Goal: Task Accomplishment & Management: Manage account settings

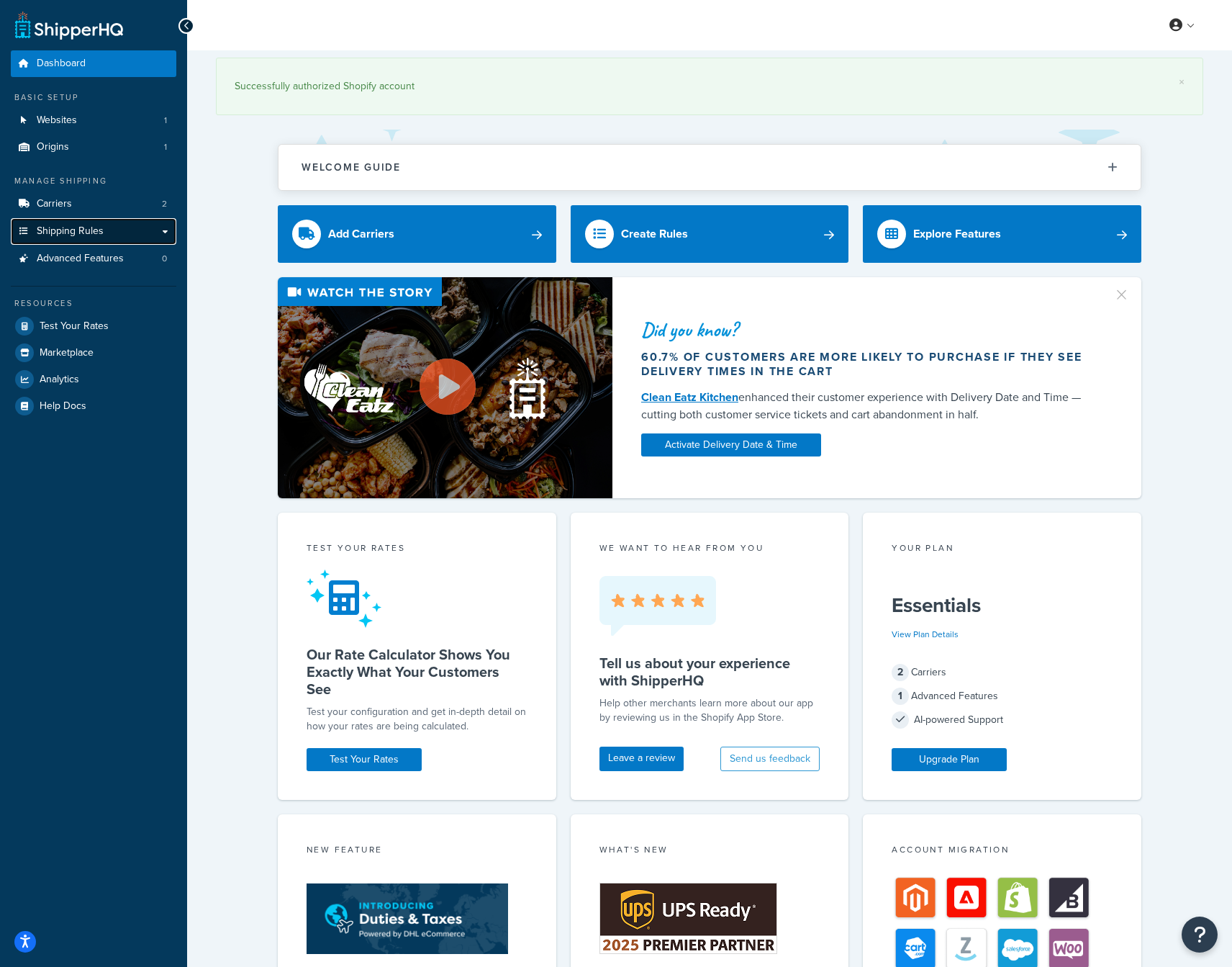
click at [91, 227] on span "Shipping Rules" at bounding box center [70, 231] width 67 height 12
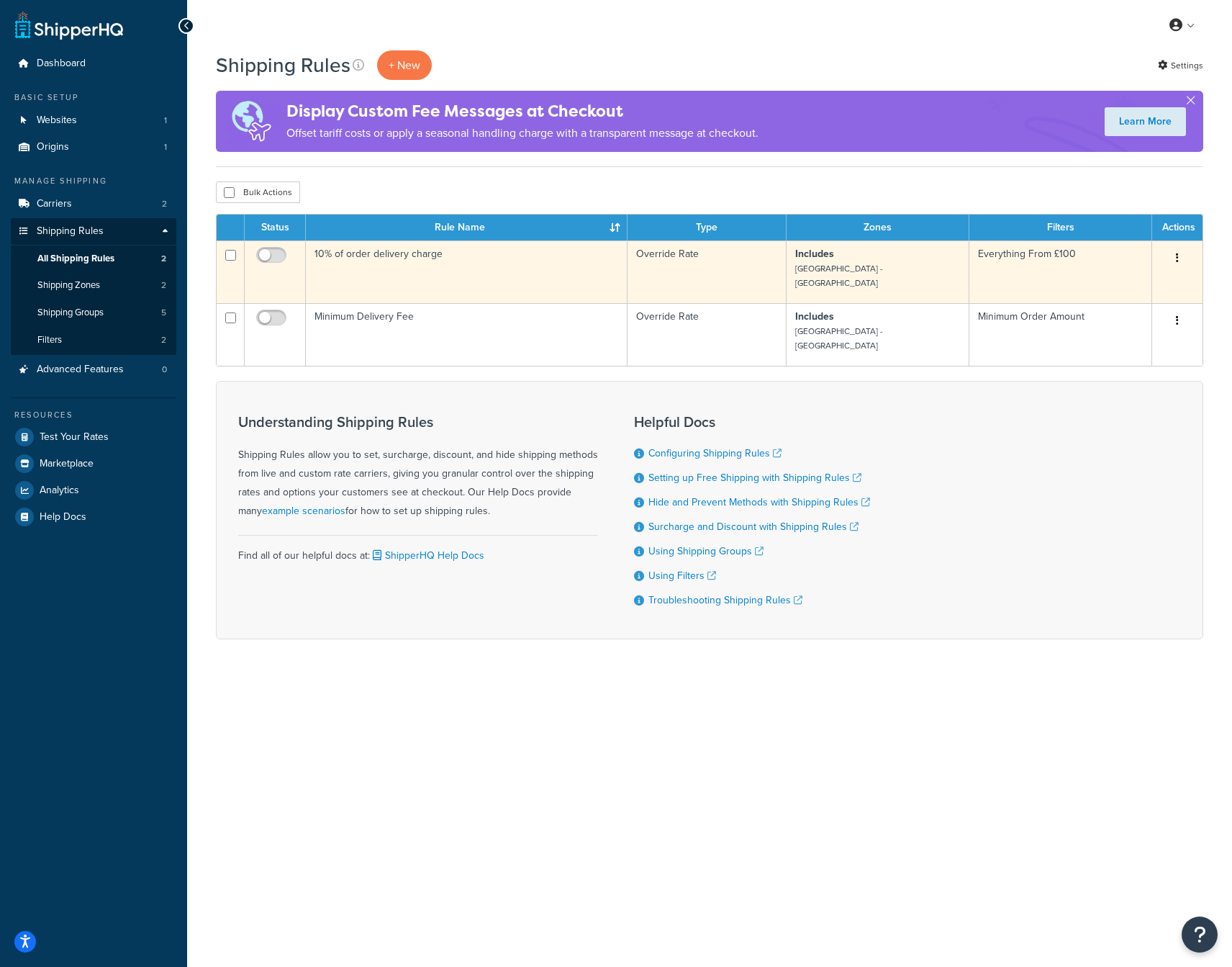
click at [1177, 257] on icon "button" at bounding box center [1176, 258] width 3 height 11
click at [1134, 287] on link "Edit" at bounding box center [1129, 285] width 114 height 30
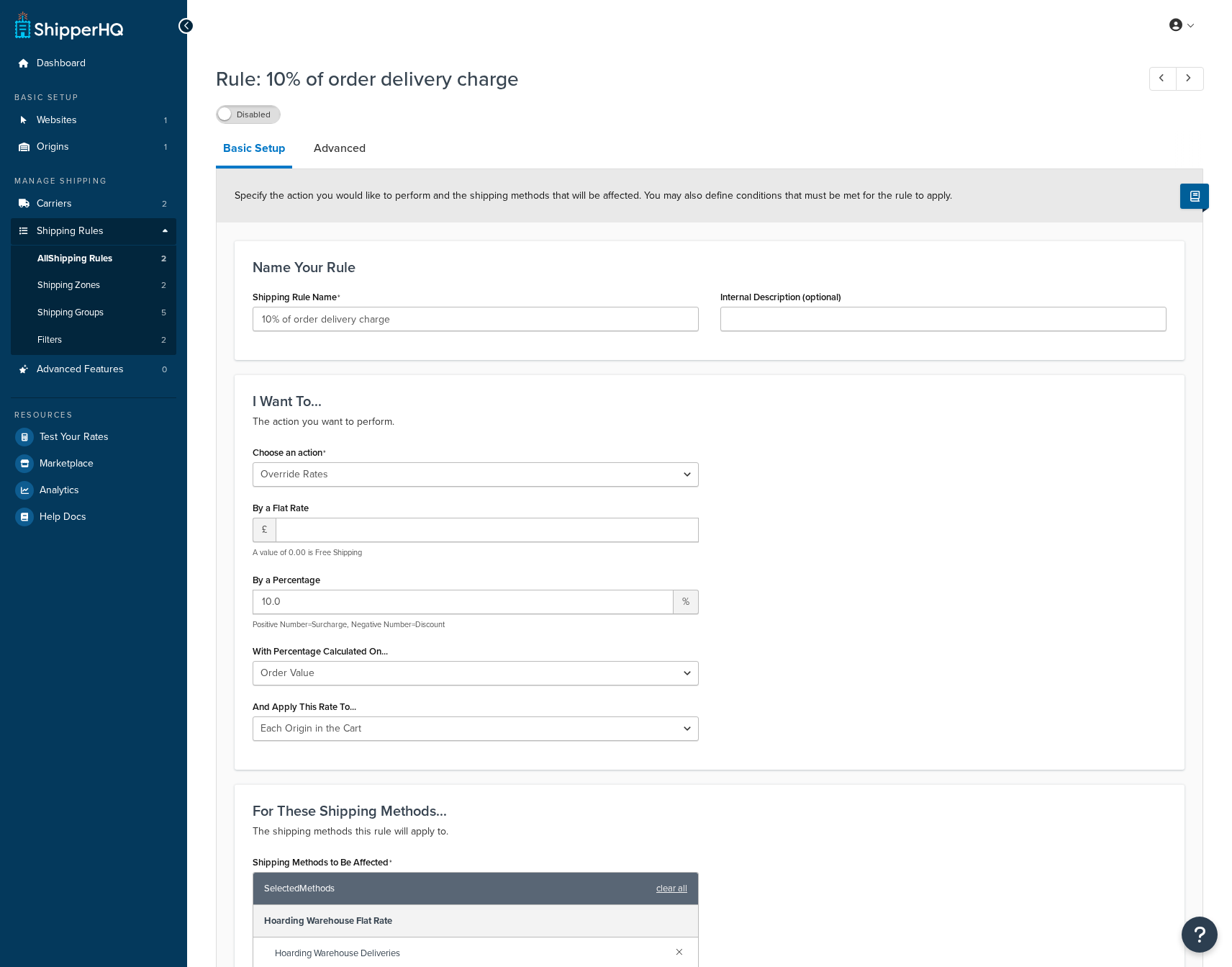
select select "OVERRIDE"
select select "LOCATION"
click at [332, 149] on link "Advanced" at bounding box center [339, 149] width 66 height 35
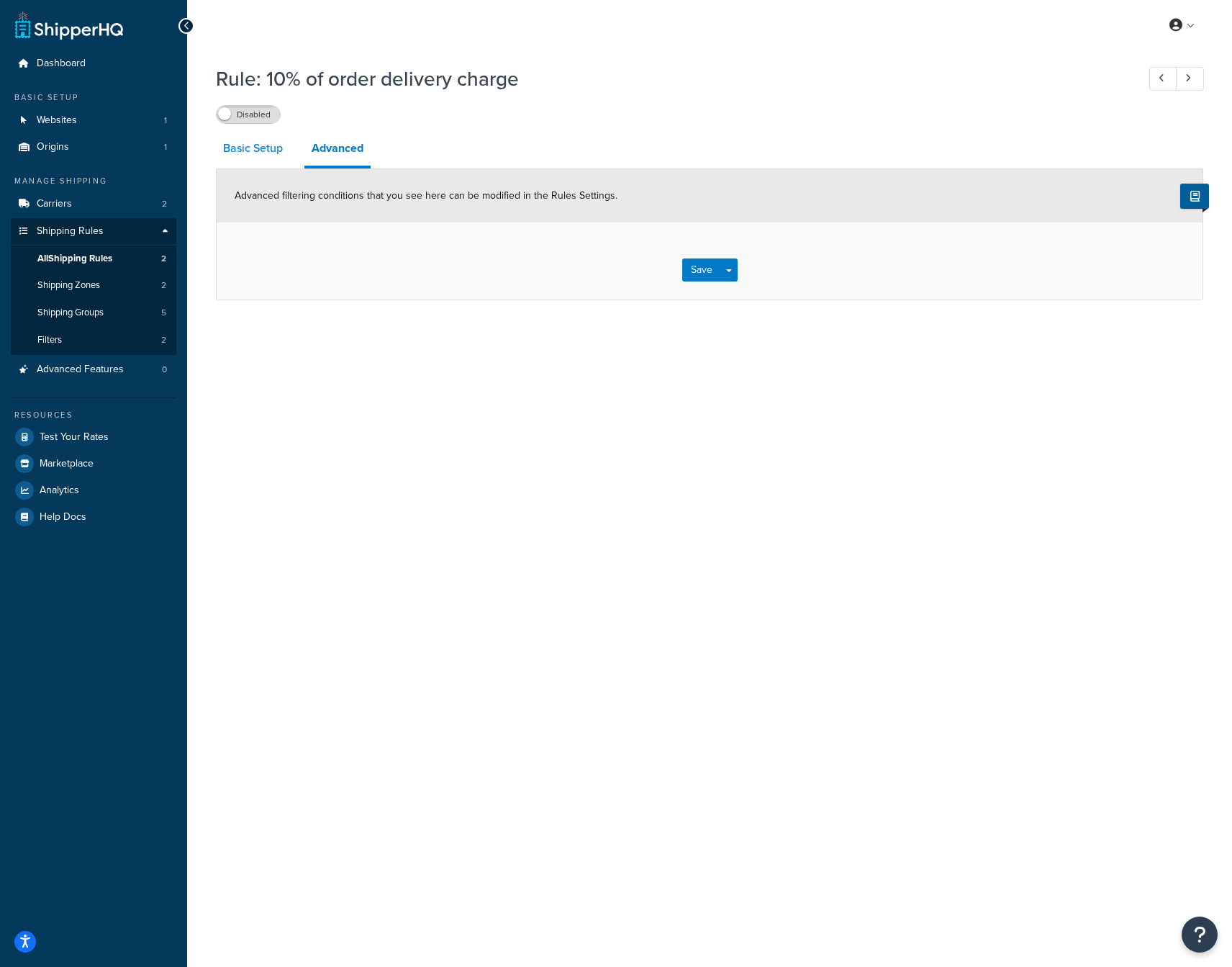
click at [256, 147] on link "Basic Setup" at bounding box center [252, 149] width 74 height 35
select select "OVERRIDE"
select select "LOCATION"
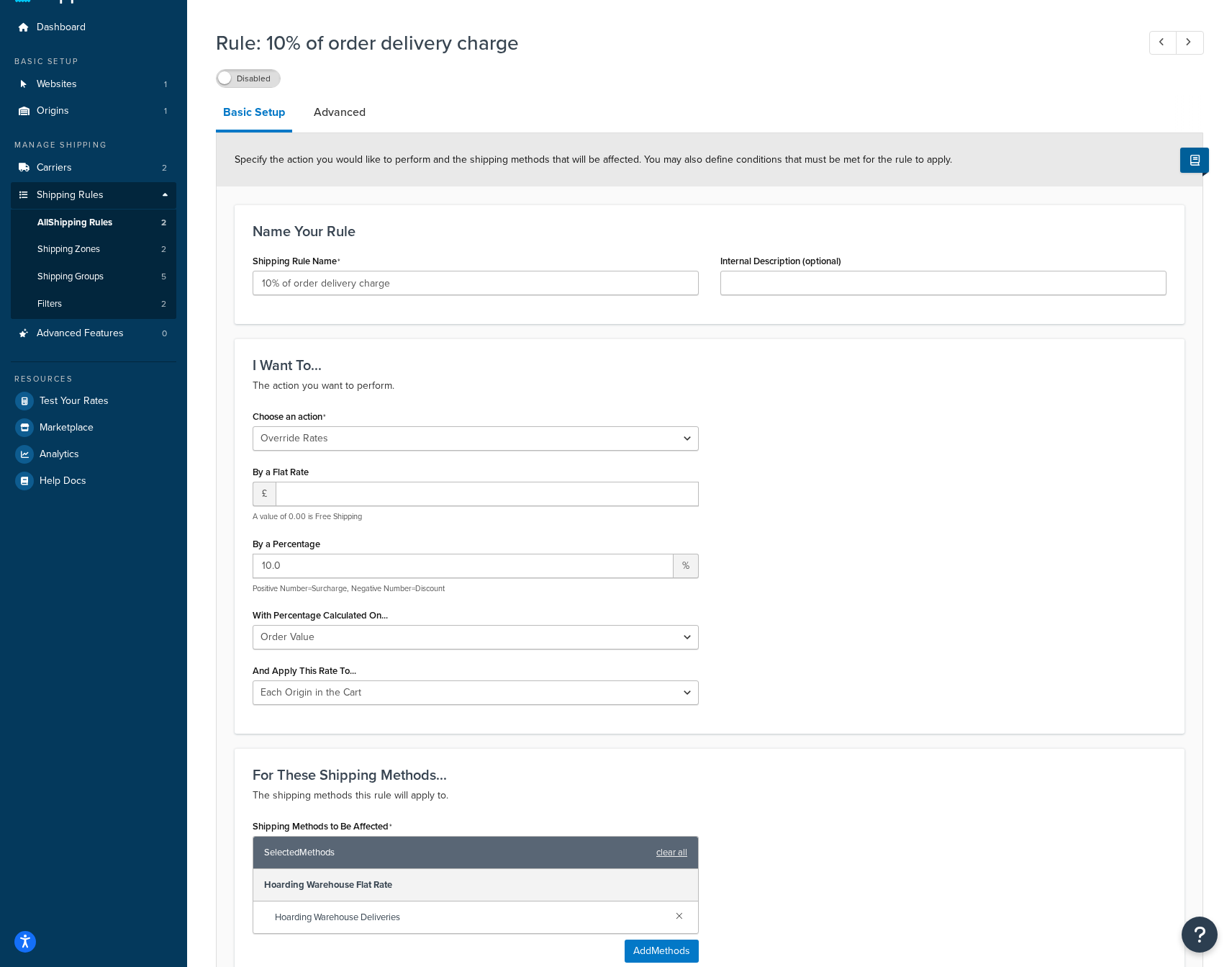
scroll to position [34, 0]
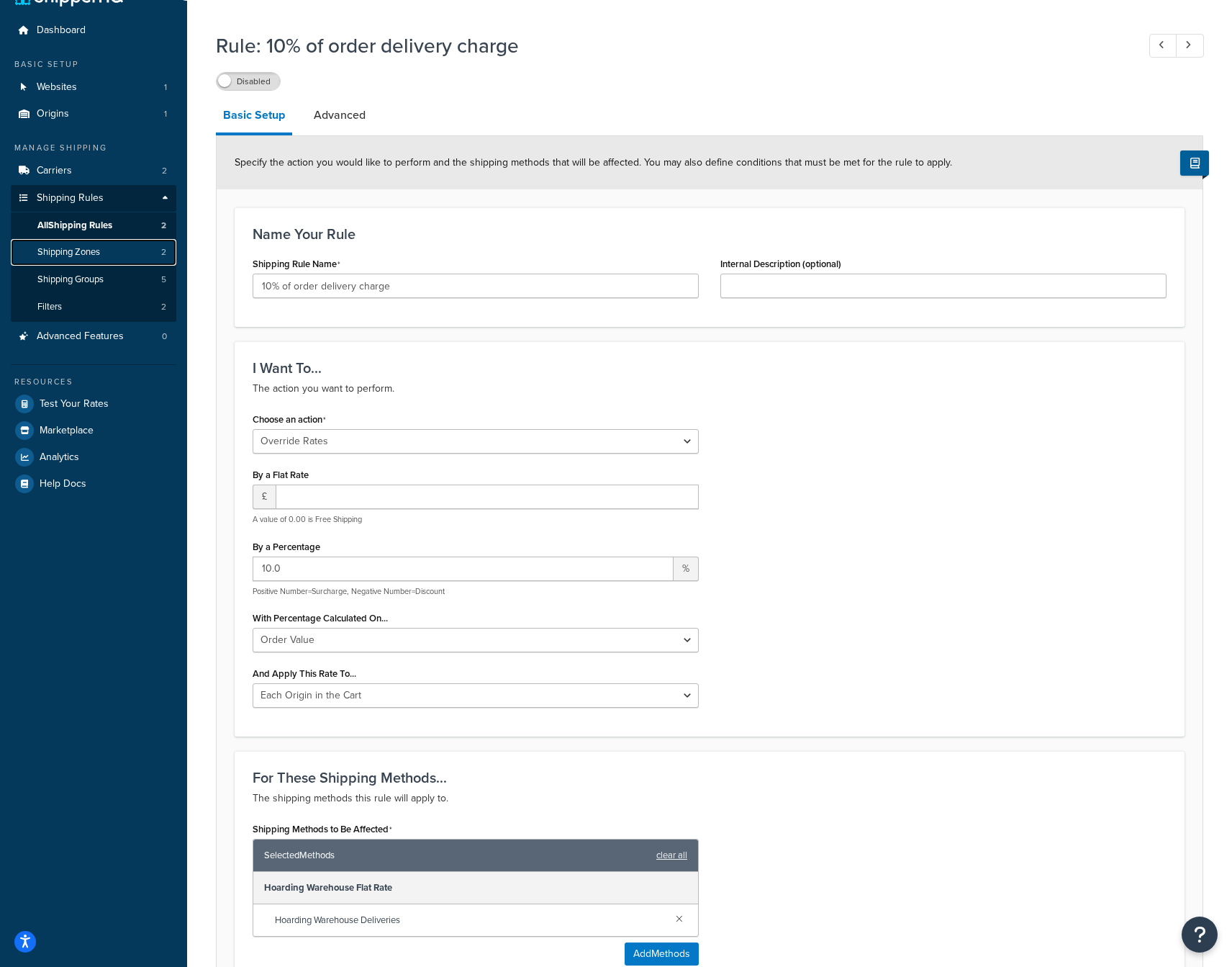
click at [95, 256] on span "Shipping Zones" at bounding box center [68, 252] width 62 height 12
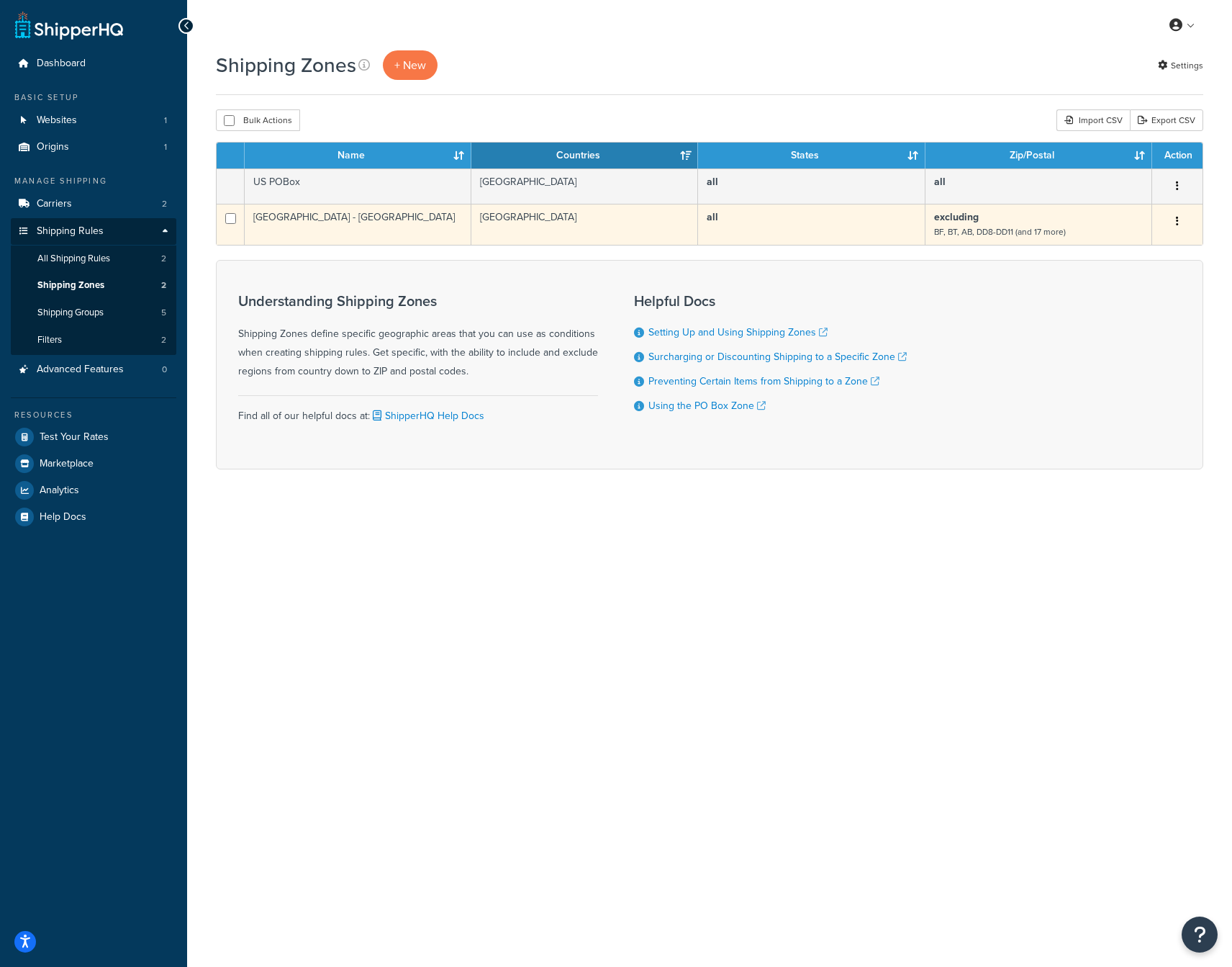
click at [884, 224] on td "all" at bounding box center [810, 224] width 227 height 41
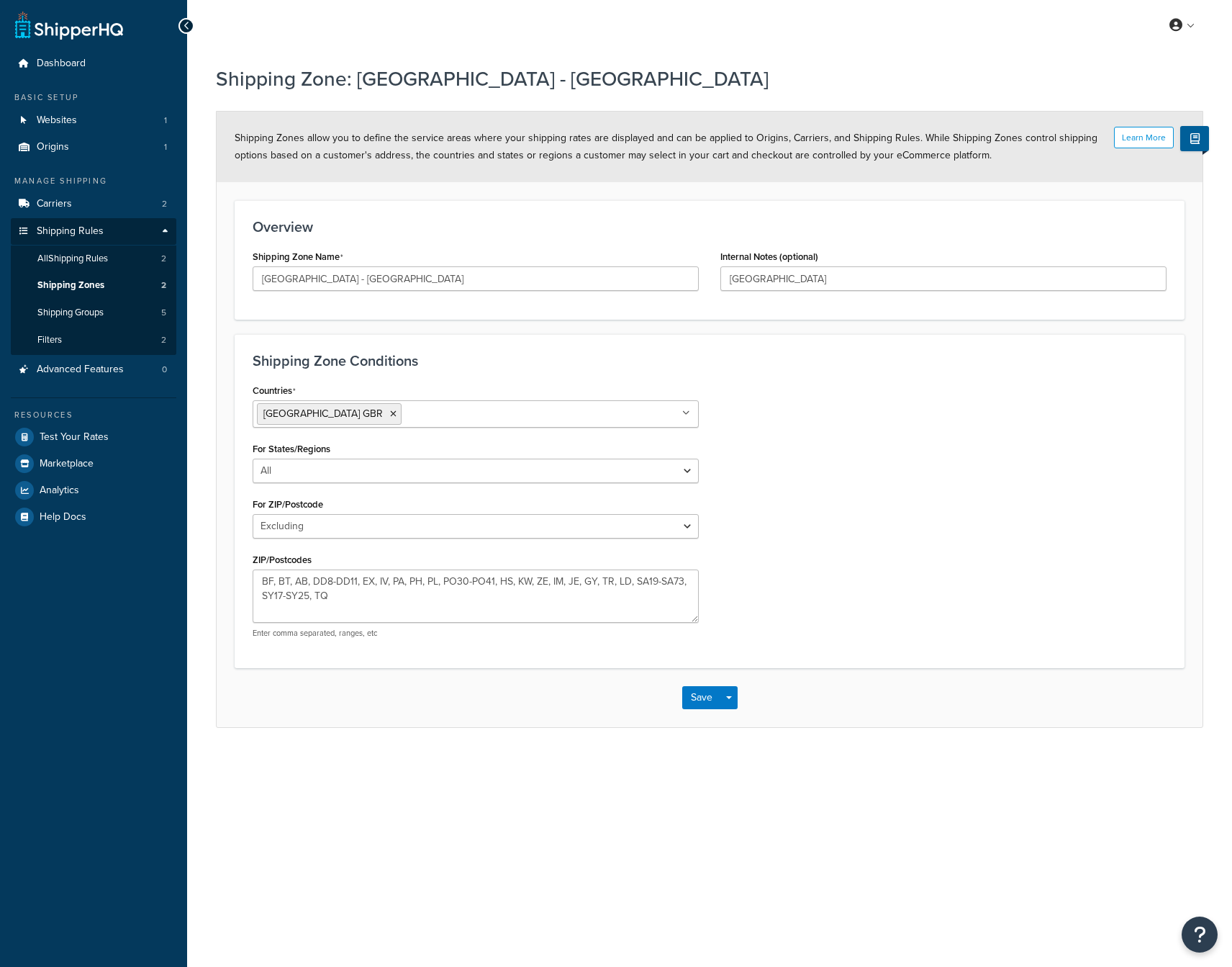
select select "excluding"
click at [99, 313] on span "Shipping Groups" at bounding box center [70, 312] width 66 height 12
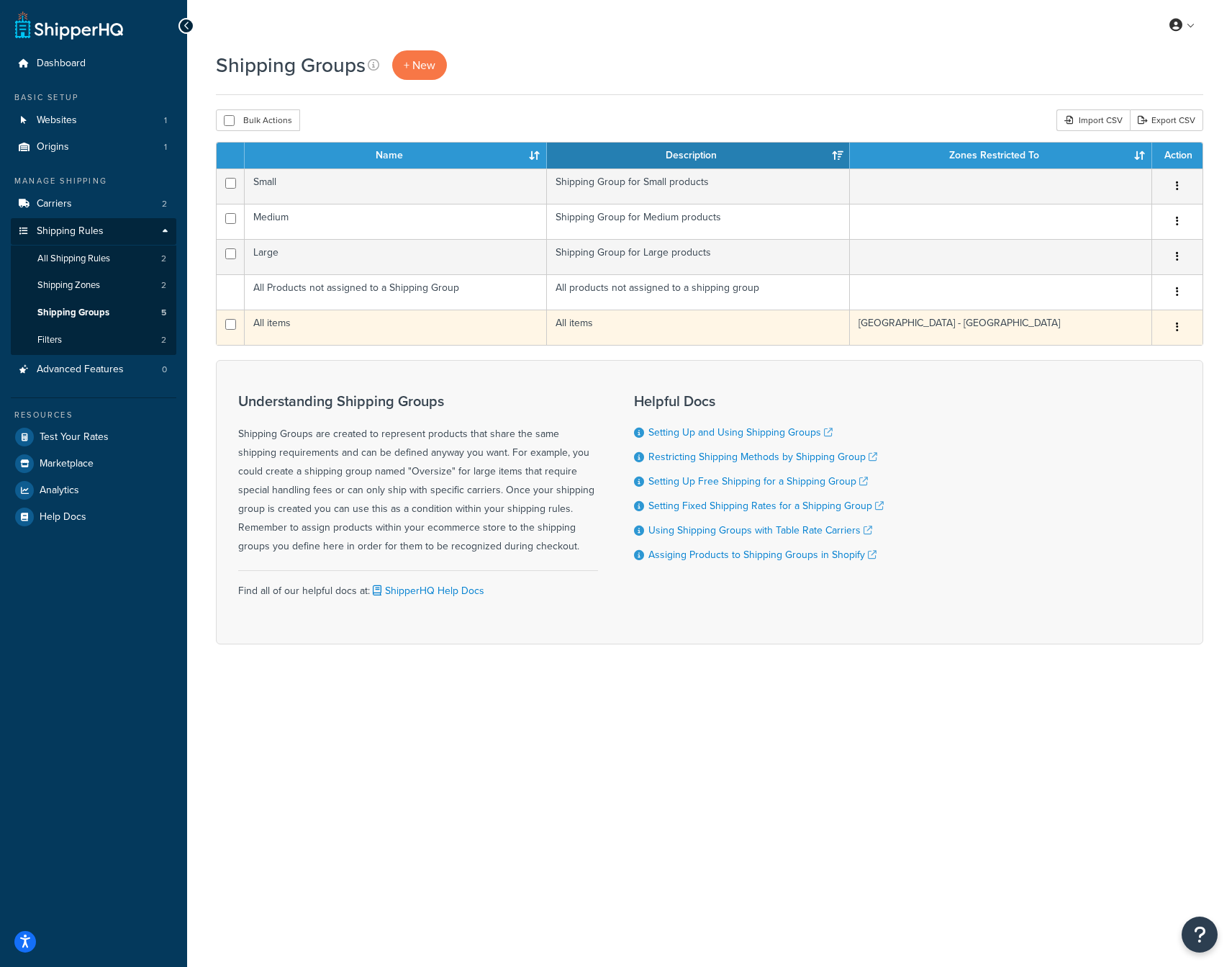
click at [977, 324] on td "United Kingdom - Mainland" at bounding box center [1000, 327] width 302 height 35
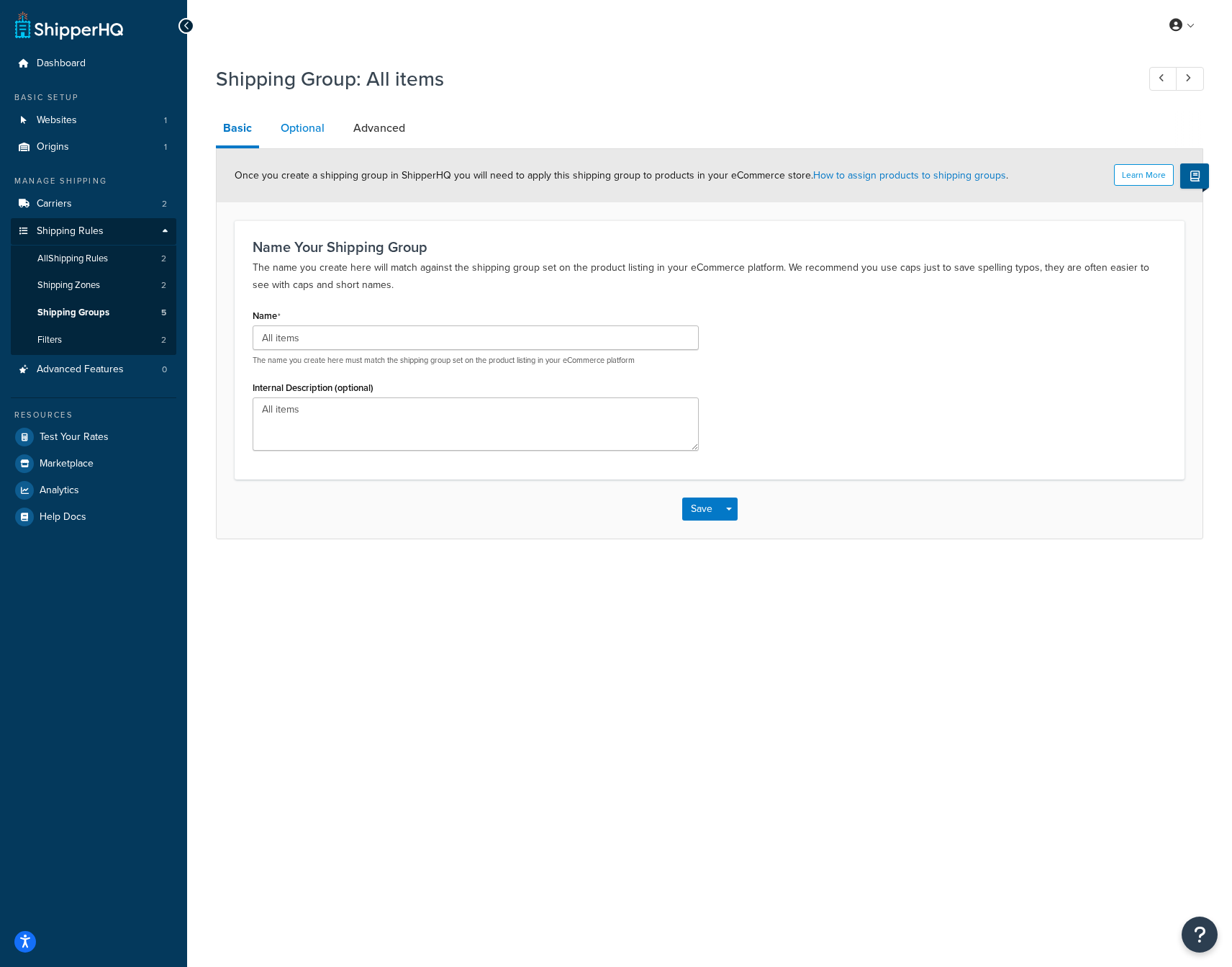
click at [305, 124] on link "Optional" at bounding box center [302, 128] width 58 height 35
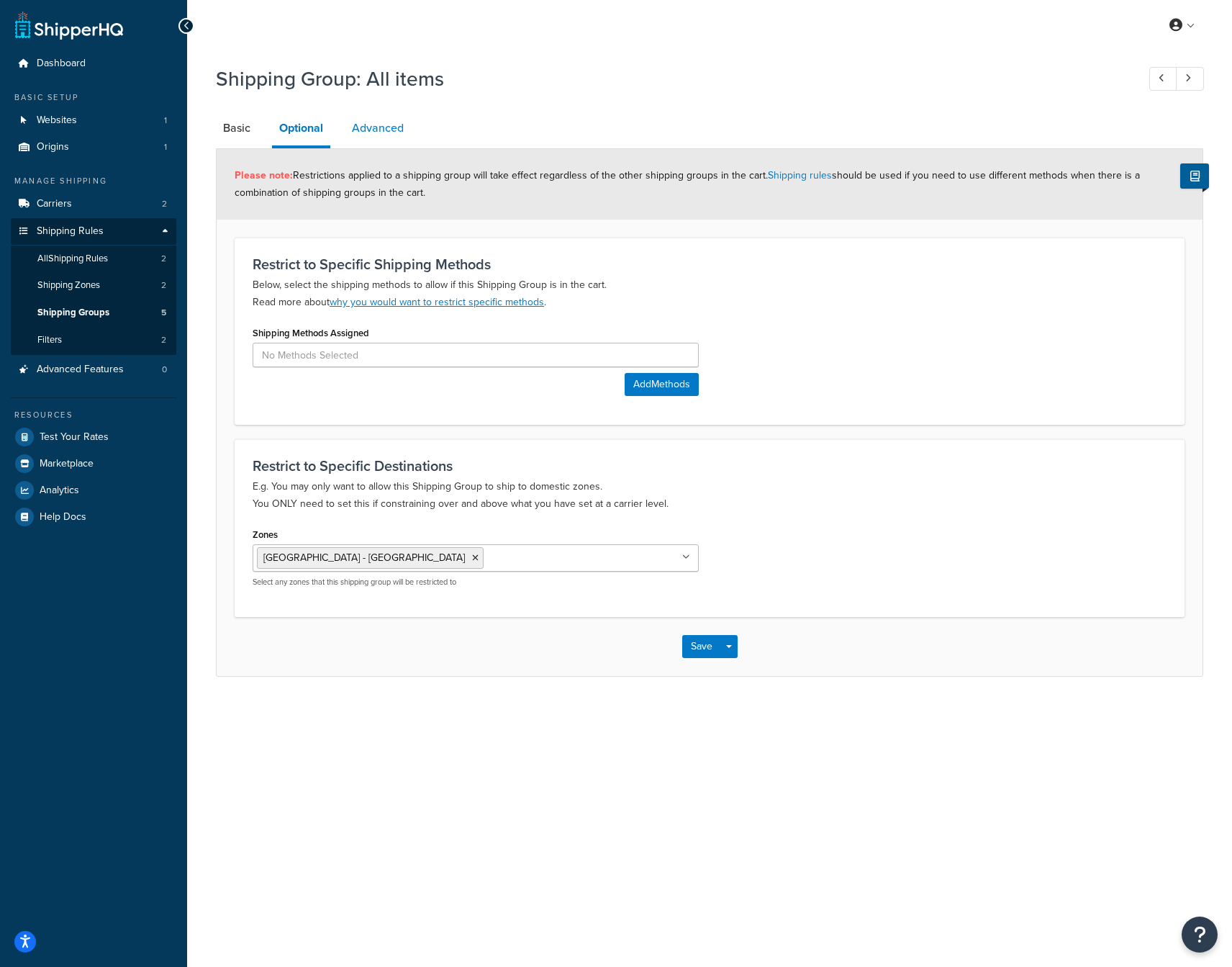
click at [388, 126] on link "Advanced" at bounding box center [377, 128] width 66 height 35
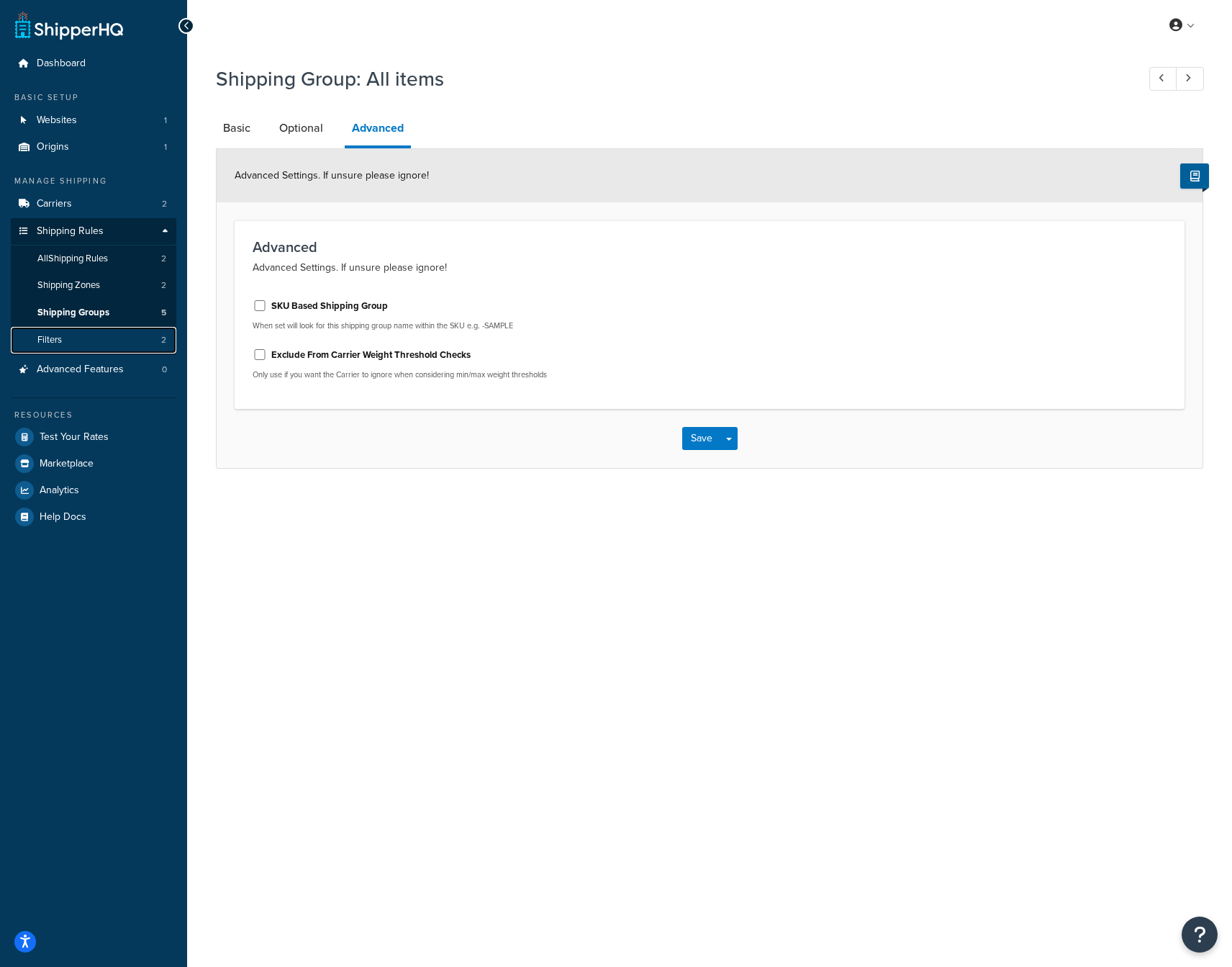
click at [60, 348] on link "Filters 2" at bounding box center [93, 340] width 166 height 27
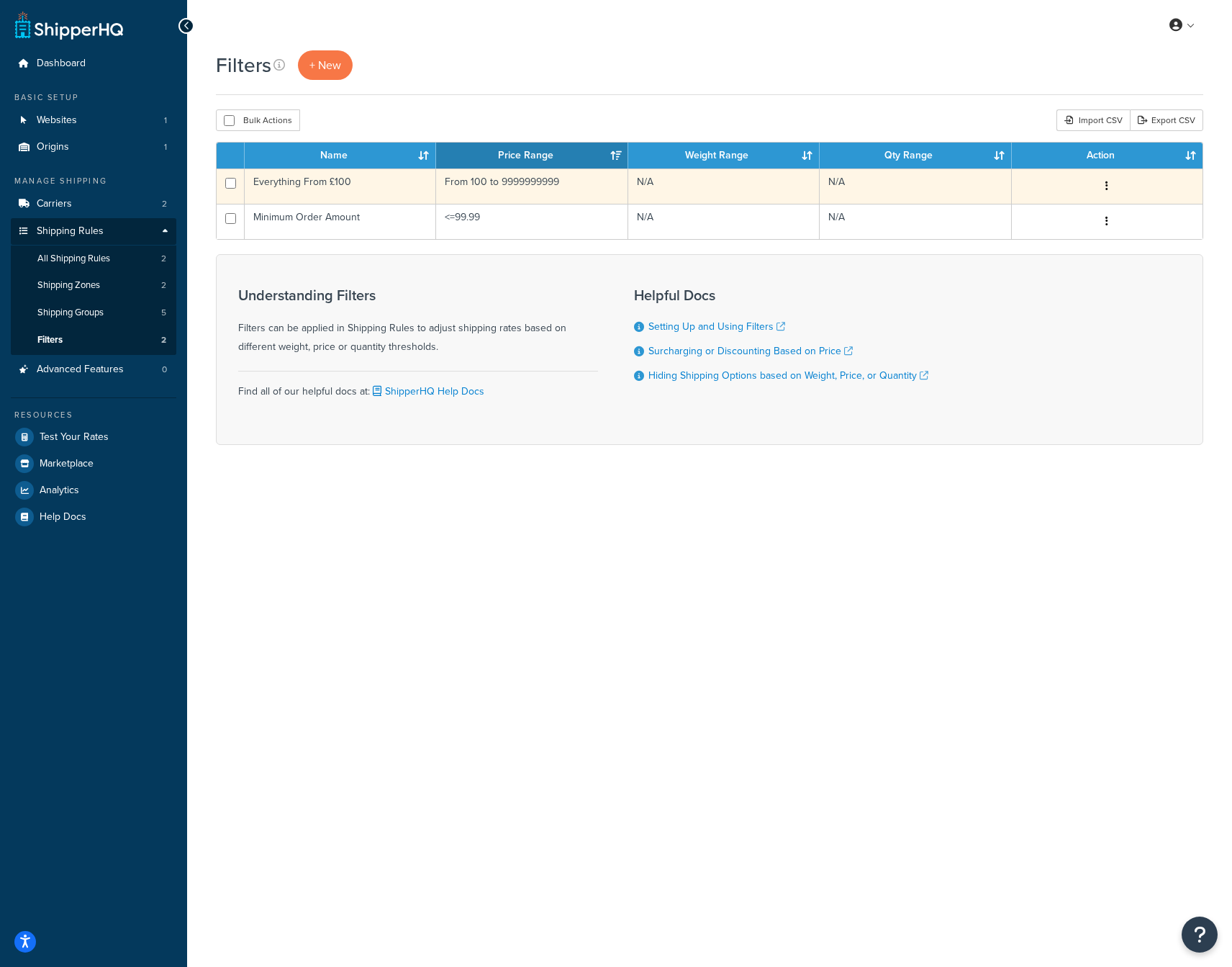
click at [325, 181] on td "Everything From £100" at bounding box center [340, 186] width 192 height 35
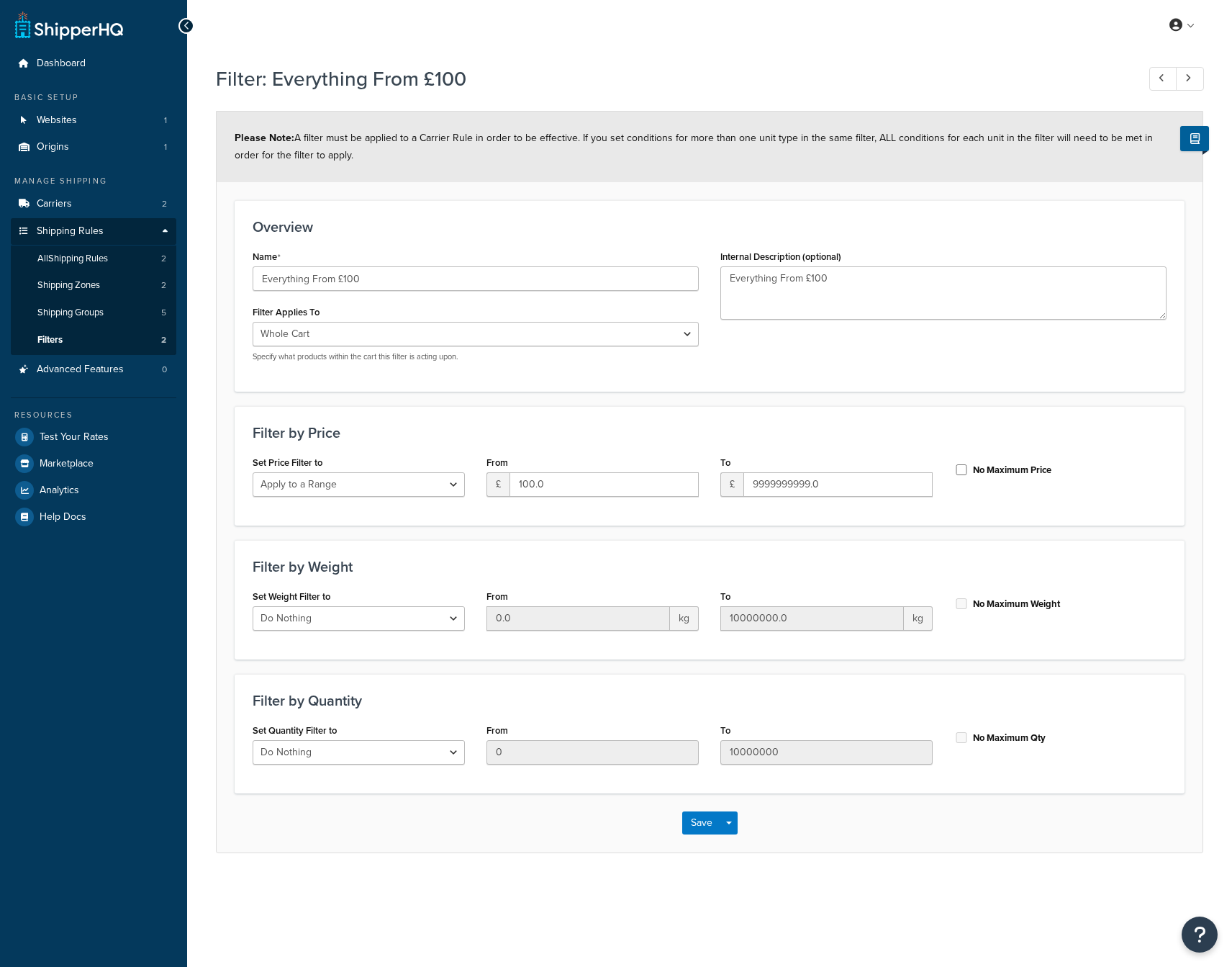
select select "range"
click at [71, 125] on span "Websites" at bounding box center [57, 120] width 40 height 12
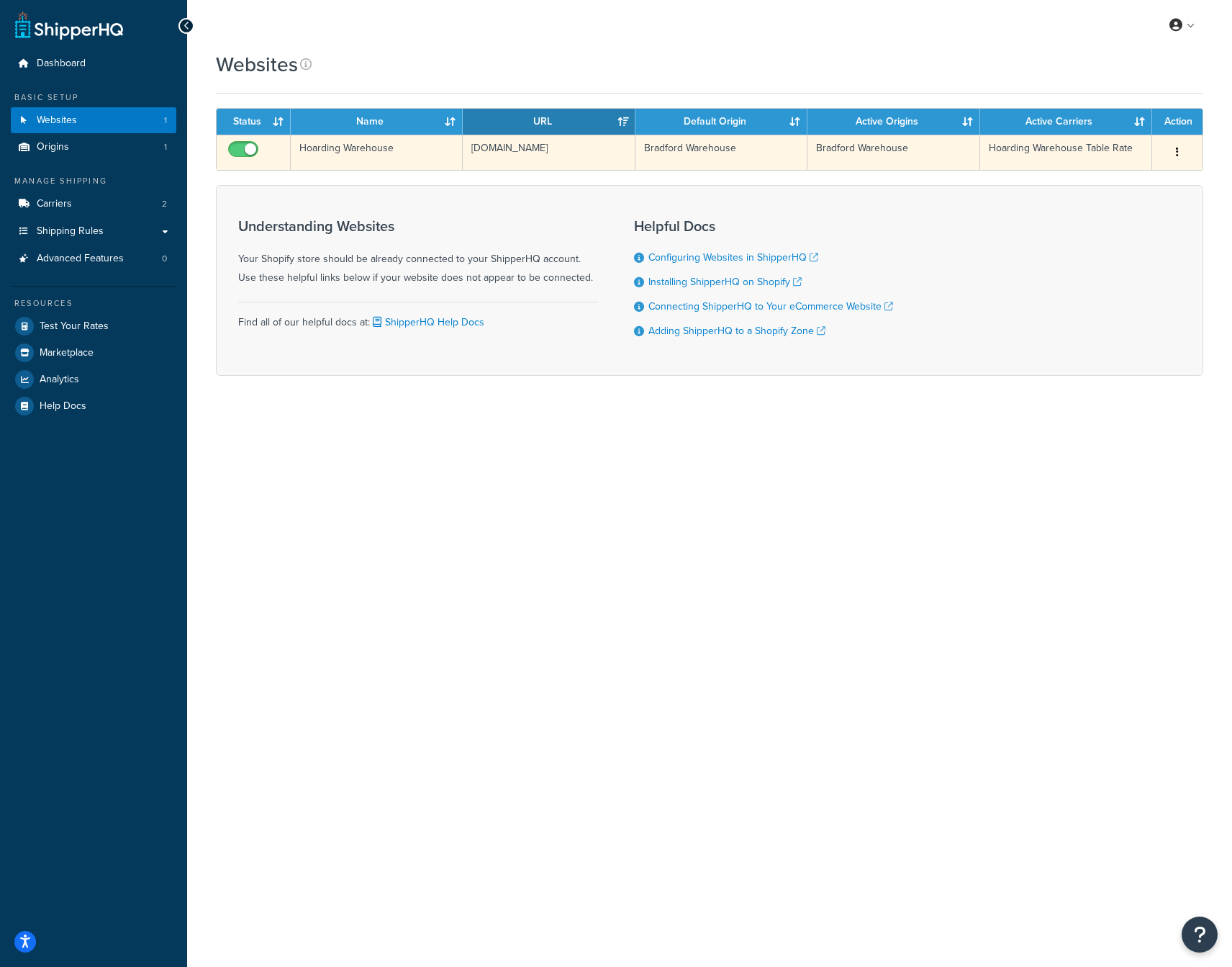
click at [1033, 148] on td "Hoarding Warehouse Table Rate" at bounding box center [1065, 151] width 171 height 35
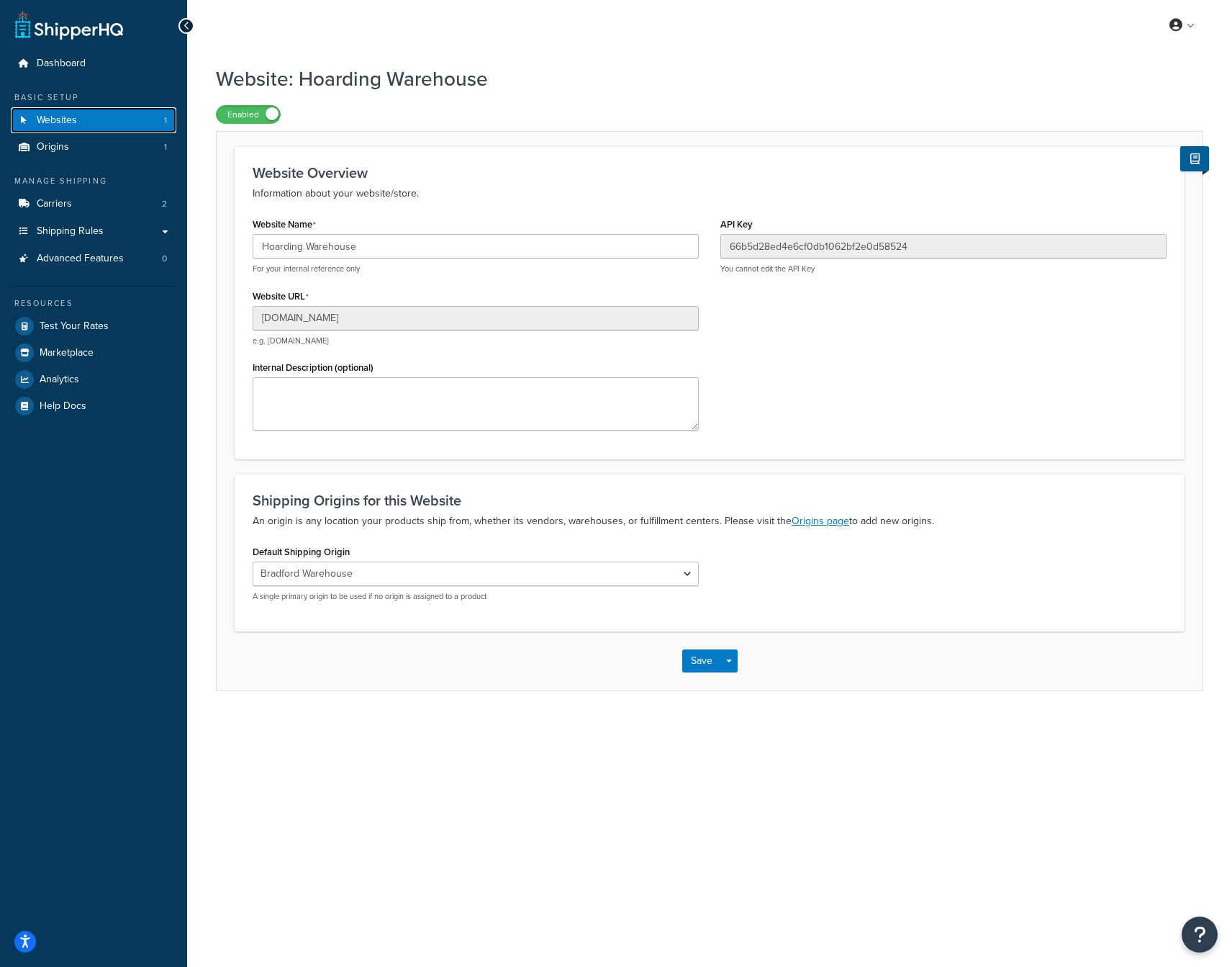
click at [80, 120] on link "Websites 1" at bounding box center [93, 121] width 166 height 27
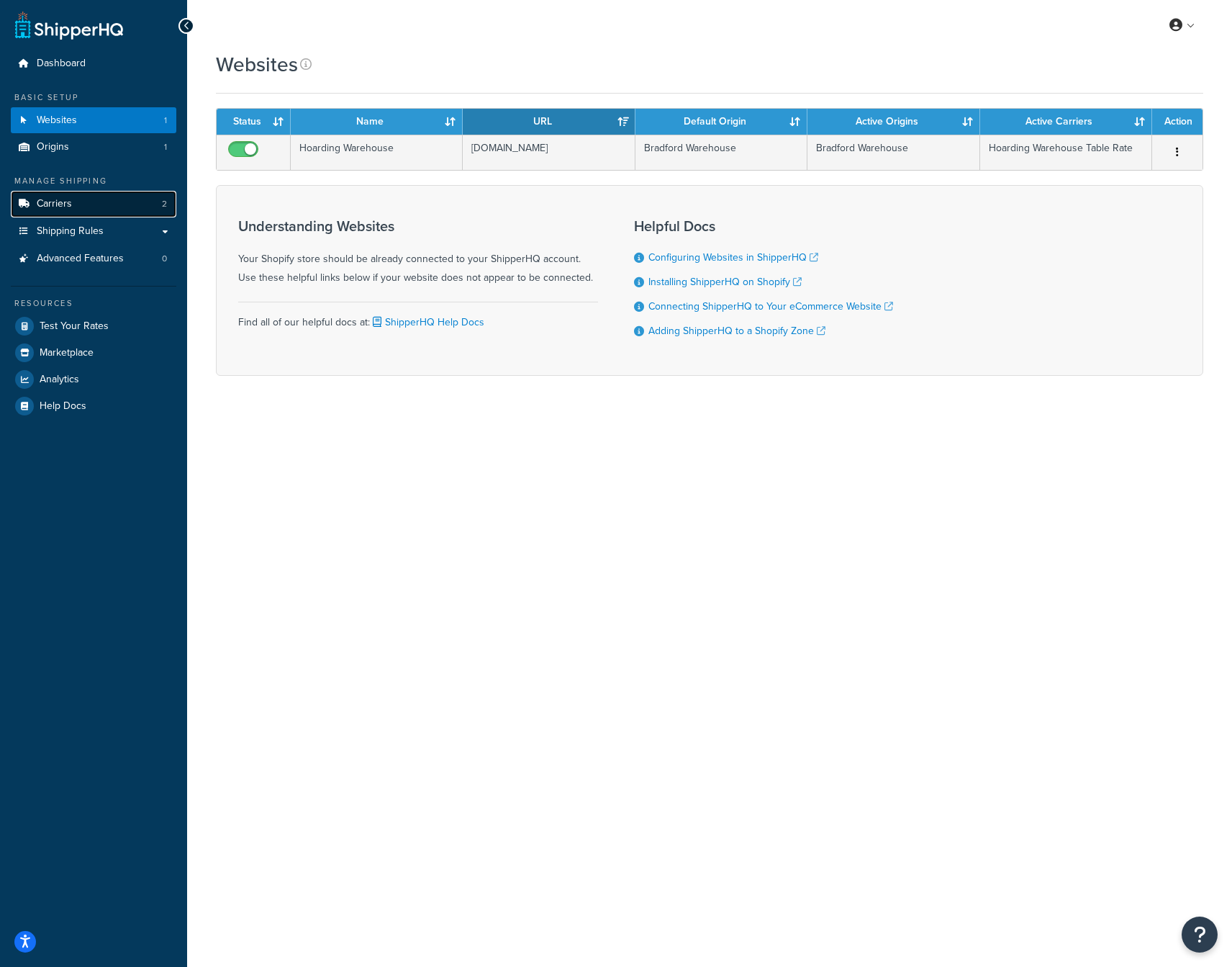
click at [68, 205] on span "Carriers" at bounding box center [54, 204] width 35 height 12
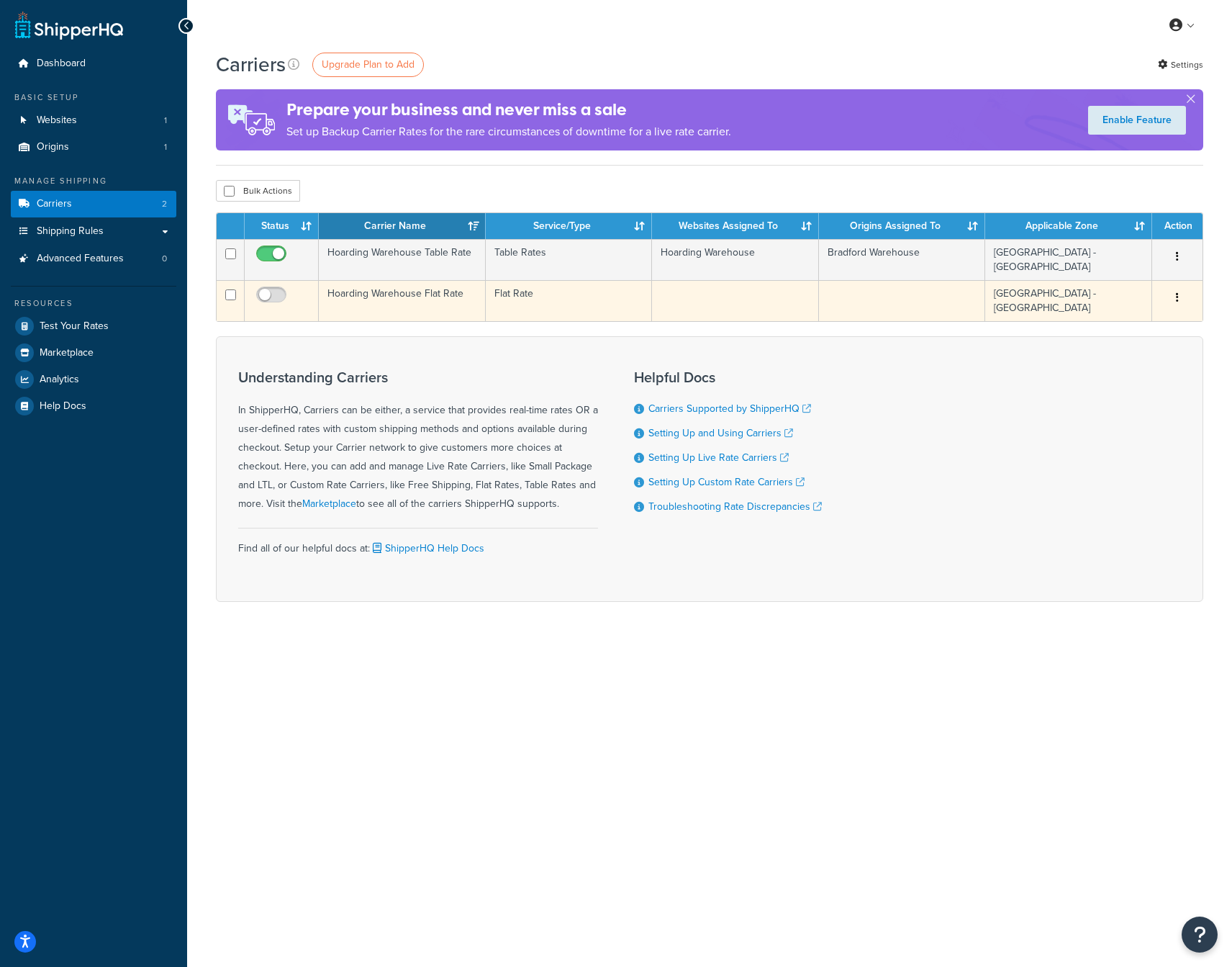
click at [1065, 288] on td "[GEOGRAPHIC_DATA] - [GEOGRAPHIC_DATA]" at bounding box center [1068, 300] width 167 height 41
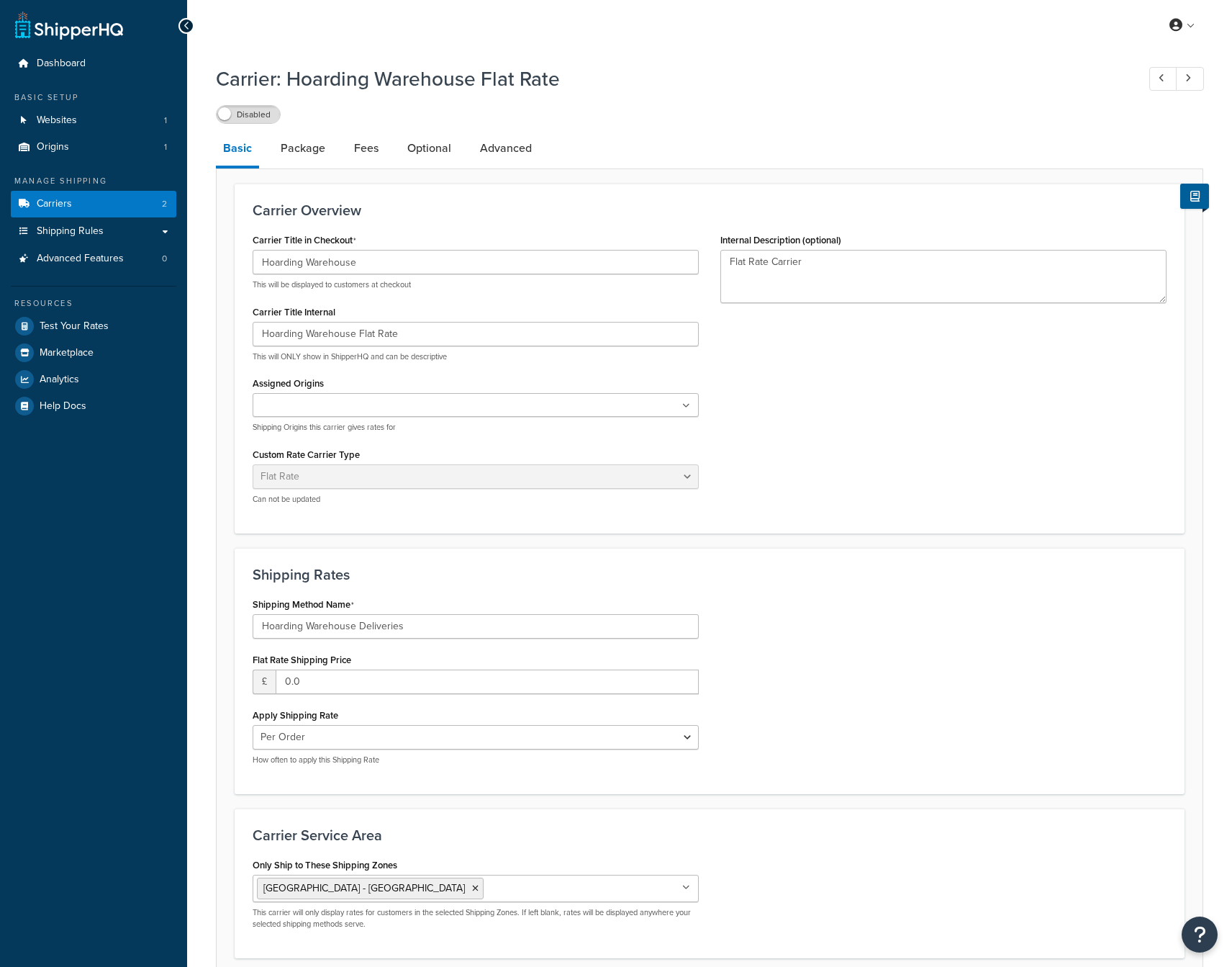
select select "flat"
click at [325, 155] on link "Package" at bounding box center [303, 149] width 59 height 35
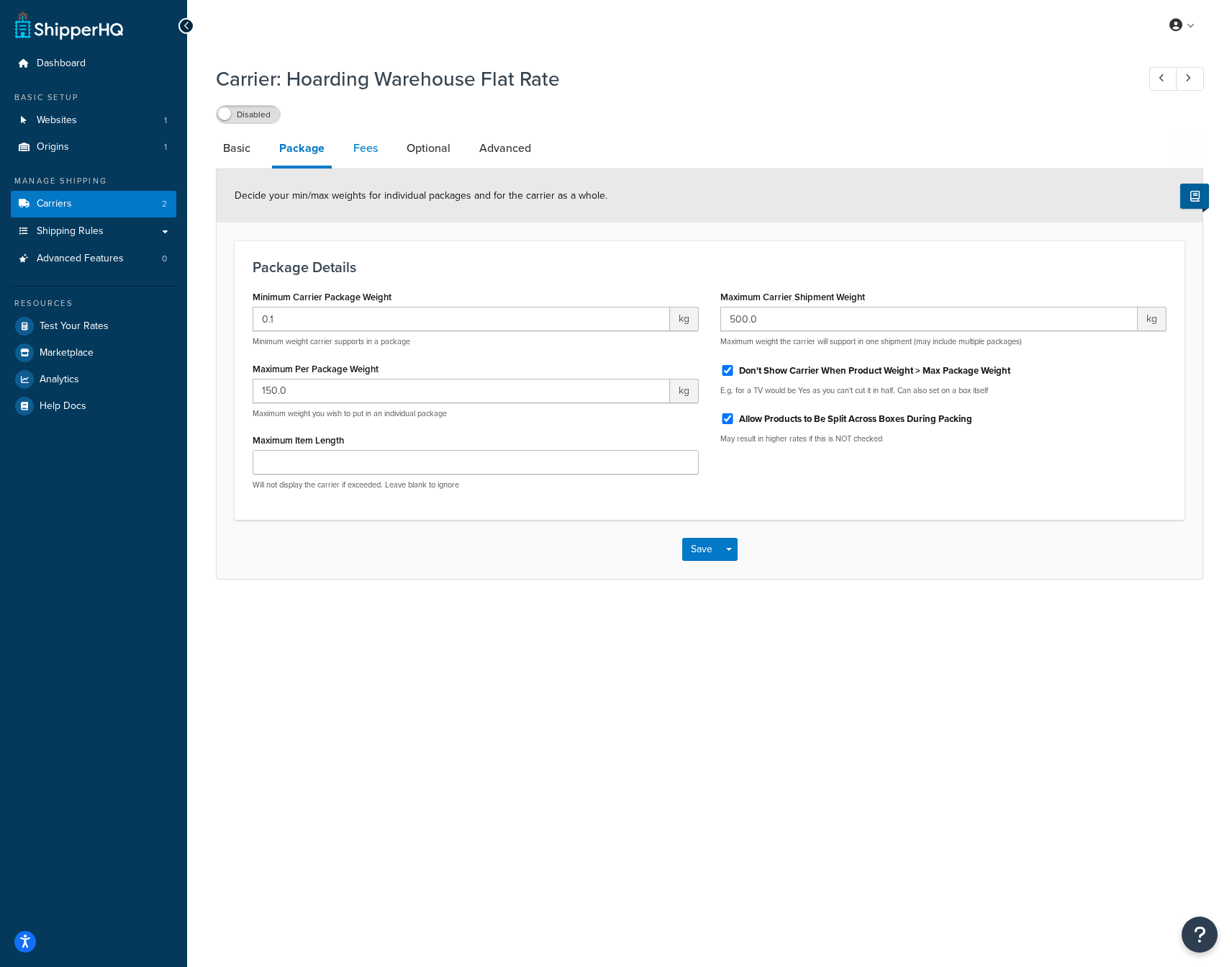
click link "Fees"
select select "AFTER"
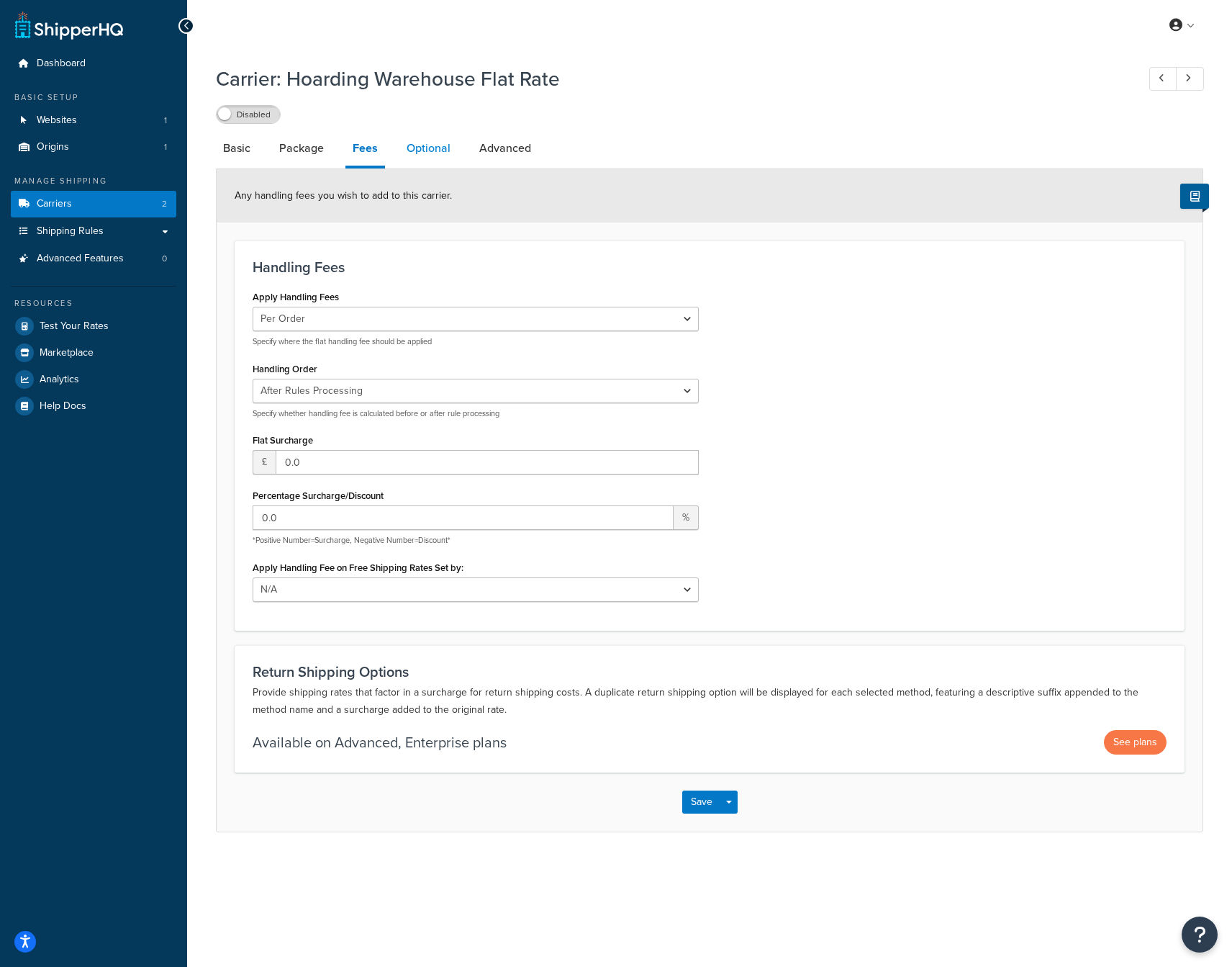
click link "Optional"
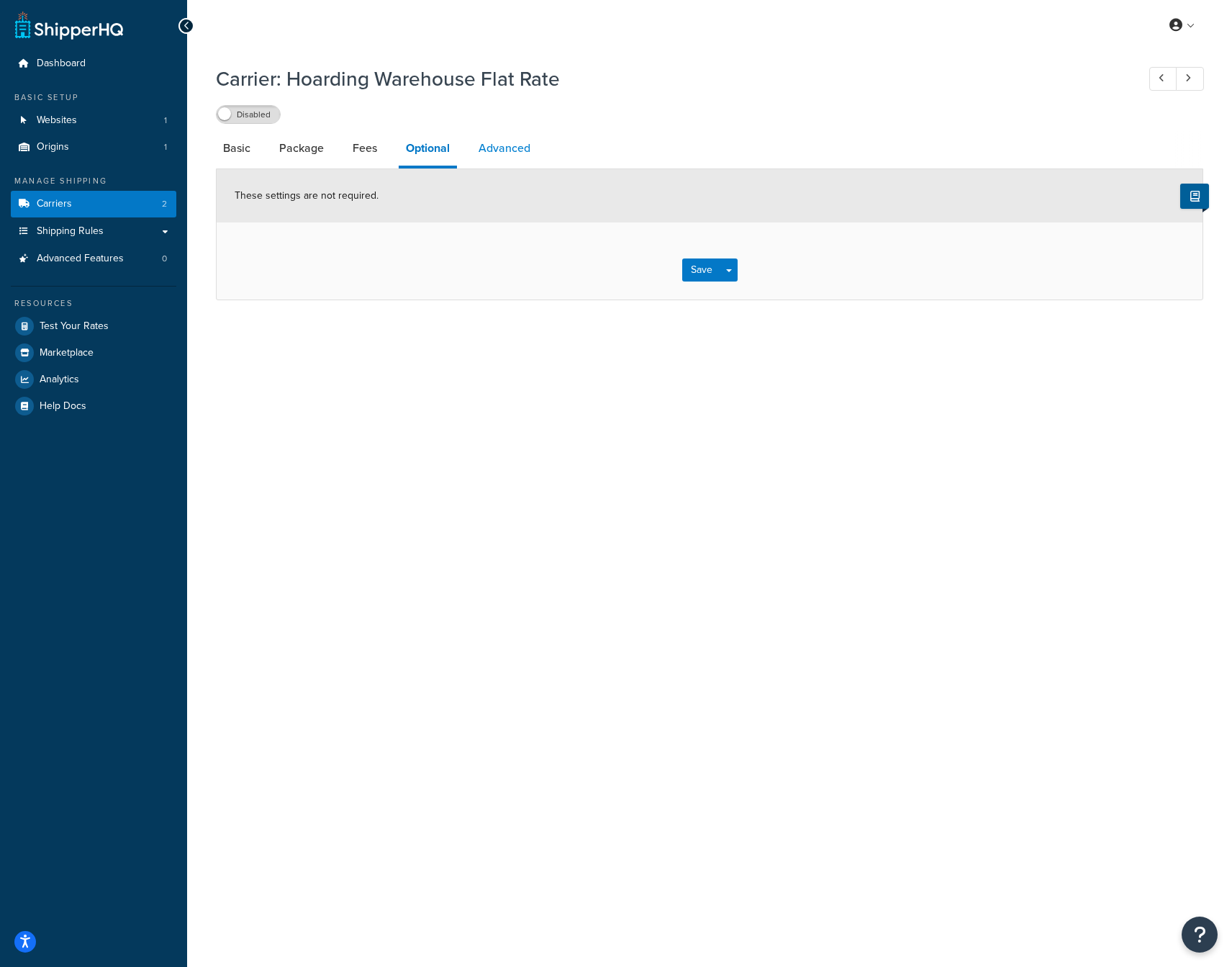
click link "Advanced"
select select "false"
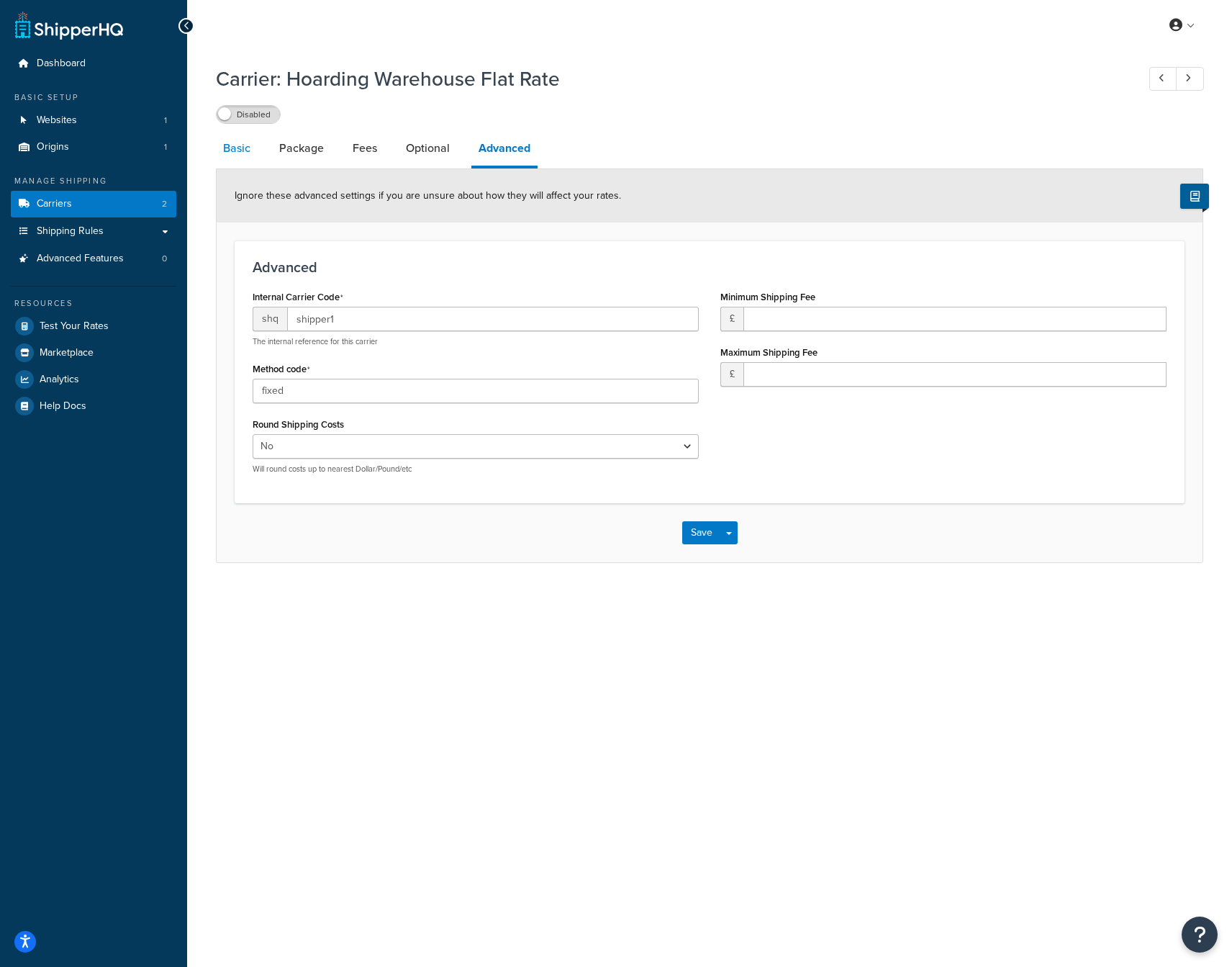
click link "Basic"
select select "flat"
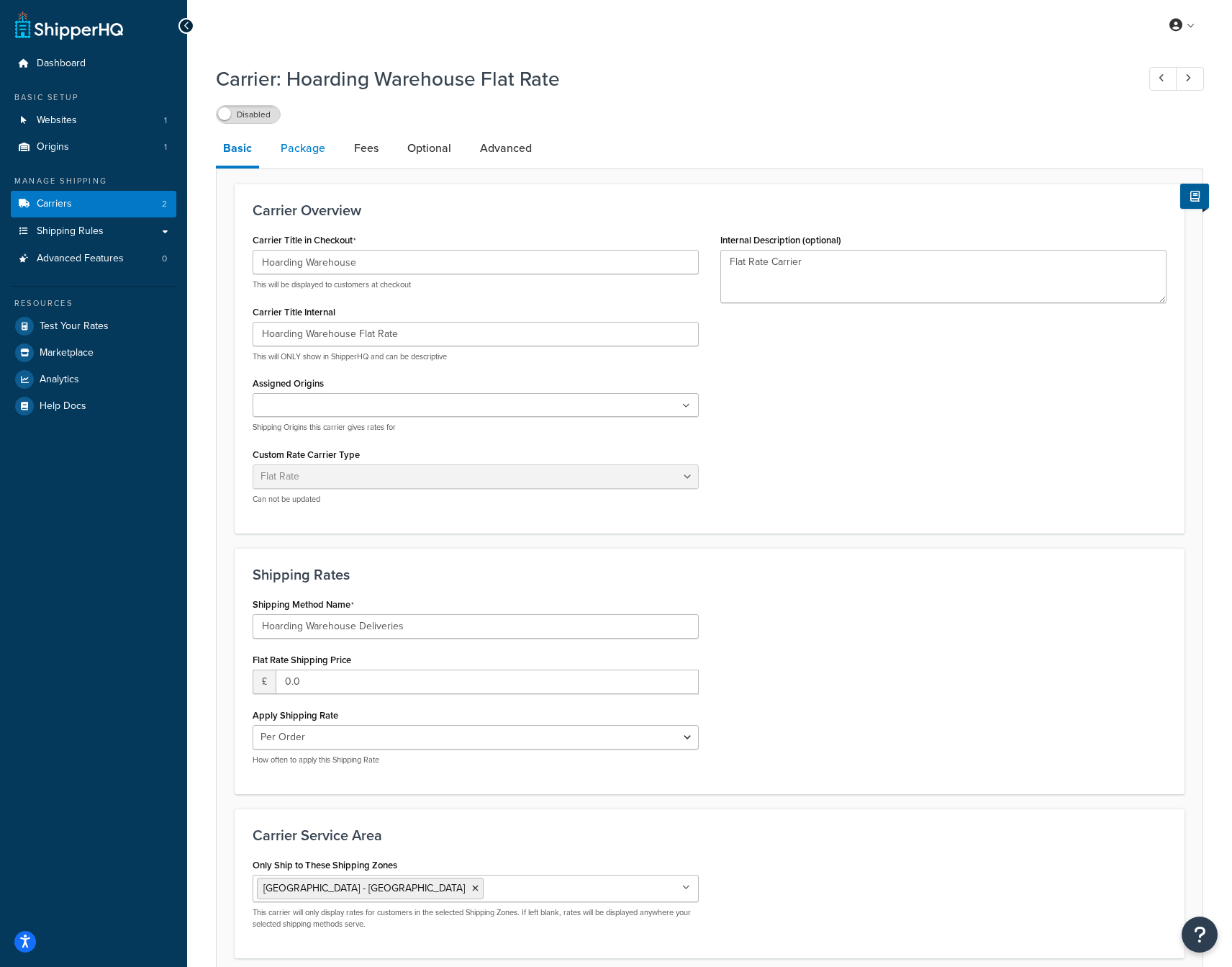
click link "Package"
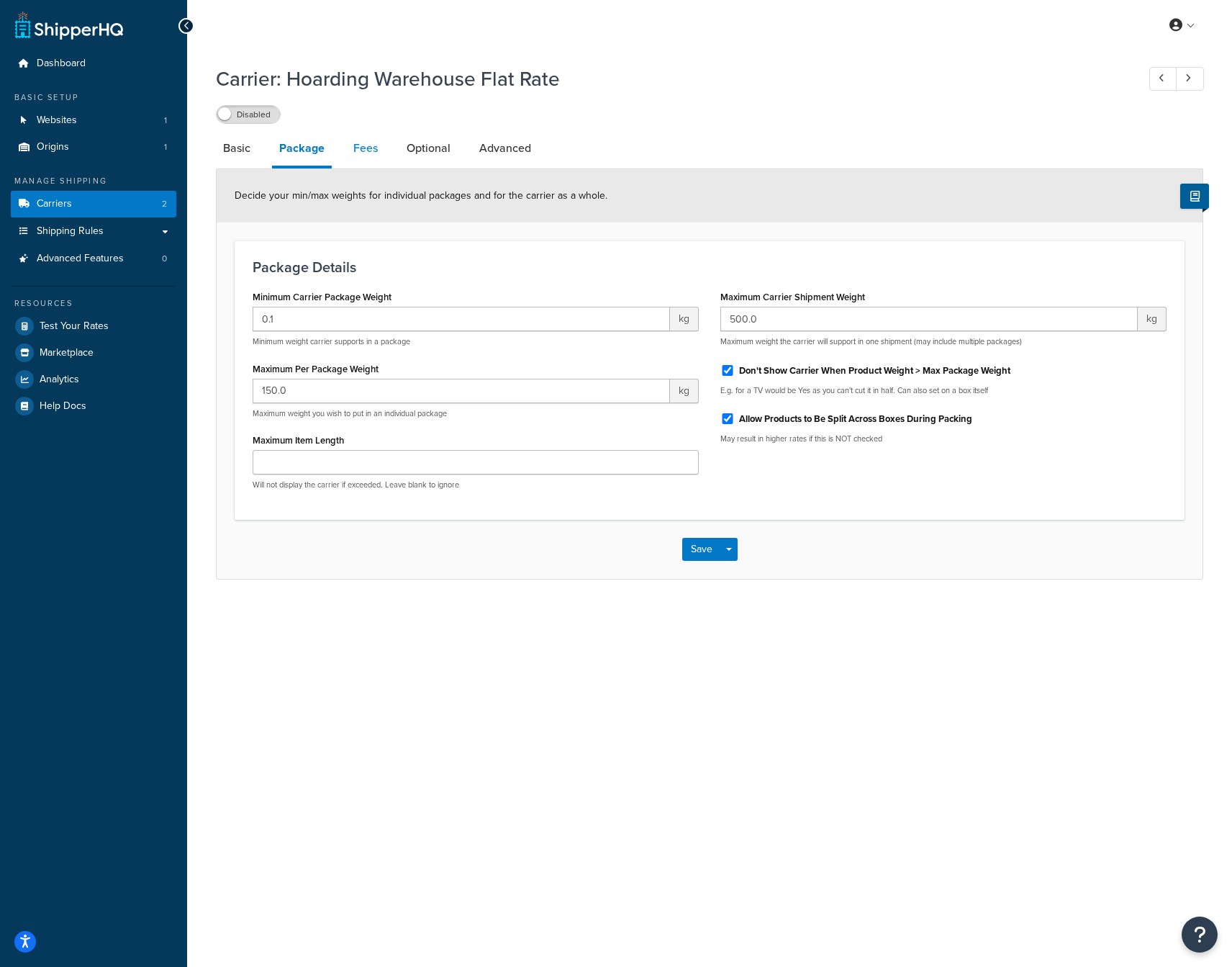
click link "Fees"
select select "AFTER"
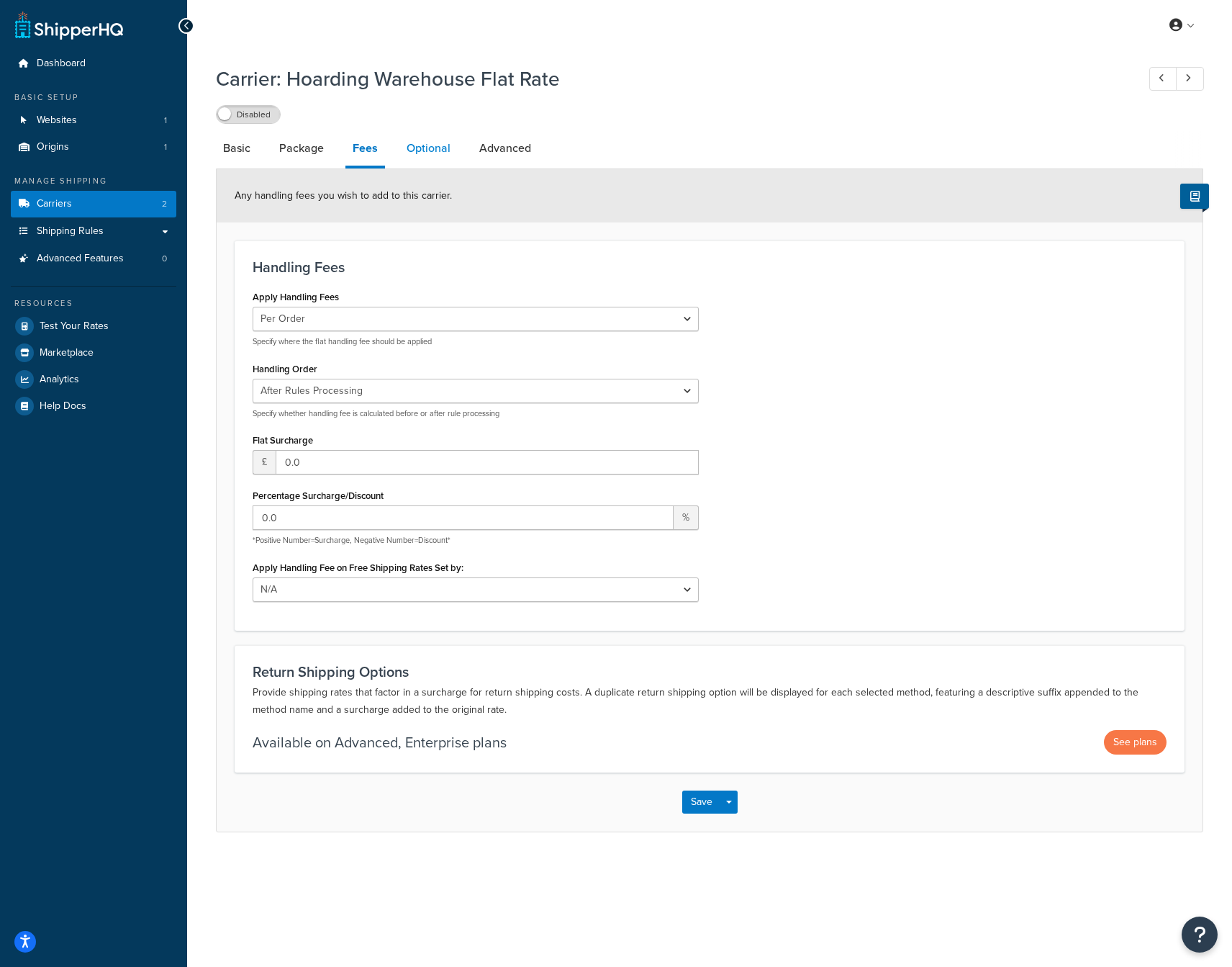
click link "Optional"
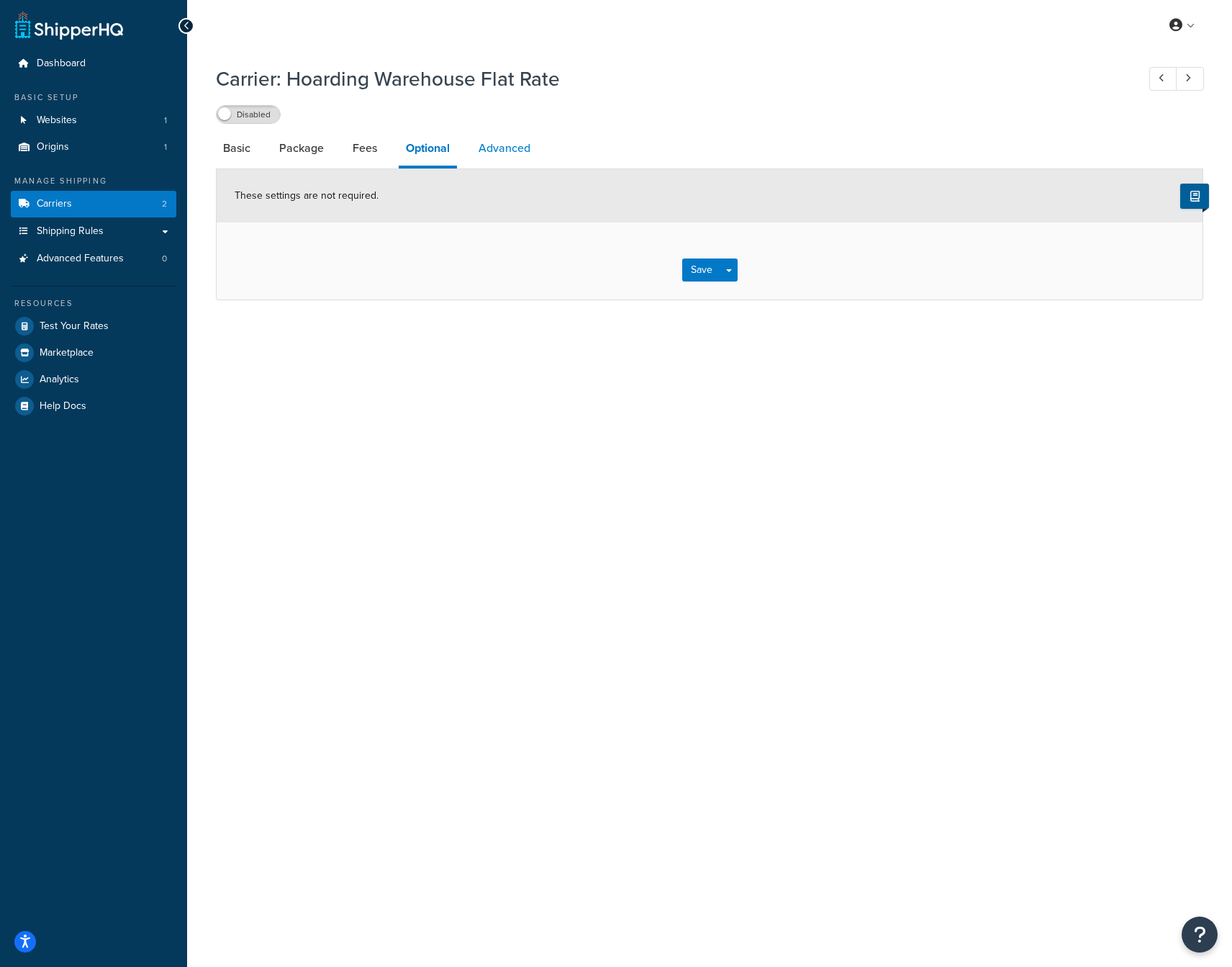
click link "Advanced"
select select "false"
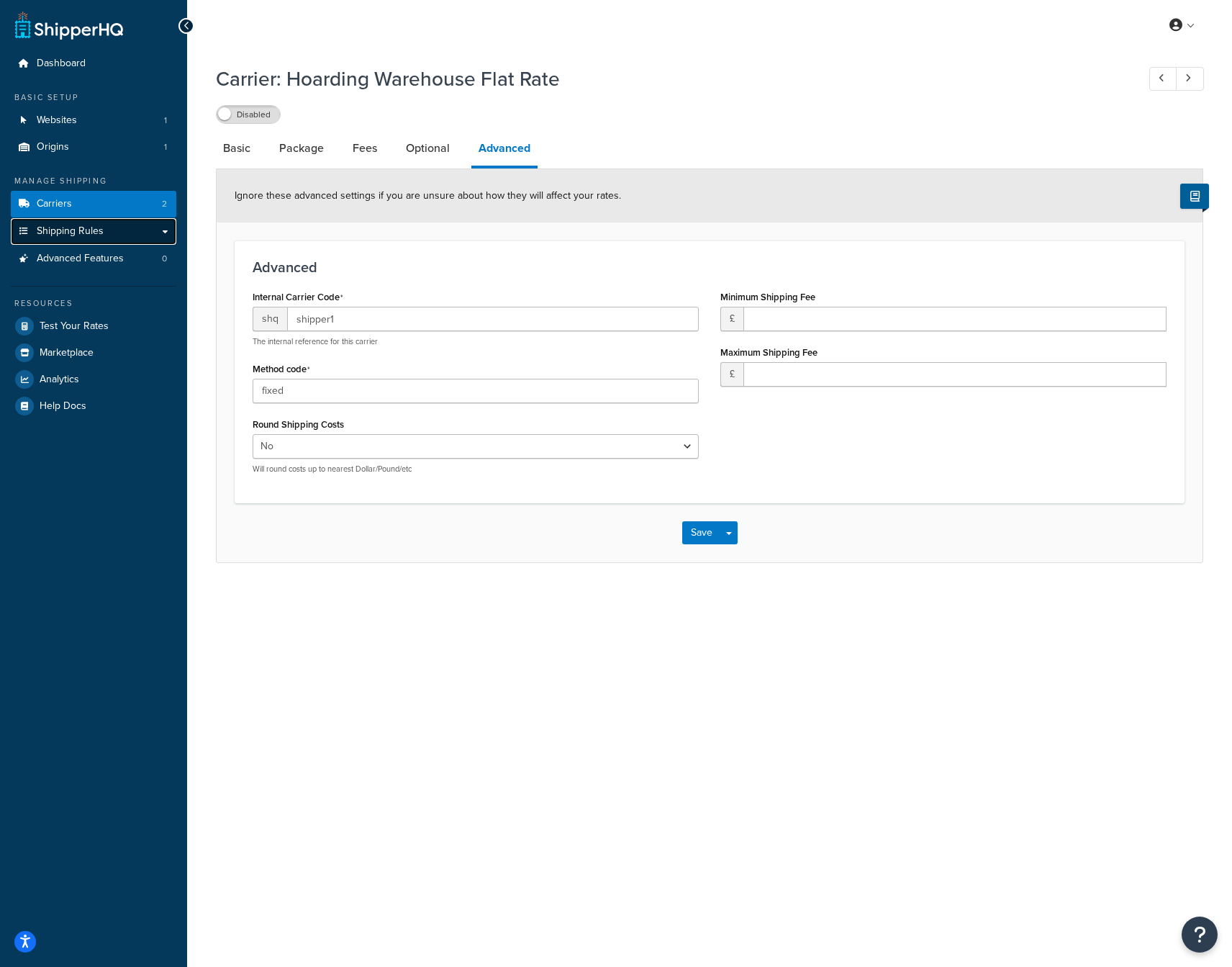
click link "Shipping Rules"
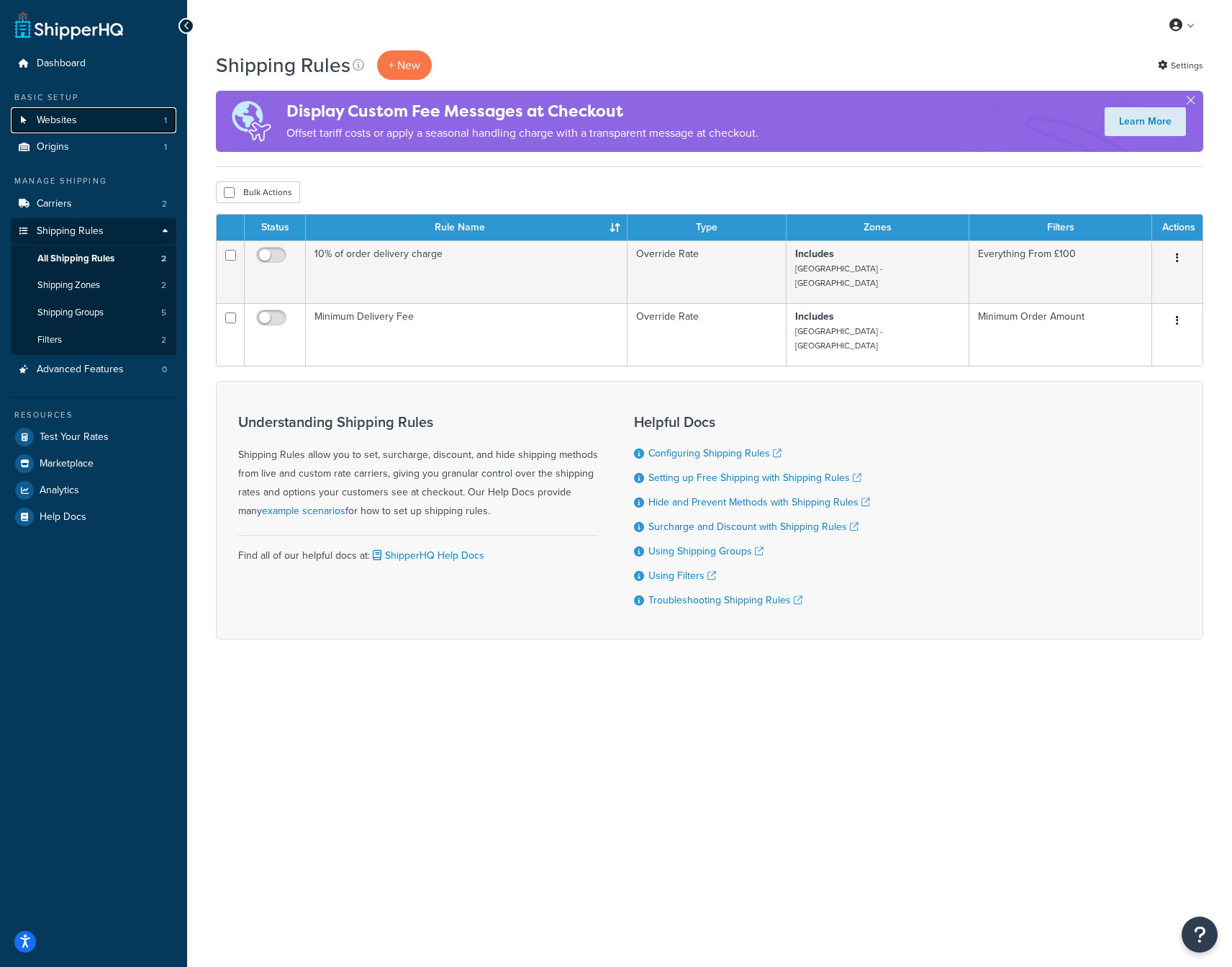
click at [57, 114] on span "Websites" at bounding box center [57, 120] width 40 height 12
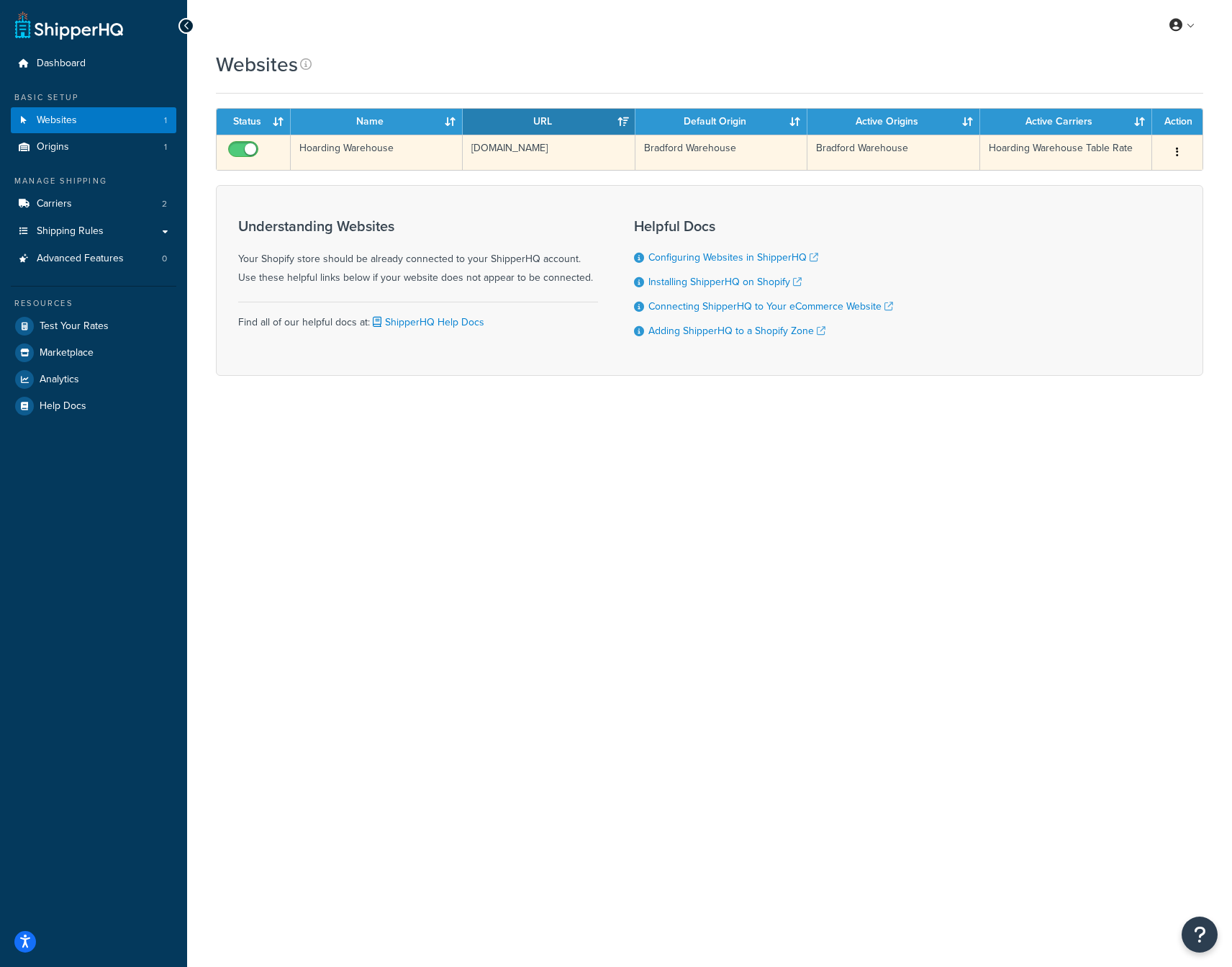
click at [1177, 147] on icon "button" at bounding box center [1176, 151] width 3 height 11
click at [1176, 148] on icon "button" at bounding box center [1176, 151] width 3 height 11
click at [1106, 188] on link "Edit" at bounding box center [1118, 180] width 114 height 30
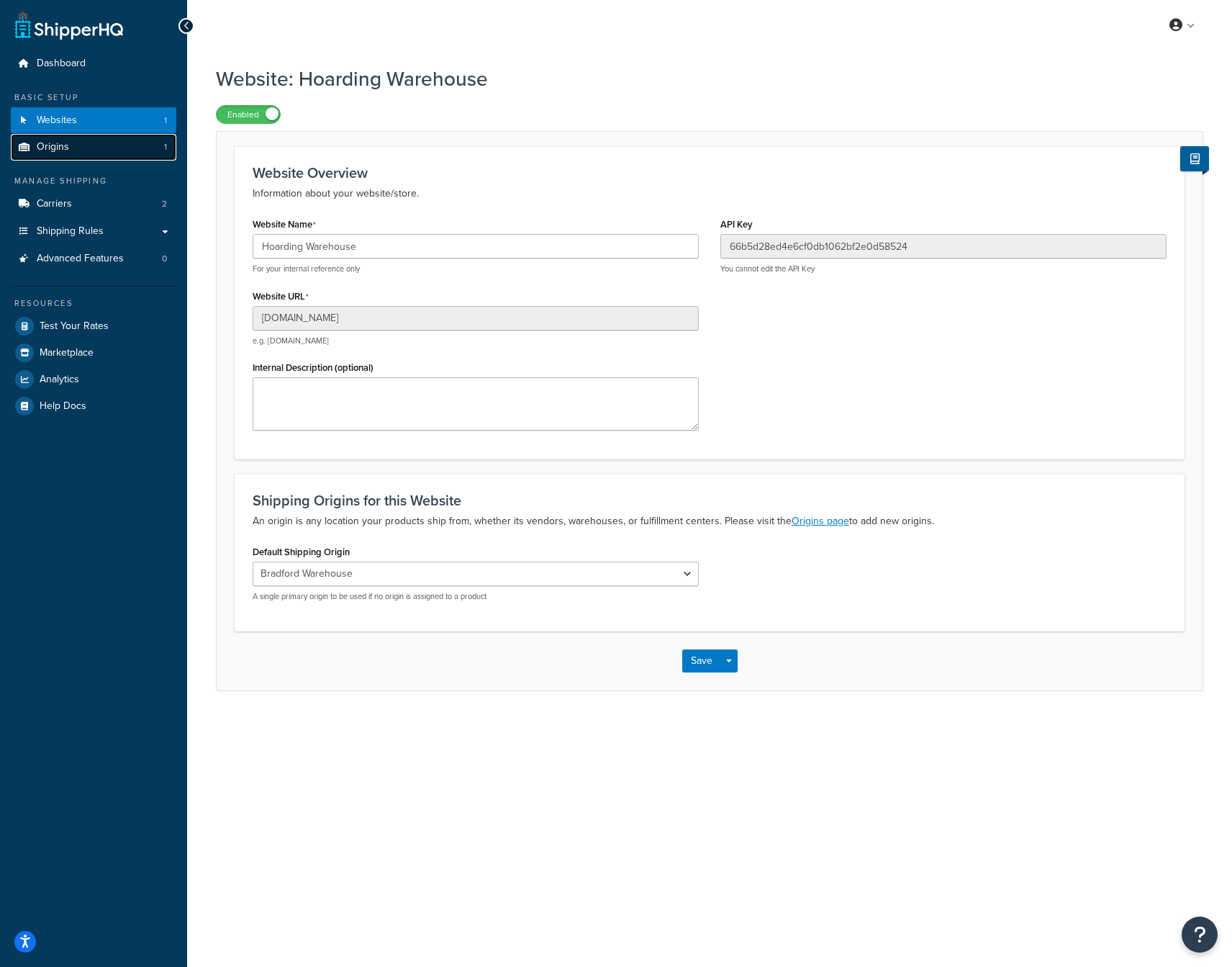
click at [85, 151] on link "Origins 1" at bounding box center [93, 148] width 166 height 27
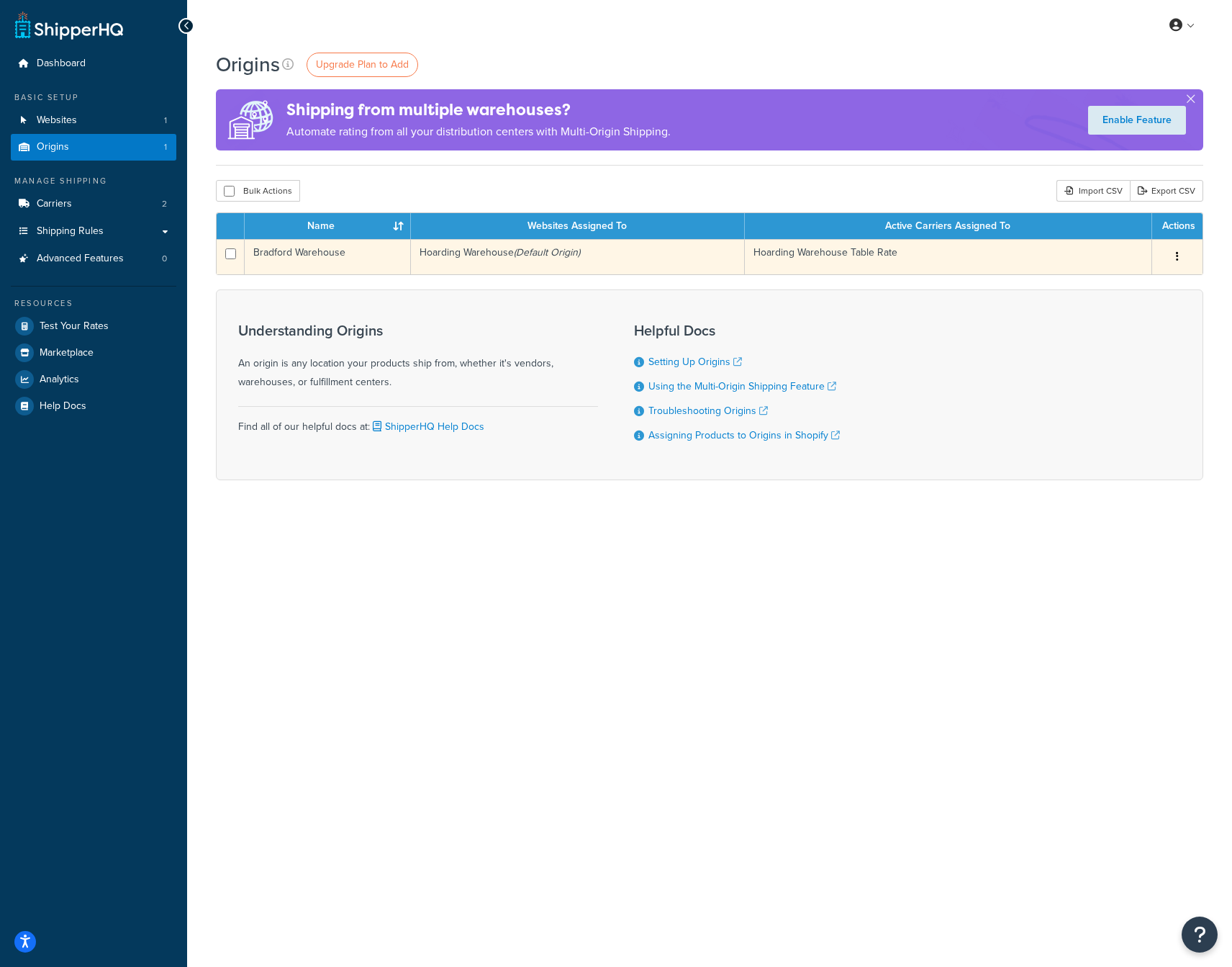
click at [871, 253] on td "Hoarding Warehouse Table Rate" at bounding box center [947, 256] width 407 height 35
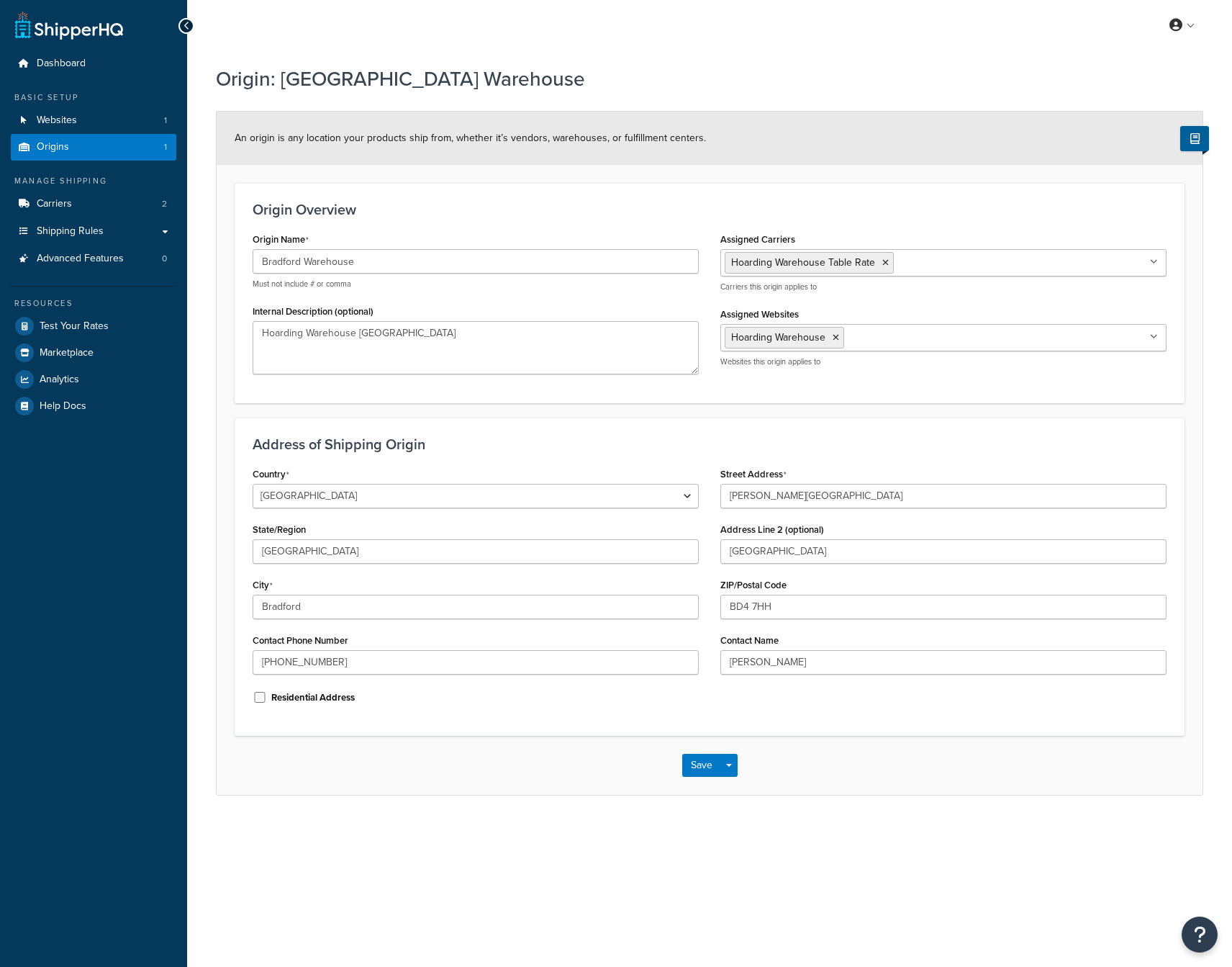
select select "1226"
click at [95, 207] on link "Carriers 2" at bounding box center [93, 204] width 166 height 27
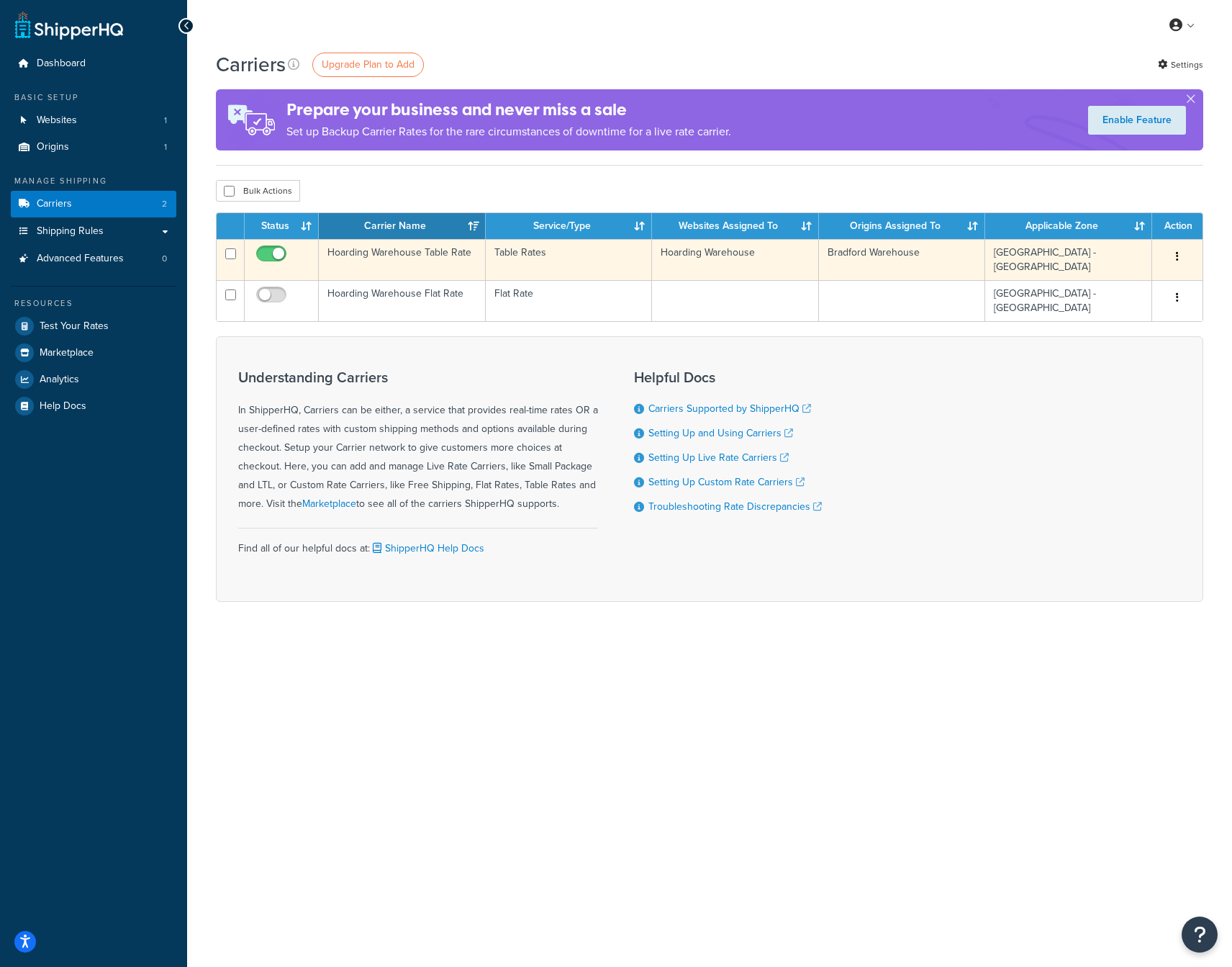
click at [933, 256] on td "Bradford Warehouse" at bounding box center [902, 259] width 167 height 41
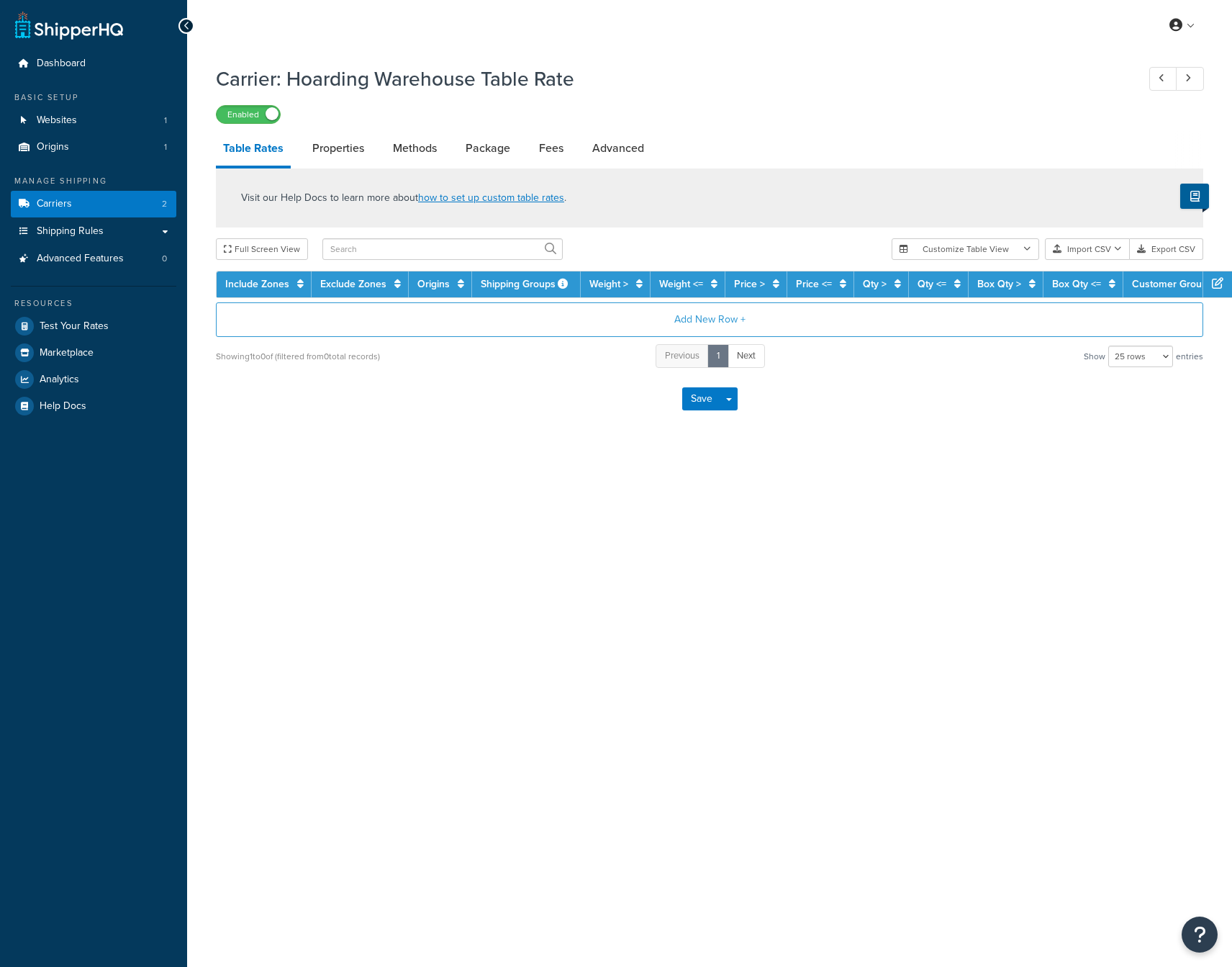
select select "25"
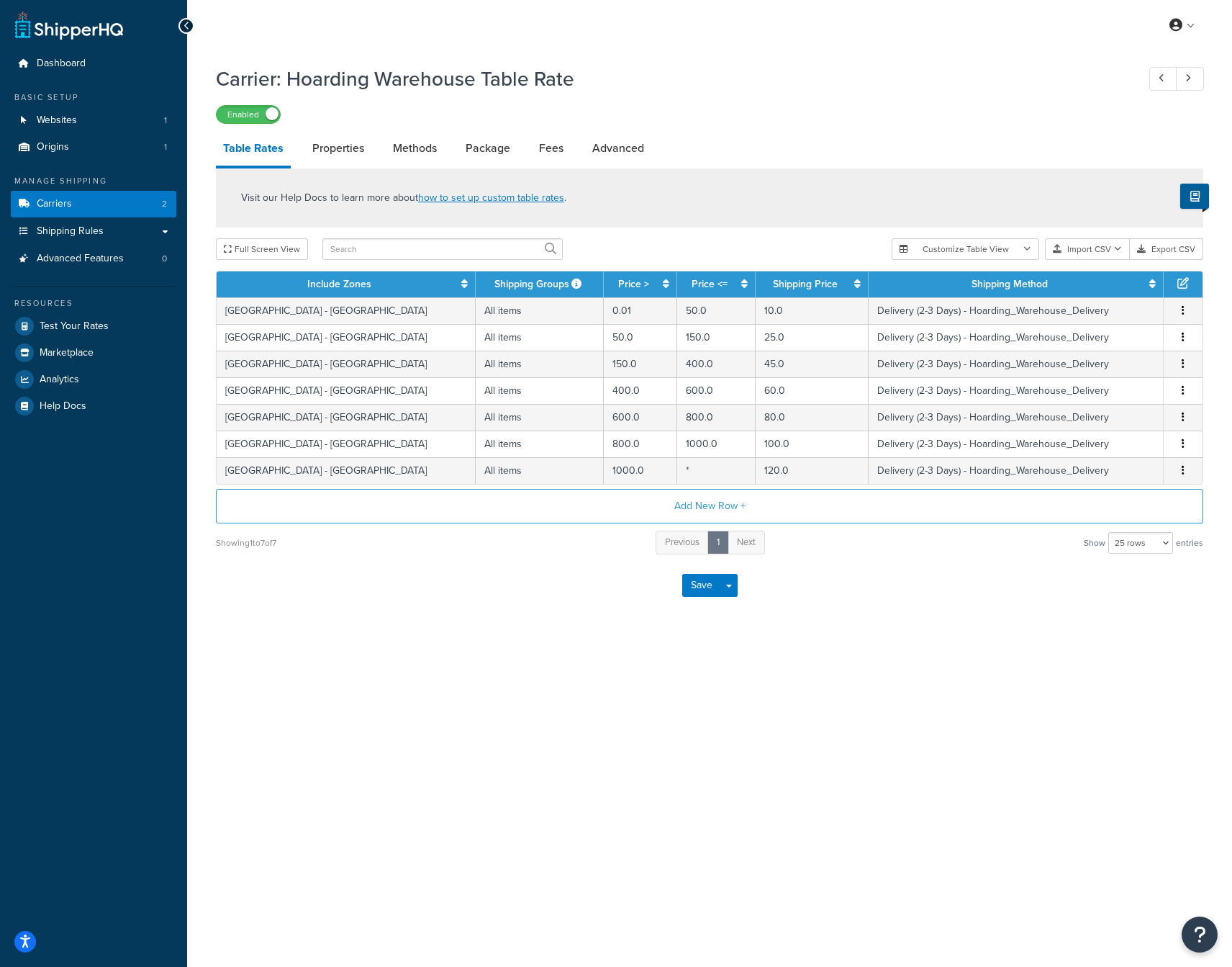
click at [268, 149] on link "Table Rates" at bounding box center [253, 150] width 75 height 37
click at [128, 204] on link "Carriers 2" at bounding box center [93, 204] width 166 height 27
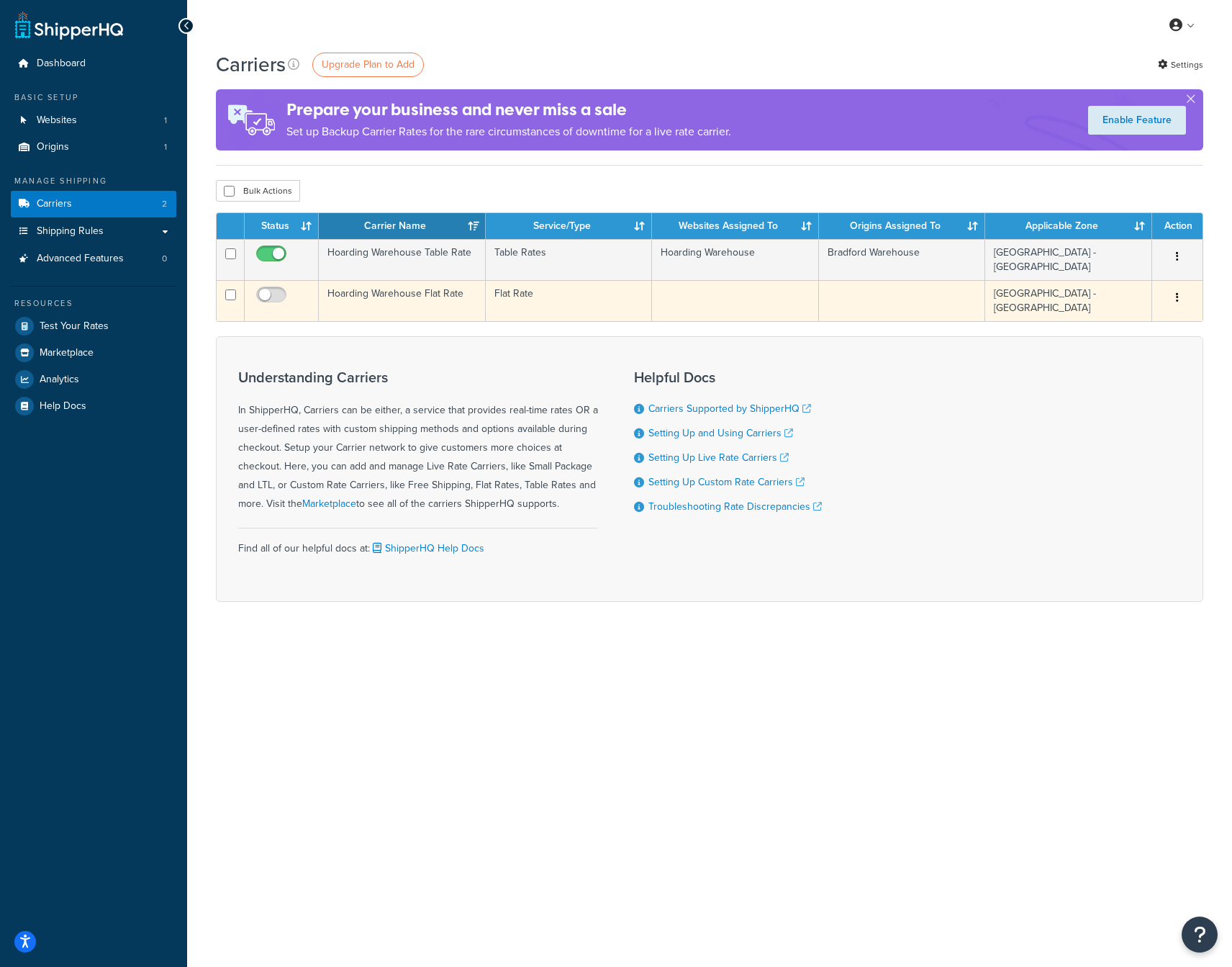
click at [409, 287] on td "Hoarding Warehouse Flat Rate" at bounding box center [402, 300] width 167 height 41
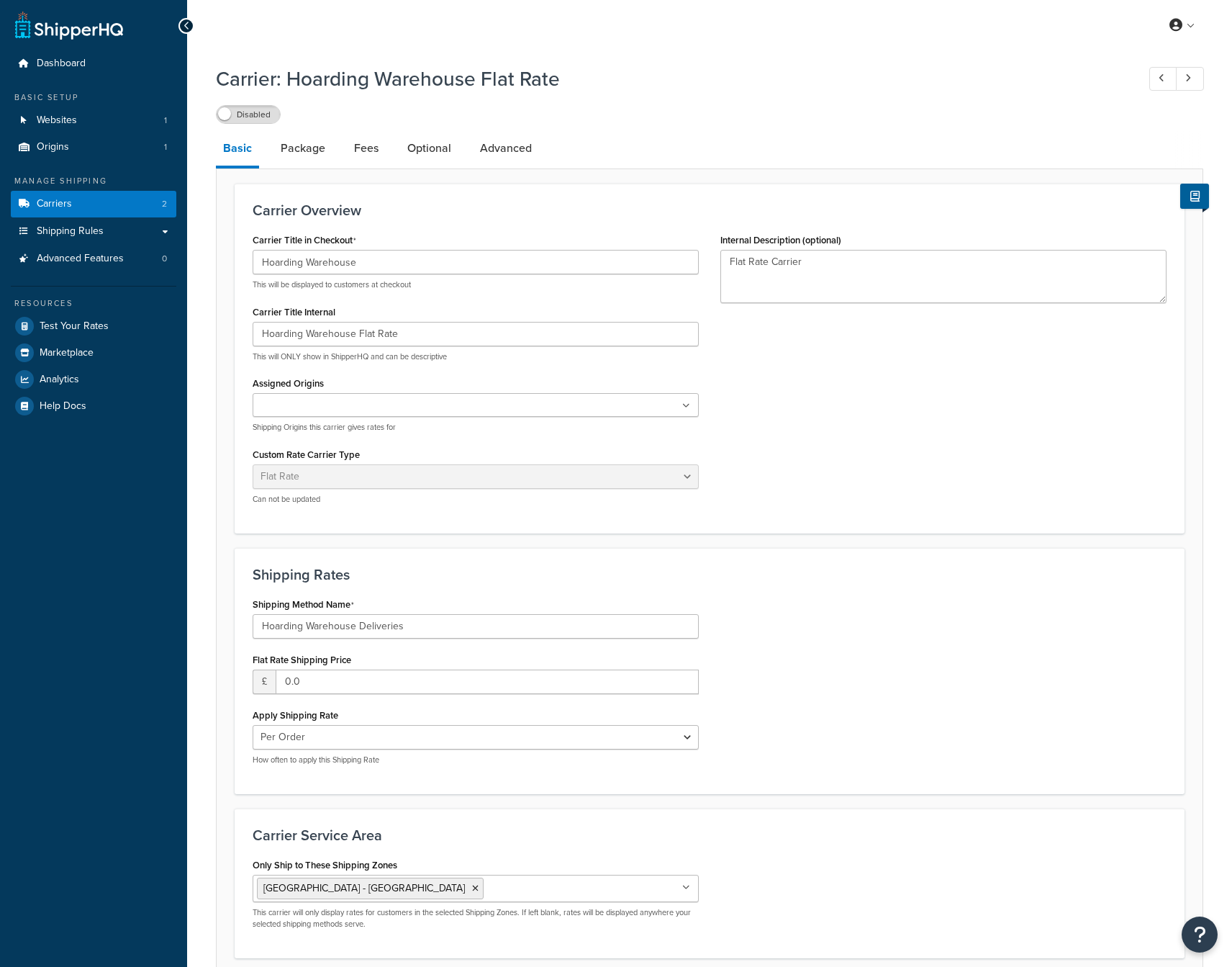
select select "flat"
click at [313, 148] on link "Package" at bounding box center [303, 149] width 59 height 35
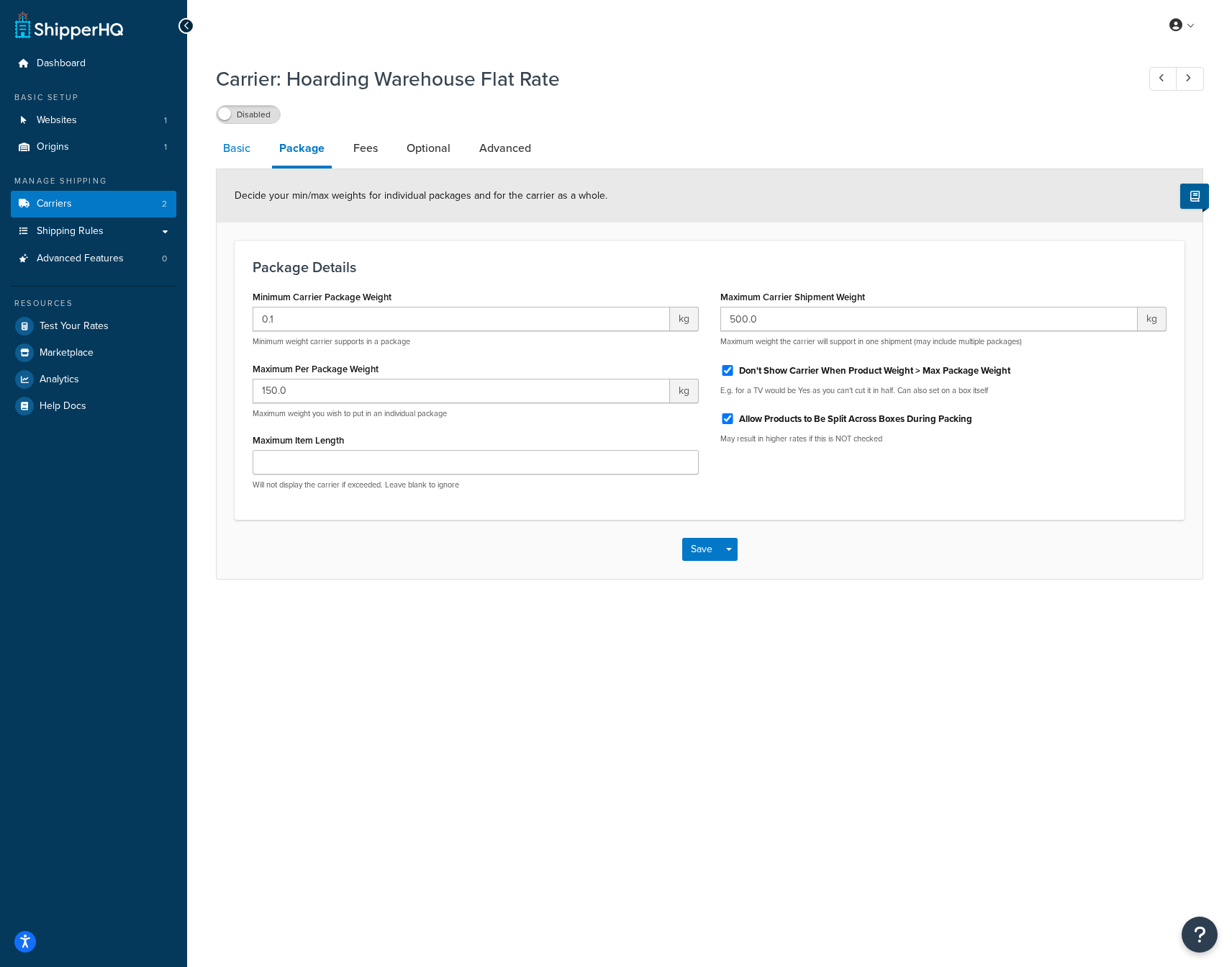
click at [239, 147] on link "Basic" at bounding box center [237, 149] width 42 height 35
select select "flat"
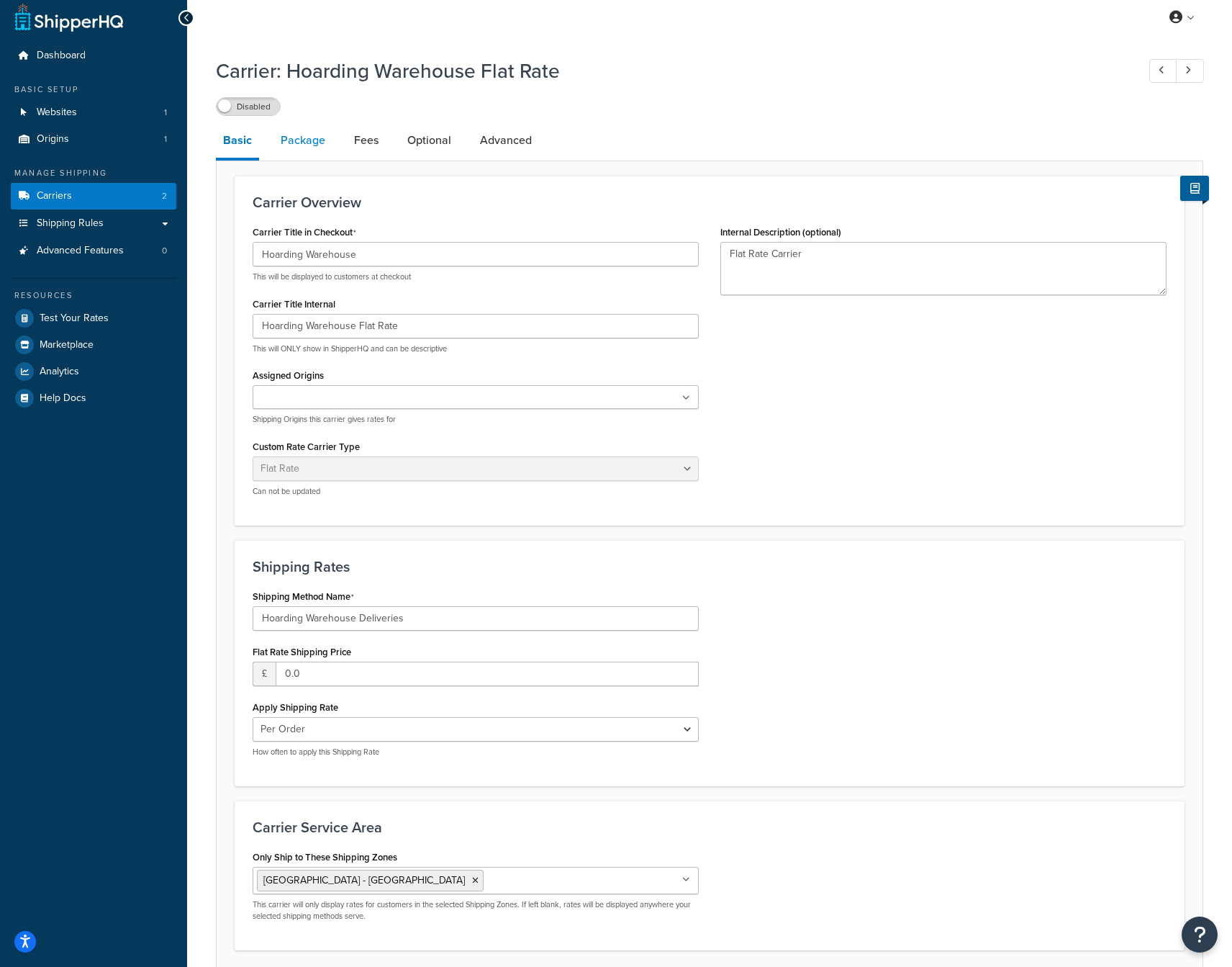
scroll to position [4, 0]
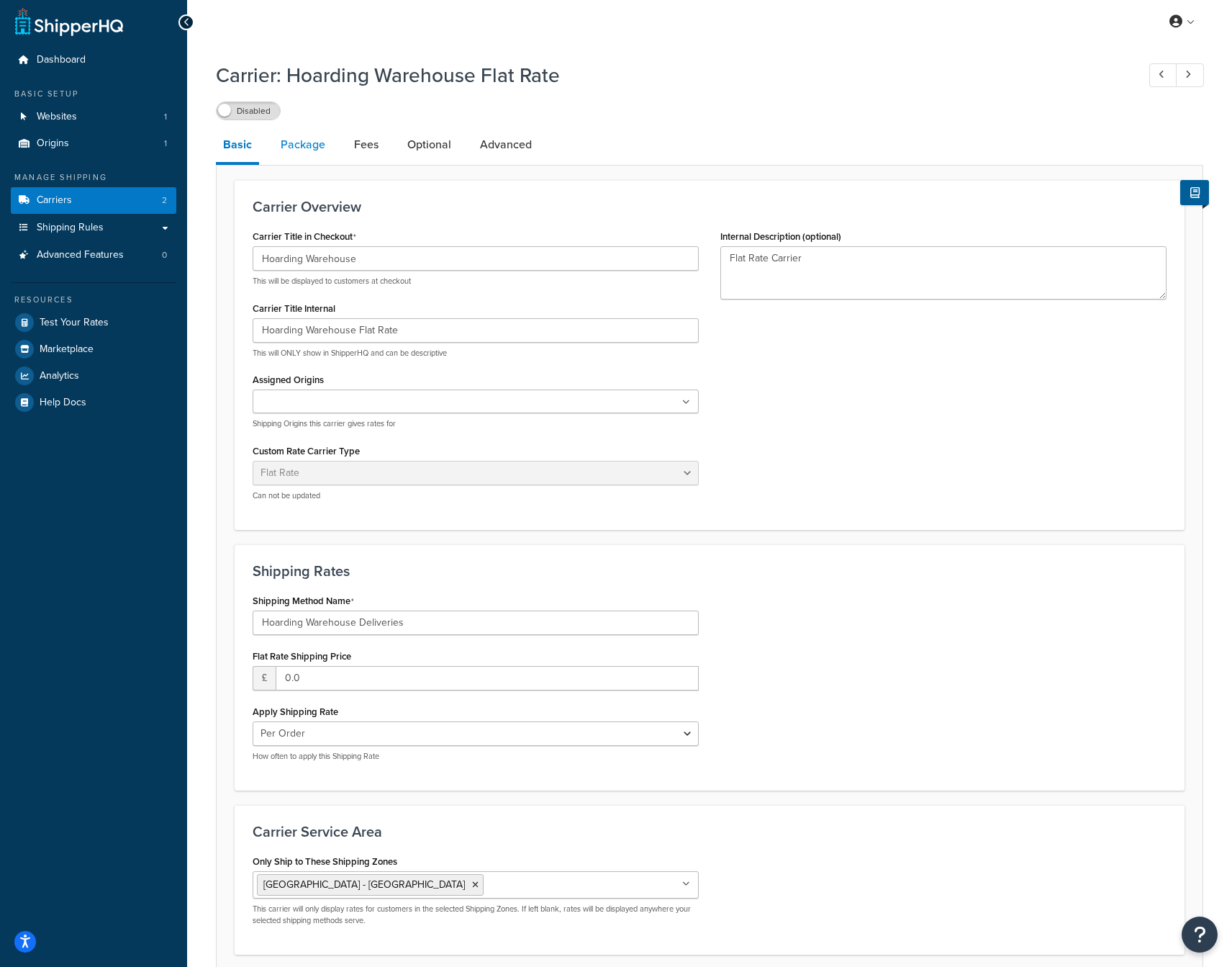
click at [312, 146] on link "Package" at bounding box center [303, 145] width 59 height 35
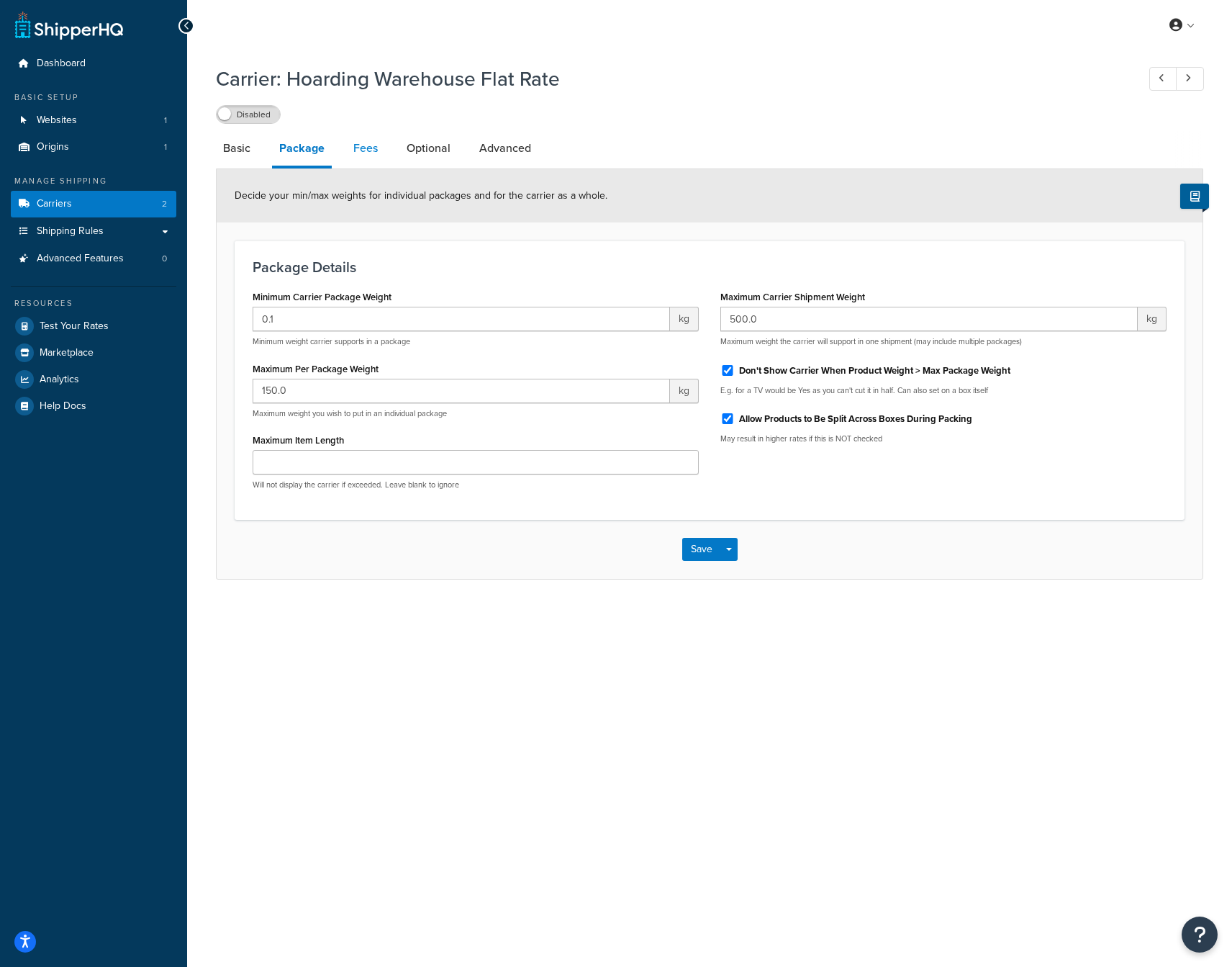
click at [367, 148] on link "Fees" at bounding box center [365, 149] width 39 height 35
select select "AFTER"
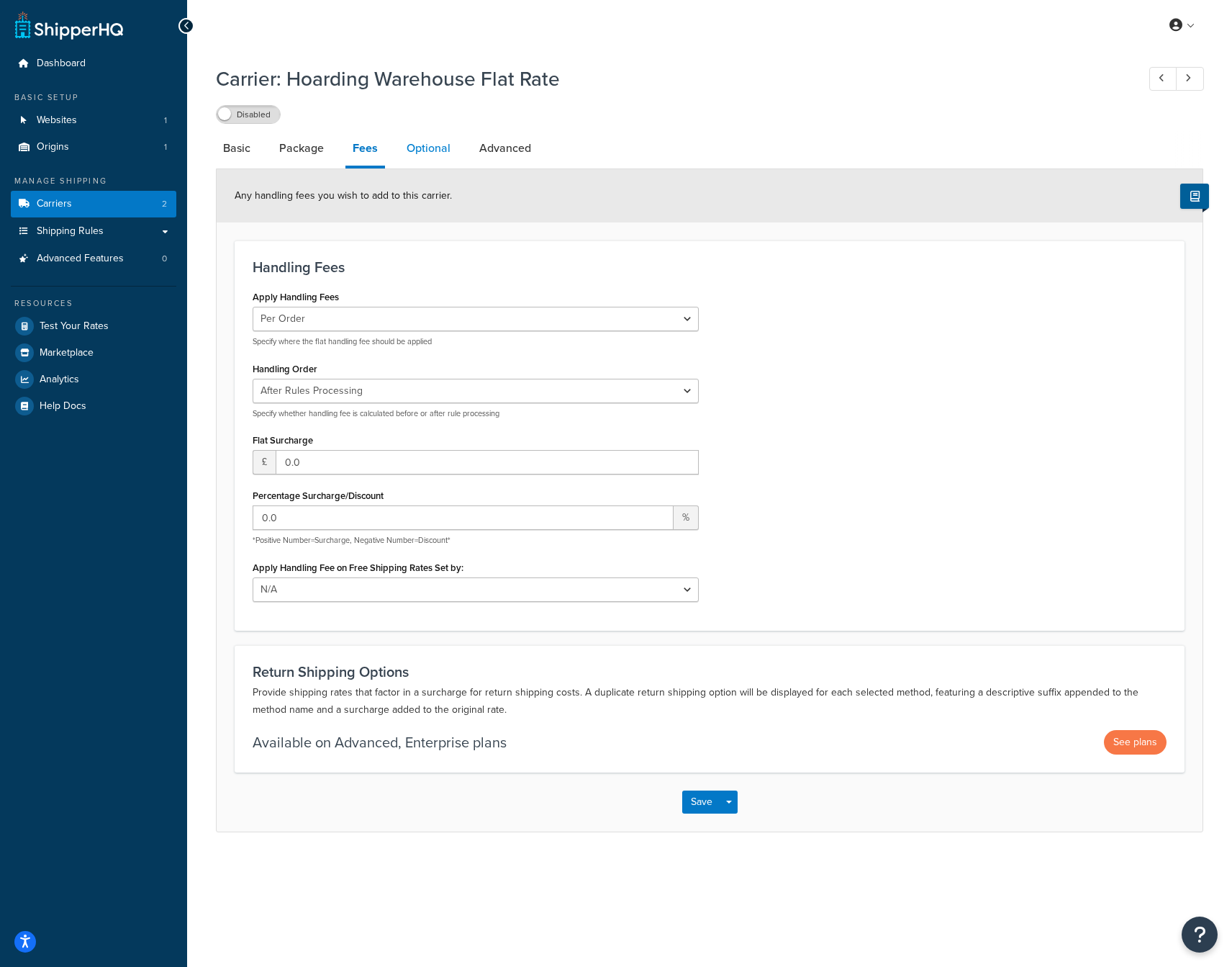
click at [423, 147] on link "Optional" at bounding box center [428, 149] width 58 height 35
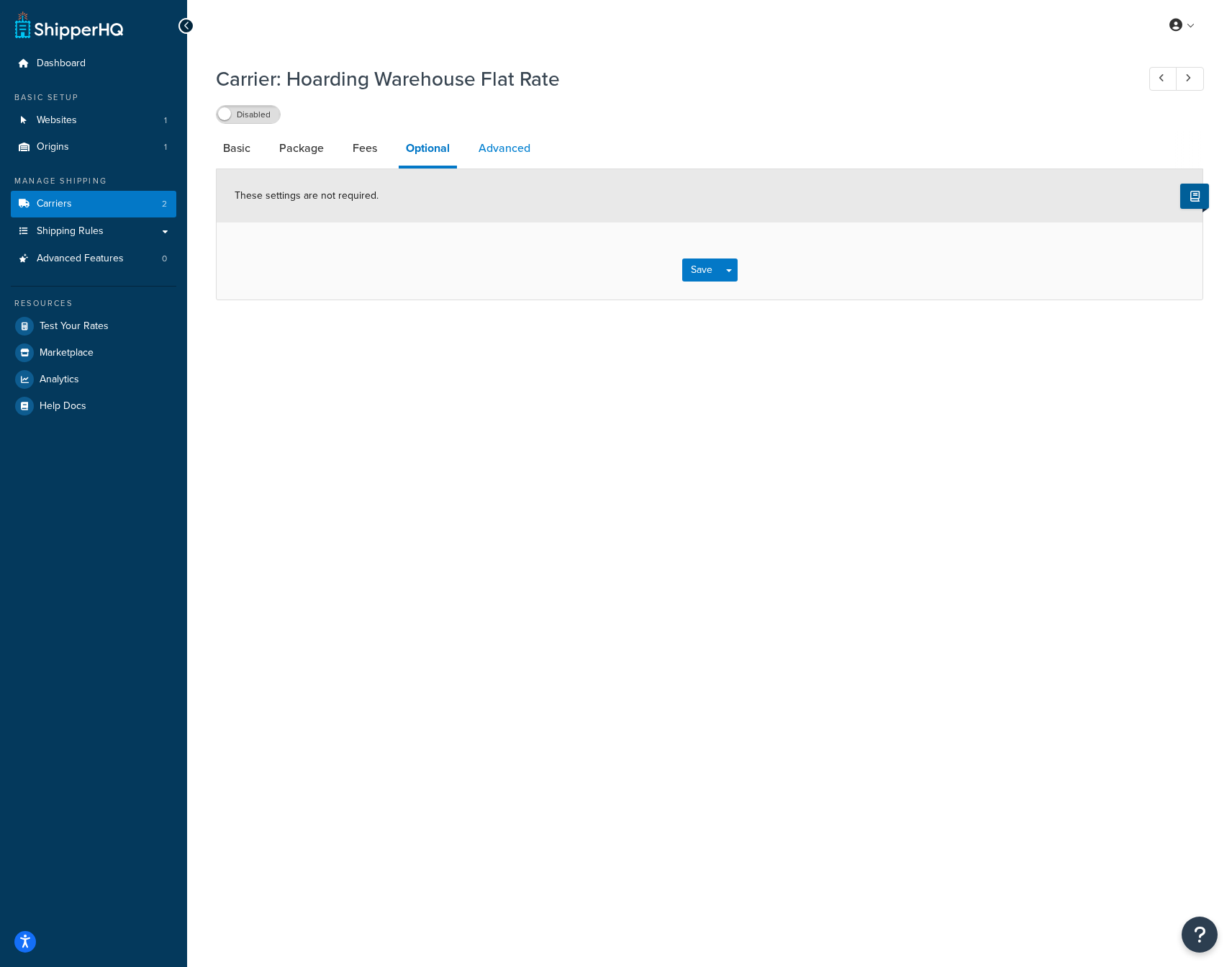
click at [499, 151] on link "Advanced" at bounding box center [504, 149] width 66 height 35
select select "false"
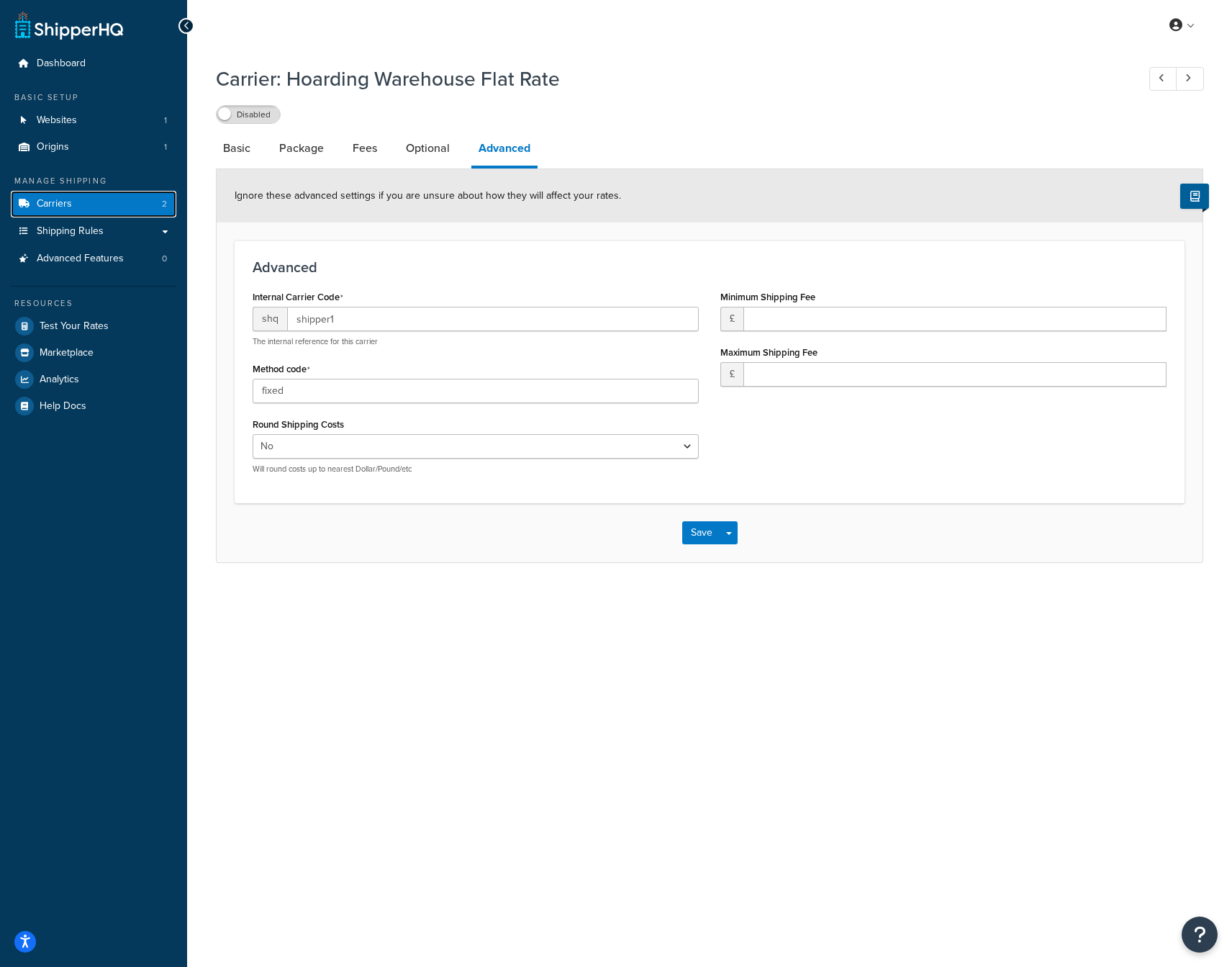
click at [57, 213] on link "Carriers 2" at bounding box center [93, 204] width 166 height 27
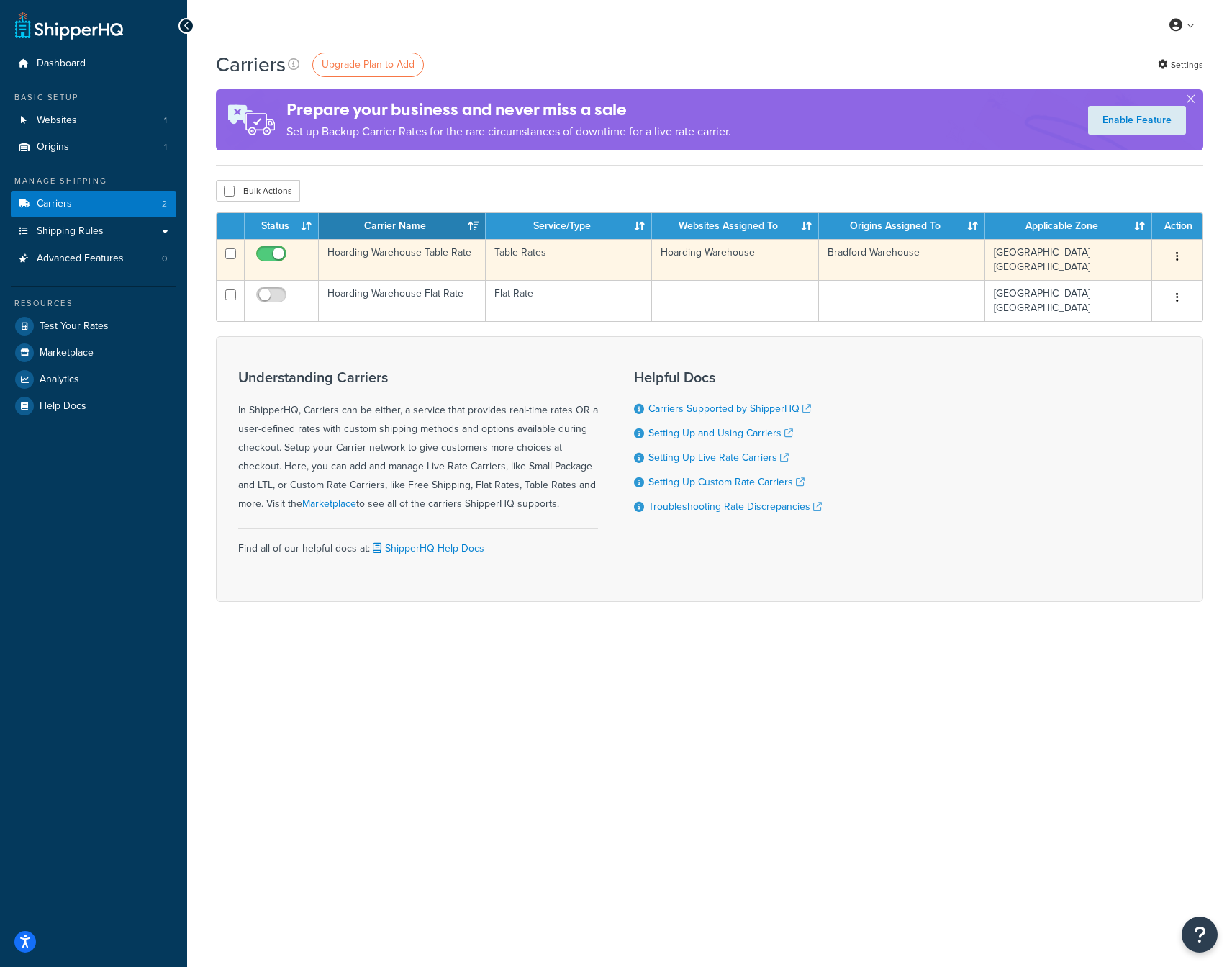
click at [397, 253] on td "Hoarding Warehouse Table Rate" at bounding box center [402, 259] width 167 height 41
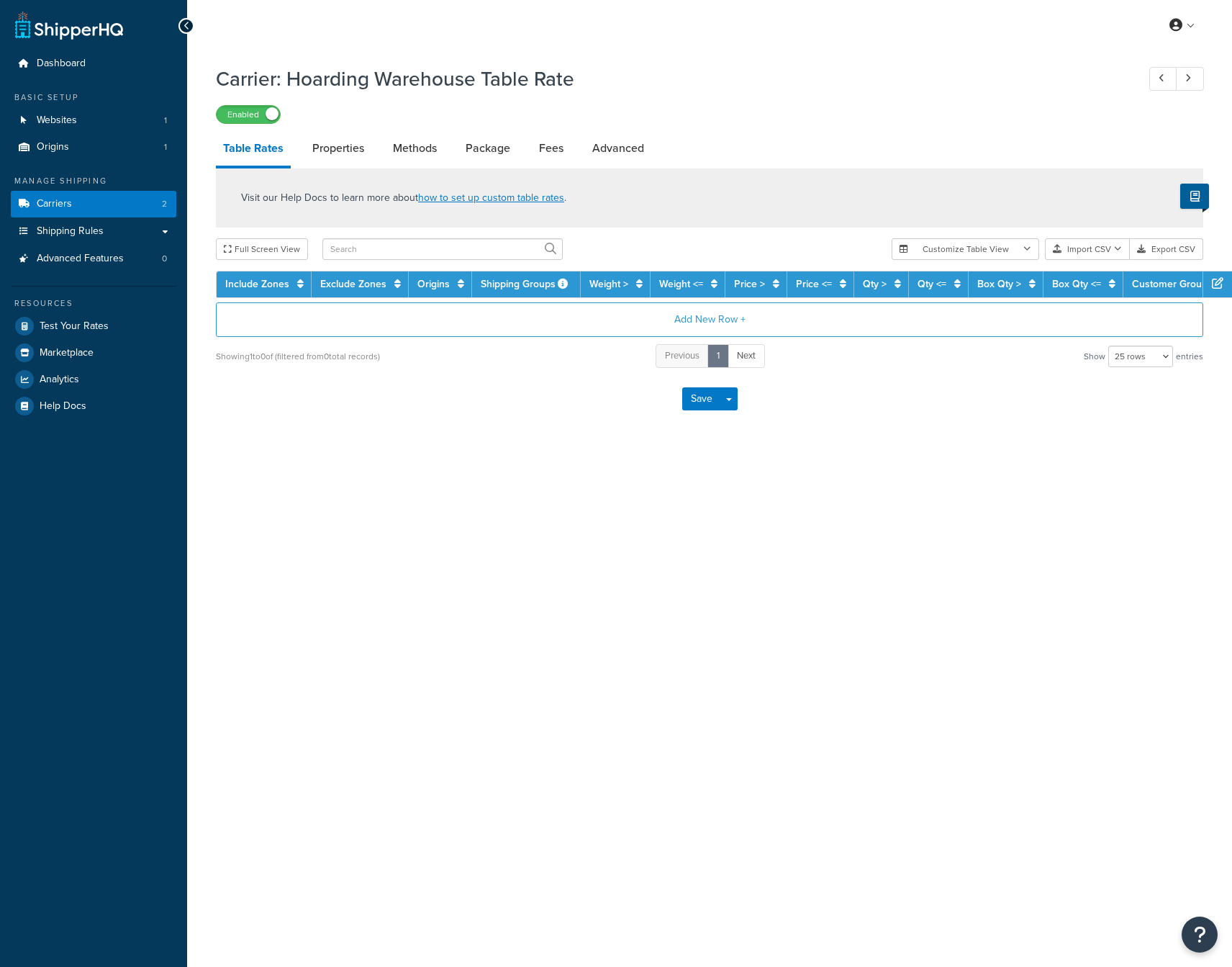
select select "25"
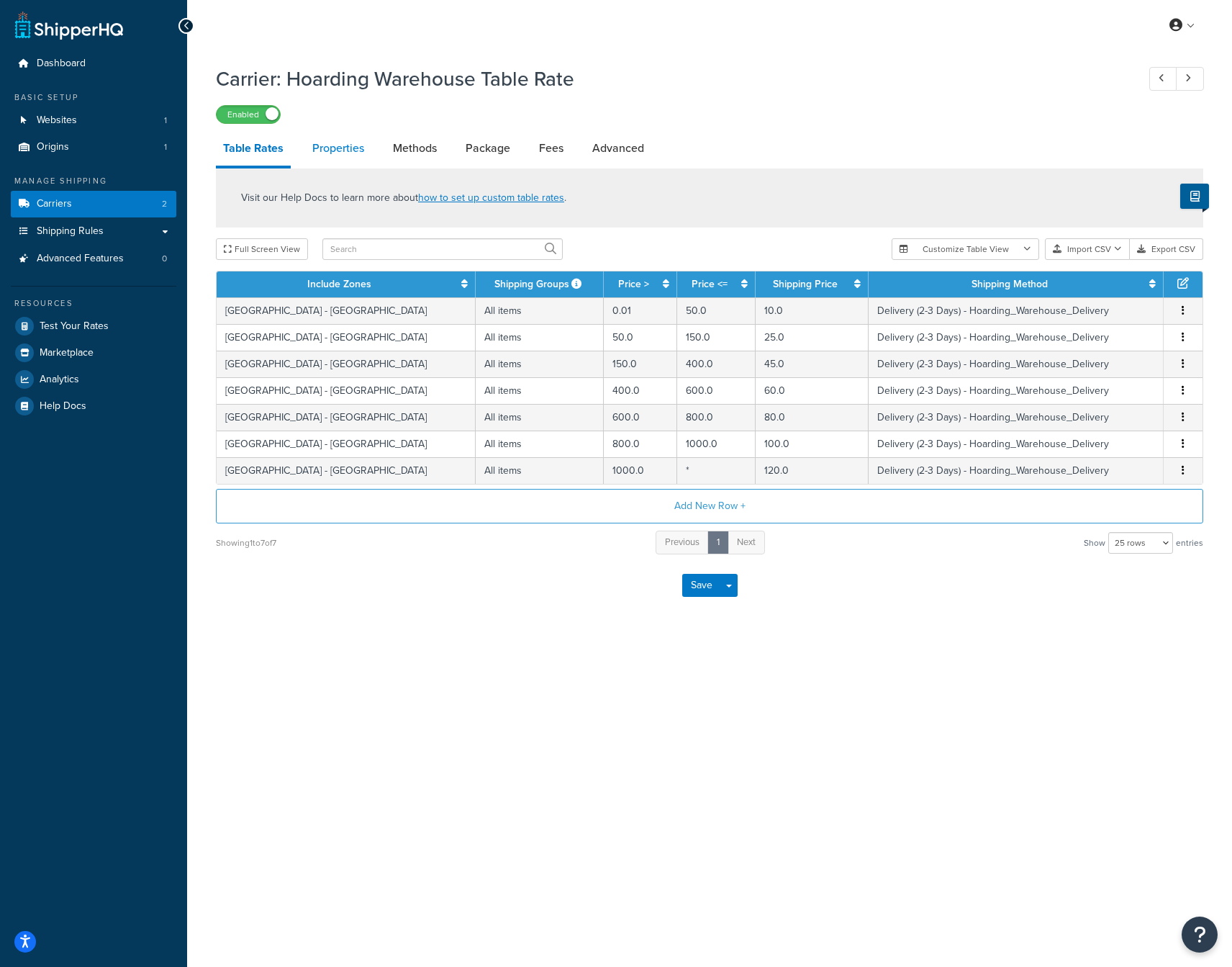
click at [352, 151] on link "Properties" at bounding box center [337, 149] width 66 height 35
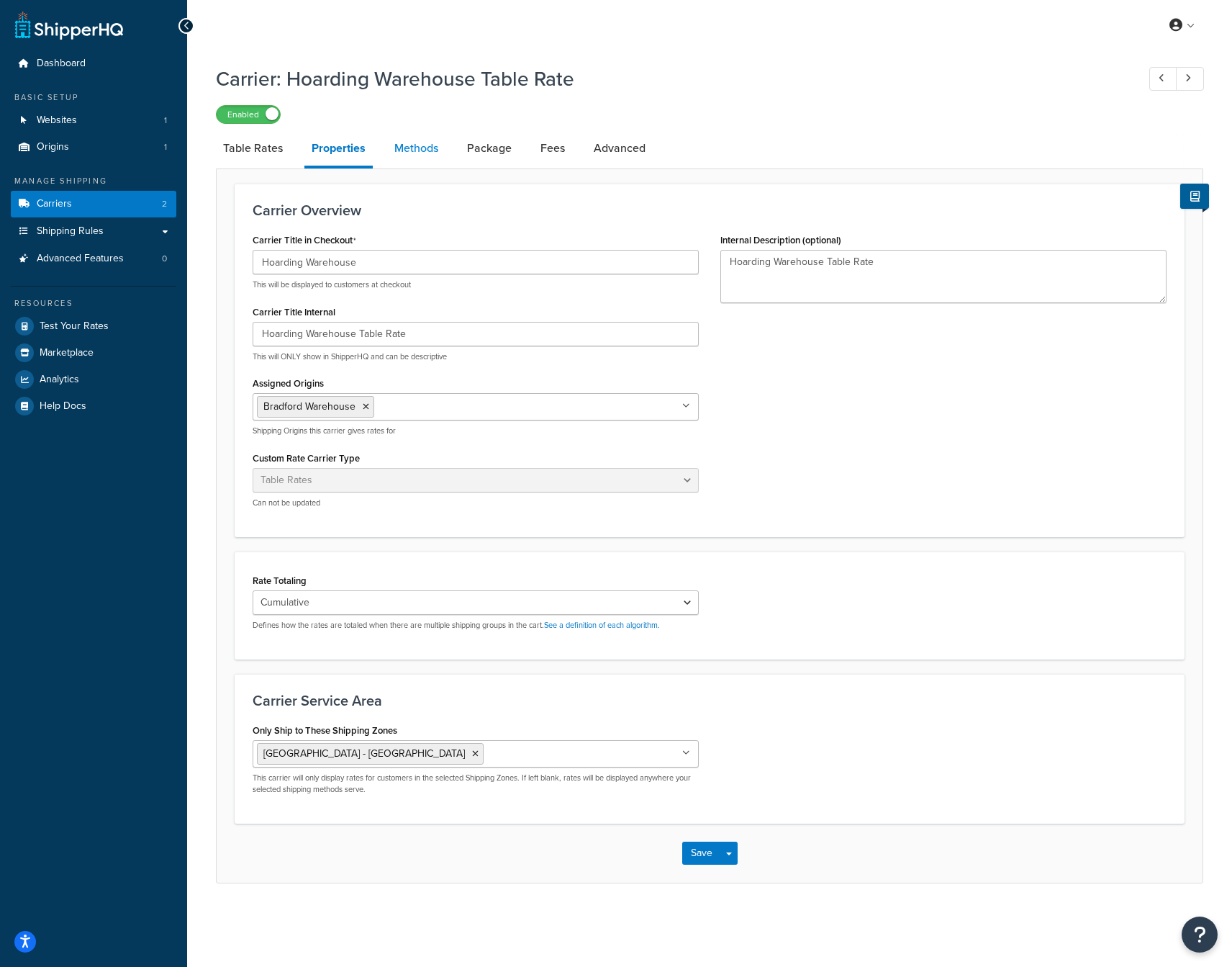
click at [421, 149] on link "Methods" at bounding box center [416, 149] width 58 height 35
select select "25"
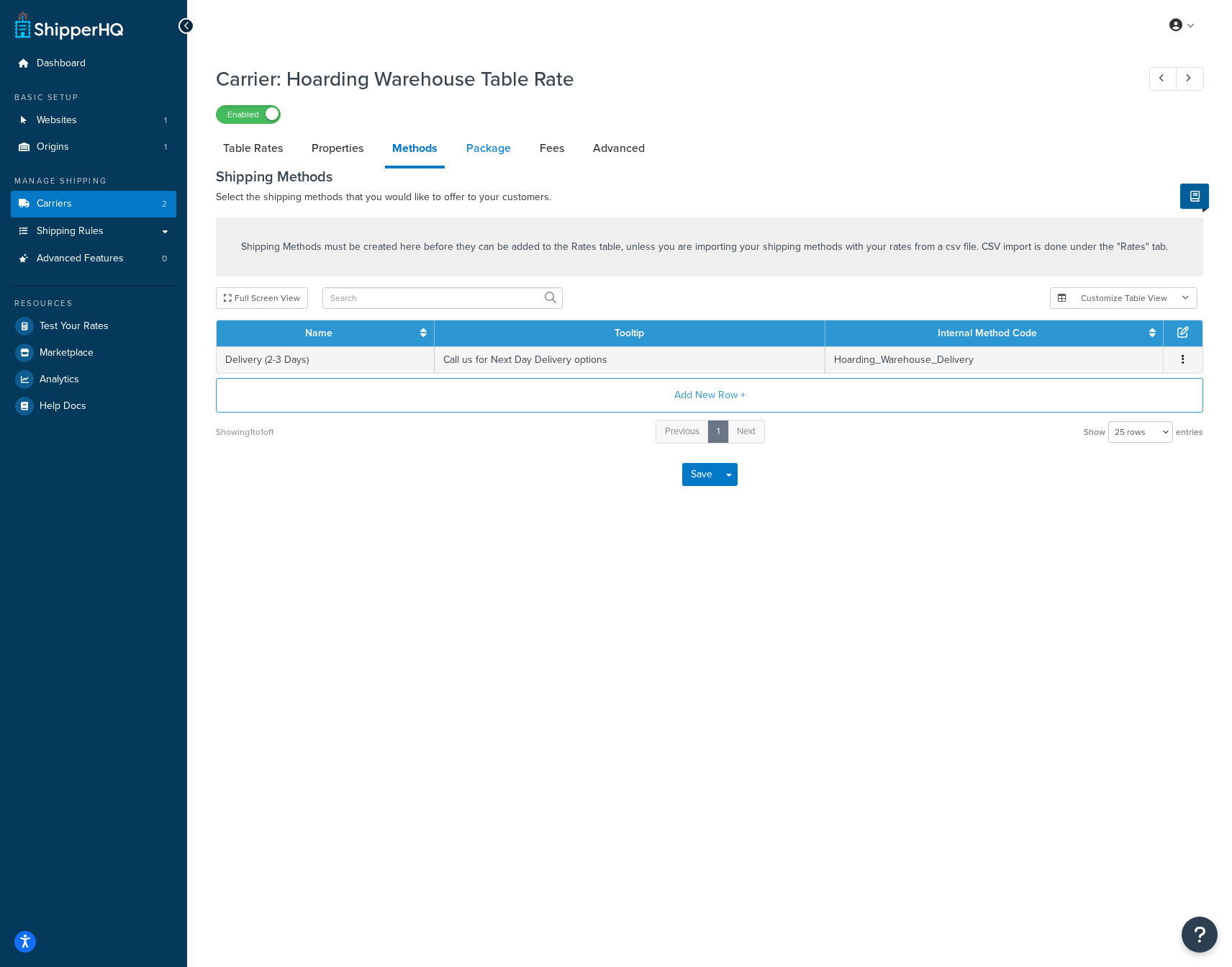
click at [489, 151] on link "Package" at bounding box center [489, 149] width 59 height 35
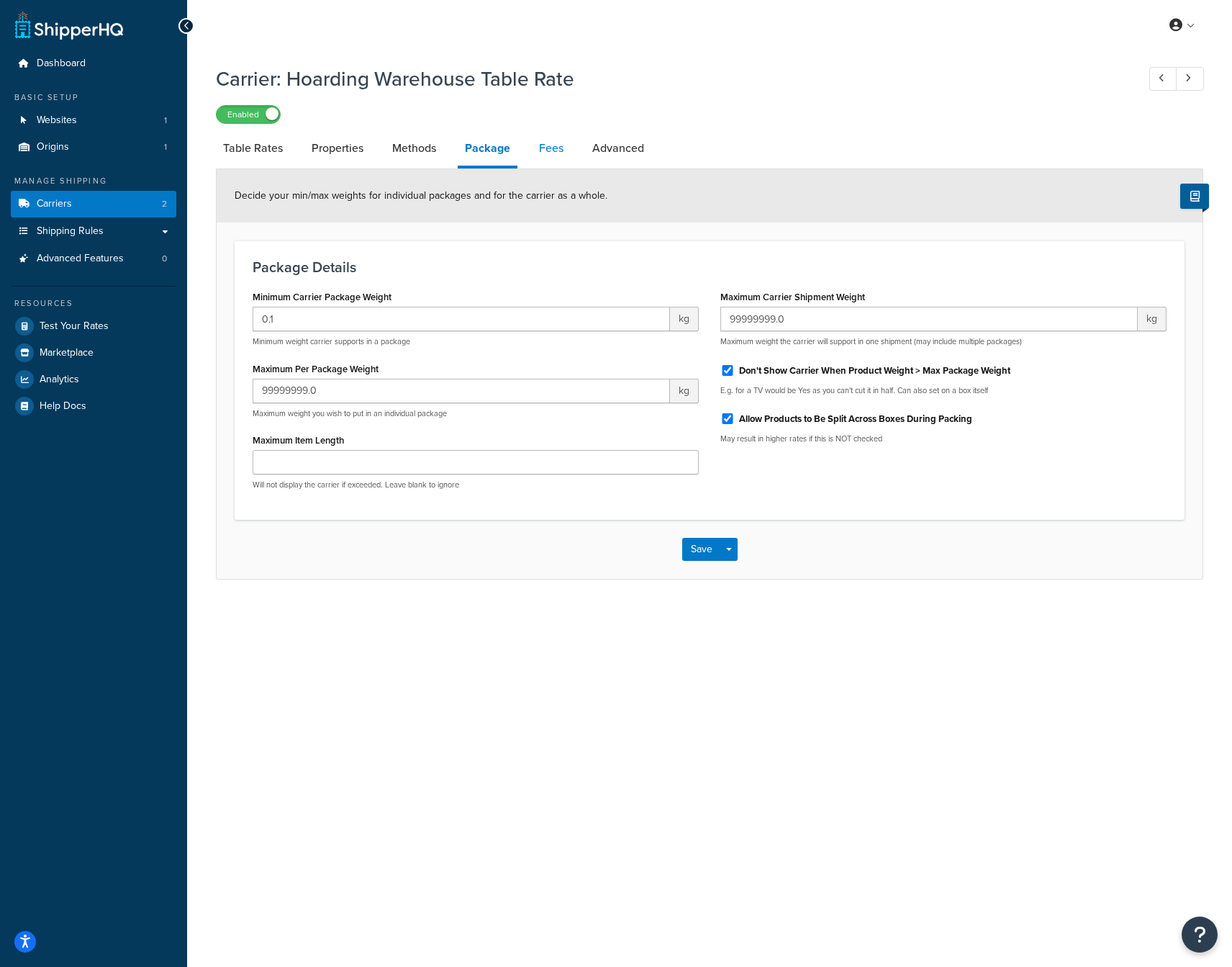
click at [556, 149] on link "Fees" at bounding box center [551, 149] width 39 height 35
select select "AFTER"
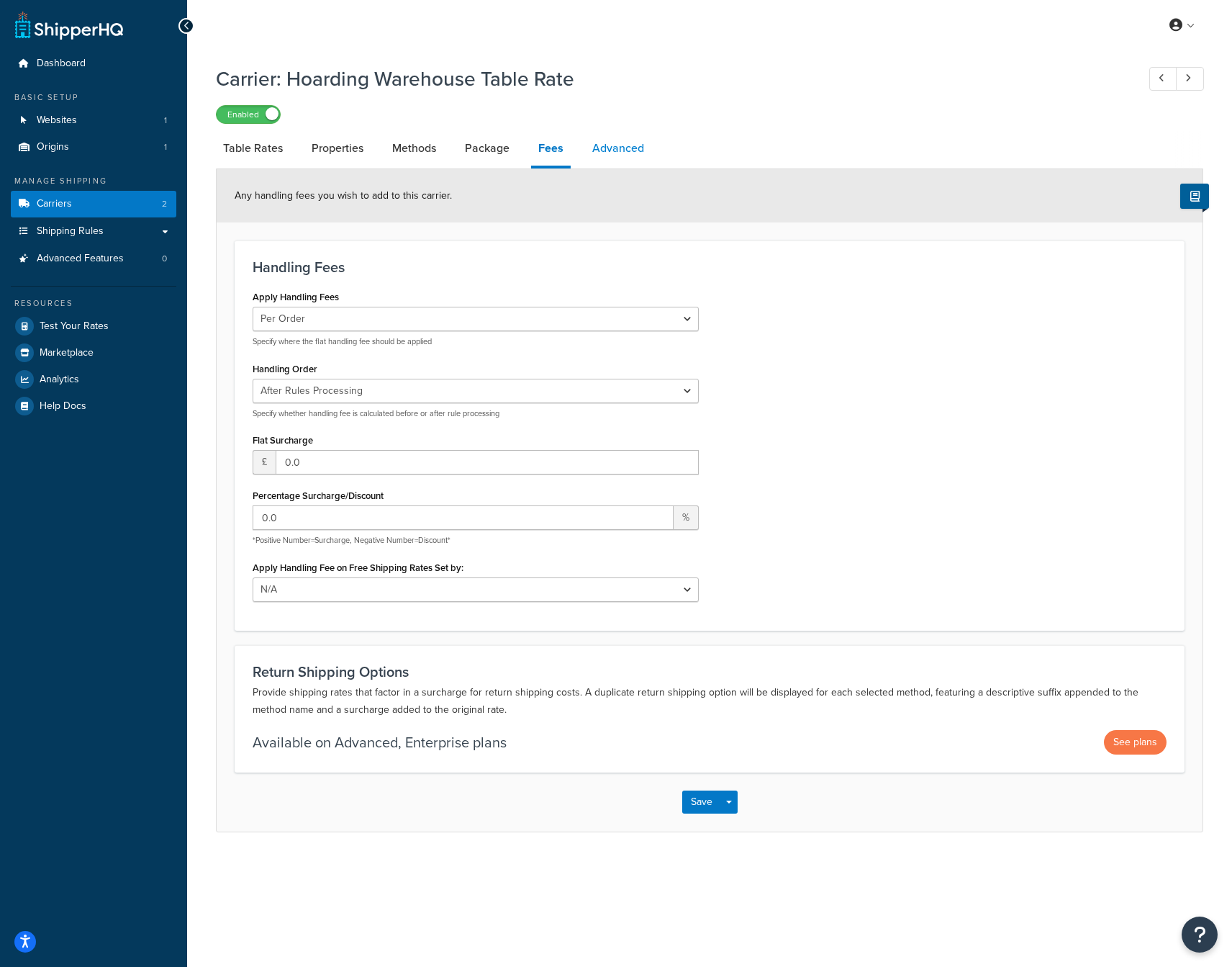
click at [623, 150] on link "Advanced" at bounding box center [618, 149] width 66 height 35
select select "false"
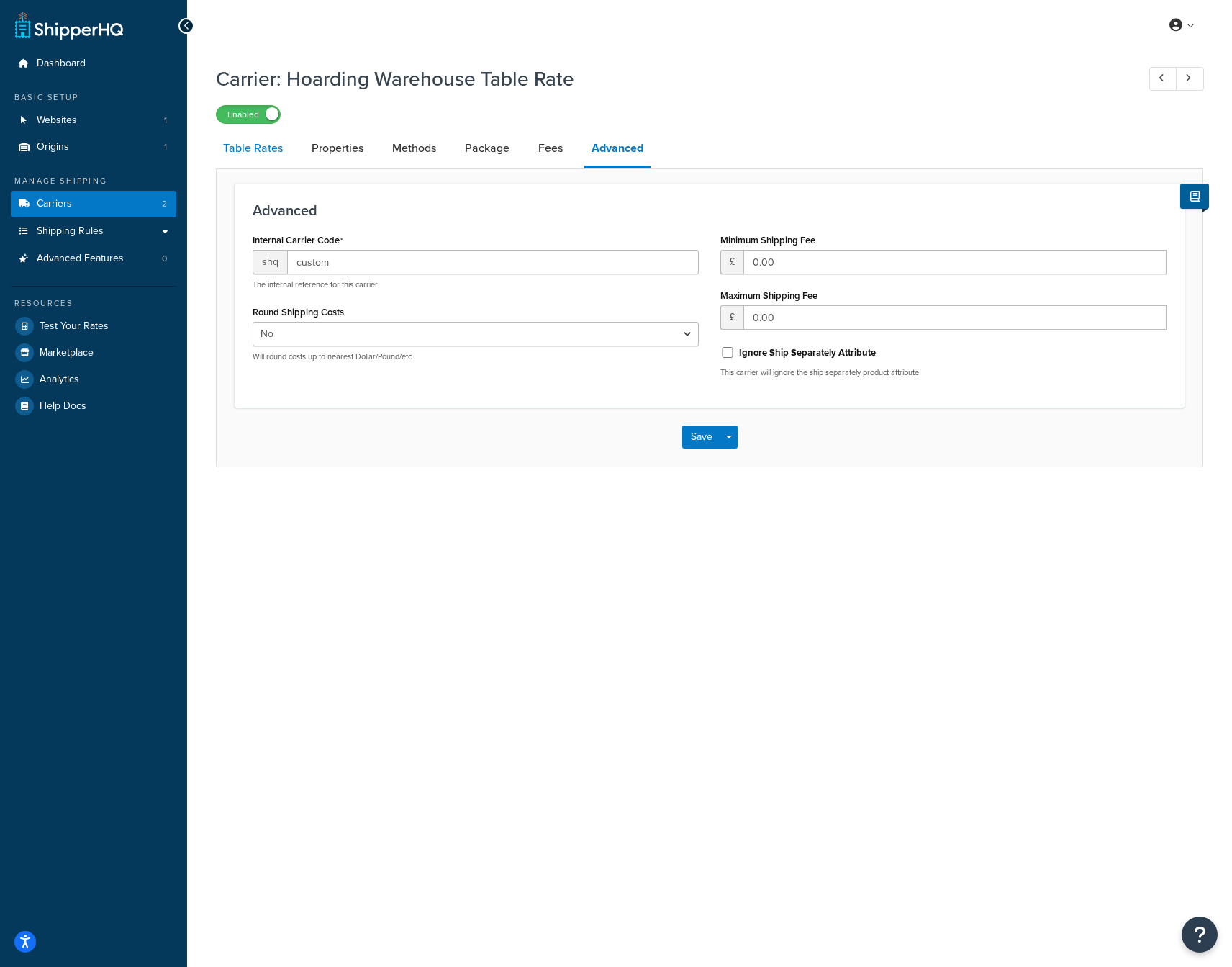
click at [280, 149] on link "Table Rates" at bounding box center [252, 149] width 74 height 35
select select "25"
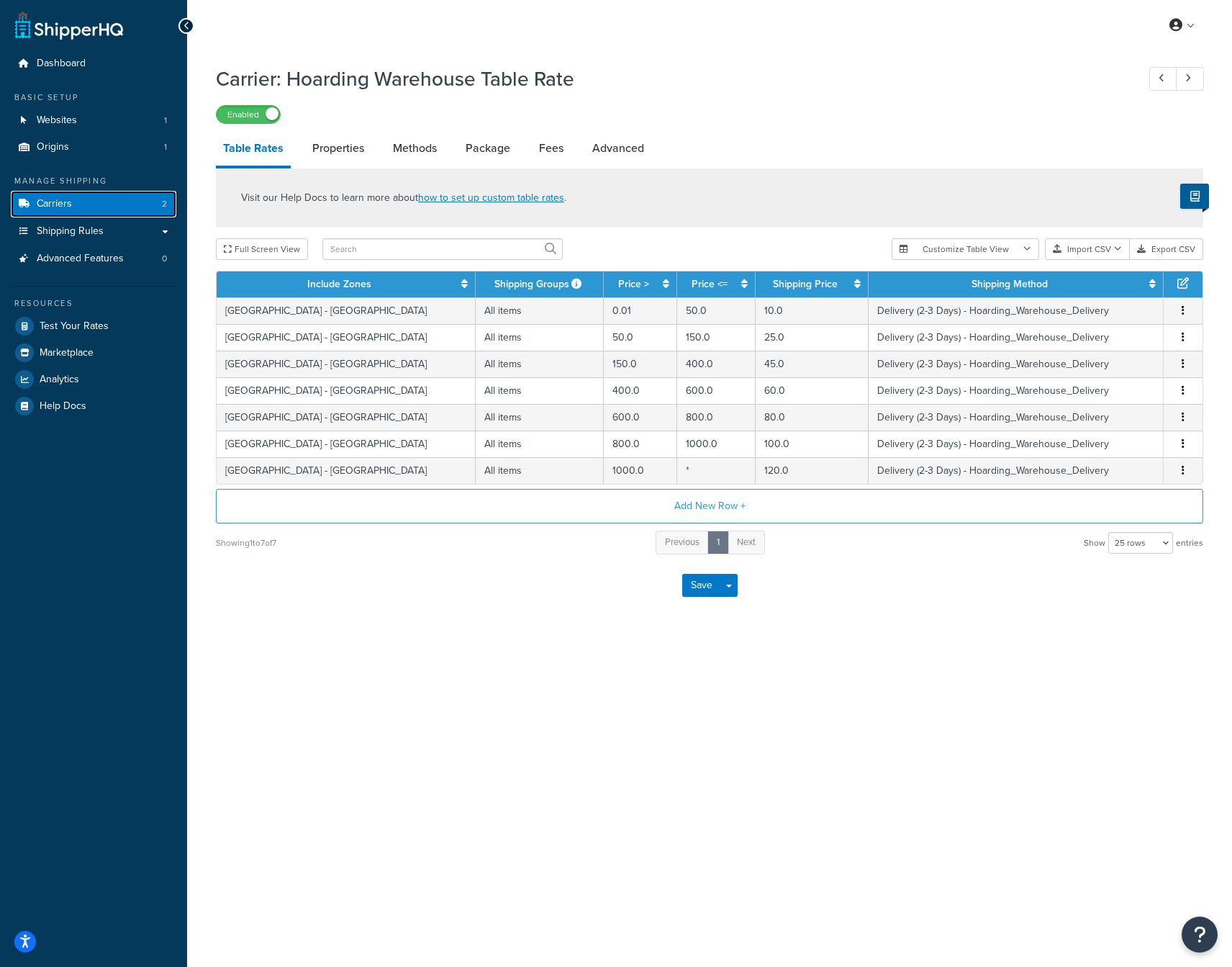
click at [100, 199] on link "Carriers 2" at bounding box center [93, 204] width 166 height 27
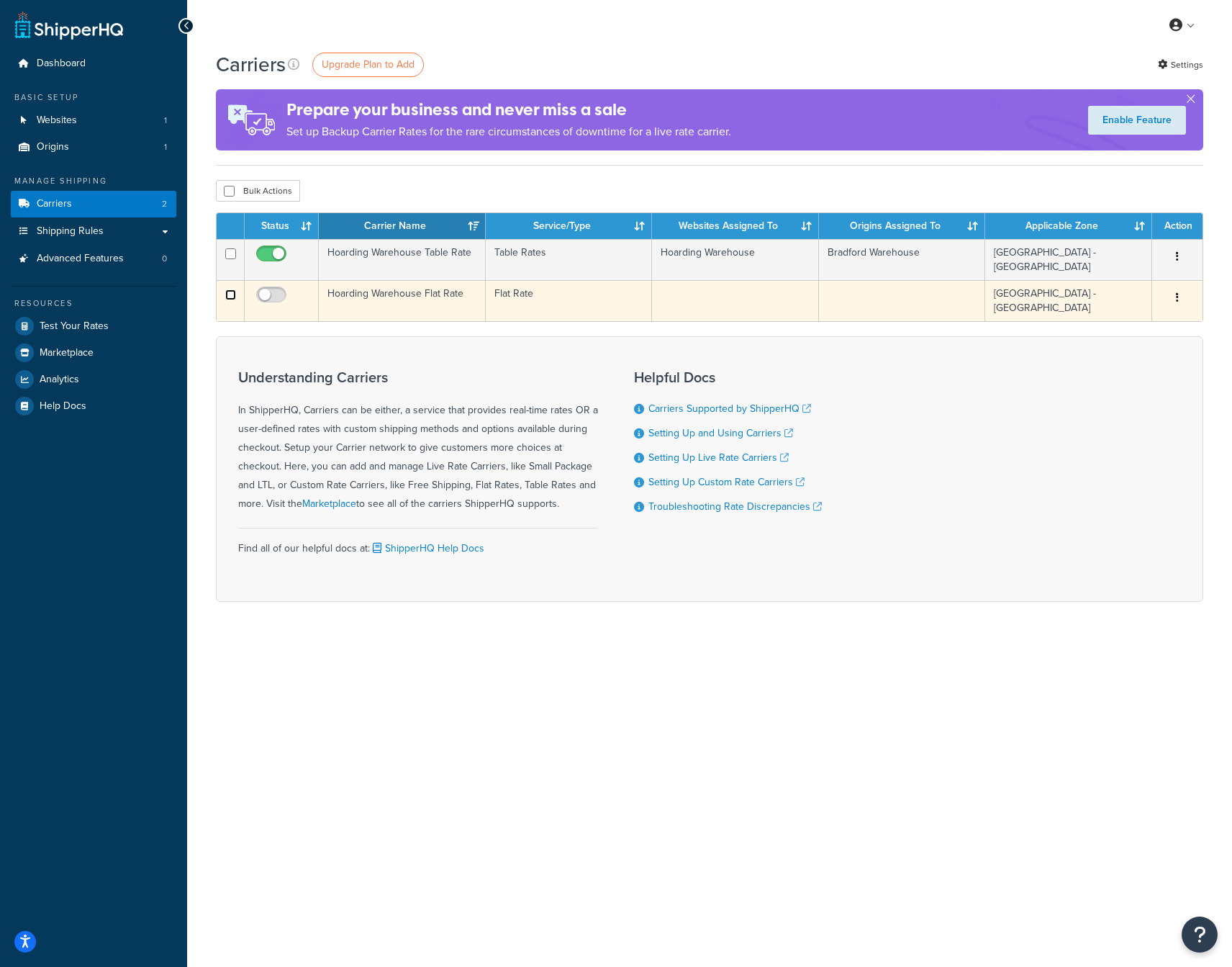
click at [226, 289] on input "checkbox" at bounding box center [230, 294] width 11 height 11
click at [228, 289] on input "checkbox" at bounding box center [230, 294] width 11 height 11
checkbox input "false"
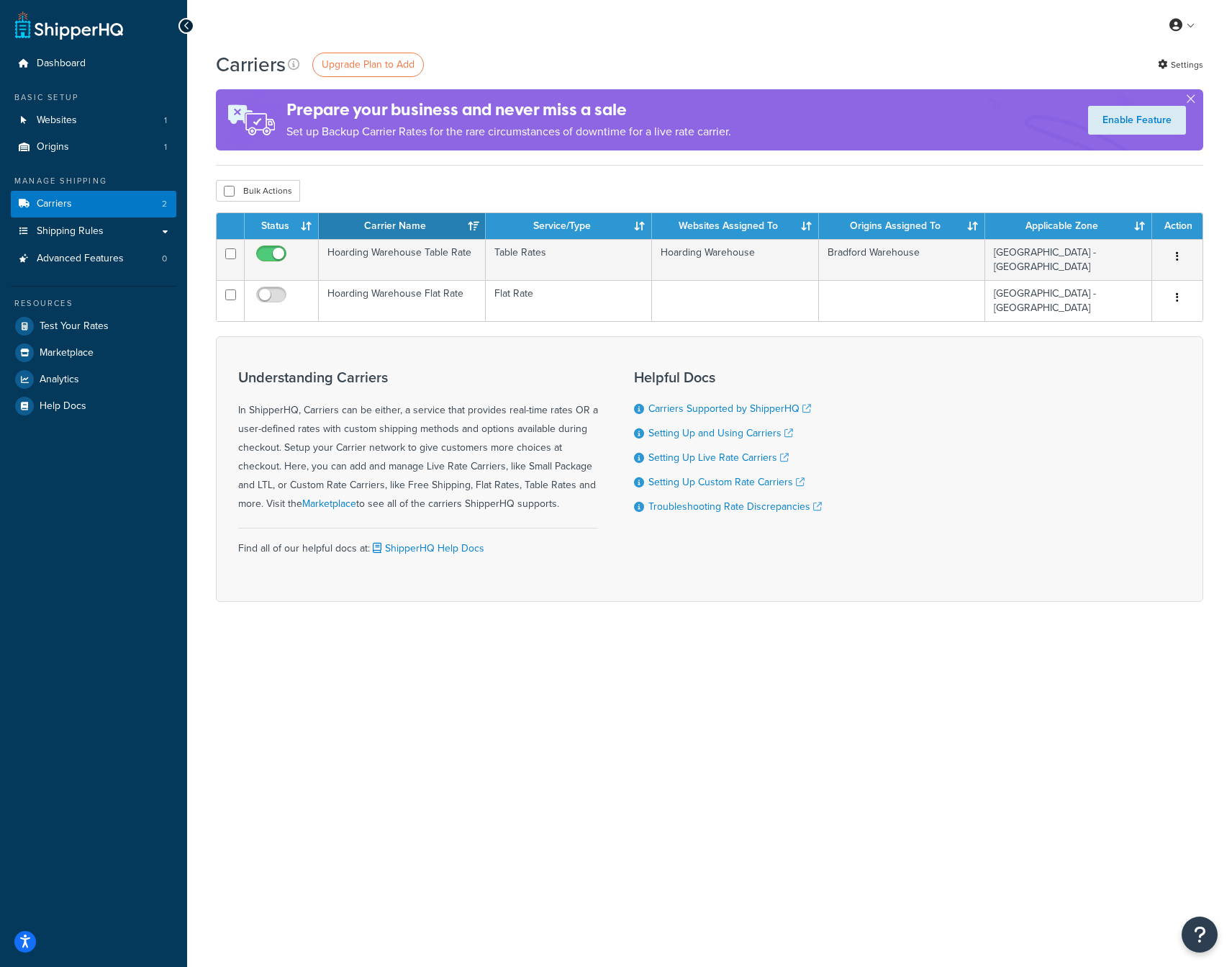
click at [374, 706] on div "My Profile Billing Global Settings Contact Us Logout Carriers Upgrade Plan to A…" at bounding box center [709, 483] width 1044 height 967
click at [161, 234] on link "Shipping Rules" at bounding box center [93, 232] width 166 height 27
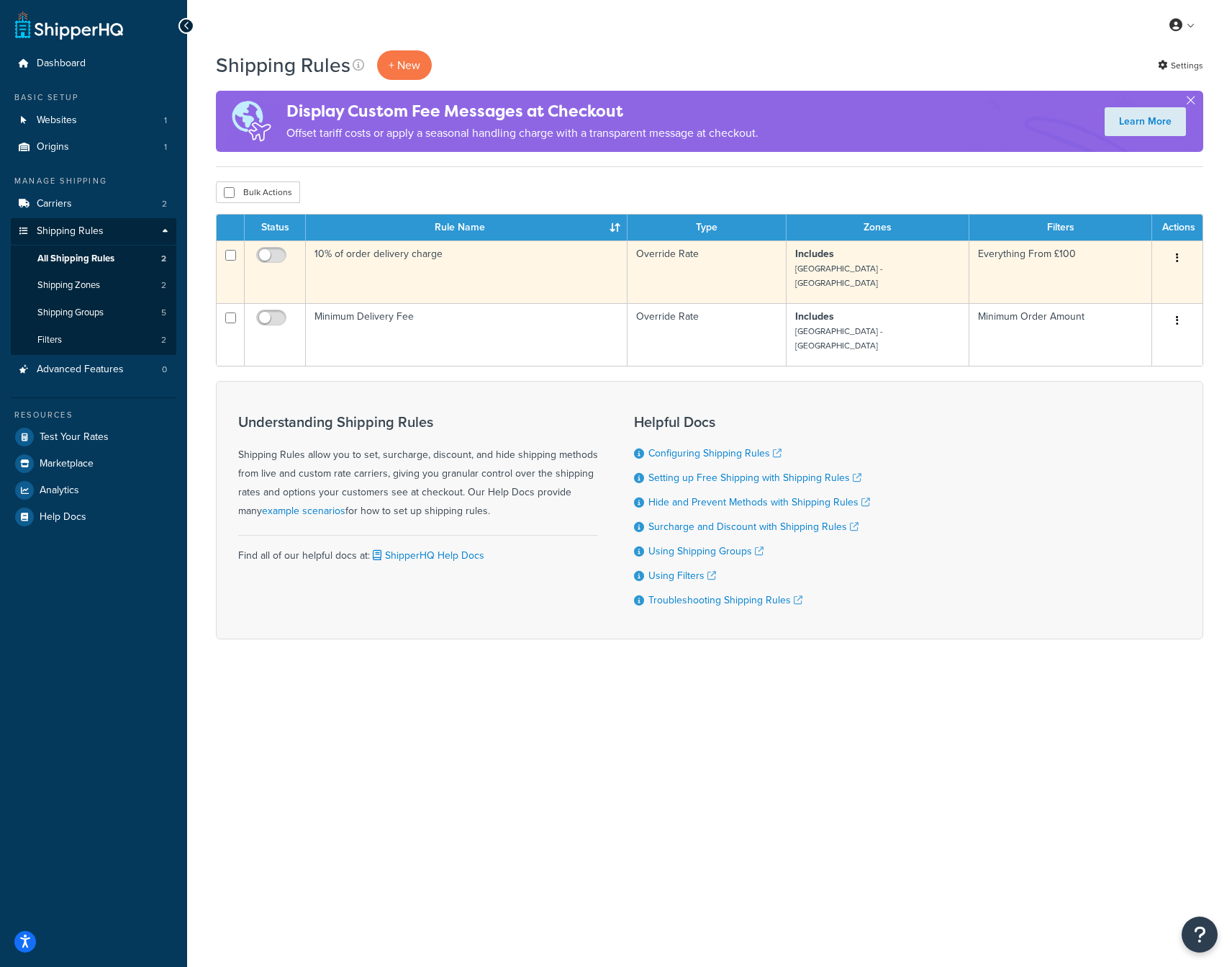
click at [431, 256] on td "10% of order delivery charge" at bounding box center [467, 271] width 322 height 62
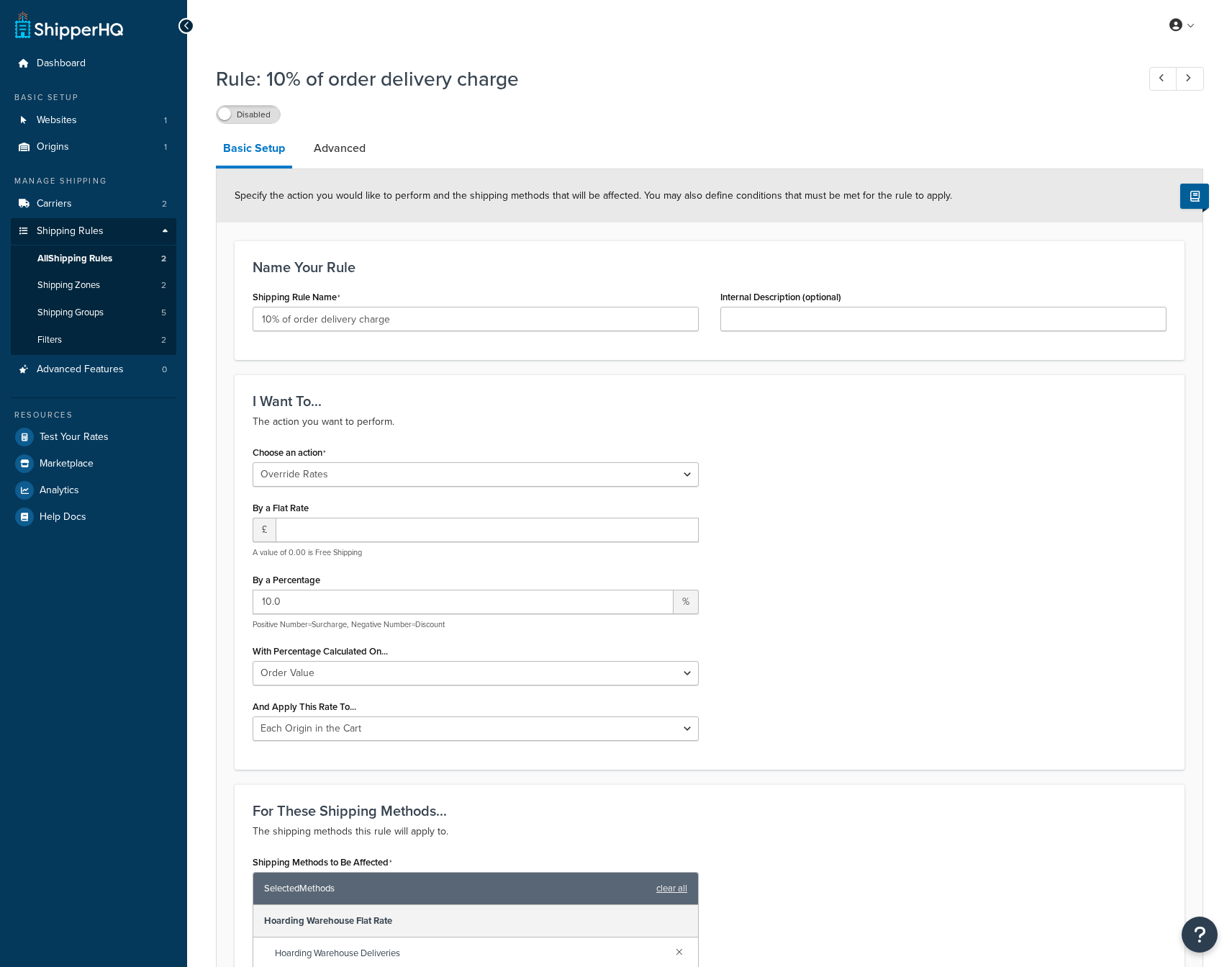
select select "OVERRIDE"
select select "LOCATION"
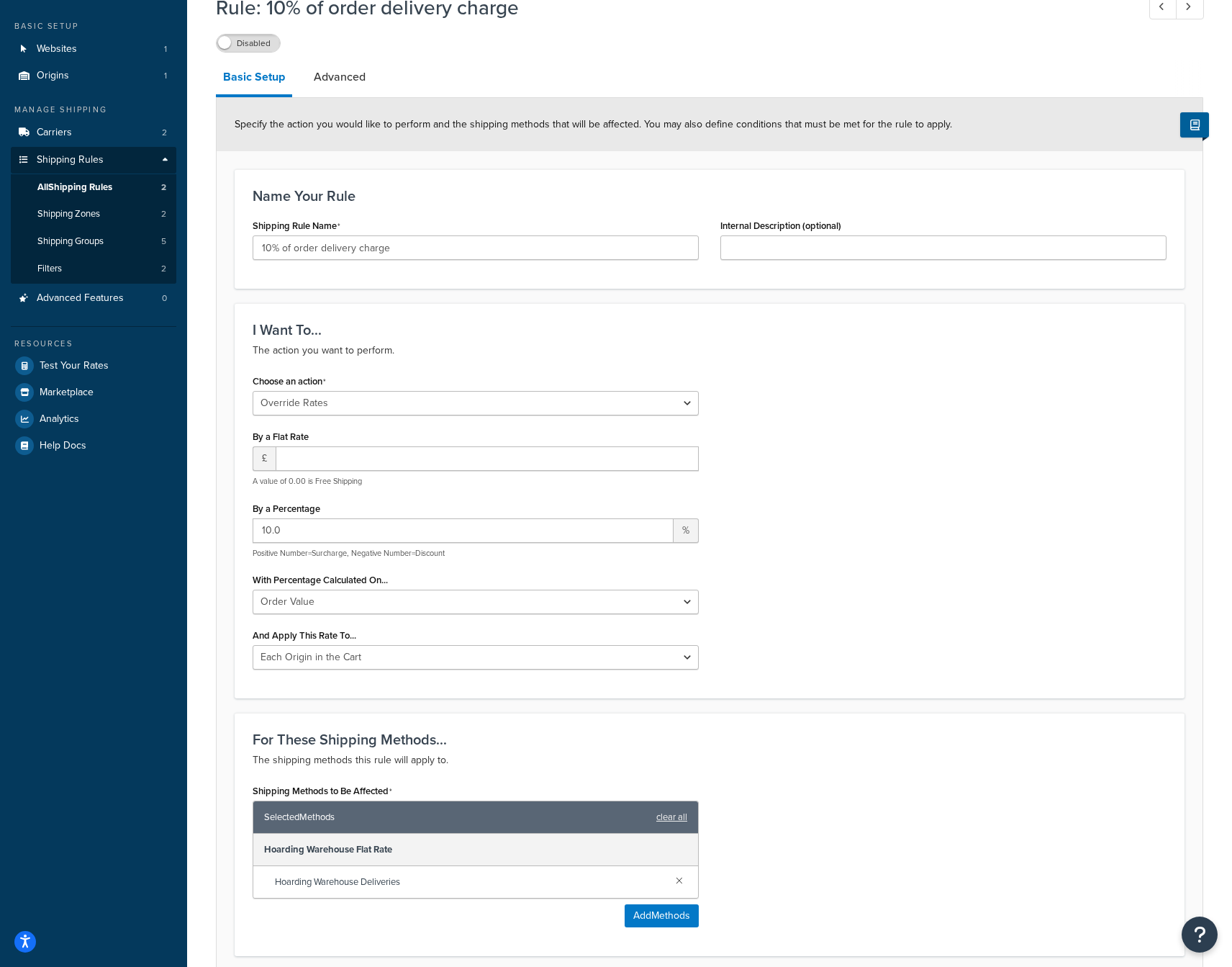
scroll to position [76, 0]
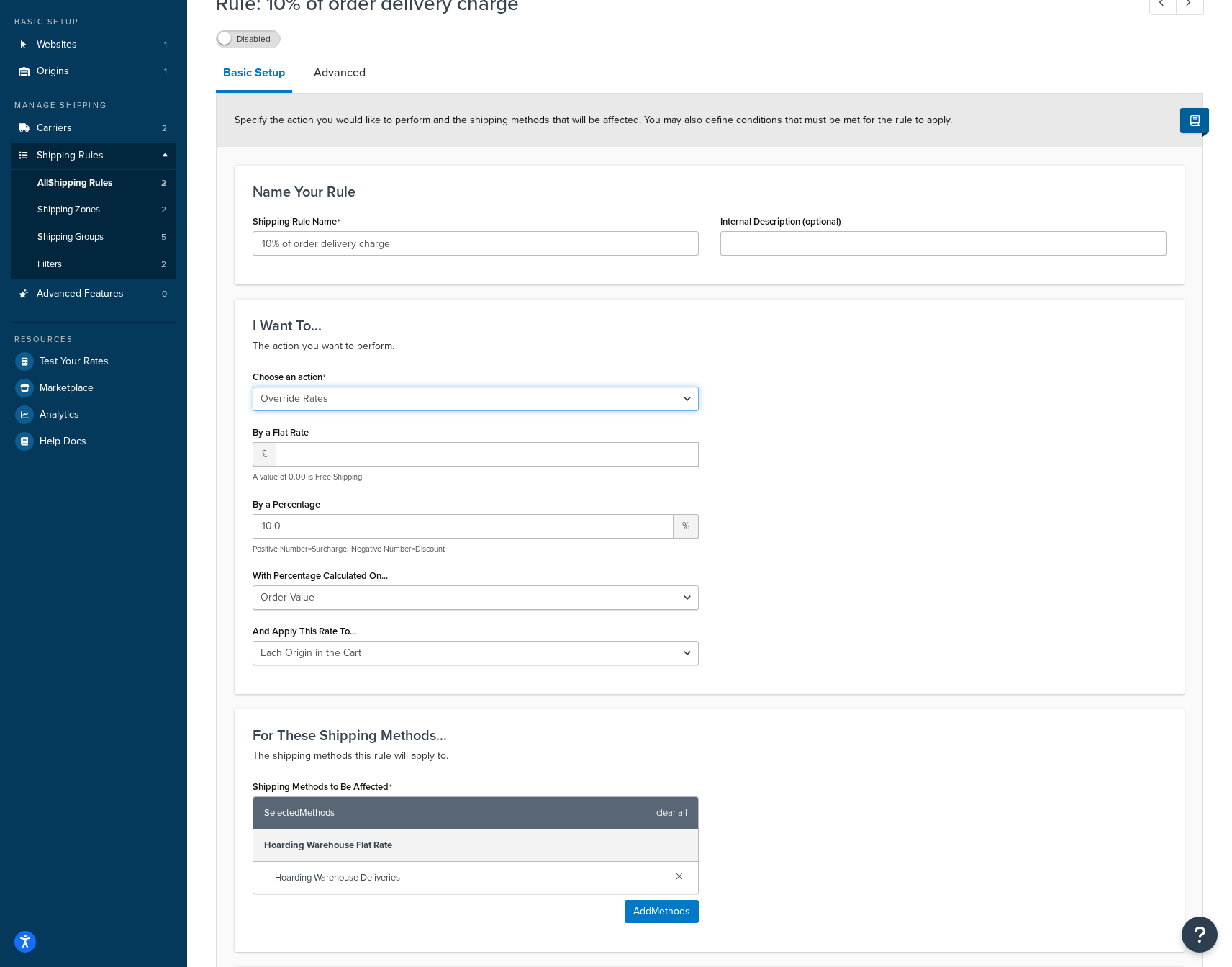
click at [385, 401] on select "Choose an action Override Rates Surcharge or discount rates Hide a shipping met…" at bounding box center [476, 399] width 446 height 25
click at [444, 344] on p "The action you want to perform." at bounding box center [710, 346] width 914 height 17
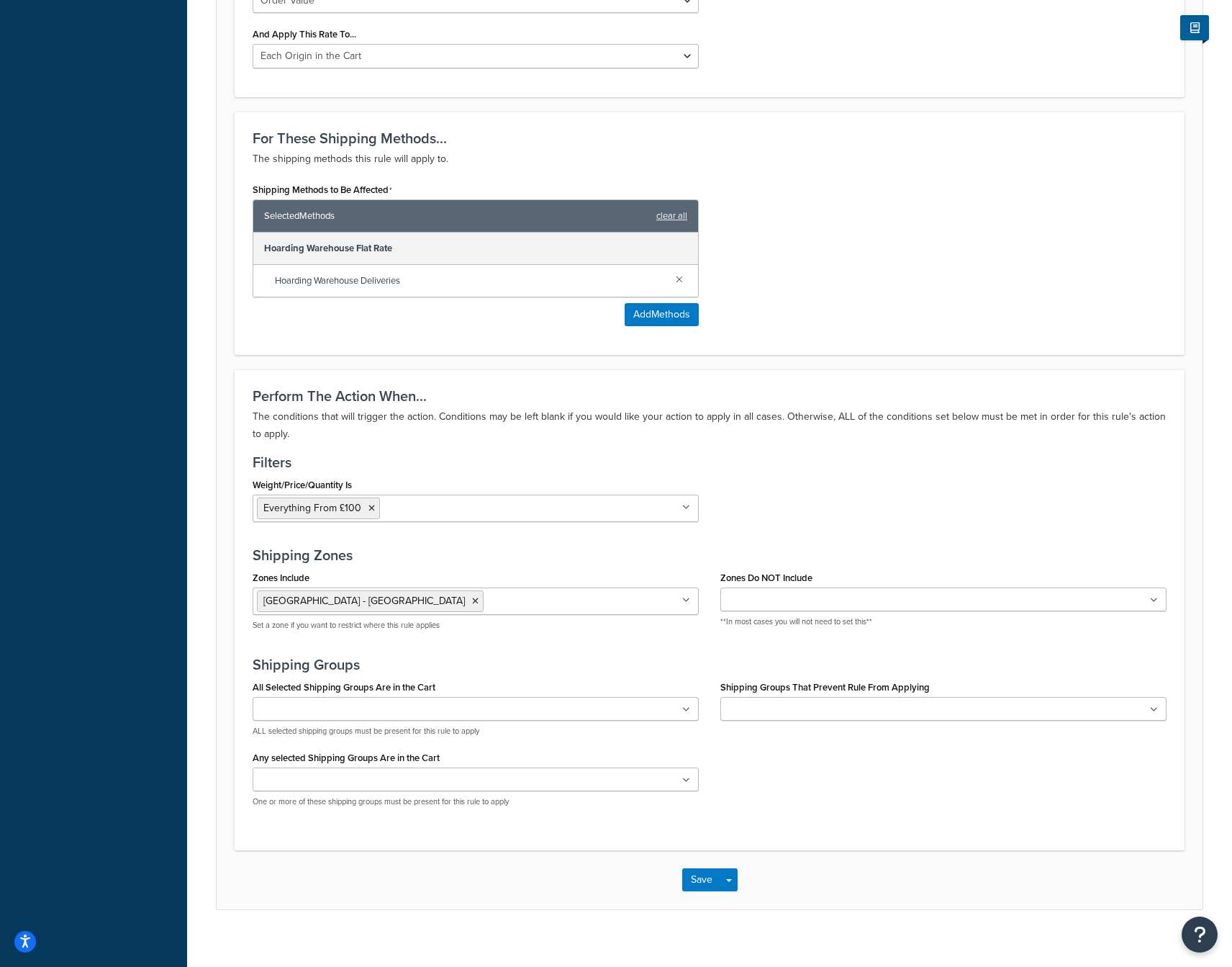
scroll to position [689, 0]
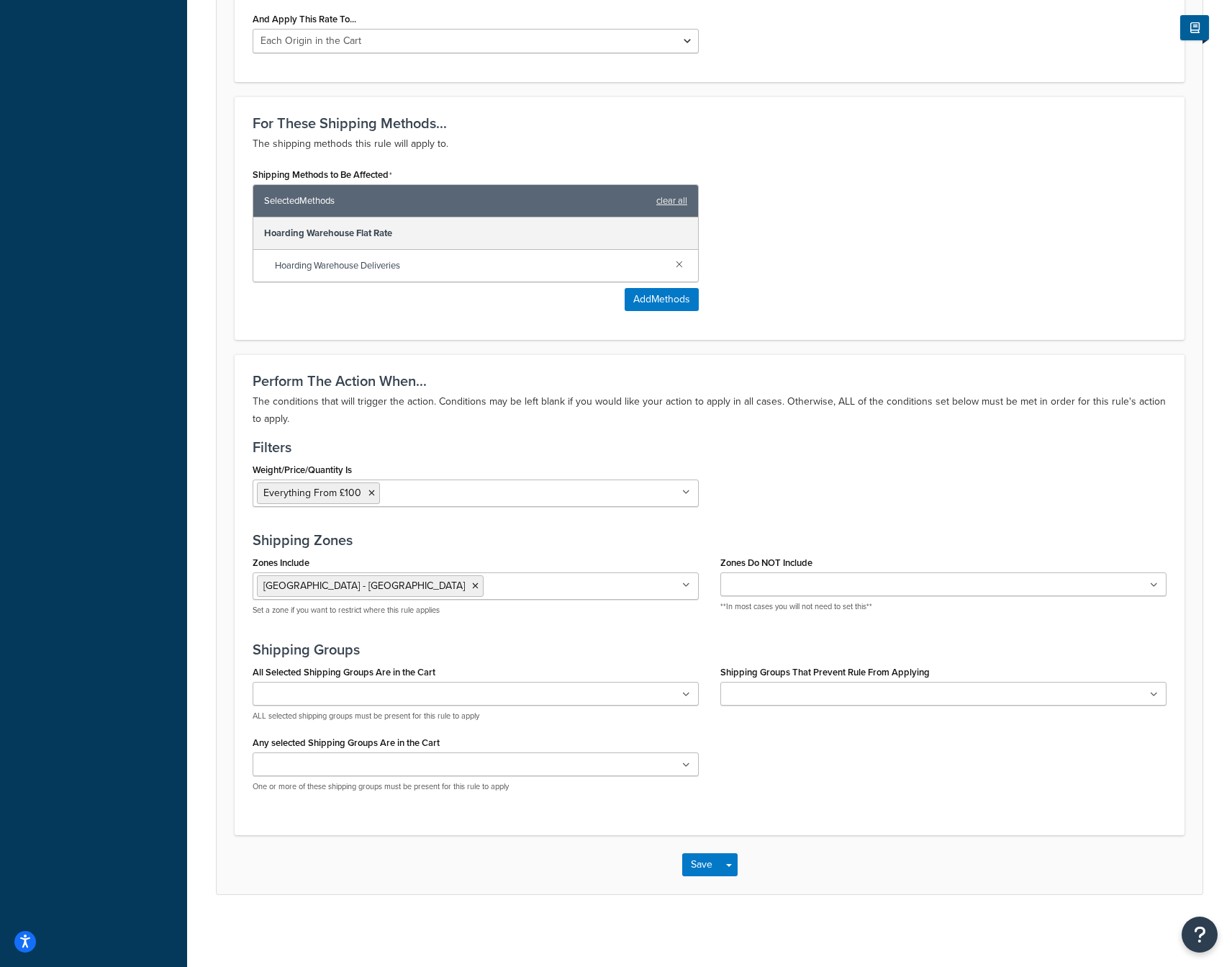
click at [689, 494] on icon at bounding box center [686, 492] width 8 height 9
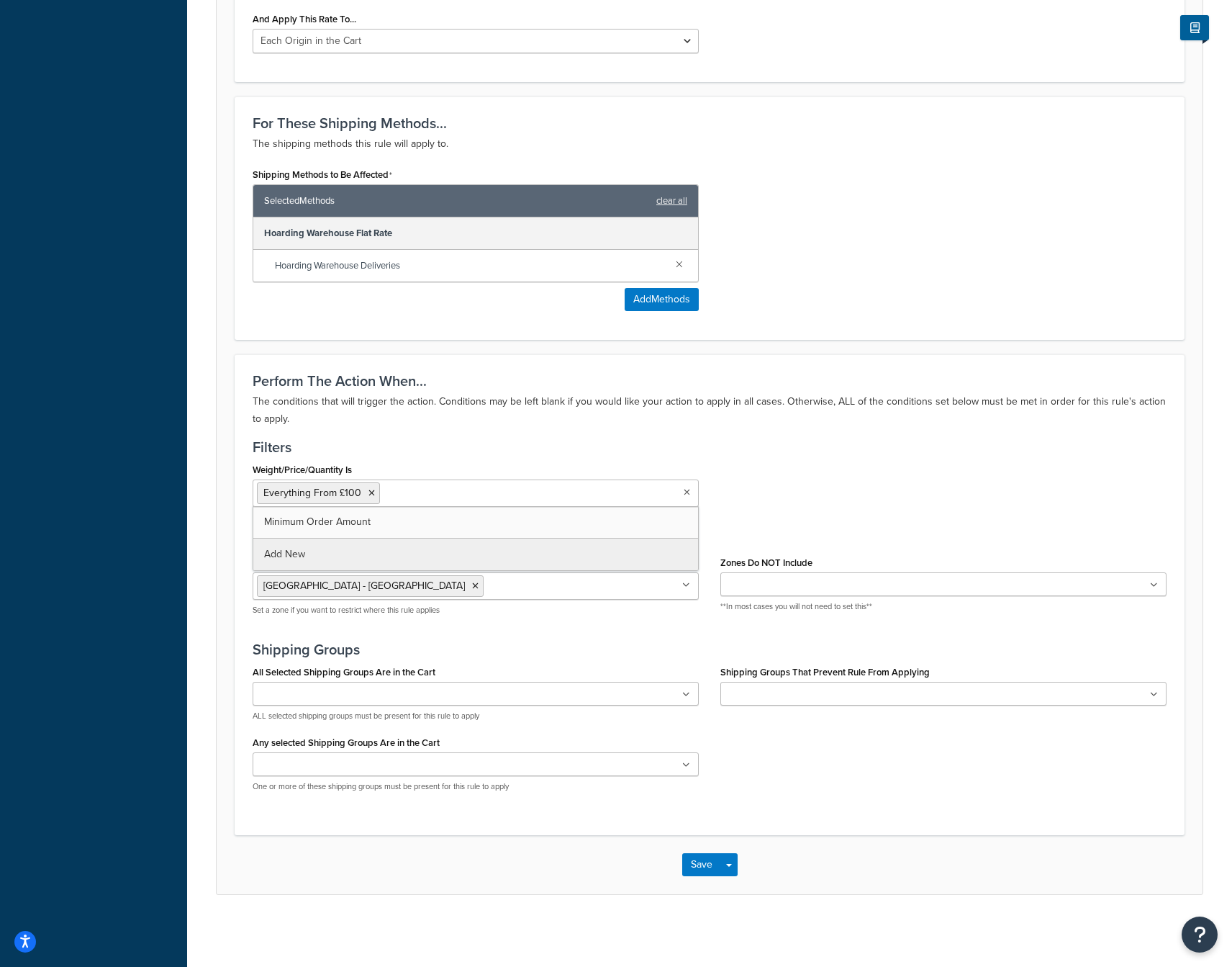
click at [300, 554] on div "Rule: 10% of order delivery charge Disabled Basic Setup Advanced Specify the ac…" at bounding box center [709, 150] width 1044 height 1560
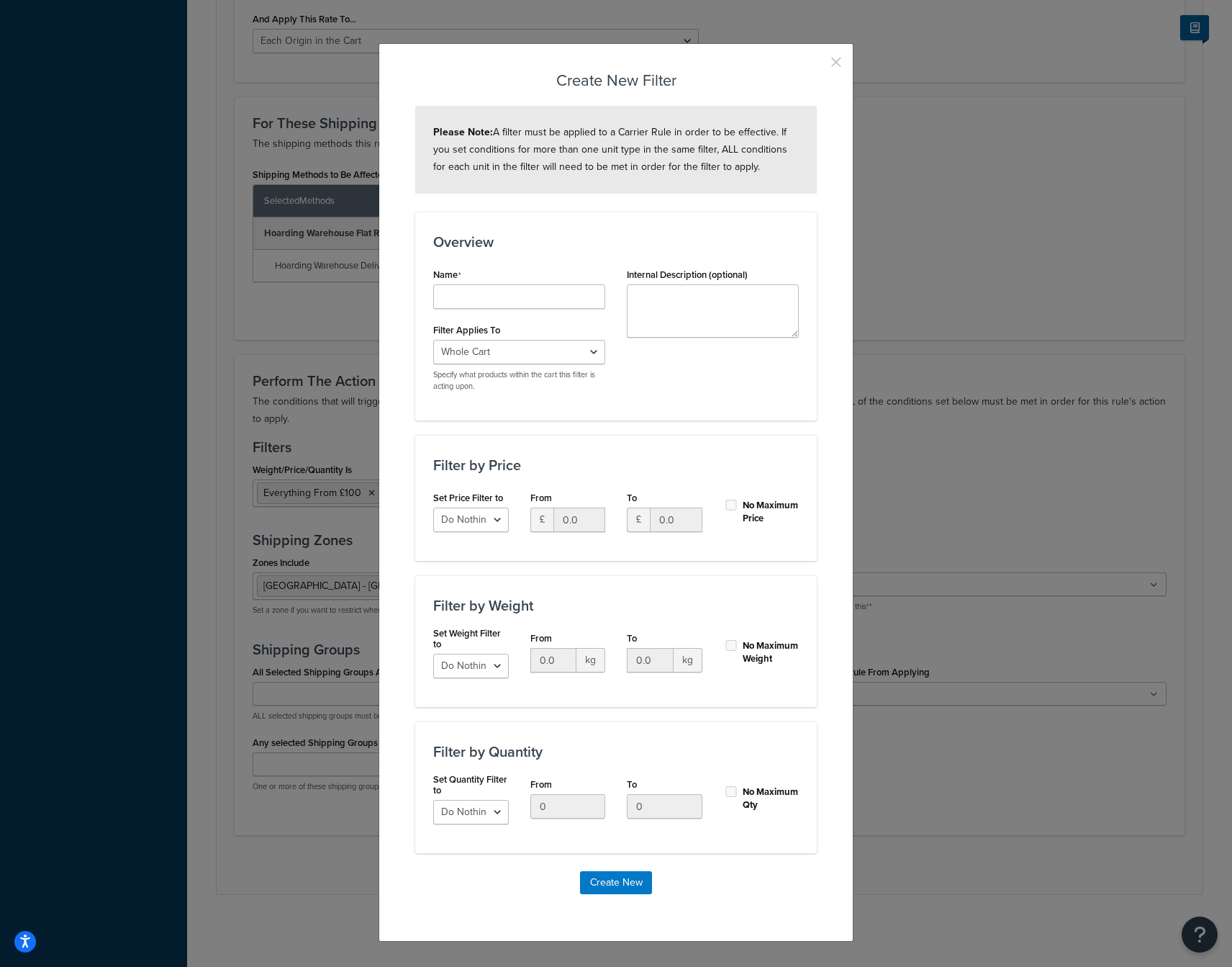
click at [816, 68] on button "button" at bounding box center [815, 67] width 4 height 4
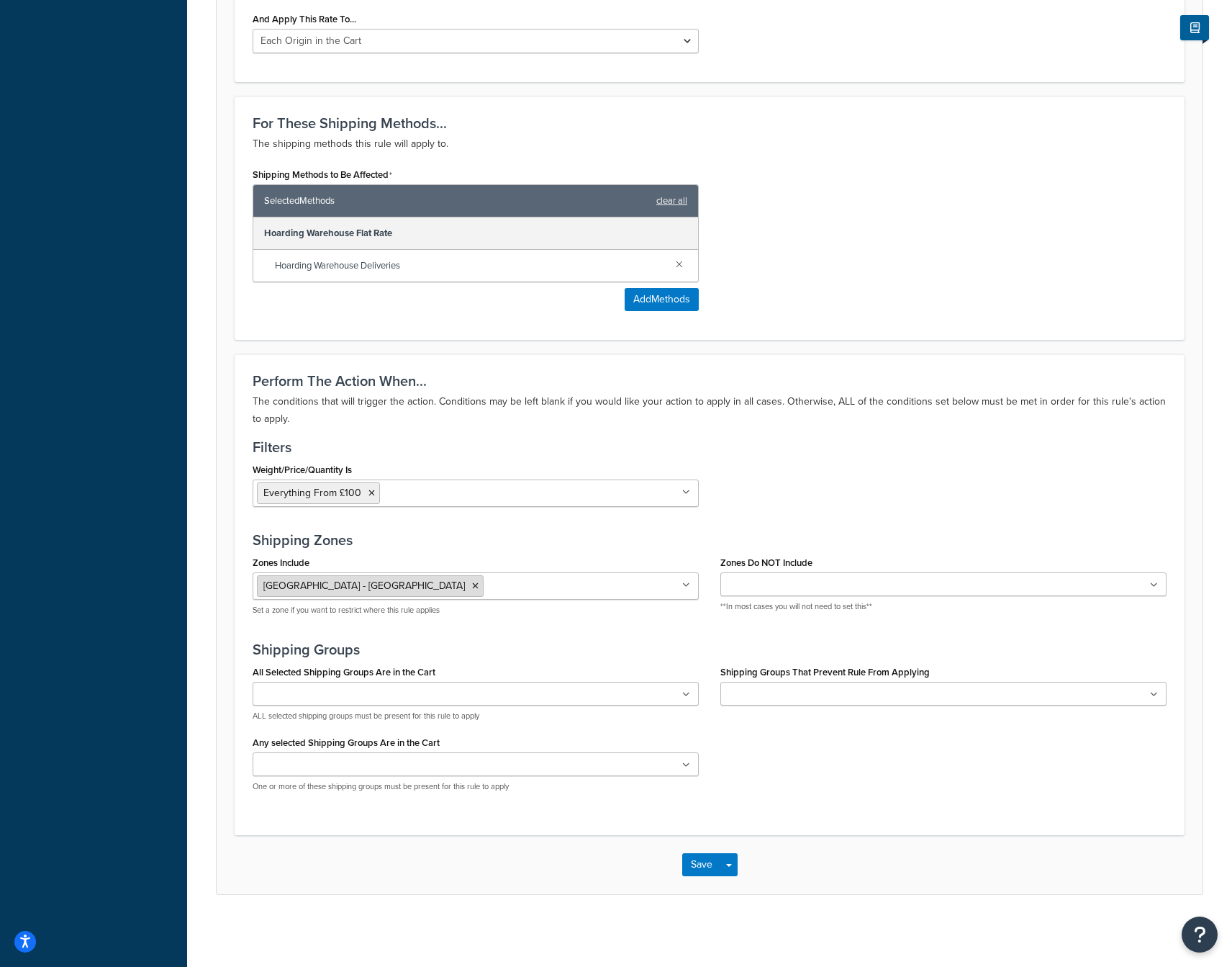
click at [334, 586] on span "United Kingdom - Mainland" at bounding box center [364, 586] width 201 height 15
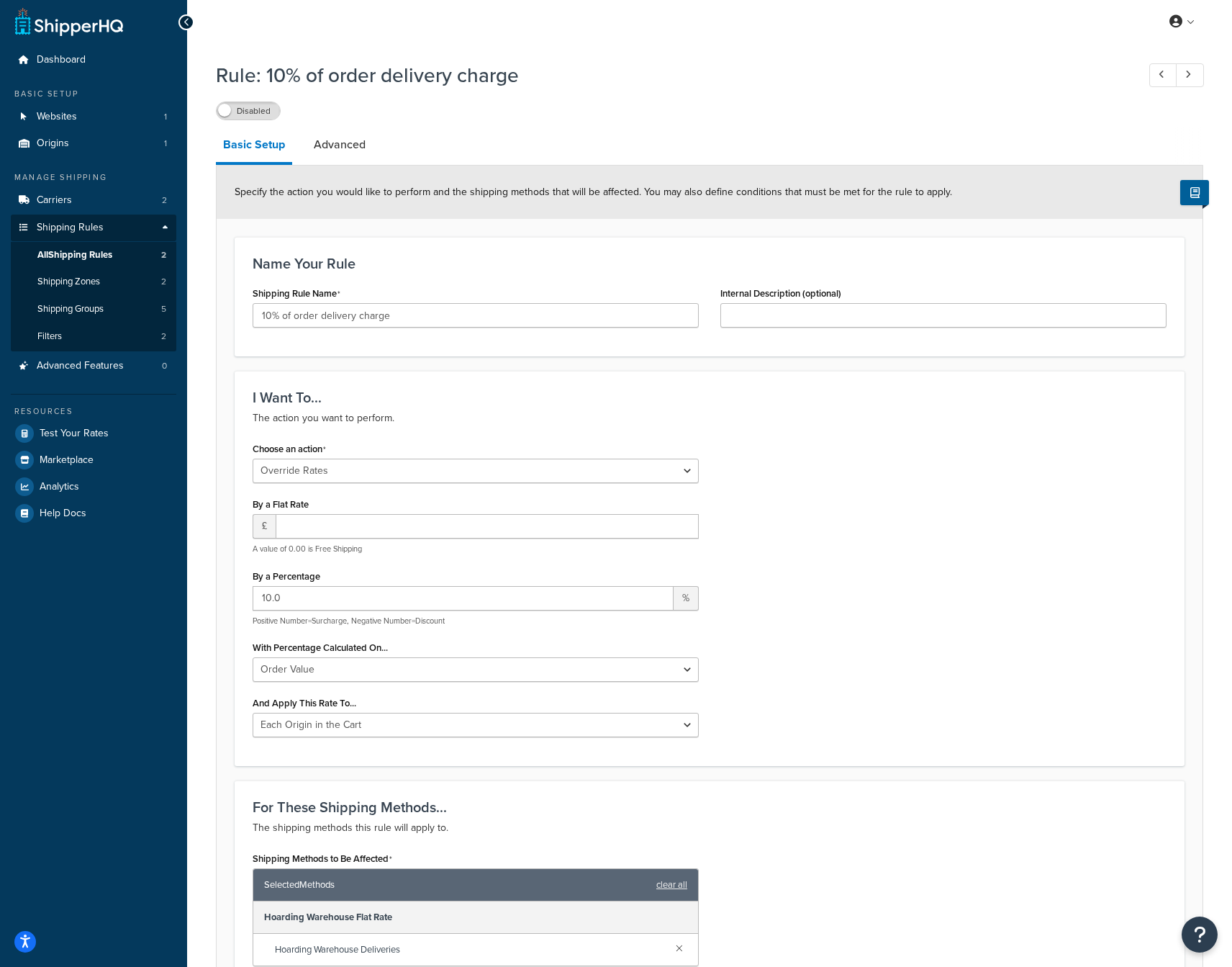
scroll to position [0, 0]
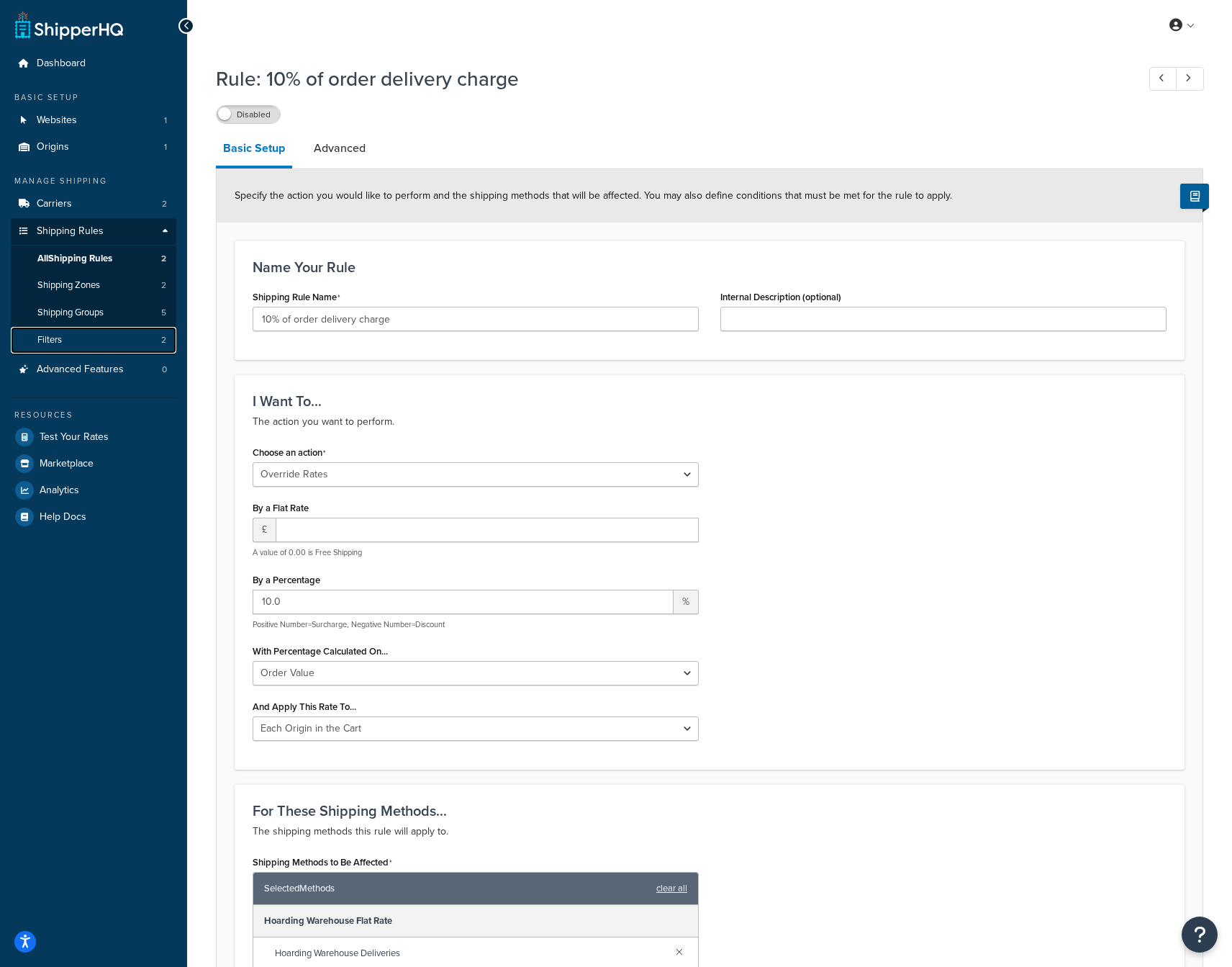
click at [69, 343] on link "Filters 2" at bounding box center [93, 340] width 166 height 27
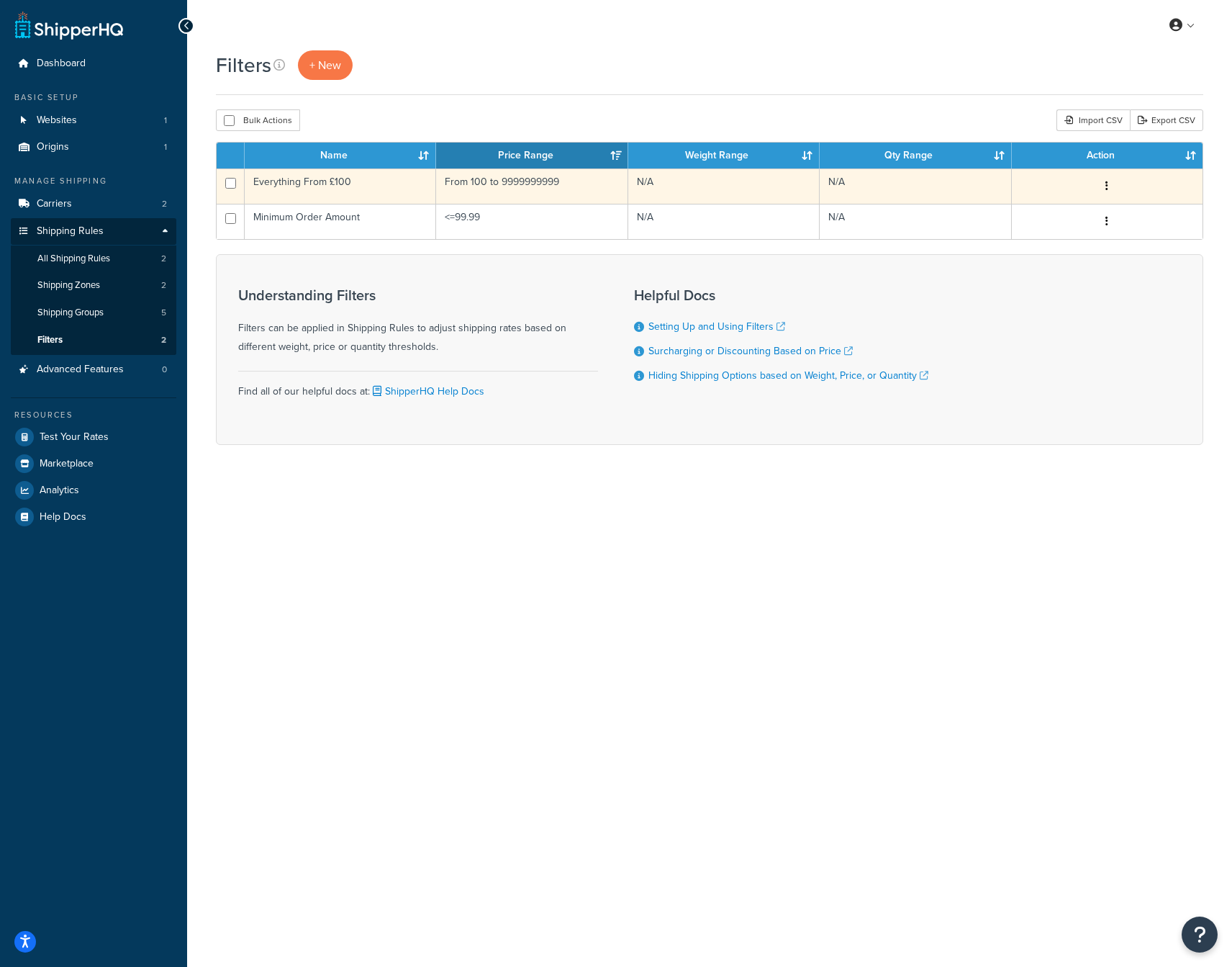
click at [536, 180] on td "From 100 to 9999999999" at bounding box center [532, 186] width 192 height 35
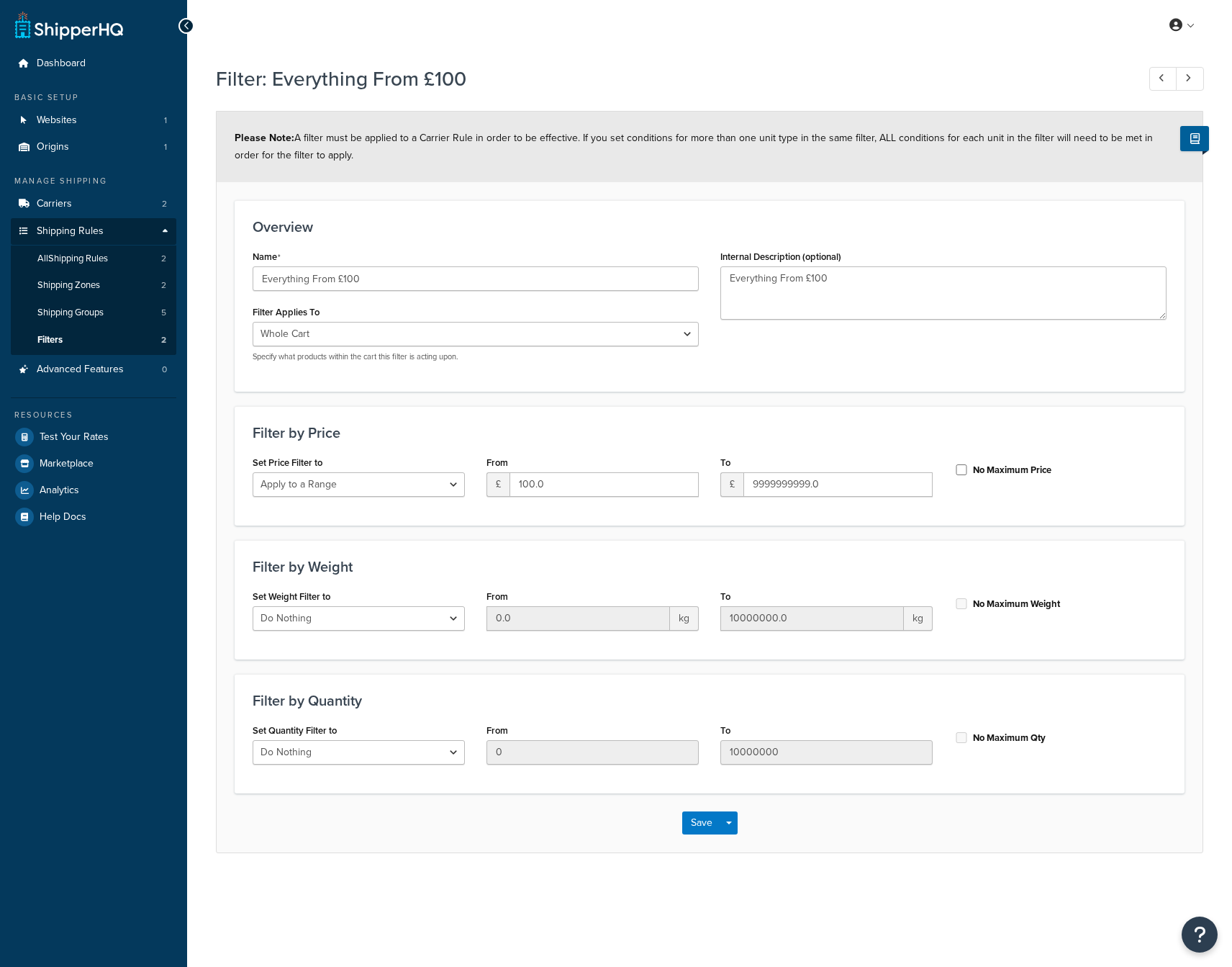
select select "range"
click at [532, 486] on input "100.0" at bounding box center [604, 485] width 189 height 25
type input "10.0"
click at [561, 420] on div "Filter by Price Set Price Filter to Do Nothing Apply to a Range From £ 10.0 To …" at bounding box center [709, 466] width 949 height 120
click at [402, 277] on input "Everything From £100" at bounding box center [476, 279] width 446 height 25
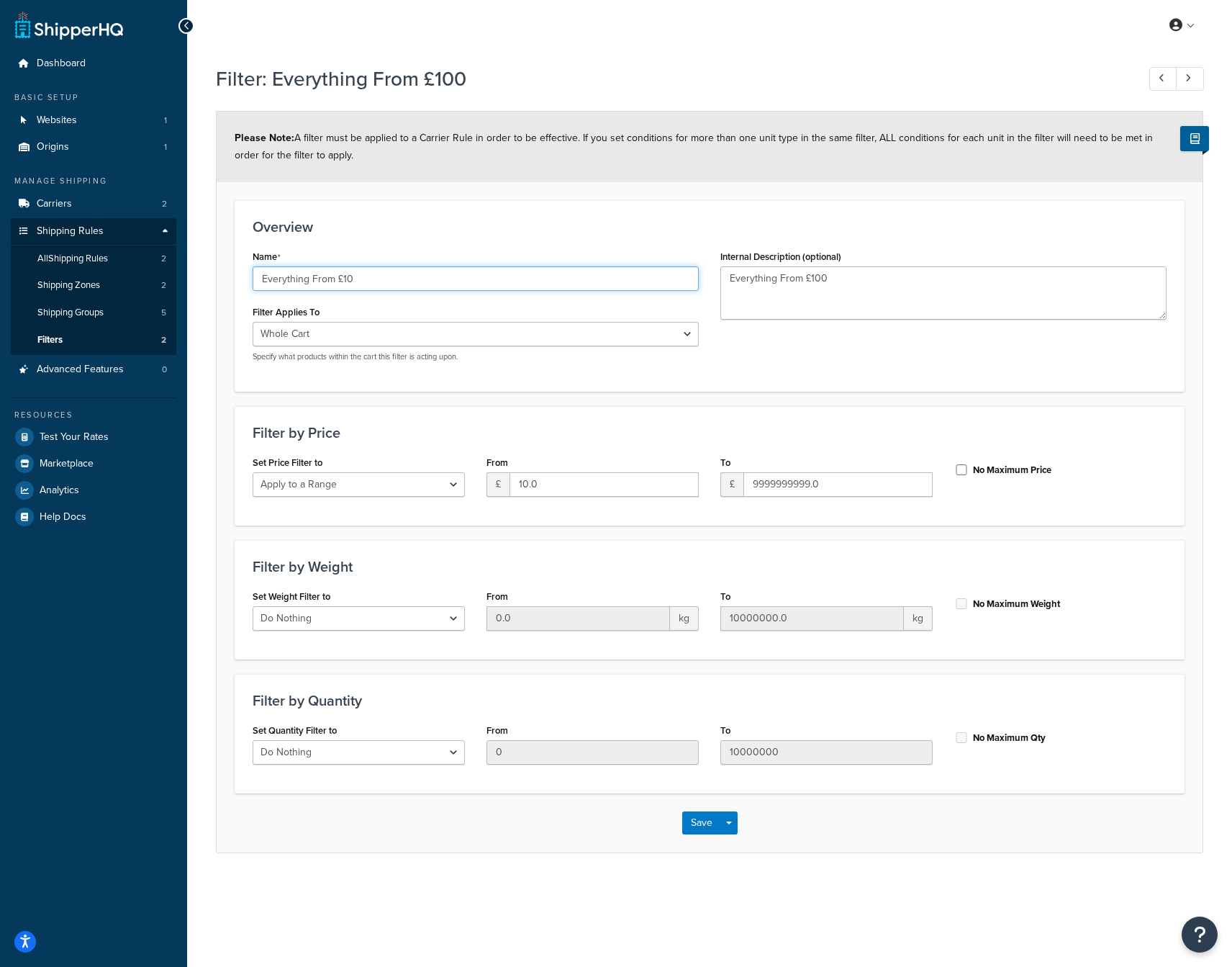
type input "Everything From £10"
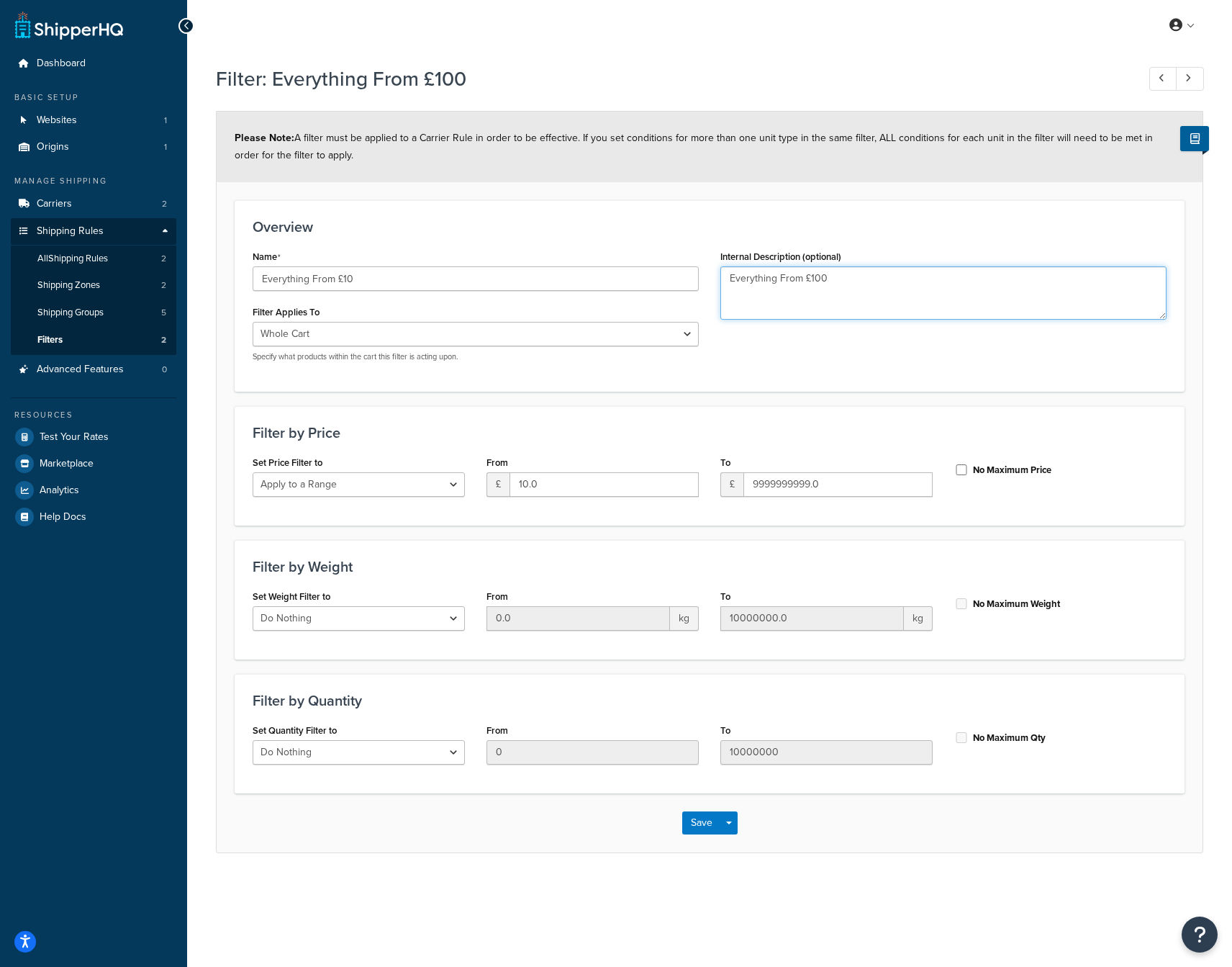
click at [854, 276] on textarea "Everything From £100" at bounding box center [944, 293] width 446 height 54
type textarea "Everything From £10"
click at [535, 219] on h3 "Overview" at bounding box center [710, 226] width 914 height 16
click at [692, 819] on button "Save" at bounding box center [701, 822] width 39 height 23
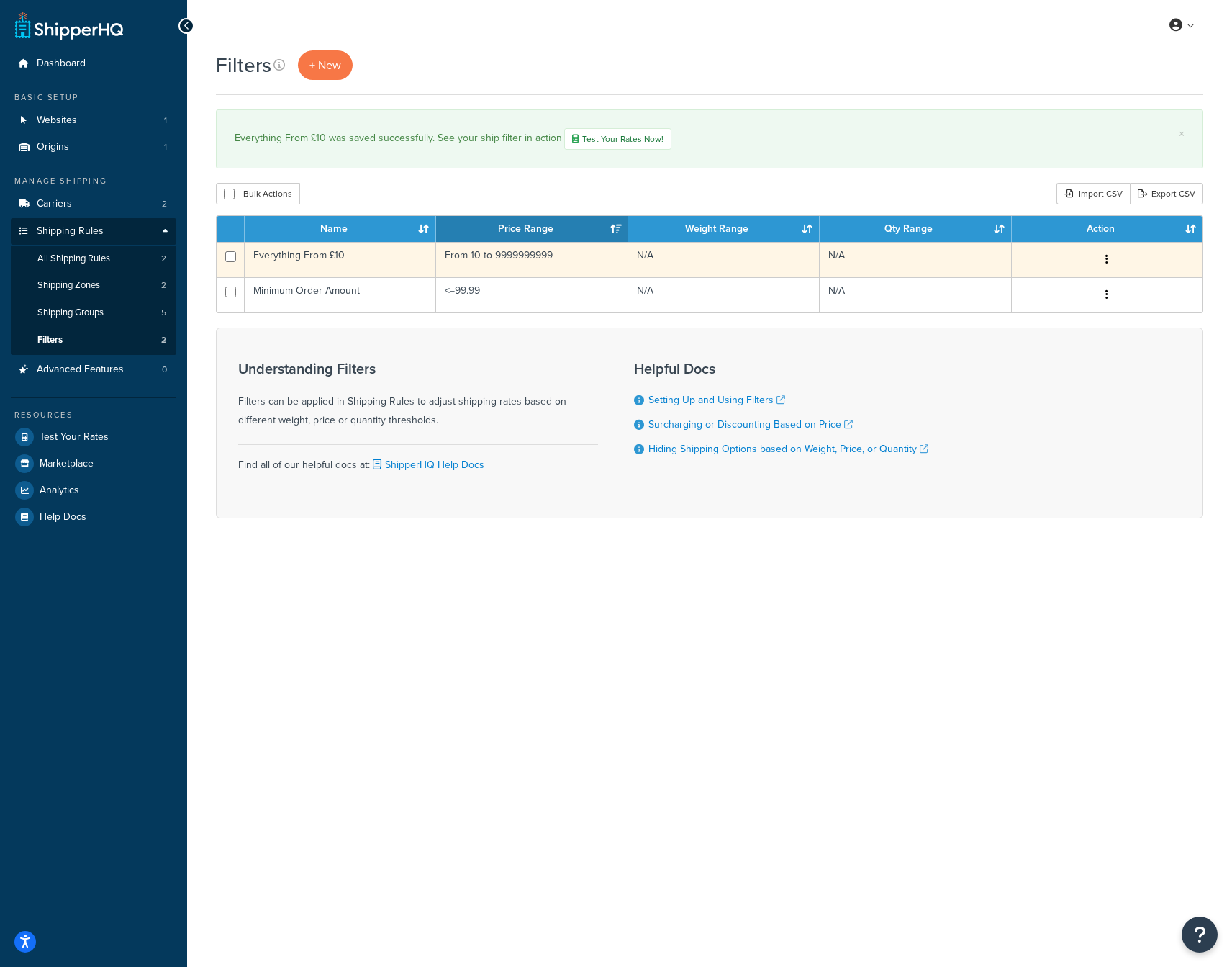
click at [551, 256] on td "From 10 to 9999999999" at bounding box center [532, 259] width 192 height 35
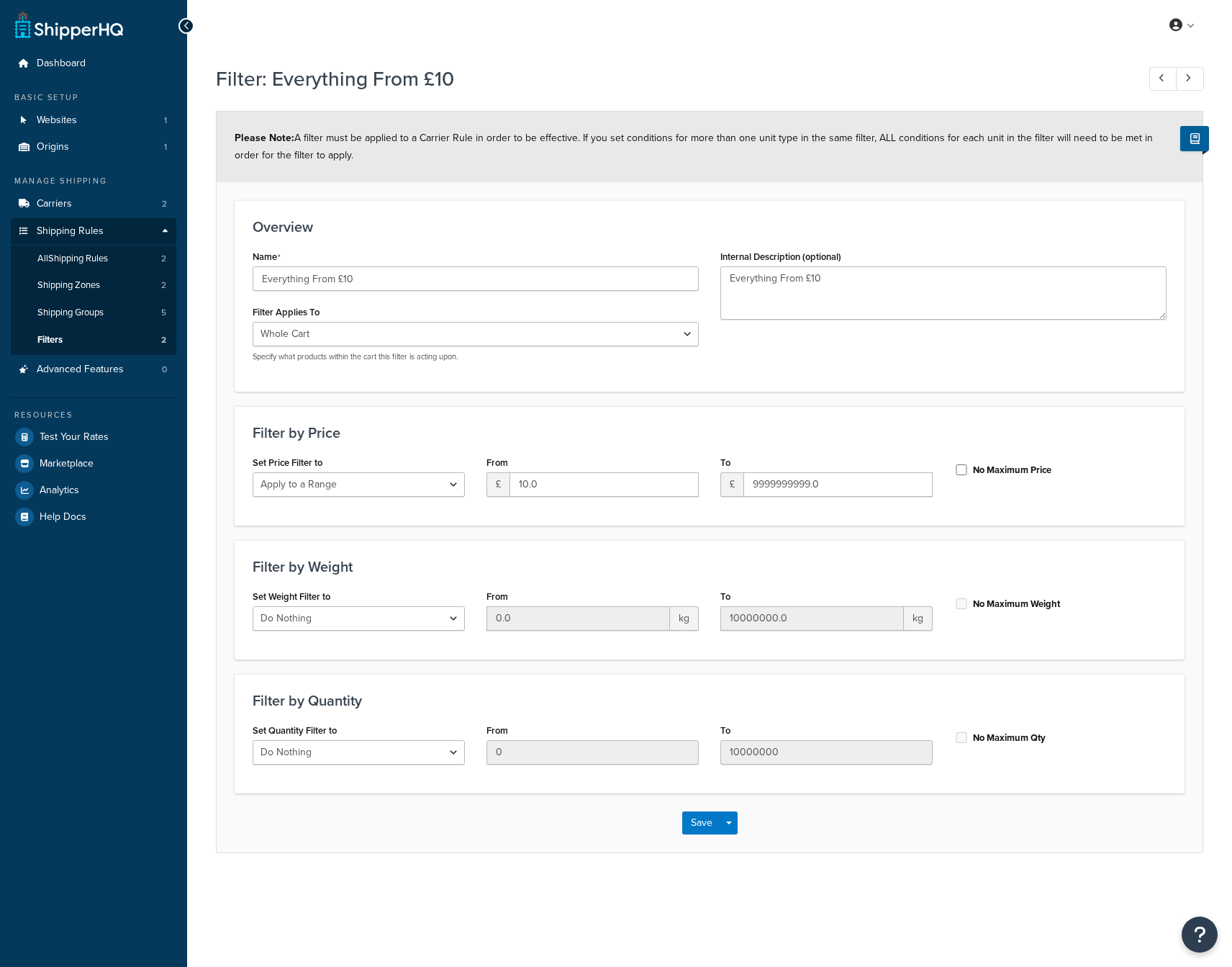
select select "range"
drag, startPoint x: 811, startPoint y: 484, endPoint x: 740, endPoint y: 483, distance: 71.0
click at [740, 483] on div "£ 9999999999.0" at bounding box center [827, 485] width 213 height 25
click at [787, 485] on input "100.0" at bounding box center [837, 485] width 189 height 25
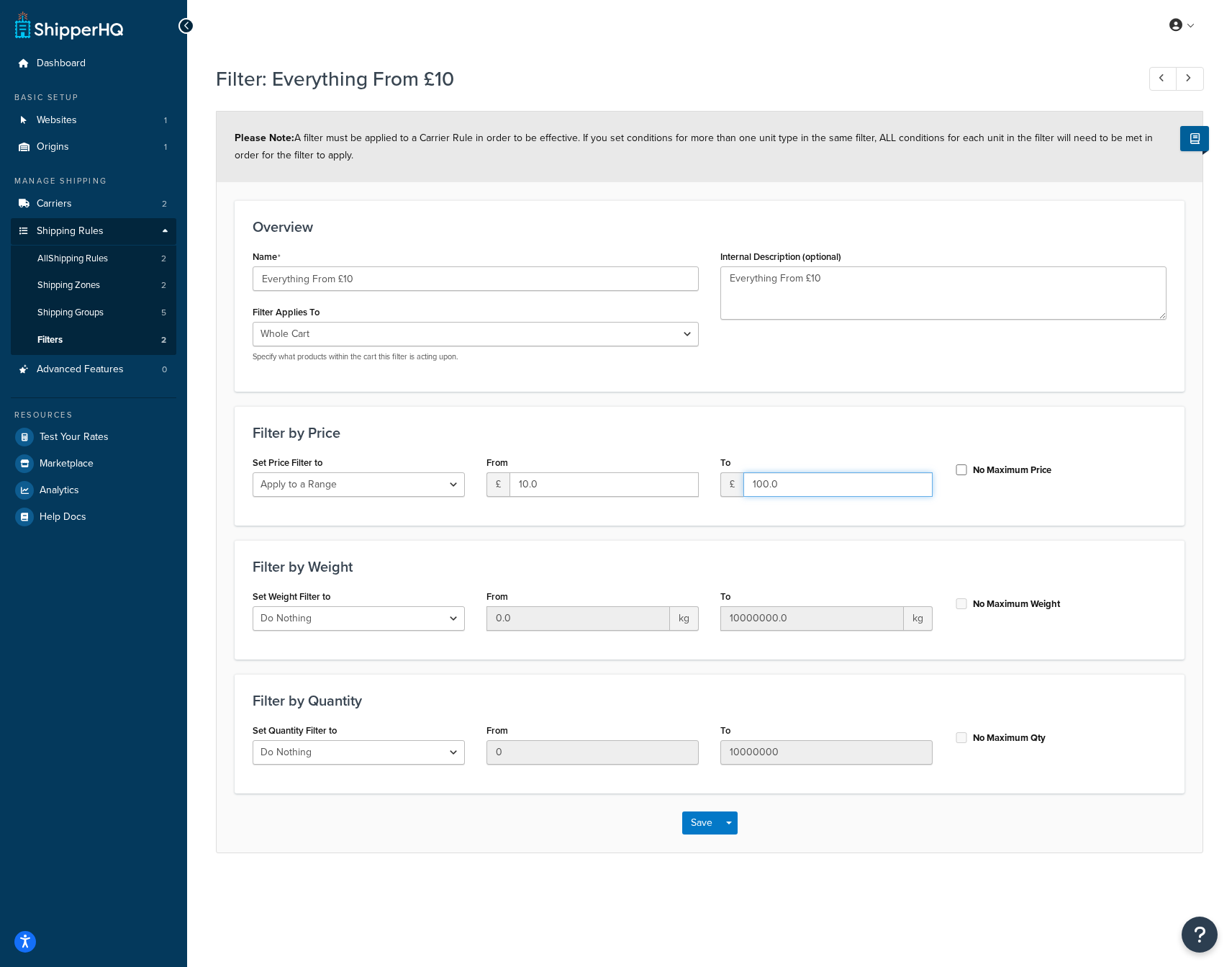
click at [787, 485] on input "100.0" at bounding box center [837, 485] width 189 height 25
type input "1"
click at [779, 485] on input "137.0" at bounding box center [837, 485] width 189 height 25
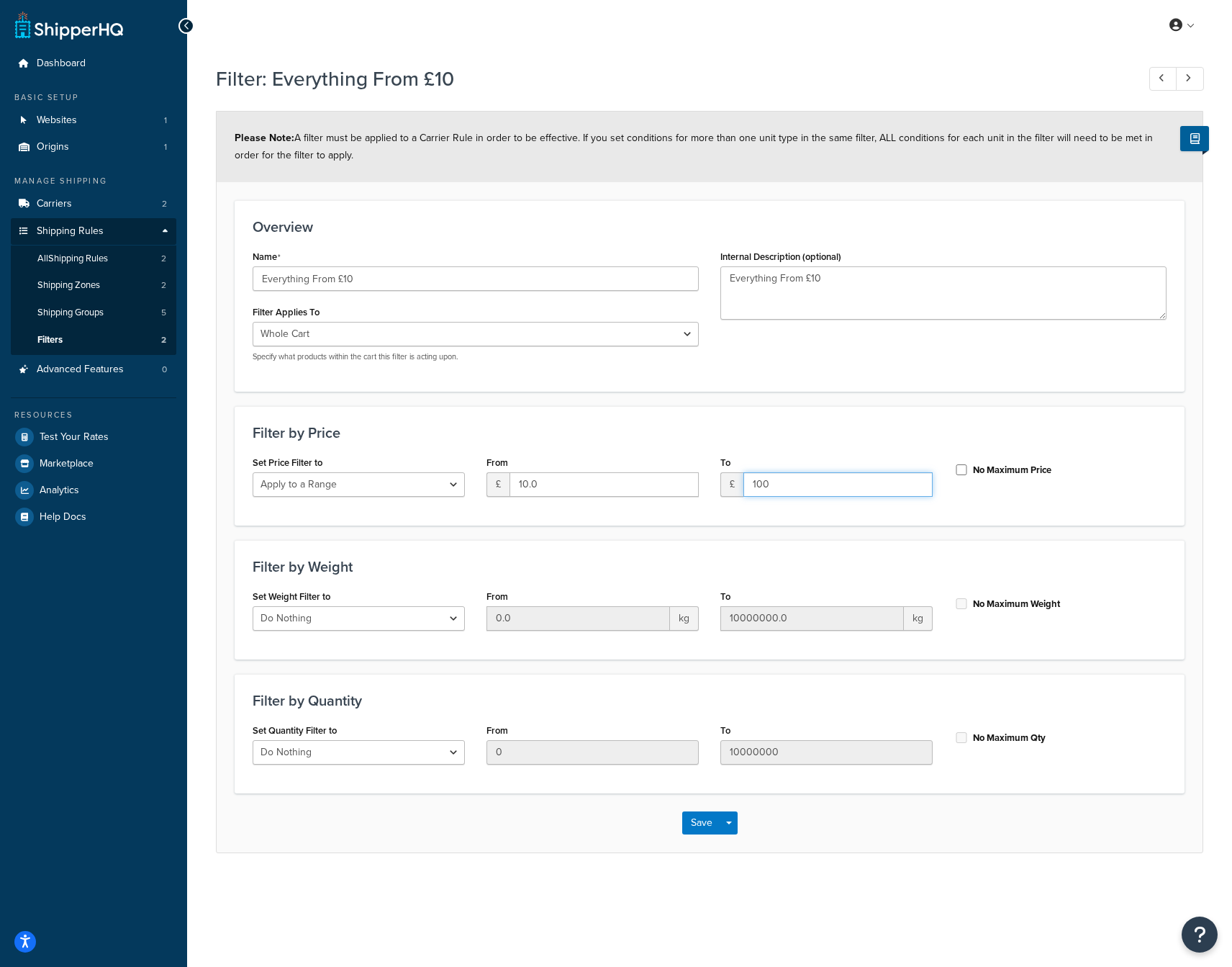
type input "100"
click button "Save" at bounding box center [701, 822] width 39 height 23
click at [791, 513] on div "Filter by Price Set Price Filter to Do Nothing Apply to a Range From £ 10.0 To …" at bounding box center [709, 466] width 949 height 120
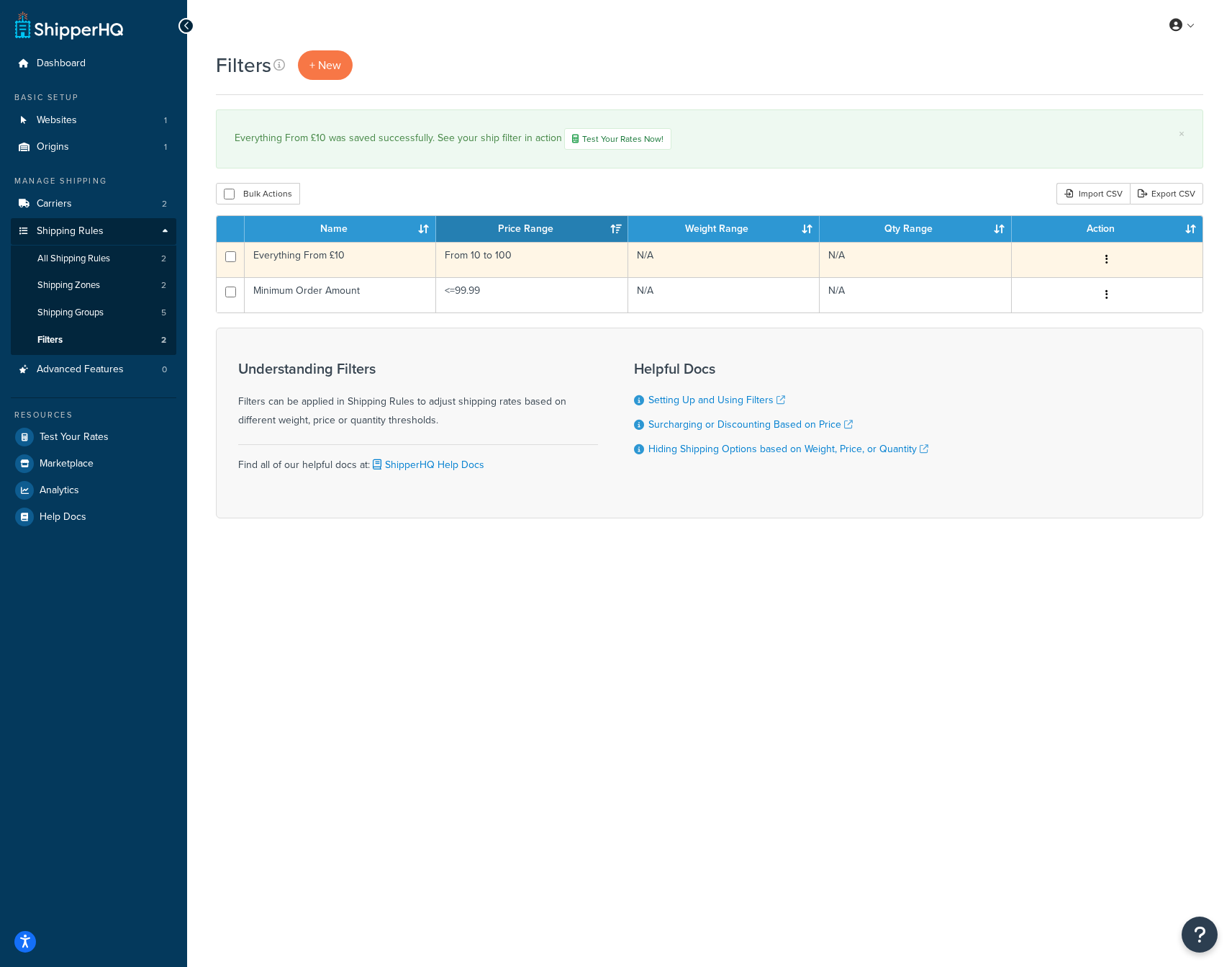
click at [318, 256] on td "Everything From £10" at bounding box center [340, 259] width 192 height 35
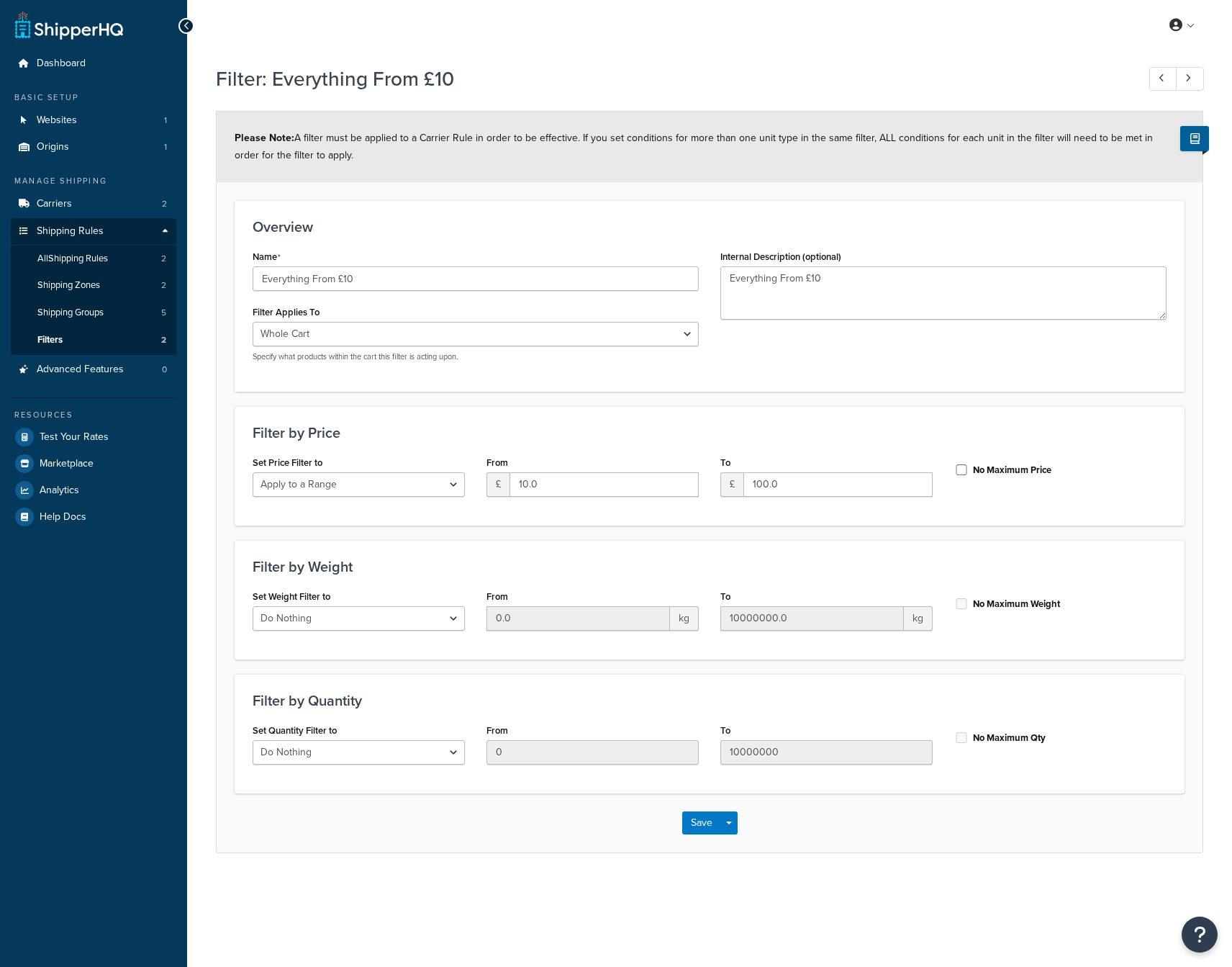
select select "range"
click at [704, 815] on button "Save" at bounding box center [701, 822] width 39 height 23
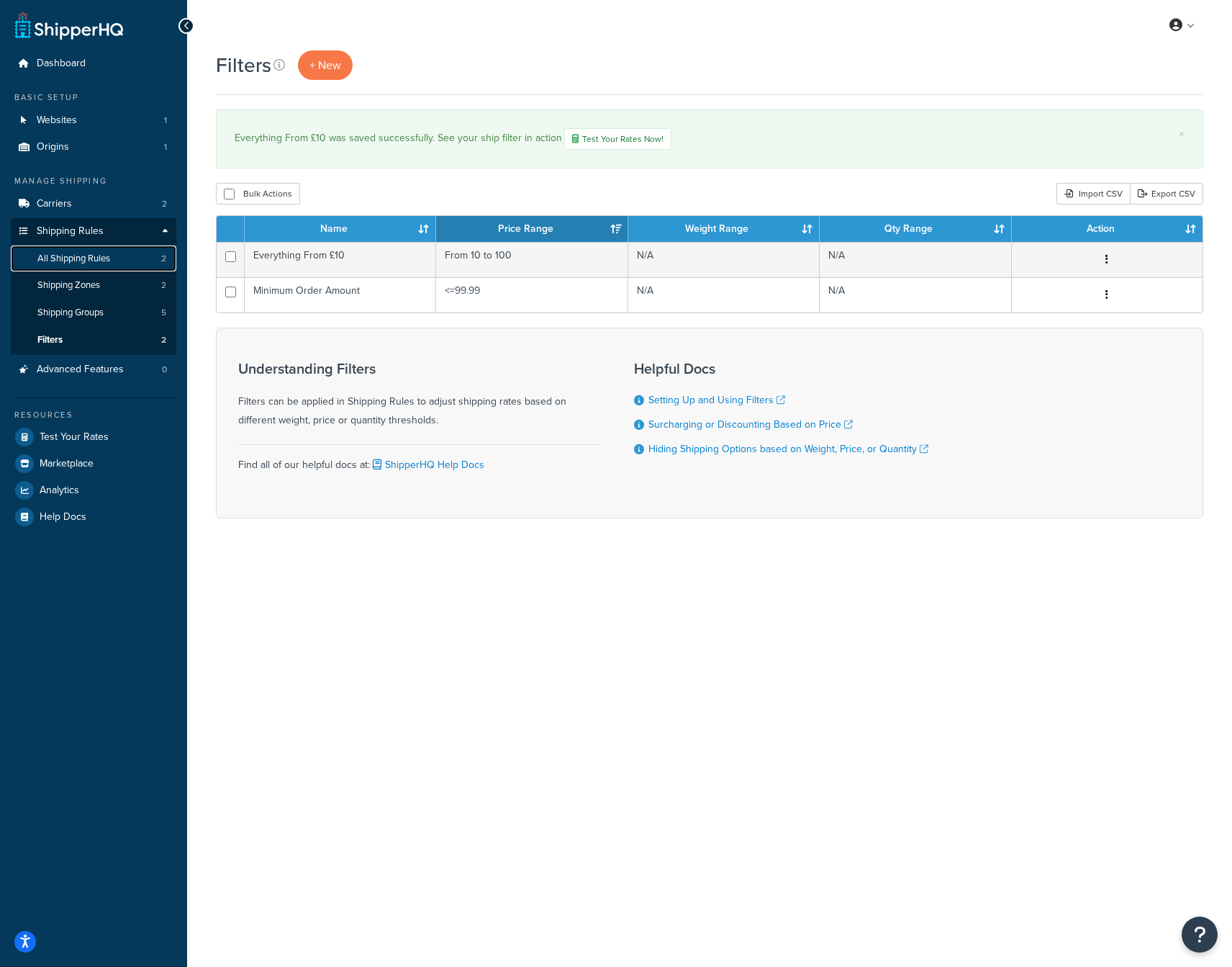
click at [103, 253] on span "All Shipping Rules" at bounding box center [74, 259] width 73 height 12
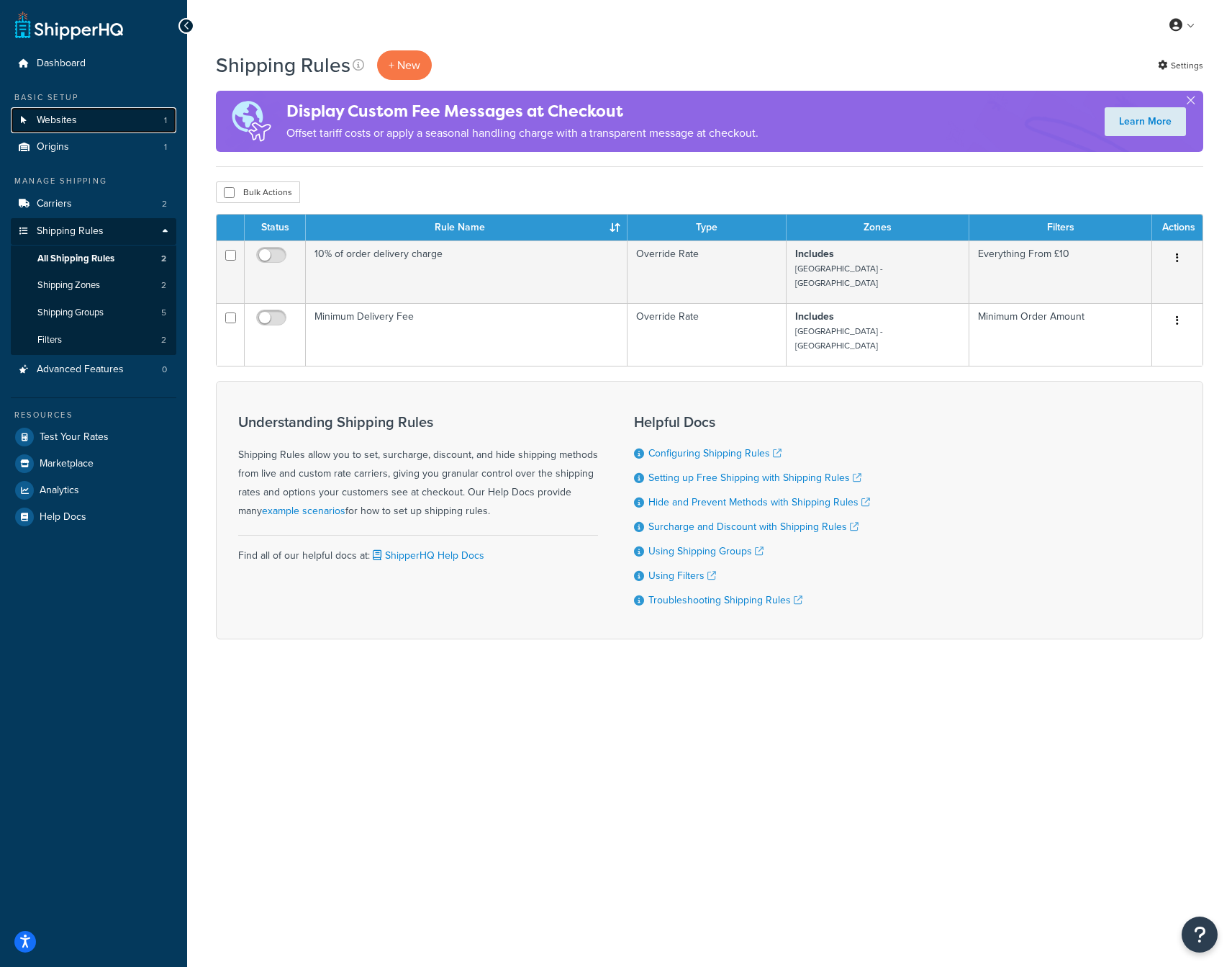
click at [78, 123] on link "Websites 1" at bounding box center [93, 121] width 166 height 27
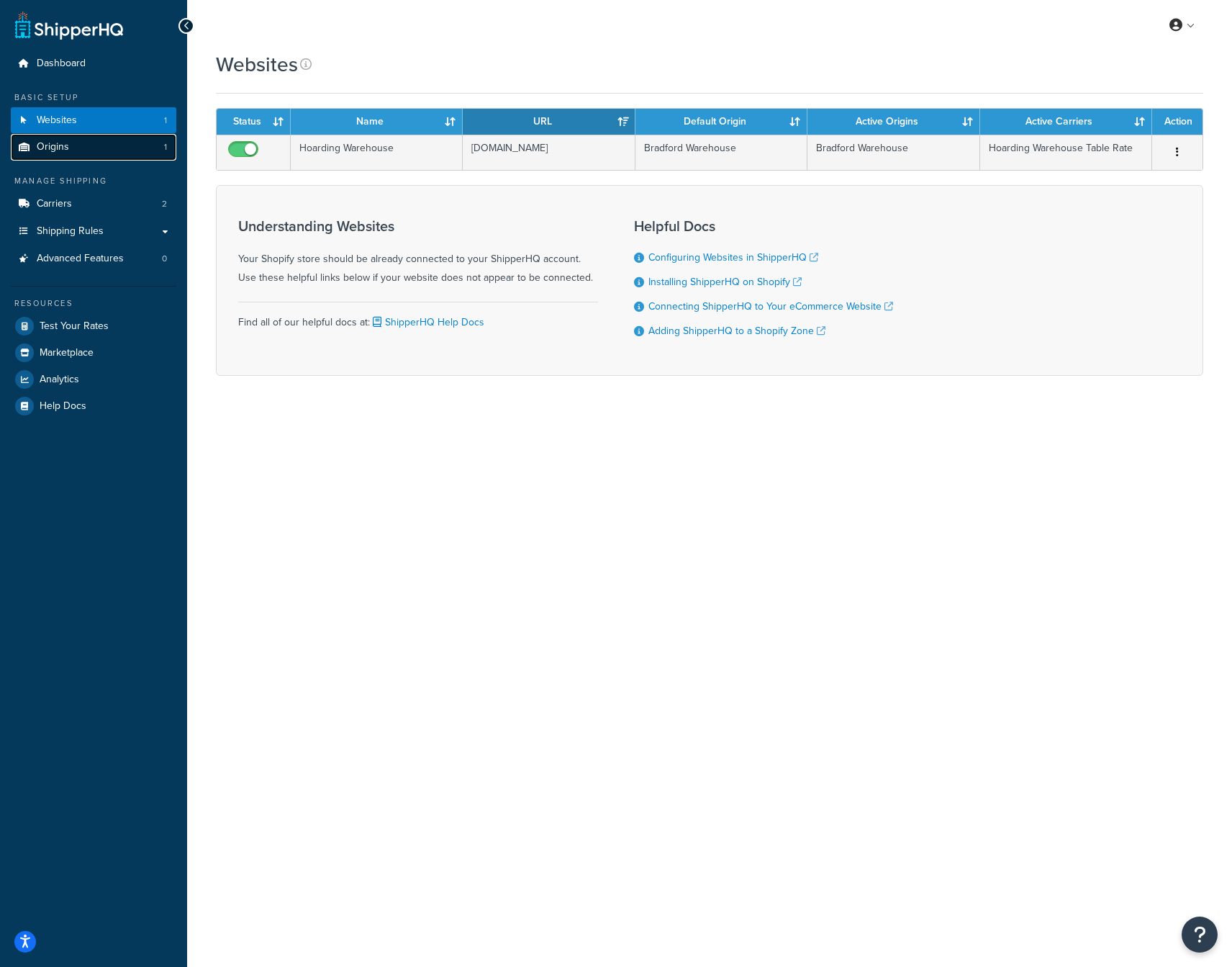
click at [76, 146] on link "Origins 1" at bounding box center [93, 148] width 166 height 27
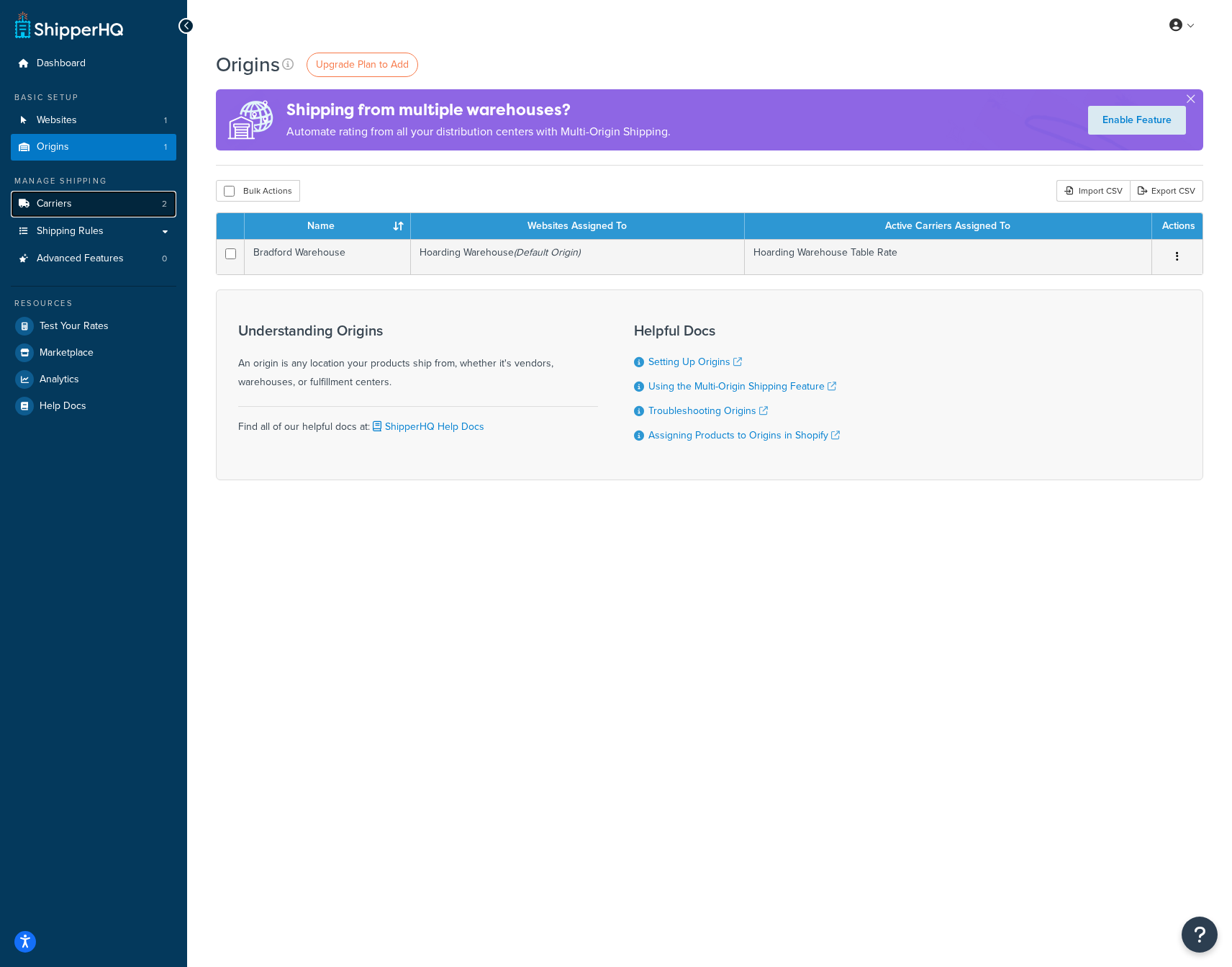
click at [70, 207] on span "Carriers" at bounding box center [54, 204] width 35 height 12
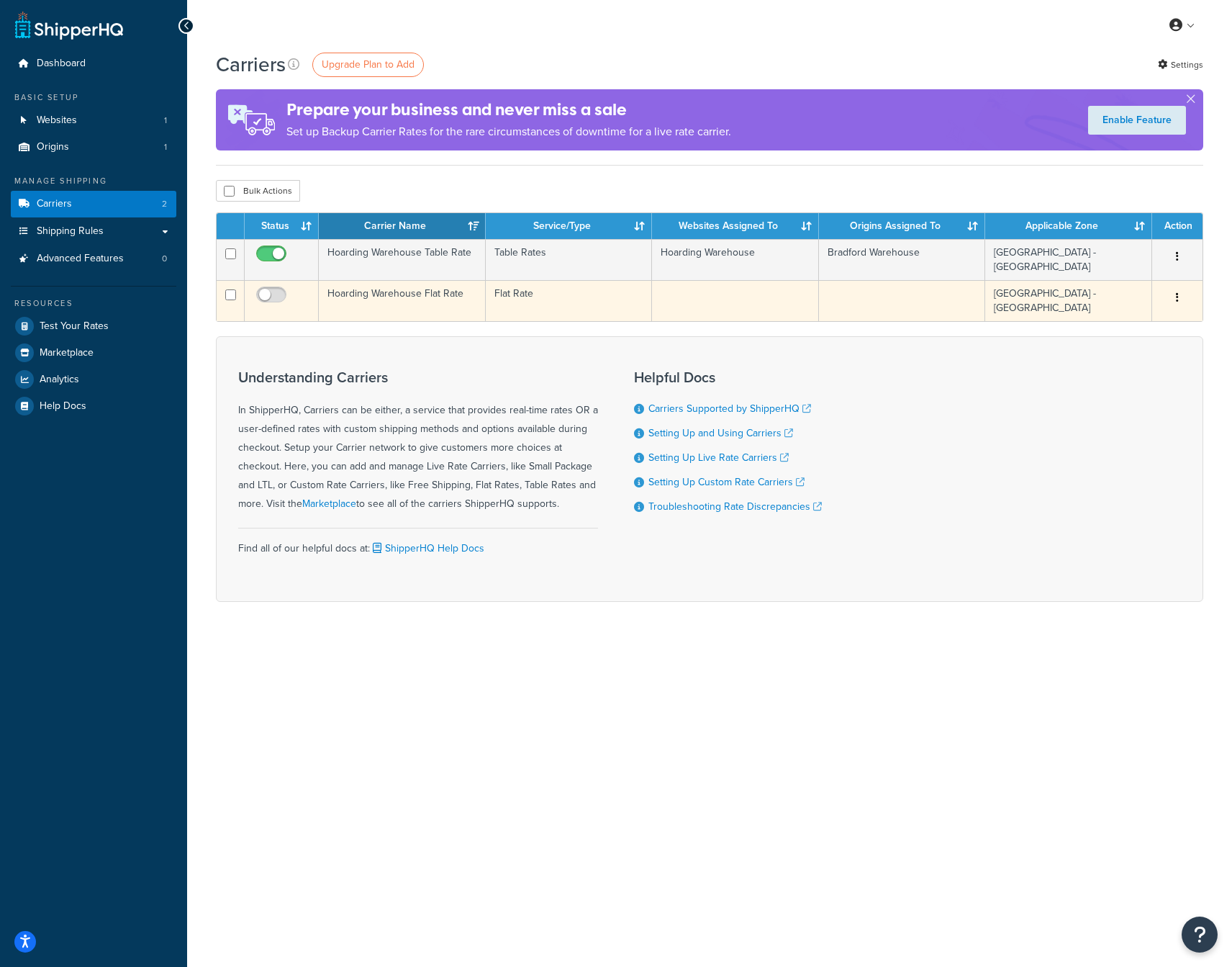
click at [404, 287] on td "Hoarding Warehouse Flat Rate" at bounding box center [402, 300] width 167 height 41
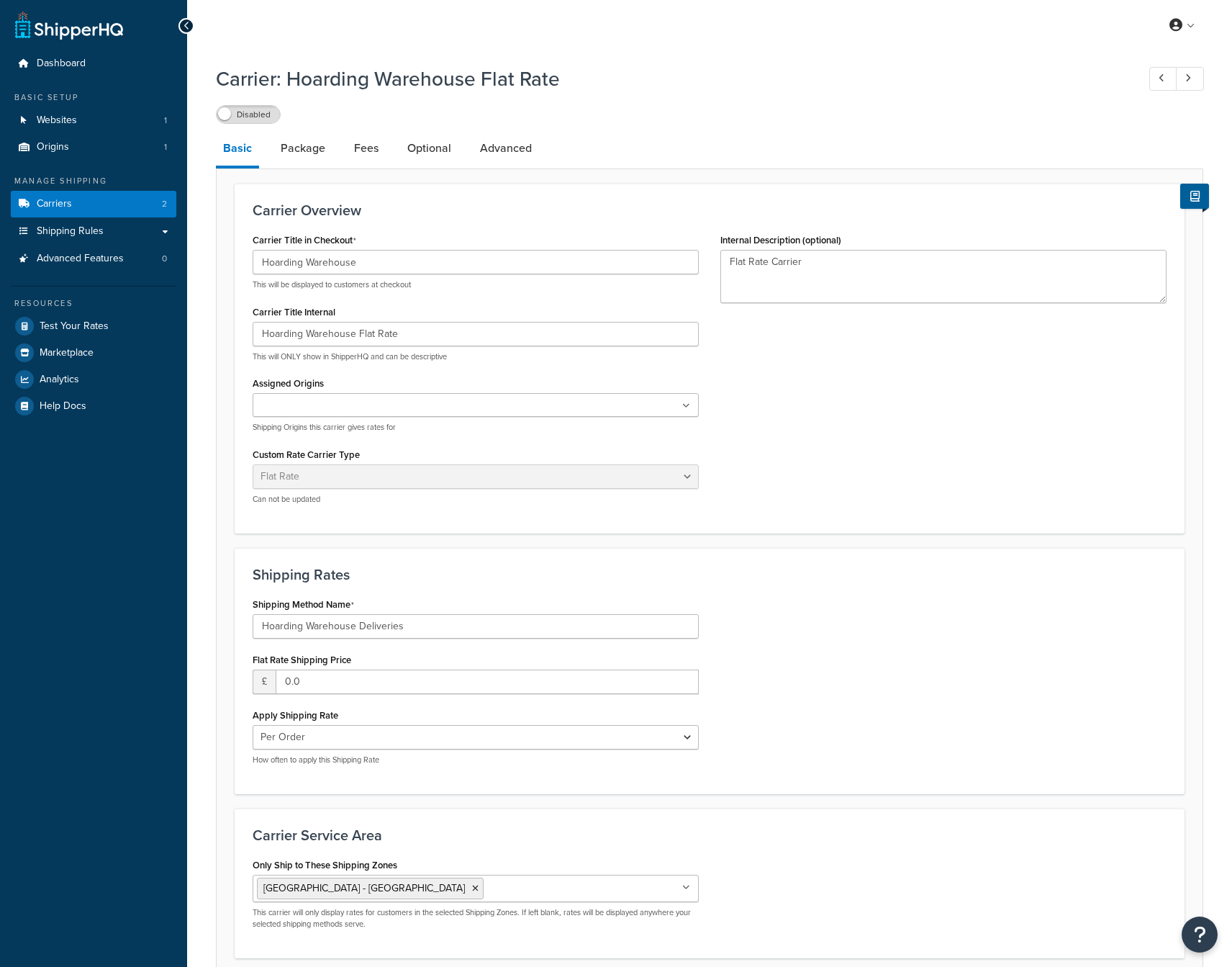
select select "flat"
click at [306, 151] on link "Package" at bounding box center [303, 149] width 59 height 35
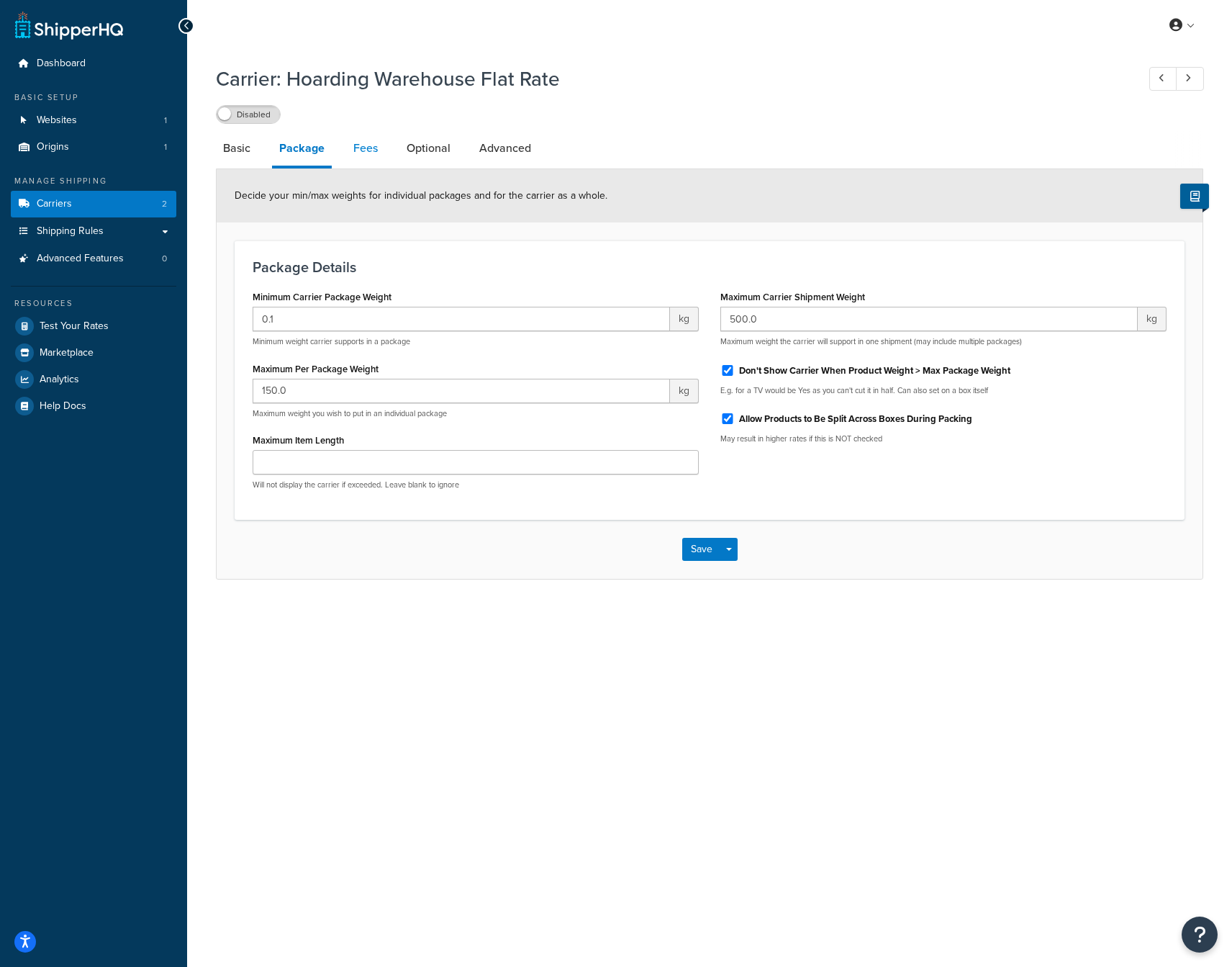
click at [358, 147] on link "Fees" at bounding box center [365, 149] width 39 height 35
select select "AFTER"
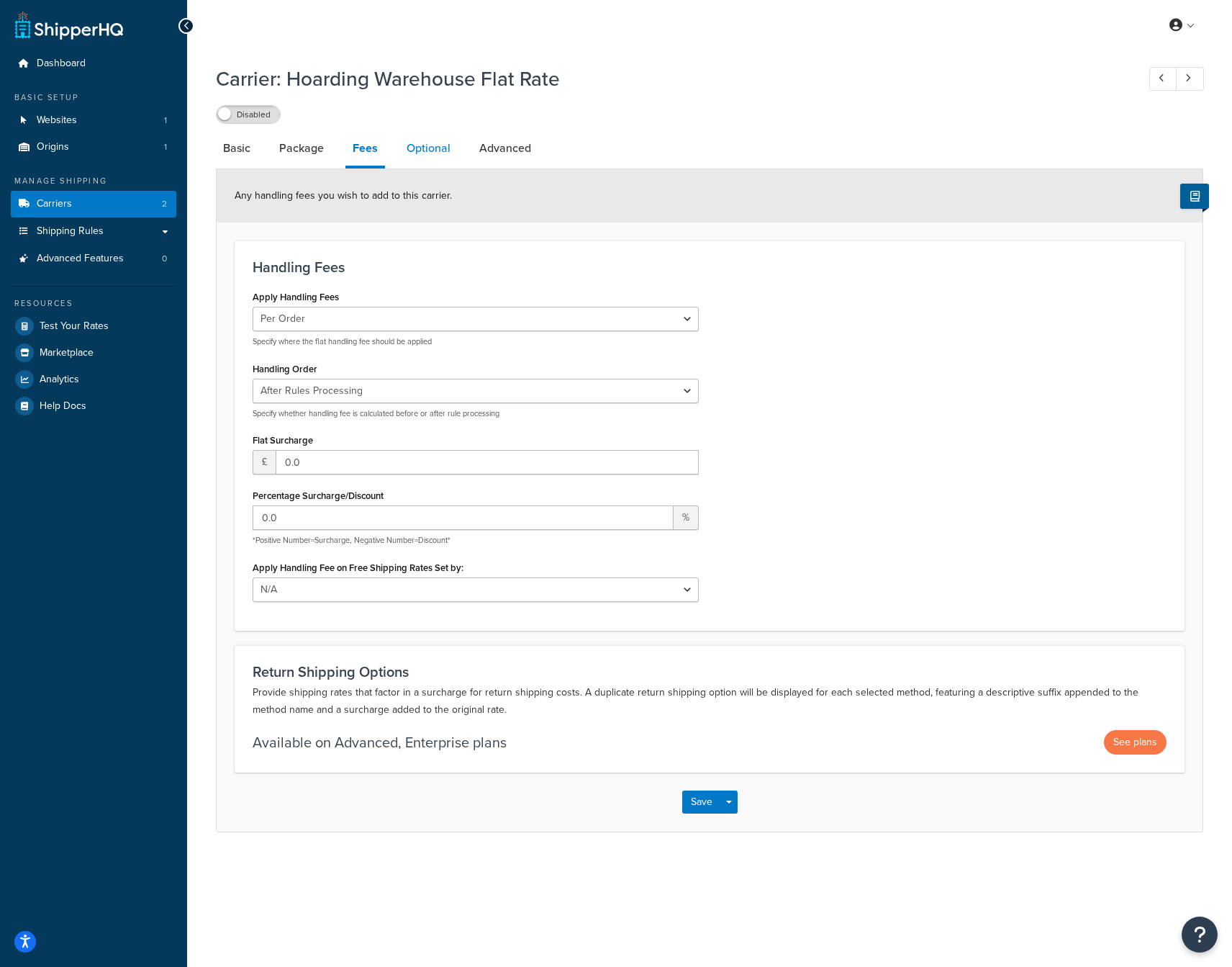
click at [422, 149] on link "Optional" at bounding box center [428, 149] width 58 height 35
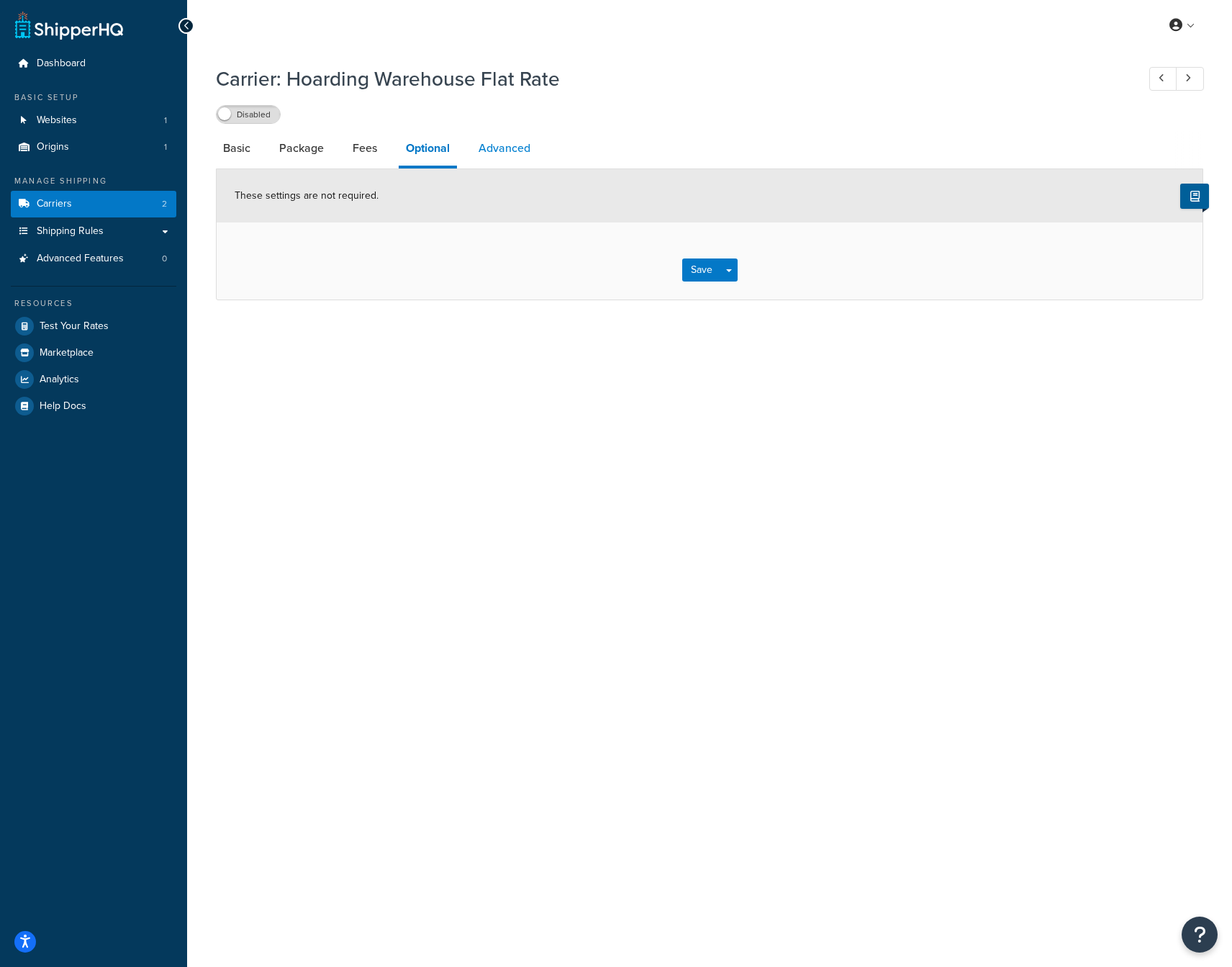
click at [507, 150] on link "Advanced" at bounding box center [504, 149] width 66 height 35
select select "false"
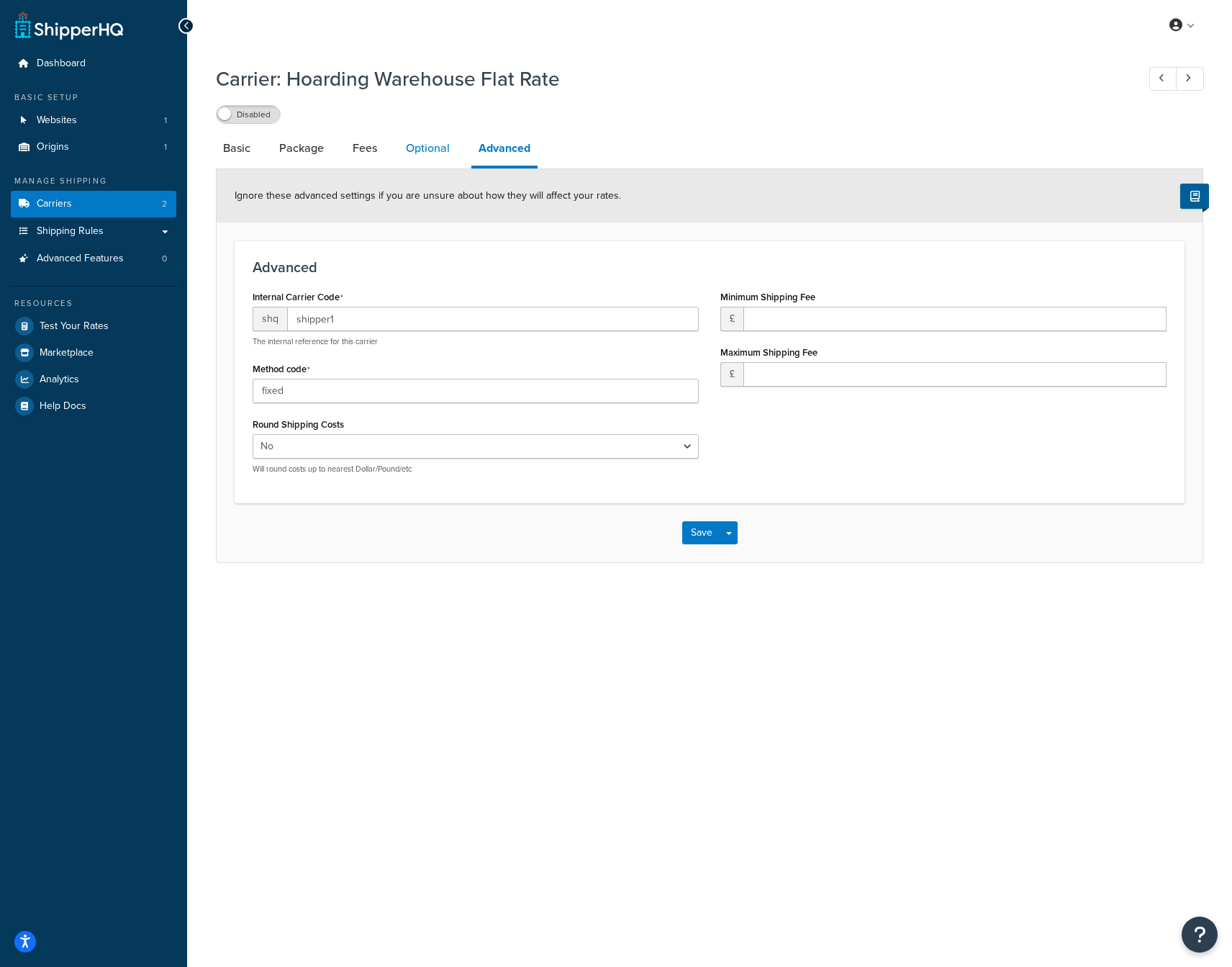
click at [438, 150] on link "Optional" at bounding box center [427, 149] width 58 height 35
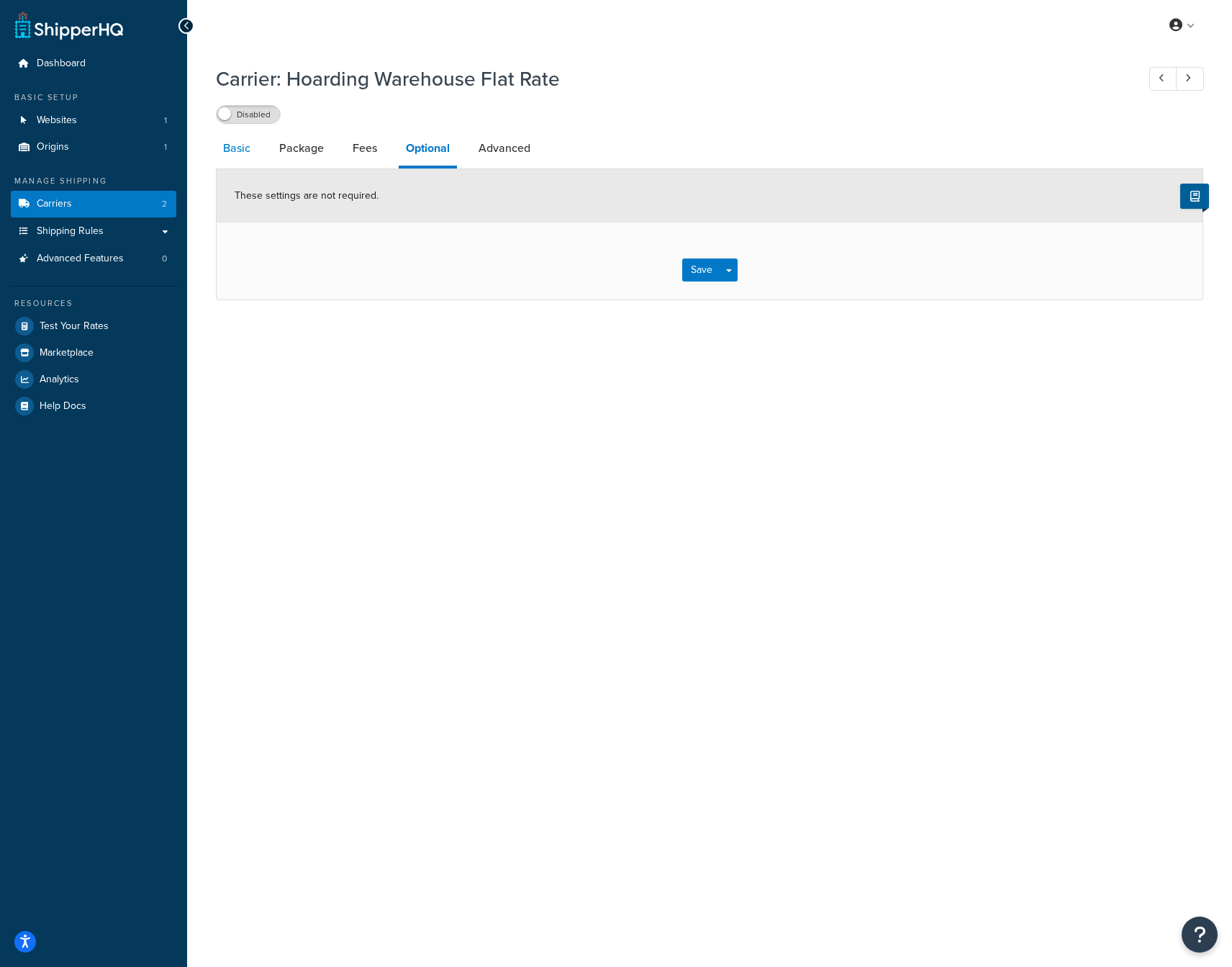
click at [233, 146] on link "Basic" at bounding box center [237, 149] width 42 height 35
select select "flat"
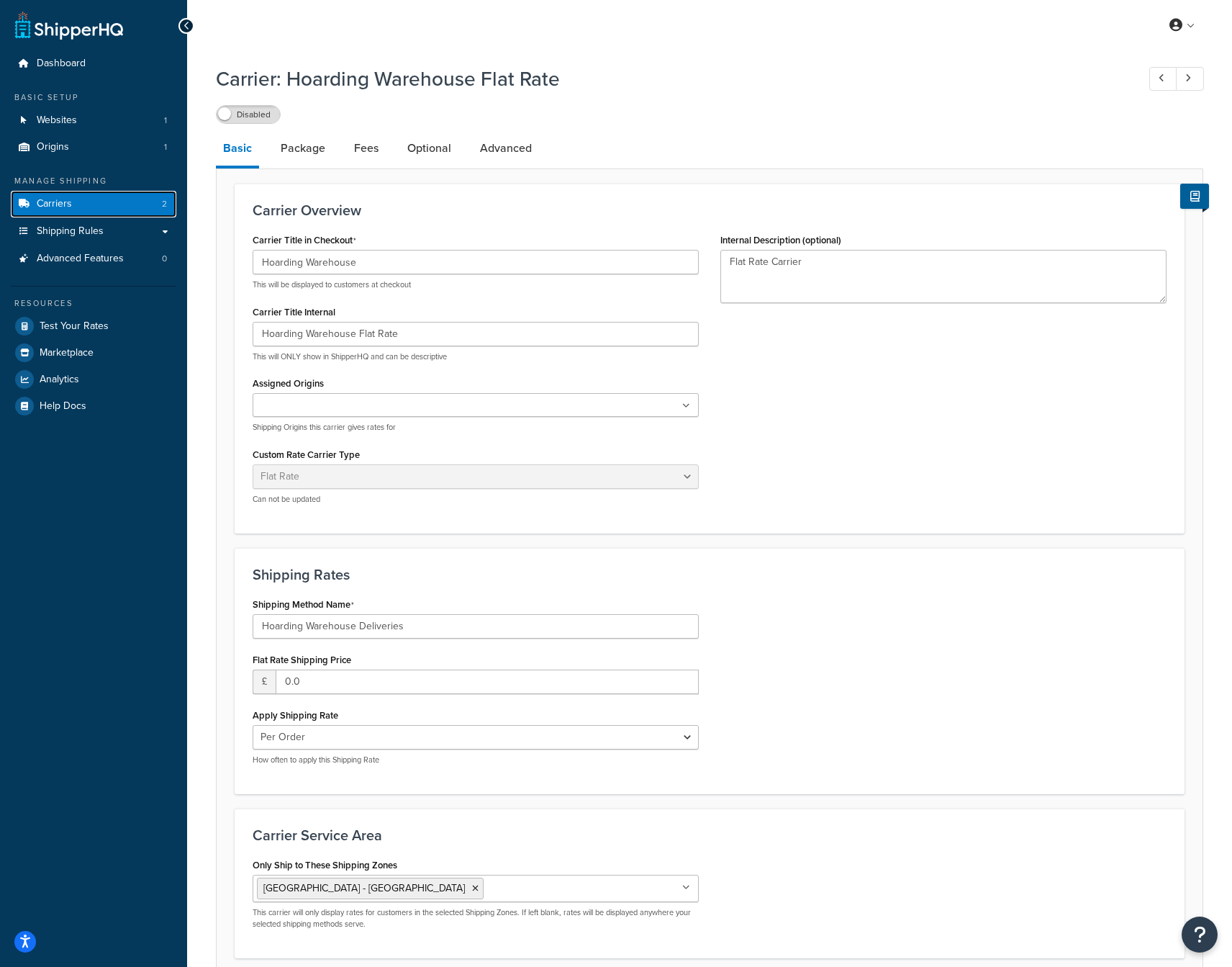
click at [87, 208] on link "Carriers 2" at bounding box center [93, 204] width 166 height 27
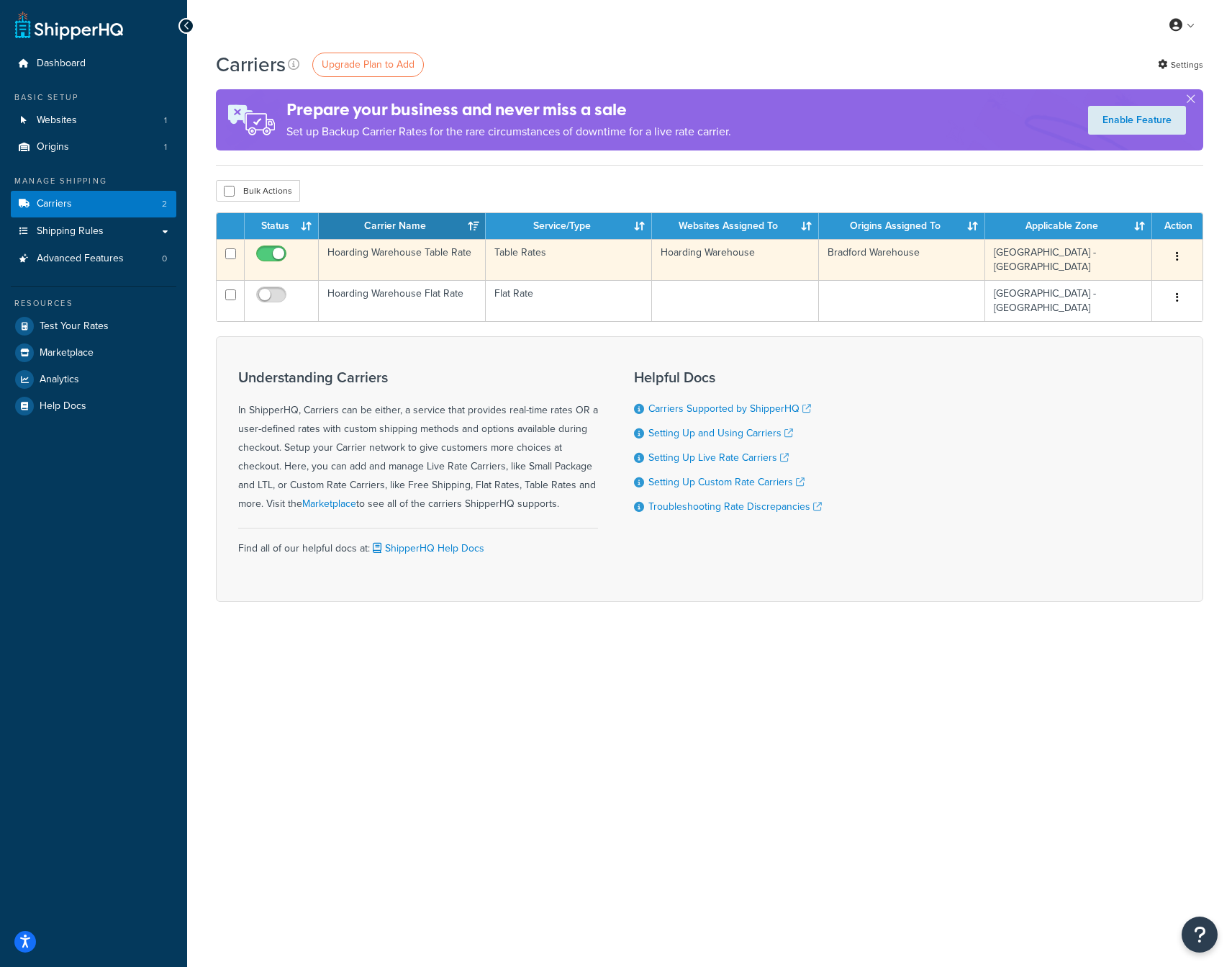
click at [383, 249] on td "Hoarding Warehouse Table Rate" at bounding box center [402, 259] width 167 height 41
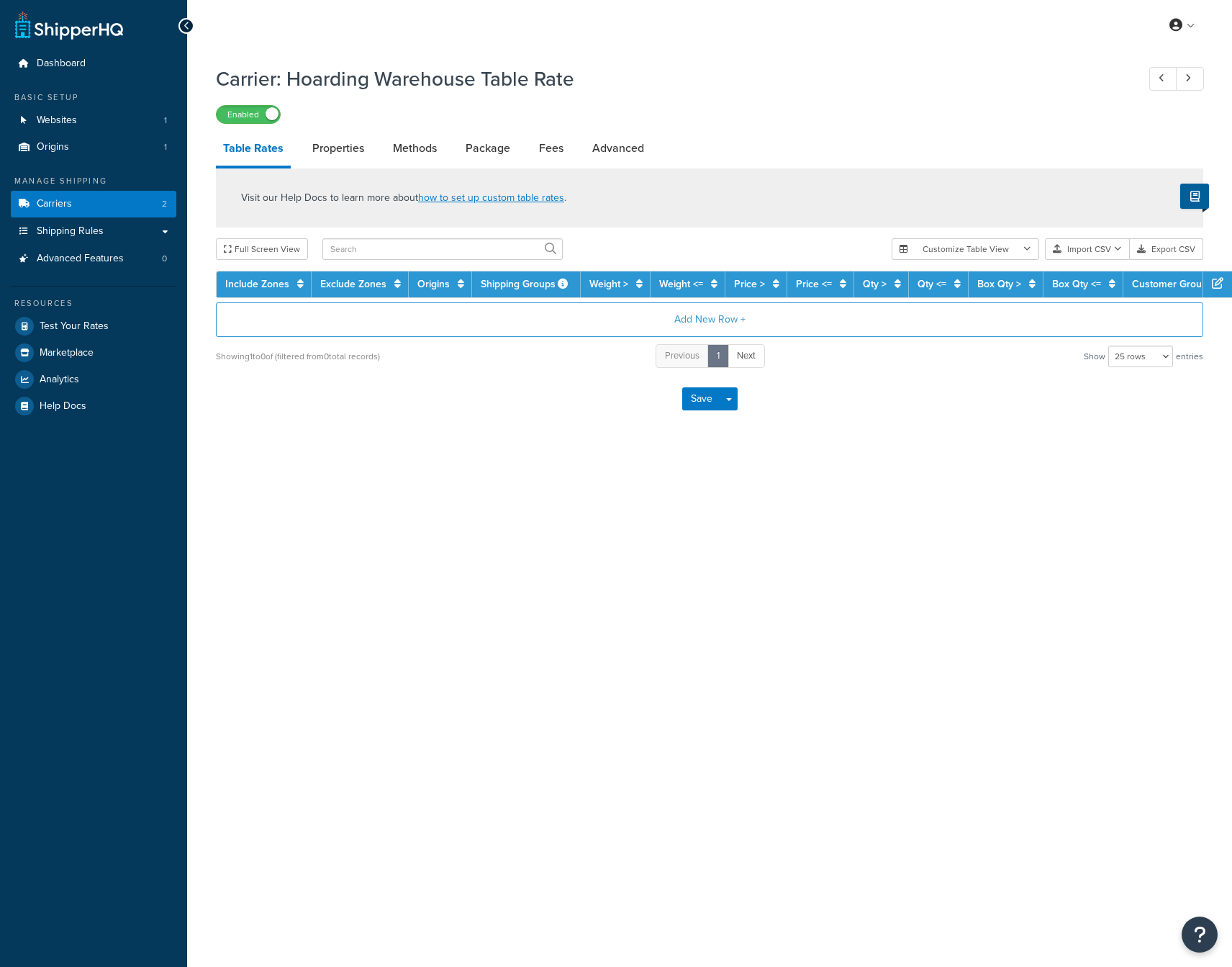
select select "25"
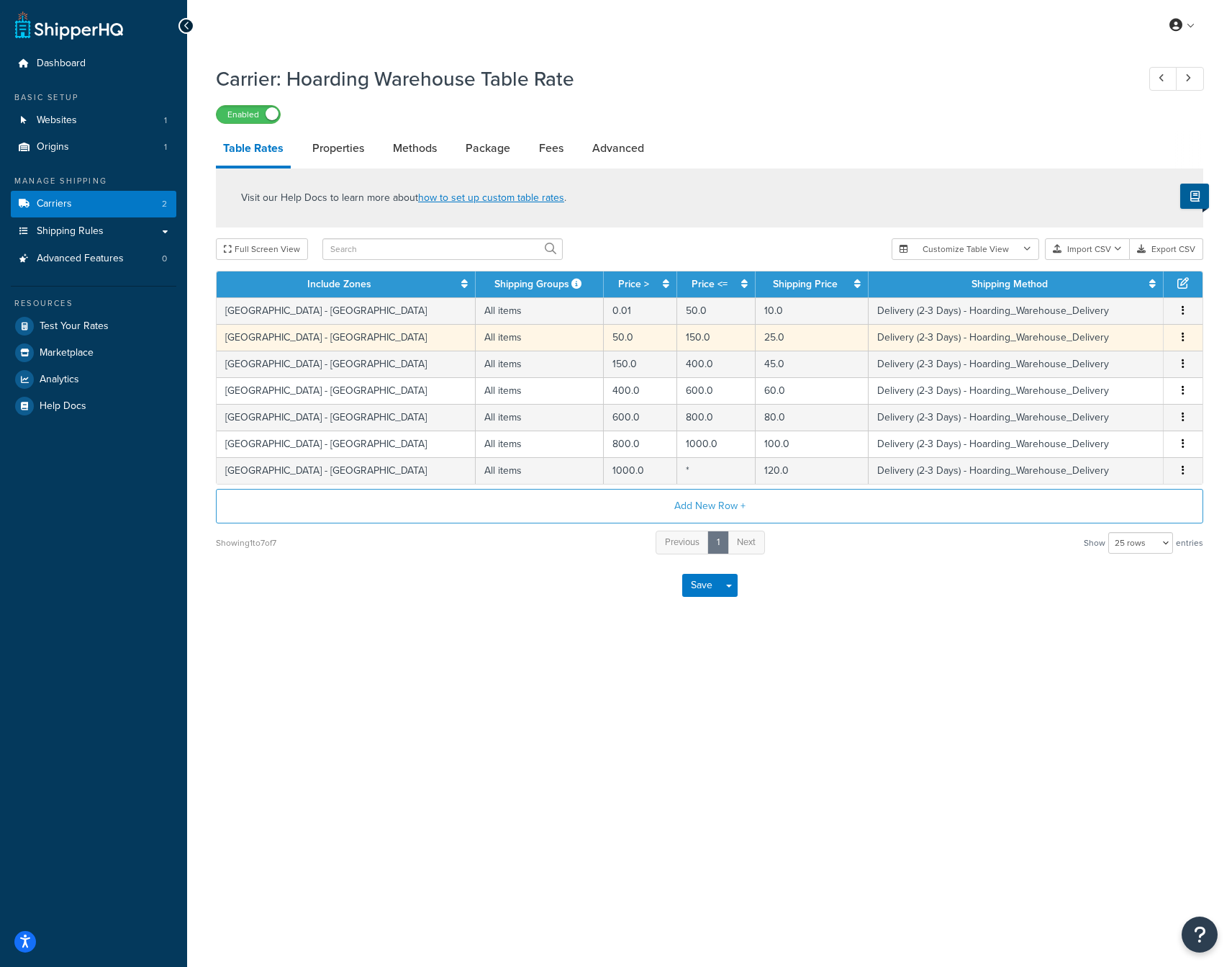
click at [1183, 338] on button "button" at bounding box center [1183, 337] width 11 height 16
click at [1211, 351] on div "Visit our Help Docs to learn more about how to set up custom table rates . Full…" at bounding box center [709, 362] width 1009 height 387
click at [150, 231] on link "Shipping Rules" at bounding box center [93, 232] width 166 height 27
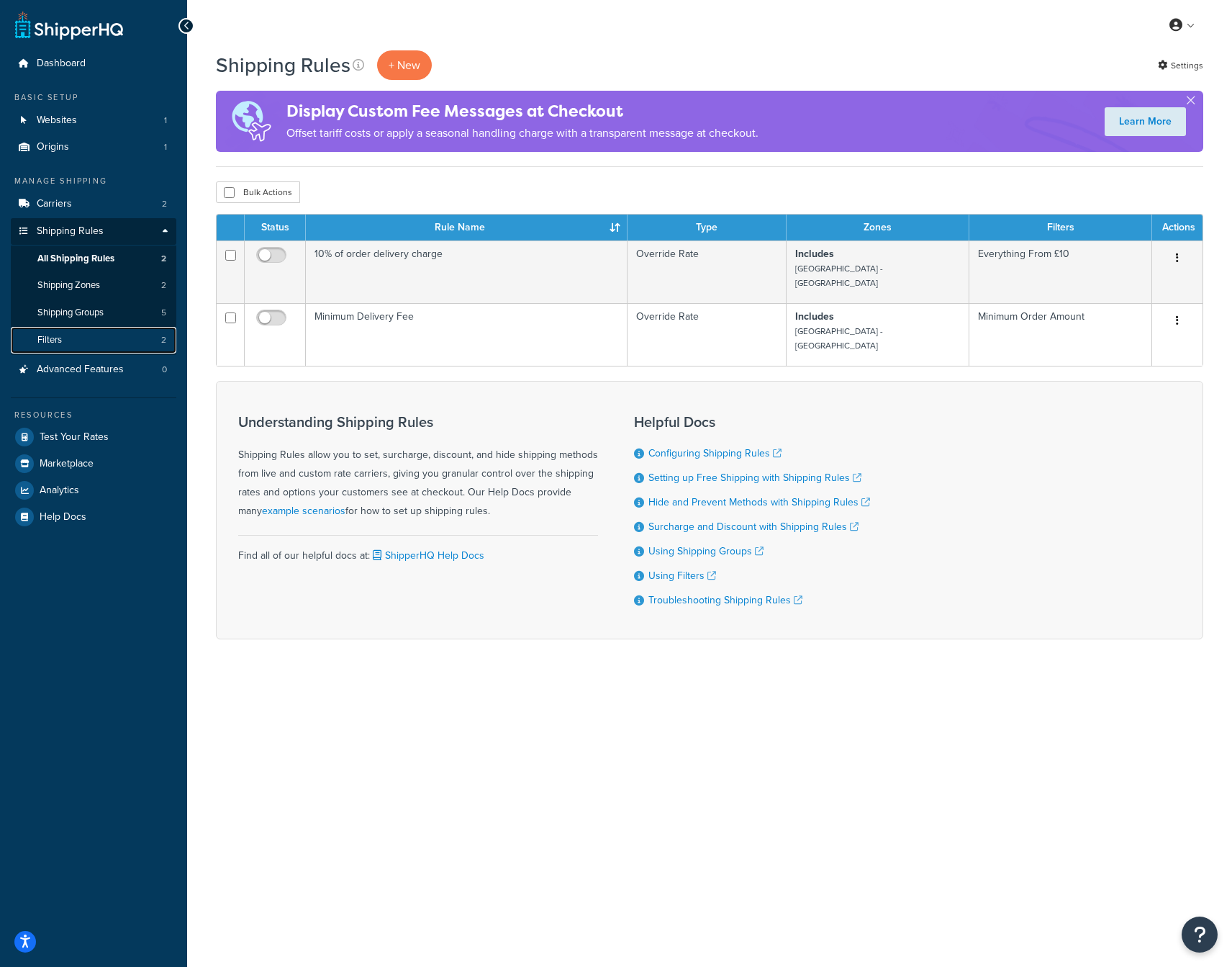
click at [63, 344] on link "Filters 2" at bounding box center [93, 340] width 166 height 27
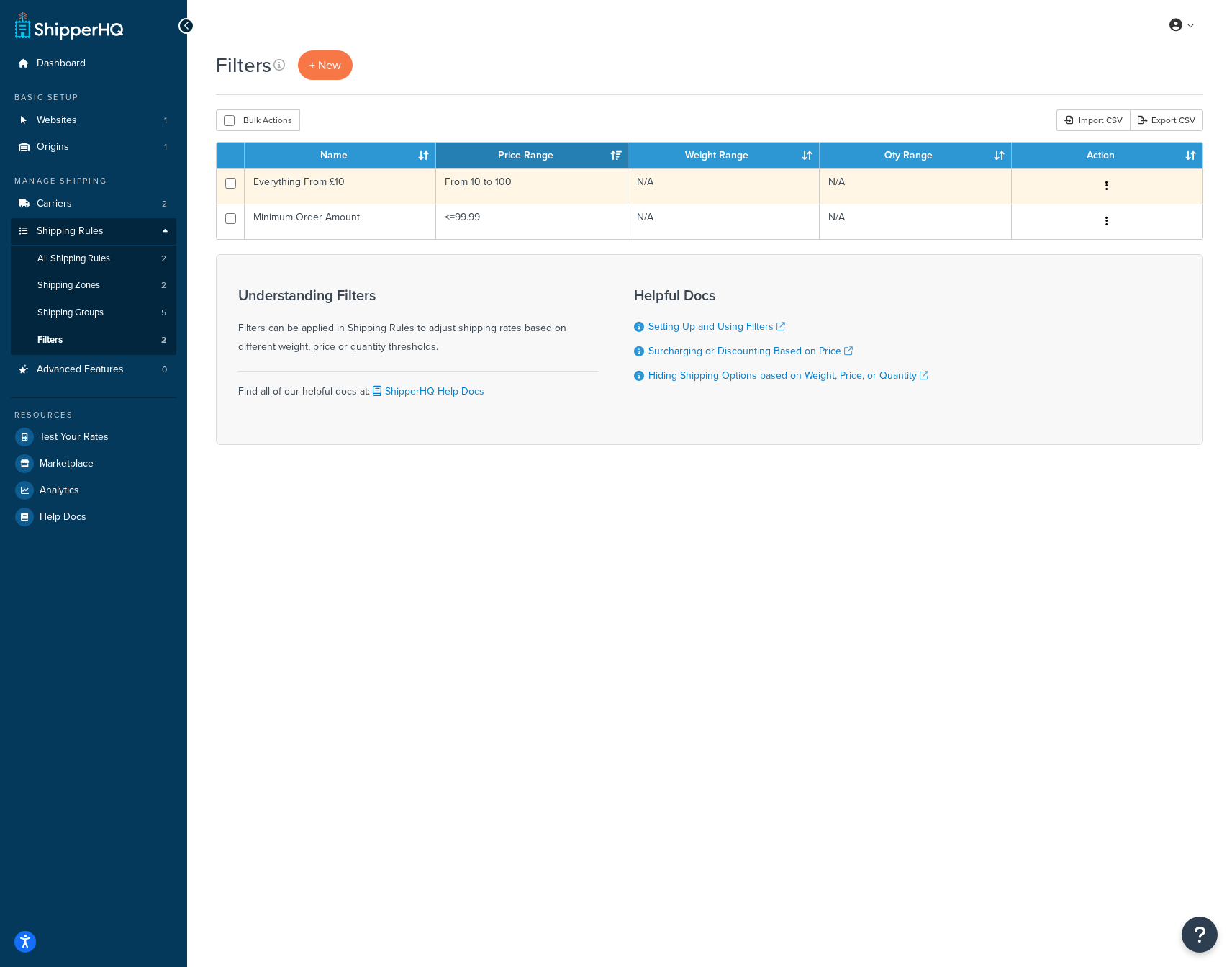
click at [342, 183] on td "Everything From £10" at bounding box center [340, 186] width 192 height 35
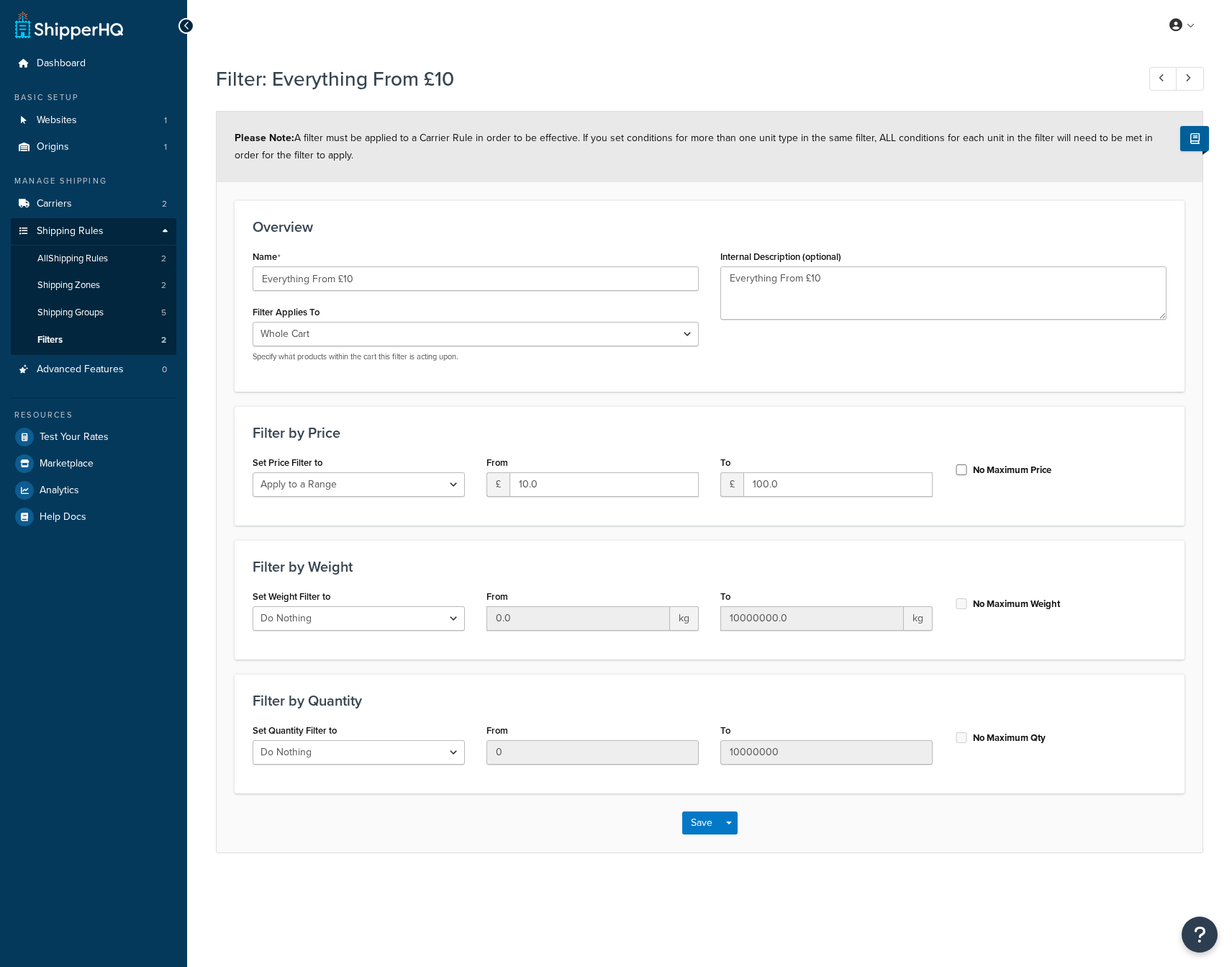
select select "range"
click at [766, 484] on input "100.0" at bounding box center [837, 485] width 189 height 25
type input "1000.0"
click at [764, 533] on form "Please Note: A filter must be applied to a Carrier Rule in order to be effectiv…" at bounding box center [709, 481] width 986 height 740
click at [773, 533] on form "Please Note: A filter must be applied to a Carrier Rule in order to be effectiv…" at bounding box center [709, 481] width 986 height 740
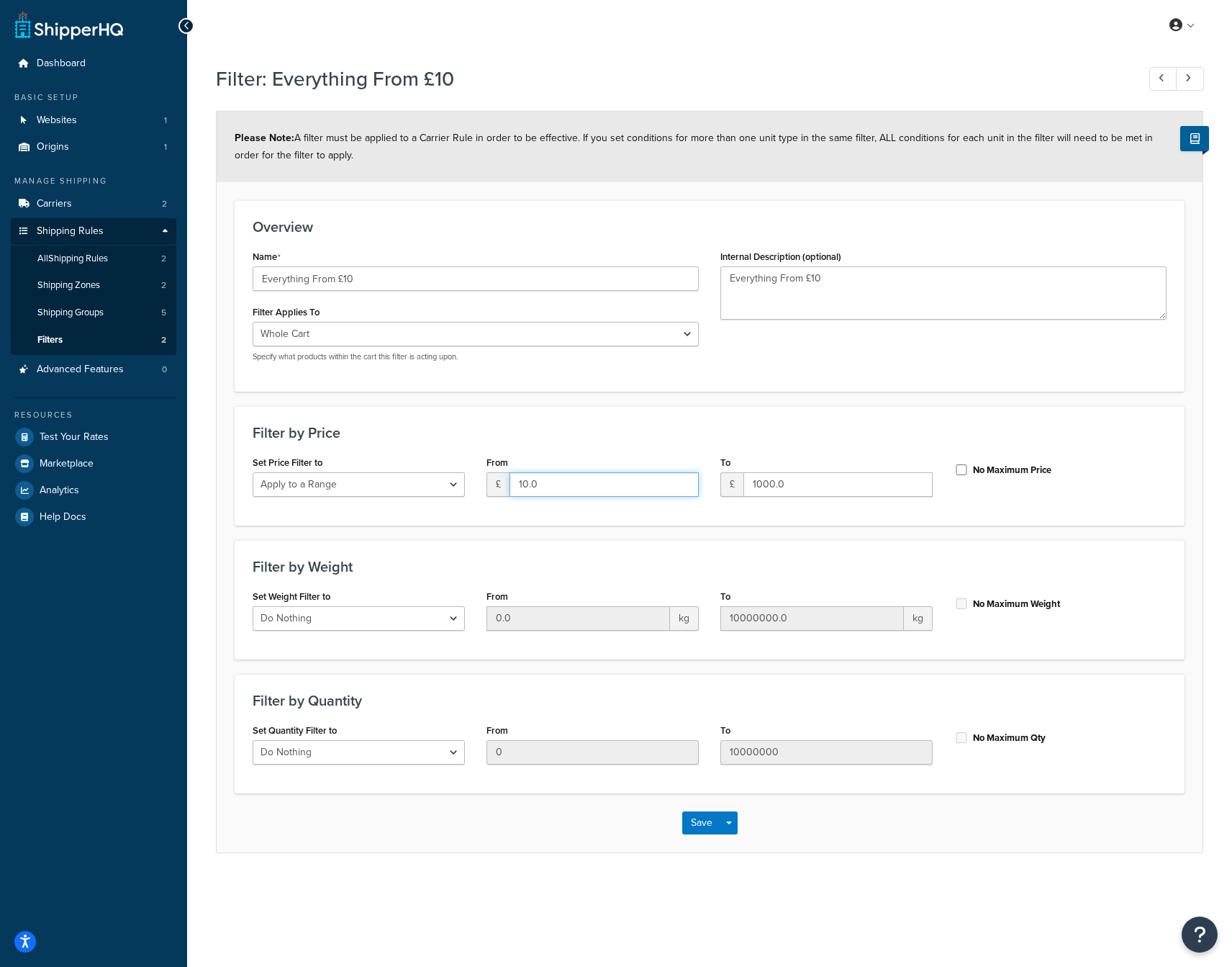
click at [526, 483] on input "10.0" at bounding box center [604, 485] width 189 height 25
type input "100.0"
click at [538, 523] on div "Filter by Price Set Price Filter to Do Nothing Apply to a Range From £ 100.0 To…" at bounding box center [709, 466] width 949 height 120
click at [697, 817] on button "Save" at bounding box center [701, 822] width 39 height 23
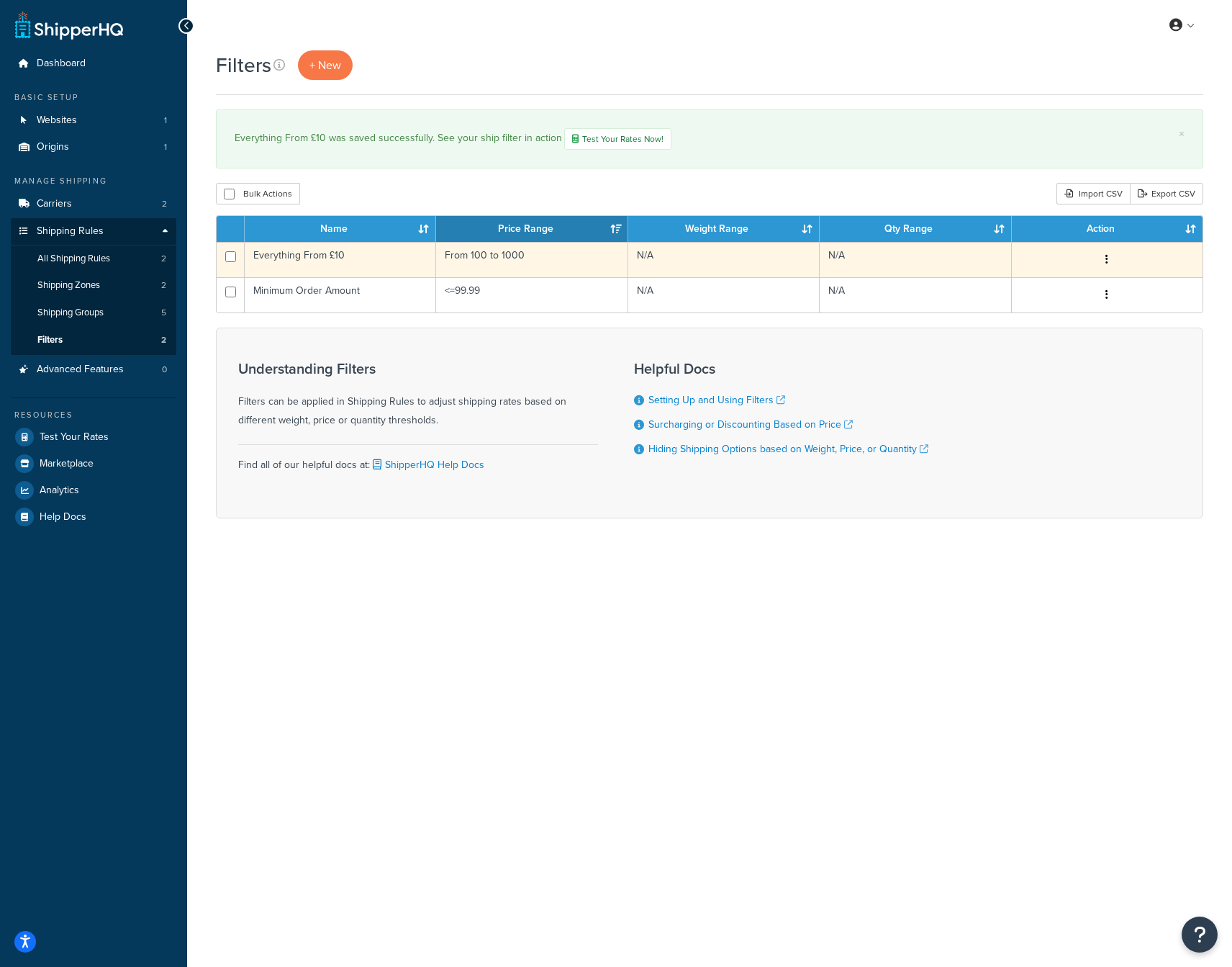
click at [333, 259] on td "Everything From £10" at bounding box center [340, 259] width 192 height 35
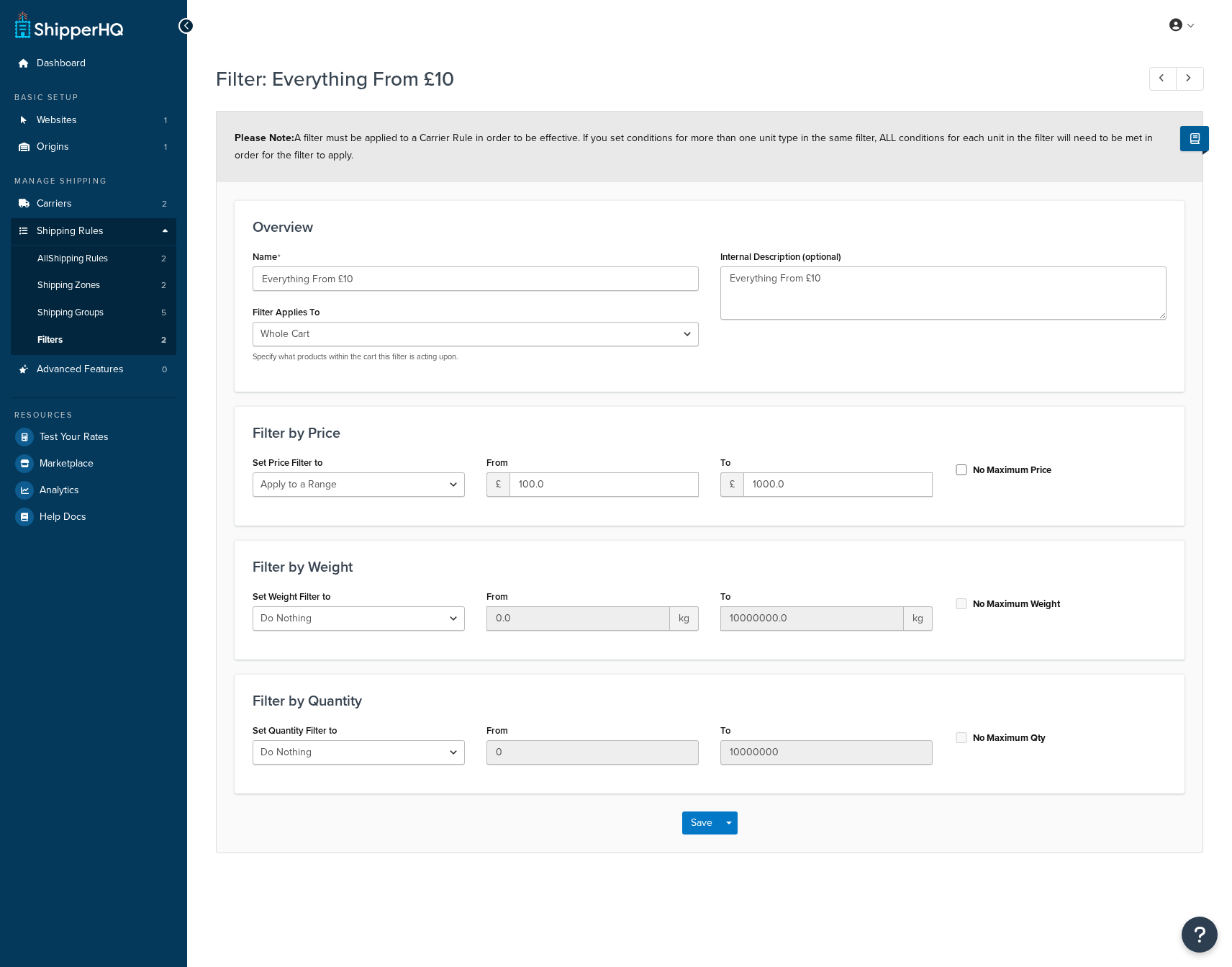
select select "range"
click at [374, 283] on input "Everything From £10" at bounding box center [476, 279] width 446 height 25
type input "Everything From £100"
click at [841, 279] on textarea "Everything From £10" at bounding box center [944, 293] width 446 height 54
type textarea "Everything From £100"
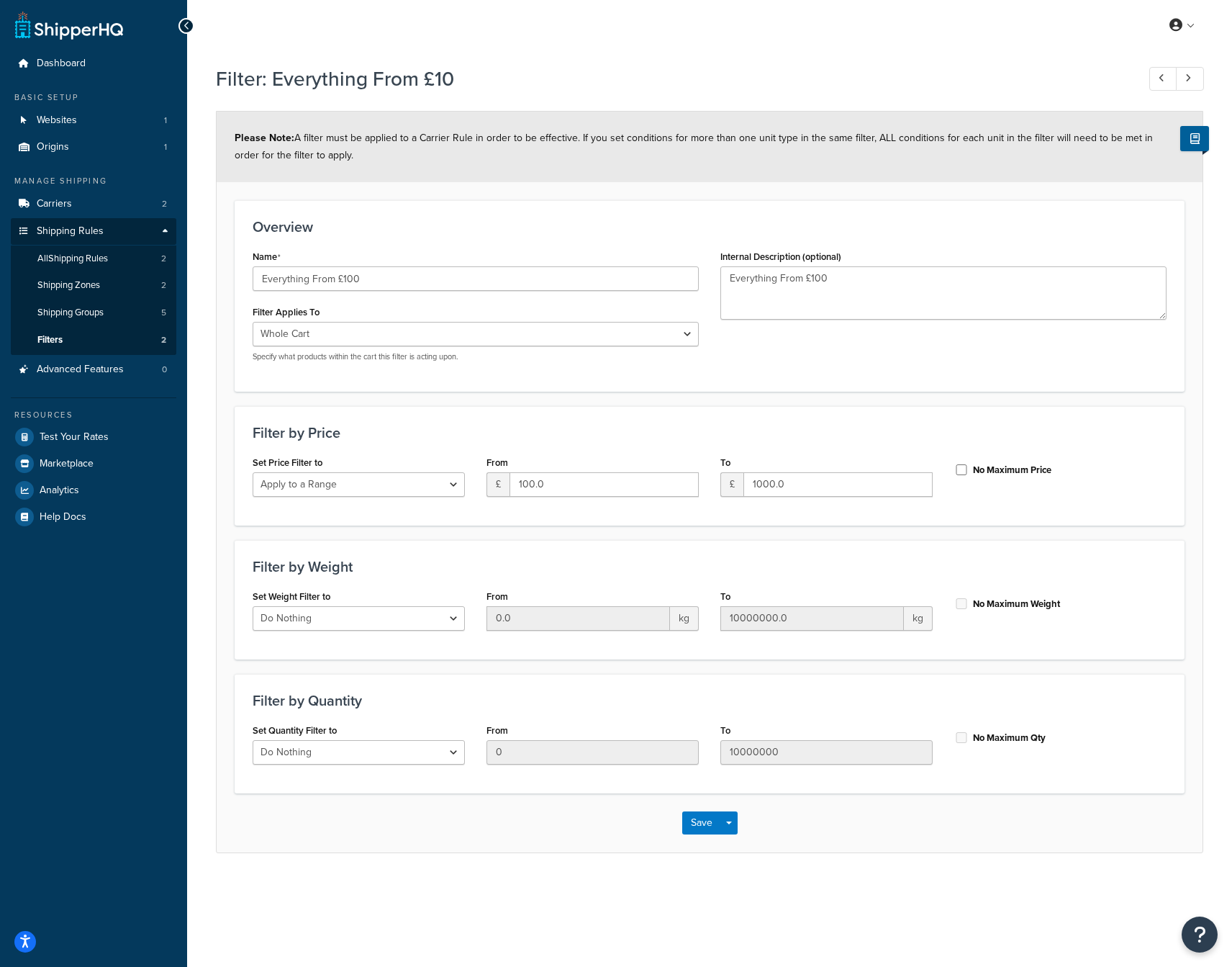
click at [517, 382] on div "Overview Name Everything From £100 Filter Applies To Whole Cart Everything in S…" at bounding box center [709, 295] width 949 height 191
click at [695, 826] on button "Save" at bounding box center [701, 822] width 39 height 23
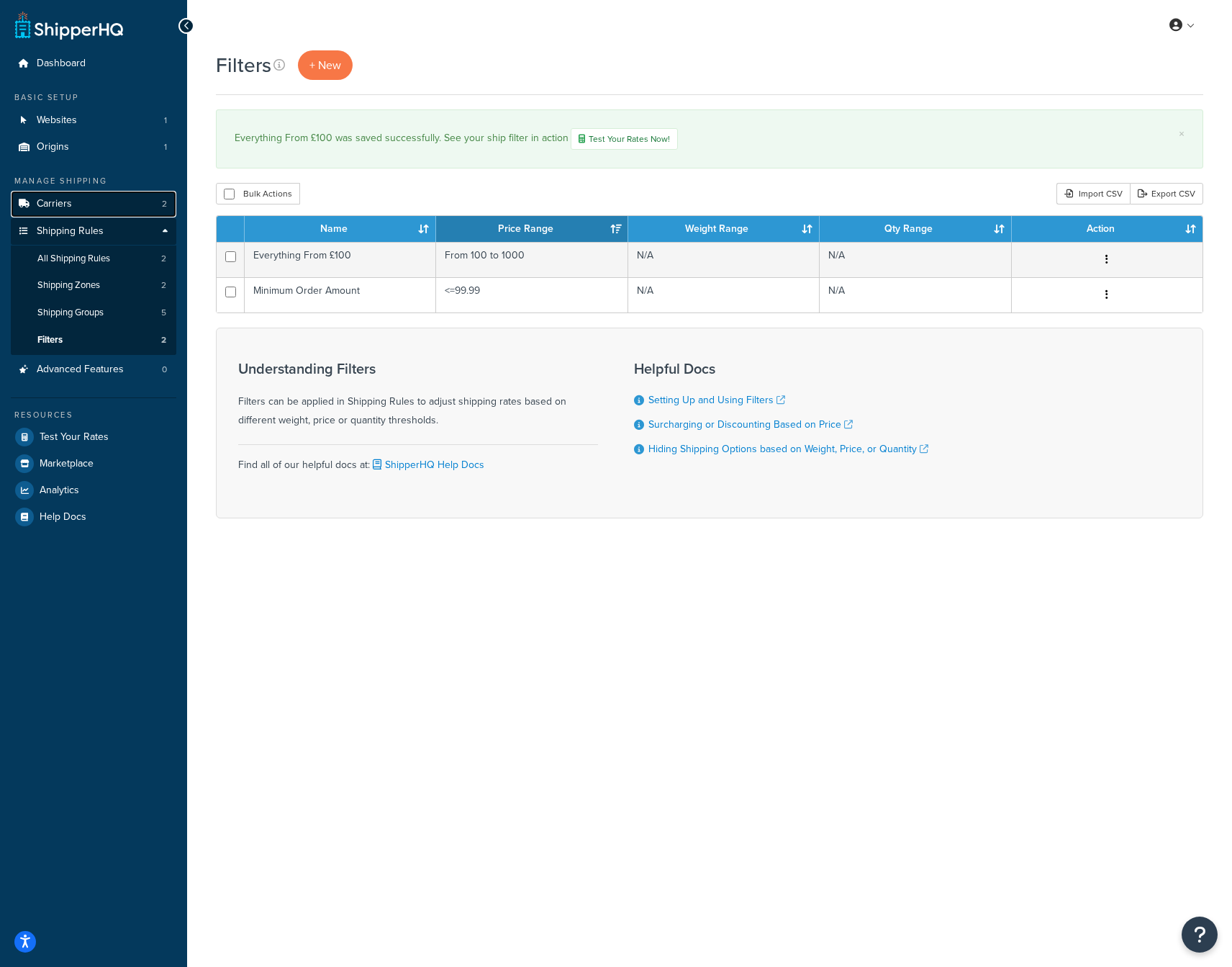
click at [62, 206] on span "Carriers" at bounding box center [54, 204] width 35 height 12
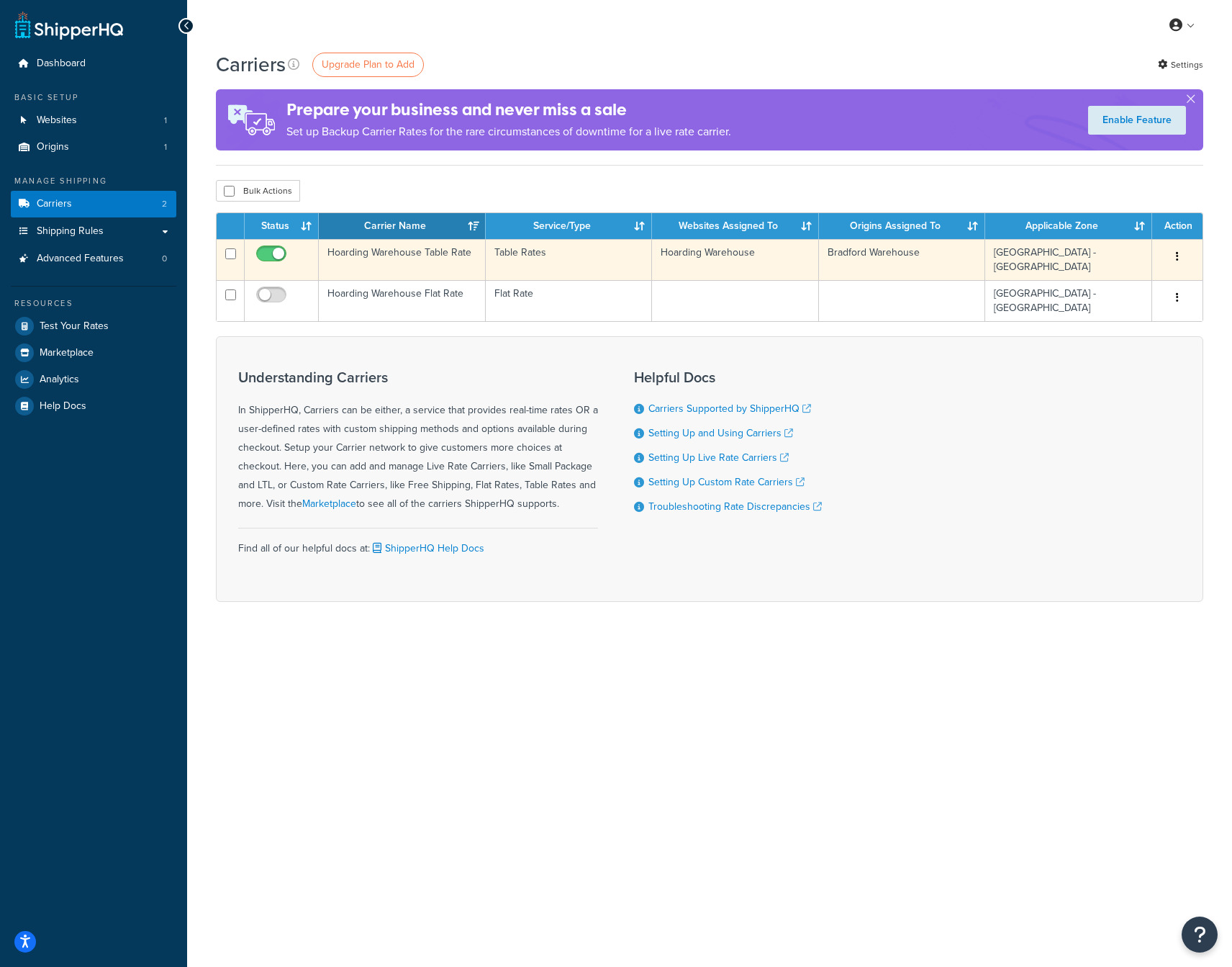
click at [418, 253] on td "Hoarding Warehouse Table Rate" at bounding box center [402, 259] width 167 height 41
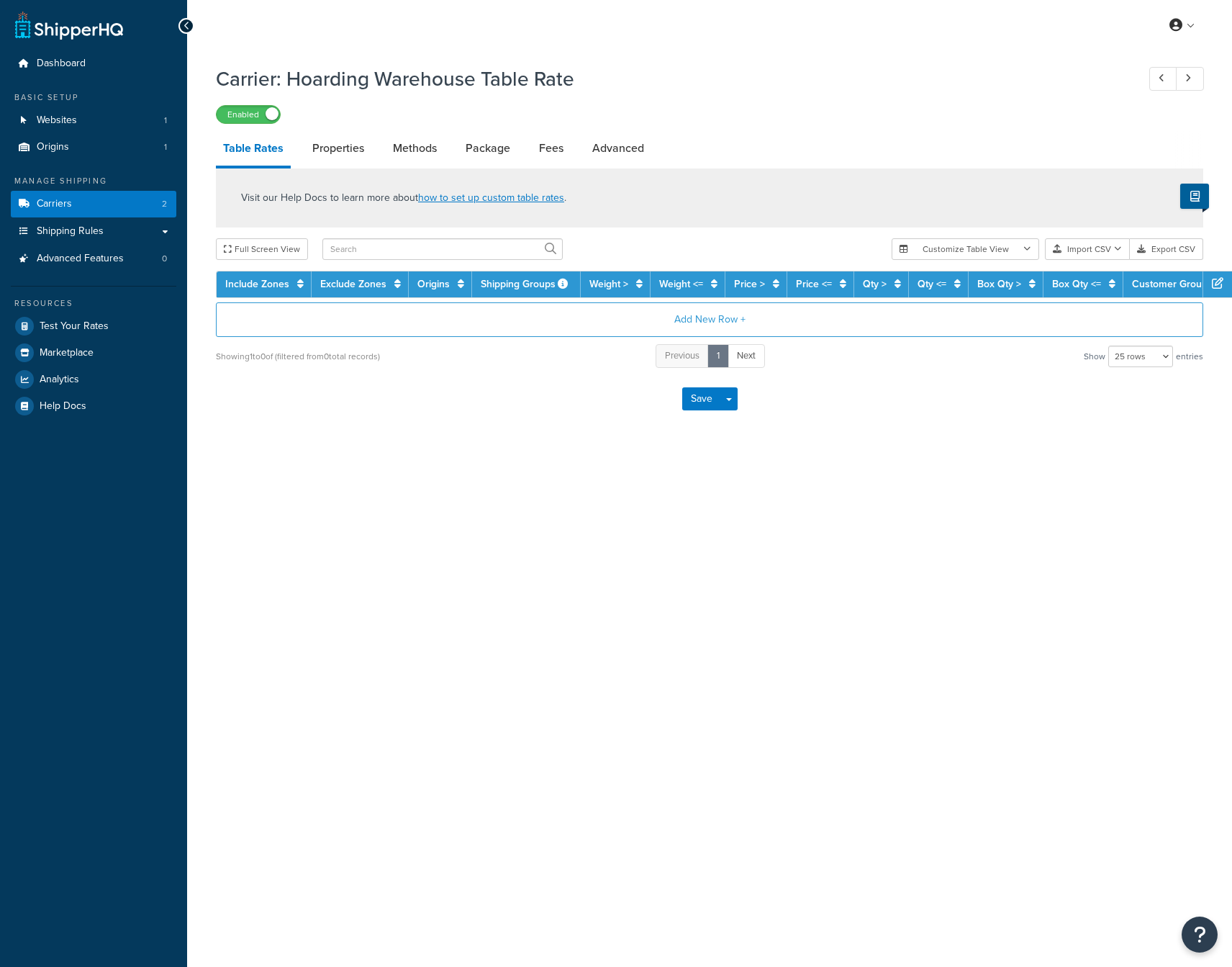
select select "25"
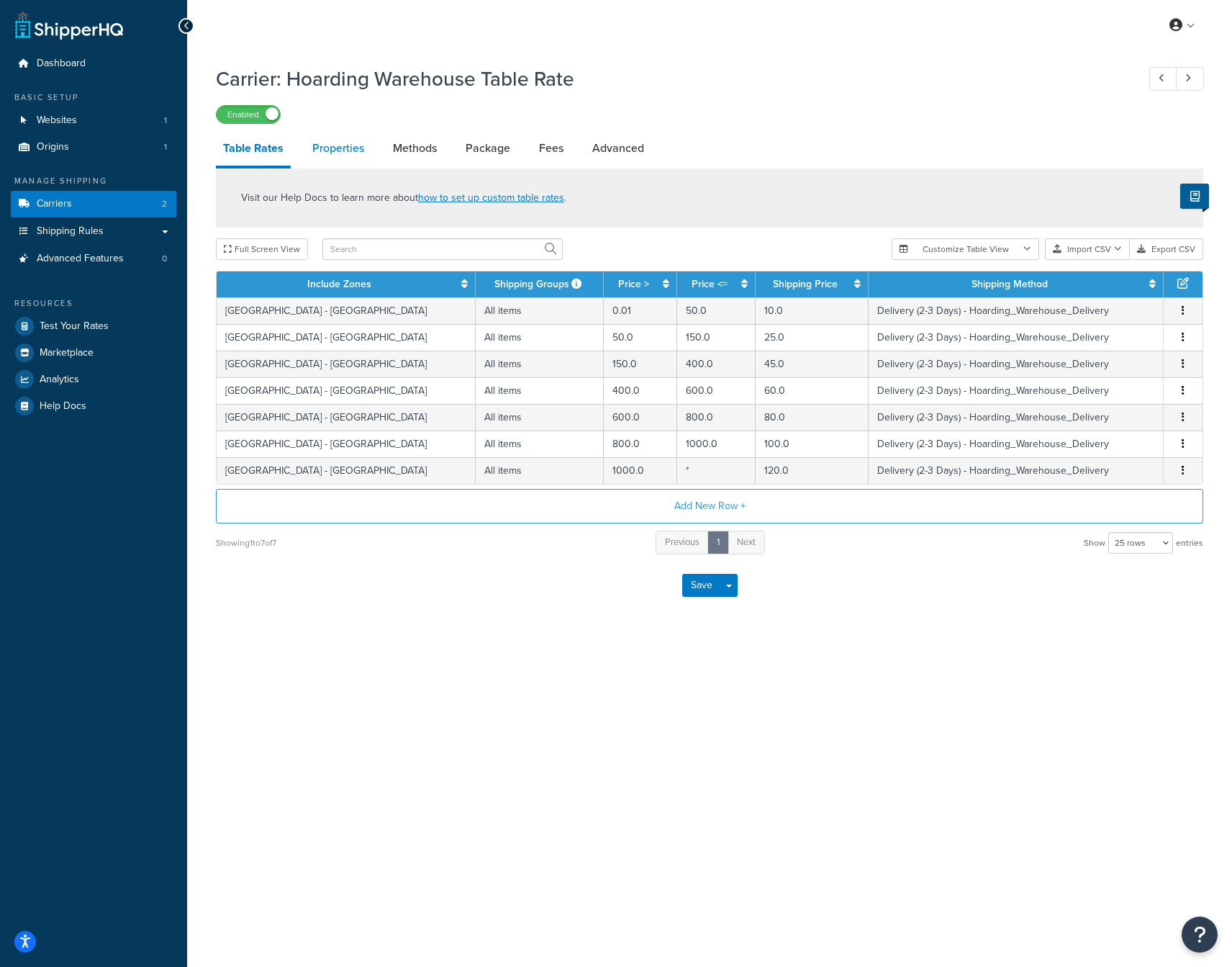
click at [348, 151] on link "Properties" at bounding box center [337, 149] width 66 height 35
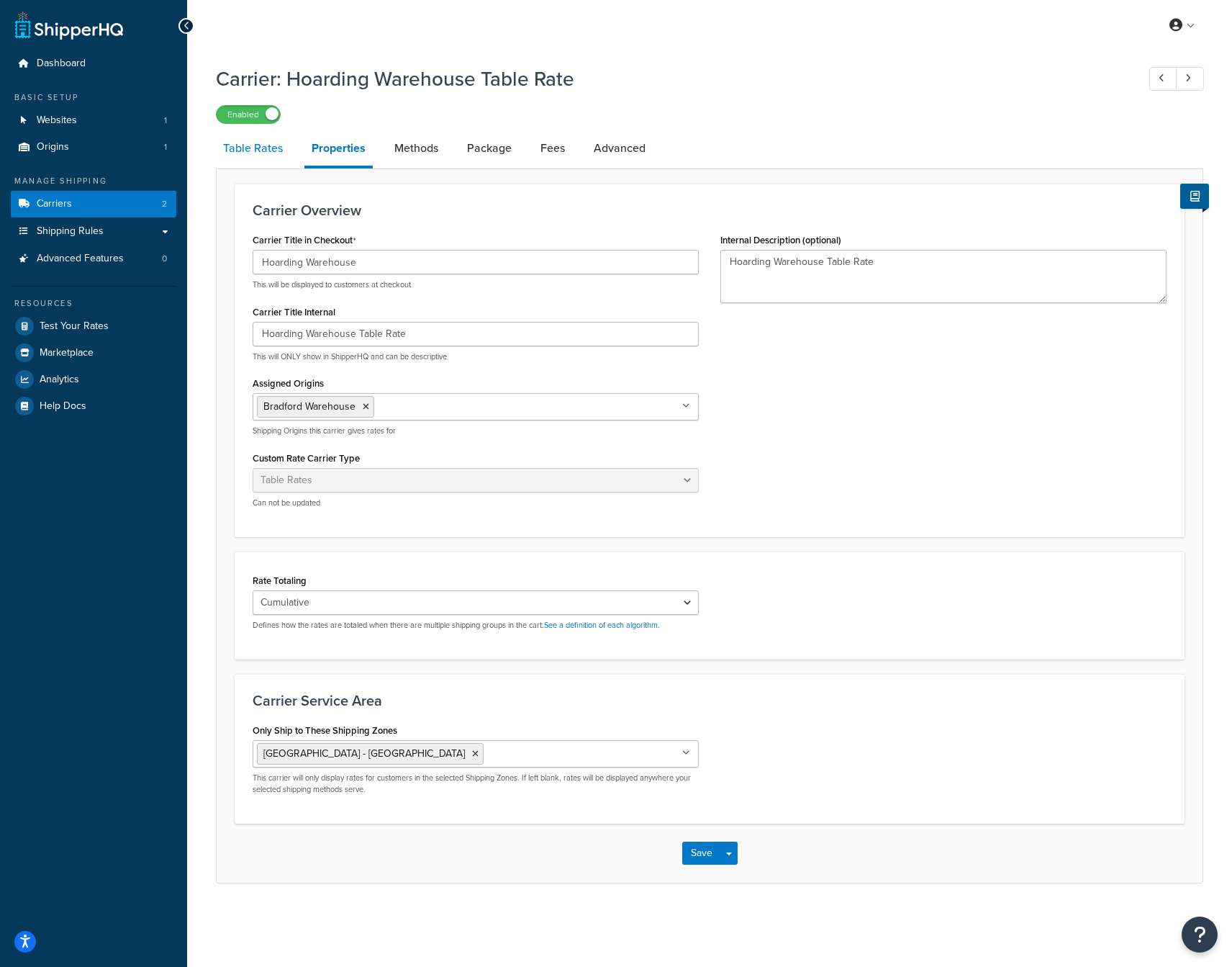
click at [260, 150] on link "Table Rates" at bounding box center [252, 149] width 74 height 35
select select "25"
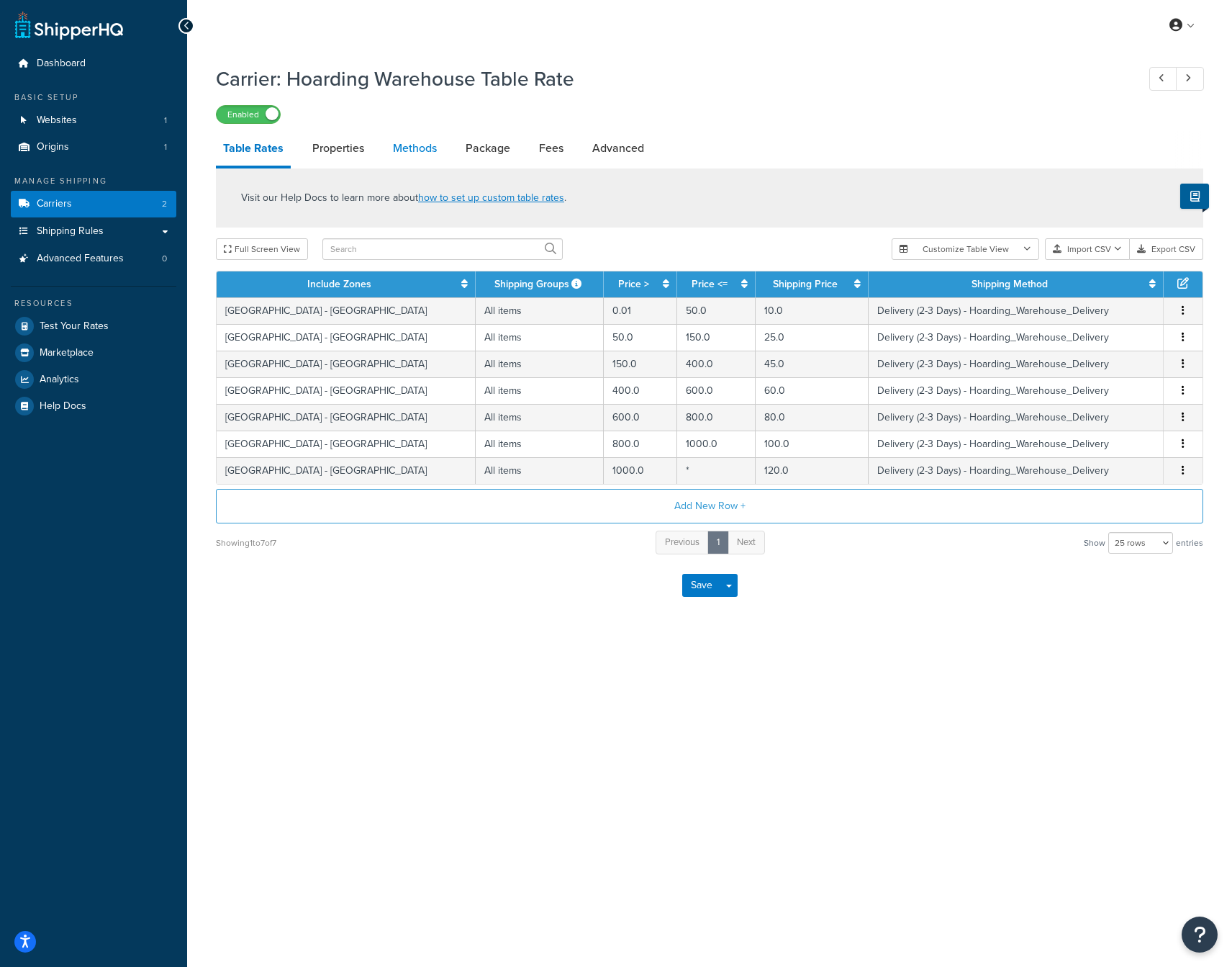
click at [420, 150] on link "Methods" at bounding box center [415, 149] width 58 height 35
select select "25"
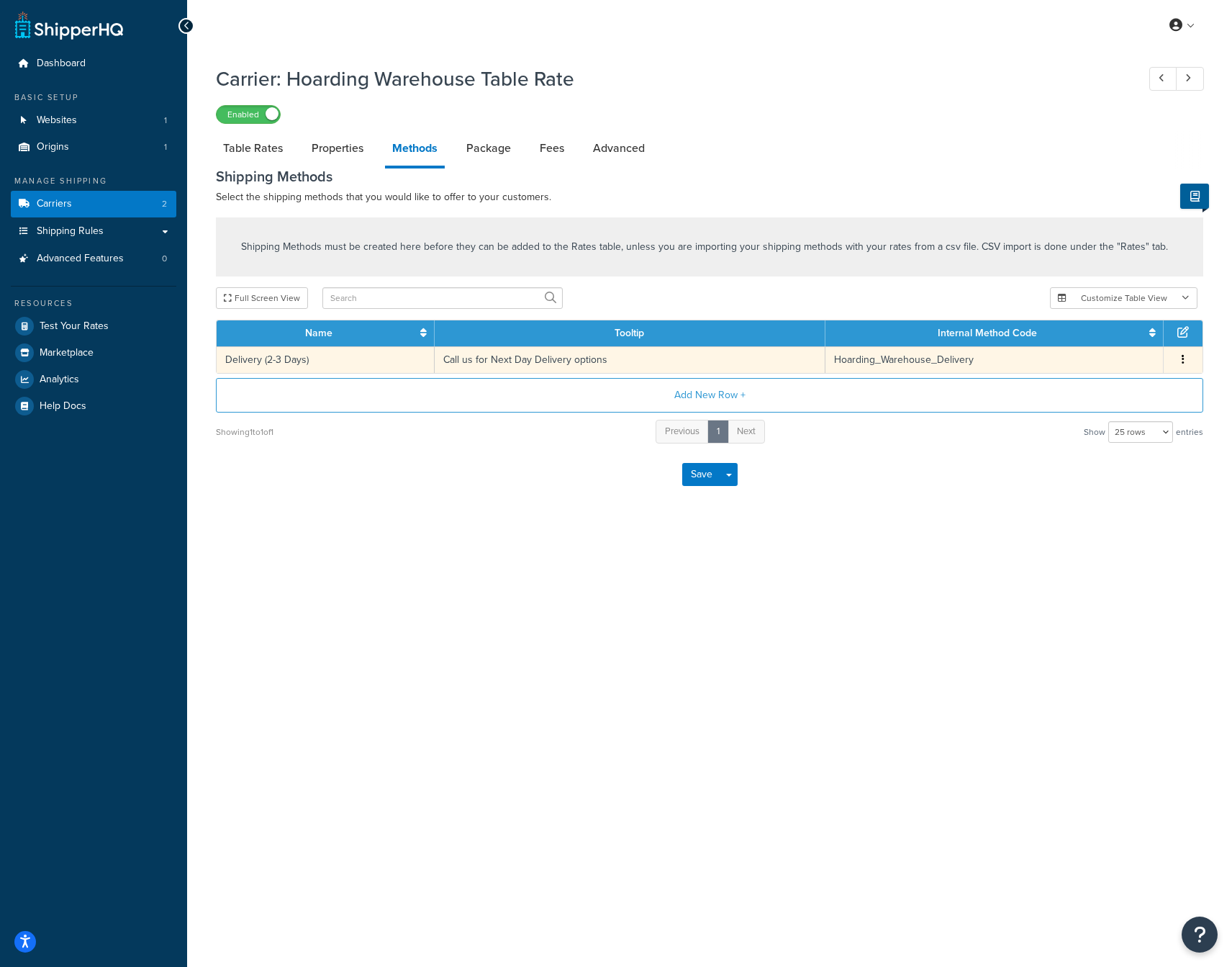
click at [947, 364] on td "Hoarding_Warehouse_Delivery" at bounding box center [993, 359] width 338 height 27
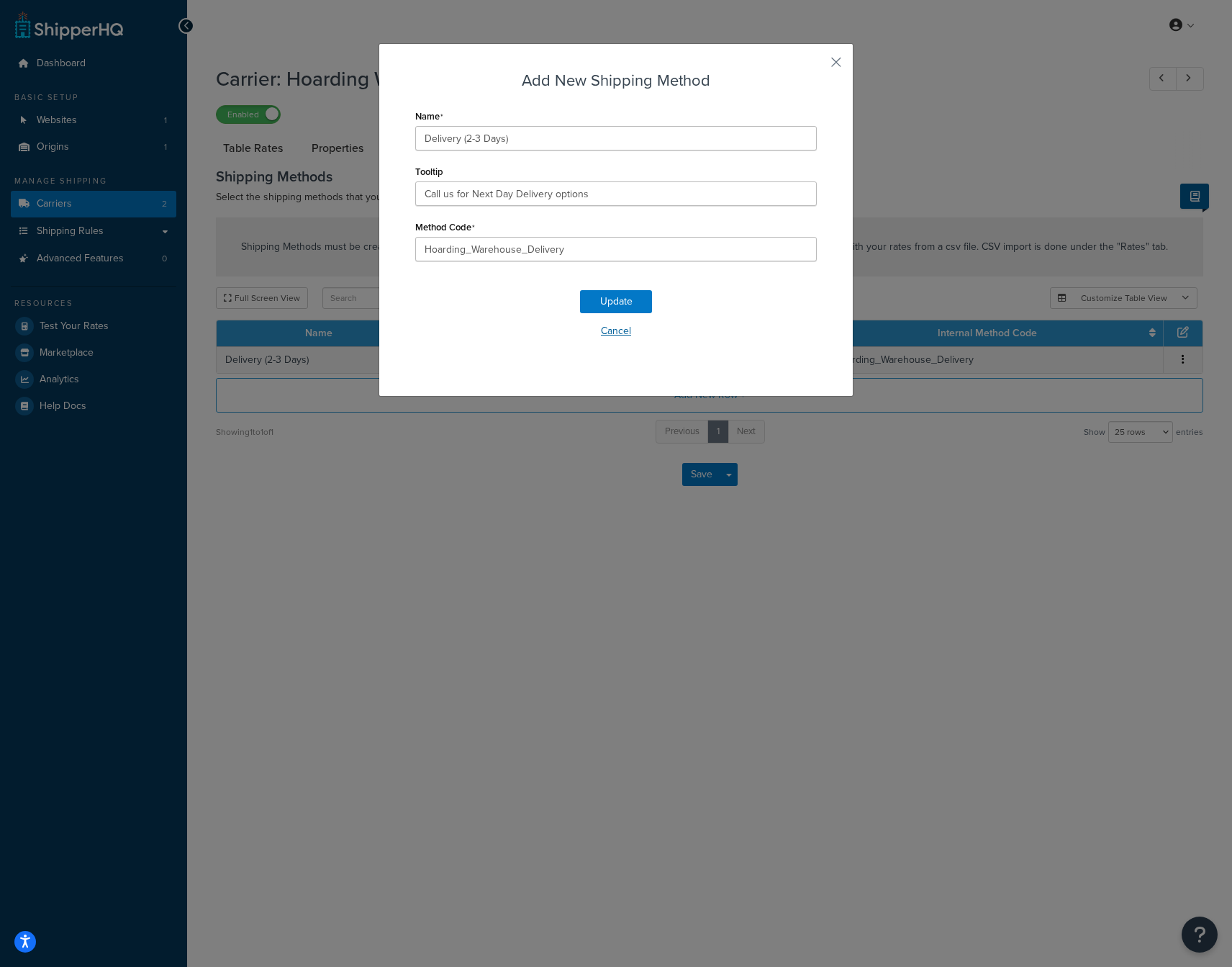
click at [629, 334] on button "Cancel" at bounding box center [615, 331] width 401 height 22
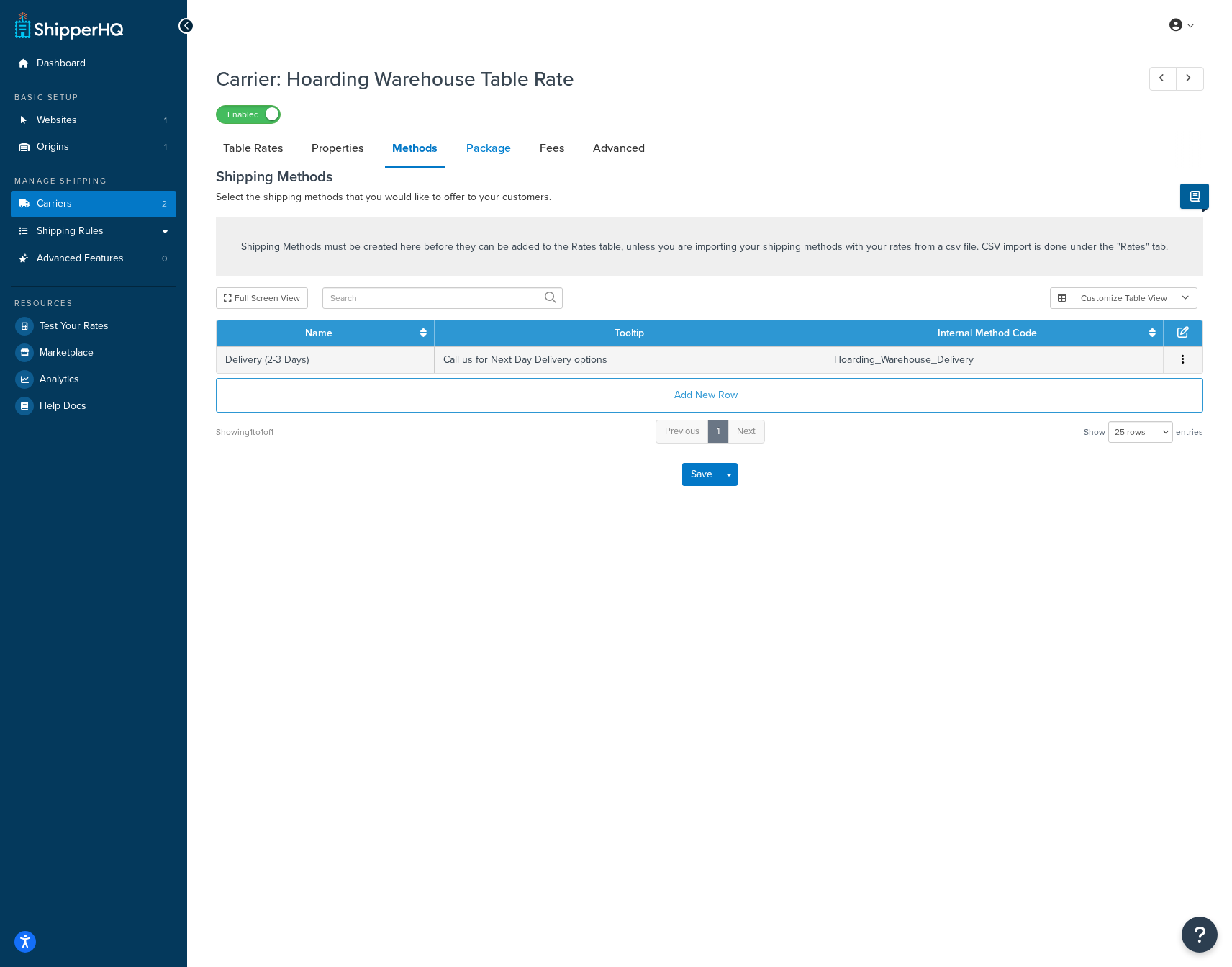
click at [503, 160] on link "Package" at bounding box center [489, 149] width 59 height 35
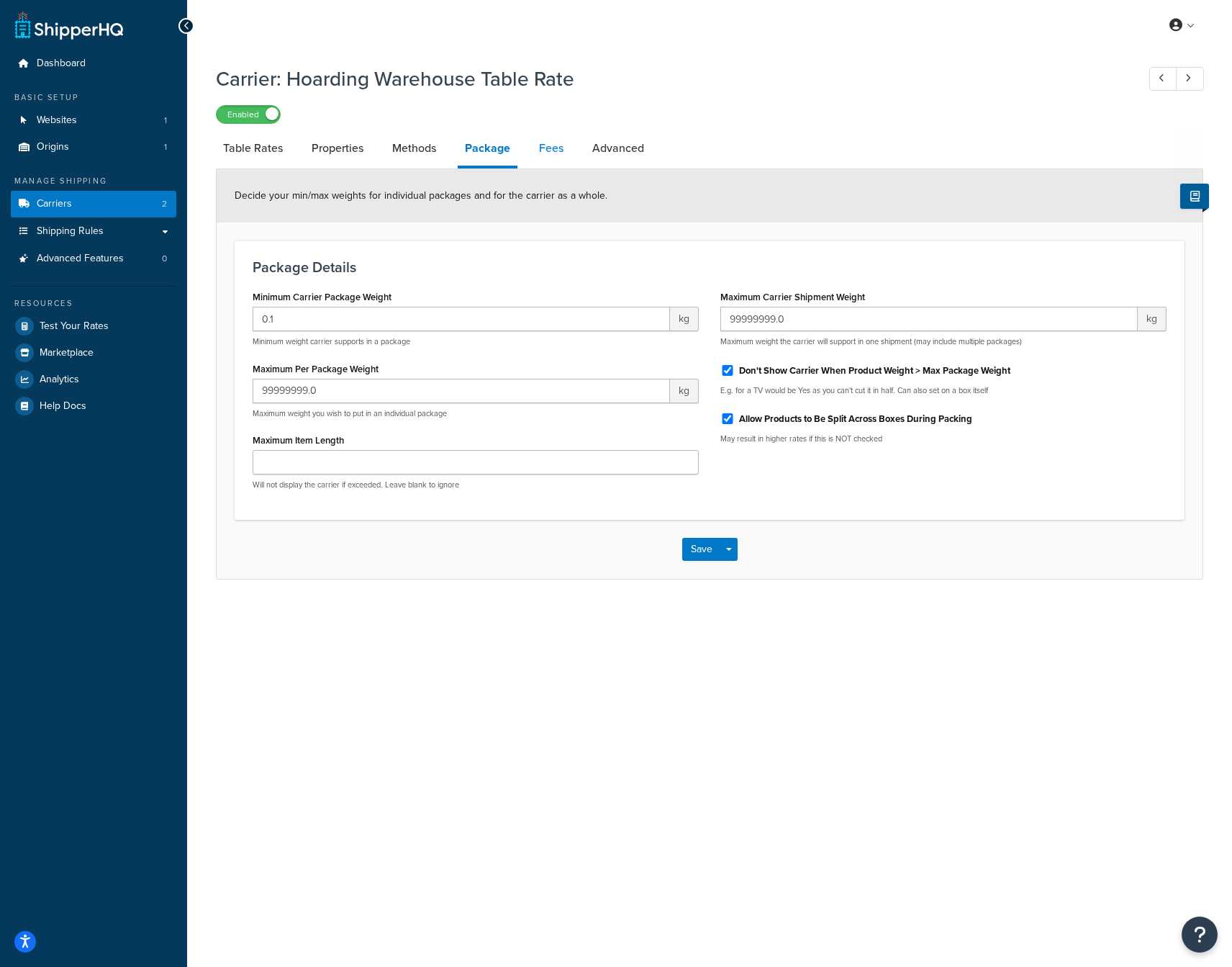
click at [548, 148] on link "Fees" at bounding box center [551, 149] width 39 height 35
select select "AFTER"
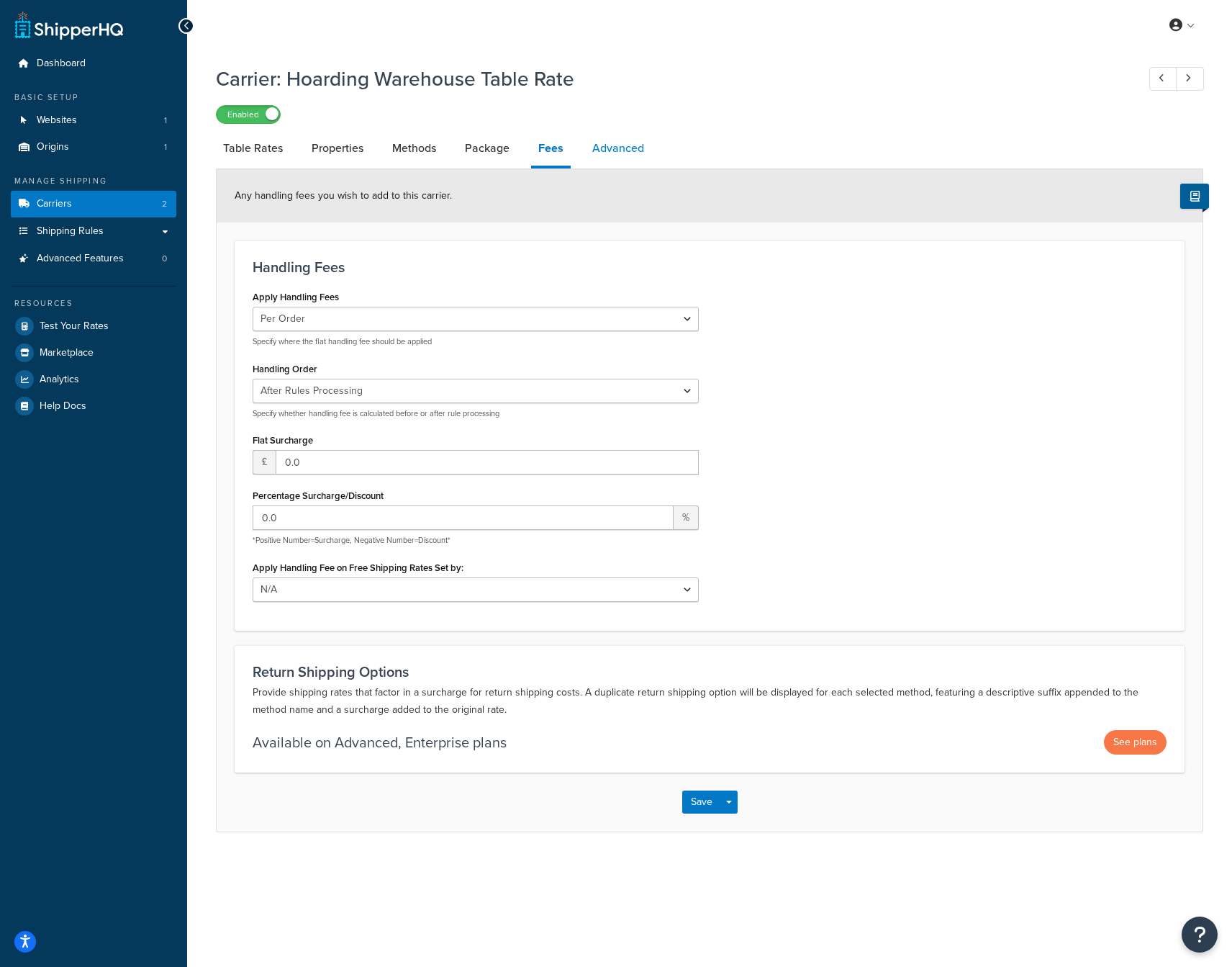
click at [617, 148] on link "Advanced" at bounding box center [618, 149] width 66 height 35
select select "false"
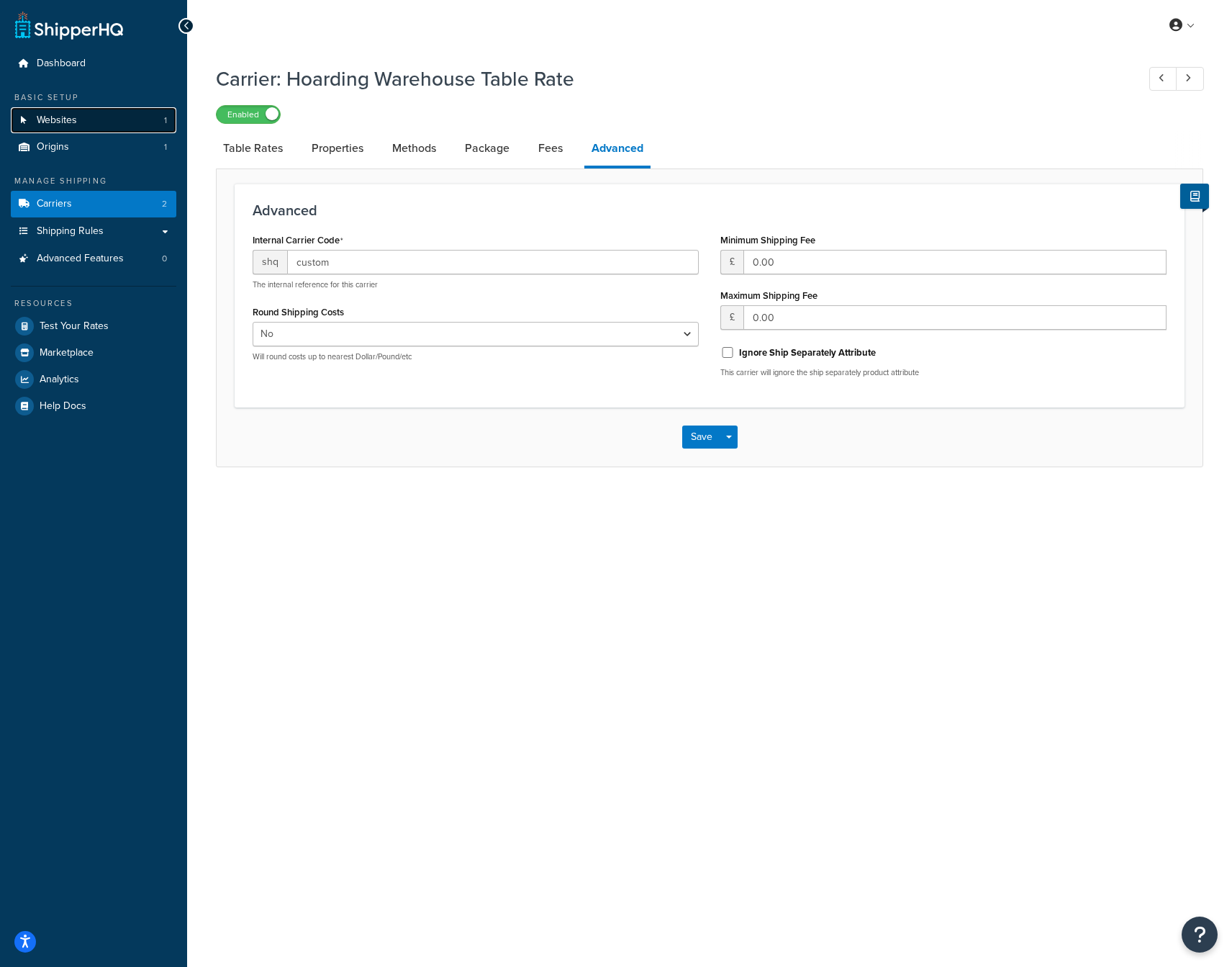
click at [68, 115] on span "Websites" at bounding box center [57, 120] width 40 height 12
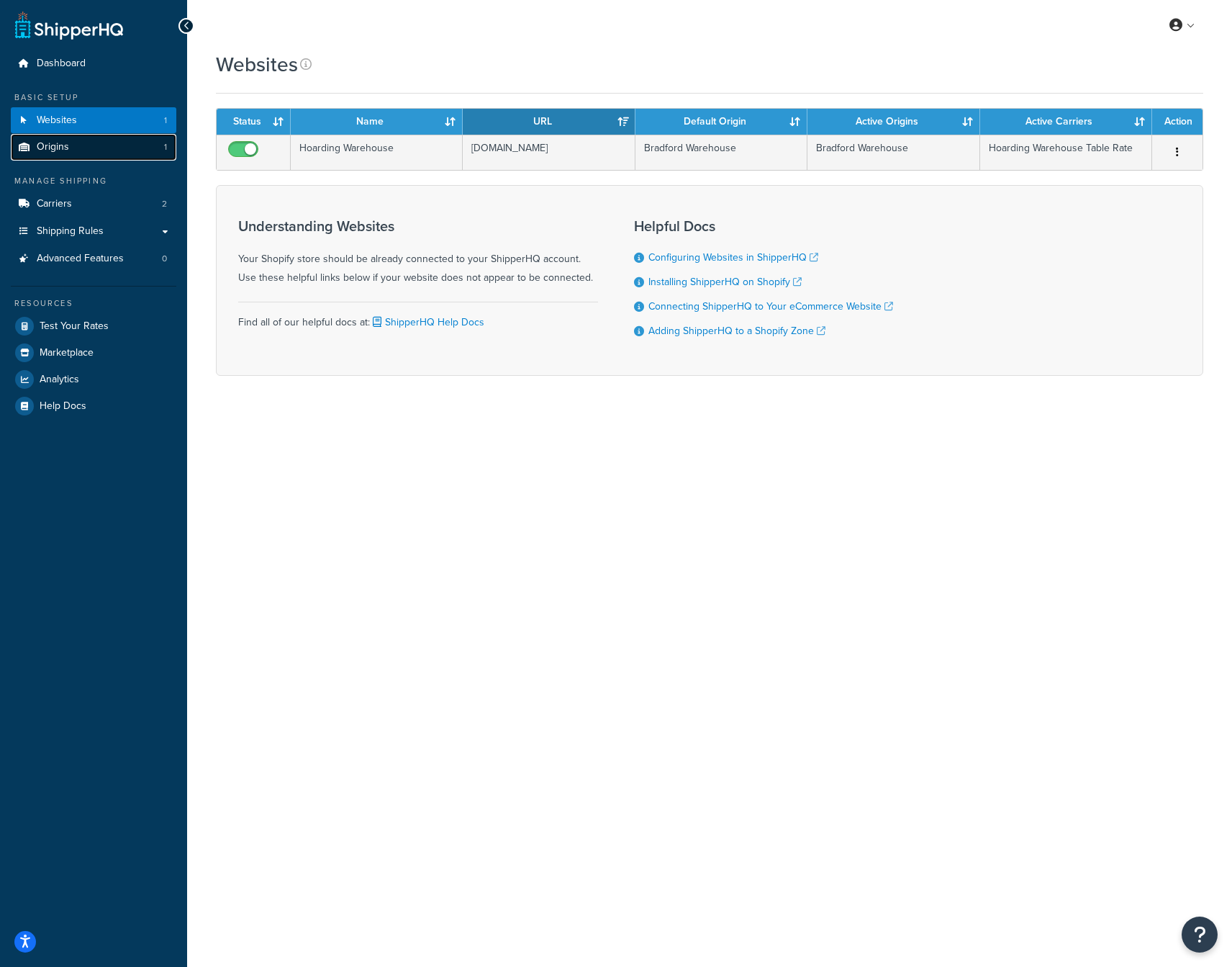
click at [65, 150] on span "Origins" at bounding box center [53, 147] width 33 height 12
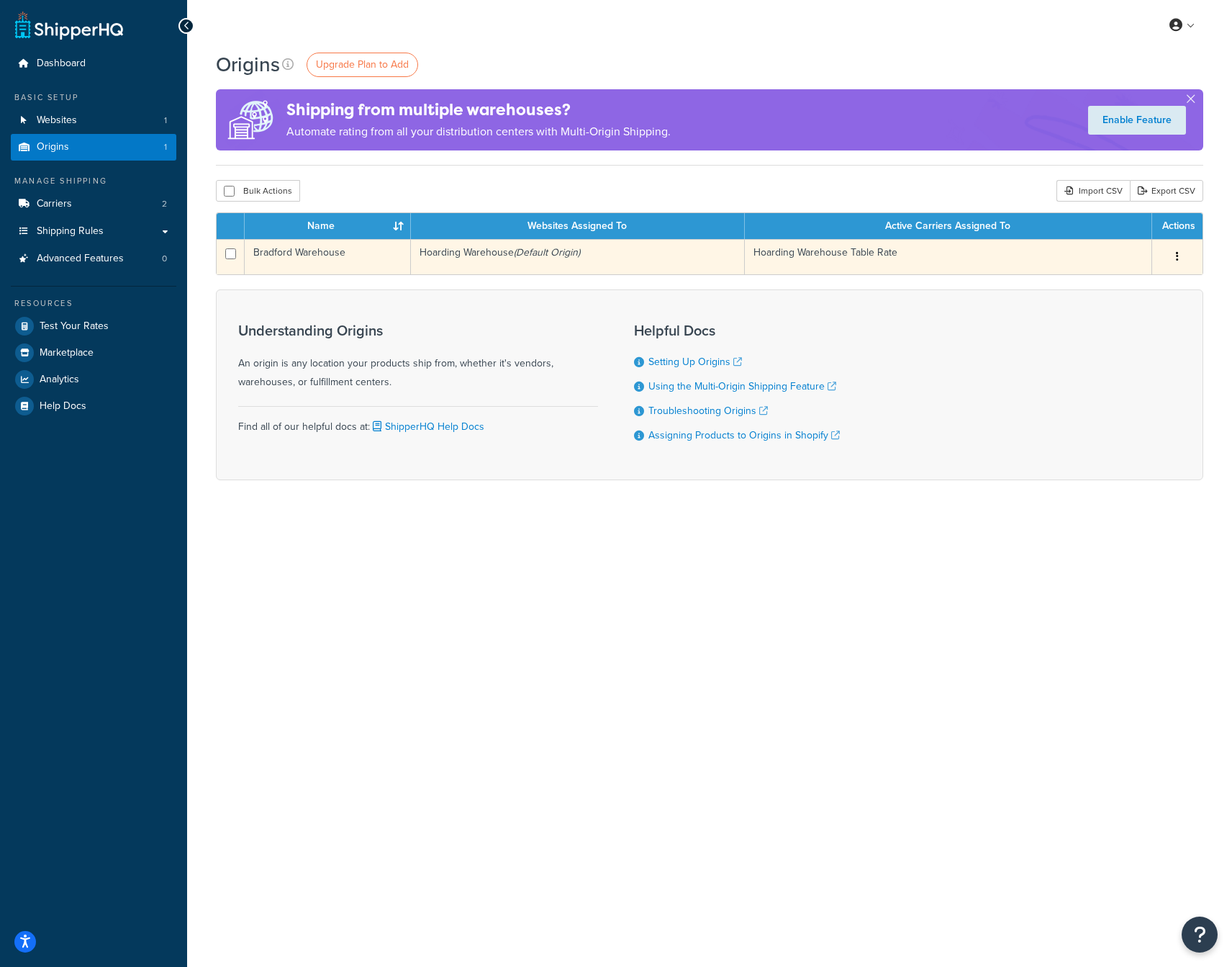
click at [331, 255] on td "Bradford Warehouse" at bounding box center [327, 256] width 166 height 35
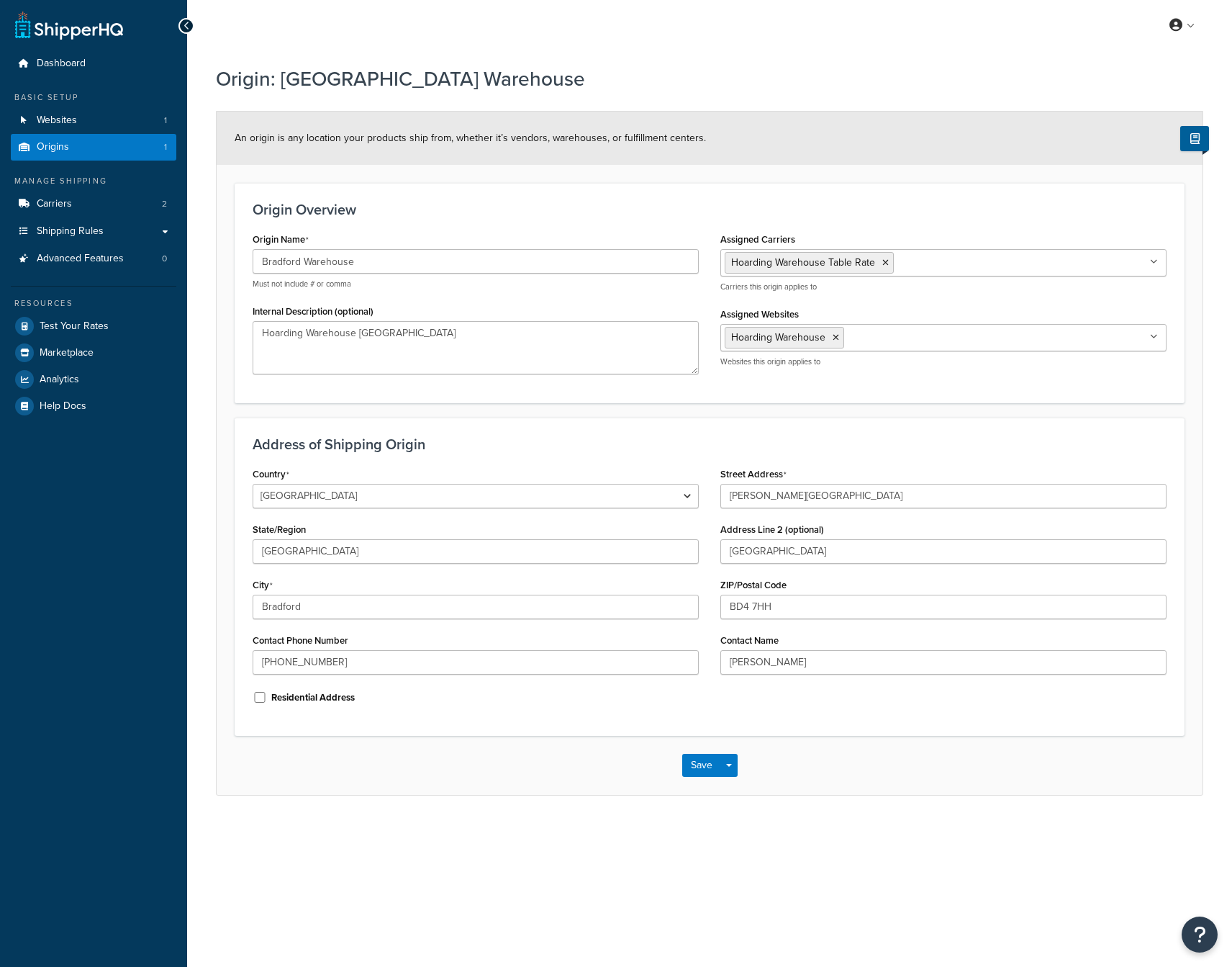
select select "1226"
click at [69, 205] on span "Carriers" at bounding box center [54, 204] width 35 height 12
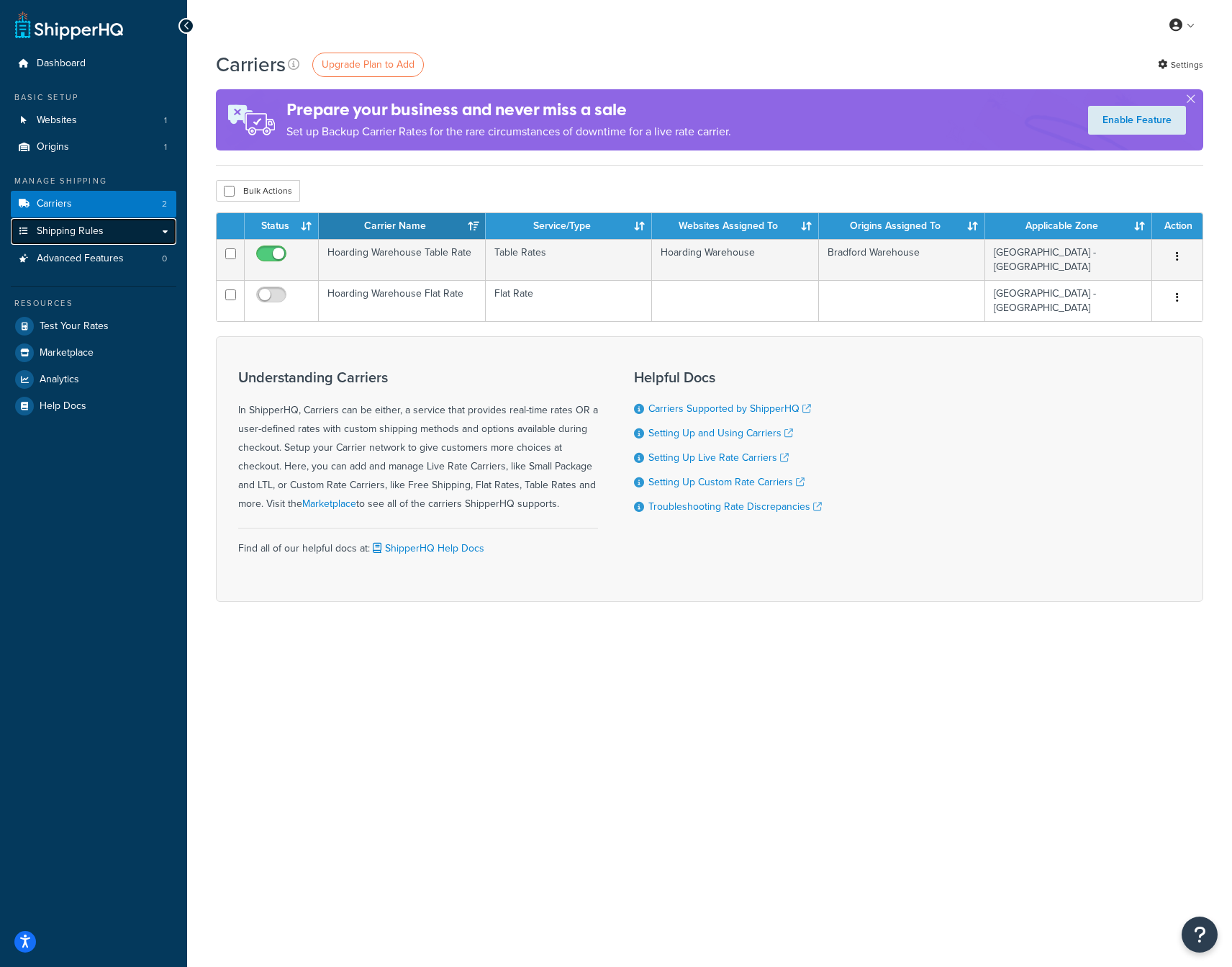
click at [74, 233] on span "Shipping Rules" at bounding box center [70, 231] width 67 height 12
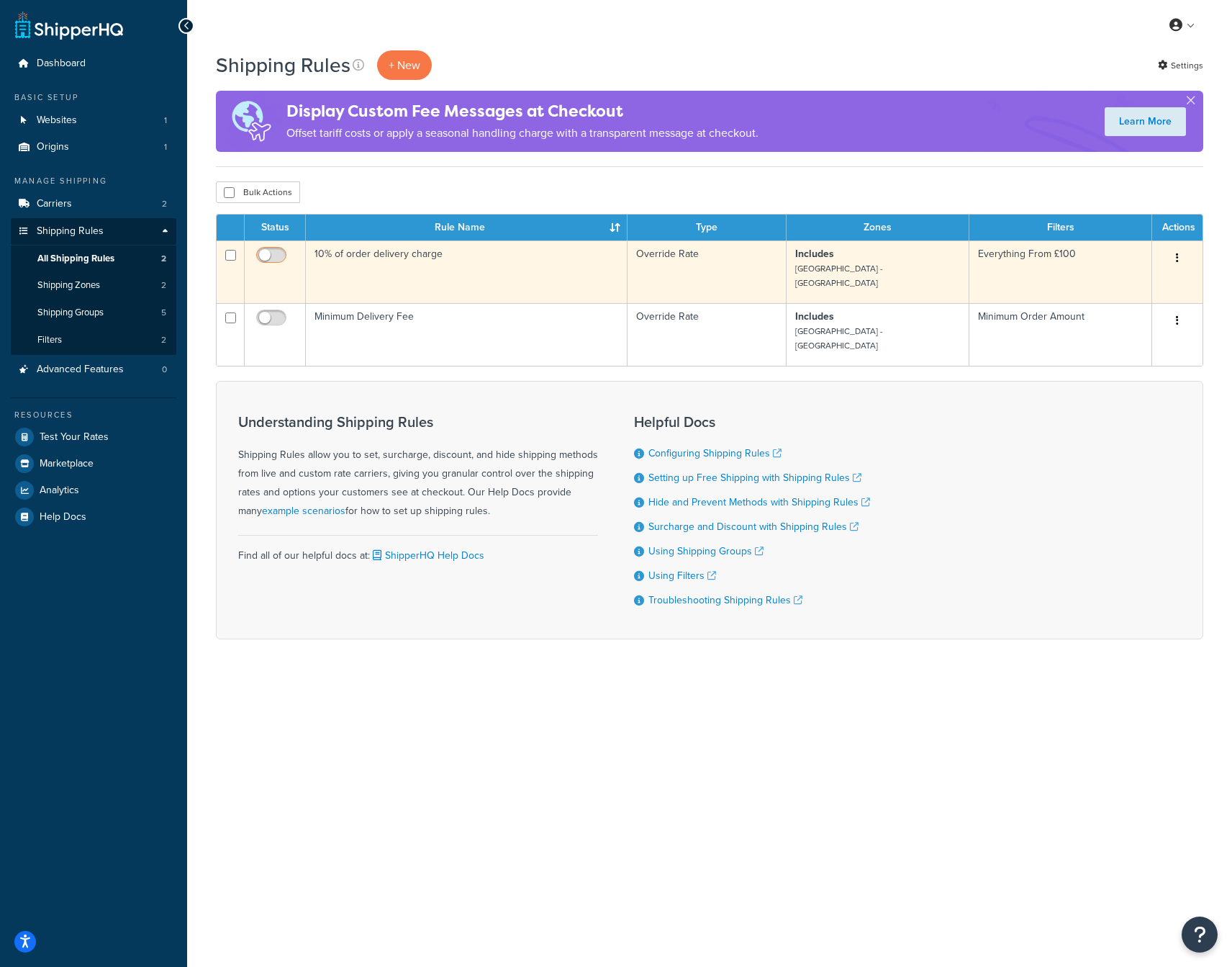
click at [279, 256] on input "checkbox" at bounding box center [272, 259] width 39 height 18
checkbox input "true"
click at [573, 265] on td "10% of order delivery charge" at bounding box center [467, 271] width 322 height 62
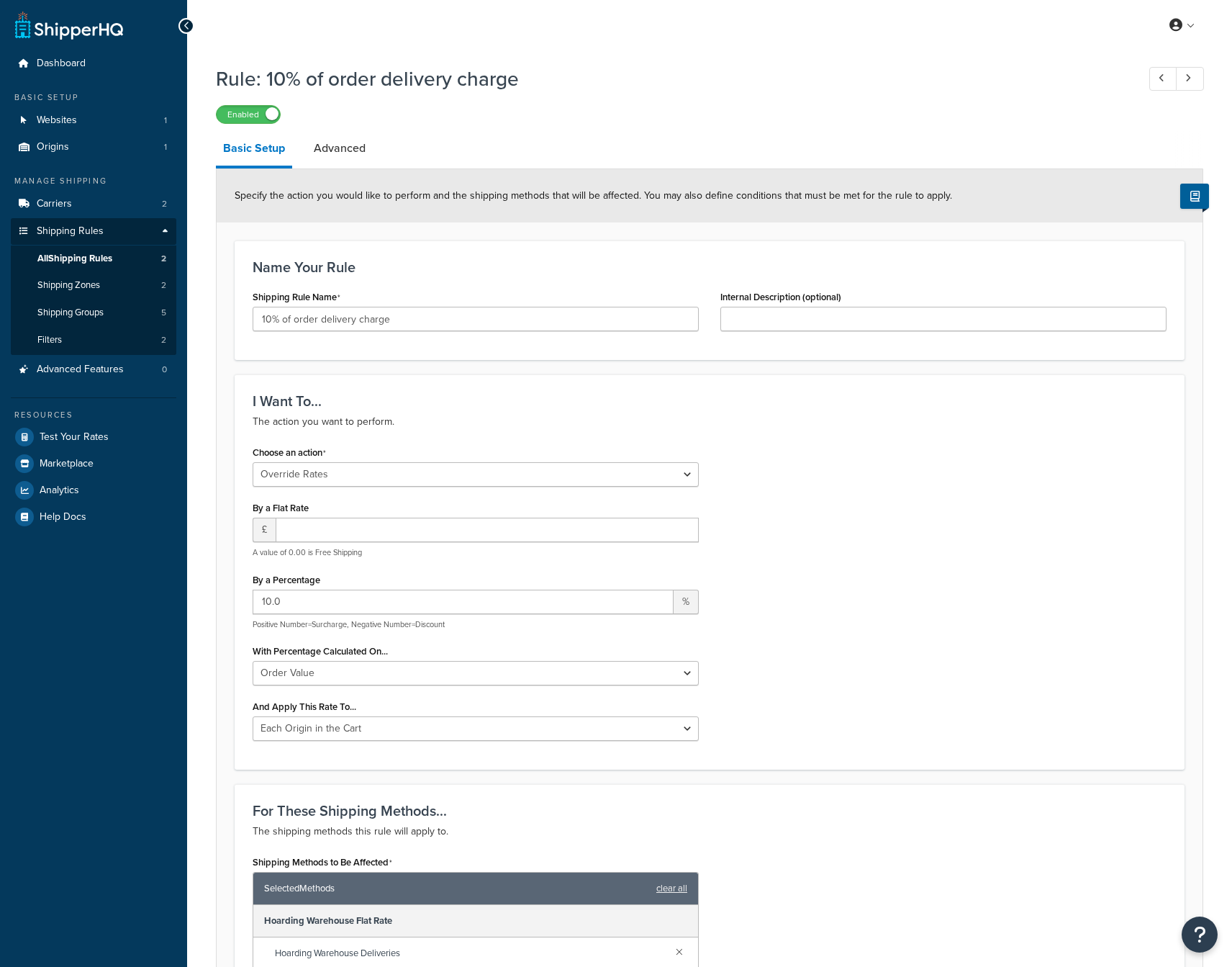
select select "OVERRIDE"
select select "LOCATION"
click at [620, 471] on select "Choose an action Override Rates Surcharge or discount rates Hide a shipping met…" at bounding box center [476, 474] width 446 height 25
click at [639, 406] on h3 "I Want To..." at bounding box center [710, 401] width 914 height 16
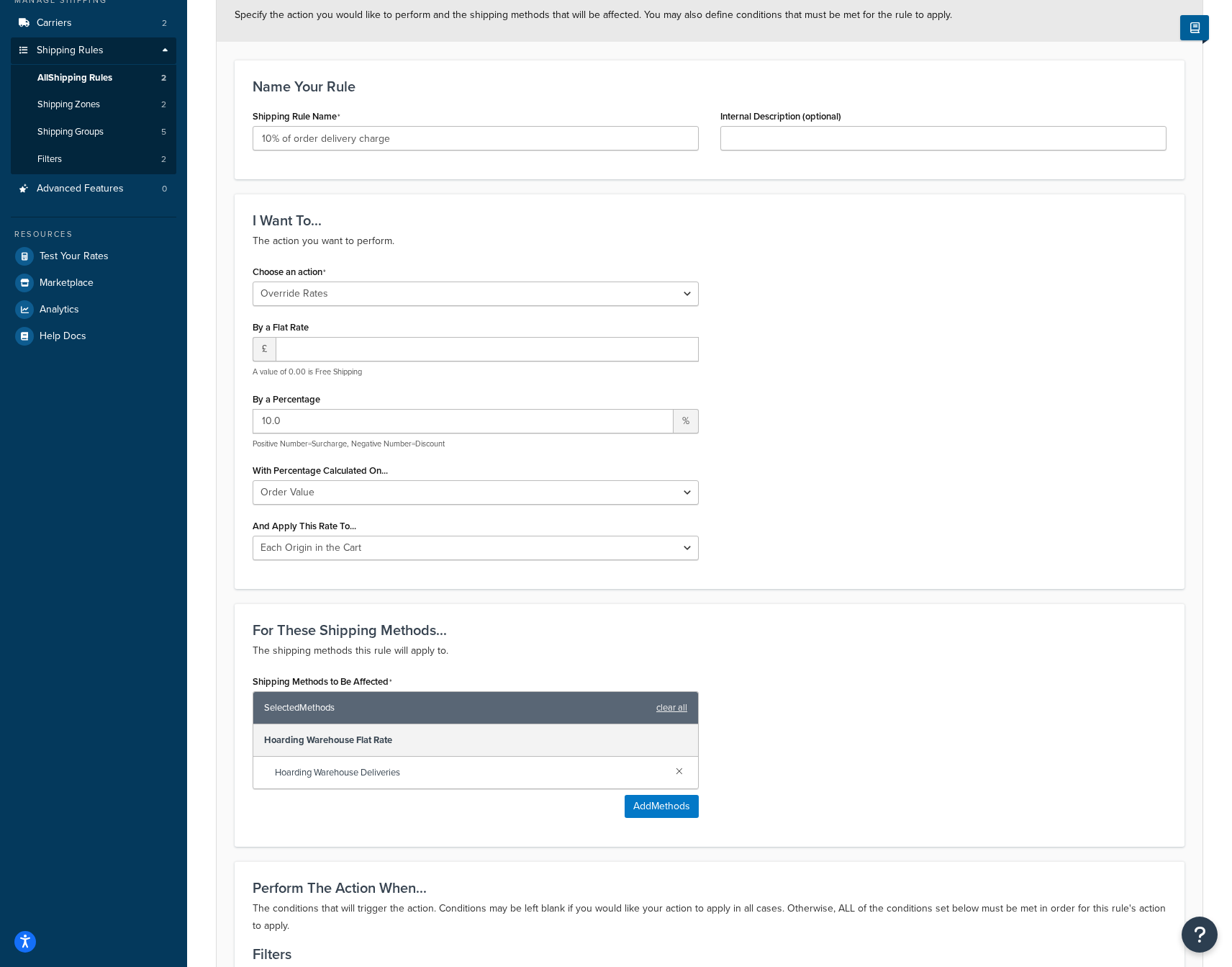
scroll to position [183, 0]
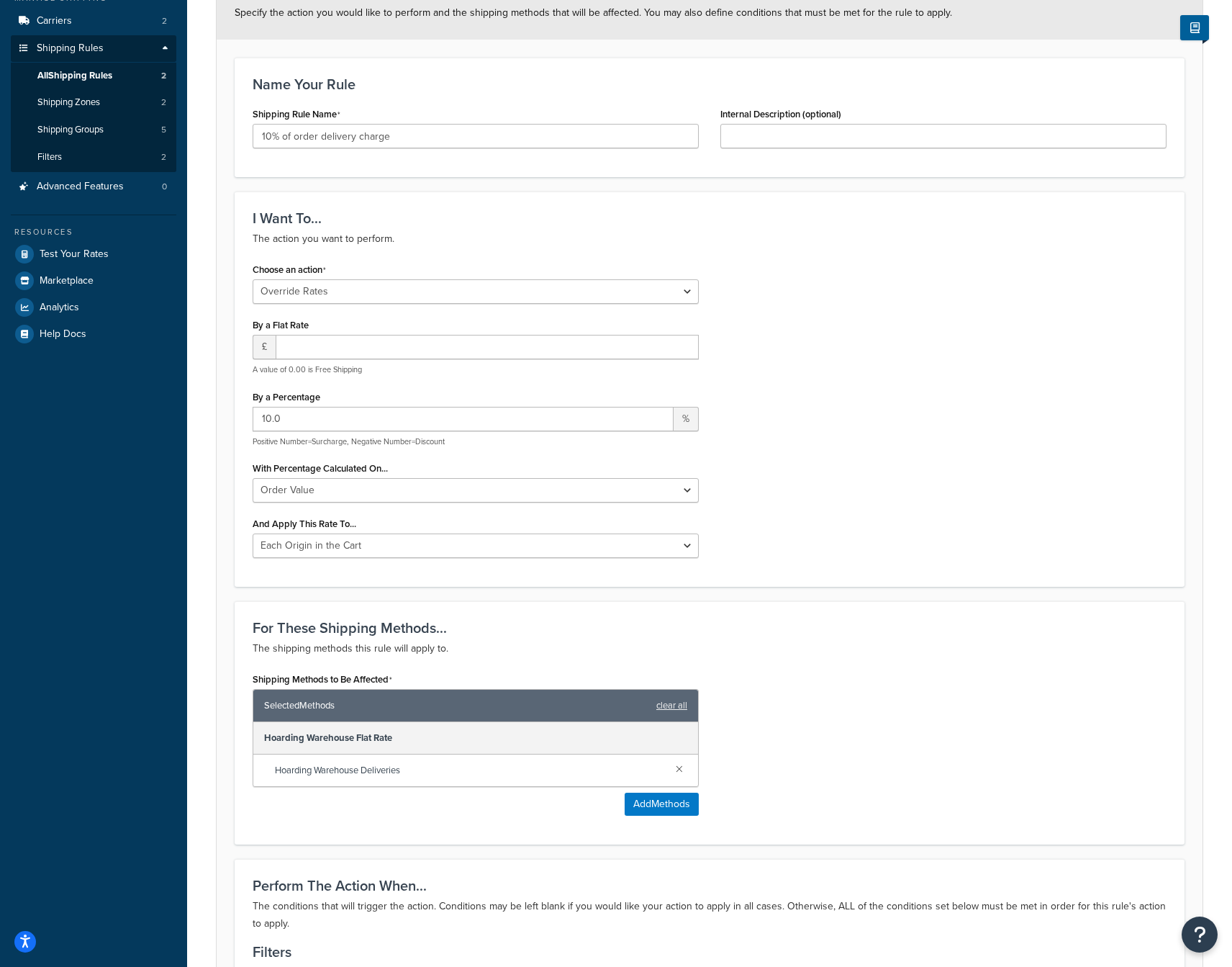
click at [445, 734] on div "Hoarding Warehouse Flat Rate" at bounding box center [475, 738] width 445 height 33
click at [415, 744] on div "Hoarding Warehouse Flat Rate" at bounding box center [475, 738] width 445 height 33
click at [670, 806] on button "Add Methods" at bounding box center [661, 804] width 74 height 23
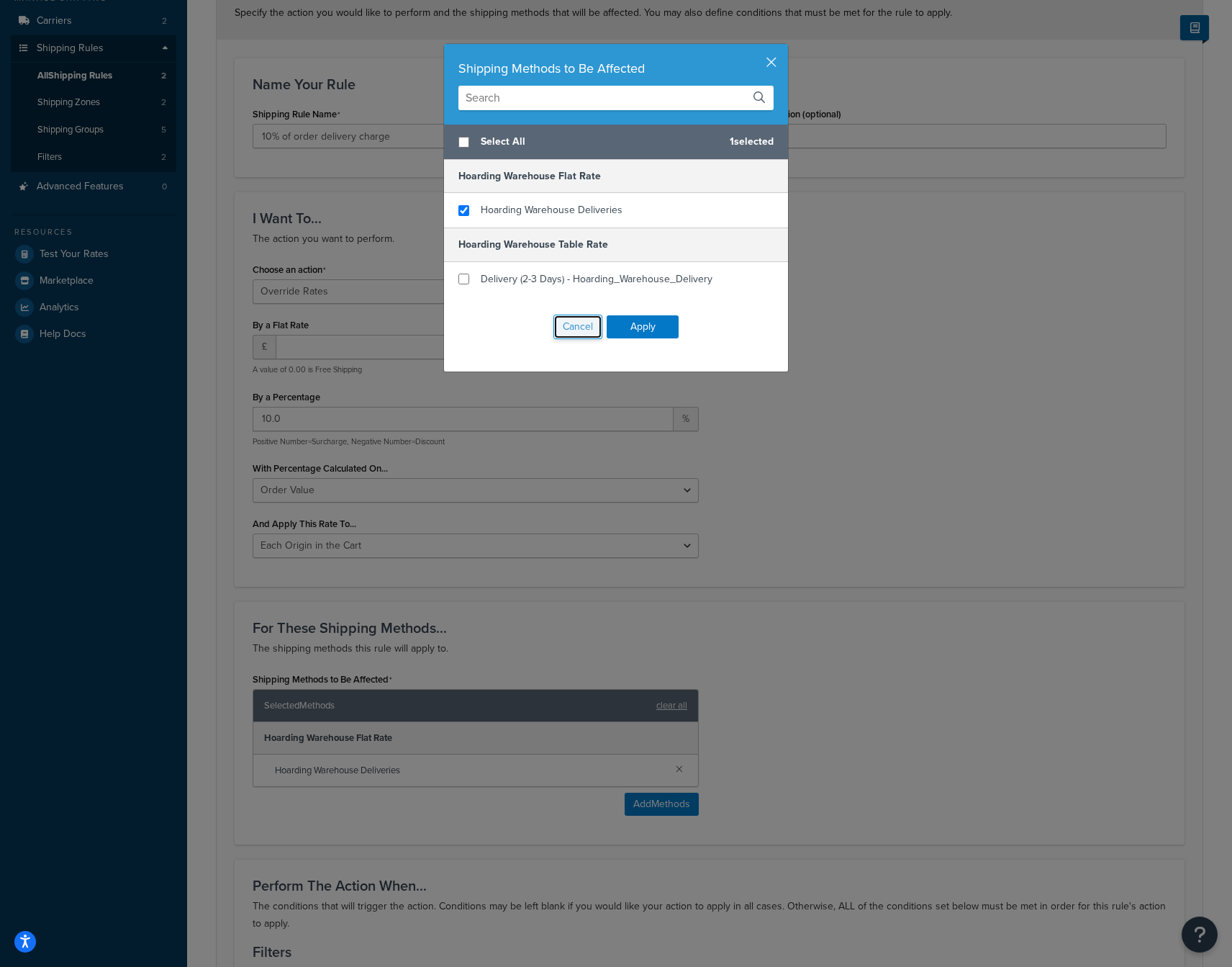
click at [575, 326] on button "Cancel" at bounding box center [577, 327] width 49 height 25
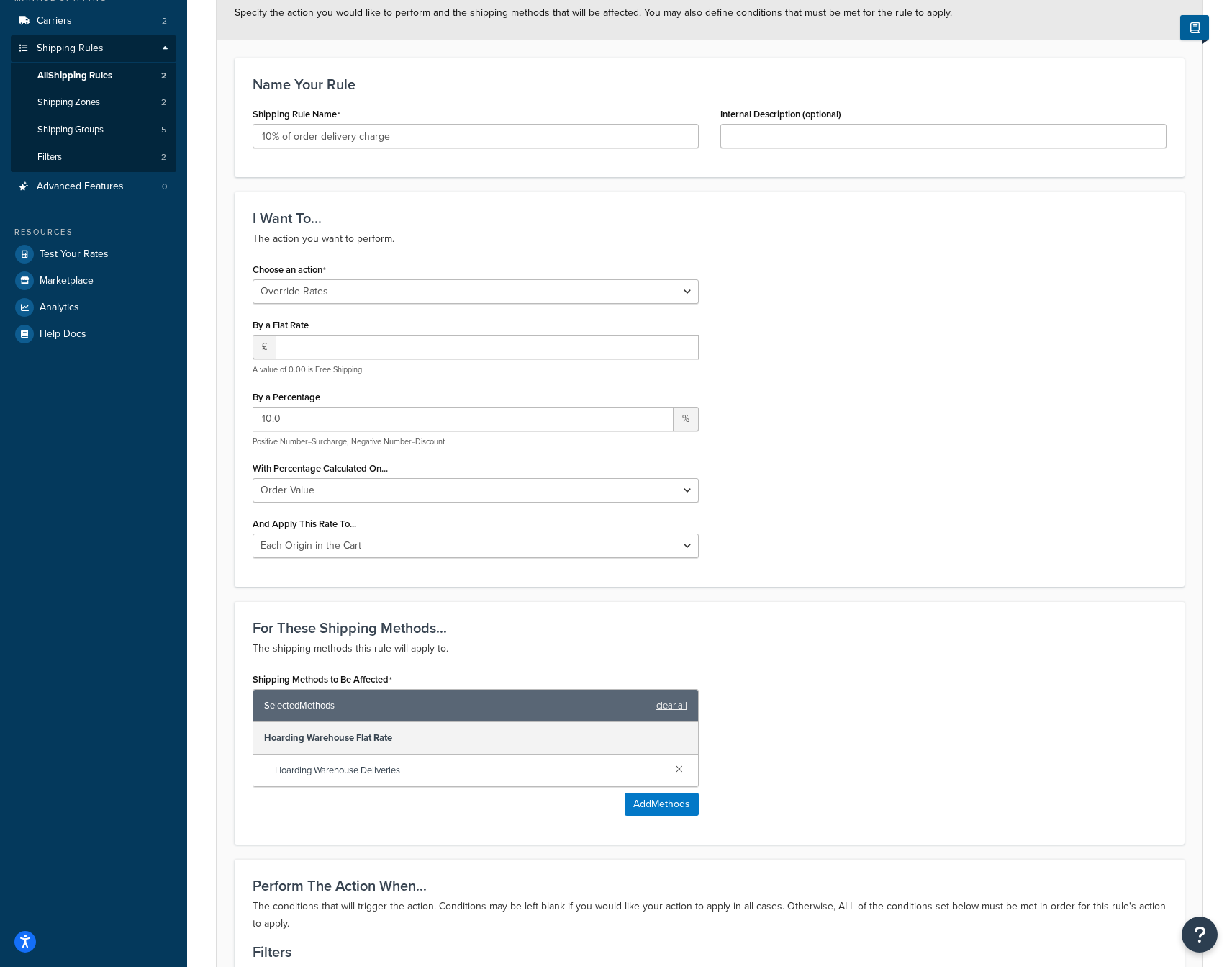
click at [817, 363] on div "Choose an action Choose an action Override Rates Surcharge or discount rates Hi…" at bounding box center [709, 413] width 935 height 310
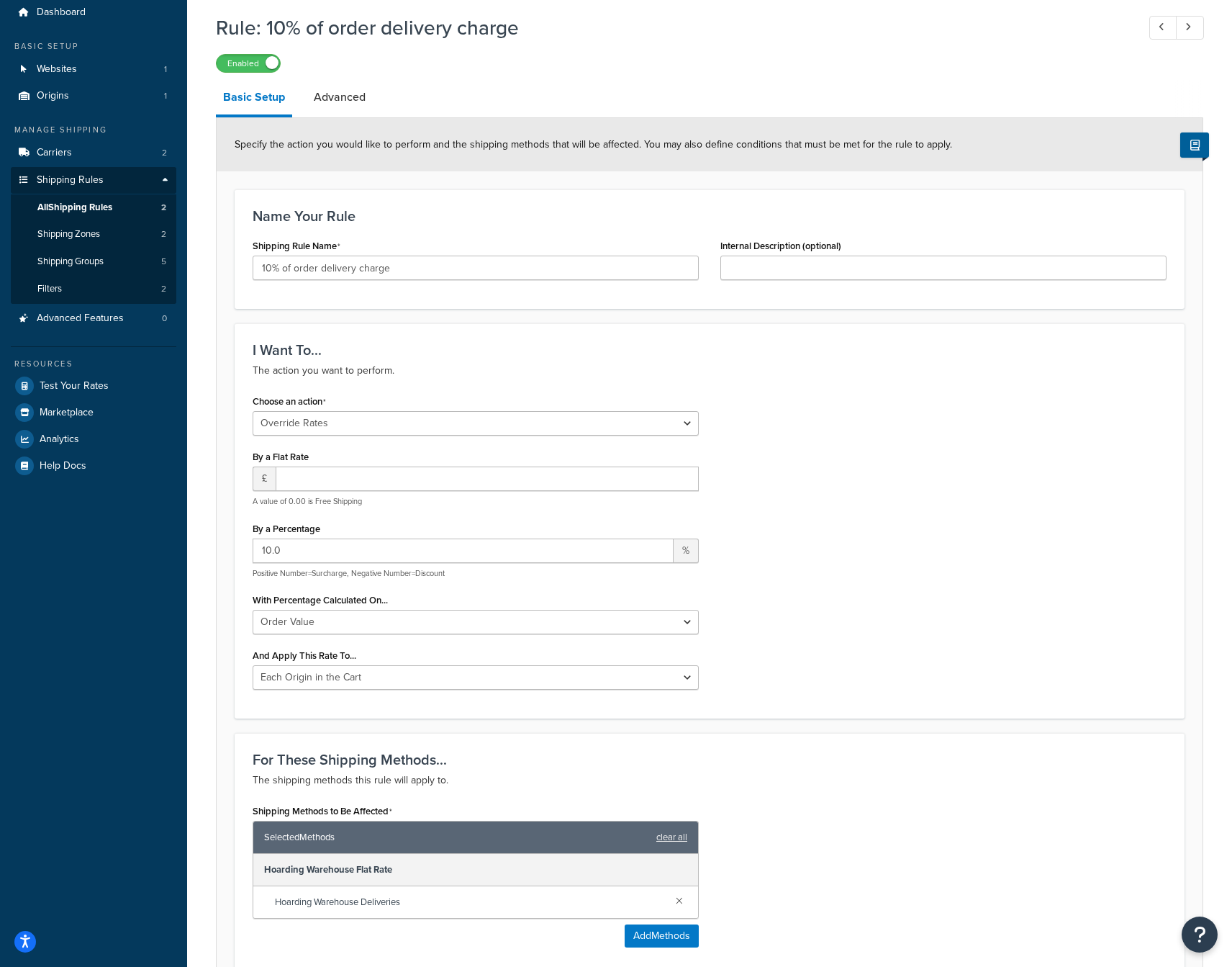
scroll to position [0, 0]
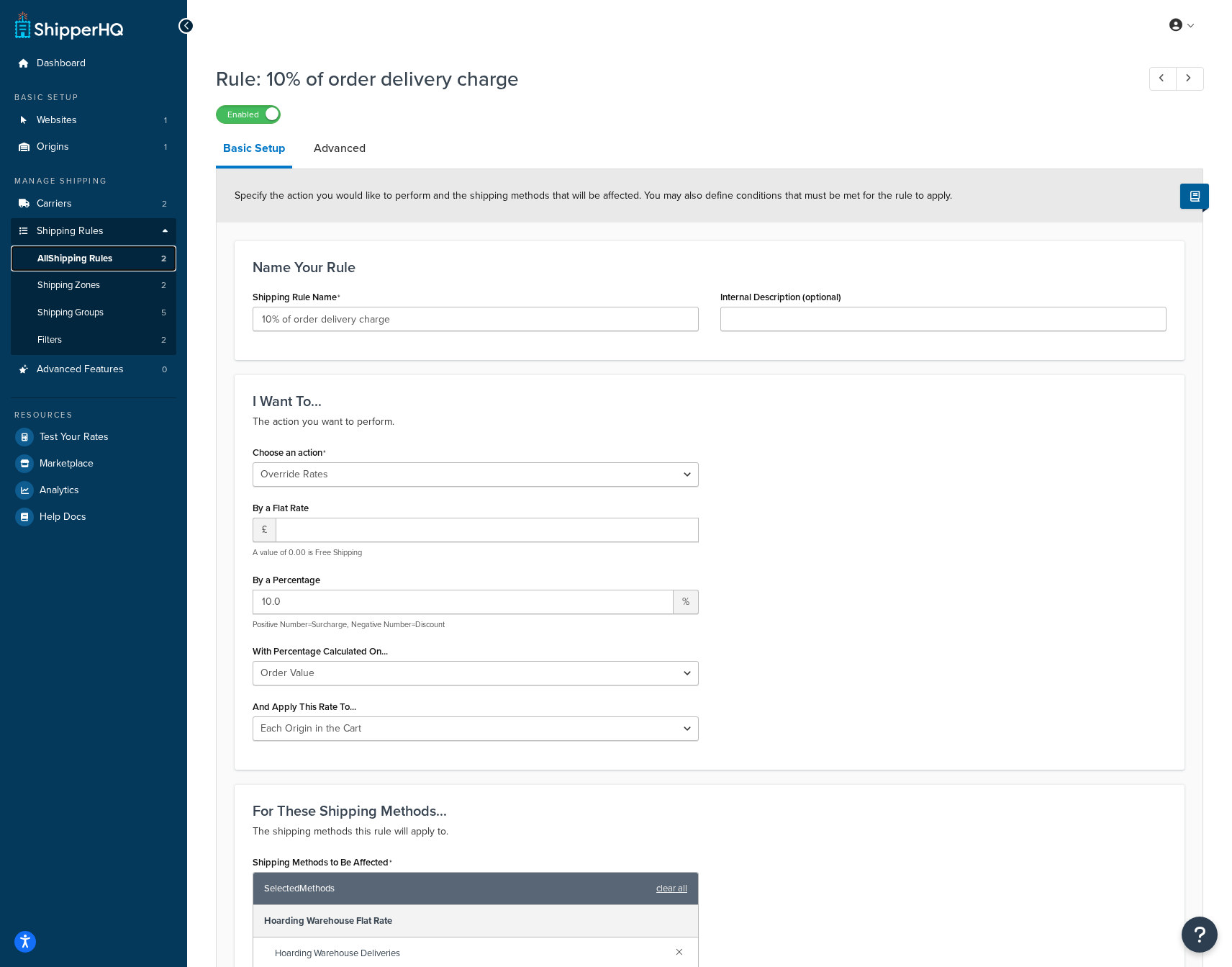
click at [101, 253] on span "All Shipping Rules" at bounding box center [75, 259] width 75 height 12
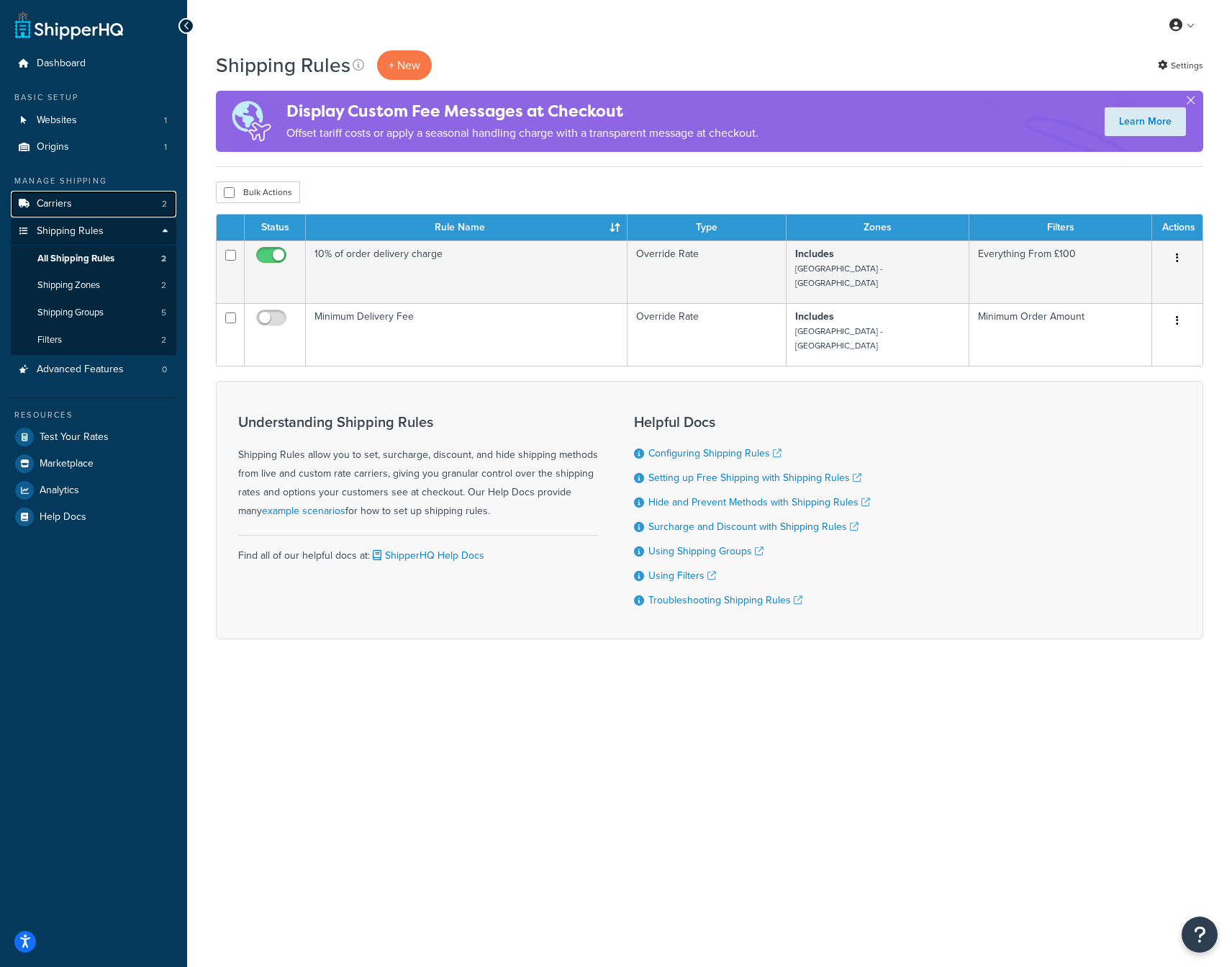
click at [91, 204] on link "Carriers 2" at bounding box center [93, 204] width 166 height 27
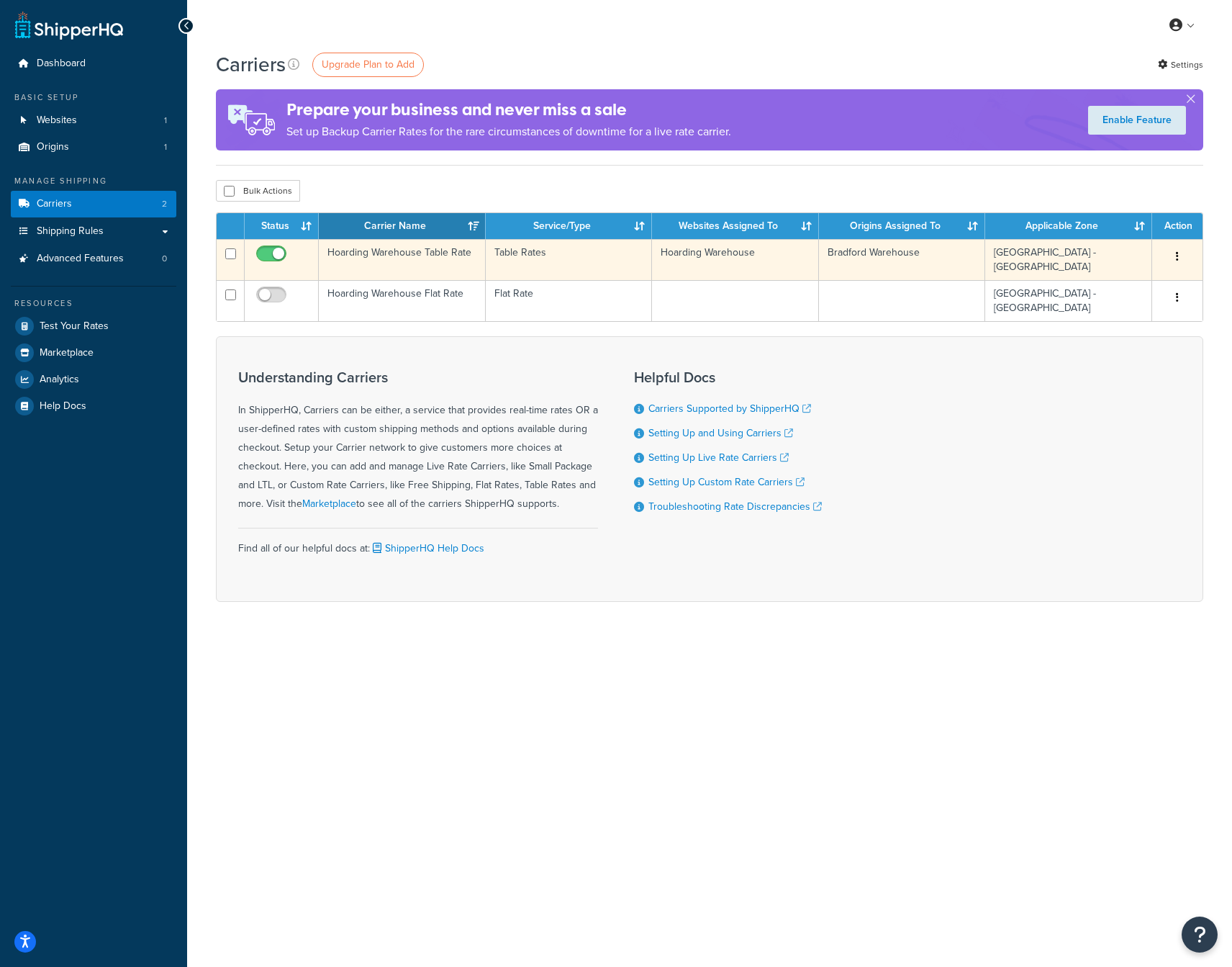
click at [267, 253] on input "checkbox" at bounding box center [272, 257] width 39 height 18
checkbox input "false"
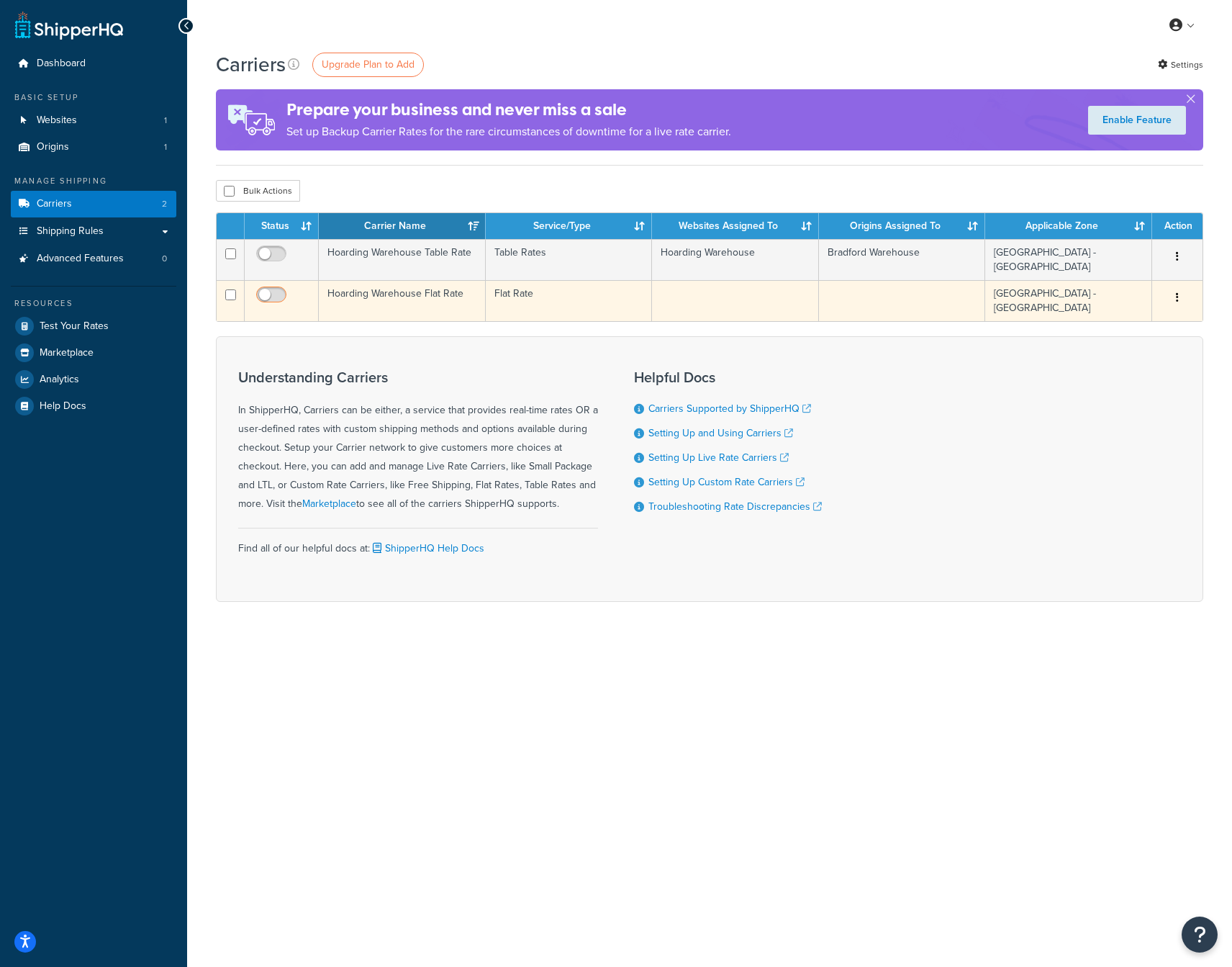
click at [282, 291] on input "checkbox" at bounding box center [272, 298] width 39 height 18
checkbox input "true"
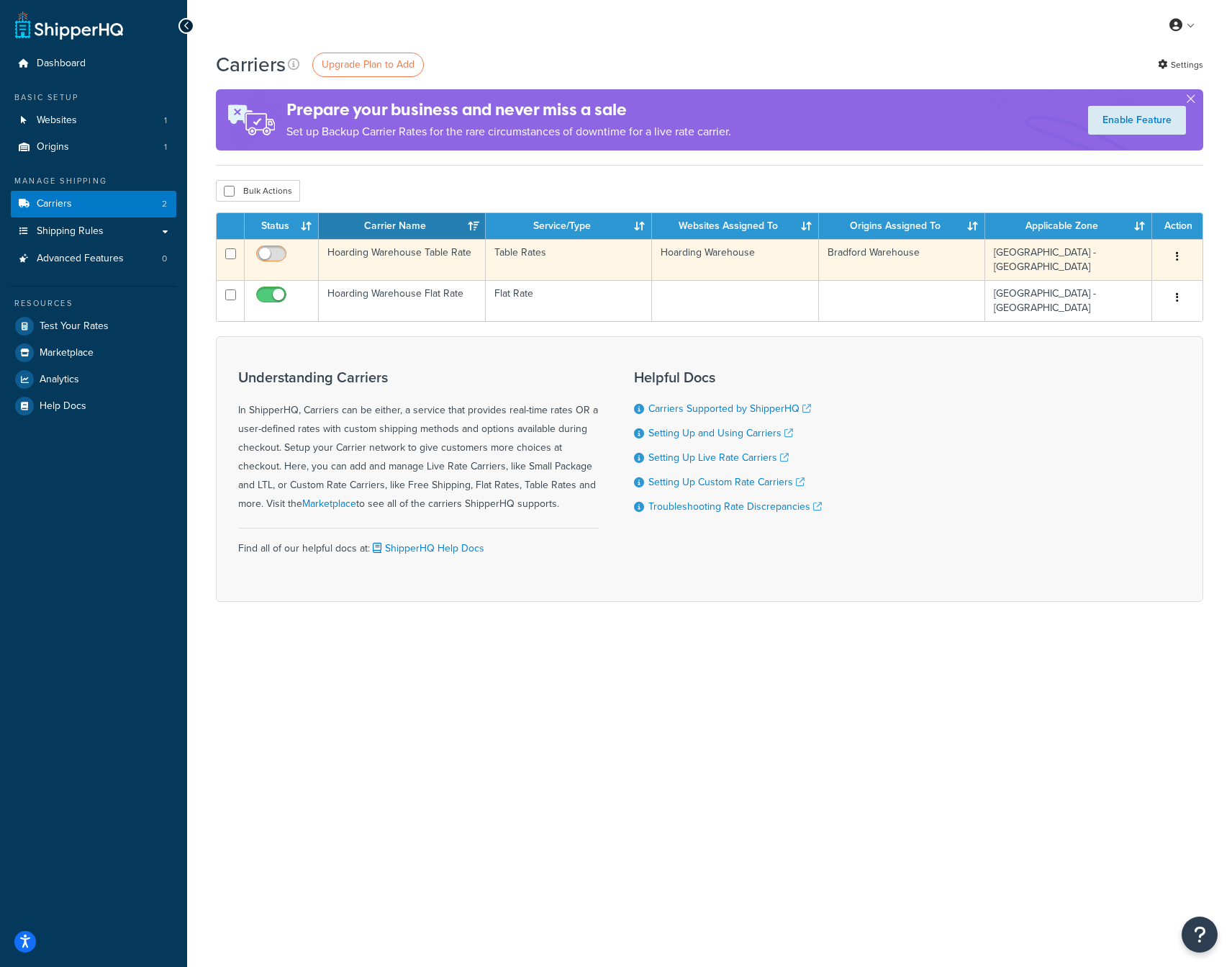
click at [279, 254] on input "checkbox" at bounding box center [272, 257] width 39 height 18
checkbox input "true"
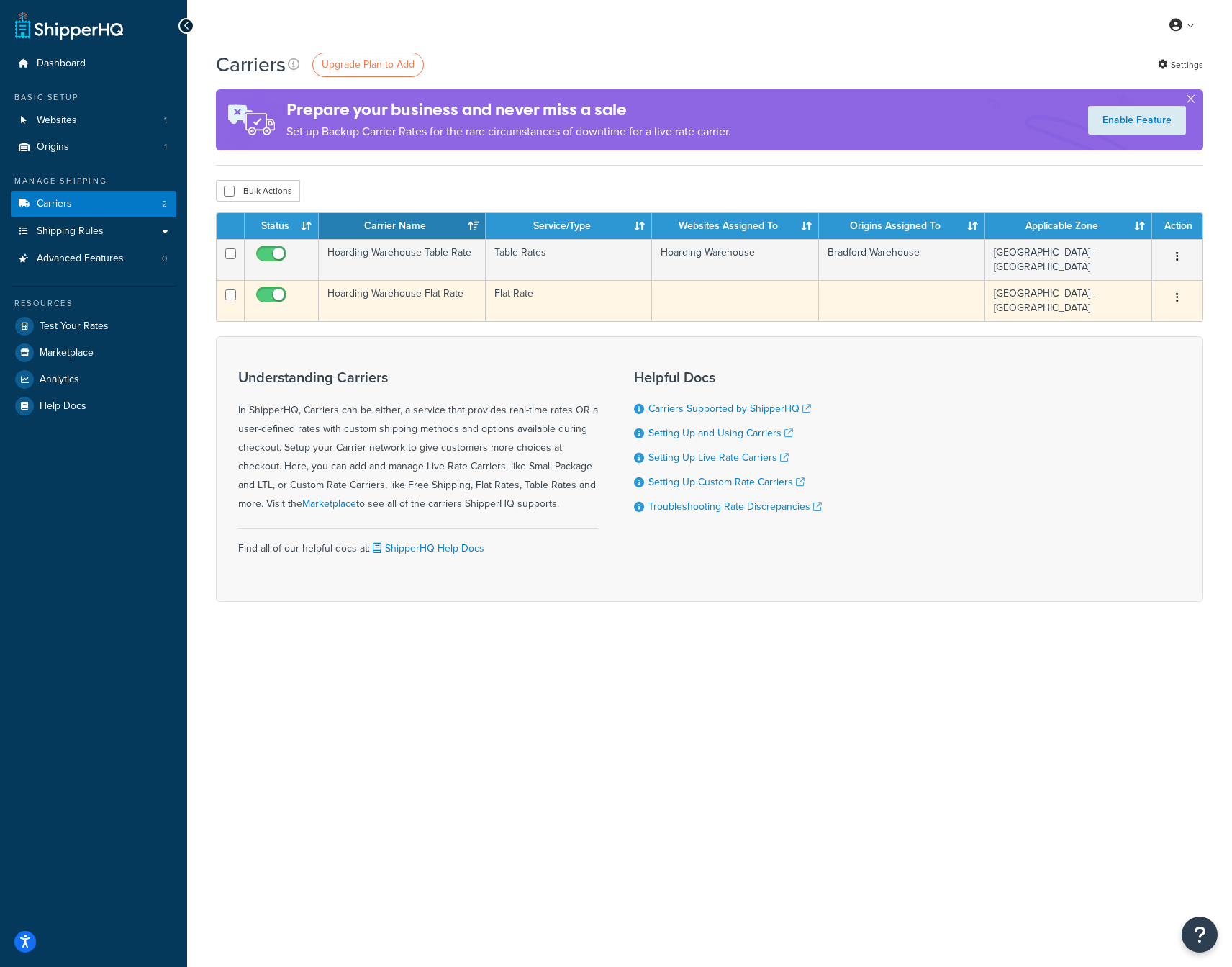
click at [260, 289] on input "checkbox" at bounding box center [272, 298] width 39 height 18
checkbox input "false"
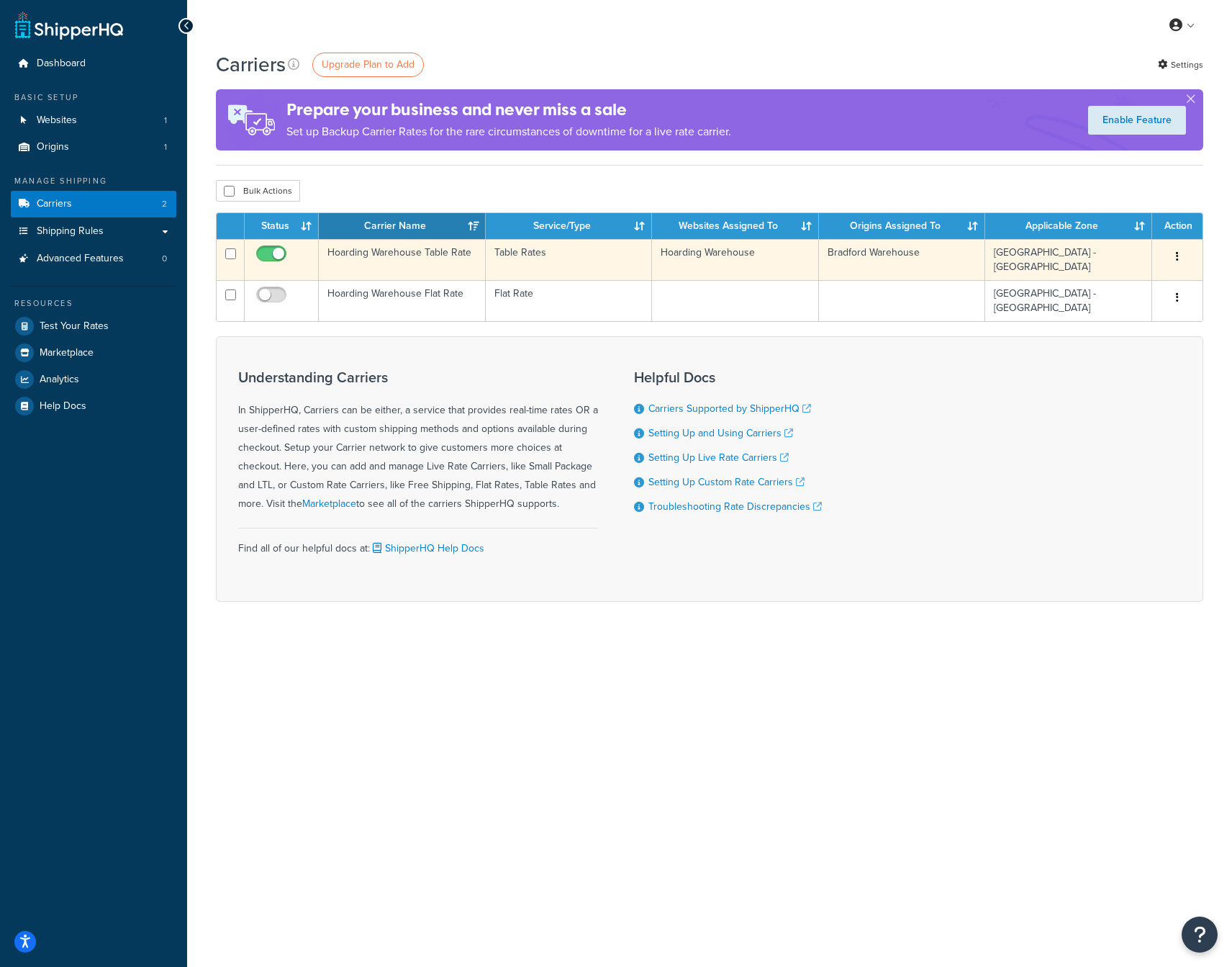
click at [371, 250] on td "Hoarding Warehouse Table Rate" at bounding box center [402, 259] width 167 height 41
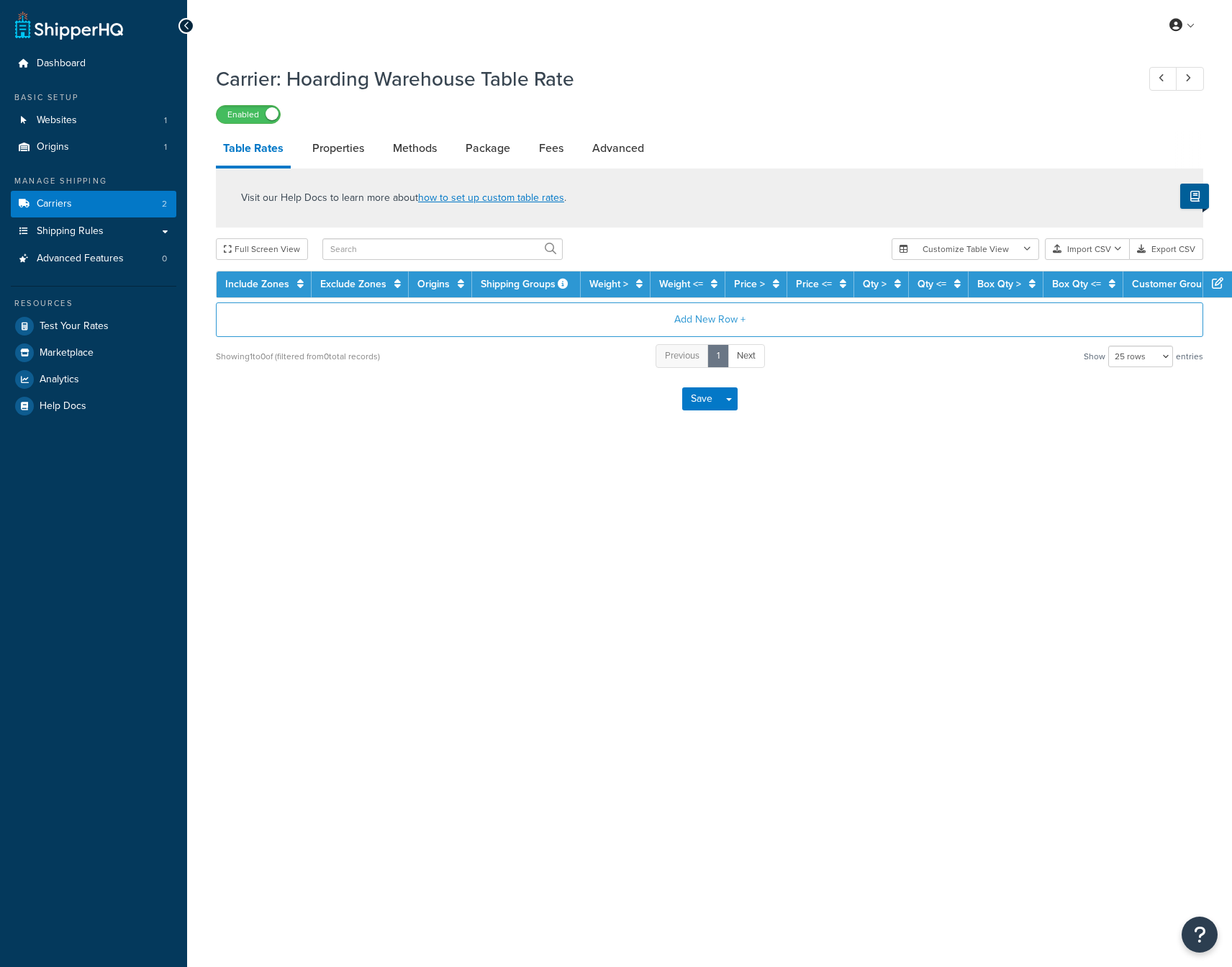
select select "25"
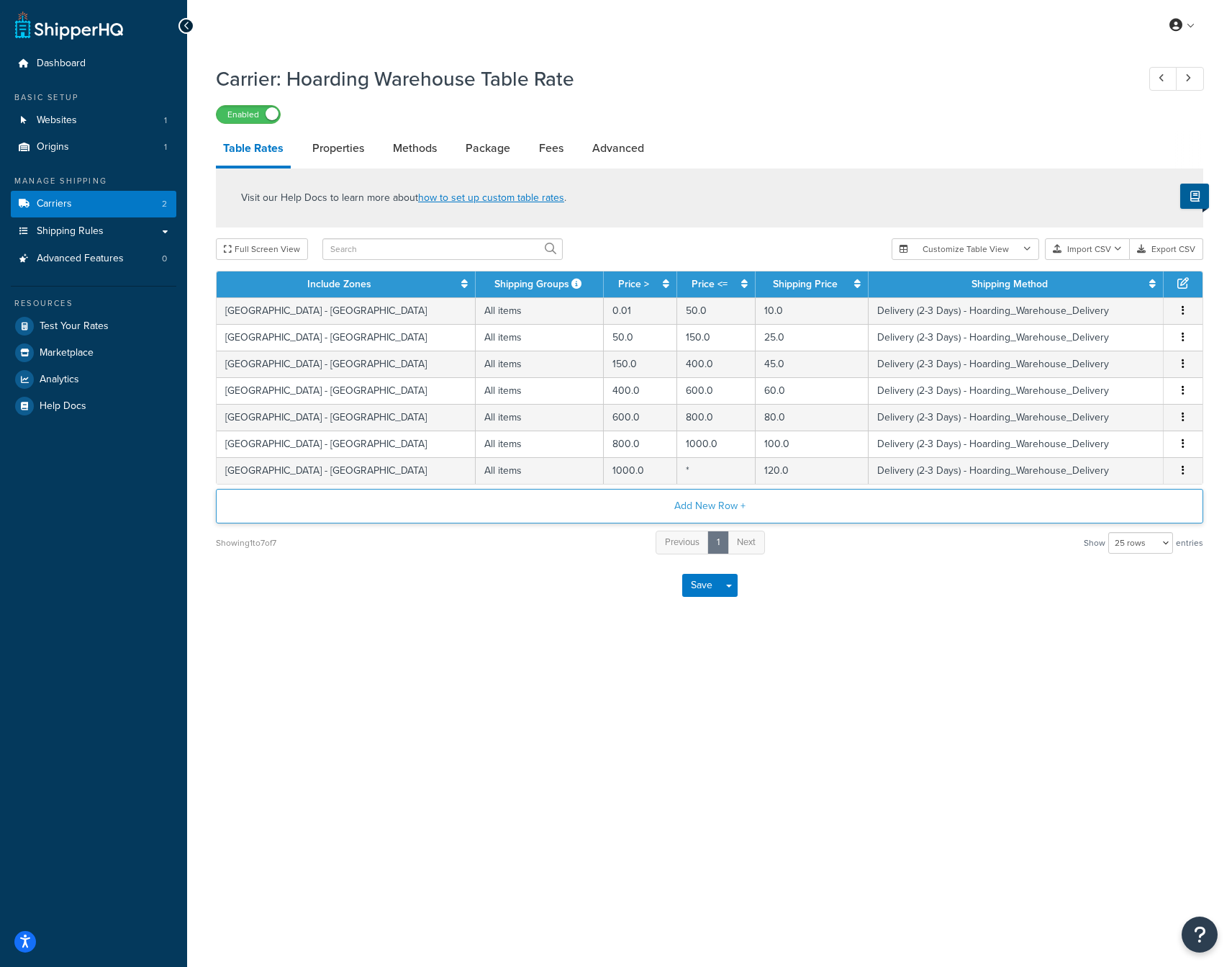
click at [695, 509] on button "Add New Row +" at bounding box center [709, 506] width 987 height 35
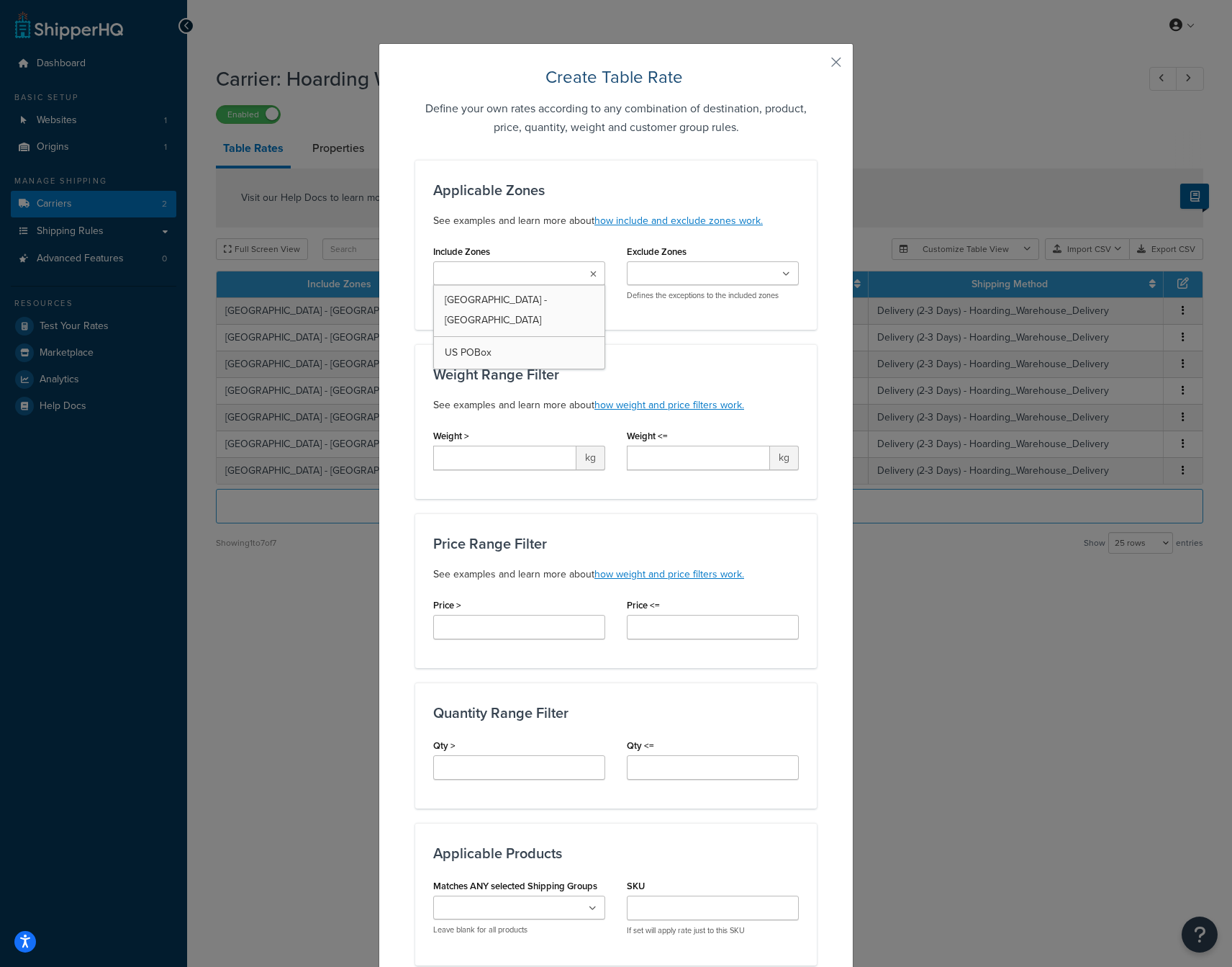
click at [582, 272] on ul at bounding box center [518, 273] width 171 height 24
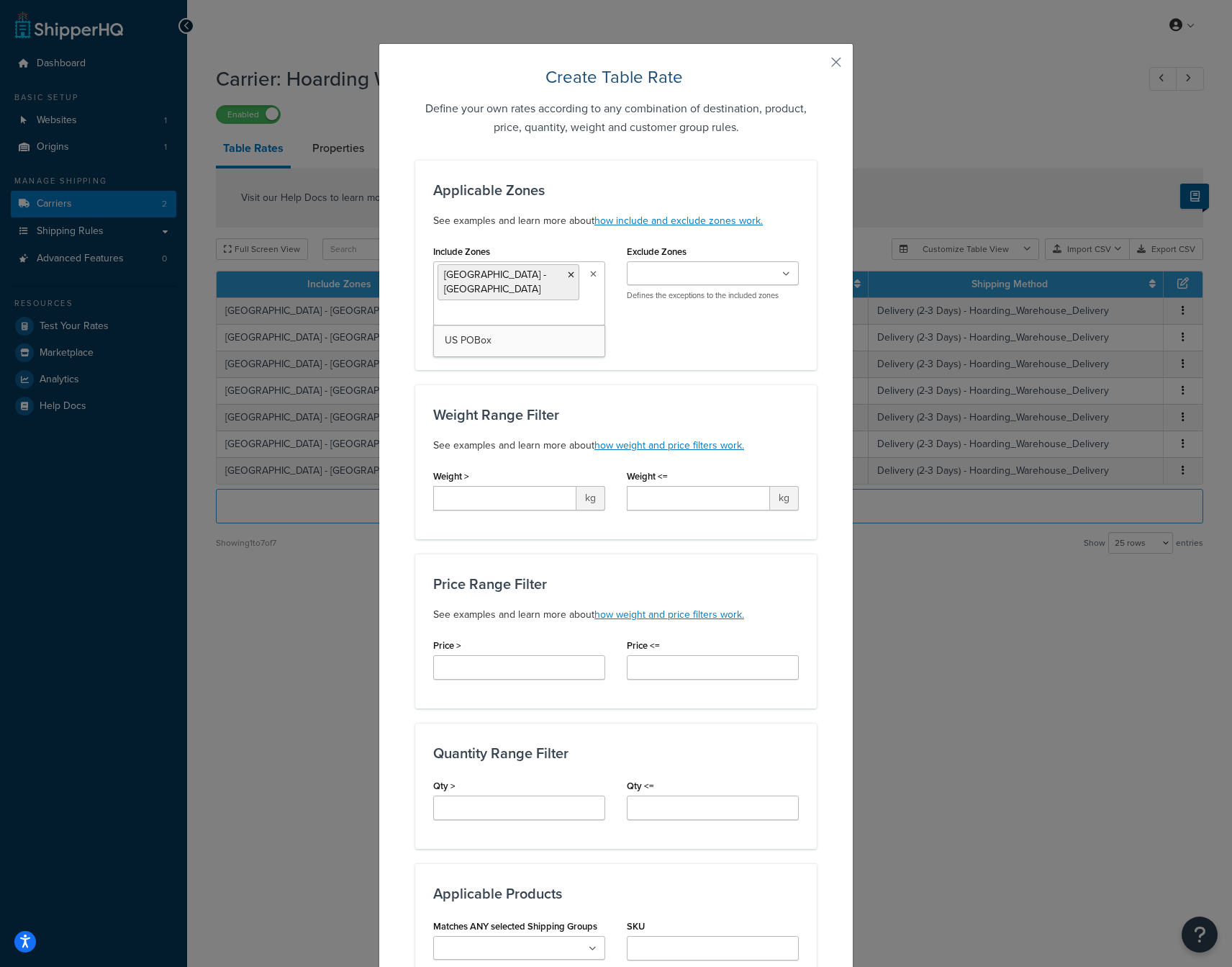
click at [677, 277] on input "Exclude Zones" at bounding box center [695, 274] width 127 height 16
click at [609, 365] on div "Applicable Zones See examples and learn more about how include and exclude zone…" at bounding box center [615, 265] width 401 height 210
click at [610, 361] on div "Applicable Zones See examples and learn more about how include and exclude zone…" at bounding box center [615, 265] width 401 height 210
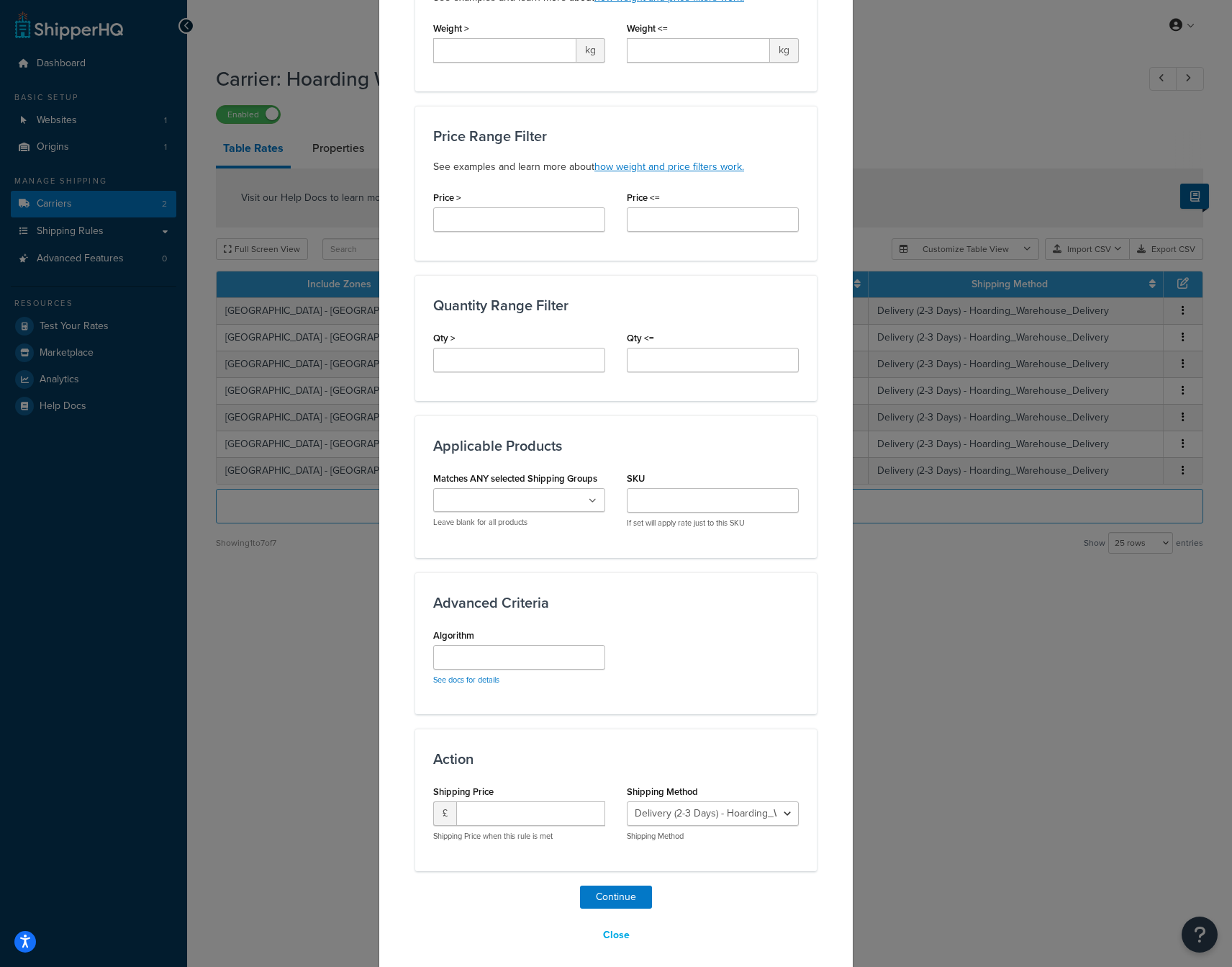
scroll to position [457, 0]
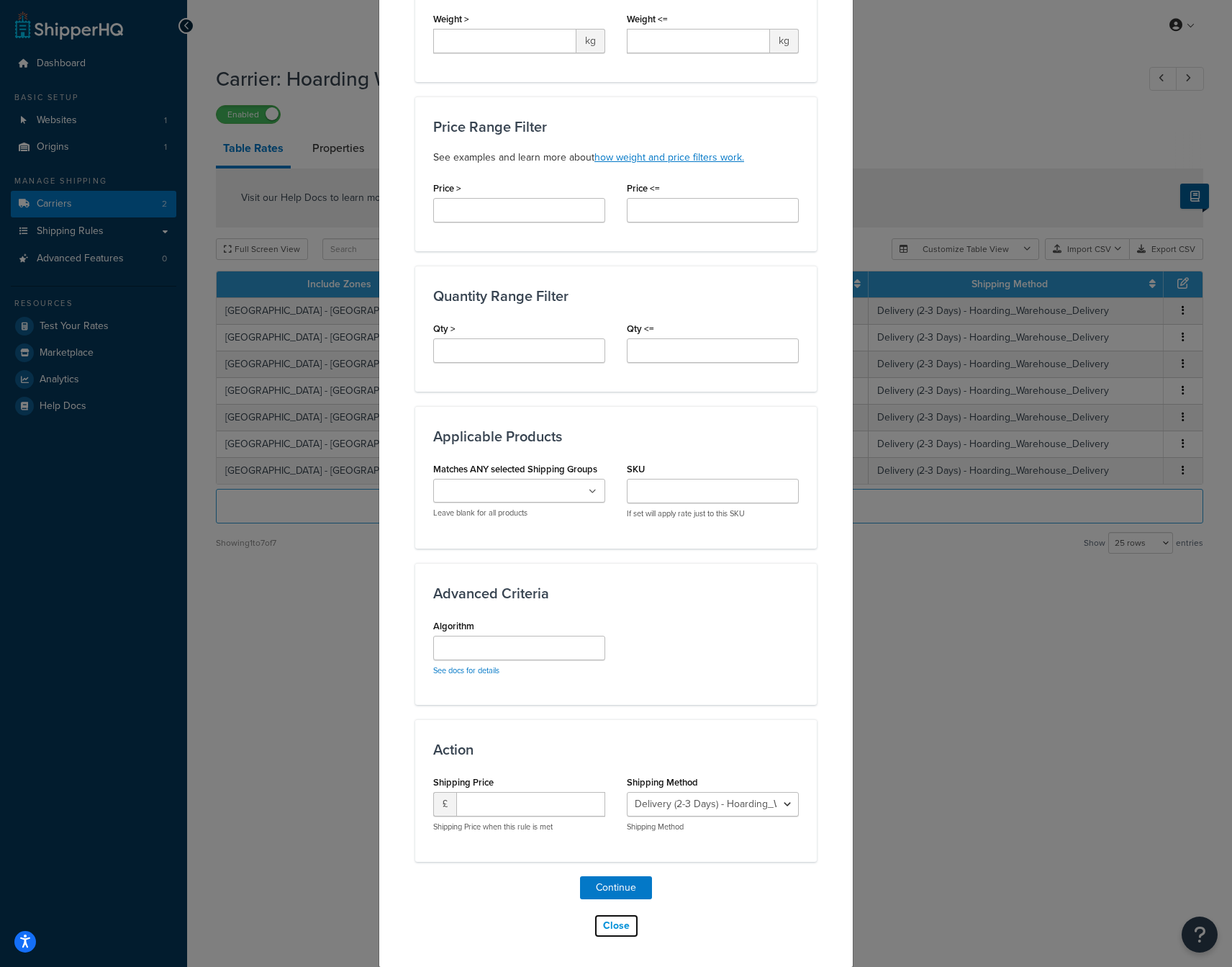
click at [623, 927] on button "Close" at bounding box center [616, 926] width 45 height 25
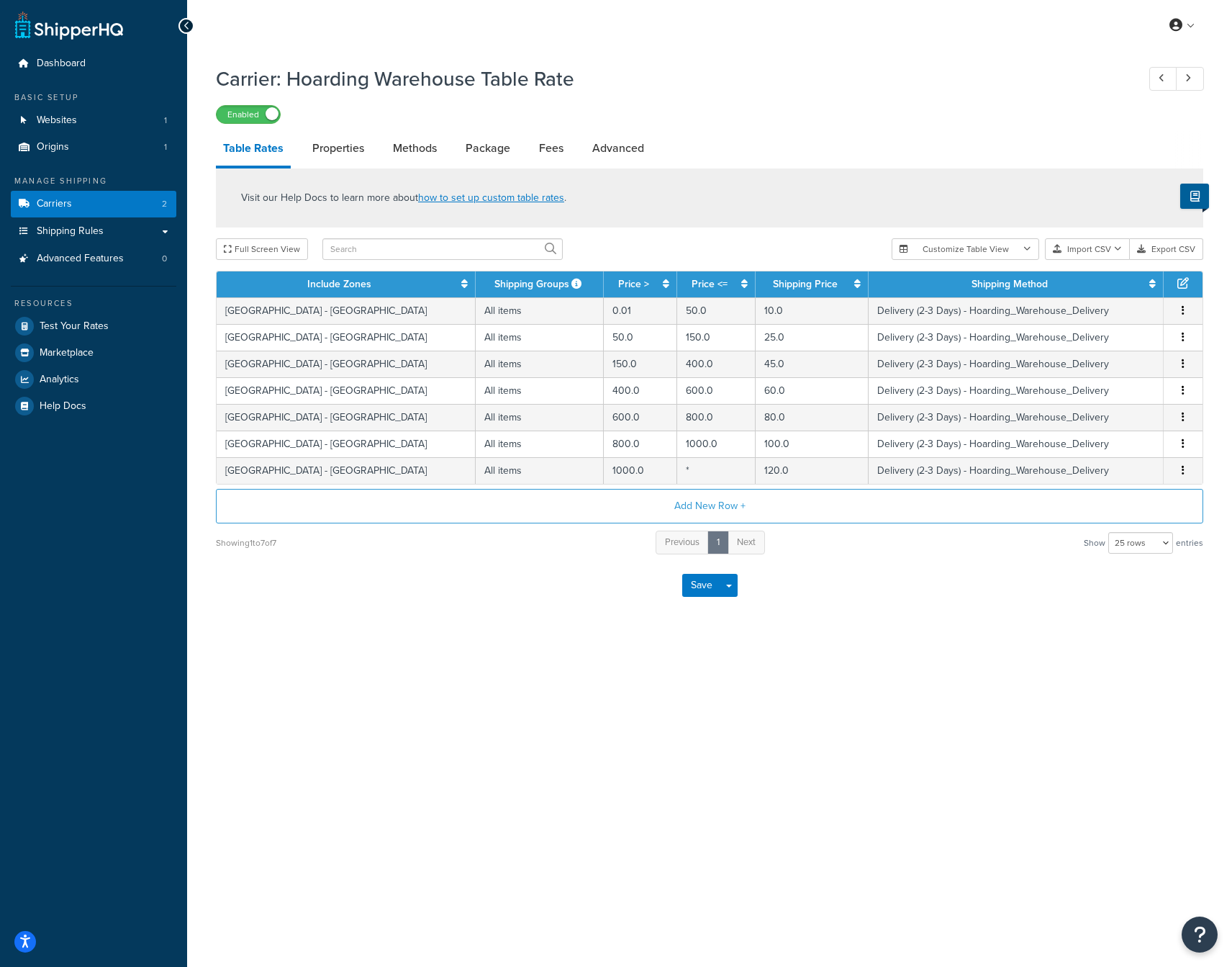
click at [781, 745] on div "My Profile Billing Global Settings Contact Us Logout Carrier: Hoarding Warehous…" at bounding box center [709, 483] width 1044 height 967
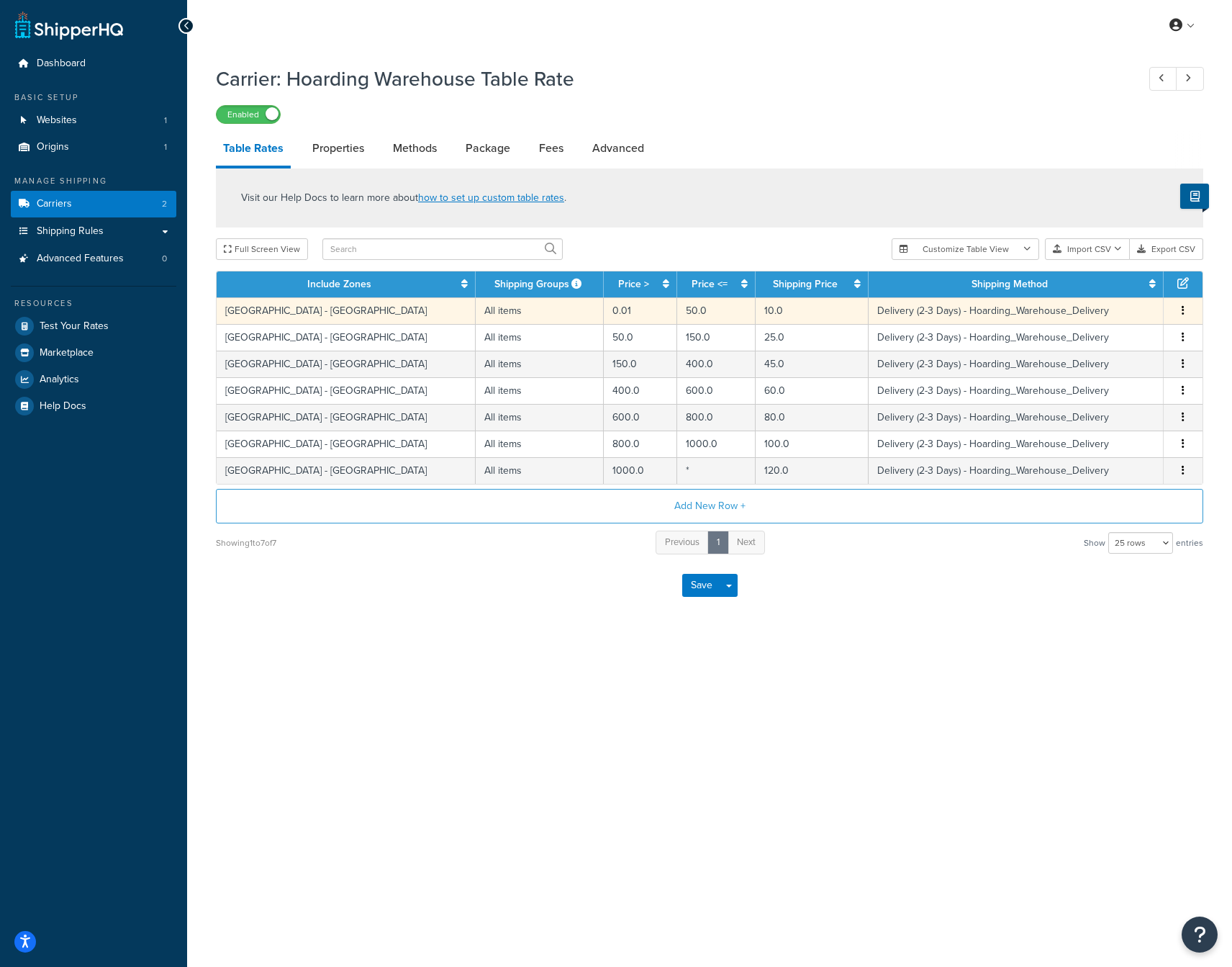
click at [677, 311] on td "50.0" at bounding box center [717, 311] width 80 height 27
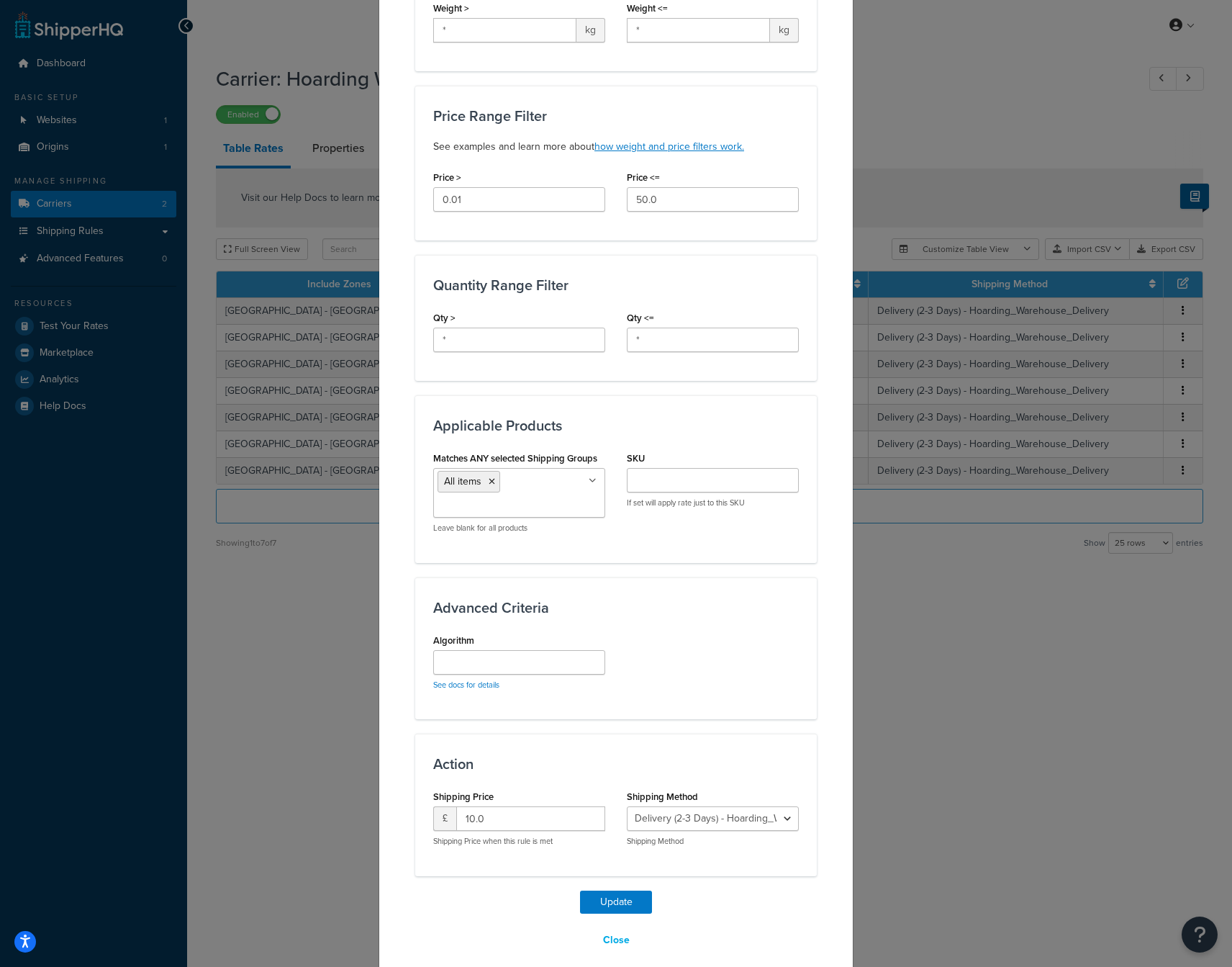
scroll to position [416, 0]
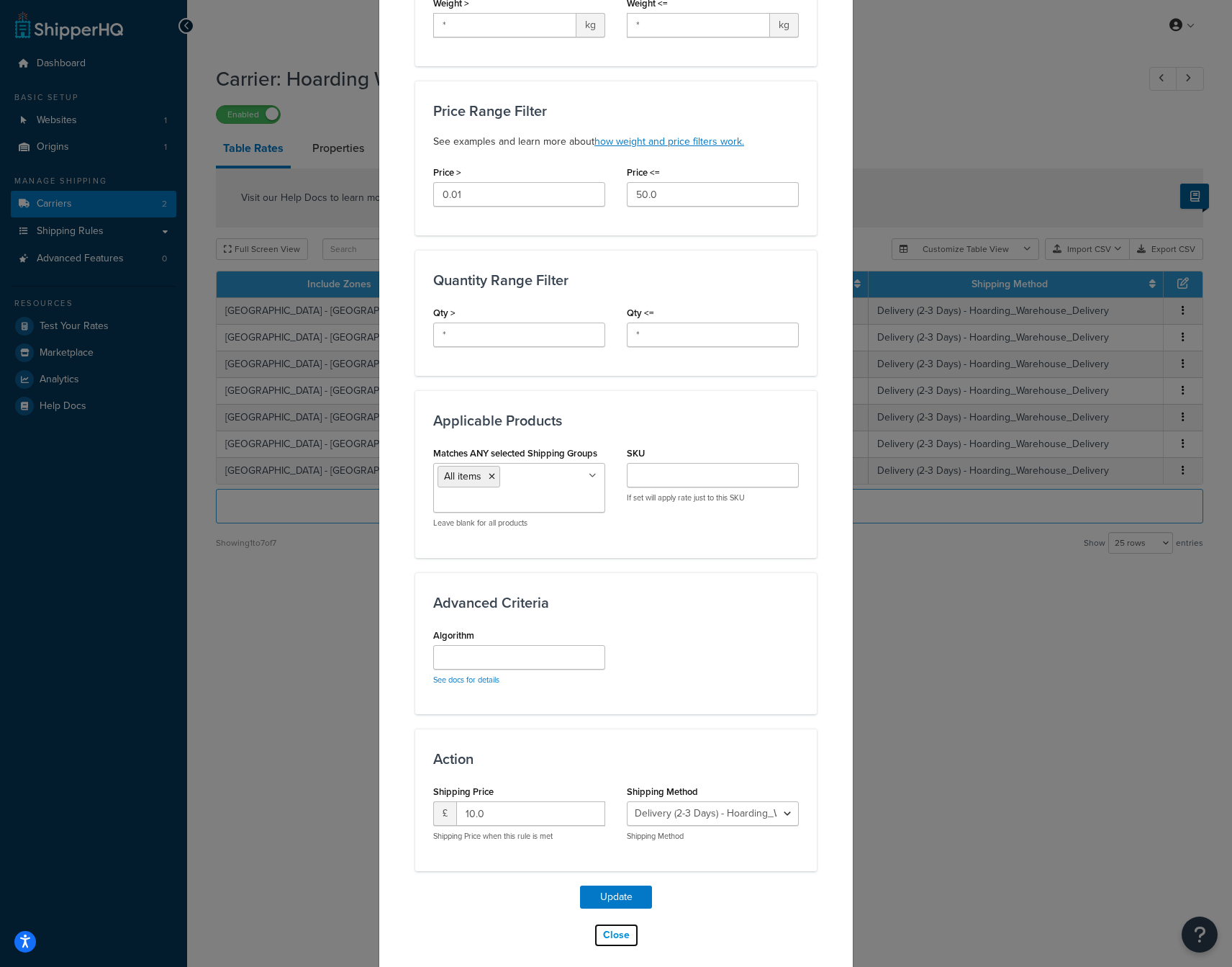
click at [619, 930] on button "Close" at bounding box center [616, 935] width 45 height 25
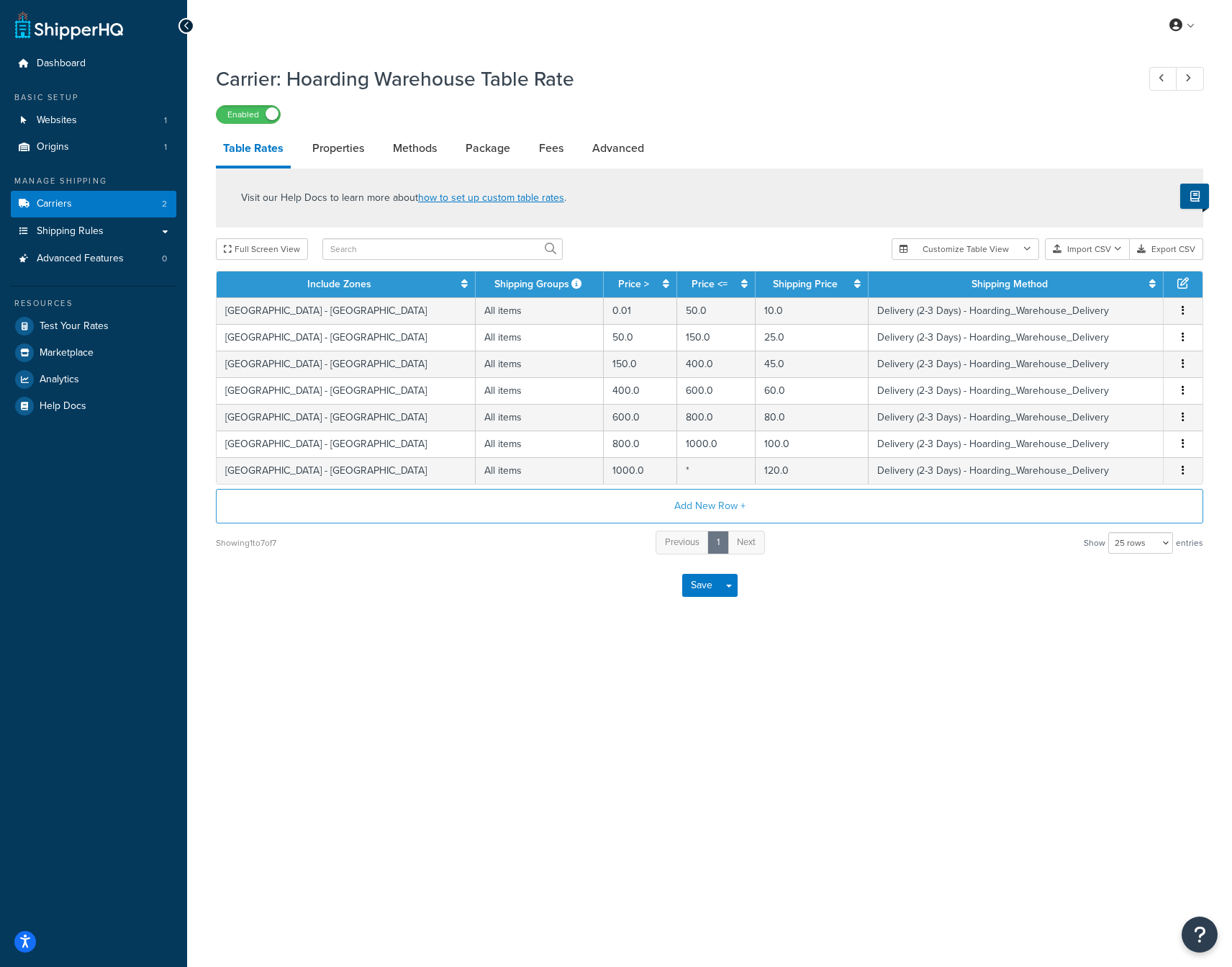
click at [559, 758] on div "My Profile Billing Global Settings Contact Us Logout Carrier: Hoarding Warehous…" at bounding box center [709, 483] width 1044 height 967
drag, startPoint x: 1086, startPoint y: 663, endPoint x: 1125, endPoint y: 562, distance: 108.3
click at [1089, 660] on div "My Profile Billing Global Settings Contact Us Logout Carrier: Hoarding Warehous…" at bounding box center [709, 483] width 1044 height 967
click at [1023, 248] on button "Customize Table View" at bounding box center [965, 249] width 148 height 22
click at [1018, 248] on button "Customize Table View" at bounding box center [965, 249] width 148 height 22
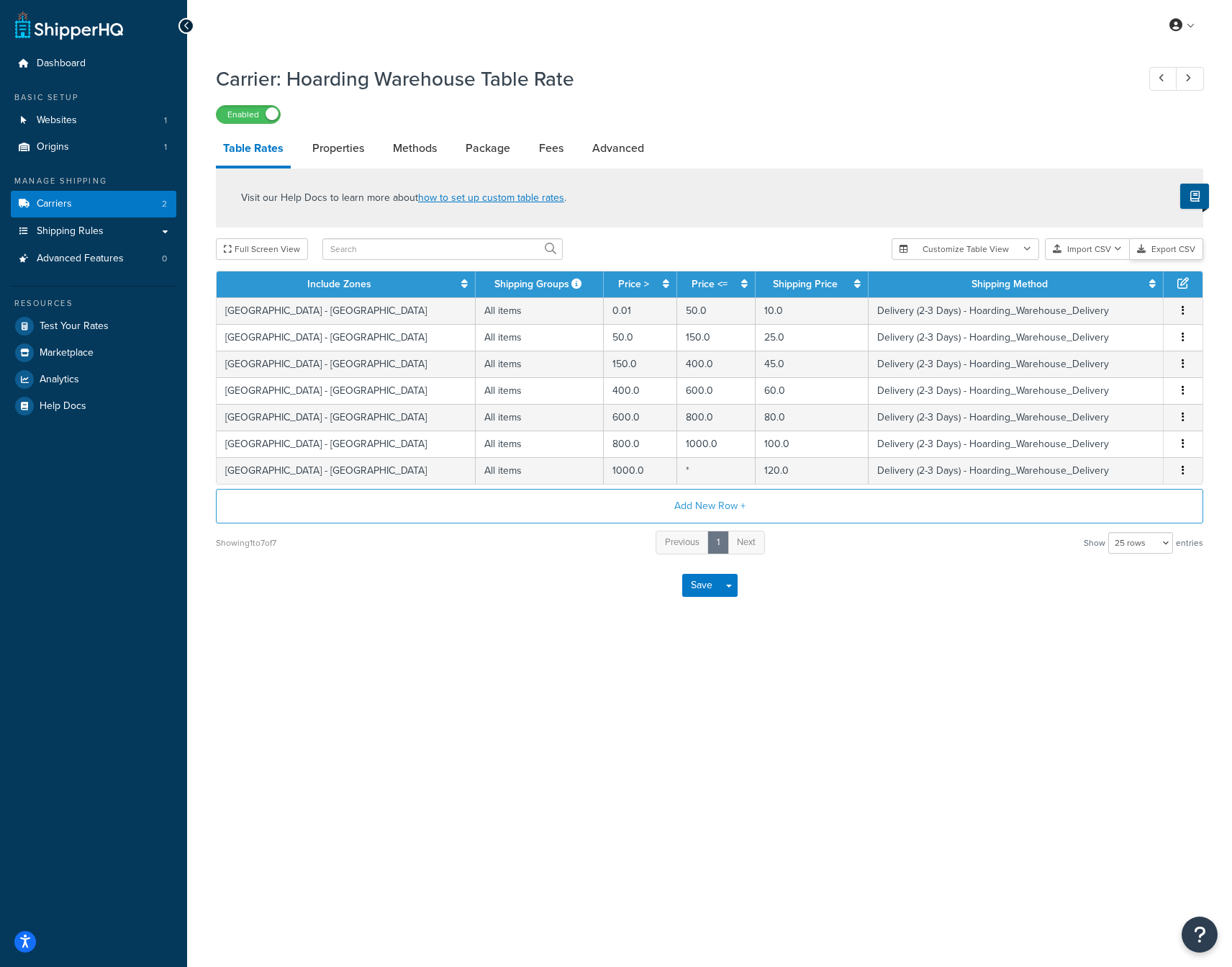
click at [1186, 249] on button "Export CSV" at bounding box center [1166, 249] width 74 height 22
click at [839, 184] on div "Visit our Help Docs to learn more about how to set up custom table rates ." at bounding box center [709, 198] width 987 height 59
click at [352, 146] on link "Properties" at bounding box center [337, 149] width 66 height 35
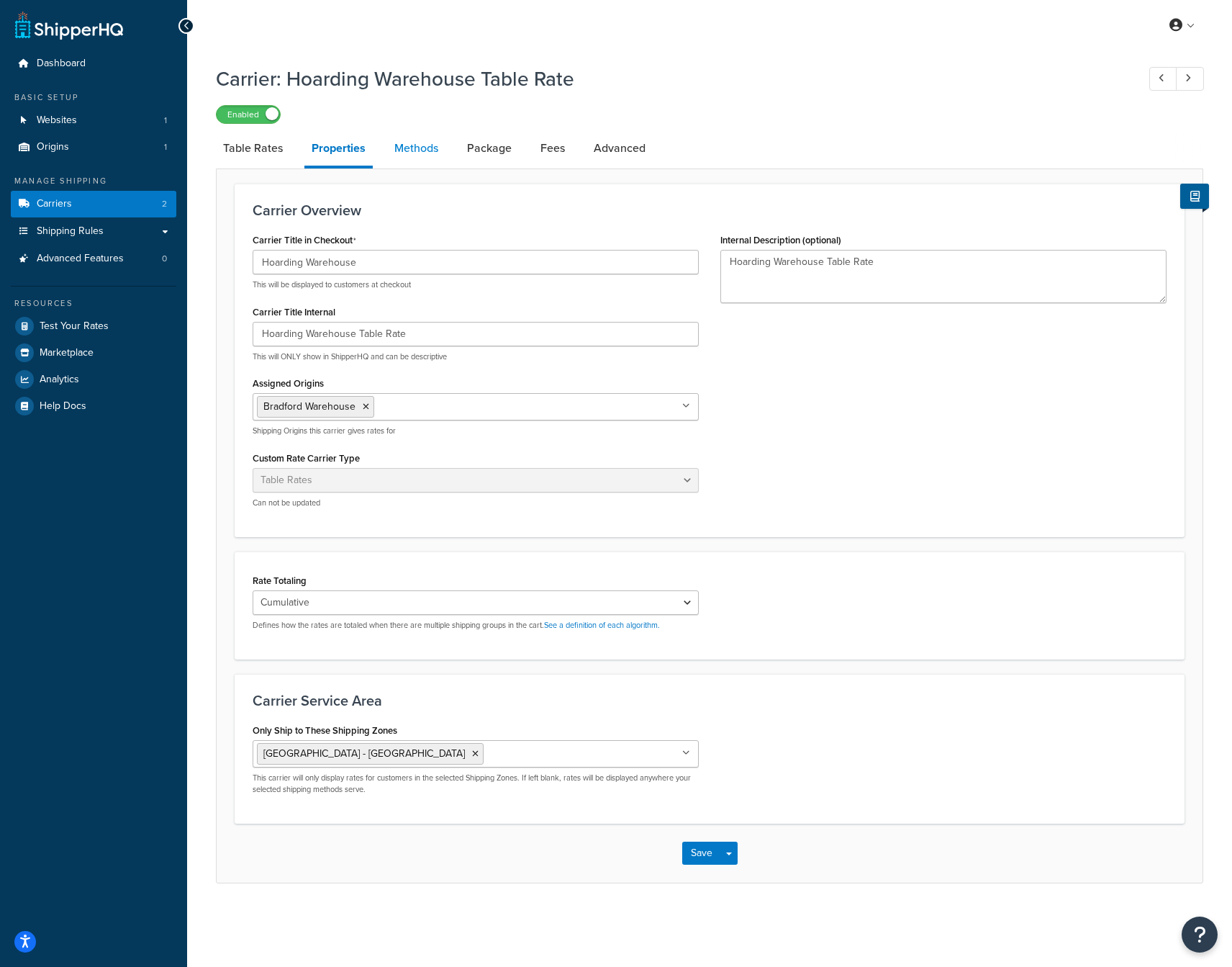
click at [419, 150] on link "Methods" at bounding box center [416, 149] width 58 height 35
select select "25"
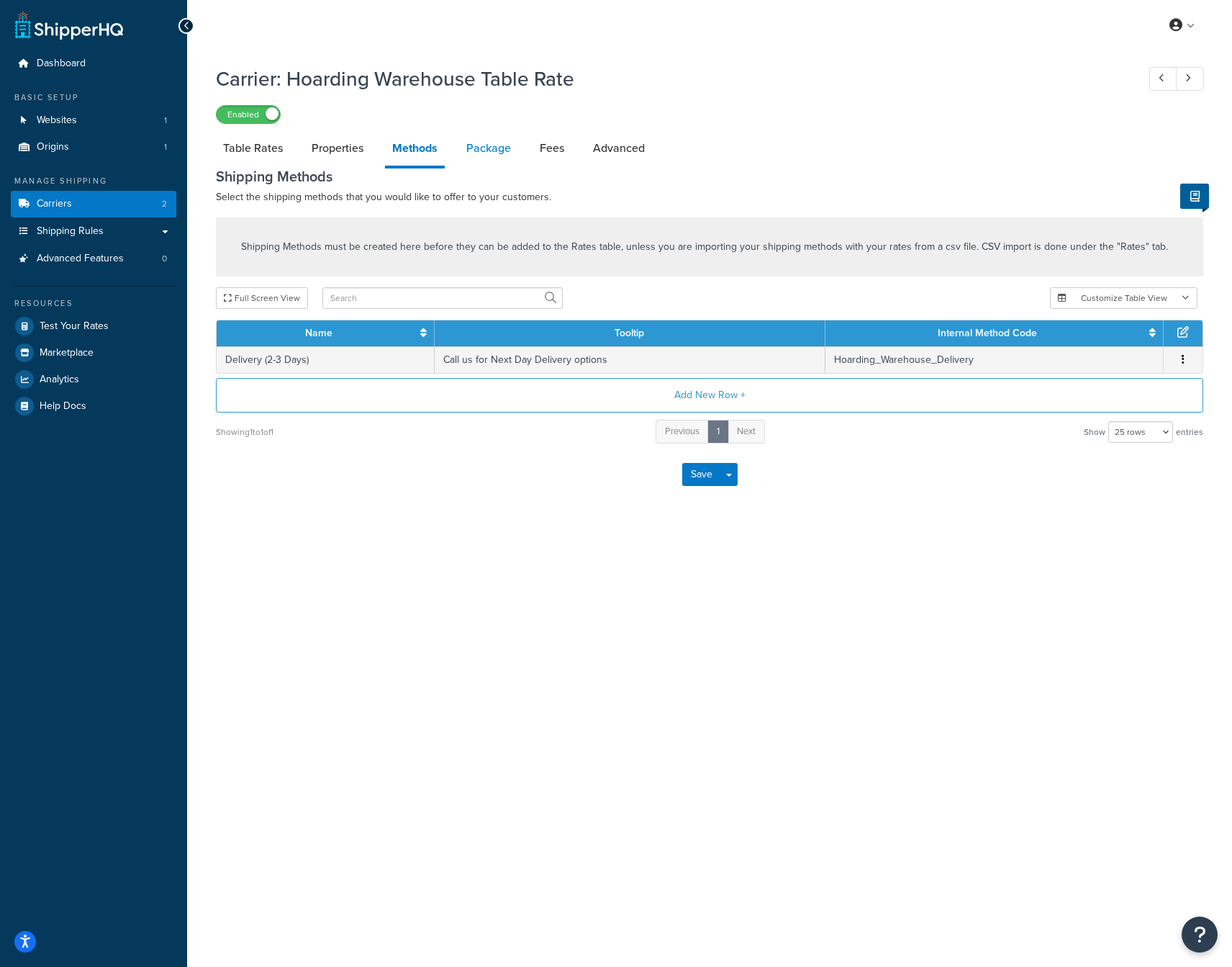
click at [483, 147] on link "Package" at bounding box center [489, 149] width 59 height 35
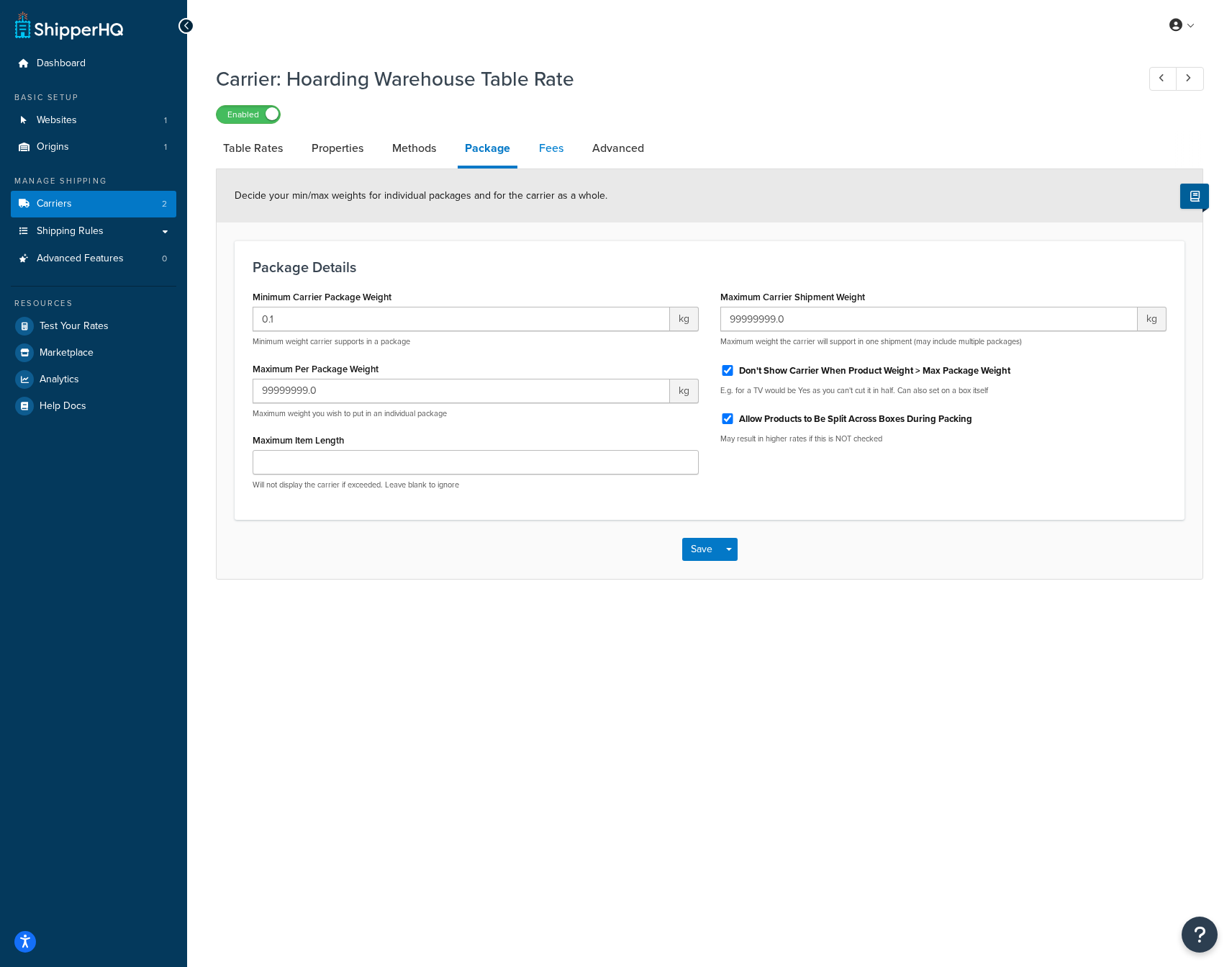
click at [551, 147] on link "Fees" at bounding box center [551, 149] width 39 height 35
select select "AFTER"
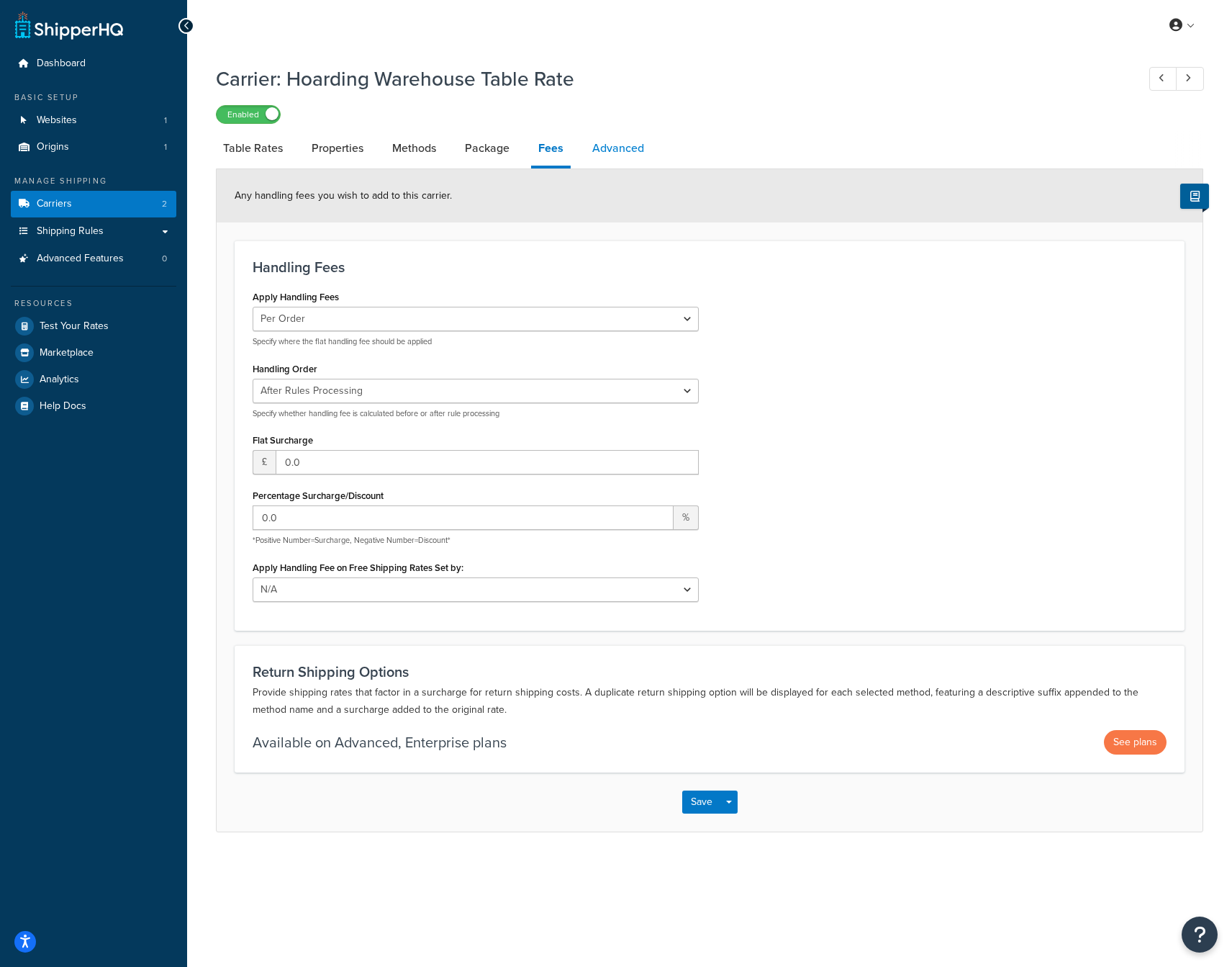
click at [622, 150] on link "Advanced" at bounding box center [618, 149] width 66 height 35
select select "false"
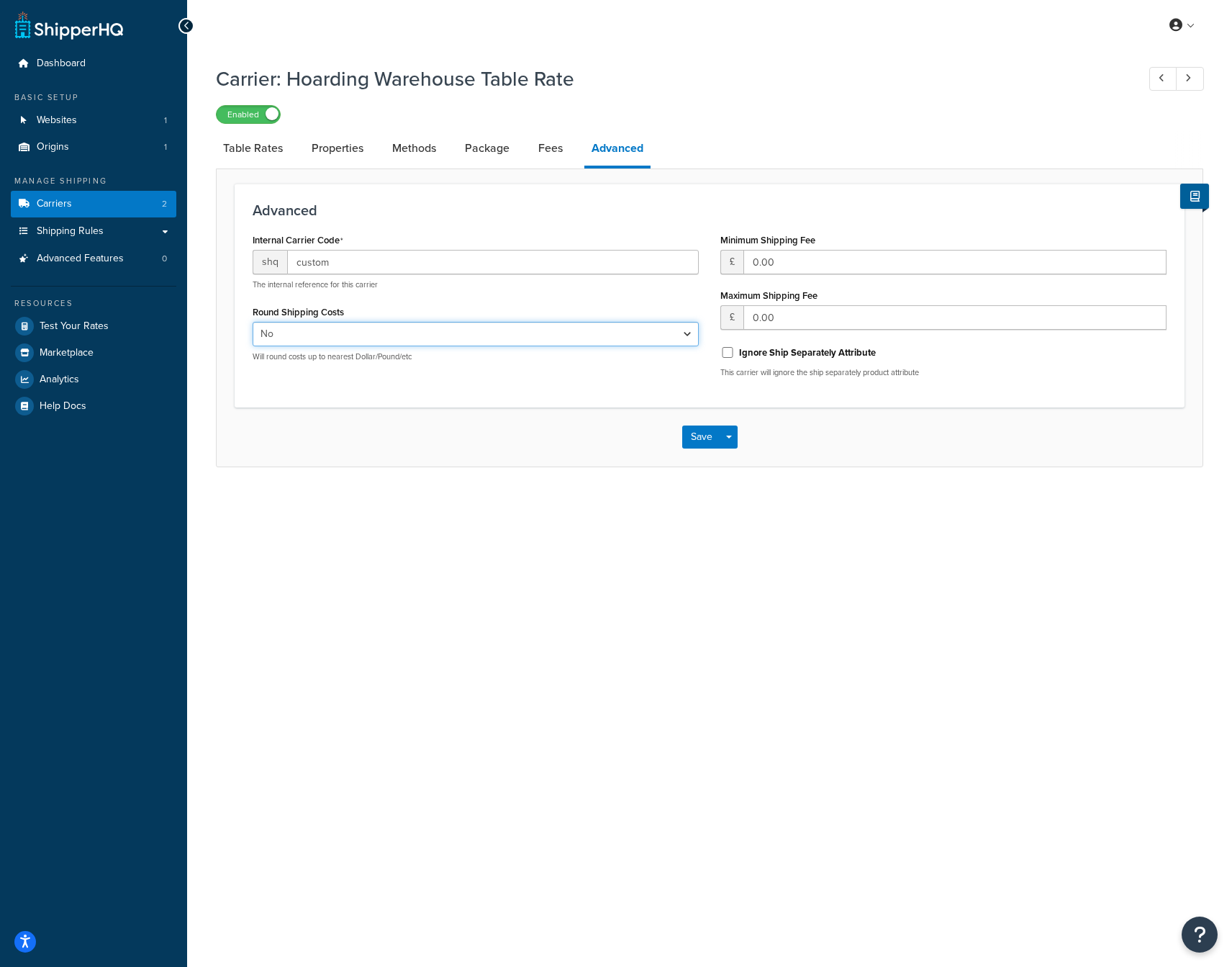
click at [561, 332] on select "Yes No" at bounding box center [476, 334] width 446 height 25
click at [574, 387] on div "Internal Carrier Code shq custom The internal reference for this carrier Round …" at bounding box center [709, 310] width 935 height 159
click at [251, 147] on link "Table Rates" at bounding box center [252, 149] width 74 height 35
select select "25"
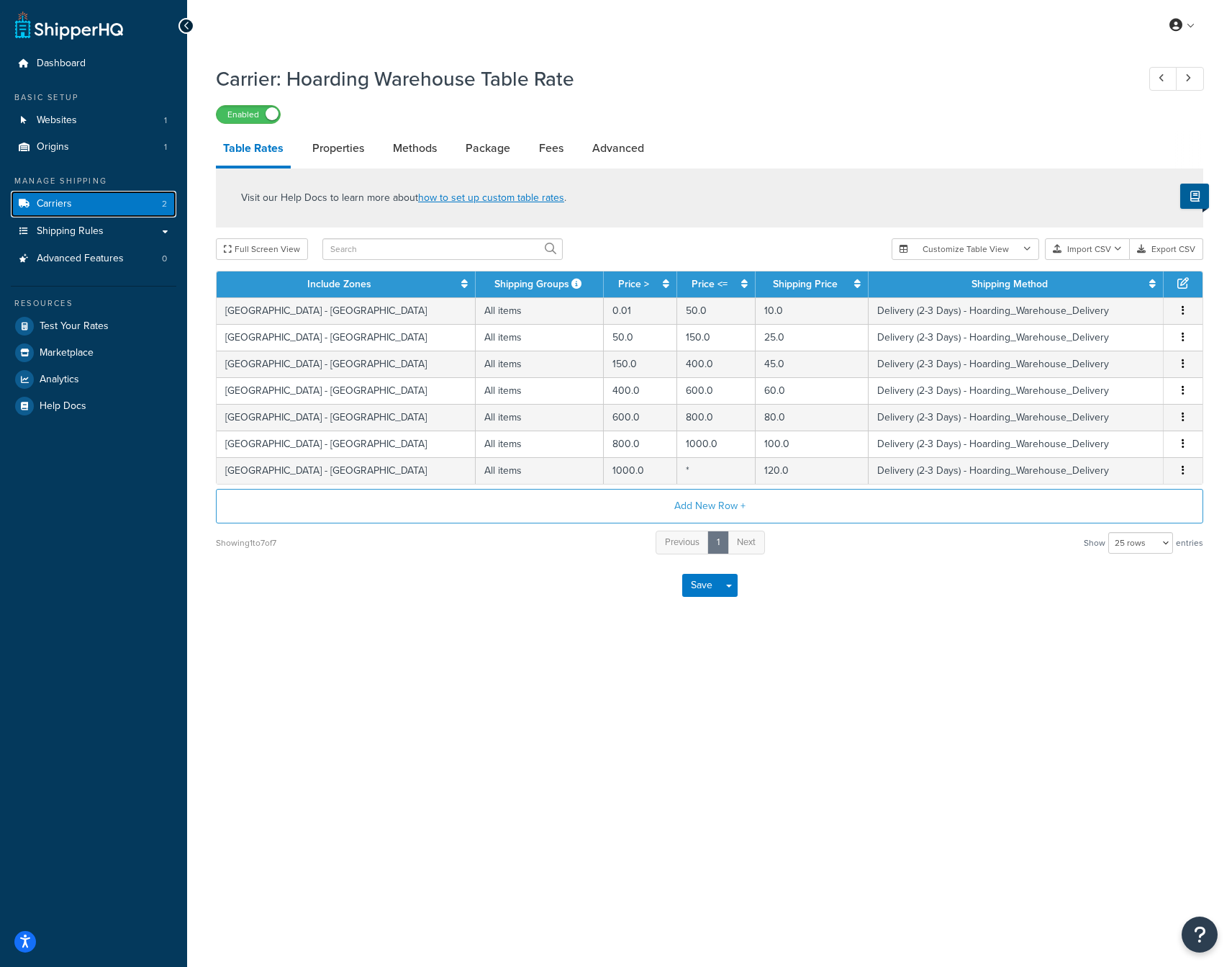
click at [110, 201] on link "Carriers 2" at bounding box center [93, 204] width 166 height 27
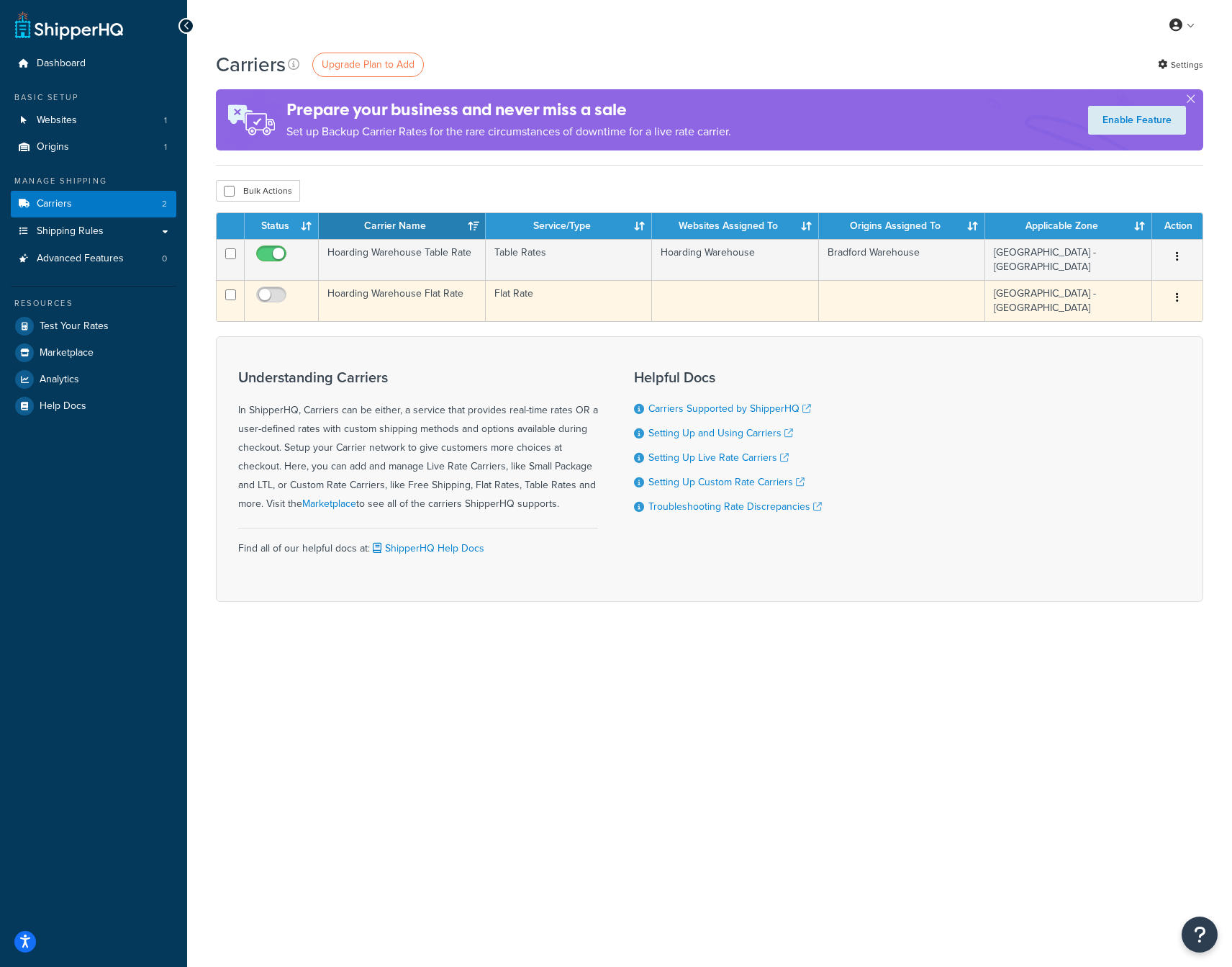
click at [424, 283] on td "Hoarding Warehouse Flat Rate" at bounding box center [402, 300] width 167 height 41
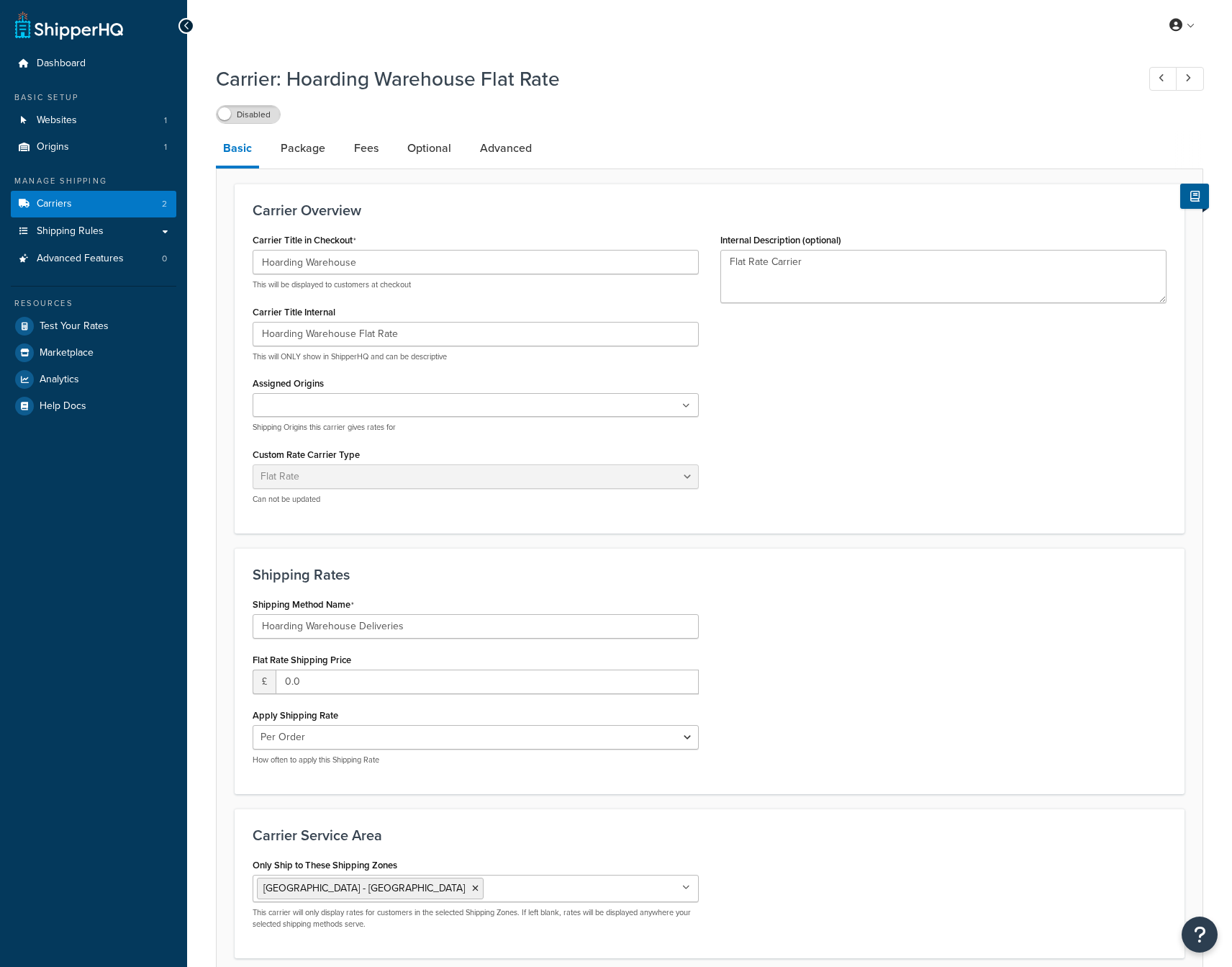
select select "flat"
click at [442, 403] on ul at bounding box center [476, 404] width 446 height 24
click at [229, 458] on form "Carrier Overview Carrier Title in Checkout Hoarding Warehouse This will be disp…" at bounding box center [709, 601] width 986 height 837
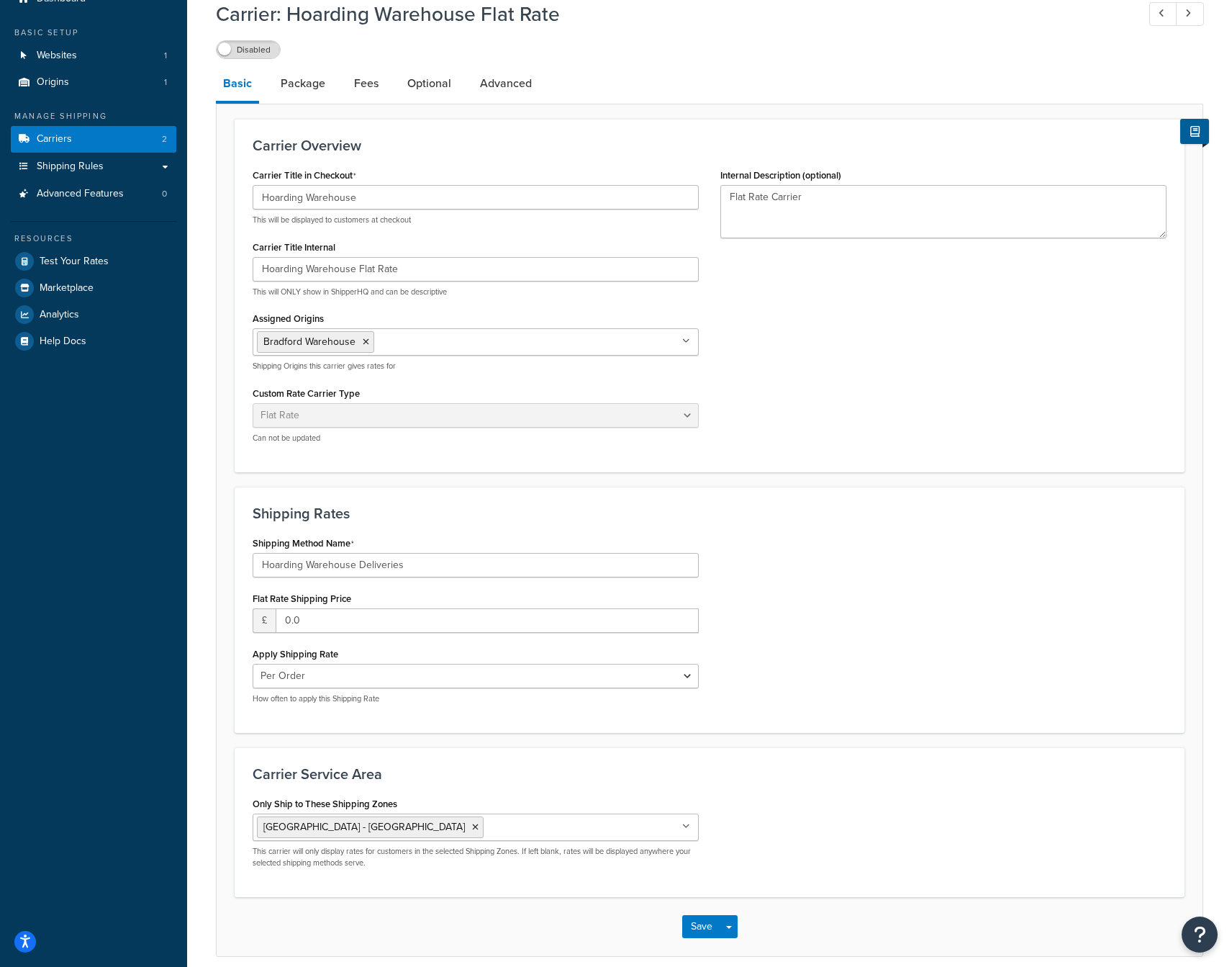
scroll to position [58, 0]
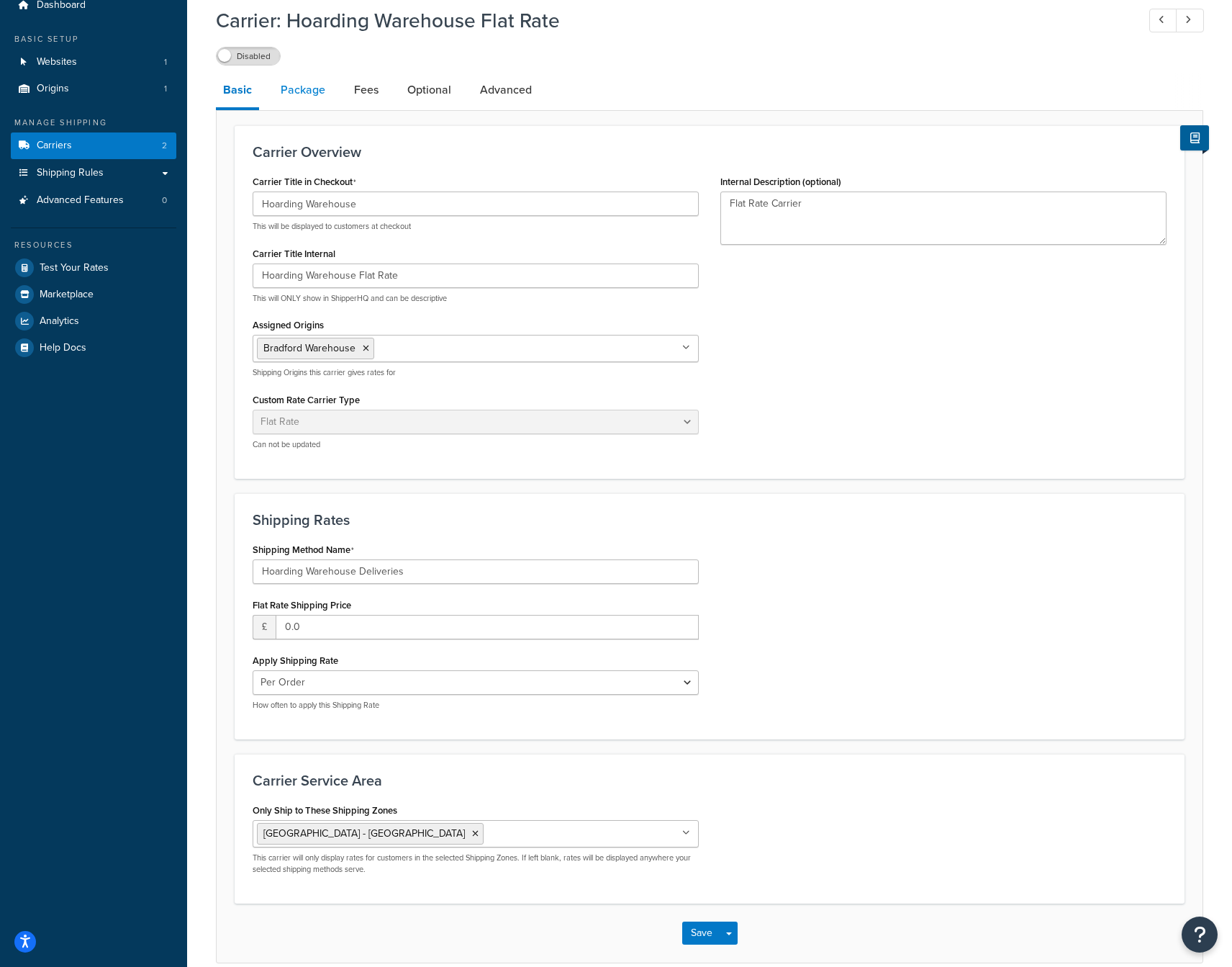
click at [296, 94] on link "Package" at bounding box center [303, 90] width 59 height 35
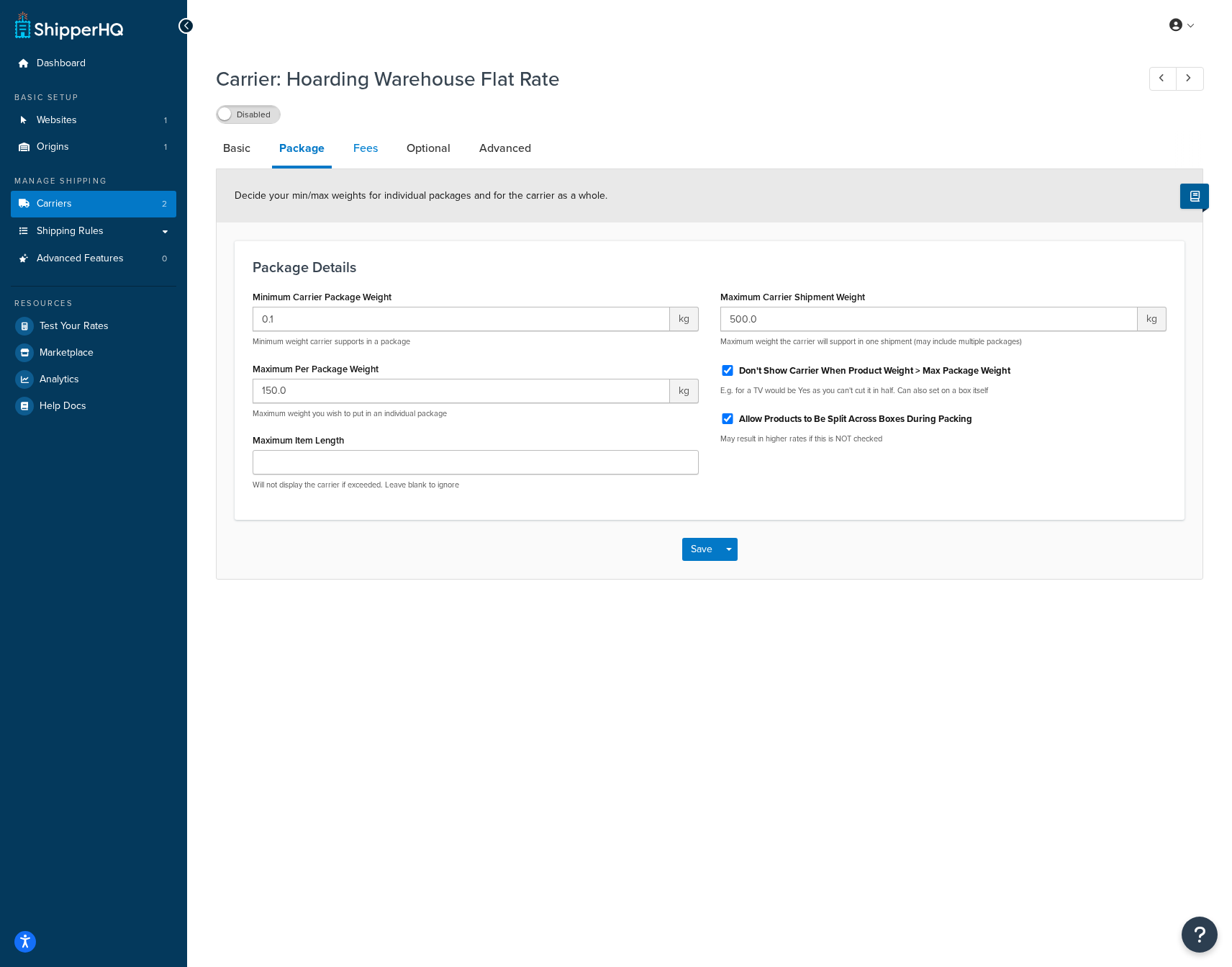
click at [370, 146] on link "Fees" at bounding box center [365, 149] width 39 height 35
select select "AFTER"
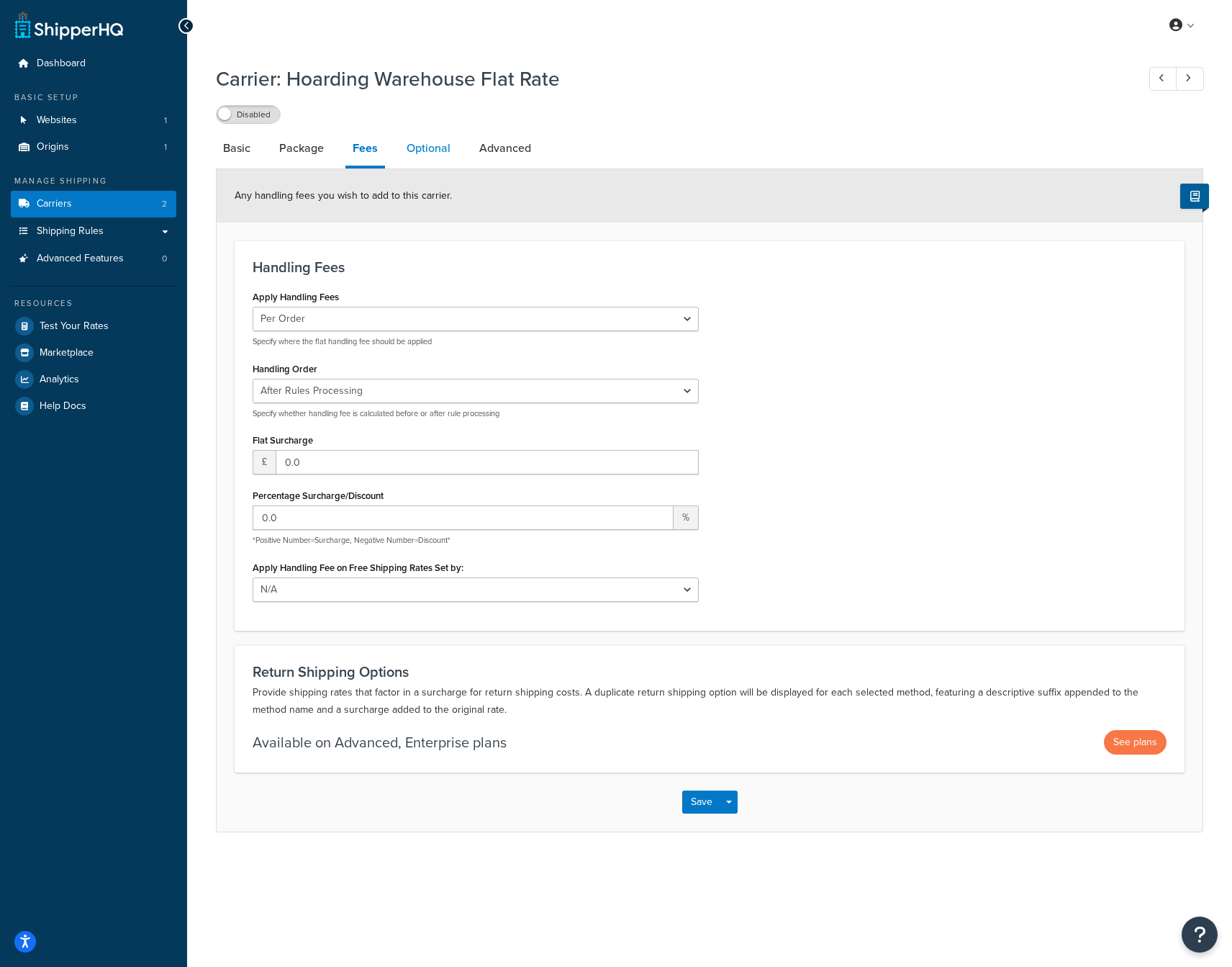
click at [427, 152] on link "Optional" at bounding box center [428, 149] width 58 height 35
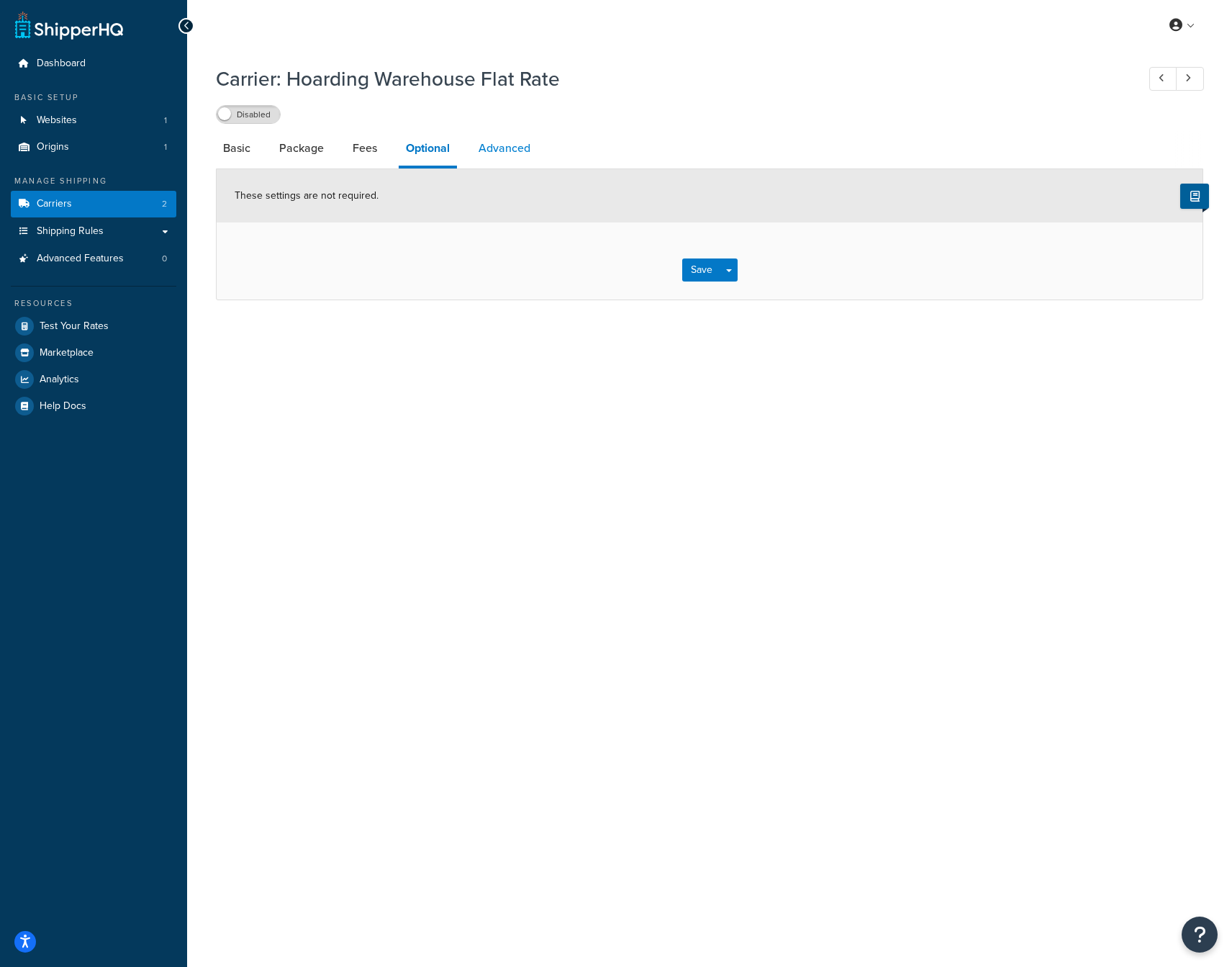
click at [502, 150] on link "Advanced" at bounding box center [504, 149] width 66 height 35
select select "false"
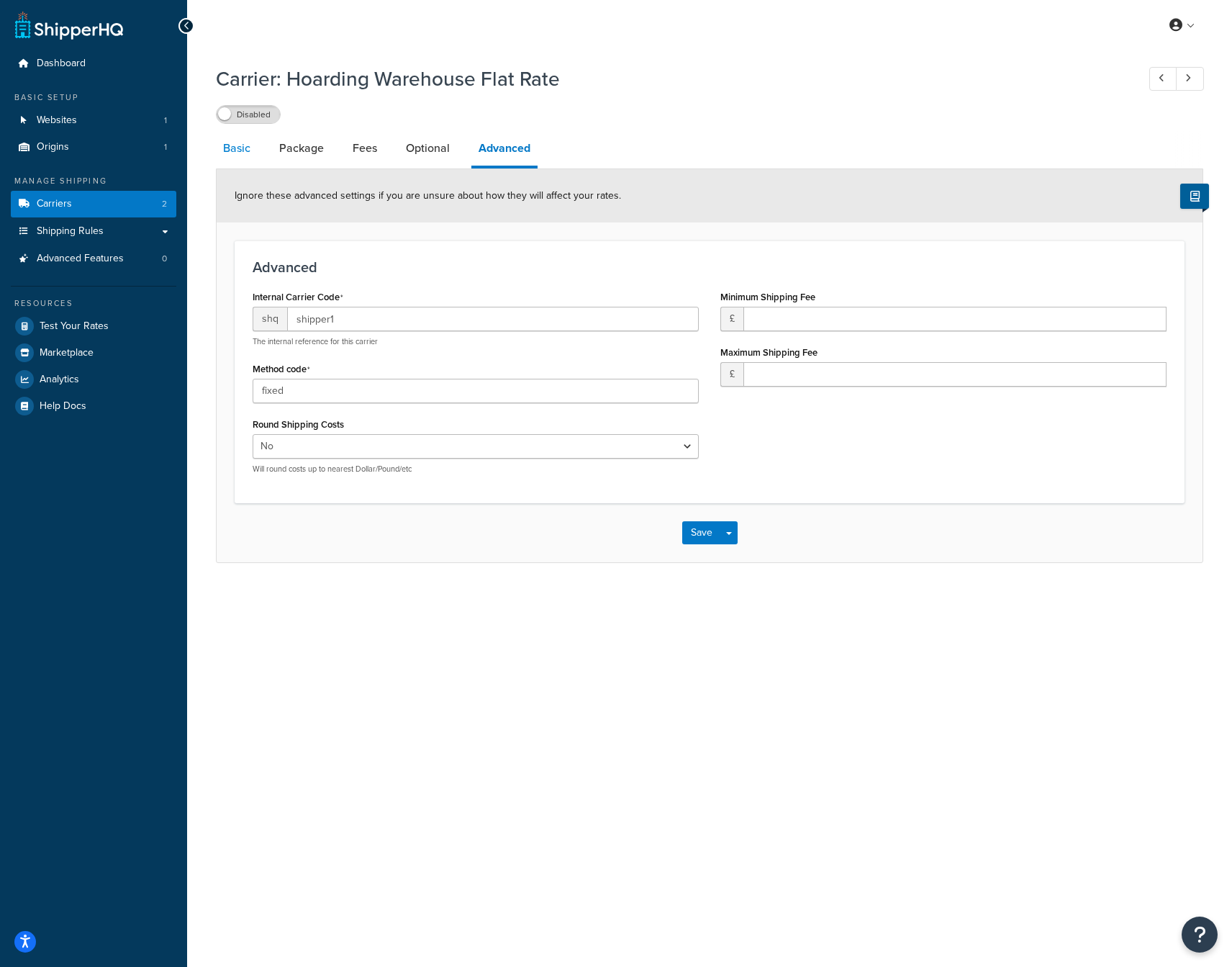
click at [241, 149] on link "Basic" at bounding box center [237, 149] width 42 height 35
select select "flat"
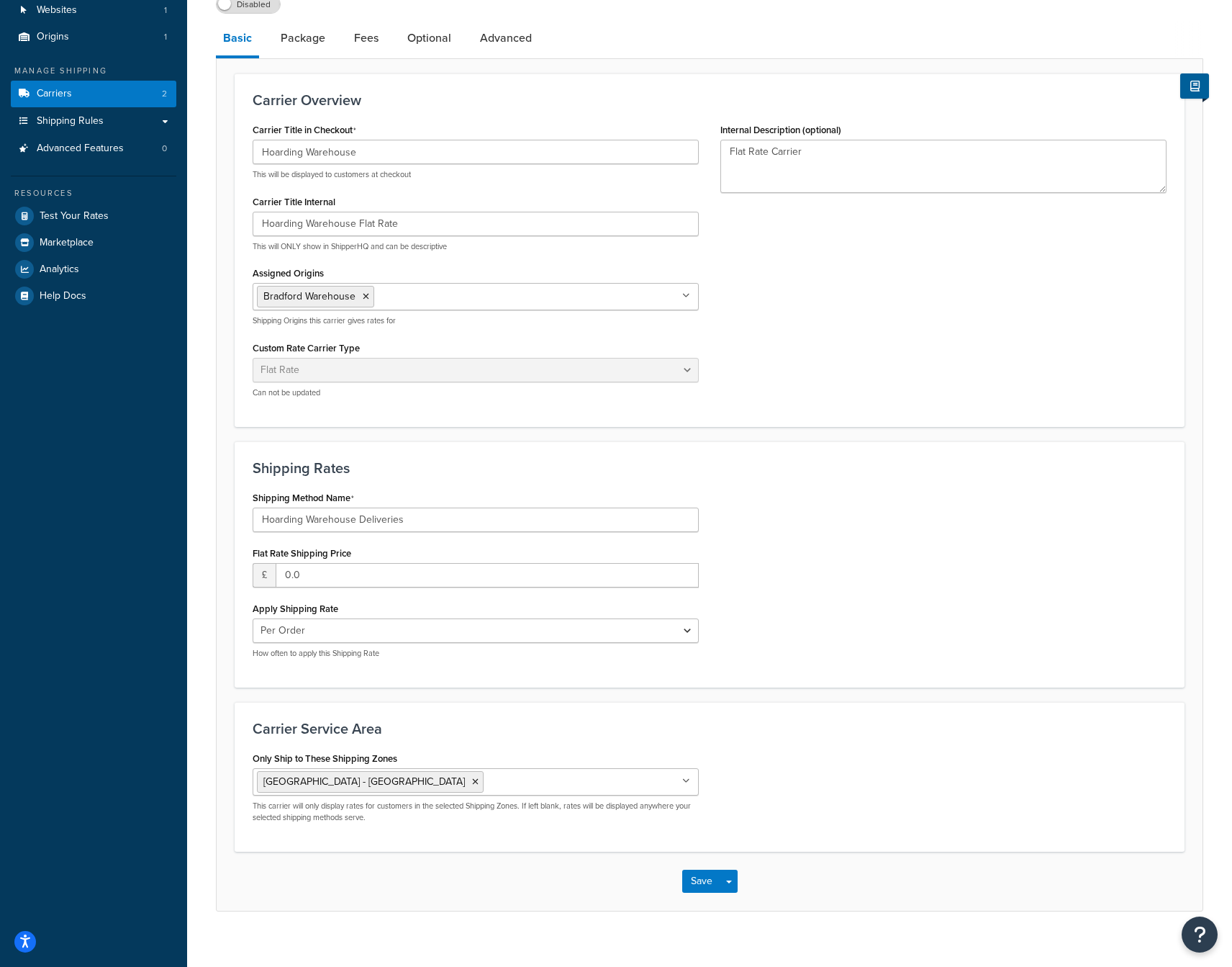
scroll to position [128, 0]
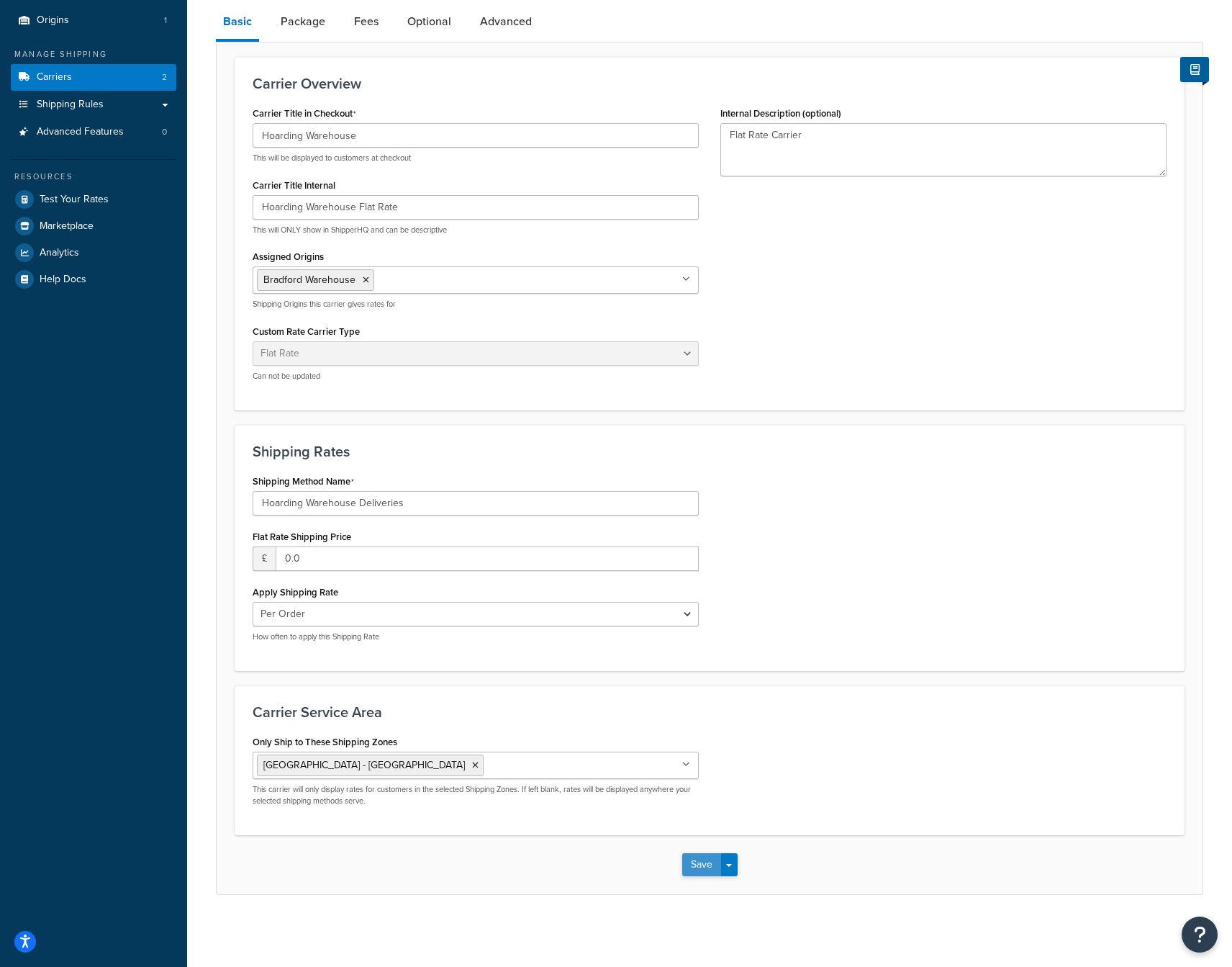
click at [712, 858] on button "Save" at bounding box center [701, 864] width 39 height 23
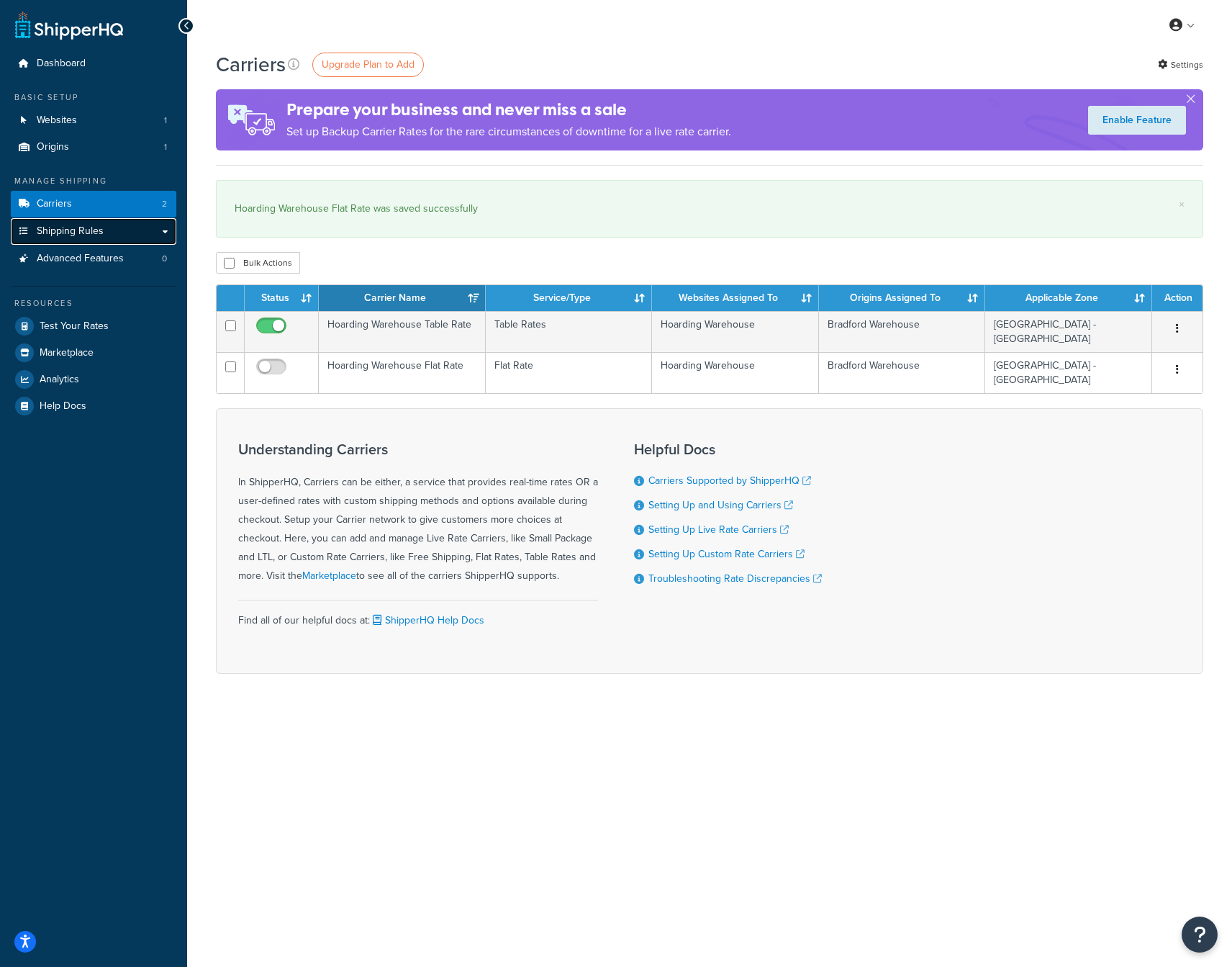
click at [87, 233] on span "Shipping Rules" at bounding box center [70, 231] width 67 height 12
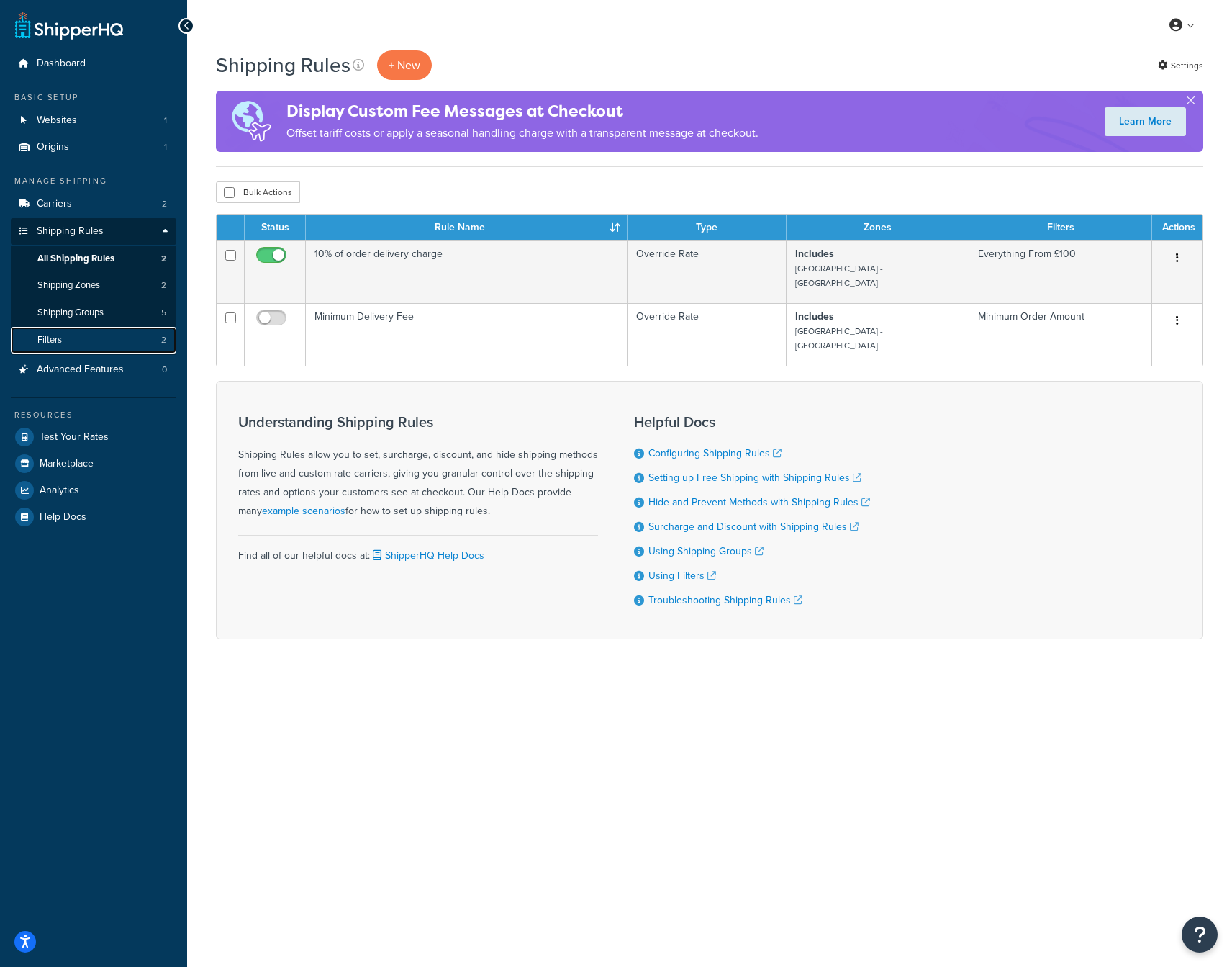
click at [69, 336] on link "Filters 2" at bounding box center [93, 340] width 166 height 27
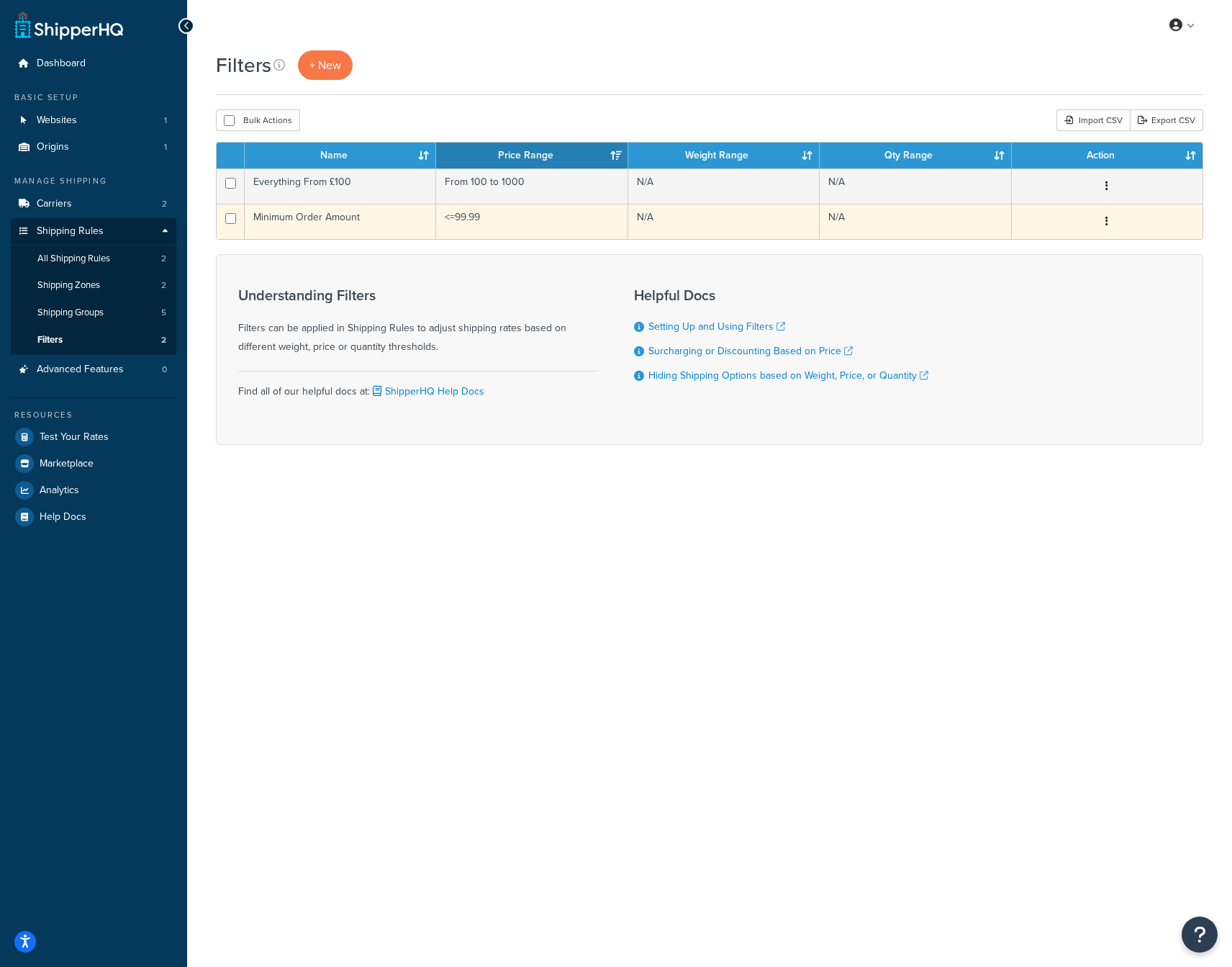
click at [347, 217] on td "Minimum Order Amount" at bounding box center [340, 221] width 192 height 35
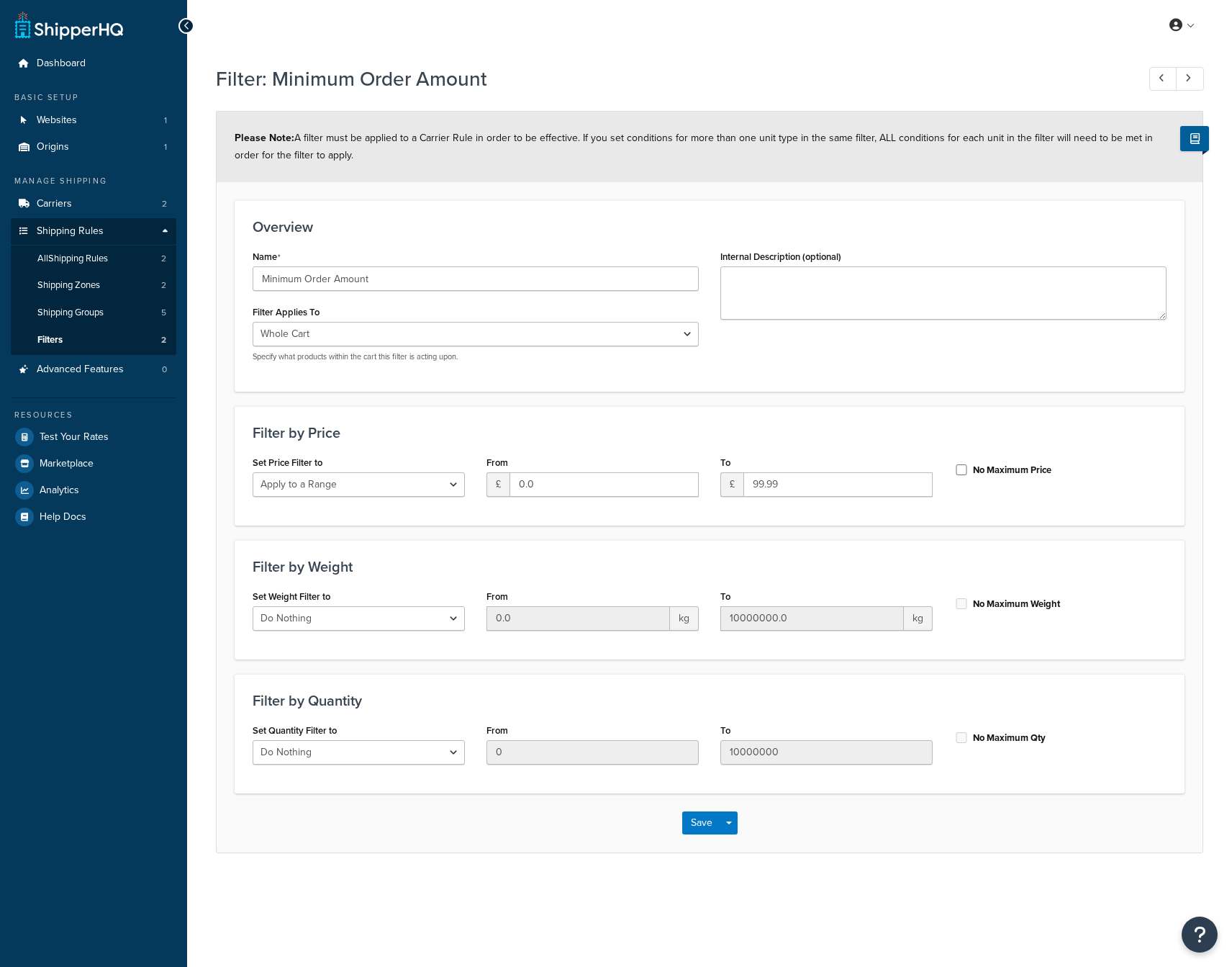
select select "range"
click at [74, 204] on link "Carriers 2" at bounding box center [93, 204] width 166 height 27
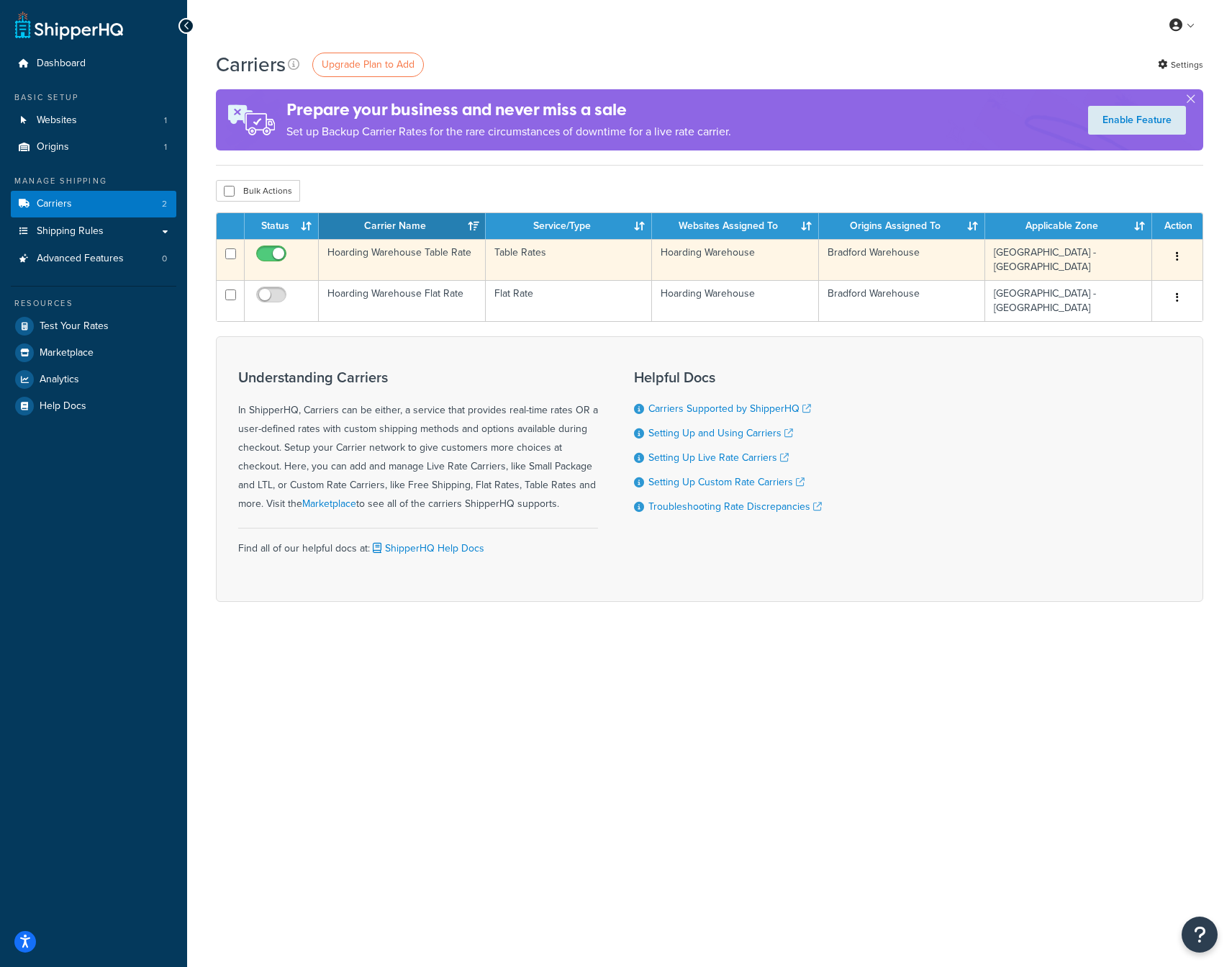
click at [406, 252] on td "Hoarding Warehouse Table Rate" at bounding box center [402, 259] width 167 height 41
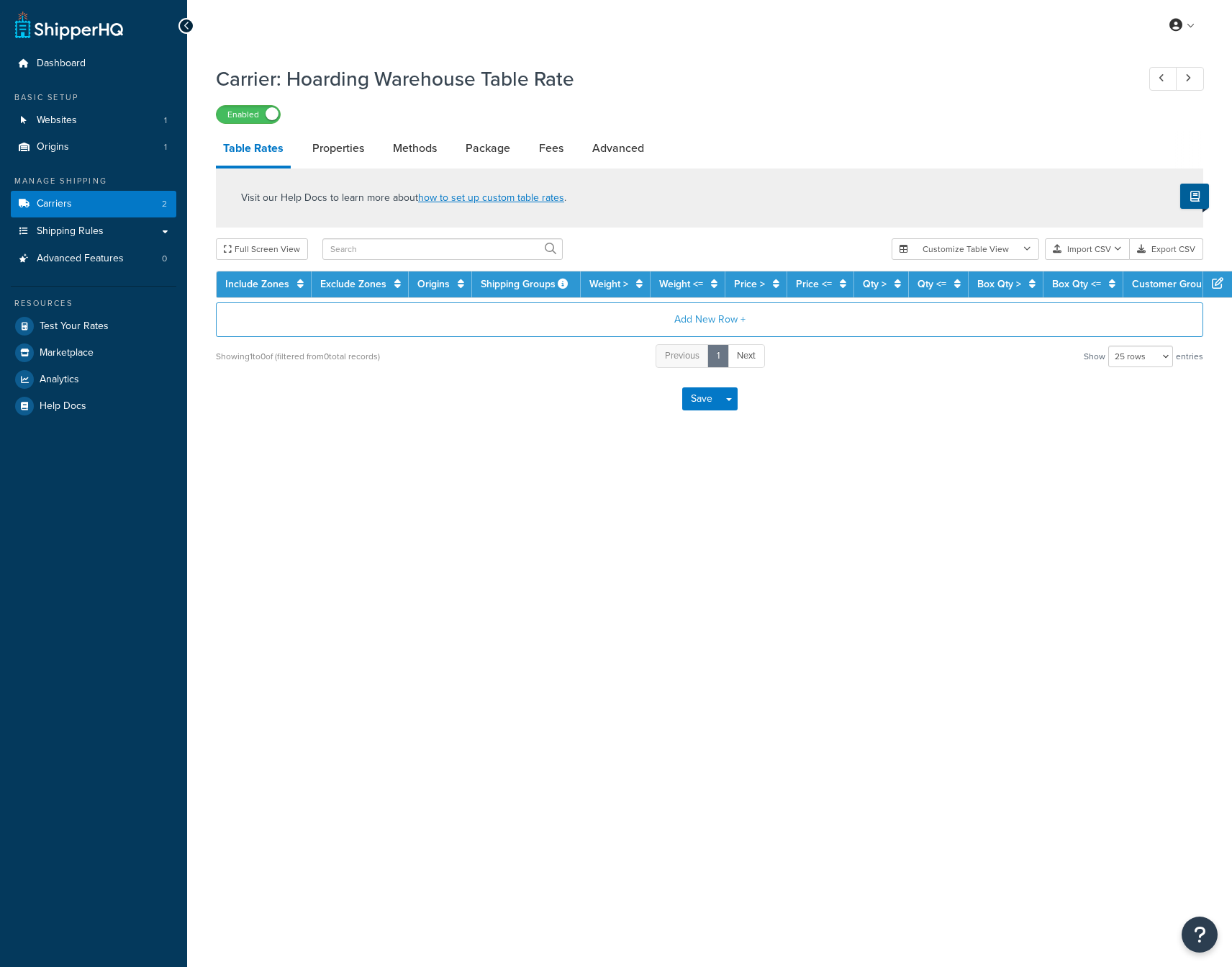
select select "25"
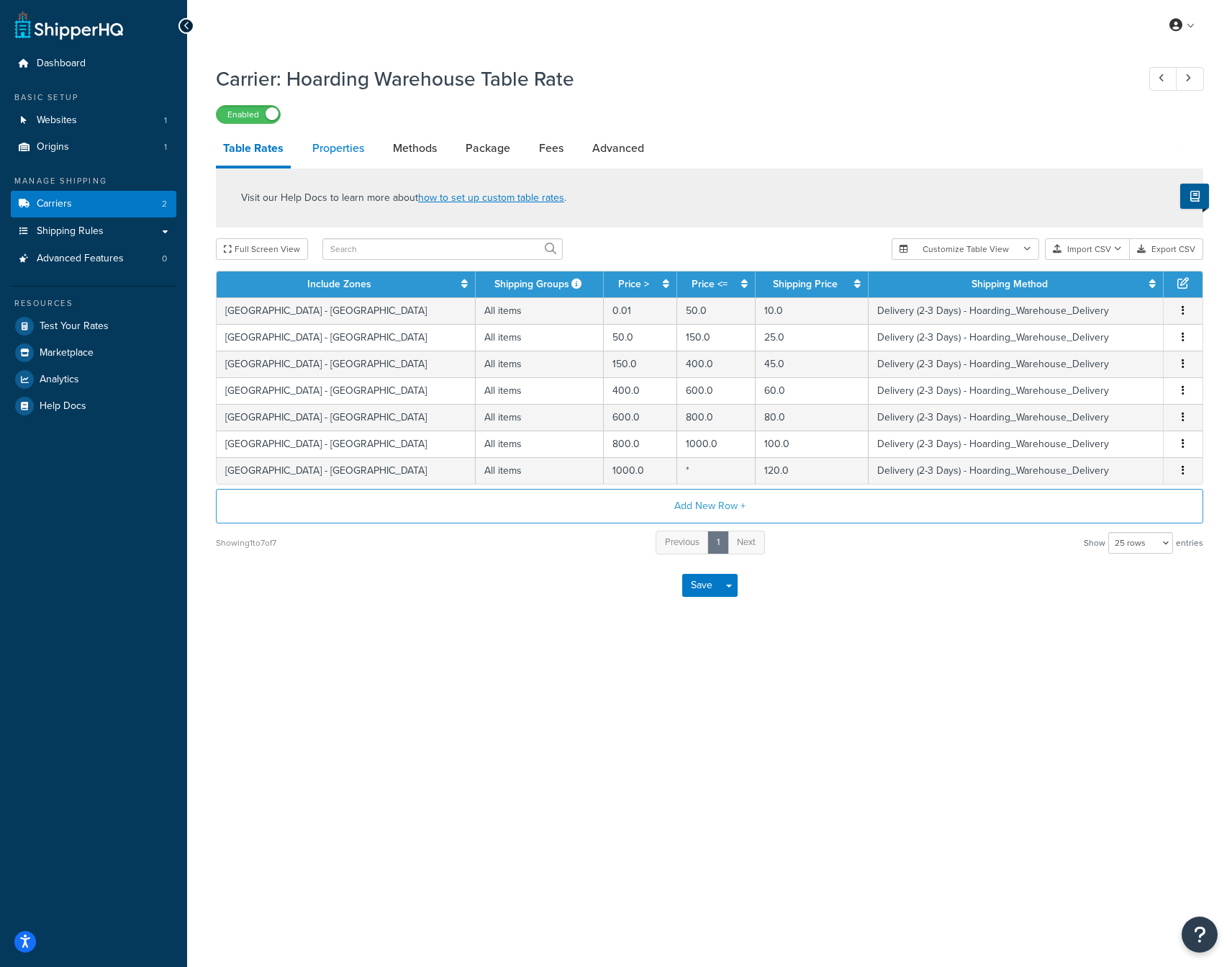
click at [348, 149] on link "Properties" at bounding box center [337, 149] width 66 height 35
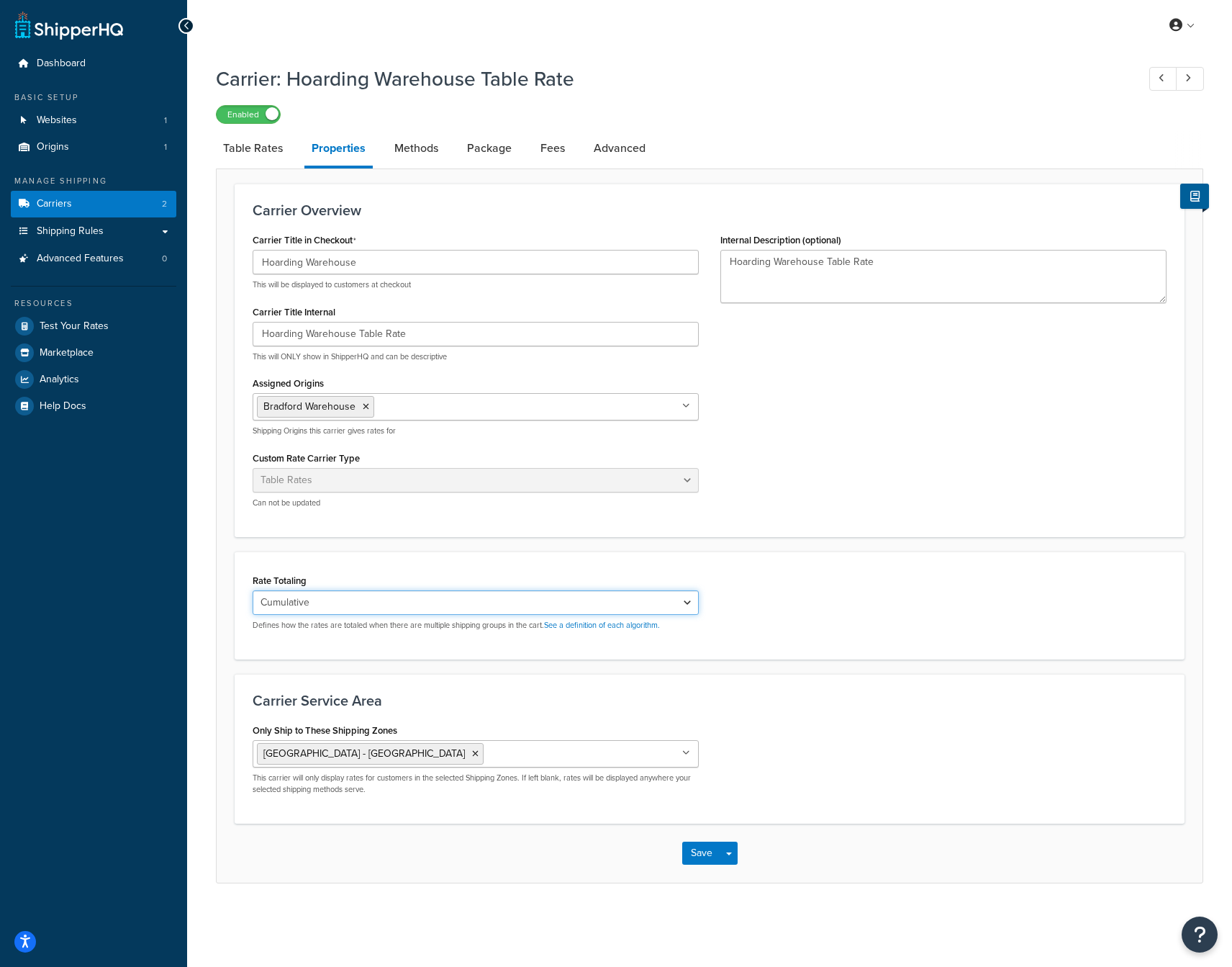
click at [441, 603] on select "Cumulative Highest Per Item Per SKU" at bounding box center [476, 603] width 446 height 25
click at [421, 152] on link "Methods" at bounding box center [416, 149] width 58 height 35
select select "25"
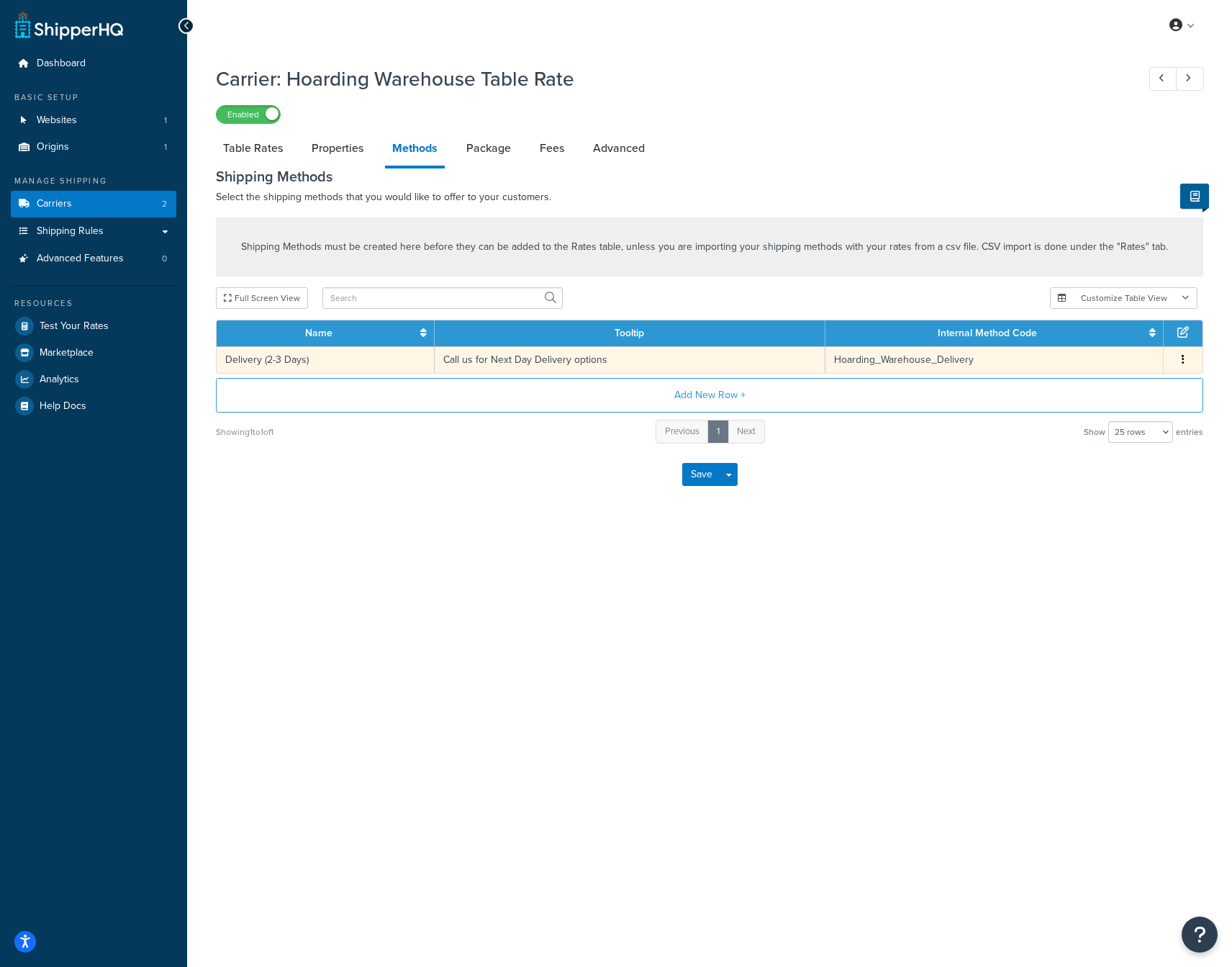
click at [494, 360] on td "Call us for Next Day Delivery options" at bounding box center [630, 359] width 391 height 27
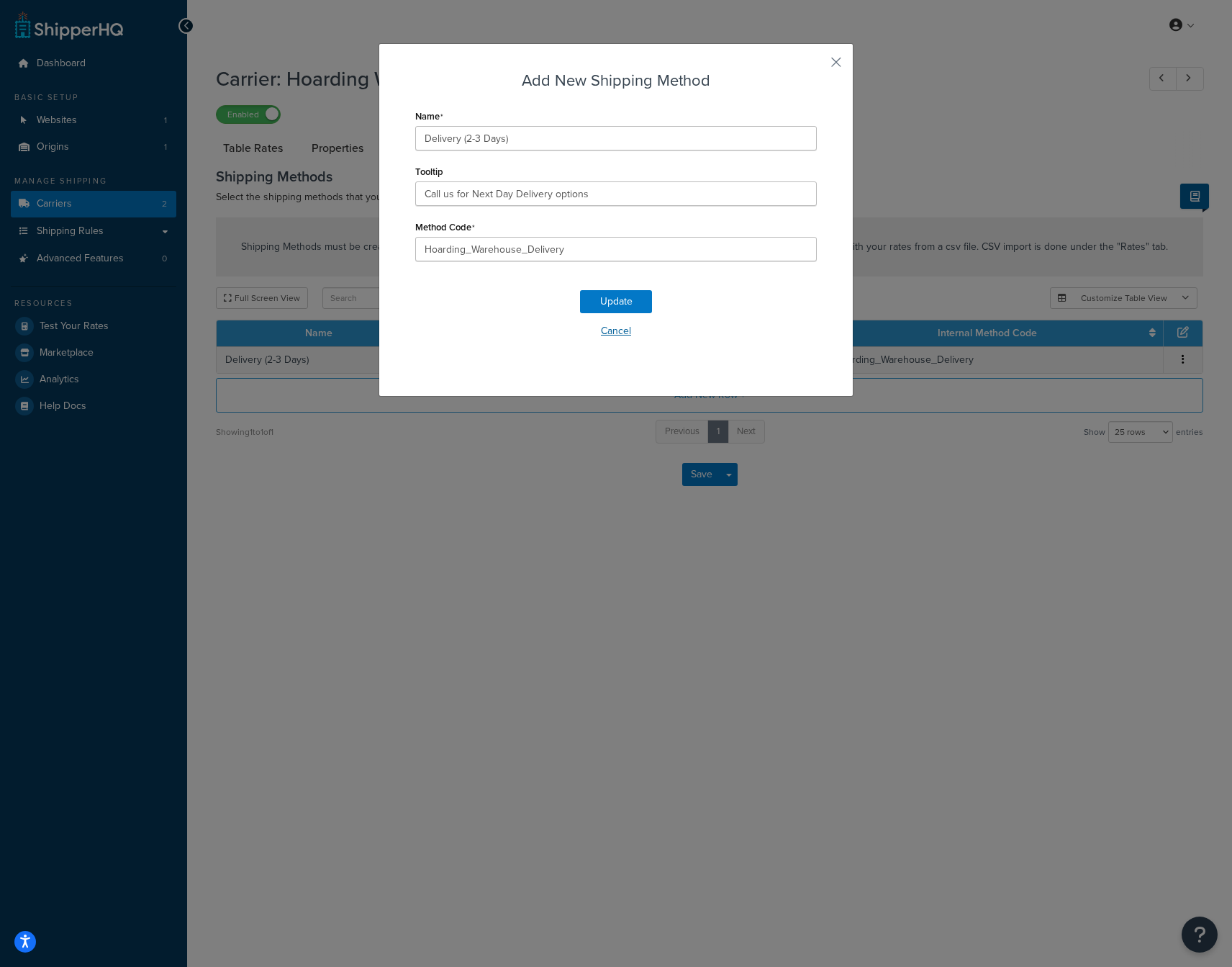
click at [616, 330] on button "Cancel" at bounding box center [615, 331] width 401 height 22
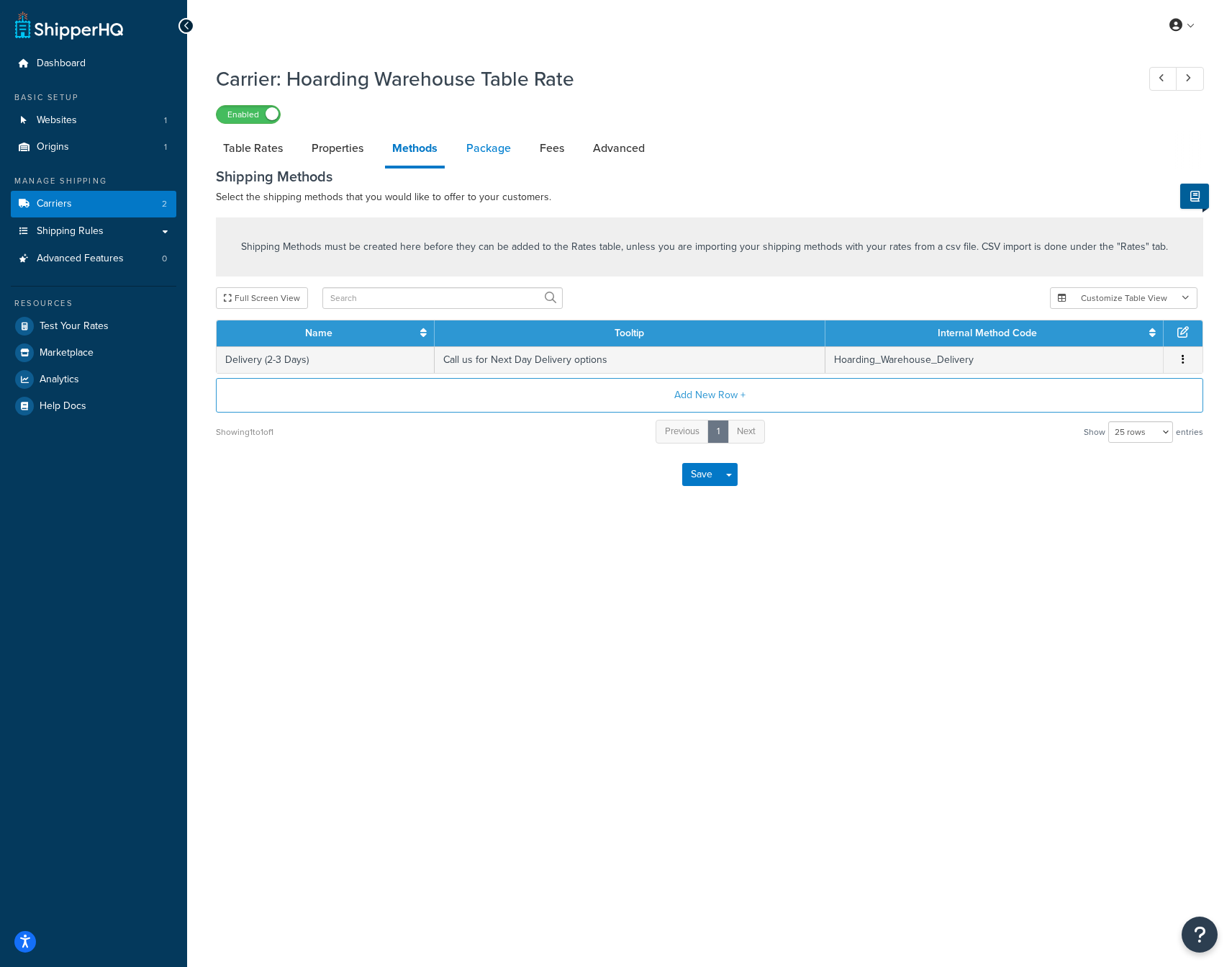
click at [491, 154] on link "Package" at bounding box center [489, 149] width 59 height 35
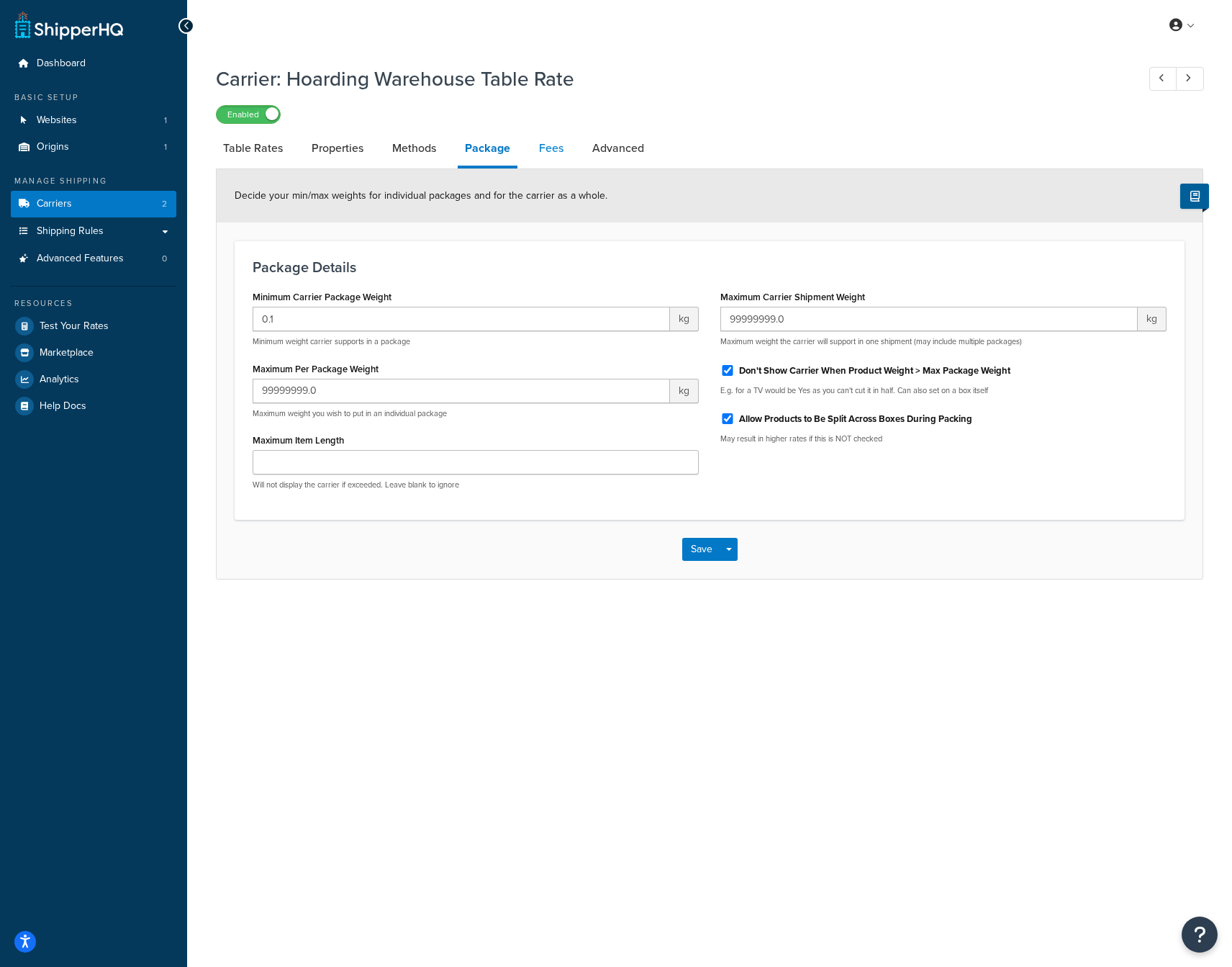
click at [556, 153] on link "Fees" at bounding box center [551, 149] width 39 height 35
select select "AFTER"
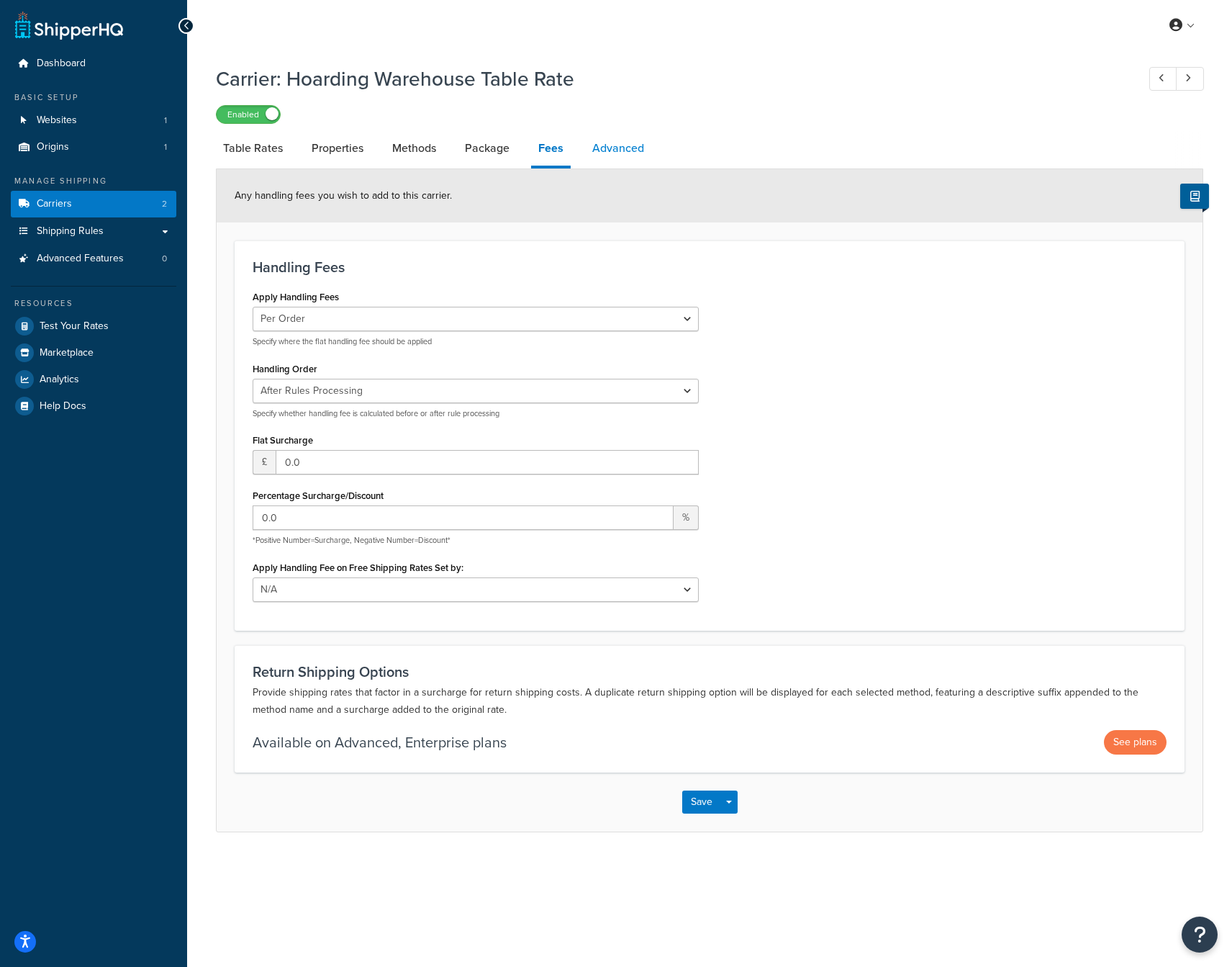
click at [622, 151] on link "Advanced" at bounding box center [618, 149] width 66 height 35
select select "false"
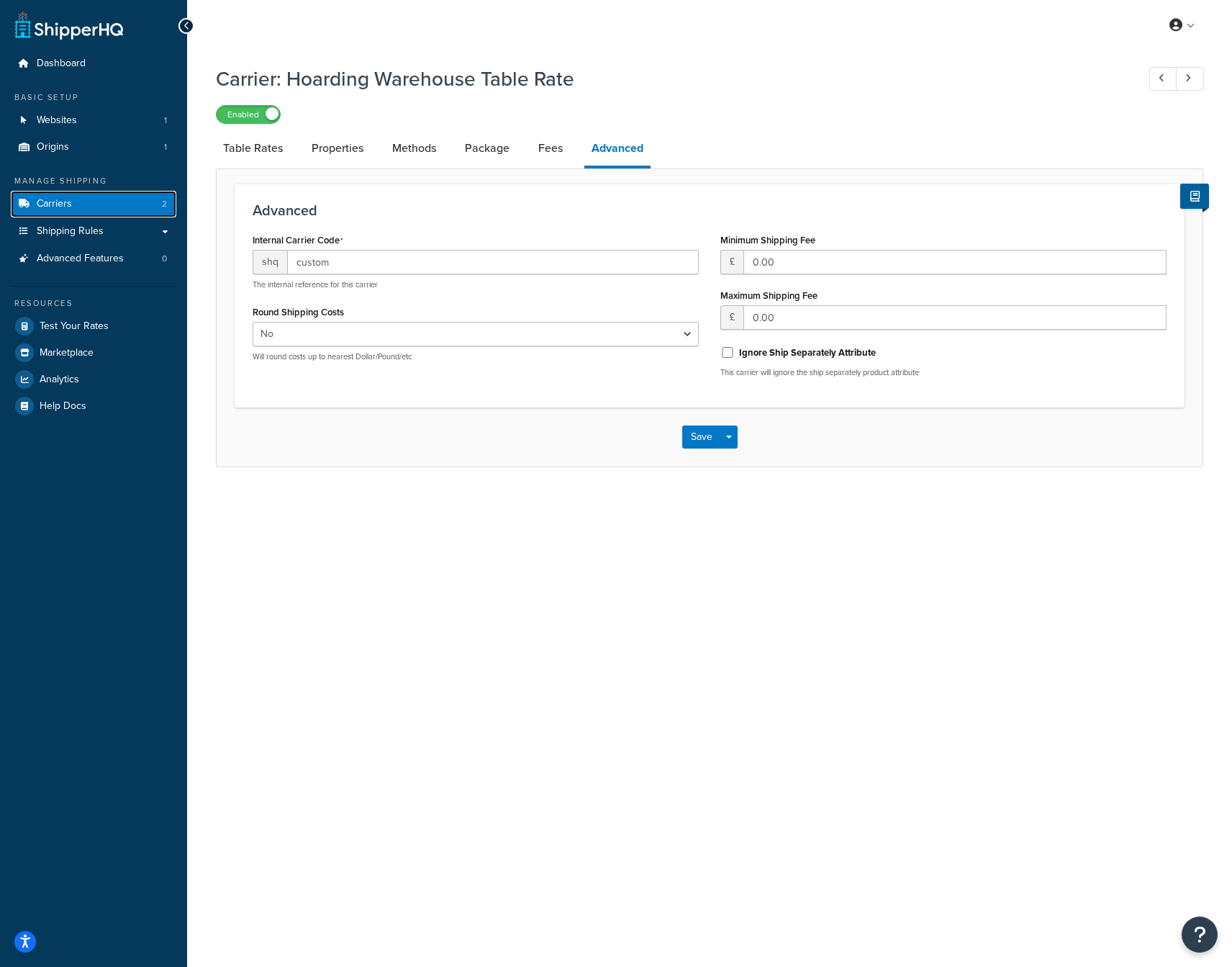
click at [110, 206] on link "Carriers 2" at bounding box center [93, 204] width 166 height 27
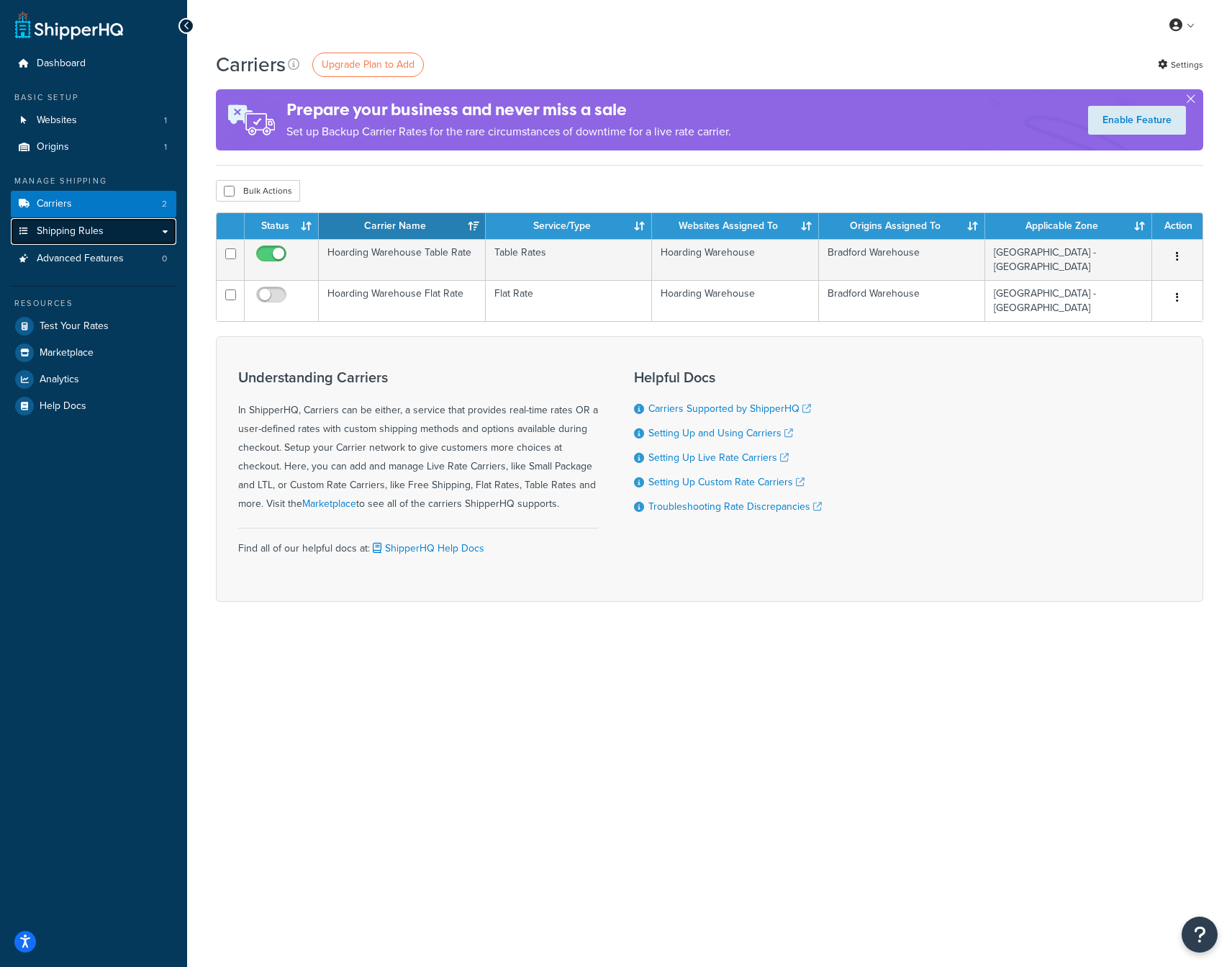
click at [166, 230] on link "Shipping Rules" at bounding box center [93, 232] width 166 height 27
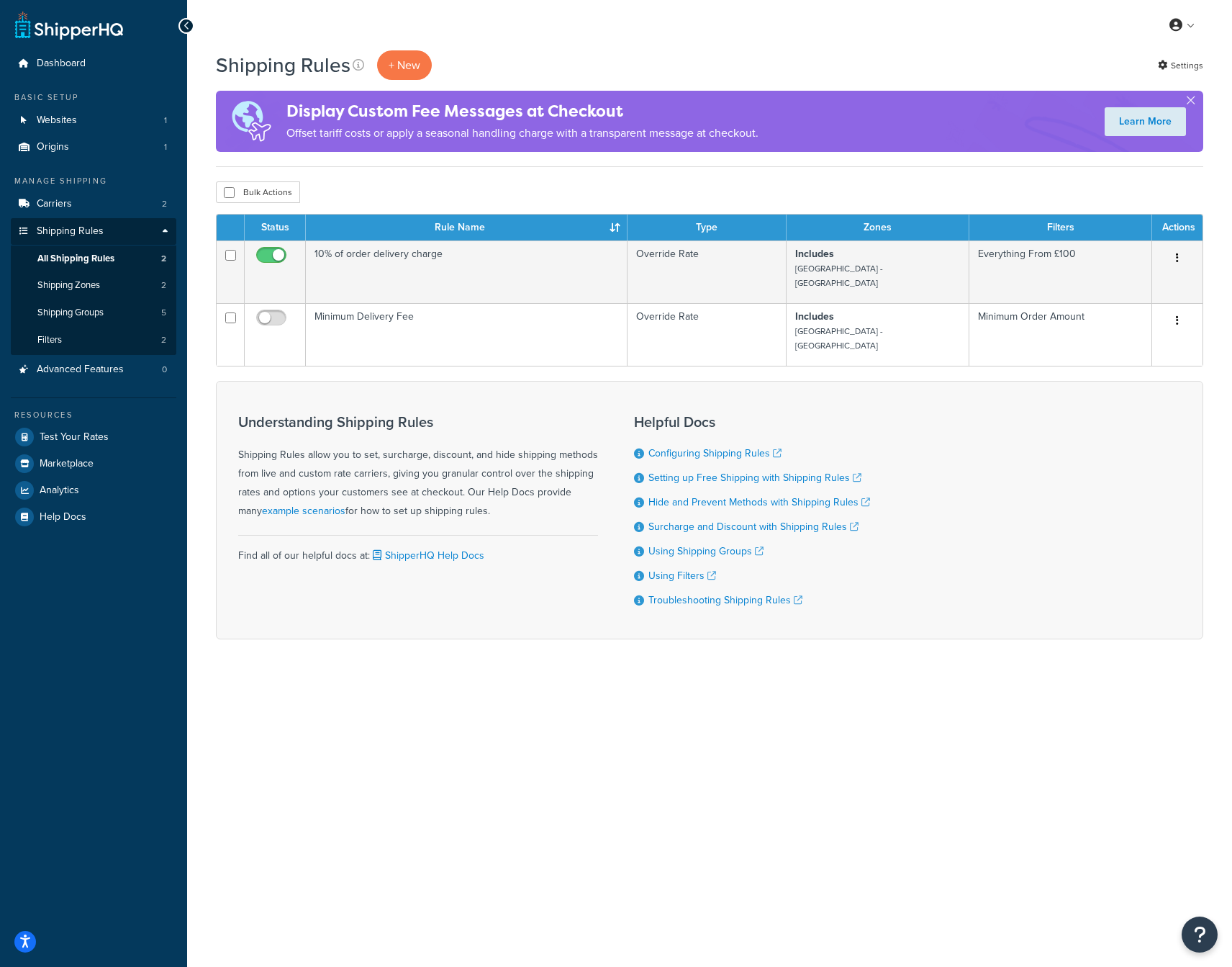
click at [377, 625] on div "Shipping Rules + New Settings Display Custom Fee Messages at Checkout Offset ta…" at bounding box center [709, 370] width 1044 height 639
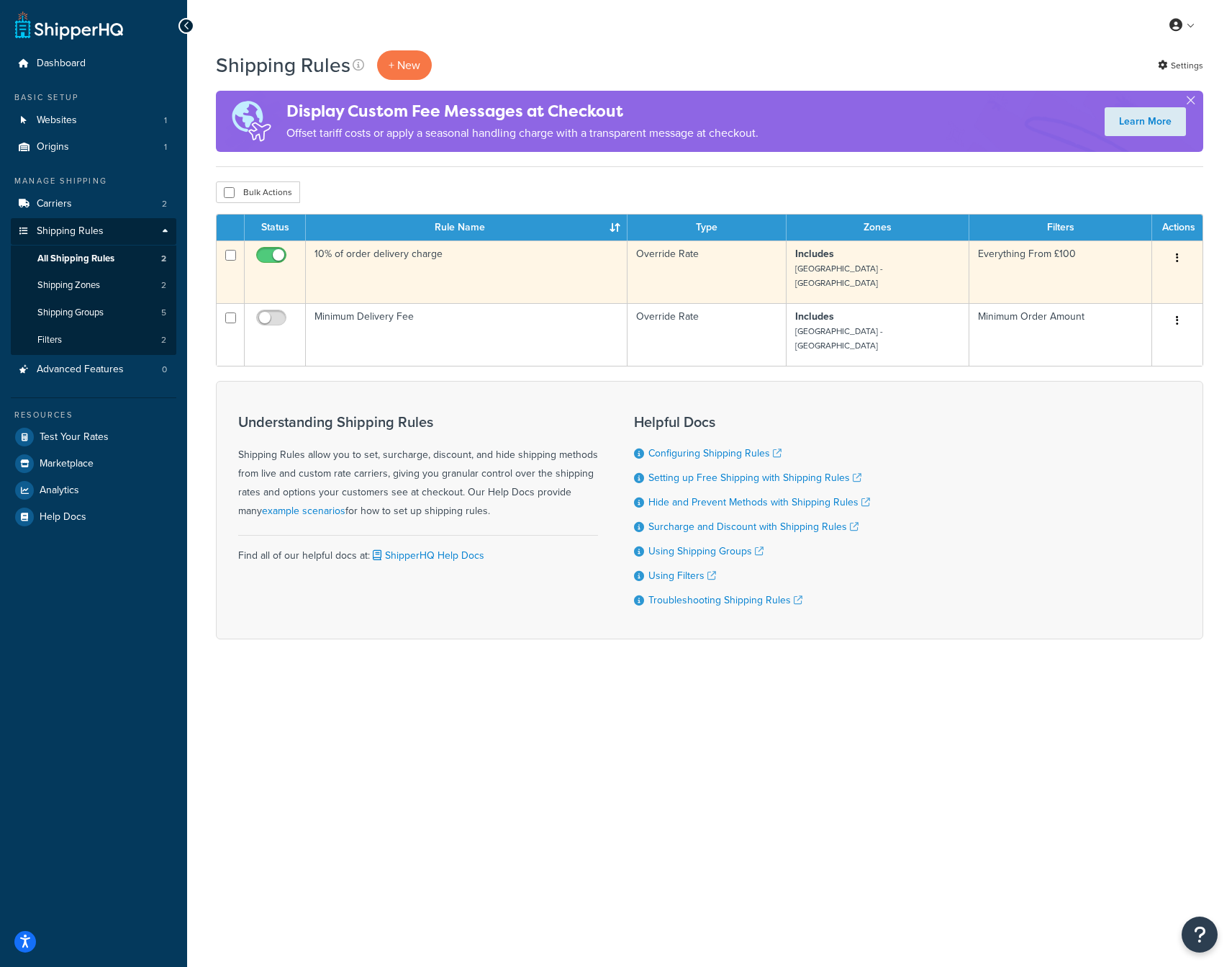
click at [386, 259] on td "10% of order delivery charge" at bounding box center [467, 271] width 322 height 62
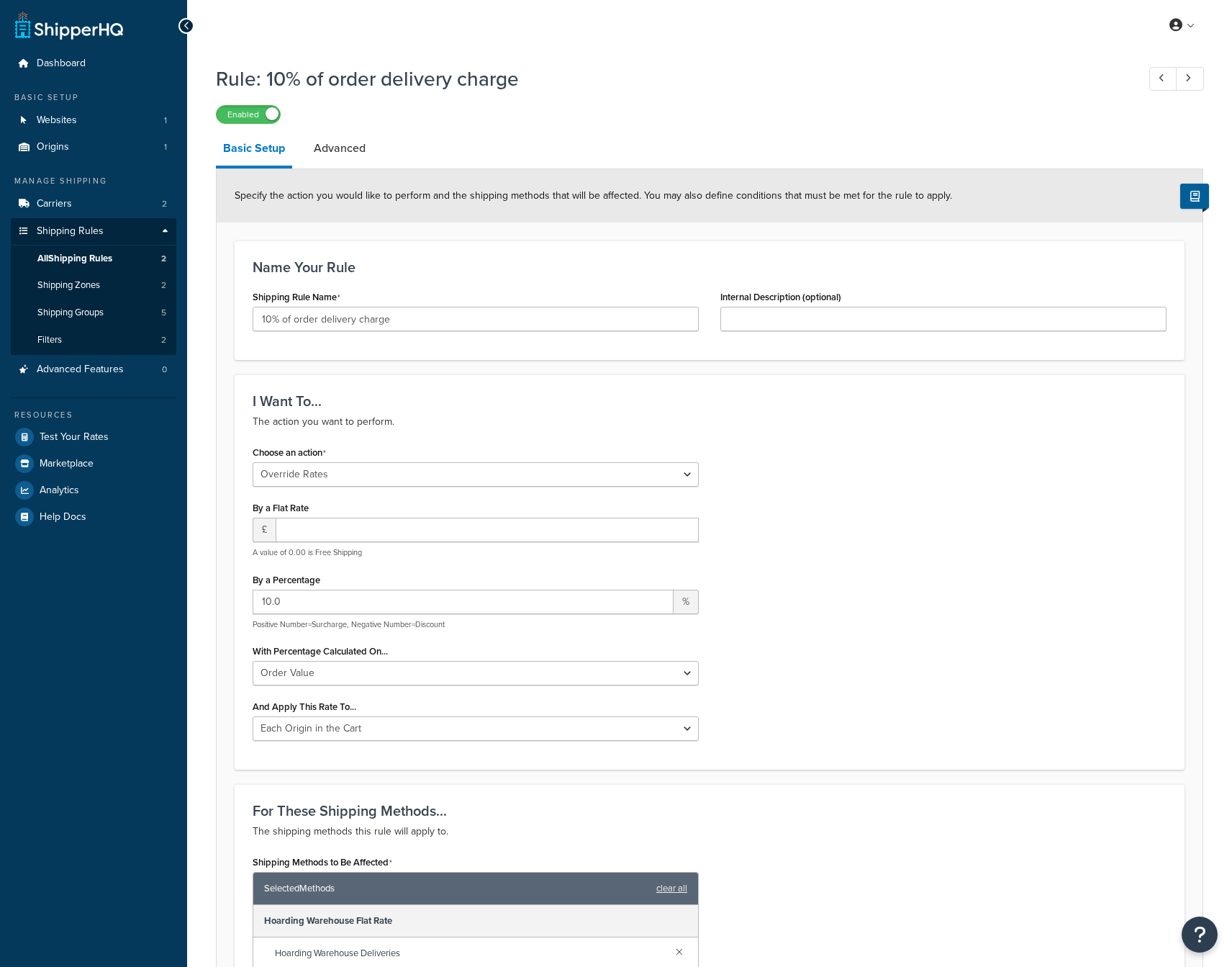
select select "OVERRIDE"
select select "LOCATION"
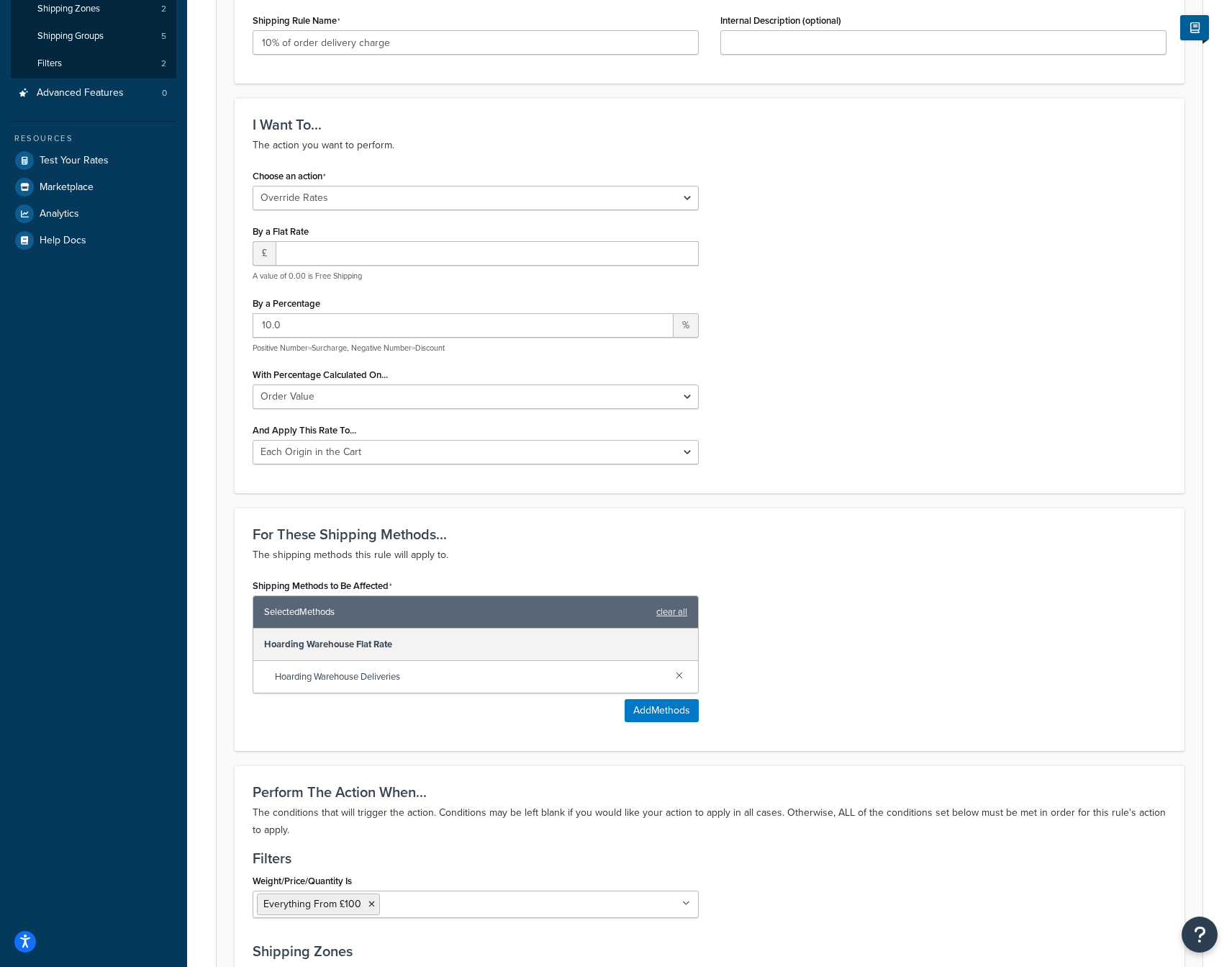
scroll to position [278, 0]
click at [651, 706] on button "Add Methods" at bounding box center [661, 709] width 74 height 23
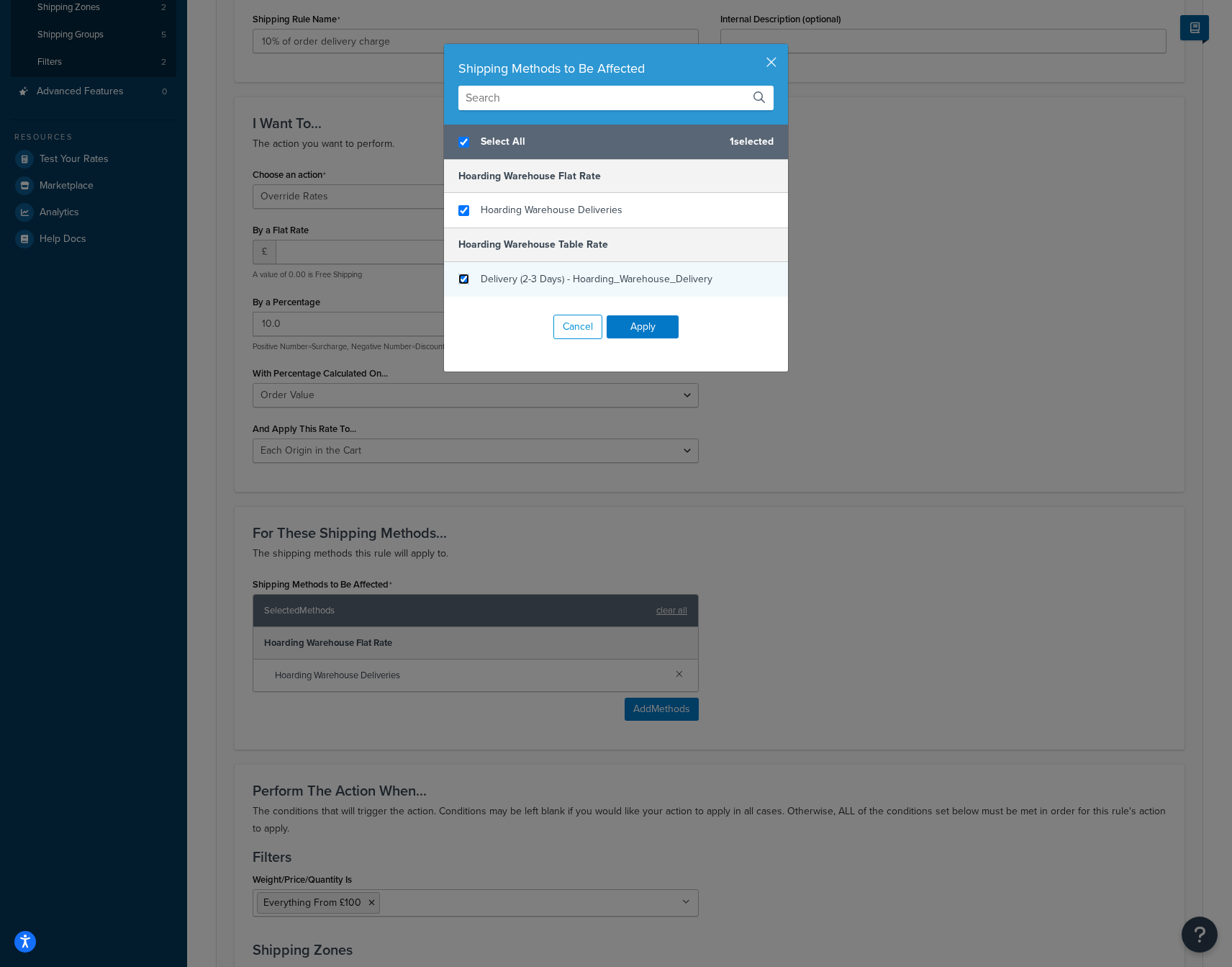
checkbox input "true"
click at [465, 278] on input "checkbox" at bounding box center [463, 278] width 11 height 11
checkbox input "true"
click at [661, 326] on button "Apply" at bounding box center [642, 327] width 72 height 23
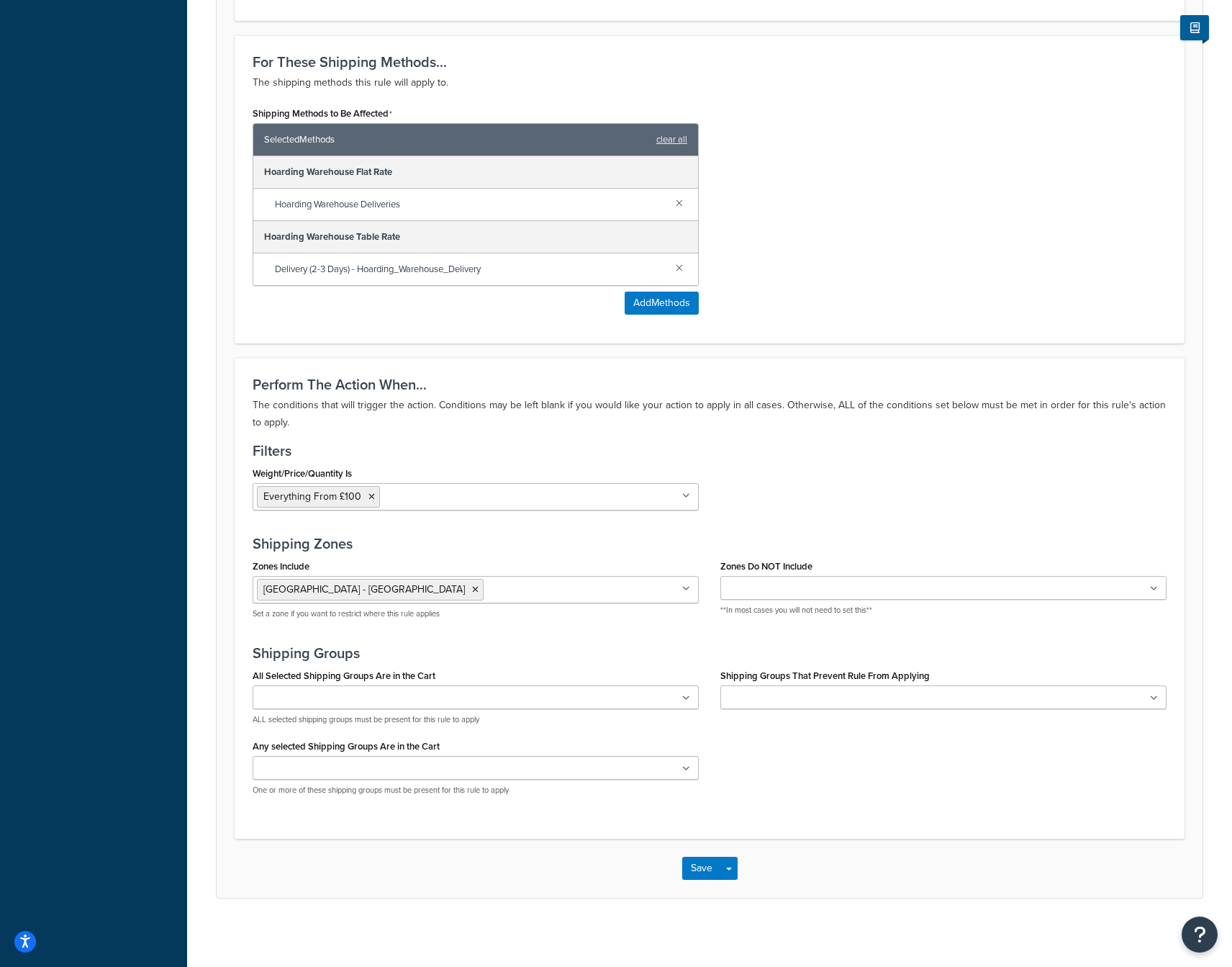
scroll to position [753, 0]
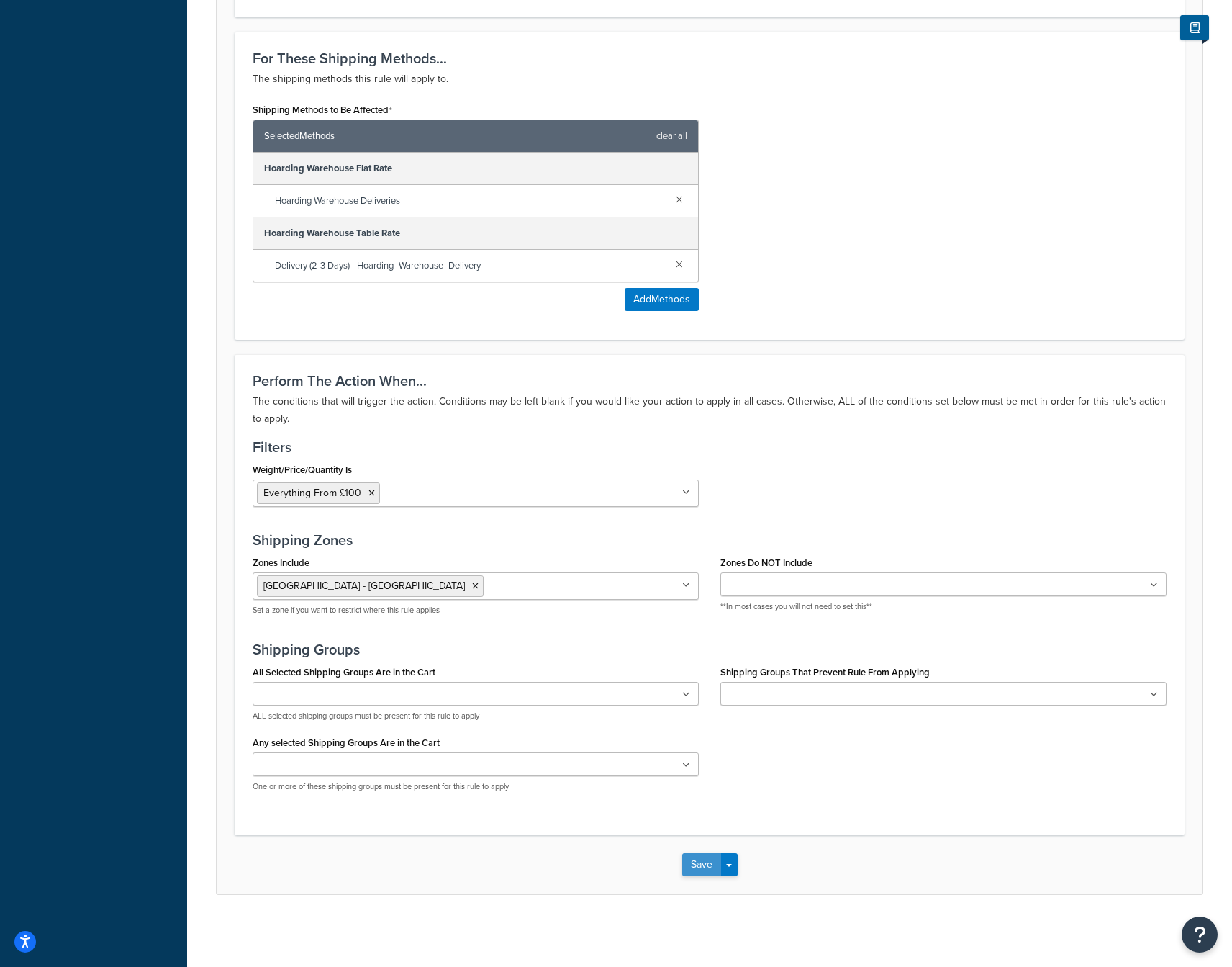
click at [708, 869] on button "Save" at bounding box center [701, 864] width 39 height 23
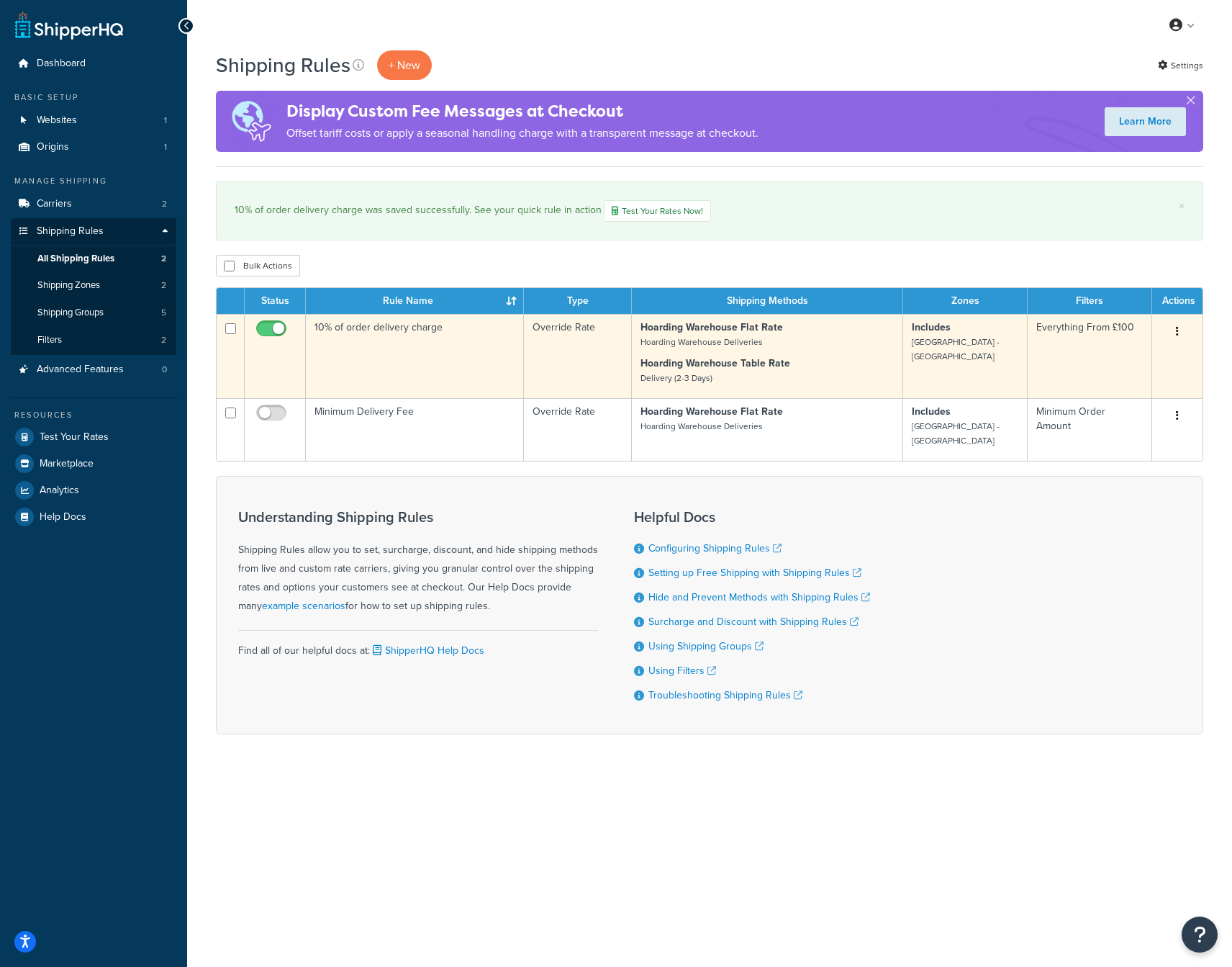
click at [805, 334] on p "Hoarding Warehouse Flat Rate Hoarding Warehouse Deliveries" at bounding box center [766, 334] width 253 height 29
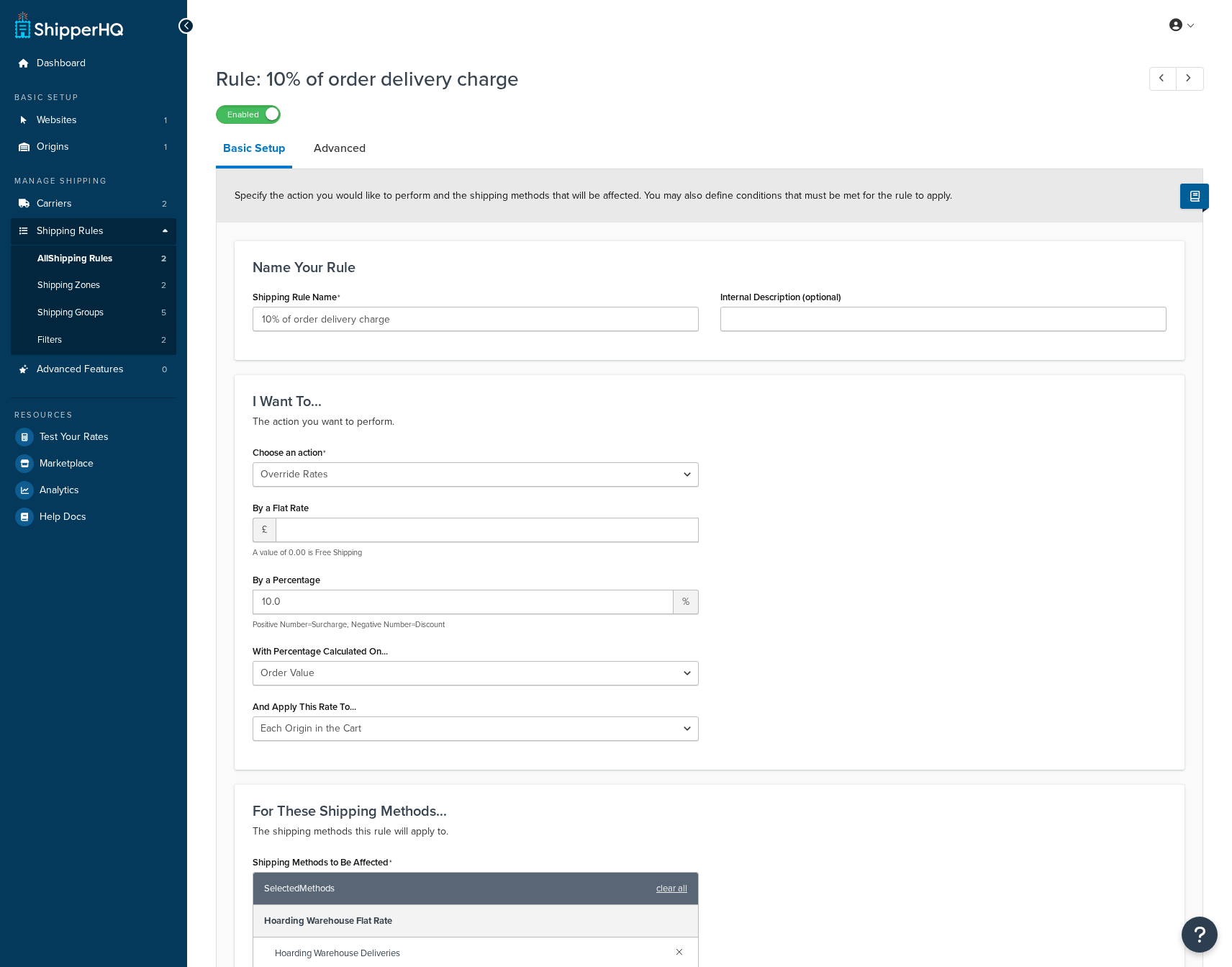
select select "OVERRIDE"
select select "LOCATION"
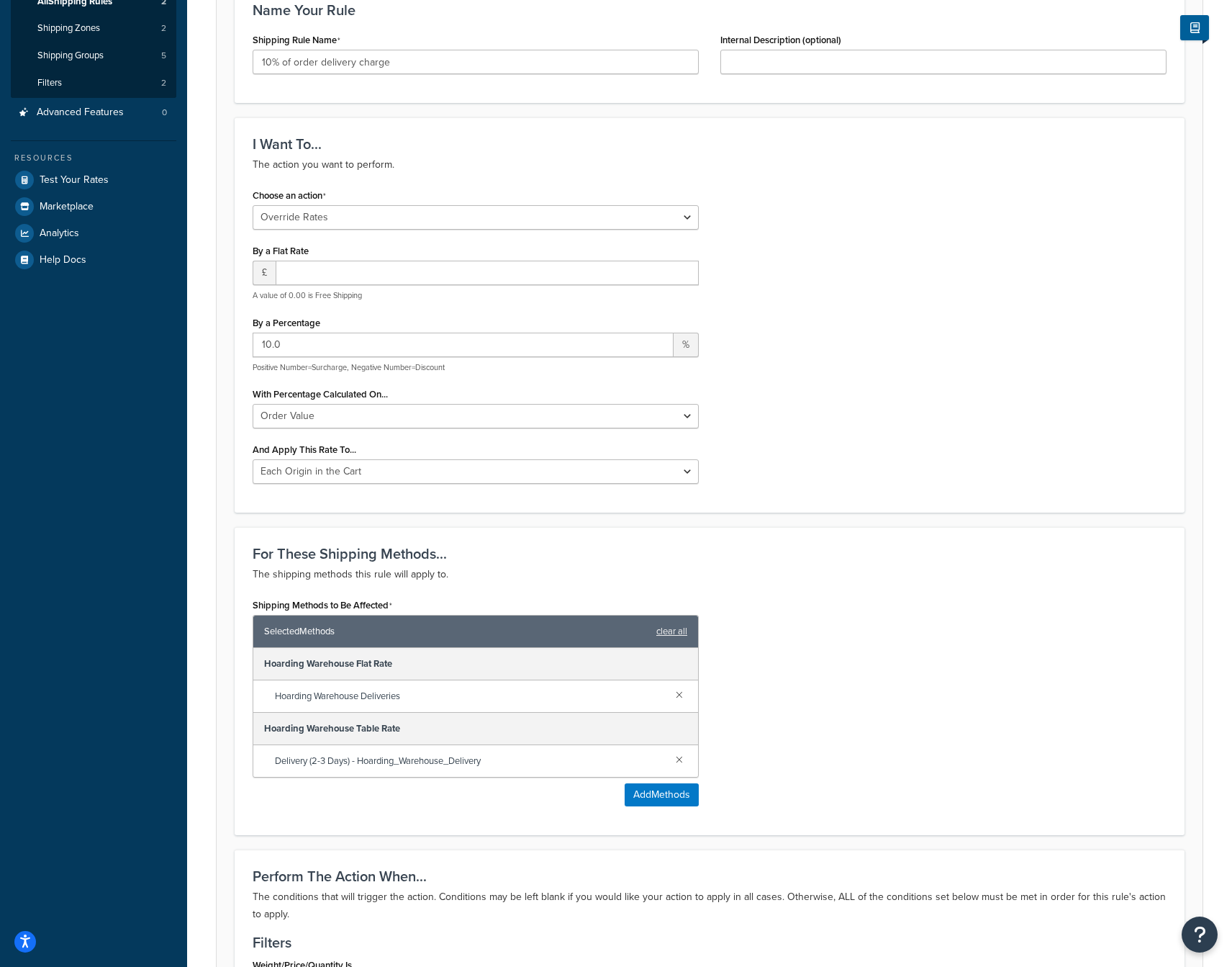
scroll to position [261, 0]
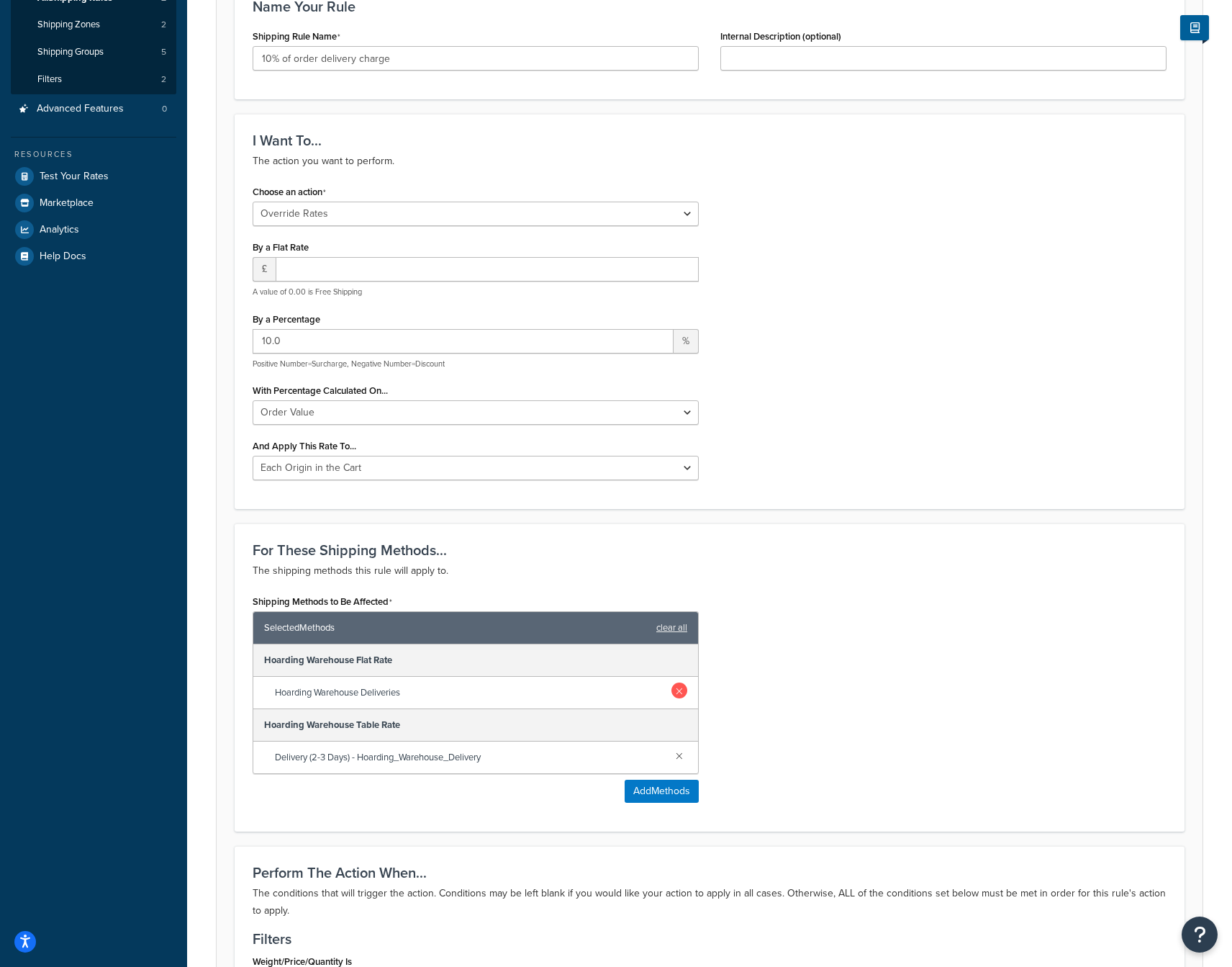
click at [679, 691] on link at bounding box center [679, 690] width 16 height 16
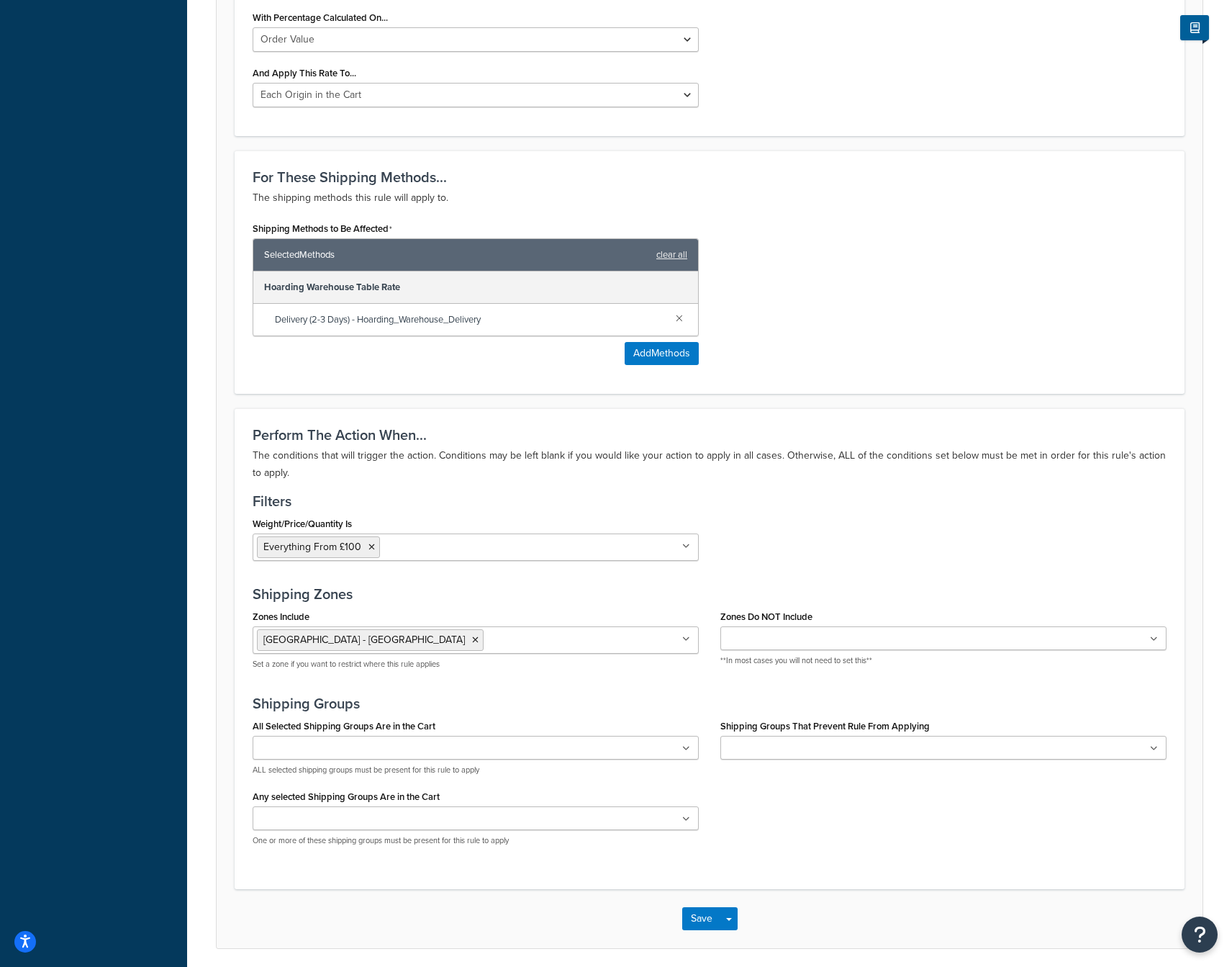
scroll to position [689, 0]
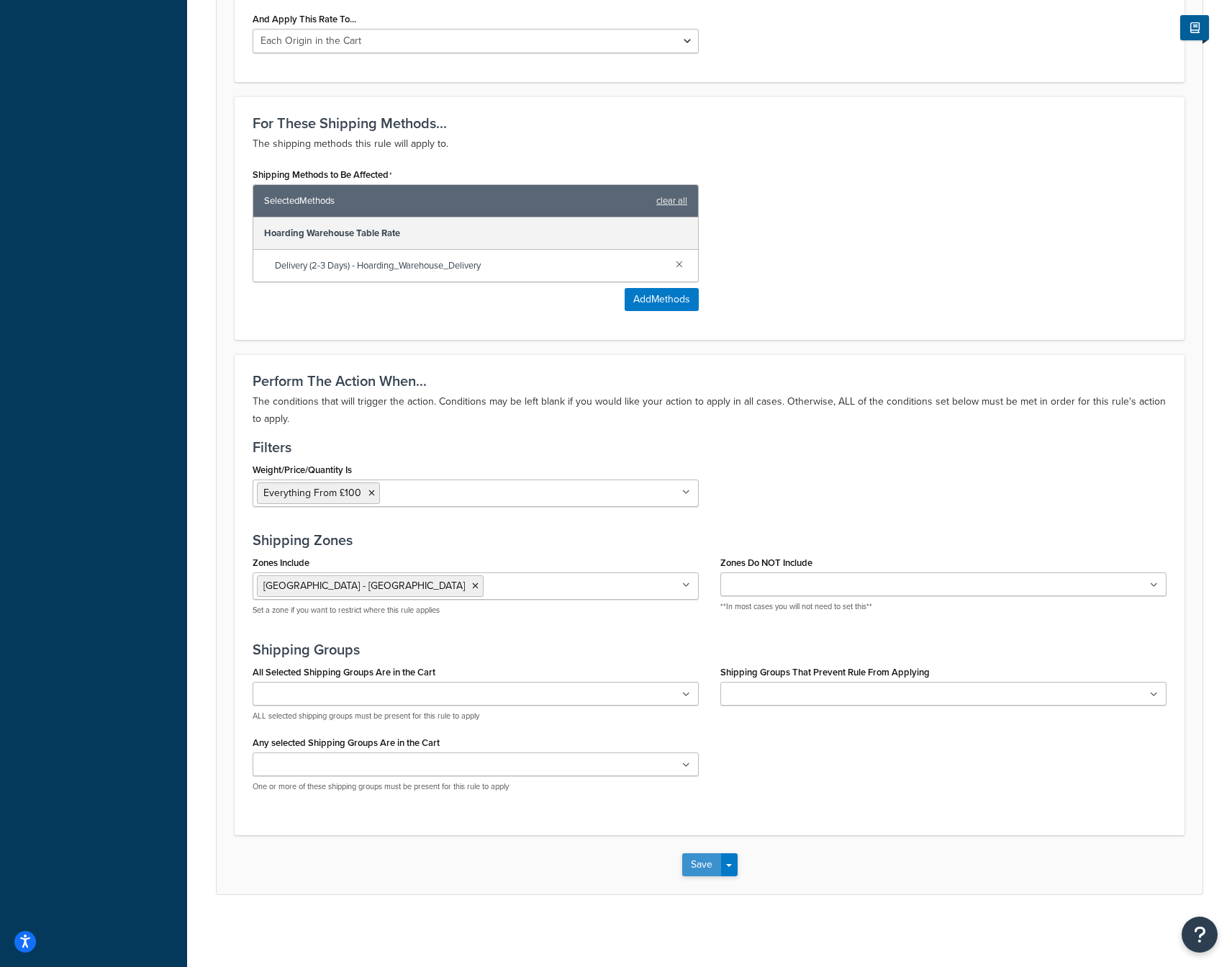
click at [692, 863] on button "Save" at bounding box center [701, 864] width 39 height 23
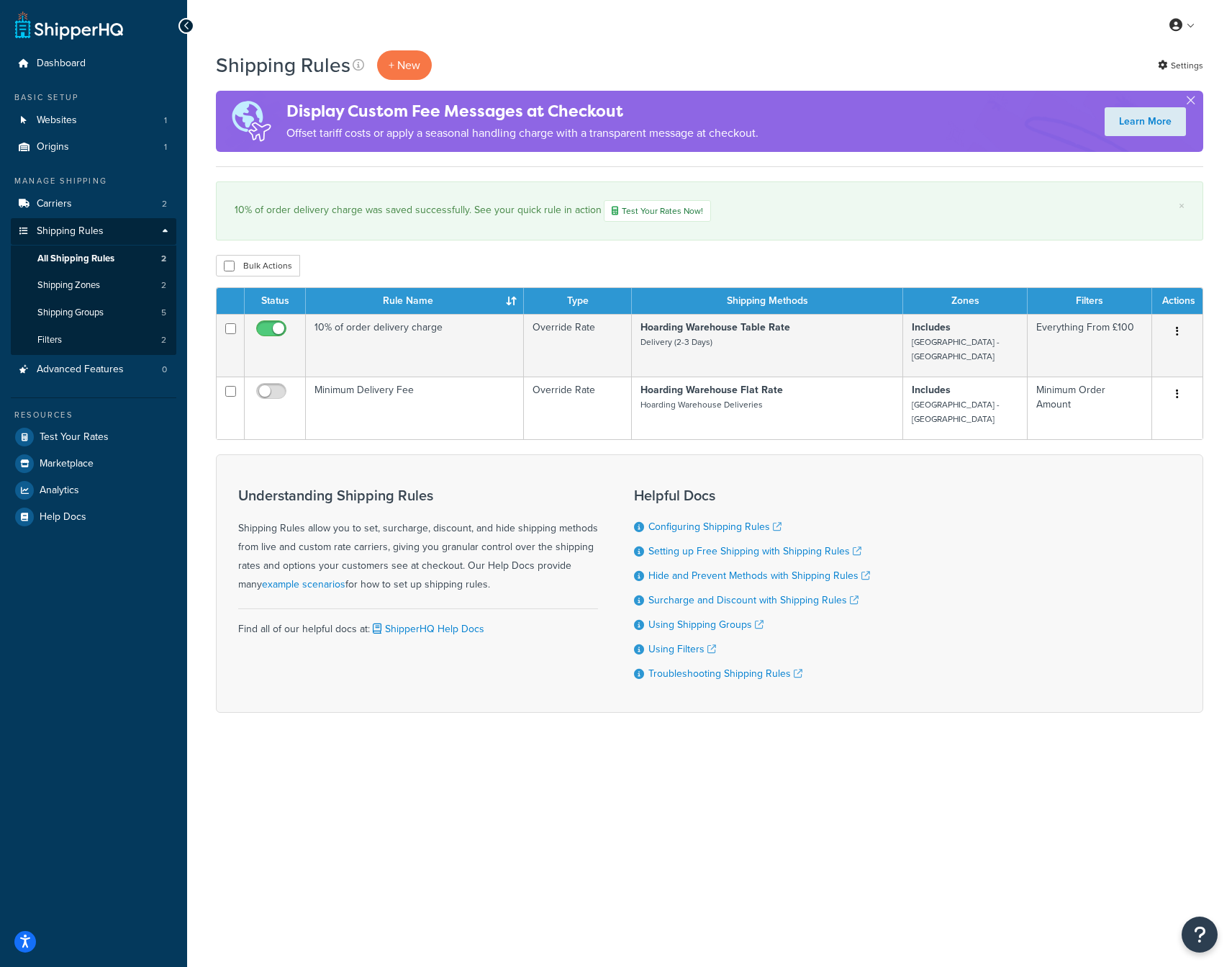
click at [443, 776] on div "My Profile Billing Global Settings Contact Us Logout Shipping Rules + New Setti…" at bounding box center [709, 483] width 1044 height 967
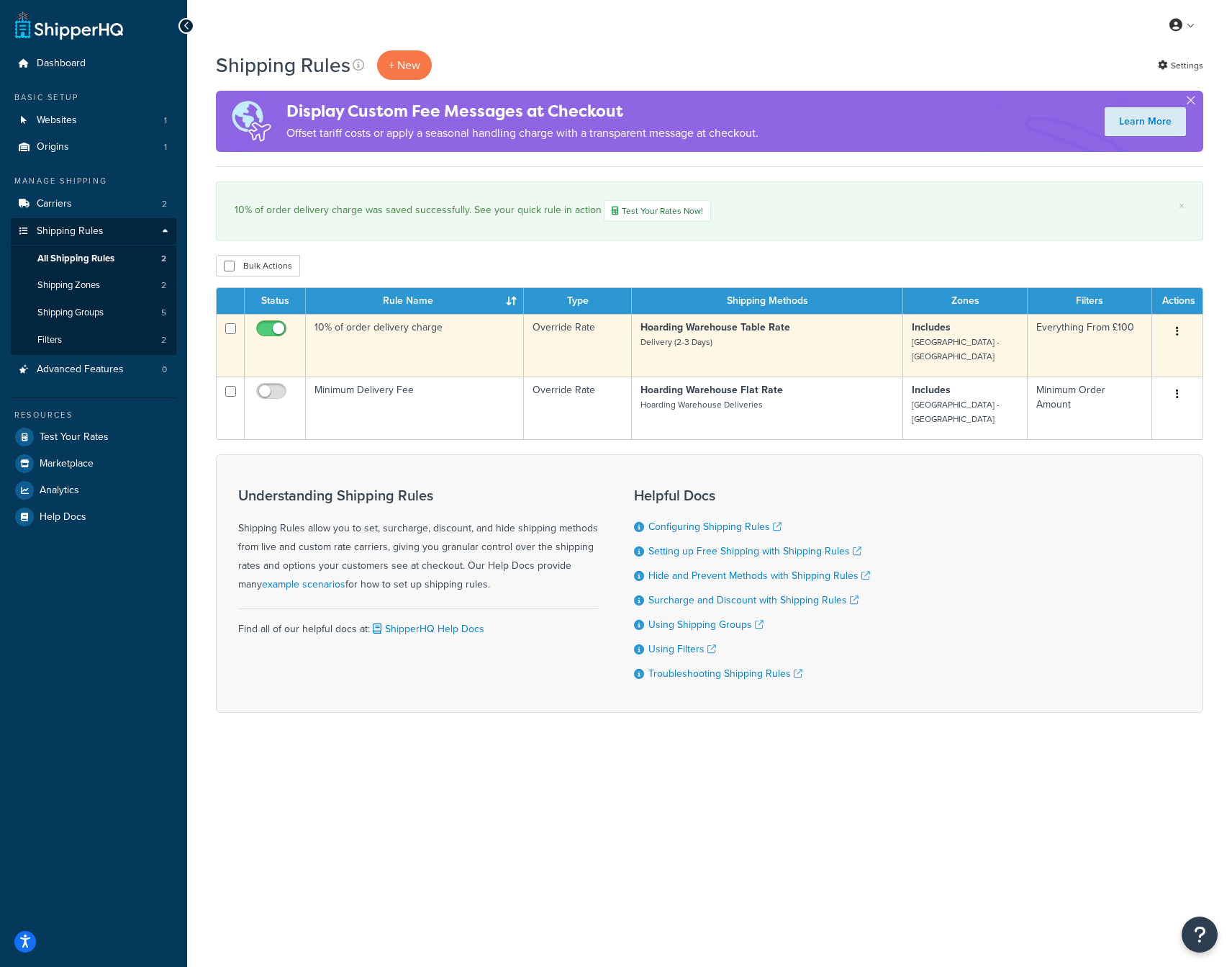
click at [813, 338] on p "Hoarding Warehouse Table Rate Delivery (2-3 Days)" at bounding box center [766, 334] width 253 height 29
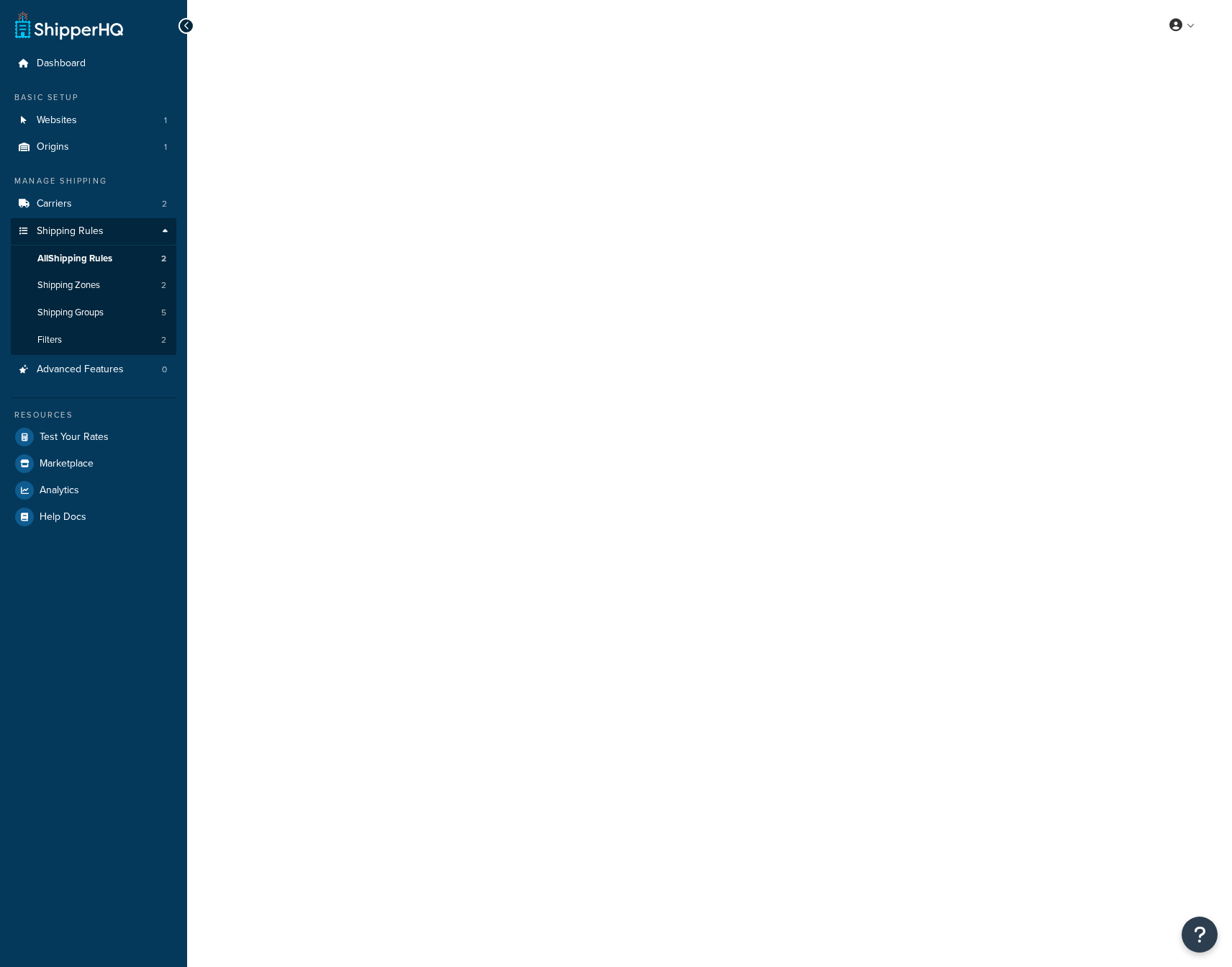
select select "OVERRIDE"
select select "LOCATION"
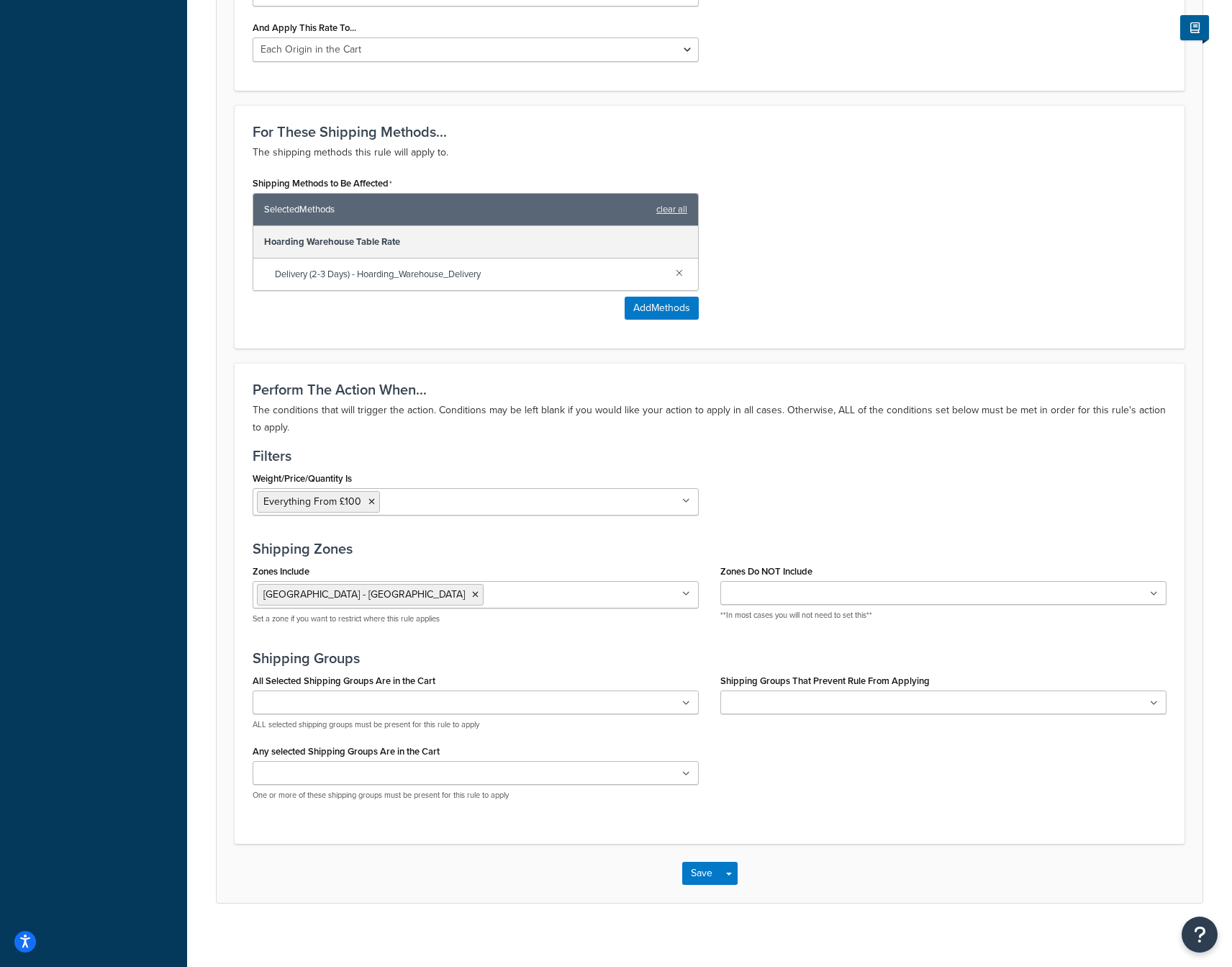
scroll to position [689, 0]
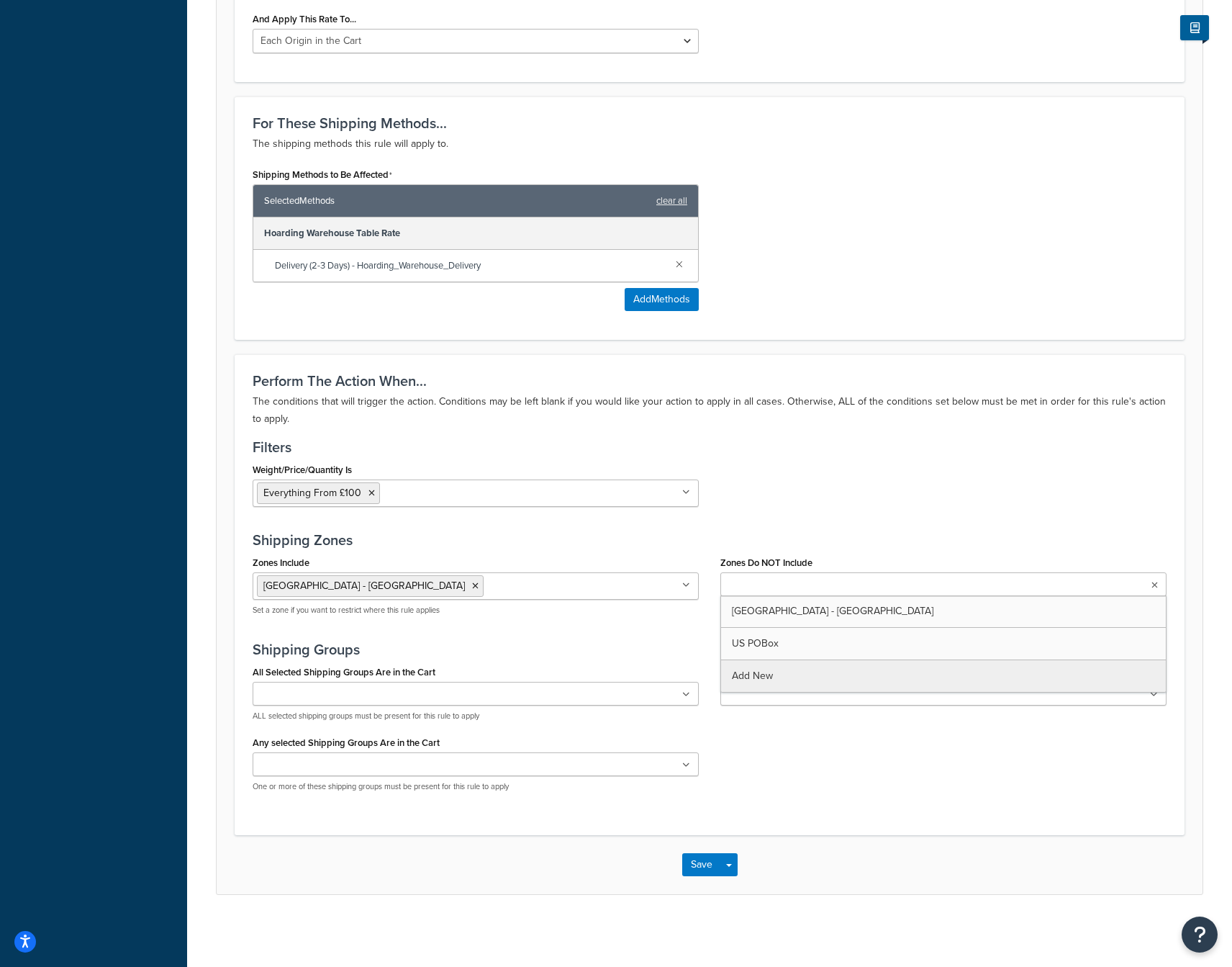
click at [857, 586] on ul at bounding box center [944, 584] width 446 height 24
click at [856, 516] on div "Weight/Price/Quantity Is Everything From £100 Minimum Order Amount Add New" at bounding box center [709, 488] width 935 height 58
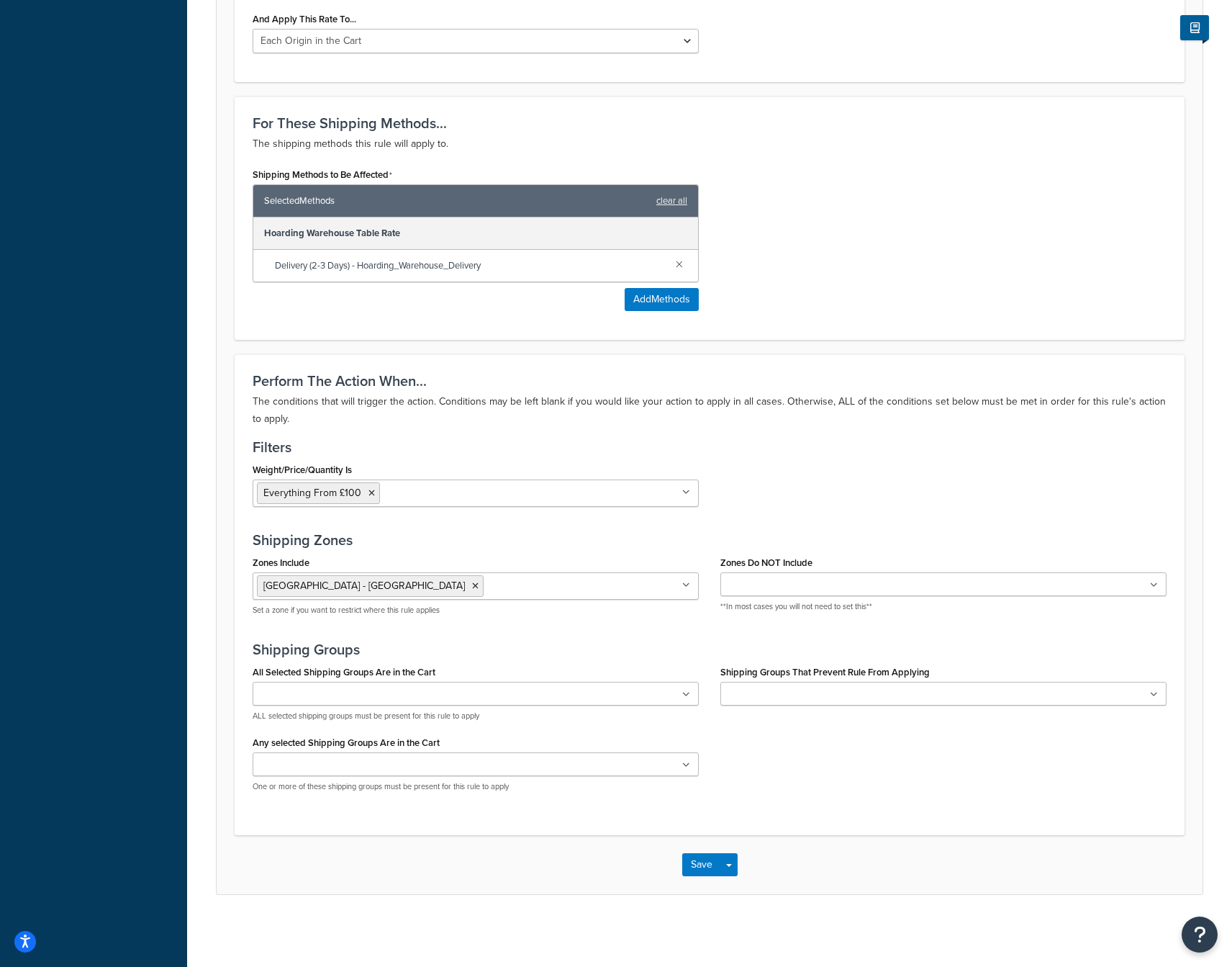
click at [856, 516] on div "Weight/Price/Quantity Is Everything From £100 Minimum Order Amount Add New" at bounding box center [709, 488] width 935 height 58
click at [643, 694] on ul at bounding box center [476, 693] width 446 height 24
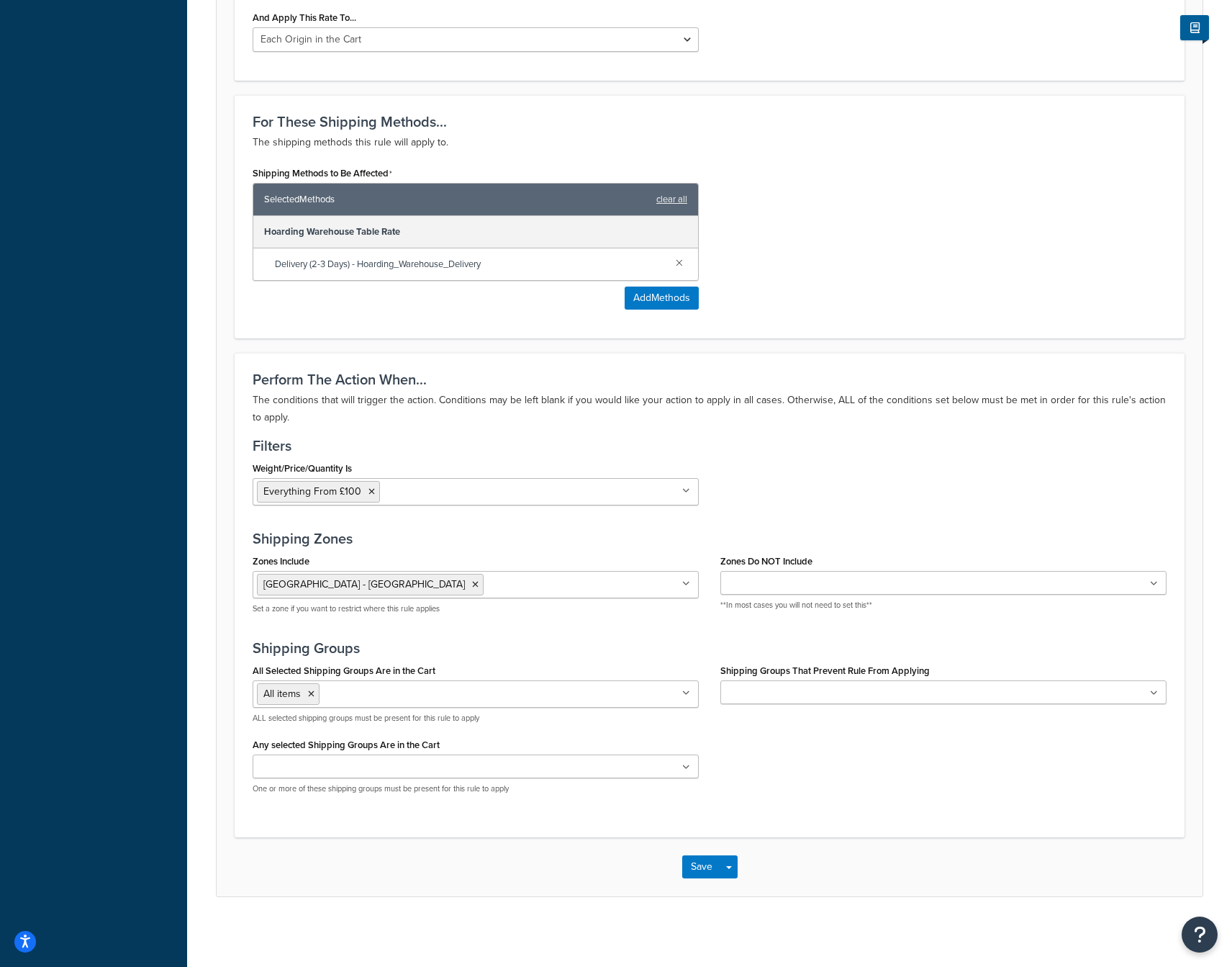
click at [625, 648] on h3 "Shipping Groups" at bounding box center [710, 648] width 914 height 16
click at [760, 692] on input "Shipping Groups That Prevent Rule From Applying" at bounding box center [787, 693] width 127 height 16
click at [650, 640] on h3 "Shipping Groups" at bounding box center [710, 648] width 914 height 16
click at [693, 865] on button "Save" at bounding box center [701, 866] width 39 height 23
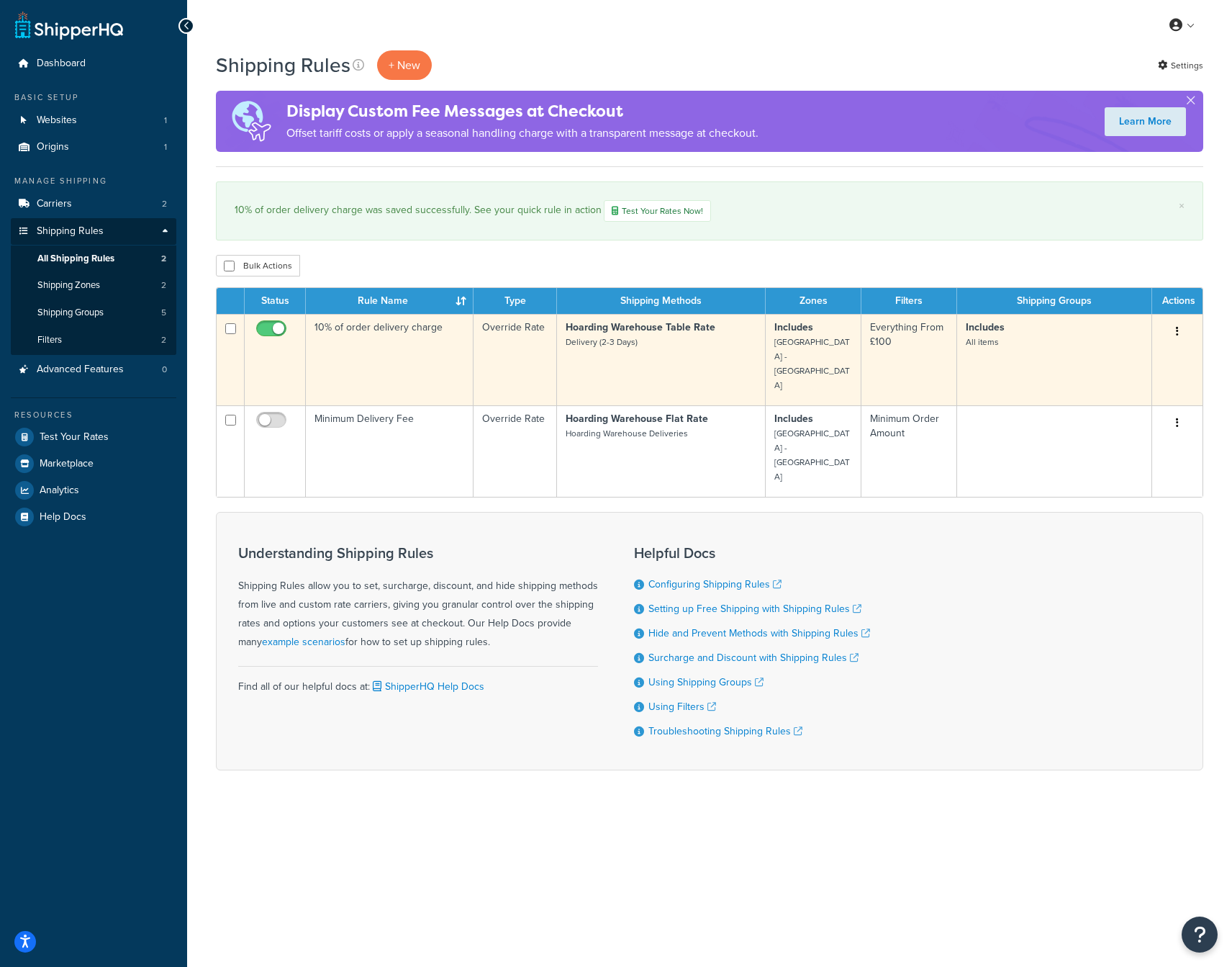
click at [1023, 345] on p "Includes All items" at bounding box center [1054, 334] width 177 height 29
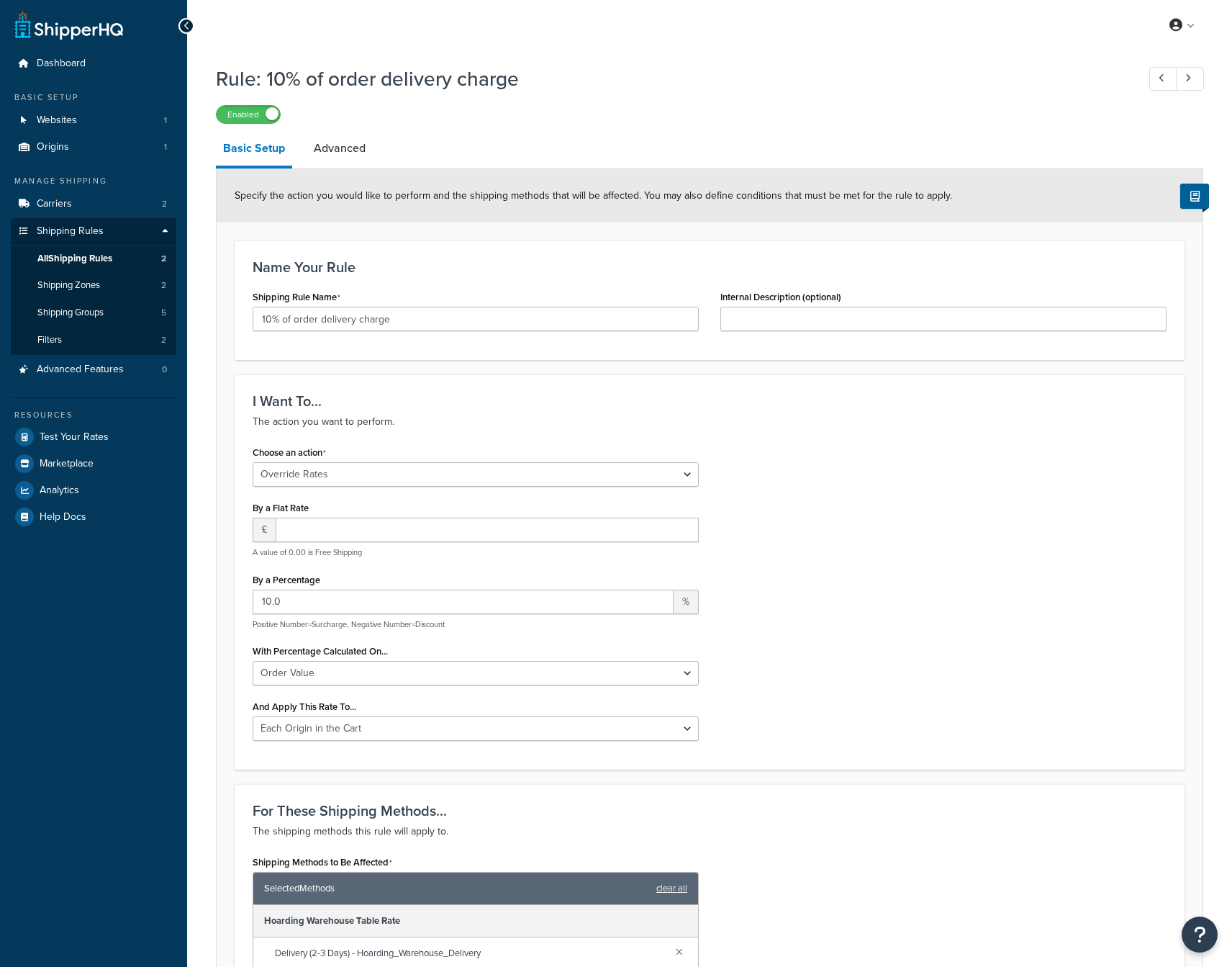
select select "OVERRIDE"
select select "LOCATION"
click at [62, 198] on span "Carriers" at bounding box center [54, 204] width 35 height 12
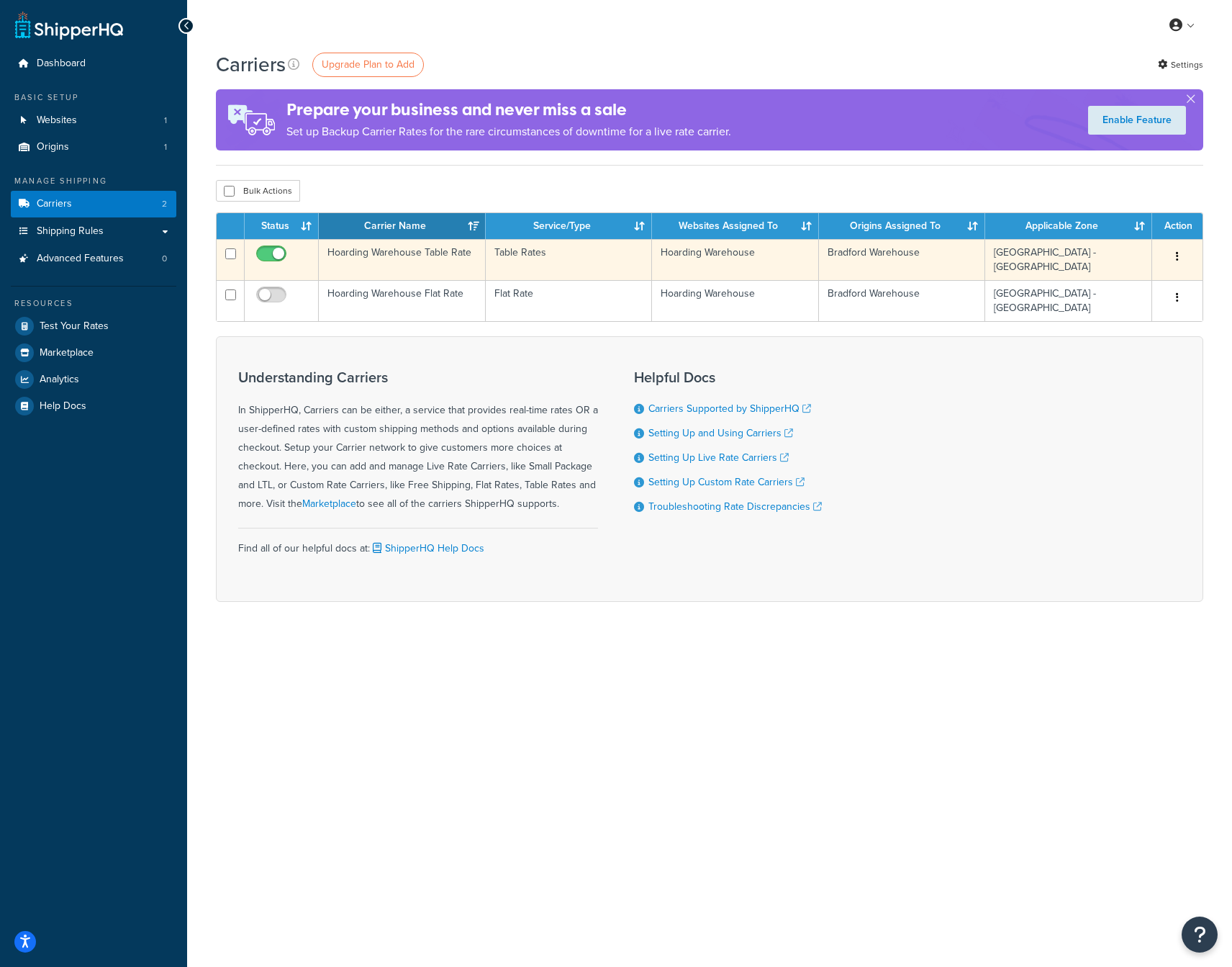
click at [440, 253] on td "Hoarding Warehouse Table Rate" at bounding box center [402, 259] width 167 height 41
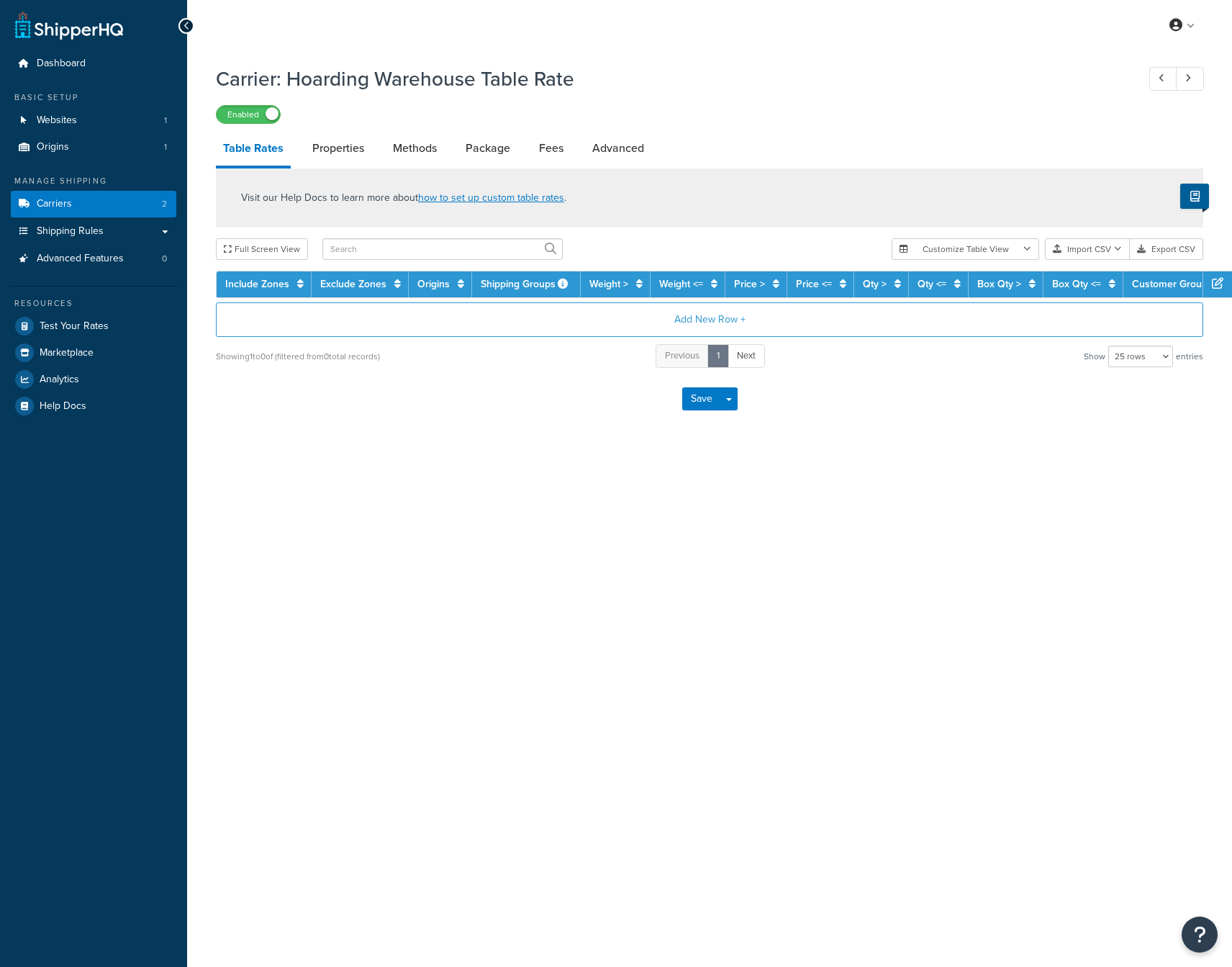
select select "25"
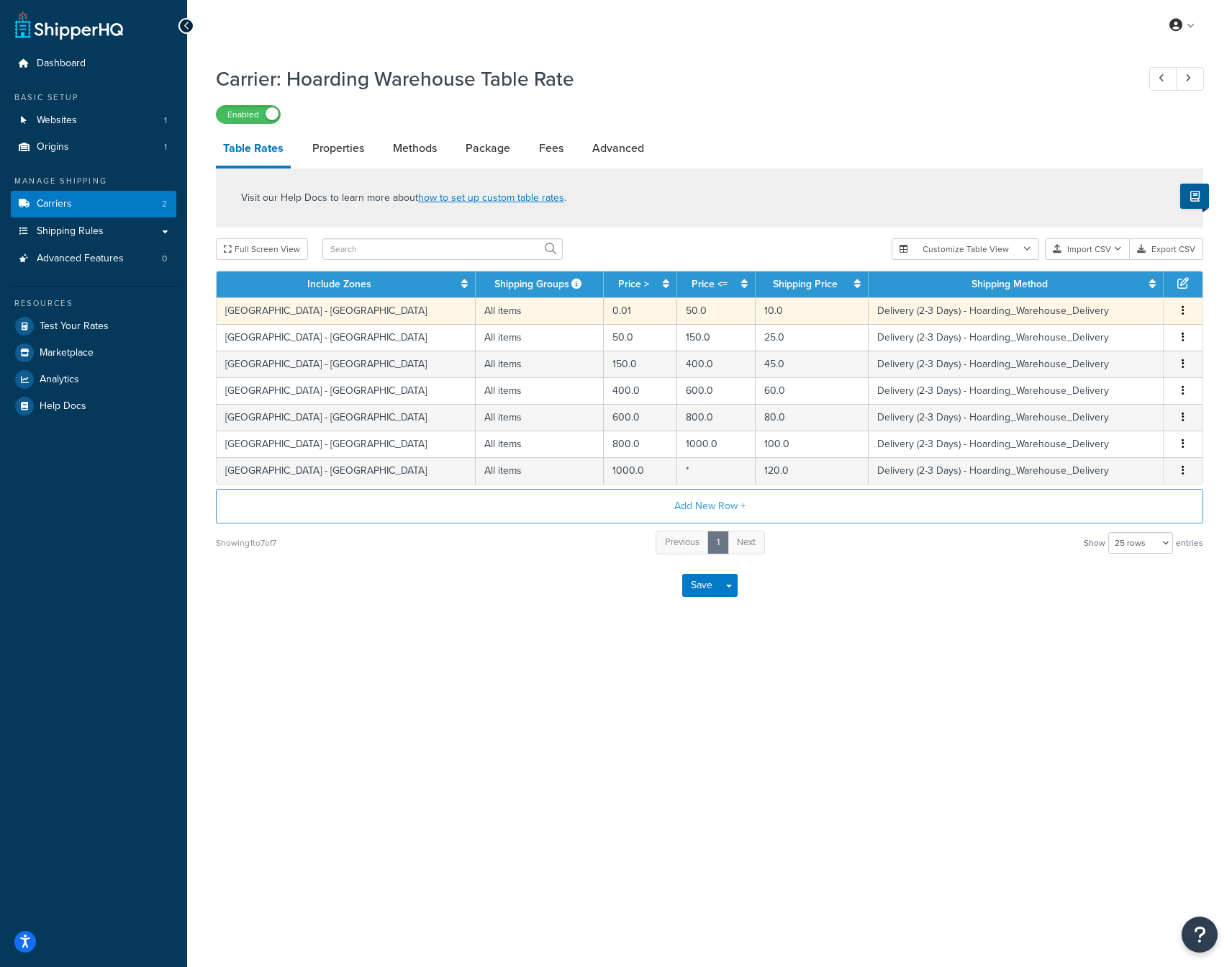
click at [1184, 313] on button "button" at bounding box center [1183, 311] width 11 height 16
click at [1110, 288] on div "Edit" at bounding box center [1109, 284] width 103 height 30
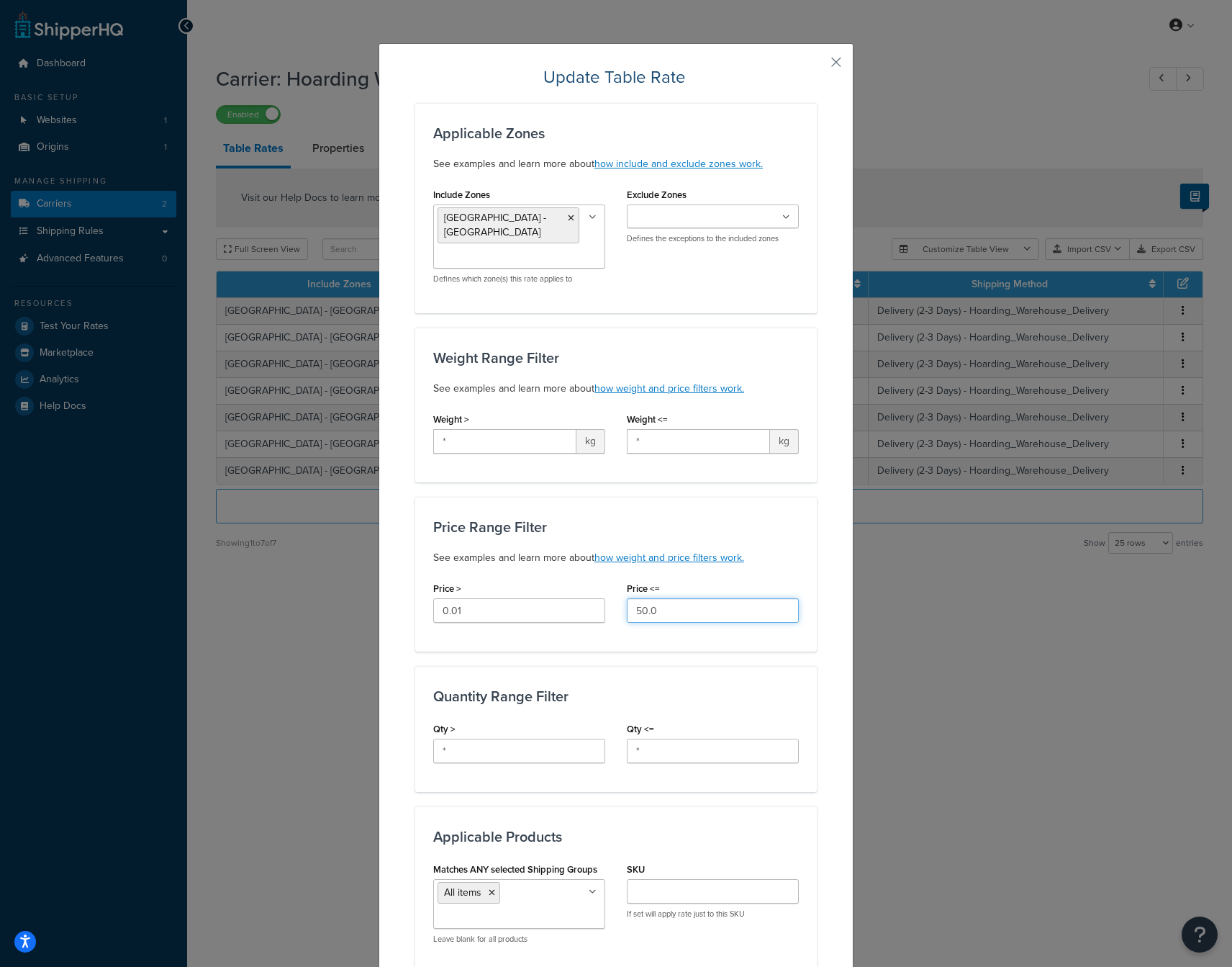
click at [678, 608] on input "50.0" at bounding box center [712, 610] width 171 height 25
type input "100"
click at [698, 634] on div "Price Range Filter See examples and learn more about how weight and price filte…" at bounding box center [615, 573] width 401 height 154
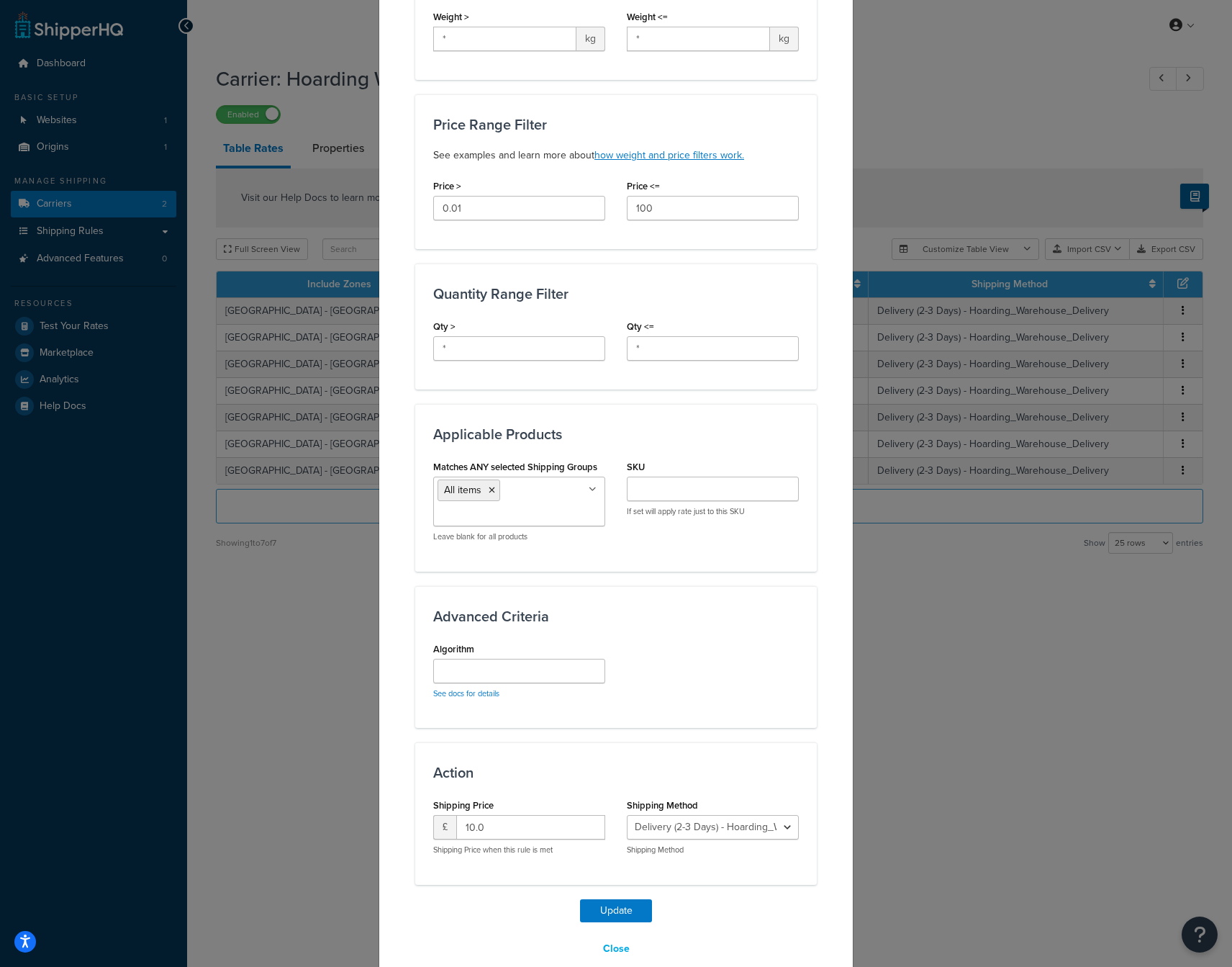
scroll to position [426, 0]
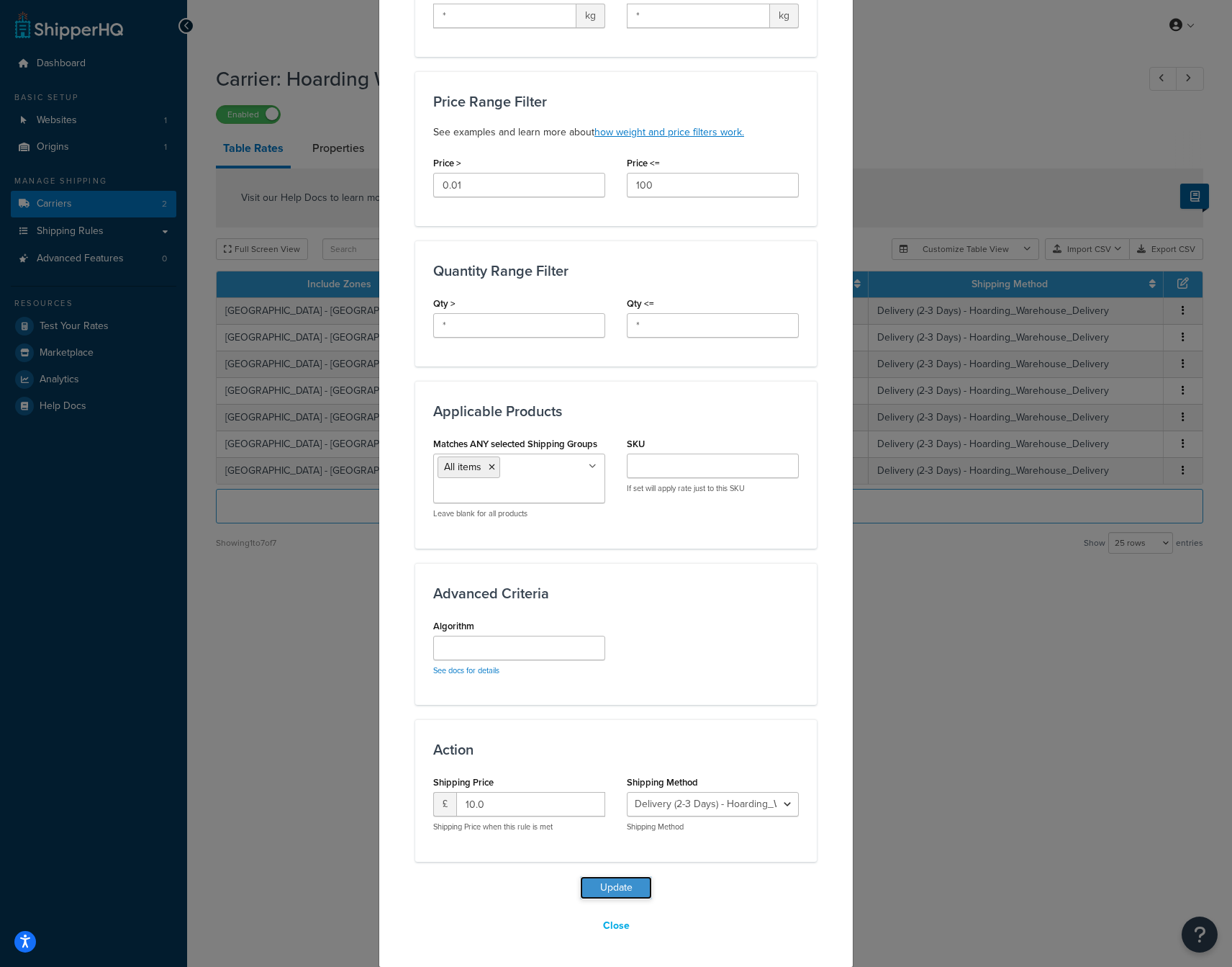
click at [630, 883] on button "Update" at bounding box center [615, 887] width 72 height 23
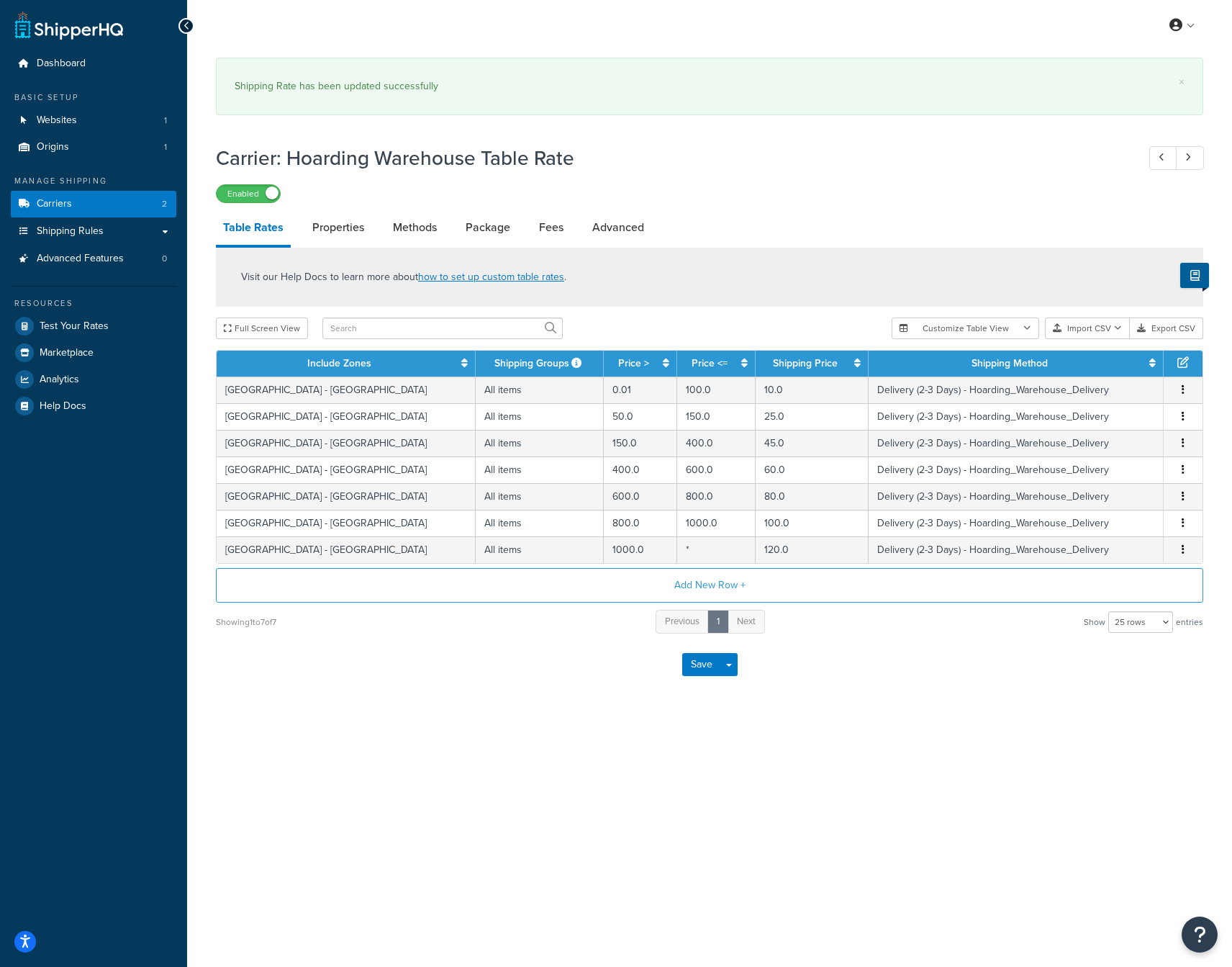
click at [975, 674] on div "Save Save Dropdown Save and Edit" at bounding box center [709, 664] width 987 height 59
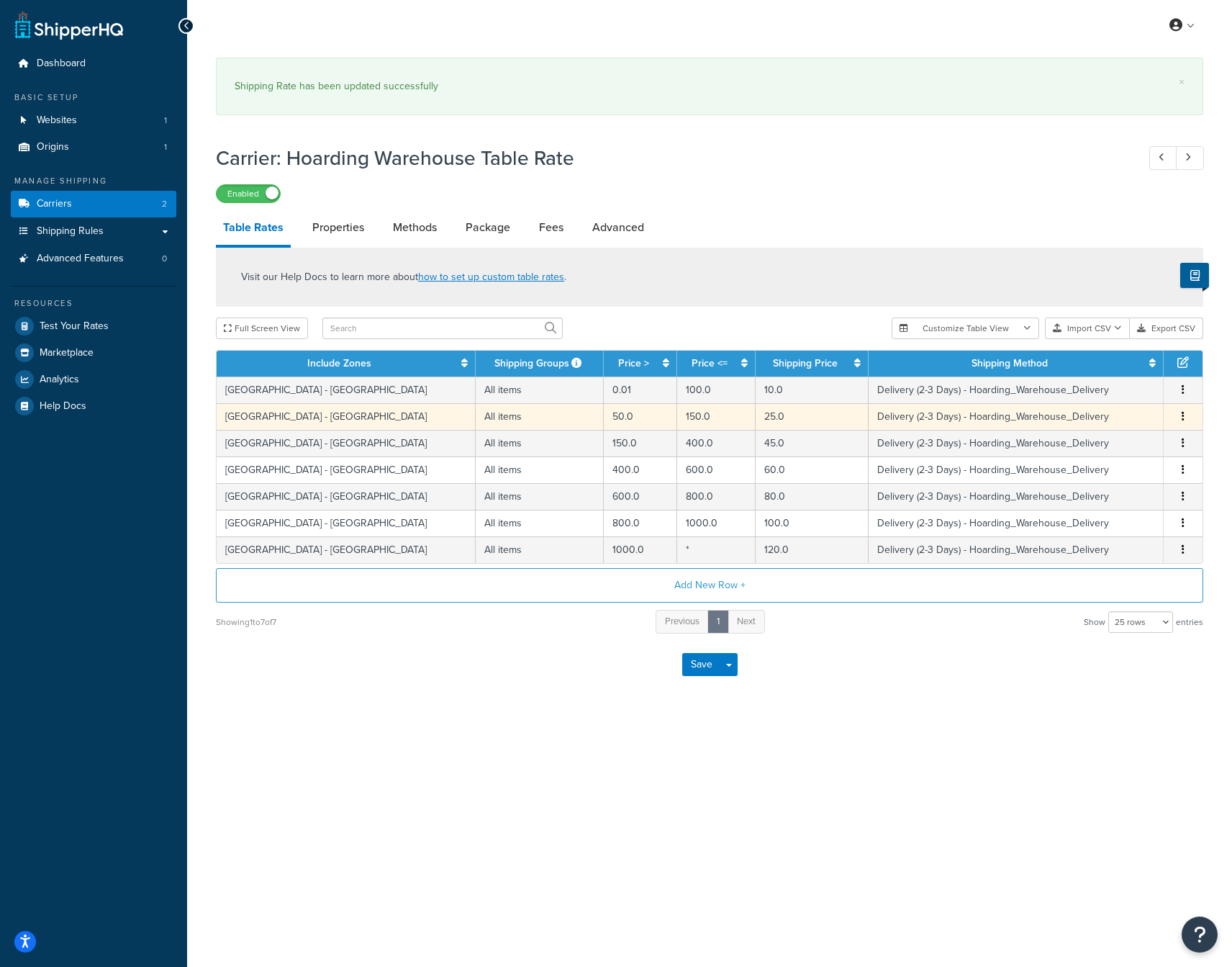
click at [1183, 416] on icon "button" at bounding box center [1182, 416] width 3 height 11
click at [1116, 447] on div "Delete" at bounding box center [1109, 449] width 103 height 30
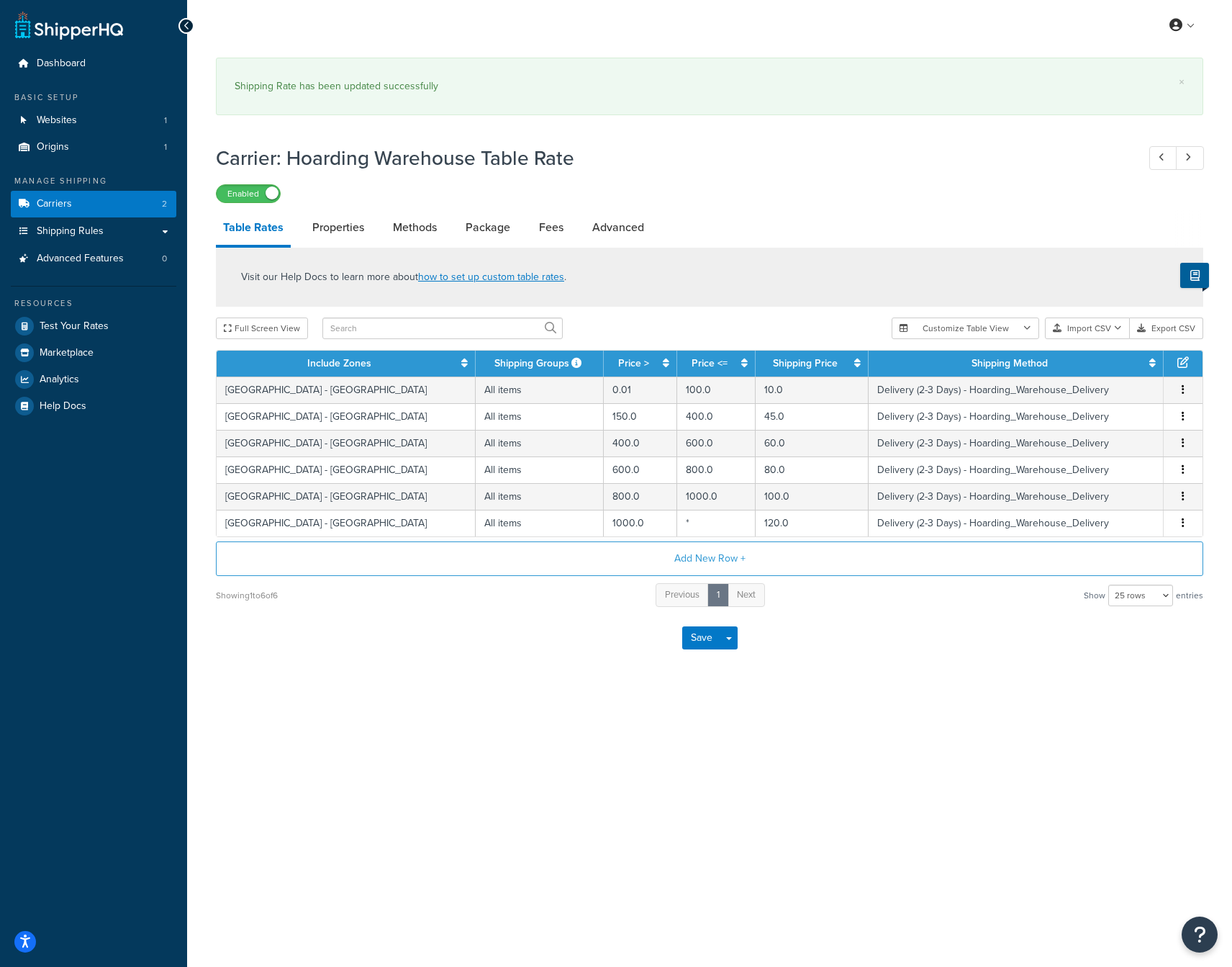
click at [894, 680] on div "× Shipping Rate has been updated successfully Carrier: Hoarding Warehouse Table…" at bounding box center [709, 377] width 1044 height 653
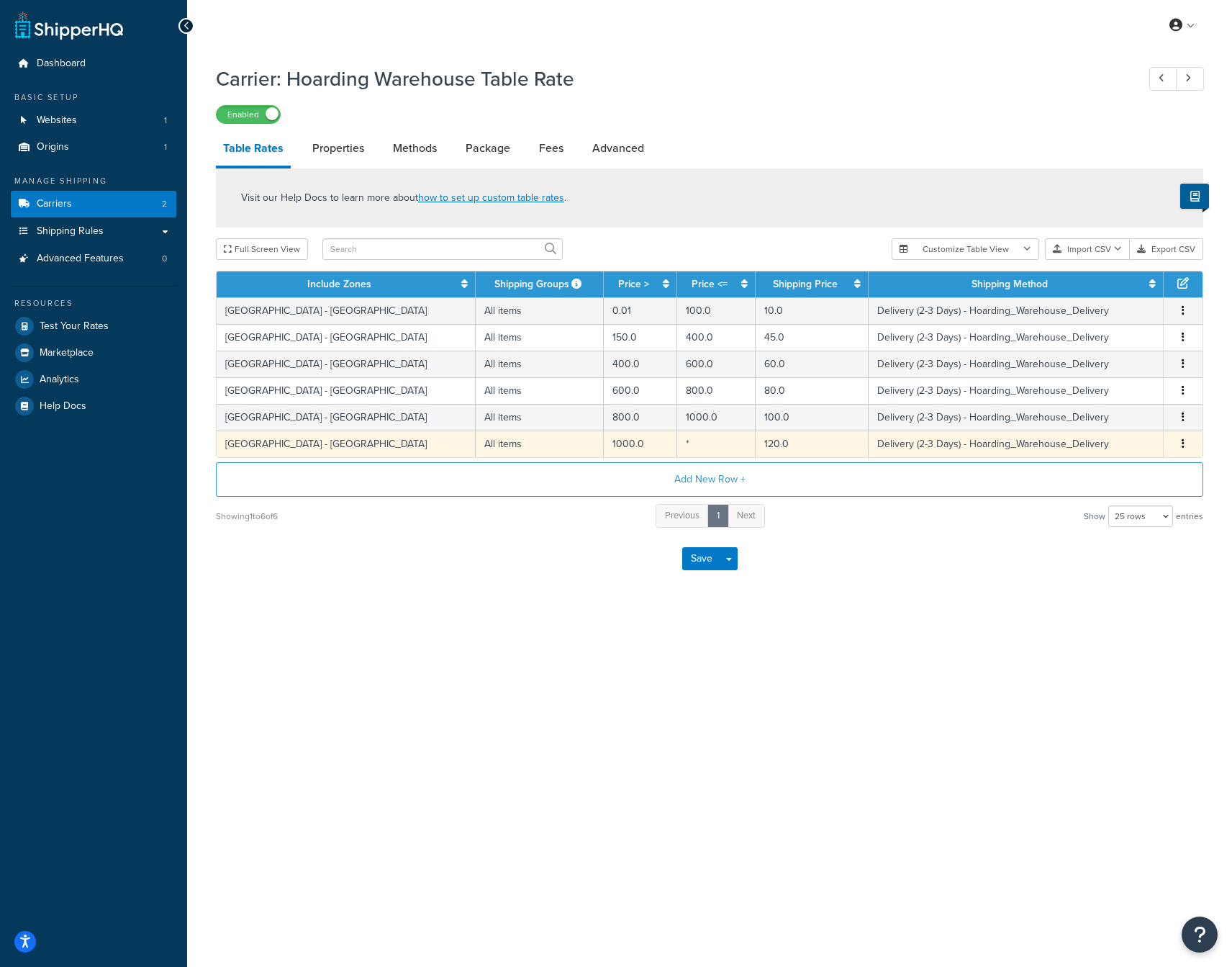
click at [1185, 445] on button "button" at bounding box center [1183, 444] width 11 height 16
click at [1102, 417] on div "Edit" at bounding box center [1109, 417] width 103 height 30
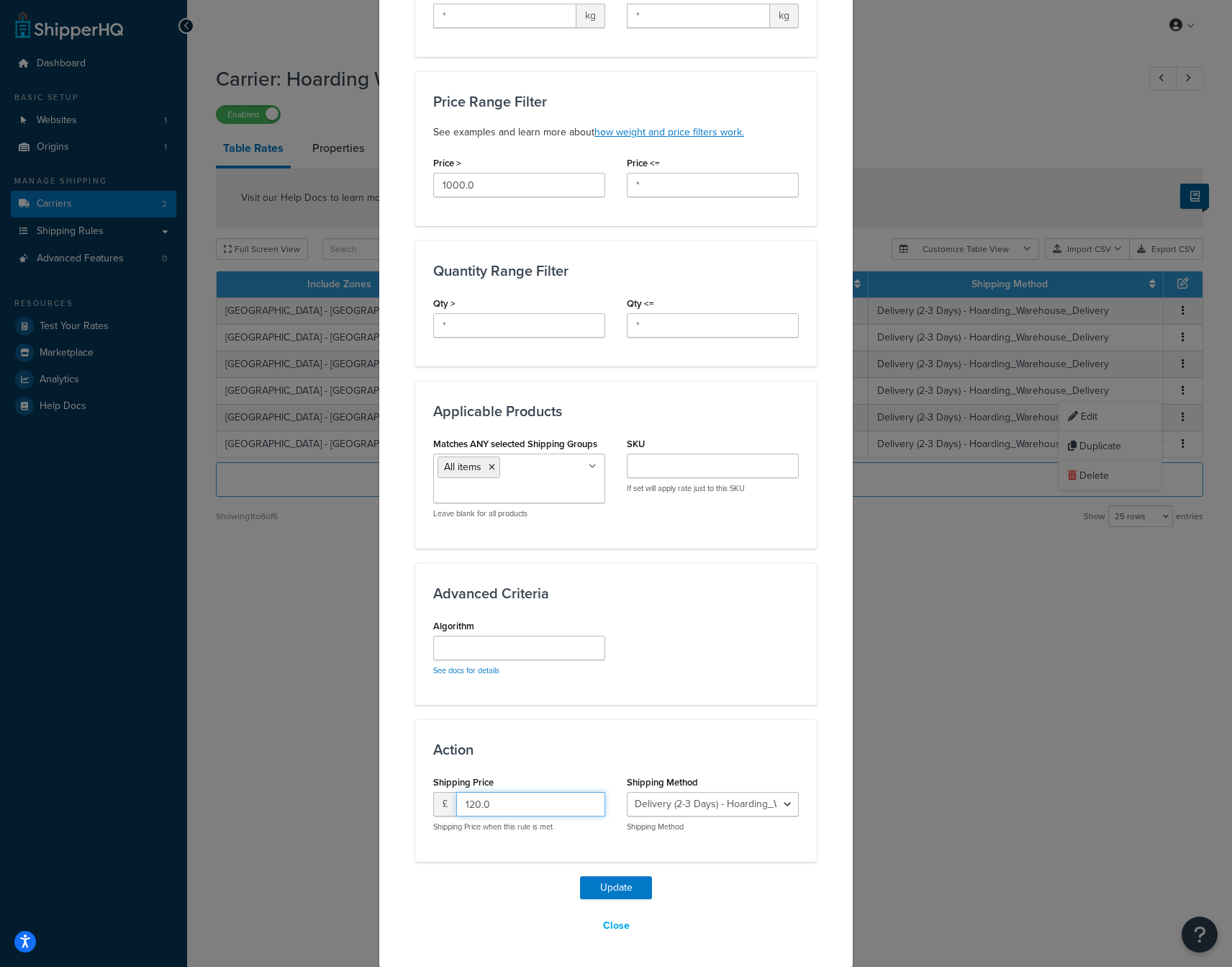
click at [512, 802] on input "120.0" at bounding box center [530, 804] width 148 height 25
type input "100"
click at [492, 903] on div "Update Close" at bounding box center [615, 907] width 401 height 62
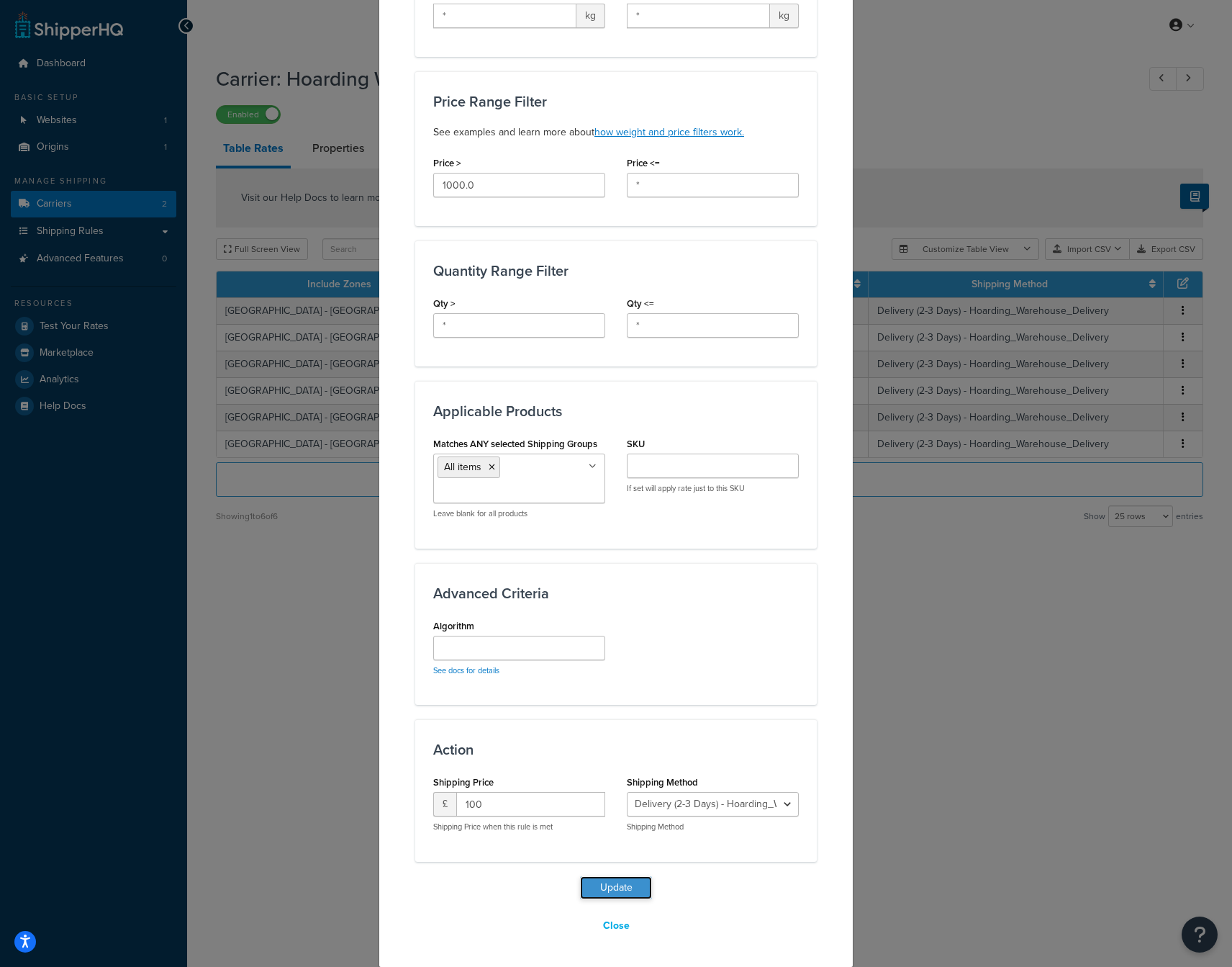
click at [612, 886] on button "Update" at bounding box center [615, 887] width 72 height 23
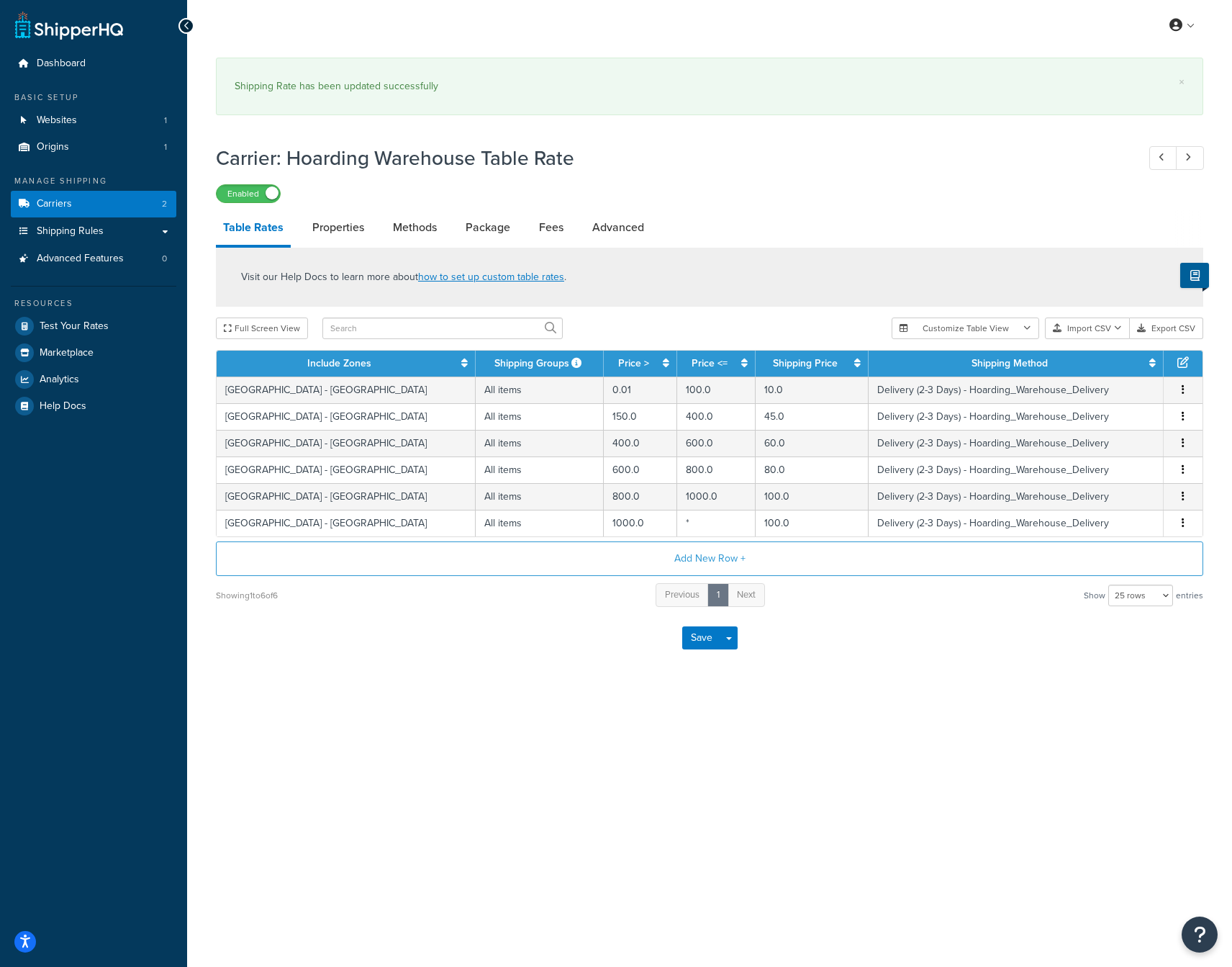
click at [957, 709] on div "My Profile Billing Global Settings Contact Us Logout × Shipping Rate has been u…" at bounding box center [709, 483] width 1044 height 967
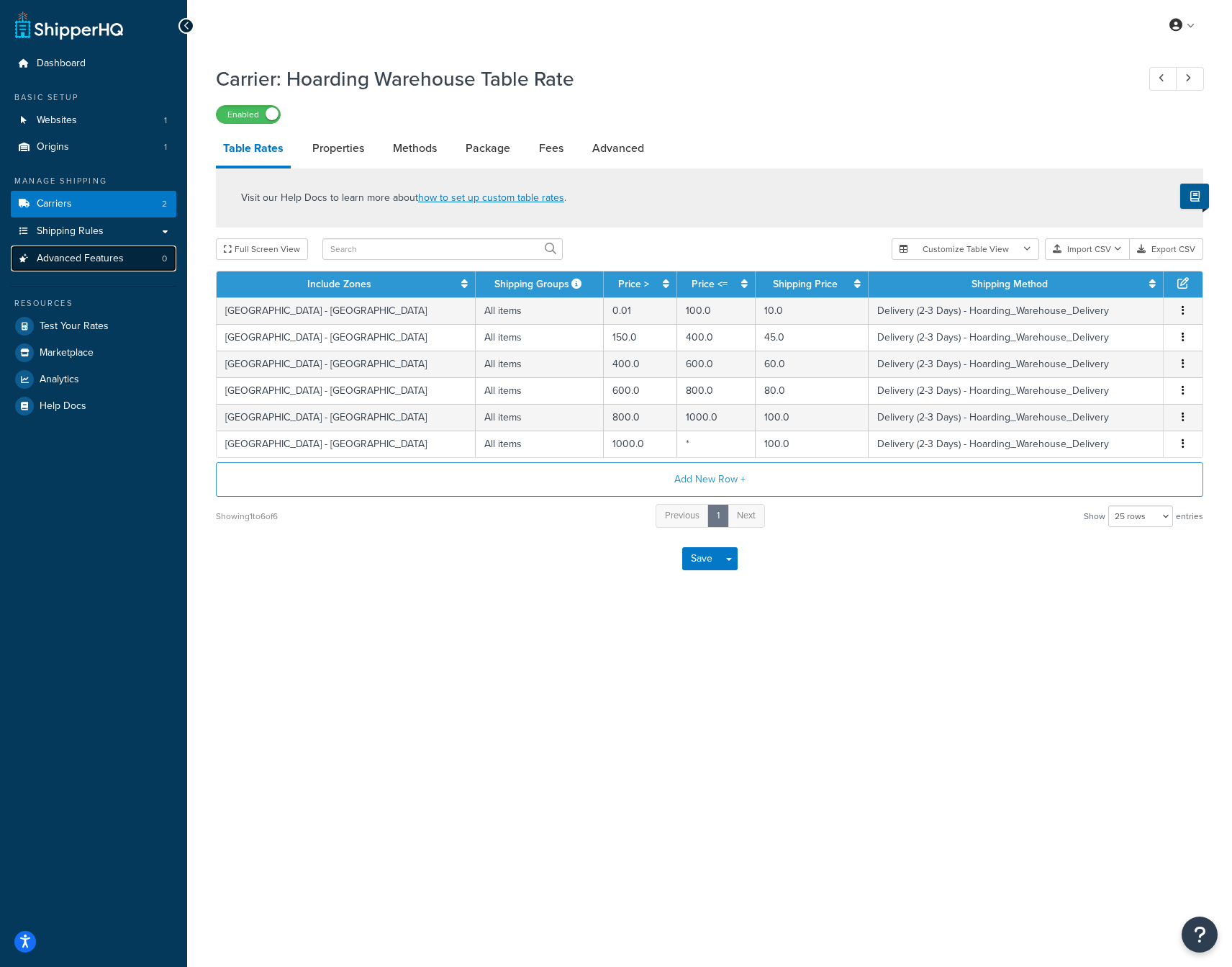
click at [97, 256] on span "Advanced Features" at bounding box center [80, 259] width 87 height 12
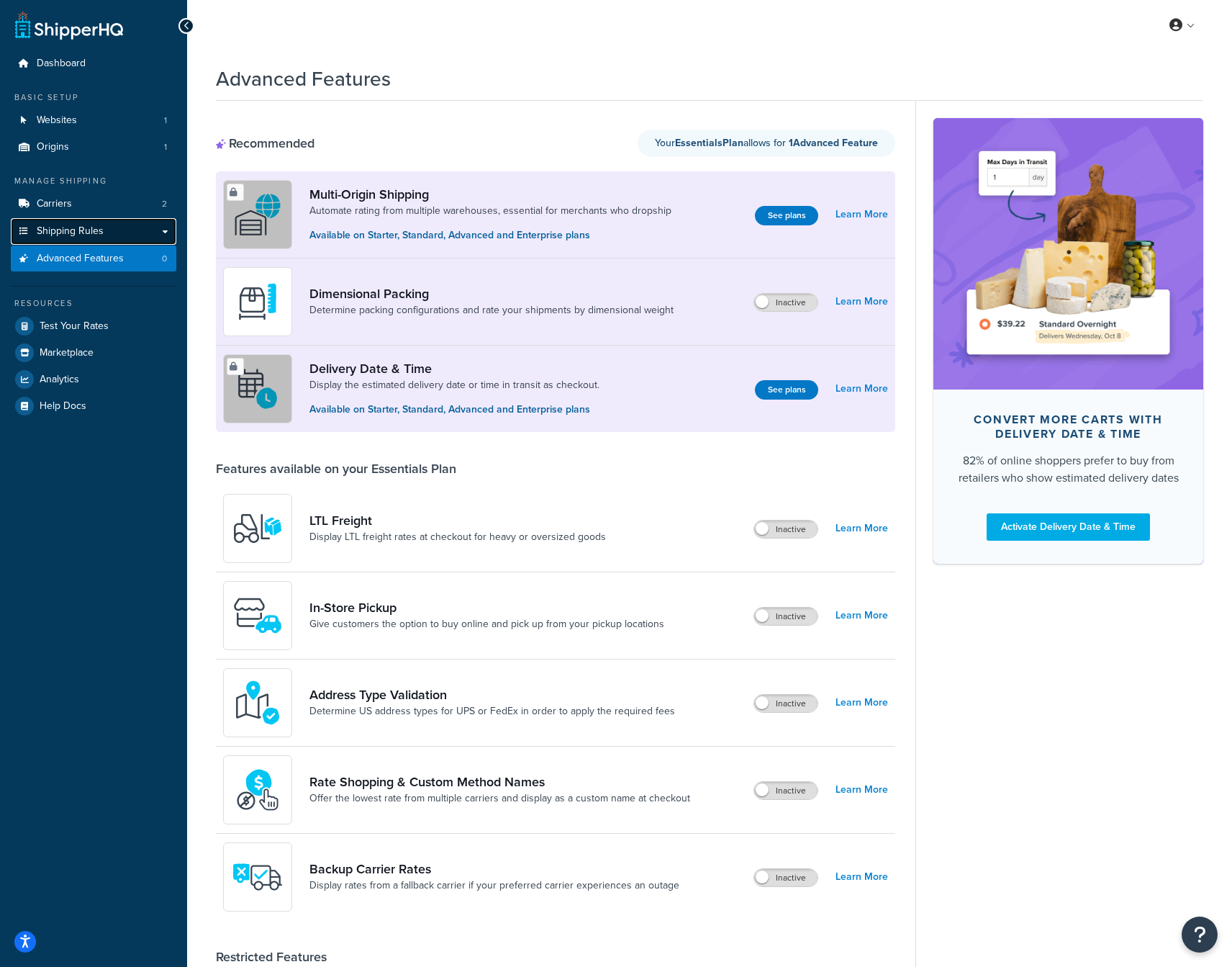
click at [98, 223] on link "Shipping Rules" at bounding box center [93, 232] width 166 height 27
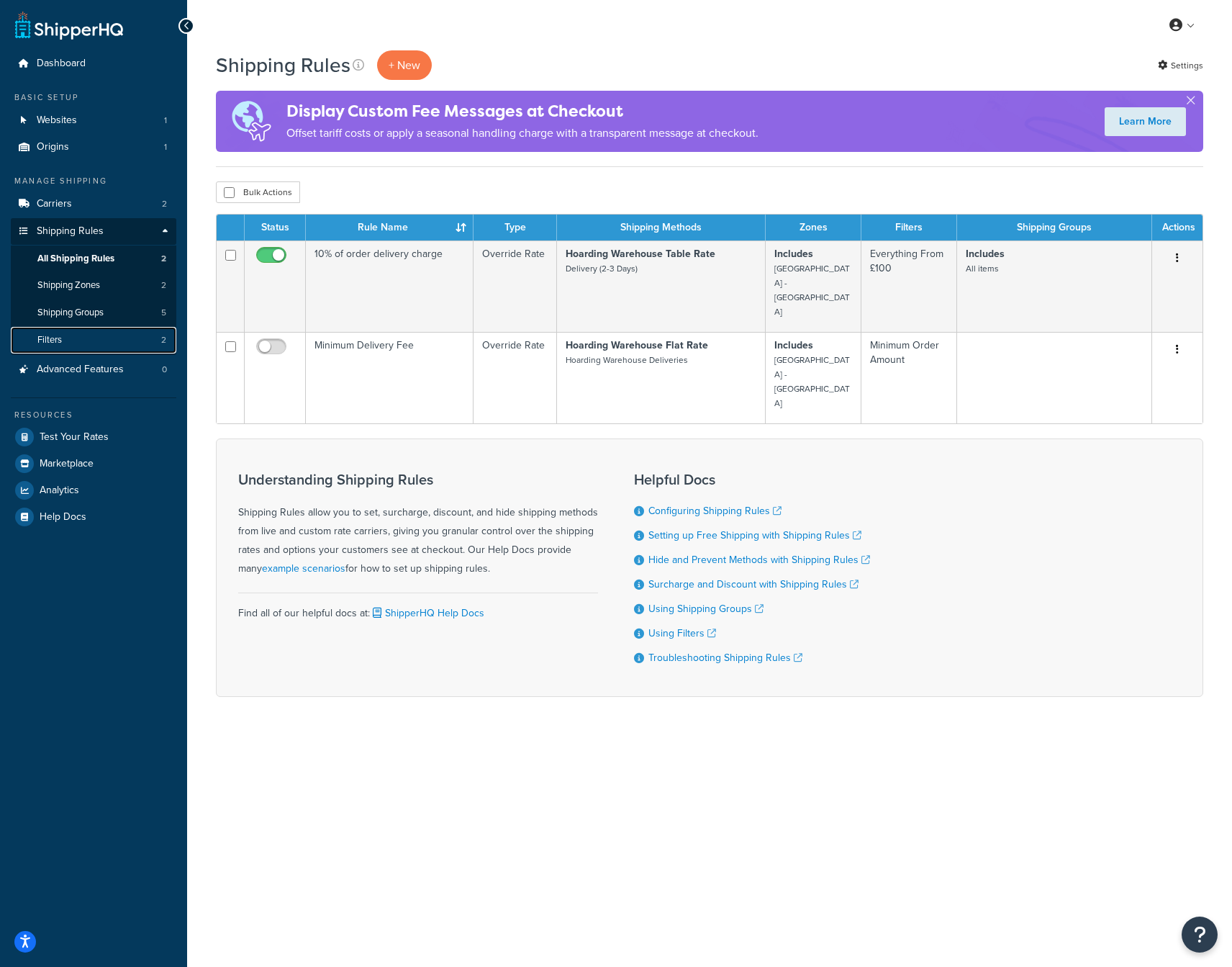
click at [60, 345] on span "Filters" at bounding box center [50, 339] width 25 height 12
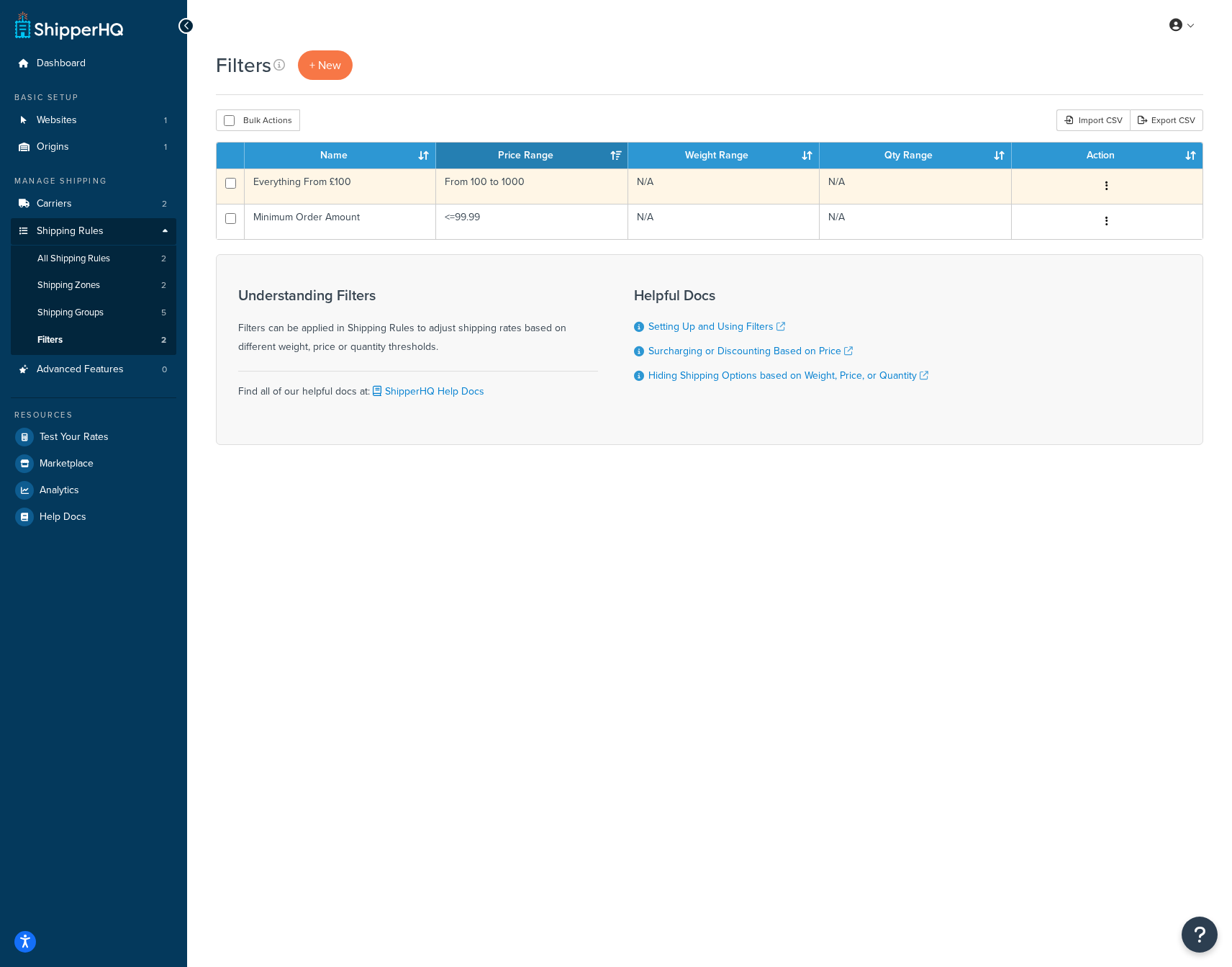
click at [351, 183] on td "Everything From £100" at bounding box center [340, 186] width 192 height 35
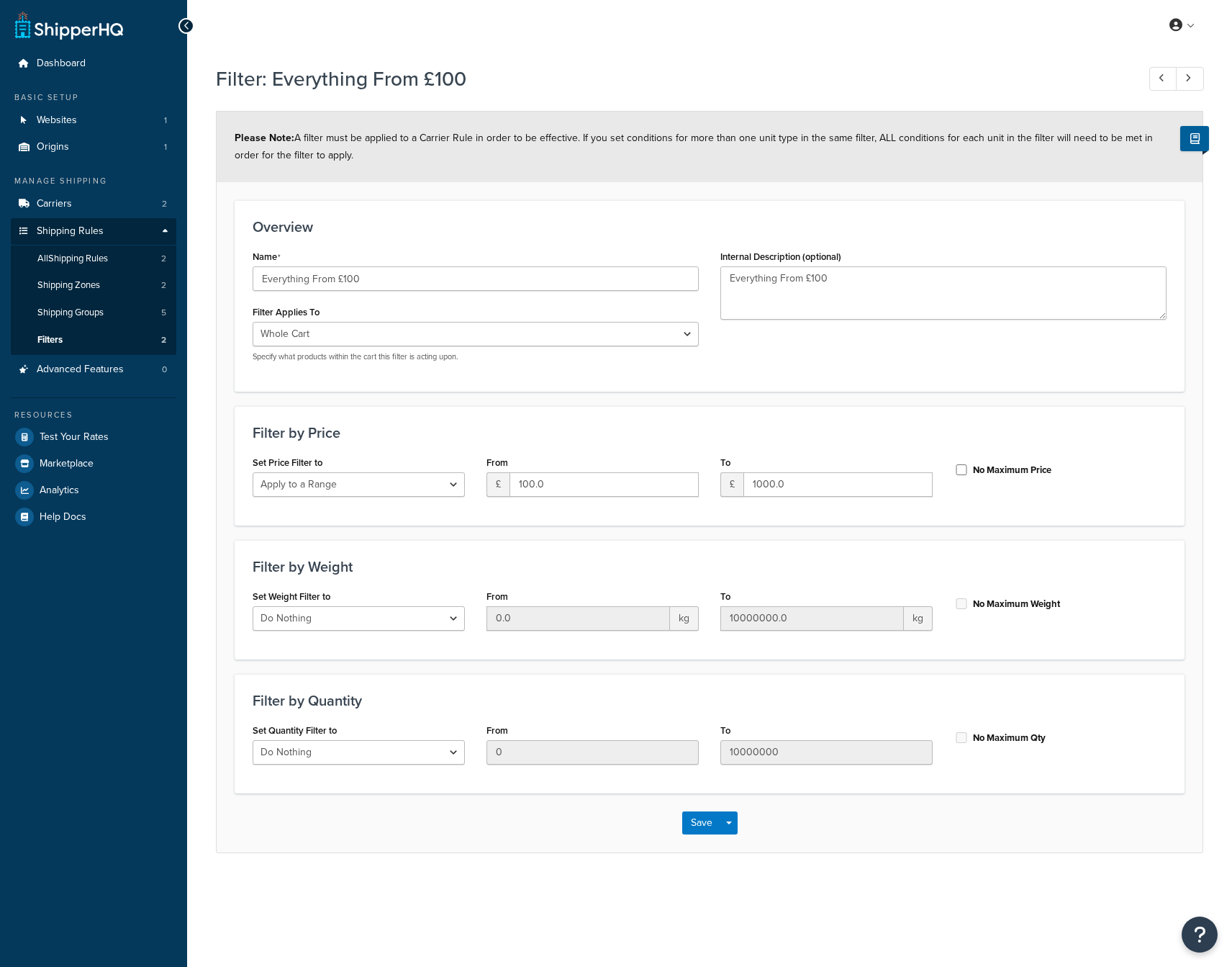
select select "range"
click at [383, 481] on select "Do Nothing Apply to a Range" at bounding box center [359, 485] width 213 height 25
click at [392, 516] on div "Filter by Price Set Price Filter to Do Nothing Apply to a Range From £ 100.0 To…" at bounding box center [709, 466] width 949 height 120
click at [438, 329] on select "Whole Cart Everything in Shipping Group Everything at Origin Each Item within S…" at bounding box center [476, 334] width 446 height 25
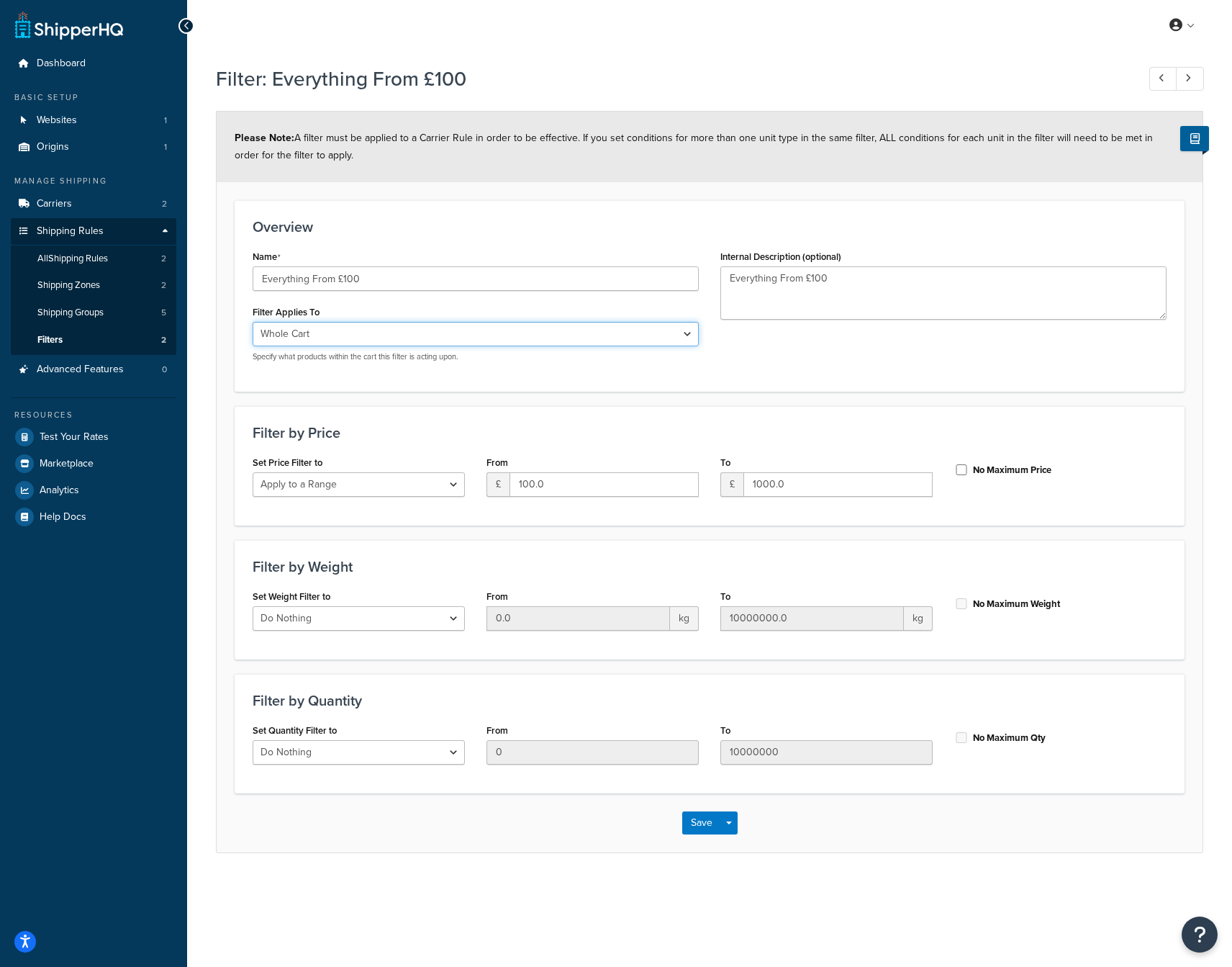
select select "SHIPPING_GROUP"
click at [253, 322] on select "Whole Cart Everything in Shipping Group Everything at Origin Each Item within S…" at bounding box center [476, 334] width 446 height 25
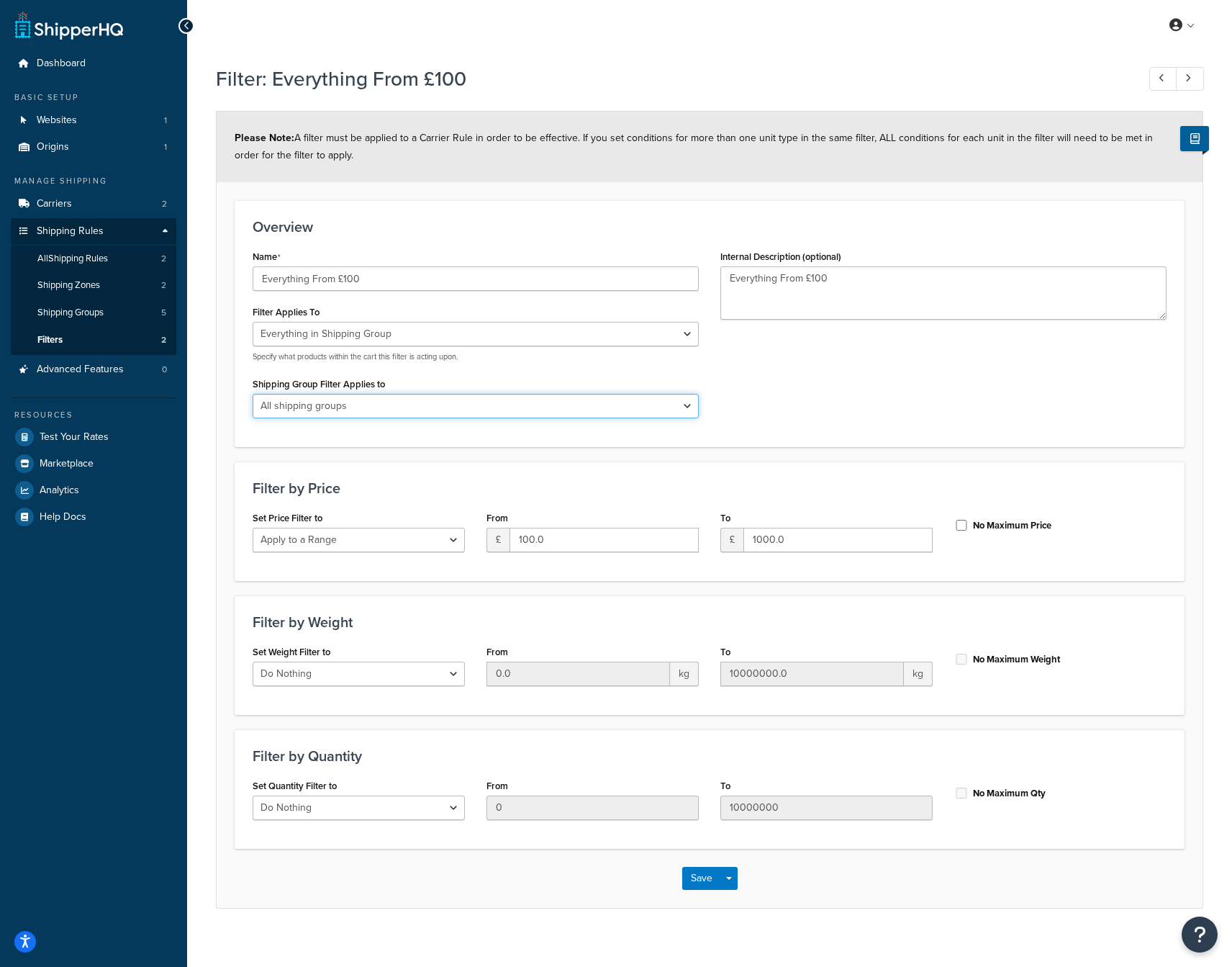
click at [407, 398] on select "All shipping groups Large Medium Small All items All Products not assigned to a…" at bounding box center [476, 406] width 446 height 25
click at [441, 405] on select "All shipping groups Large Medium Small All items All Products not assigned to a…" at bounding box center [476, 406] width 446 height 25
select select "292773"
click at [253, 394] on select "All shipping groups Large Medium Small All items All Products not assigned to a…" at bounding box center [476, 406] width 446 height 25
click at [483, 379] on div "Shipping Group Filter Applies to All shipping groups Large Medium Small All ite…" at bounding box center [476, 396] width 446 height 45
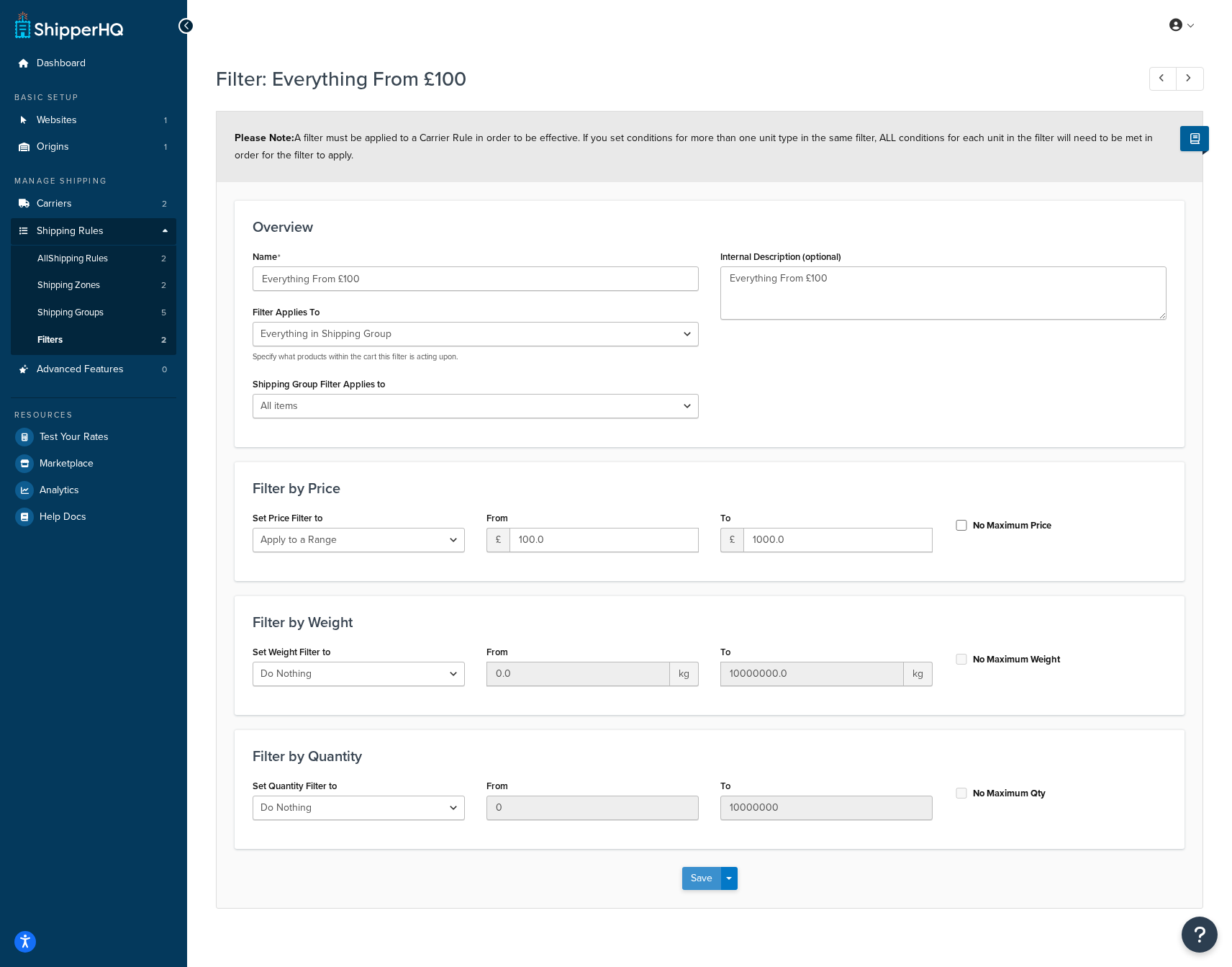
click at [697, 879] on button "Save" at bounding box center [701, 878] width 39 height 23
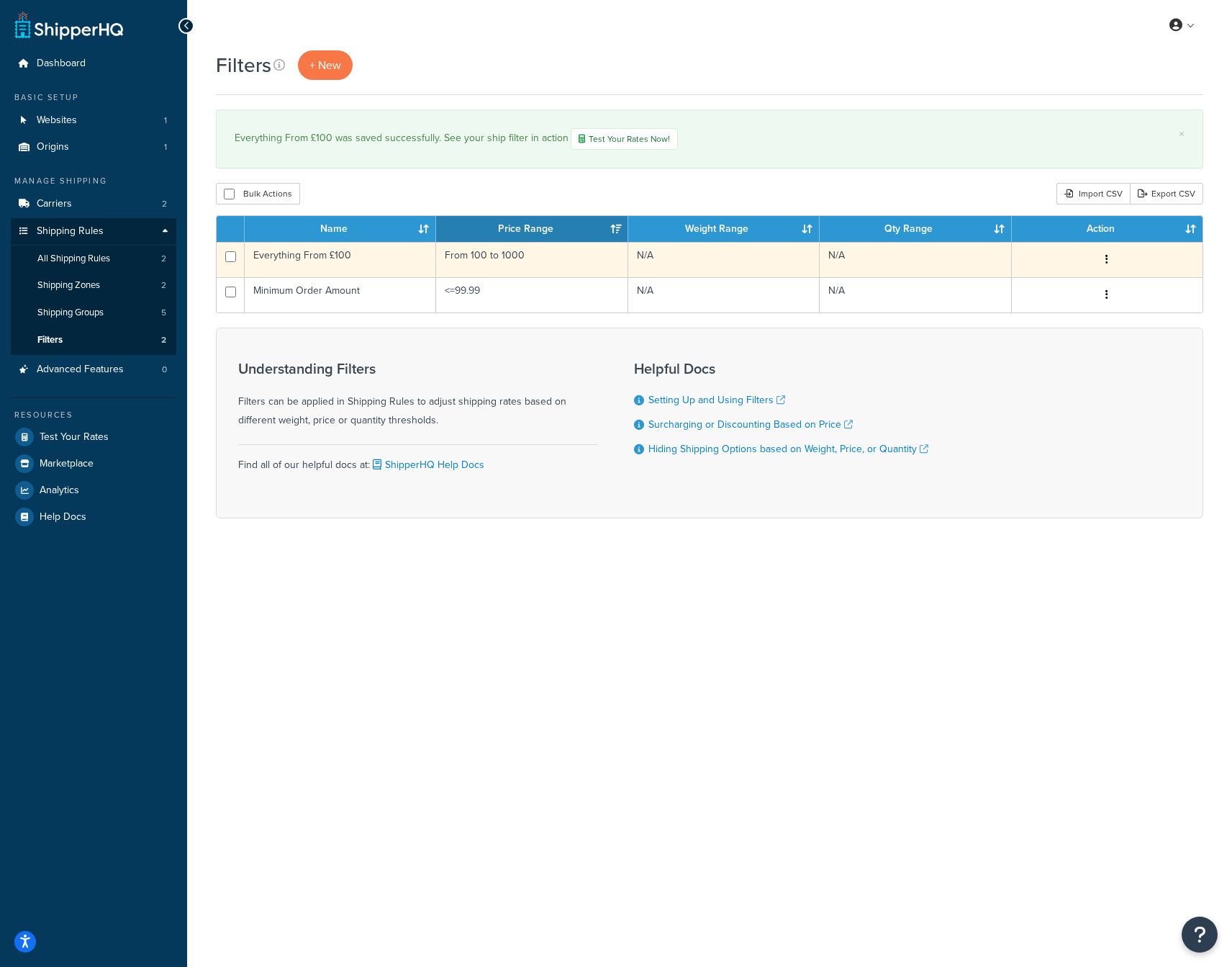
click at [333, 256] on td "Everything From £100" at bounding box center [340, 259] width 192 height 35
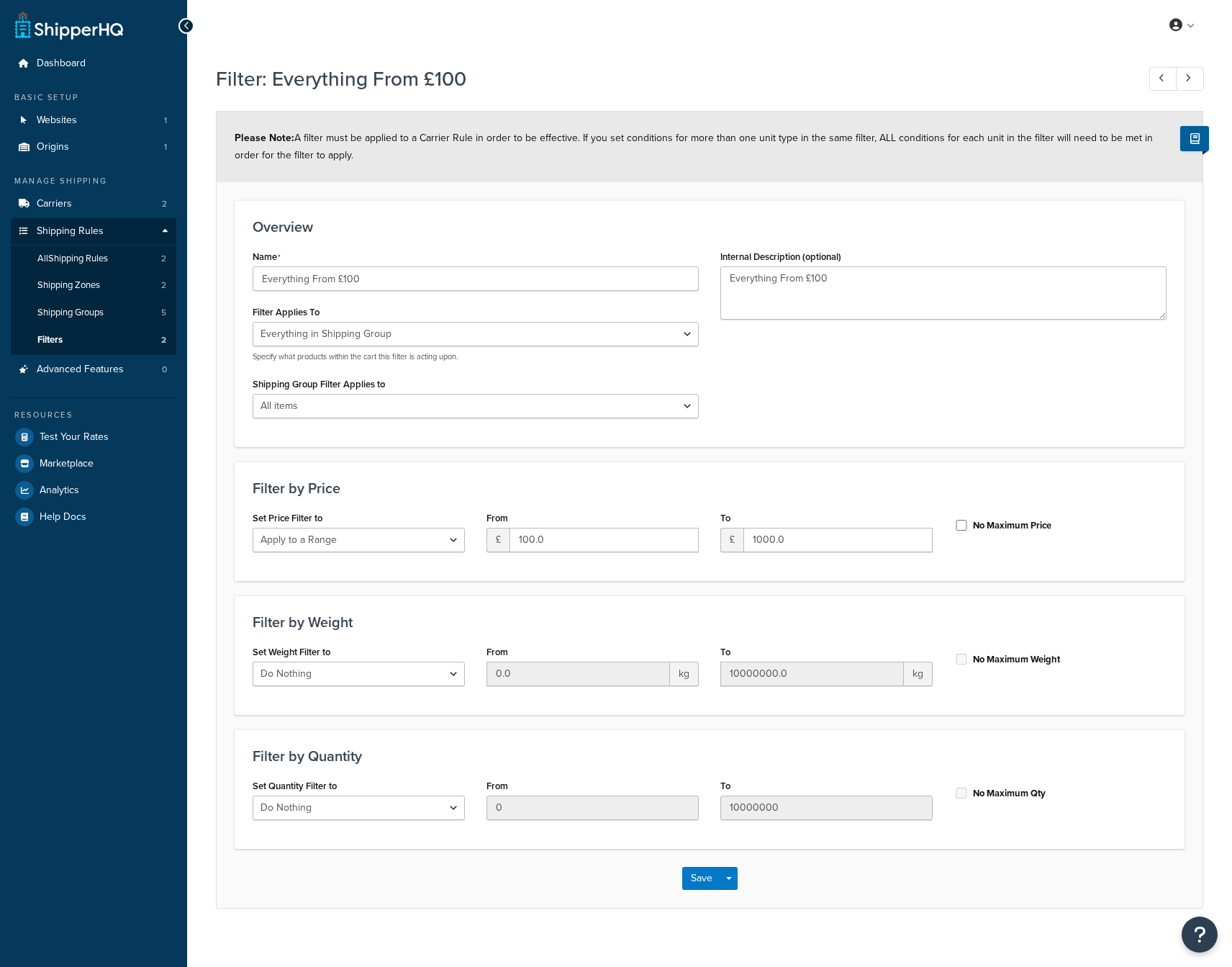
select select "SHIPPING_GROUP"
select select "292773"
select select "range"
click at [92, 337] on link "Filters 2" at bounding box center [93, 340] width 166 height 27
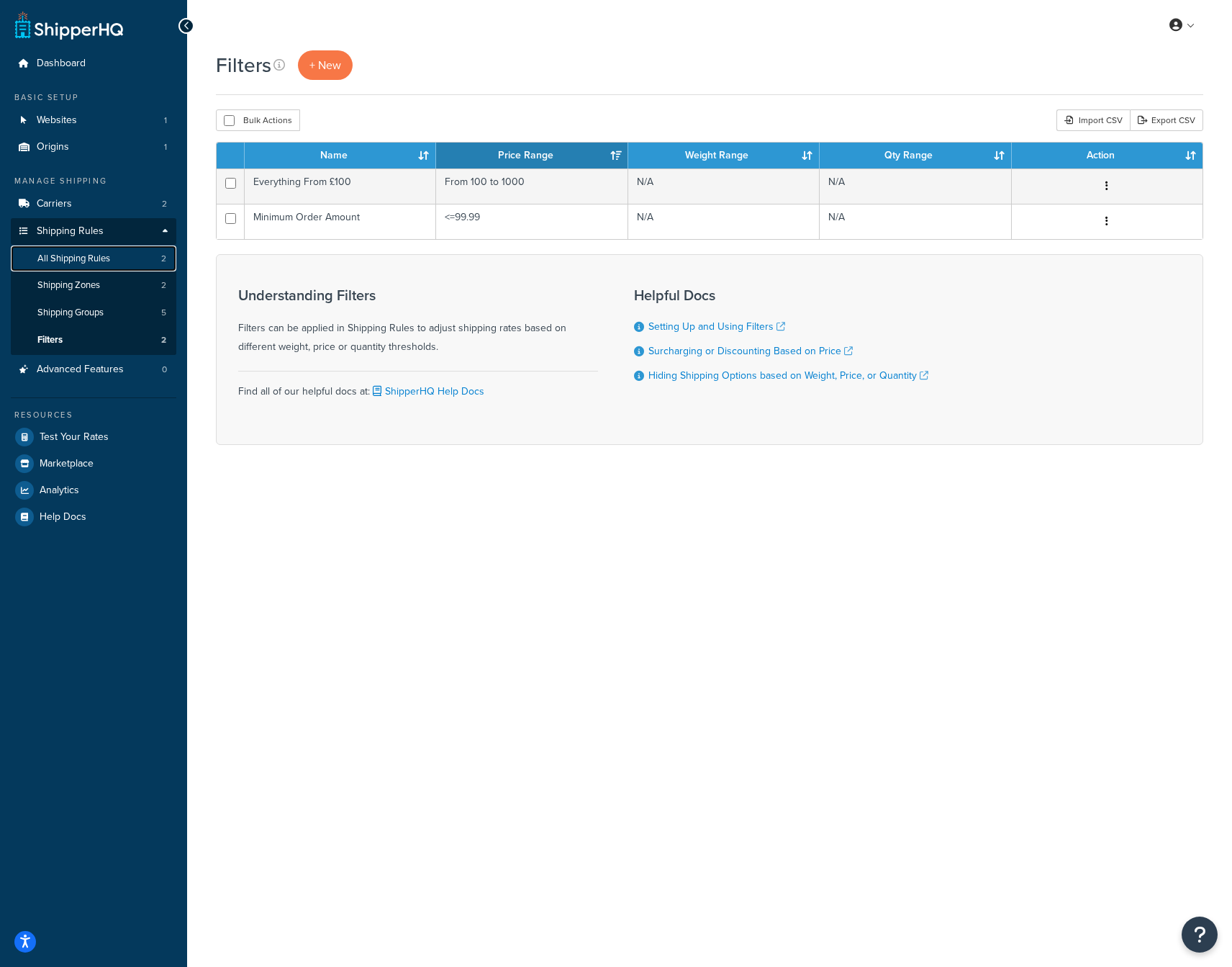
click at [92, 258] on span "All Shipping Rules" at bounding box center [74, 259] width 73 height 12
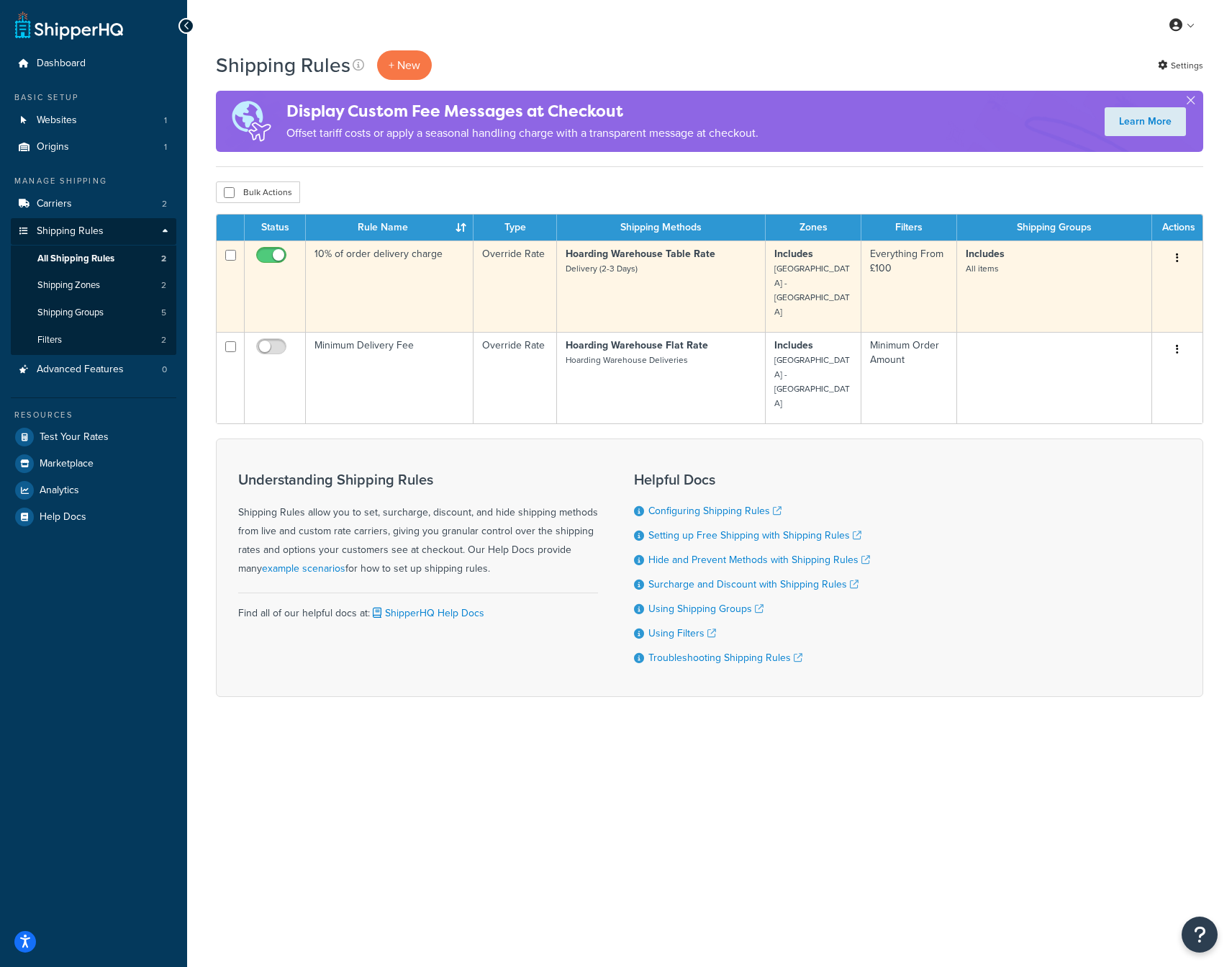
click at [421, 254] on td "10% of order delivery charge" at bounding box center [389, 286] width 168 height 91
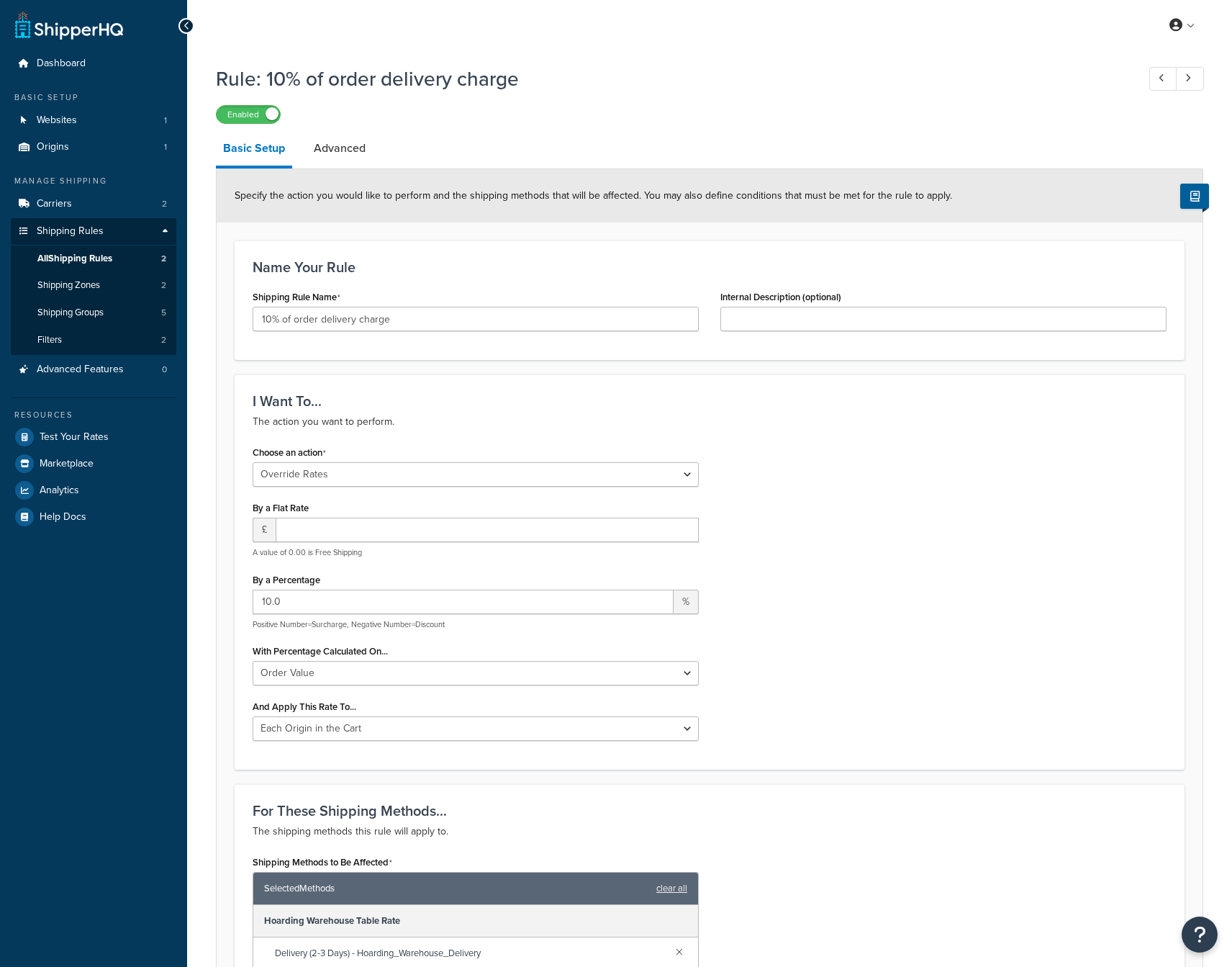
select select "OVERRIDE"
select select "LOCATION"
click at [442, 608] on input "10.0" at bounding box center [463, 602] width 421 height 25
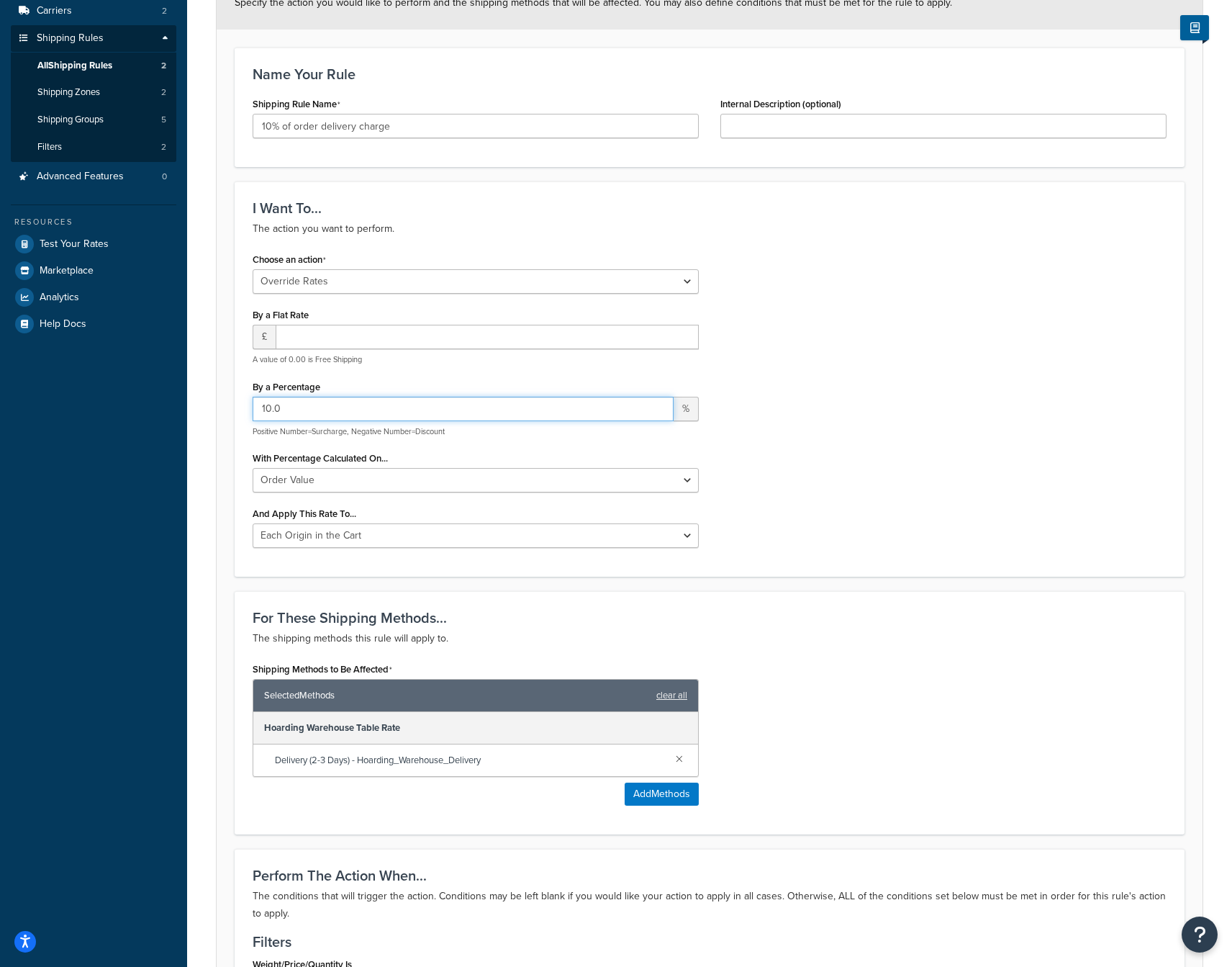
scroll to position [197, 0]
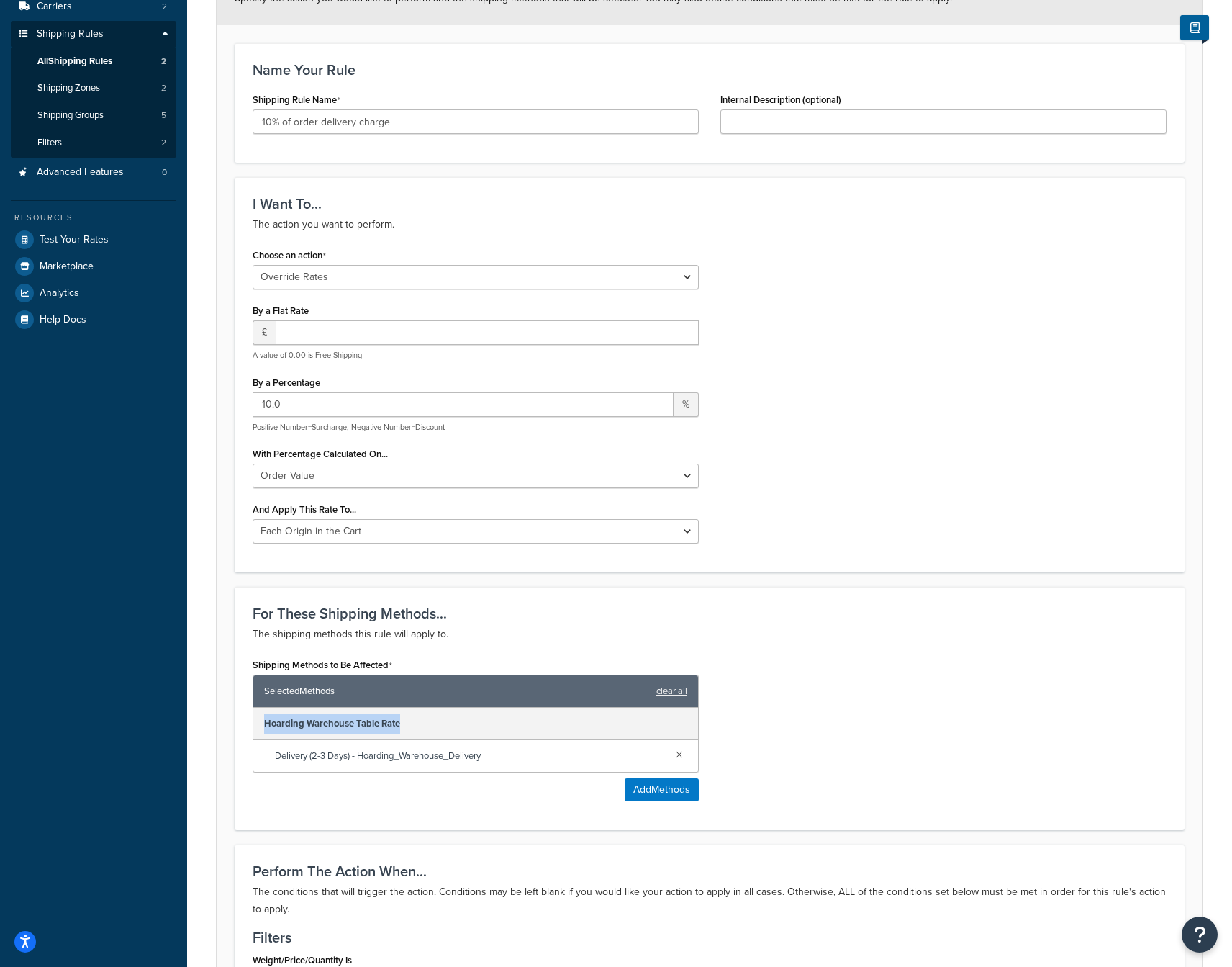
drag, startPoint x: 405, startPoint y: 725, endPoint x: 265, endPoint y: 729, distance: 140.1
click at [265, 729] on div "Hoarding Warehouse Table Rate" at bounding box center [475, 724] width 445 height 33
copy div "Hoarding Warehouse Table Rate"
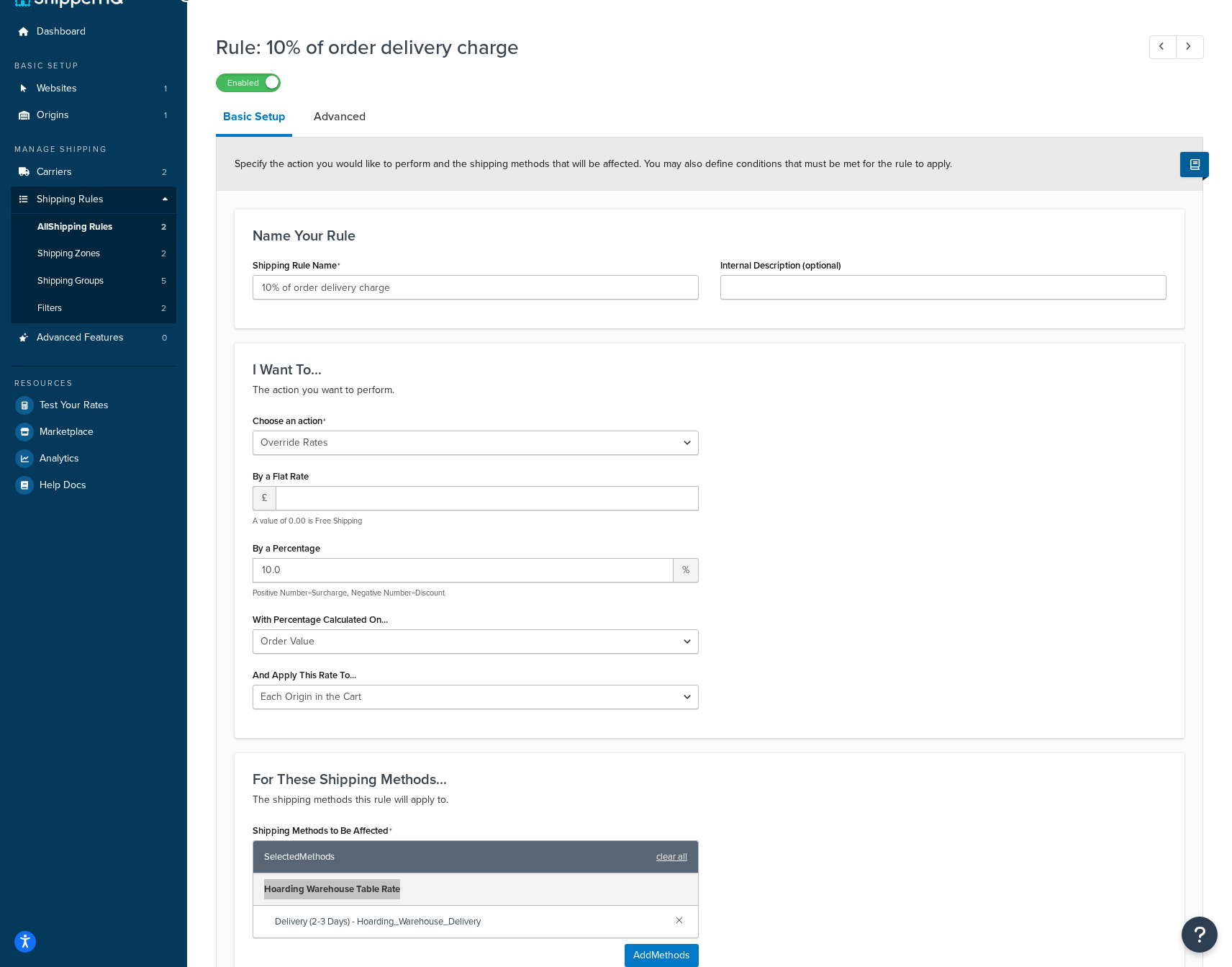
scroll to position [0, 0]
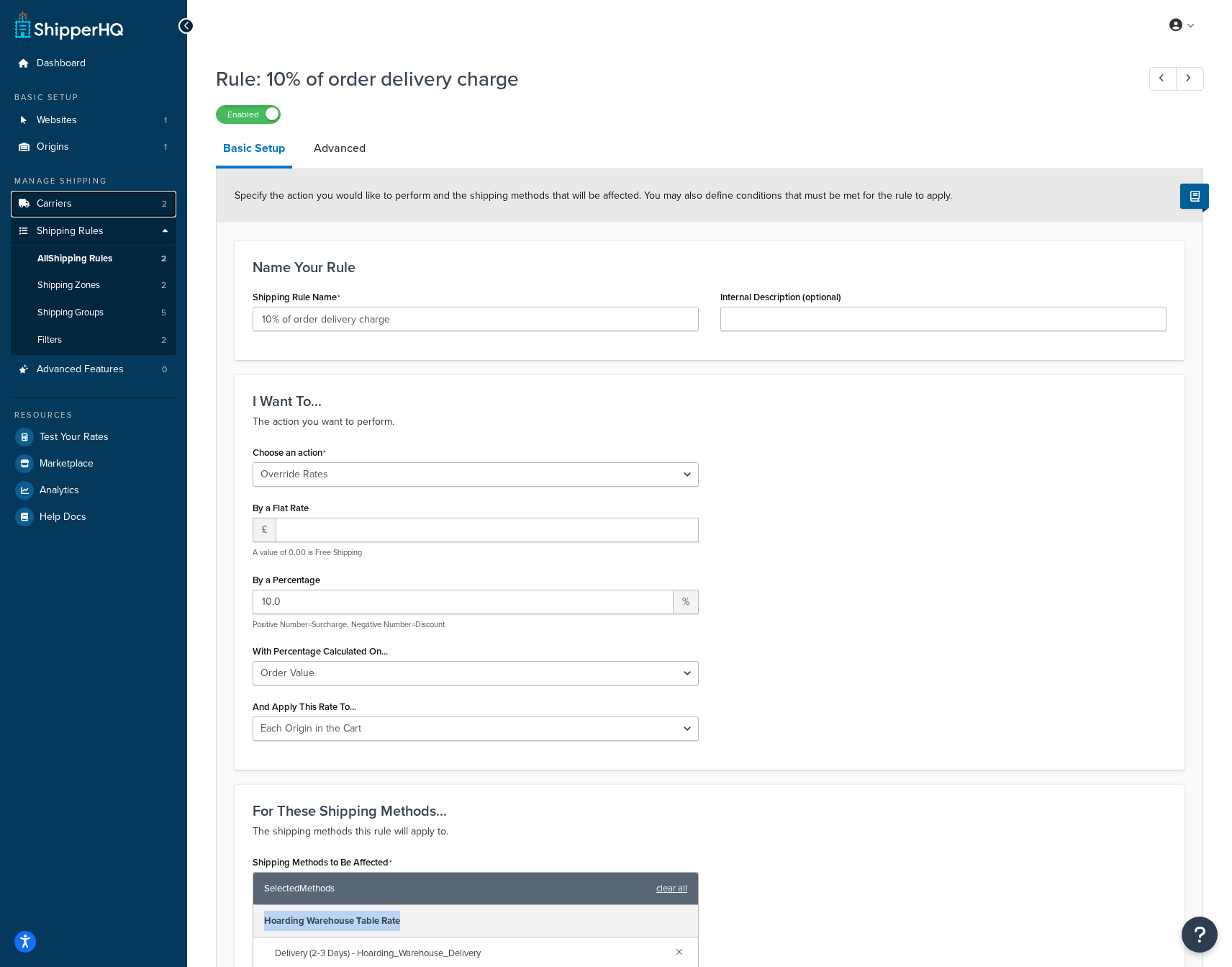
click at [72, 199] on link "Carriers 2" at bounding box center [93, 204] width 166 height 27
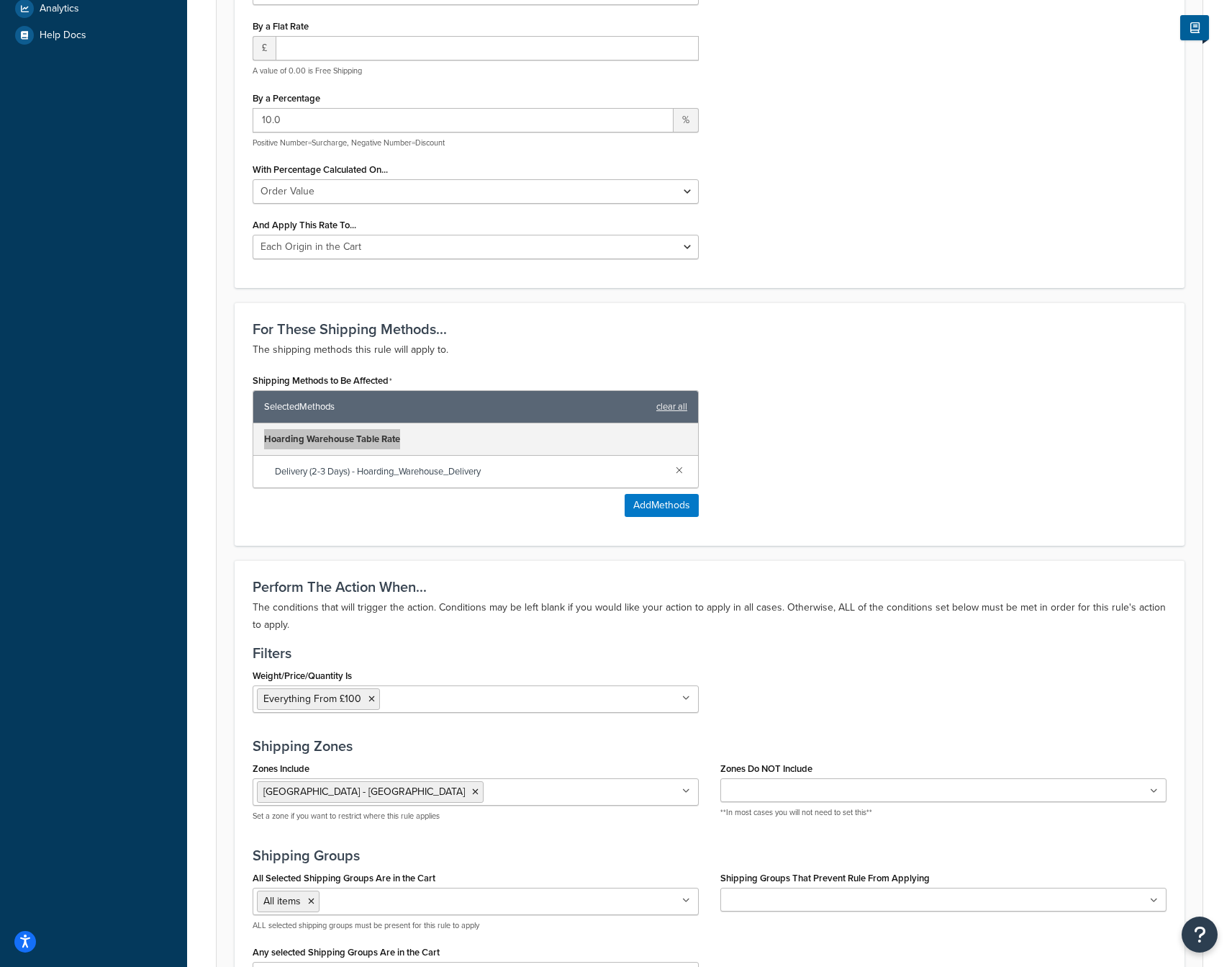
scroll to position [692, 0]
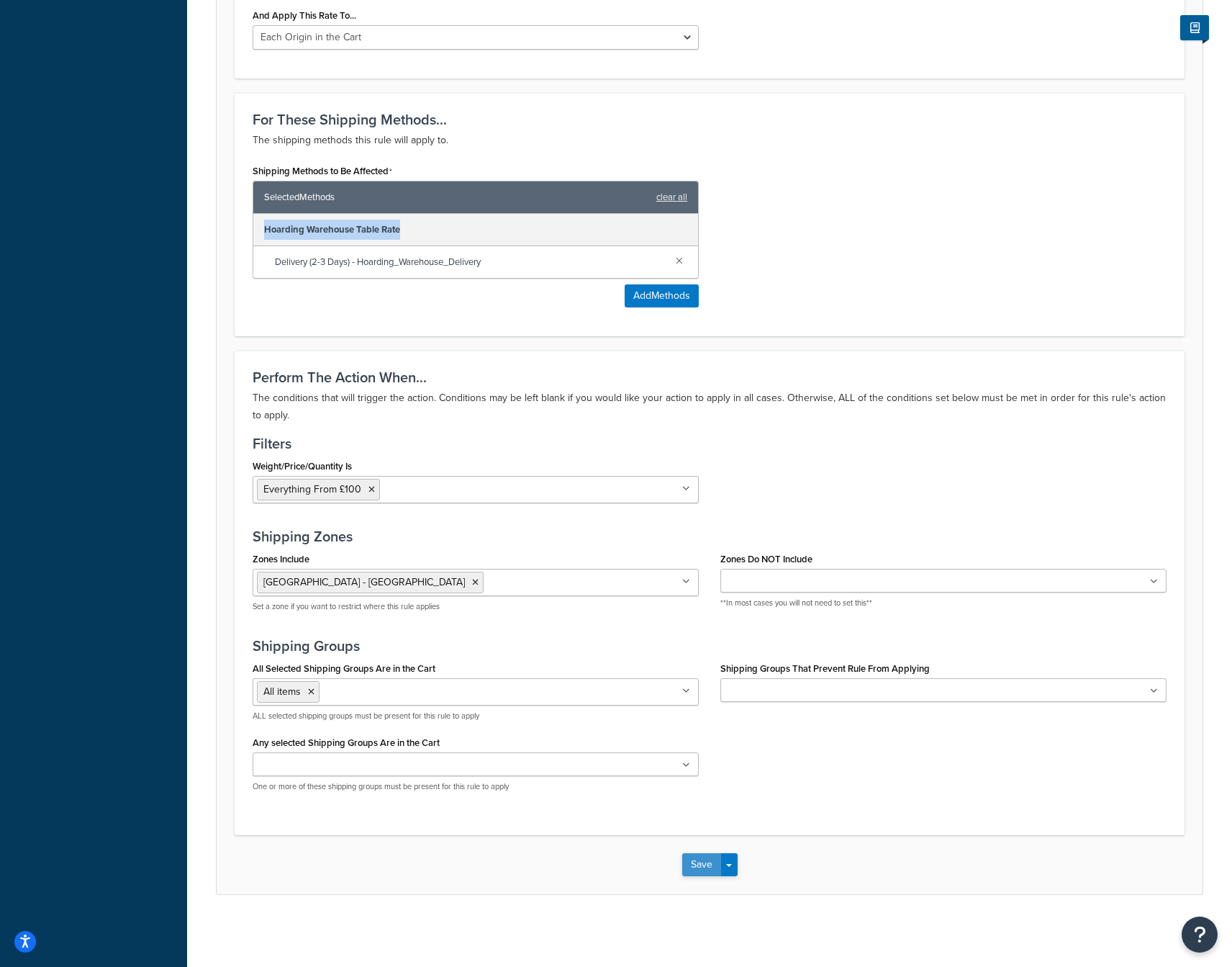
click at [703, 863] on button "Save" at bounding box center [701, 864] width 39 height 23
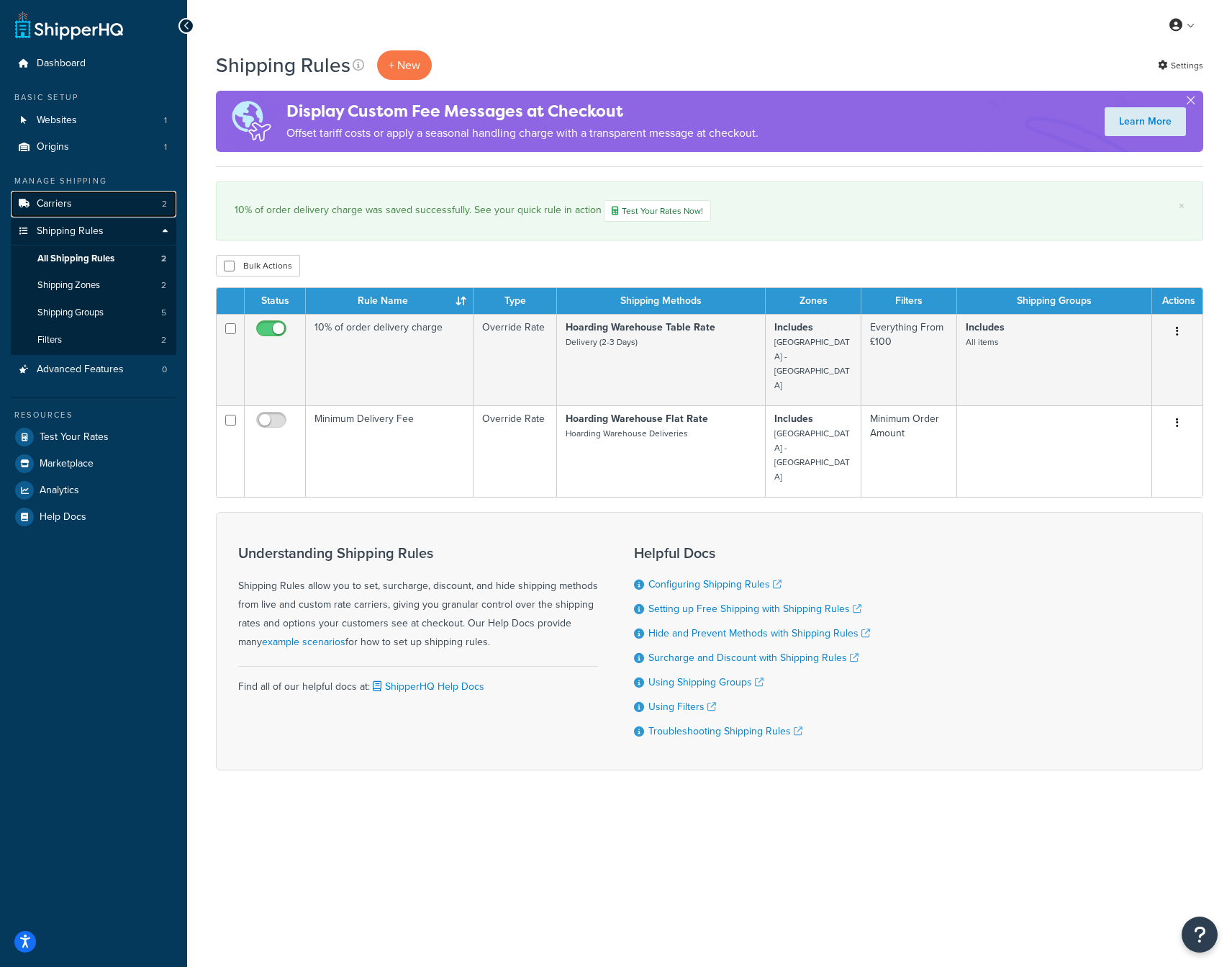
click at [74, 206] on link "Carriers 2" at bounding box center [93, 204] width 166 height 27
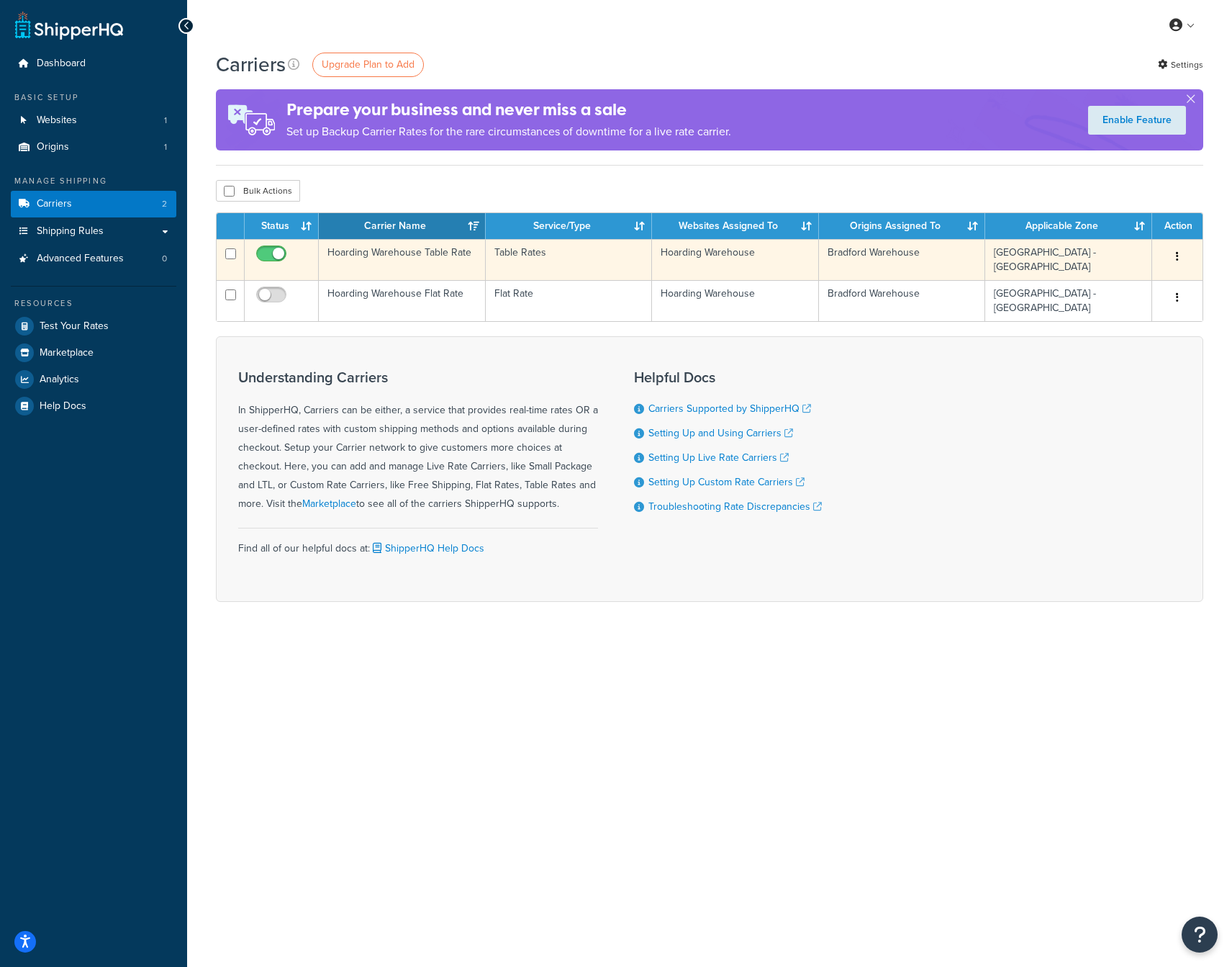
click at [423, 255] on td "Hoarding Warehouse Table Rate" at bounding box center [402, 259] width 167 height 41
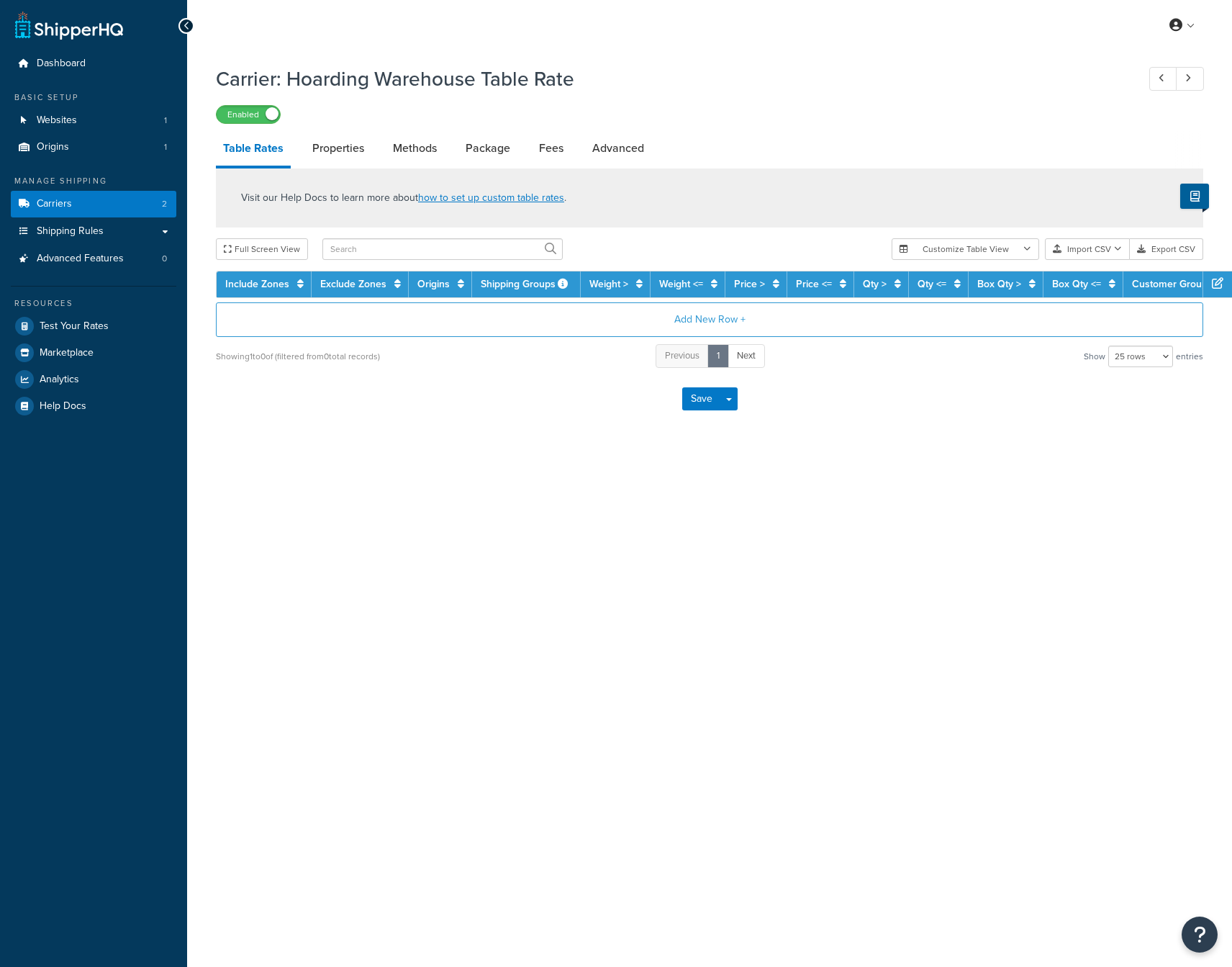
select select "25"
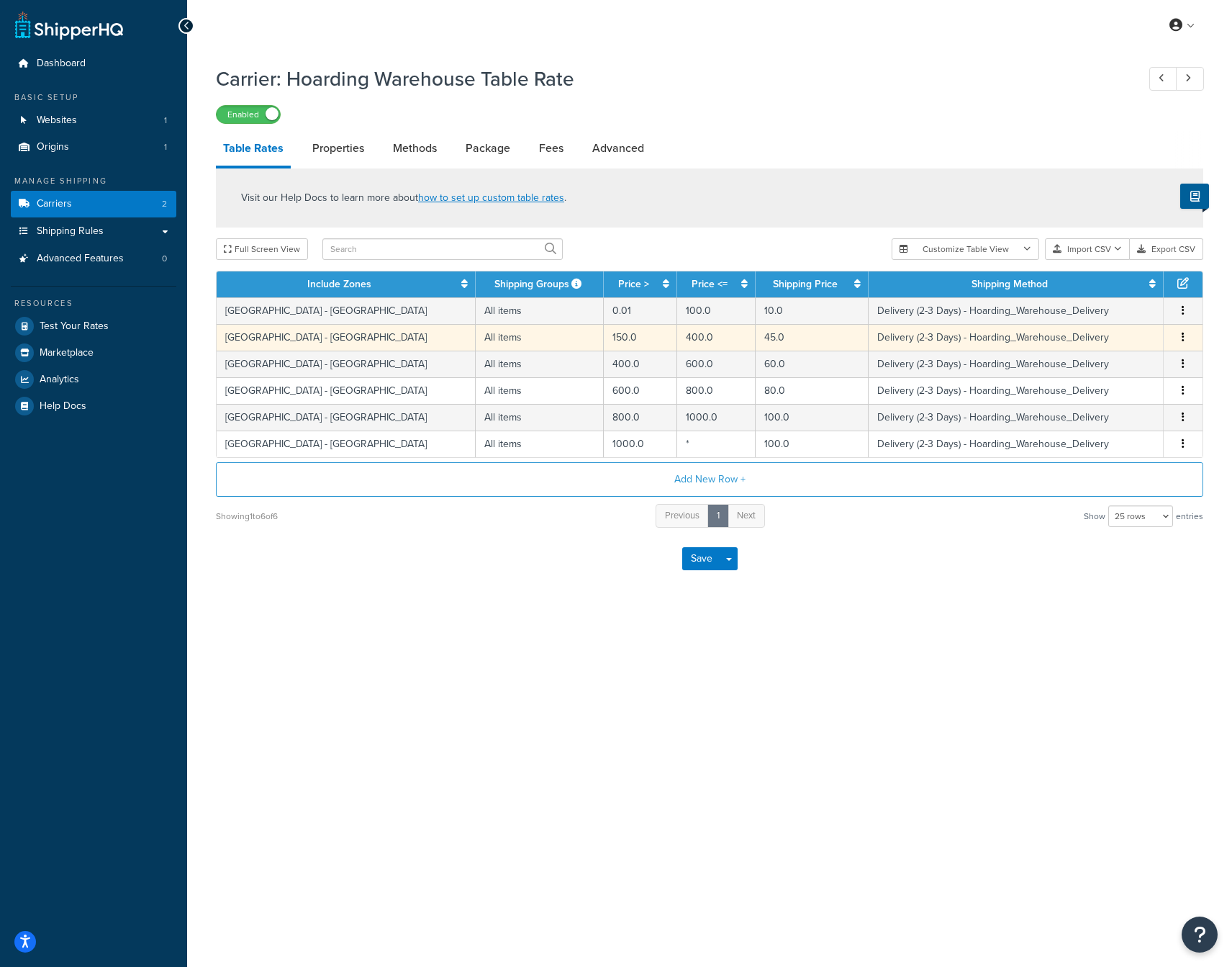
click at [1183, 336] on icon "button" at bounding box center [1182, 336] width 3 height 11
click at [1064, 672] on div "My Profile Billing Global Settings Contact Us Logout Carrier: Hoarding Warehous…" at bounding box center [709, 483] width 1044 height 967
click at [102, 225] on span "Shipping Rules" at bounding box center [70, 231] width 67 height 12
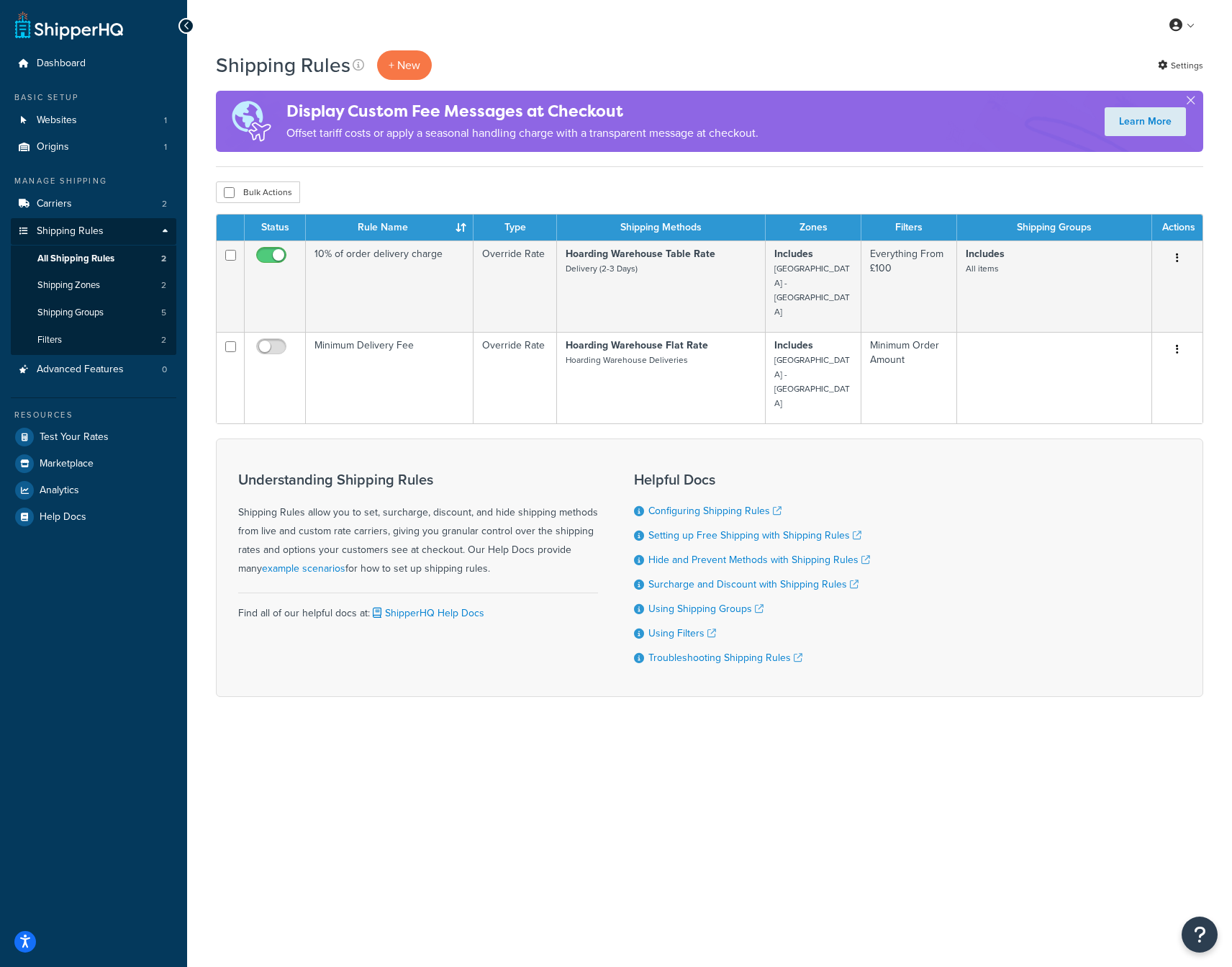
click at [544, 25] on div "My Profile Billing Global Settings Contact Us Logout" at bounding box center [709, 25] width 1044 height 51
click at [62, 203] on span "Carriers" at bounding box center [54, 204] width 35 height 12
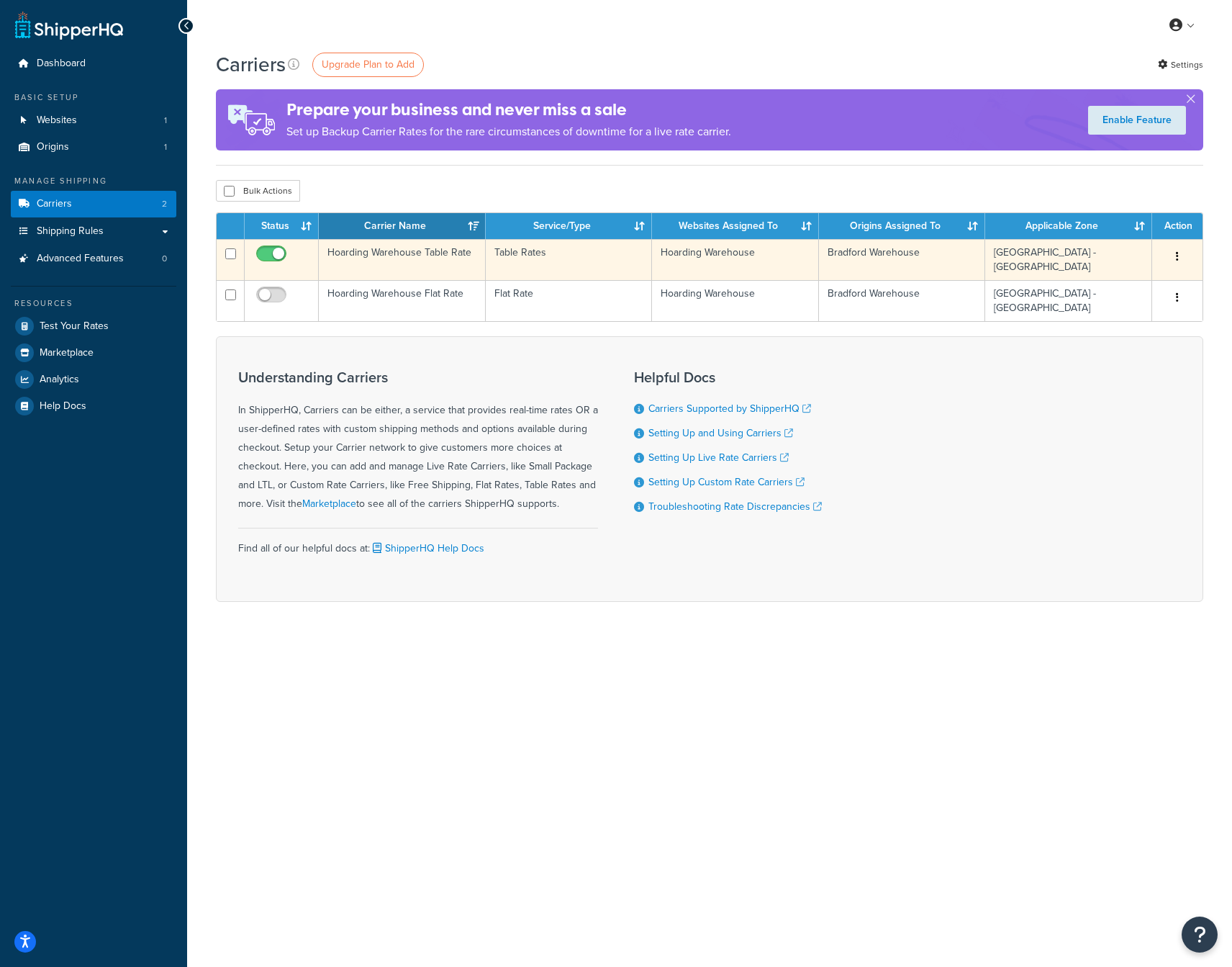
click at [371, 252] on td "Hoarding Warehouse Table Rate" at bounding box center [402, 259] width 167 height 41
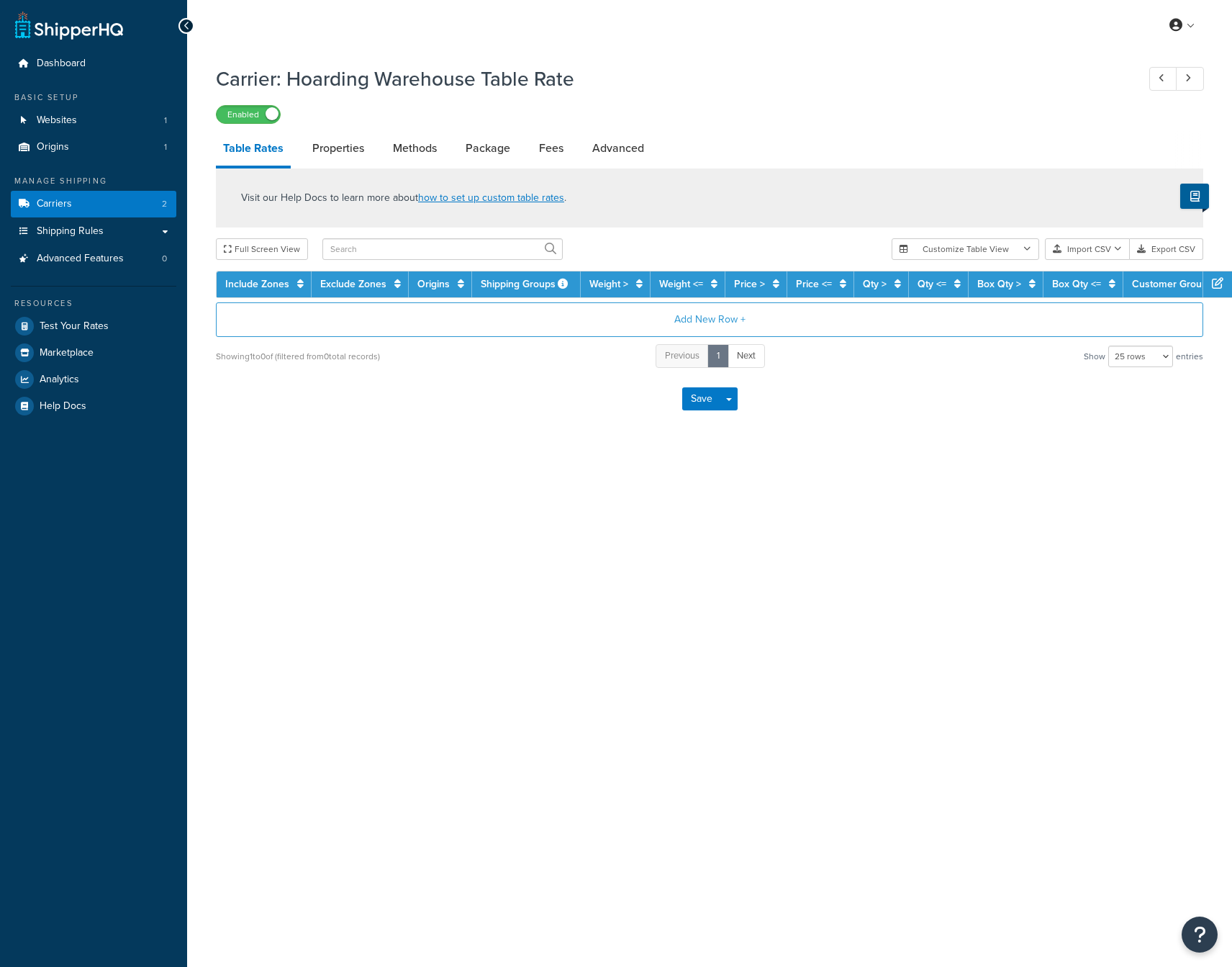
select select "25"
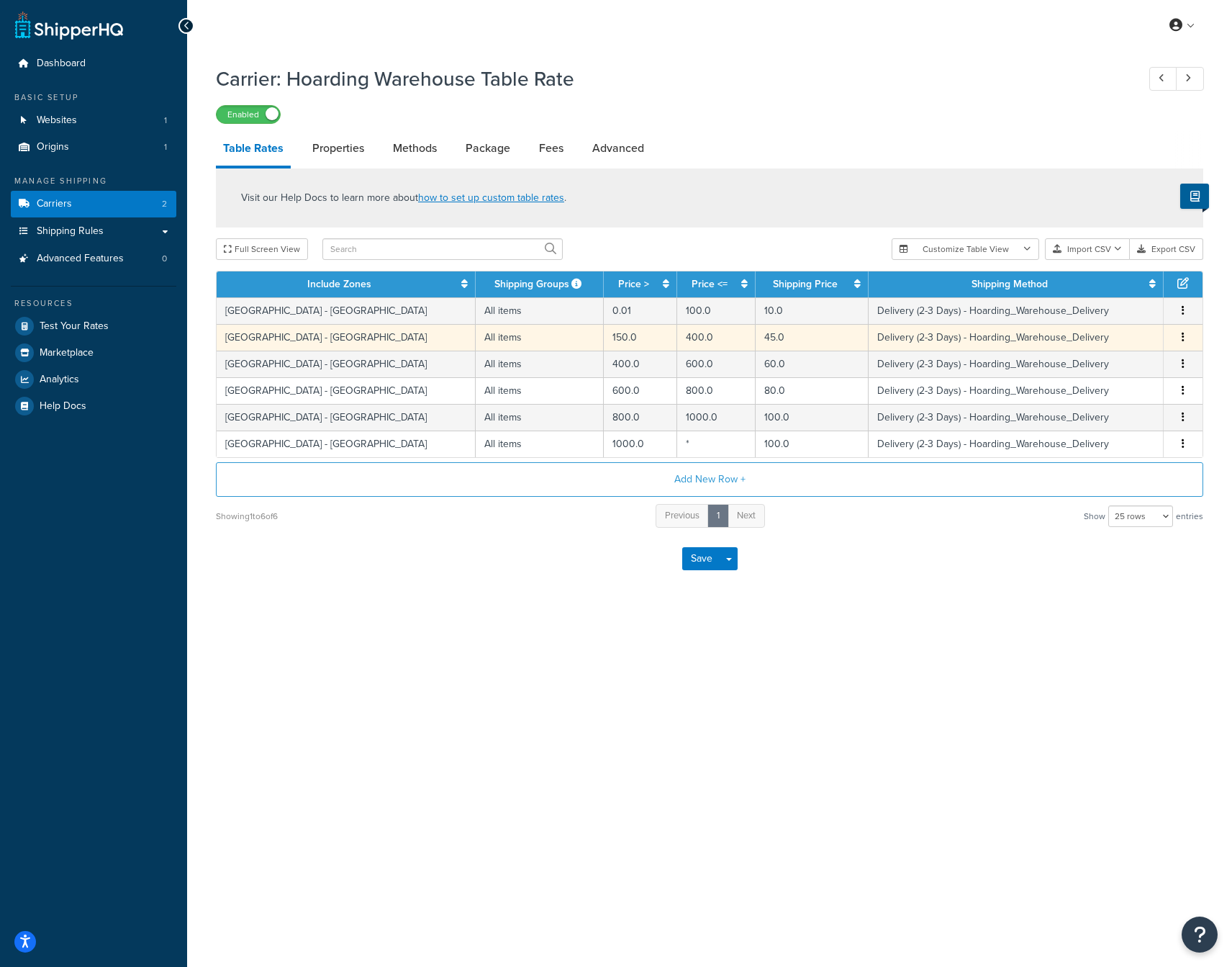
click at [1183, 339] on icon "button" at bounding box center [1182, 336] width 3 height 11
click at [1110, 315] on div "Edit" at bounding box center [1109, 311] width 103 height 30
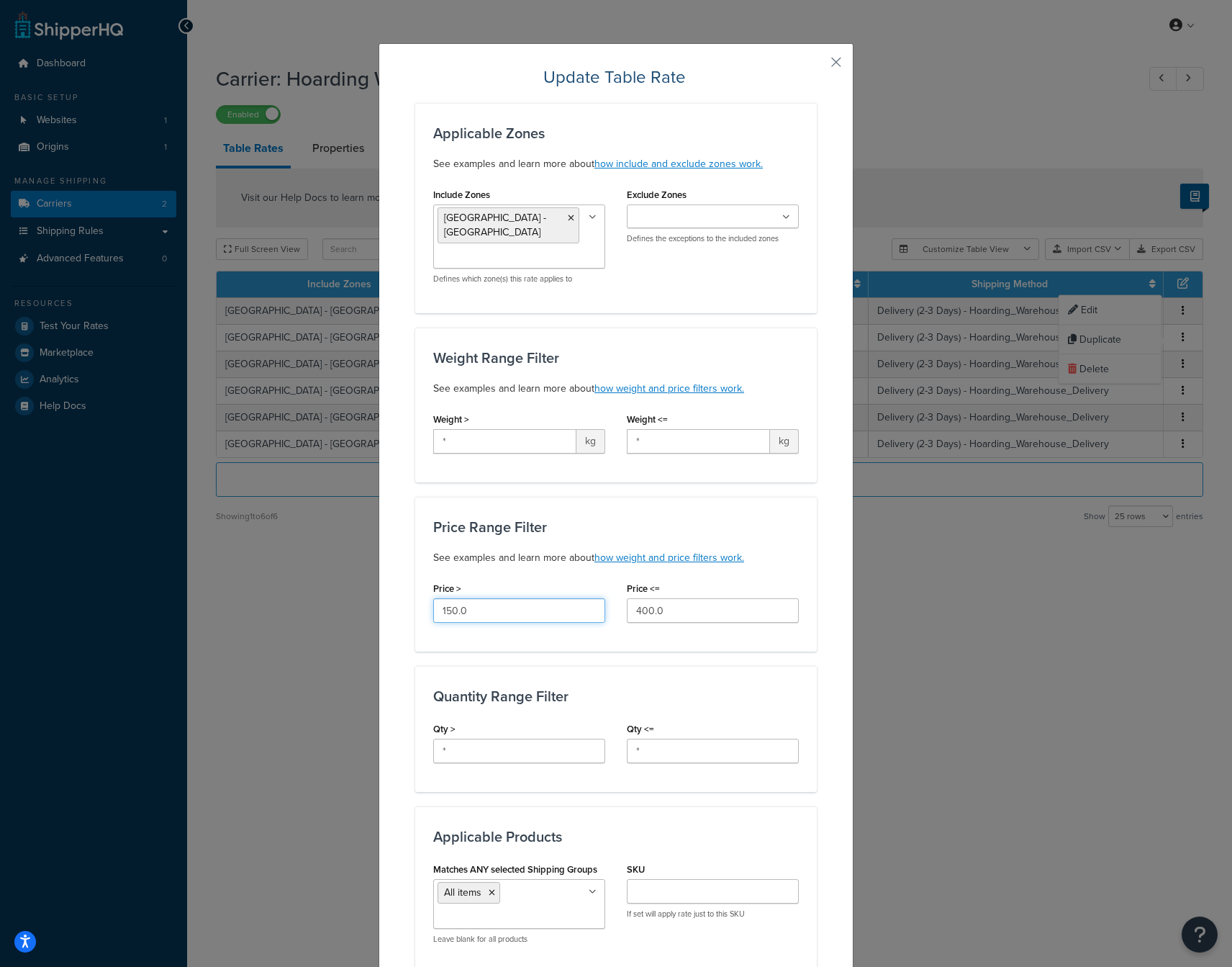
click at [507, 612] on input "150.0" at bounding box center [518, 610] width 171 height 25
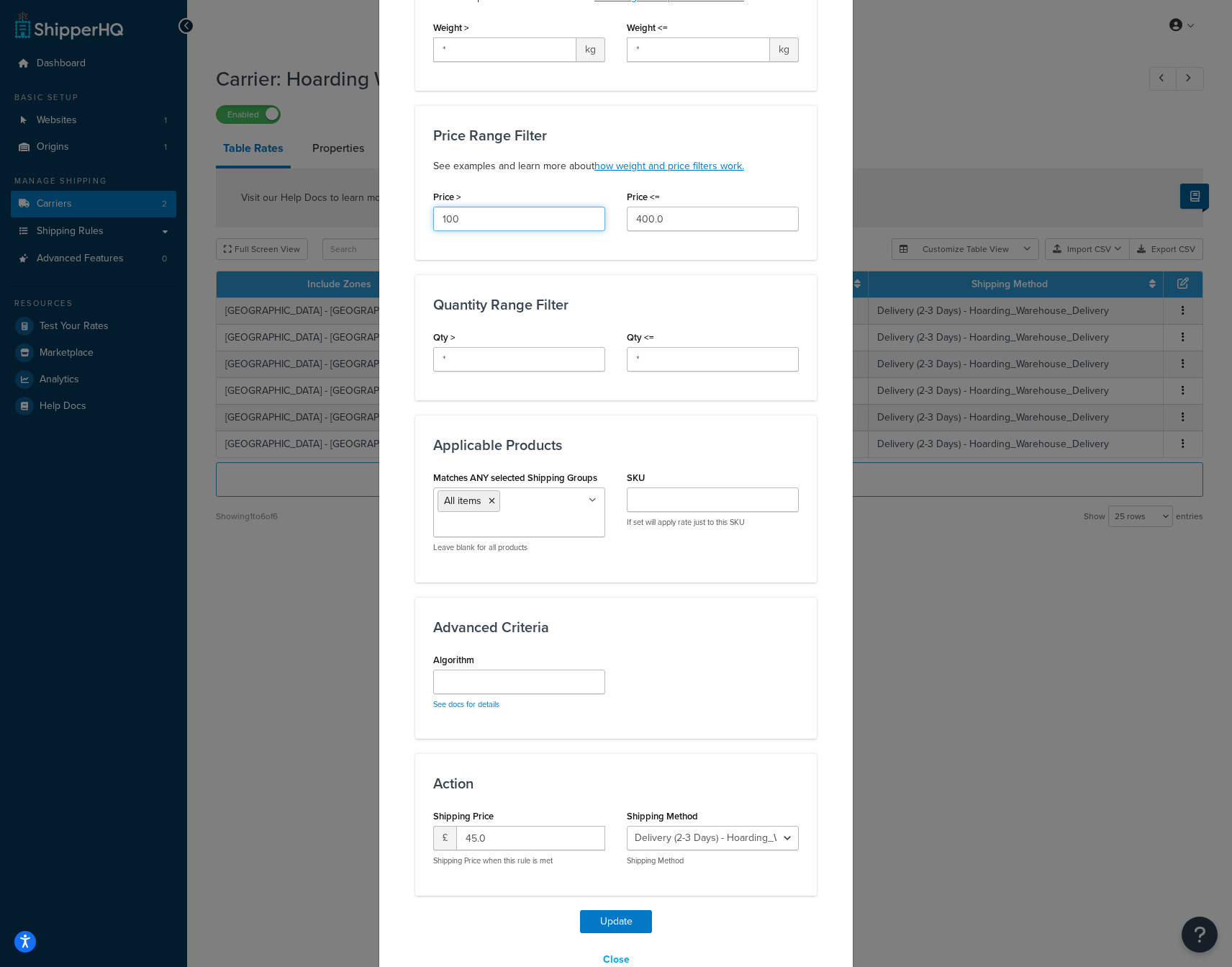
scroll to position [426, 0]
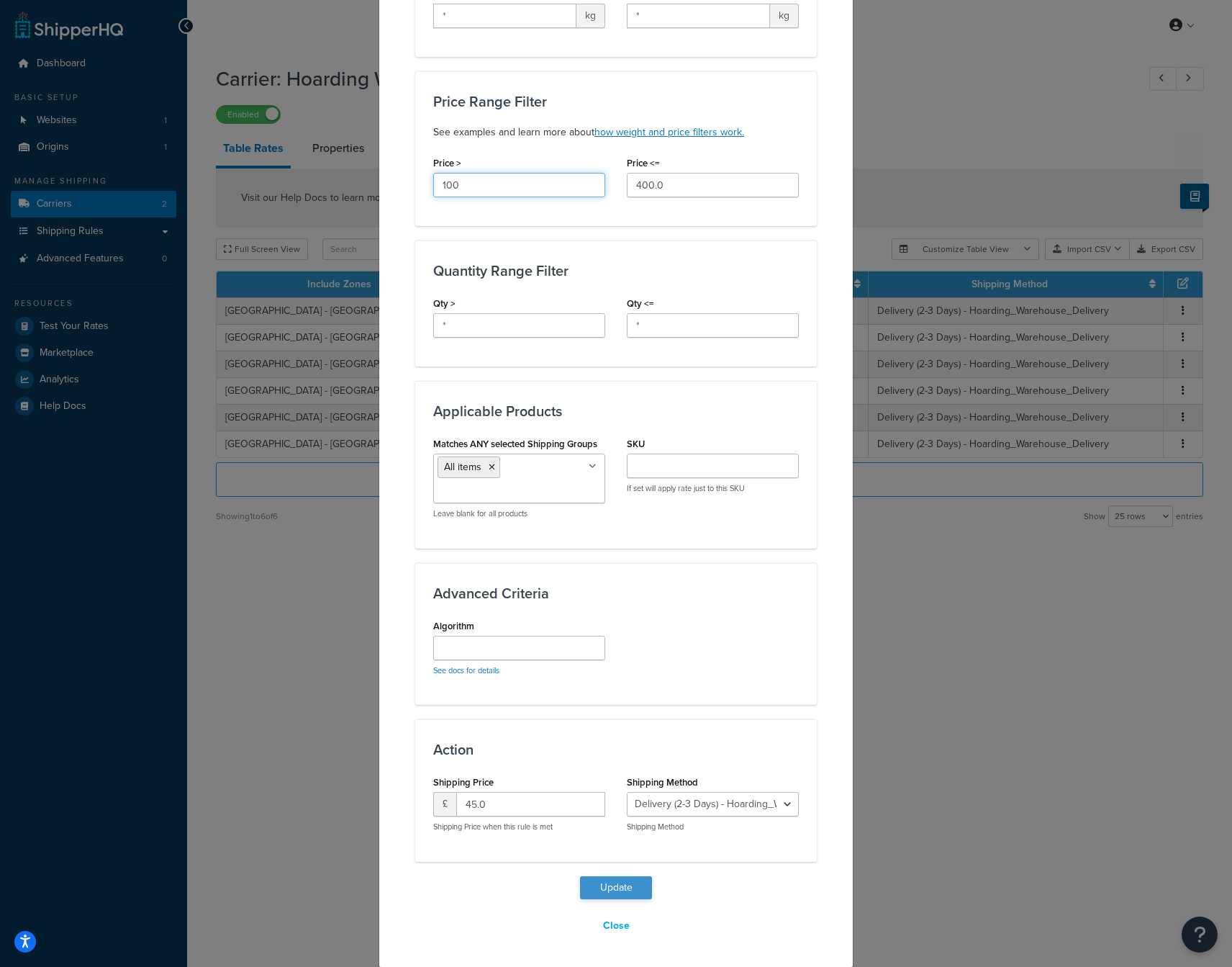
type input "100"
click at [616, 879] on button "Update" at bounding box center [615, 887] width 72 height 23
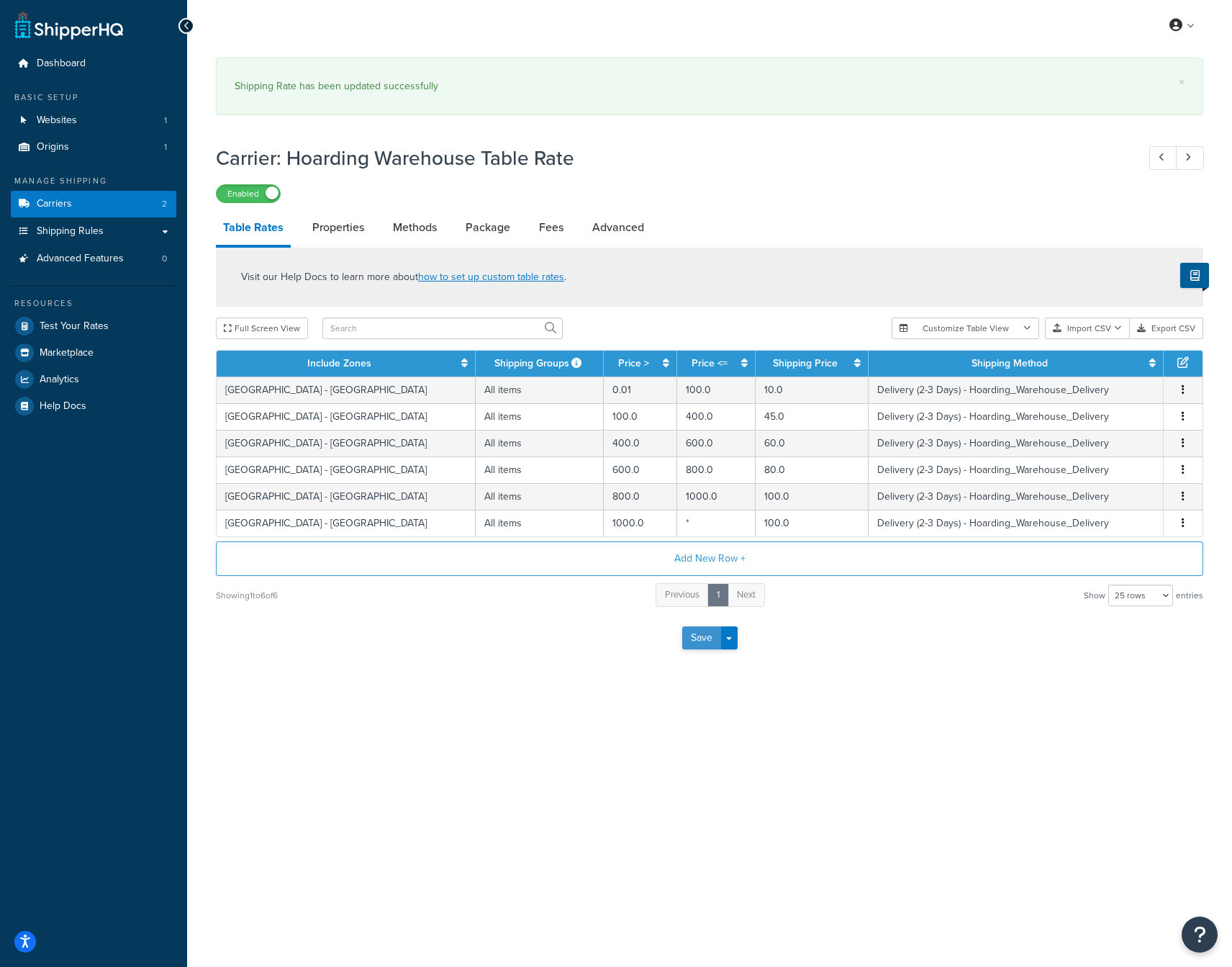
click at [700, 639] on button "Save" at bounding box center [701, 637] width 39 height 23
